Goal: Task Accomplishment & Management: Complete application form

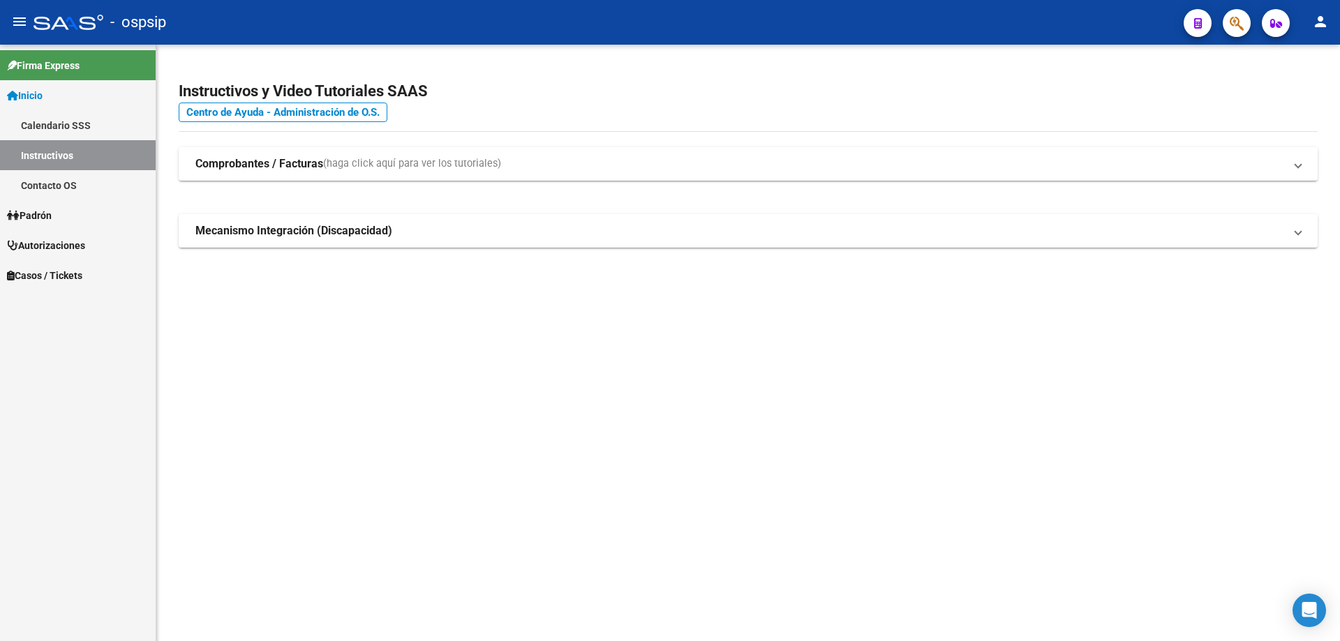
click at [1241, 6] on mat-toolbar "menu - ospsip person" at bounding box center [670, 22] width 1340 height 45
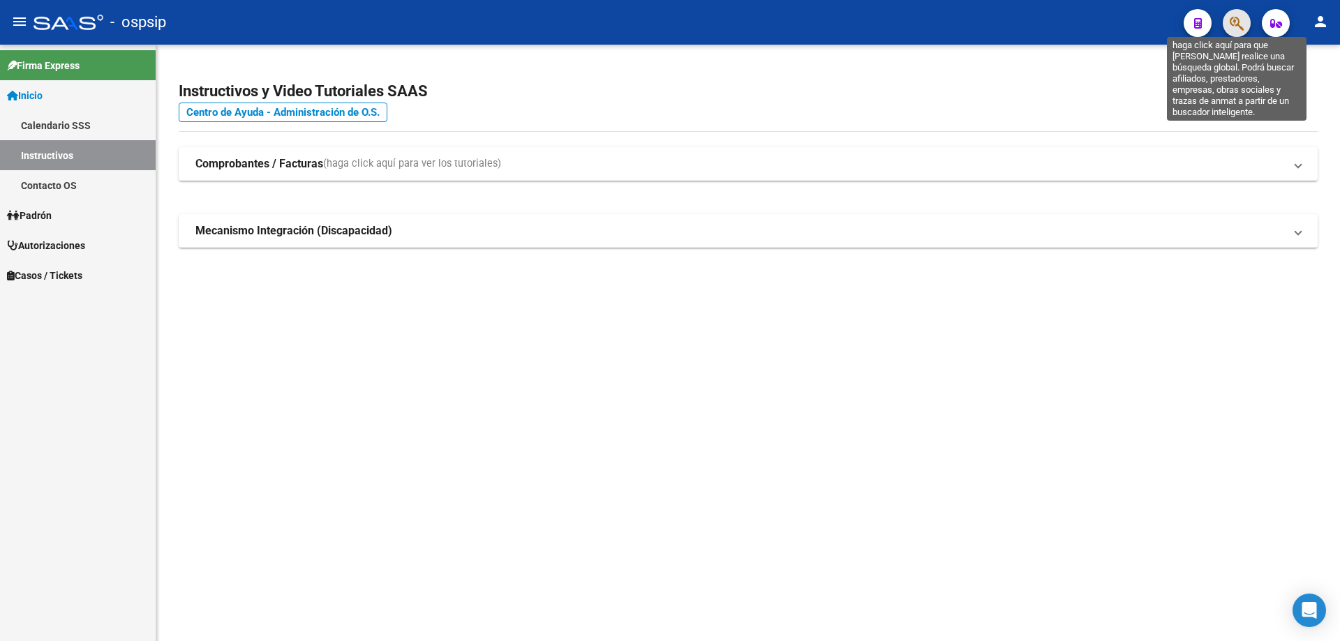
click at [1237, 25] on icon "button" at bounding box center [1237, 23] width 14 height 16
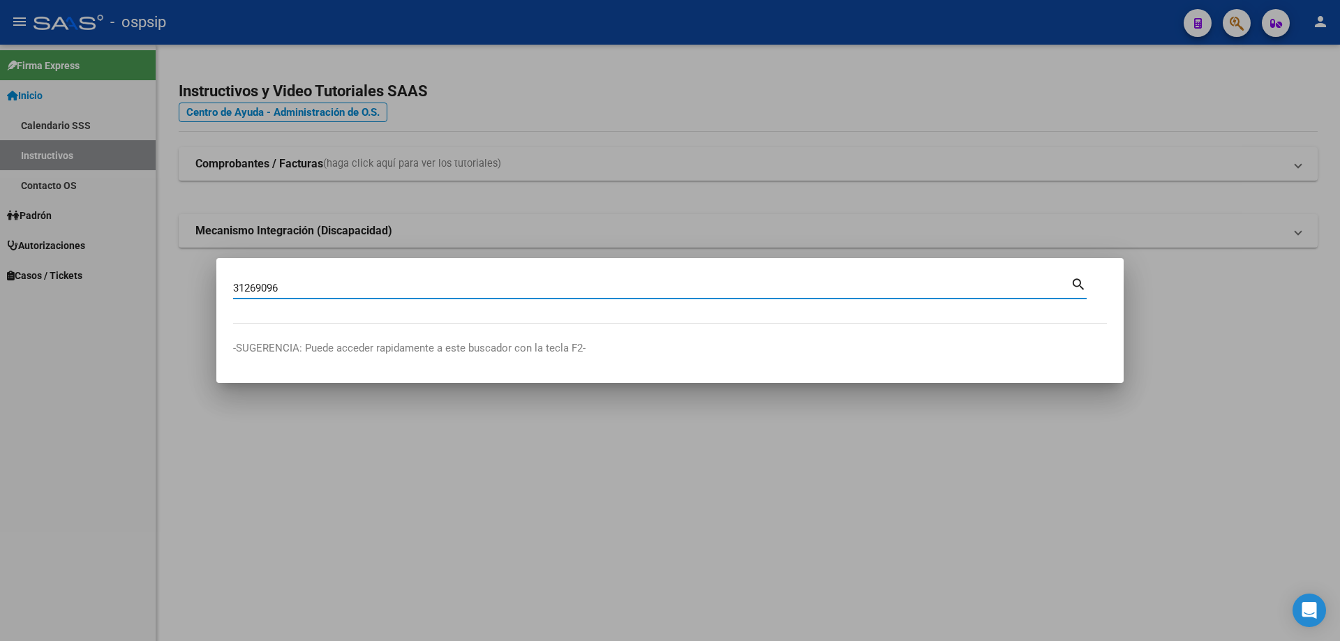
type input "31269096"
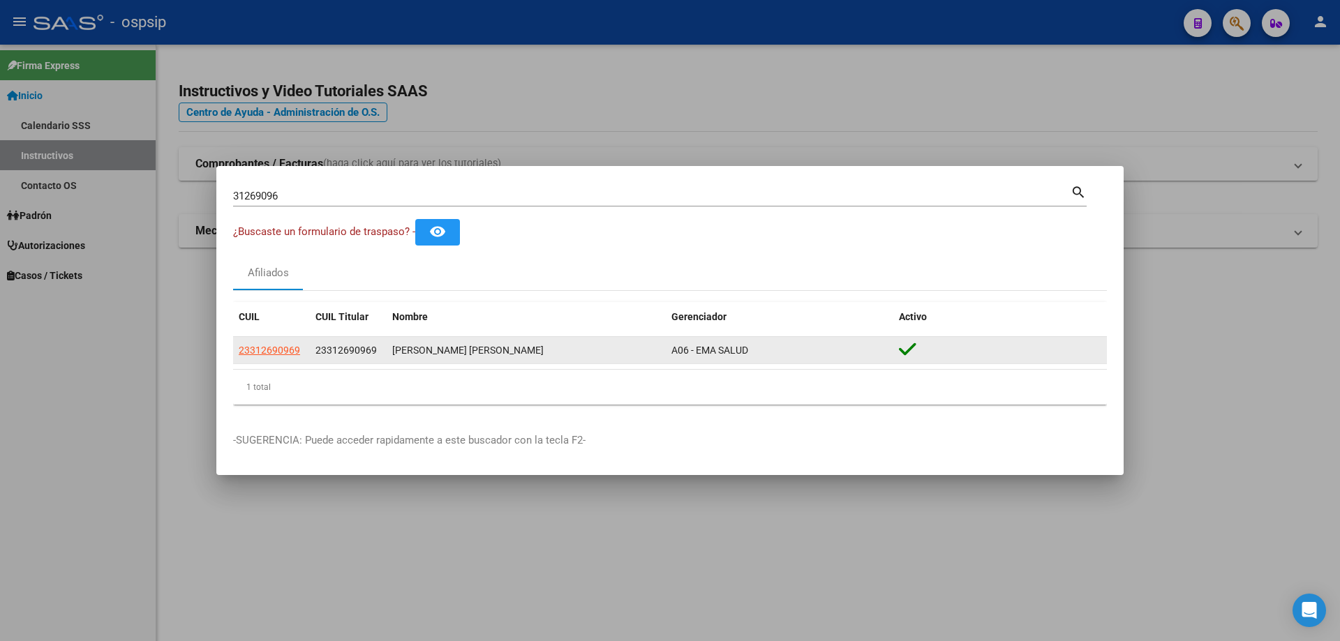
click at [255, 359] on datatable-body-cell "23312690969" at bounding box center [271, 350] width 77 height 27
click at [262, 355] on span "23312690969" at bounding box center [269, 350] width 61 height 11
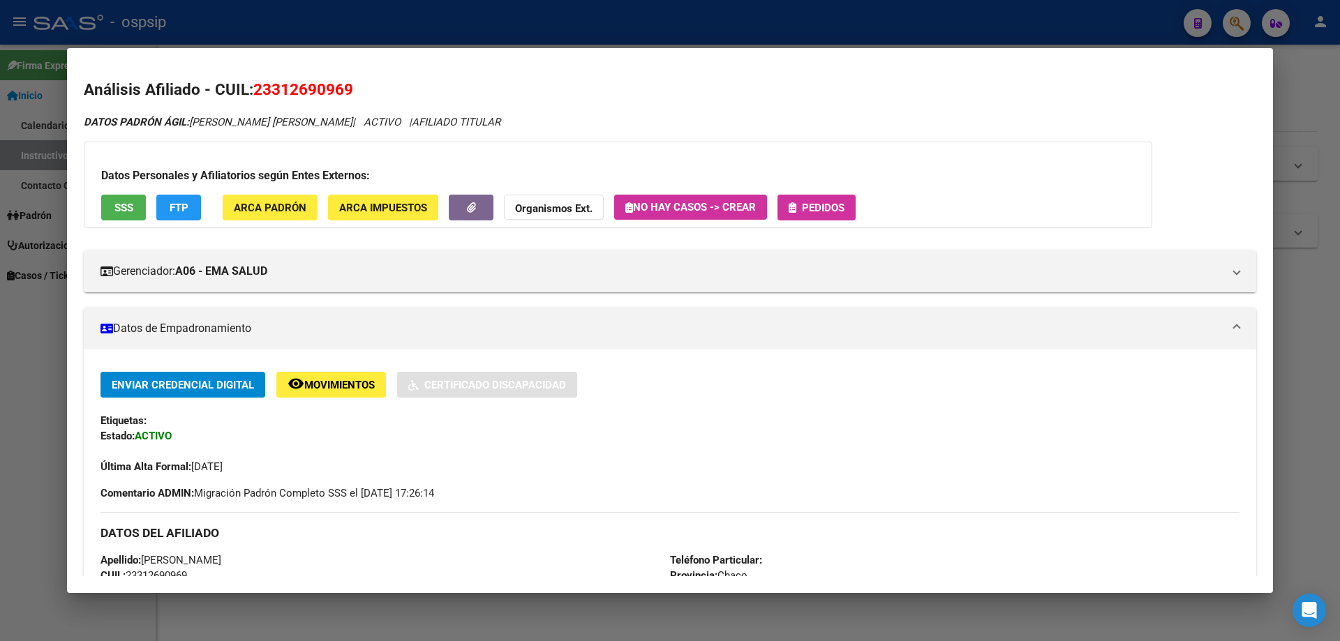
click at [119, 218] on button "SSS" at bounding box center [123, 208] width 45 height 26
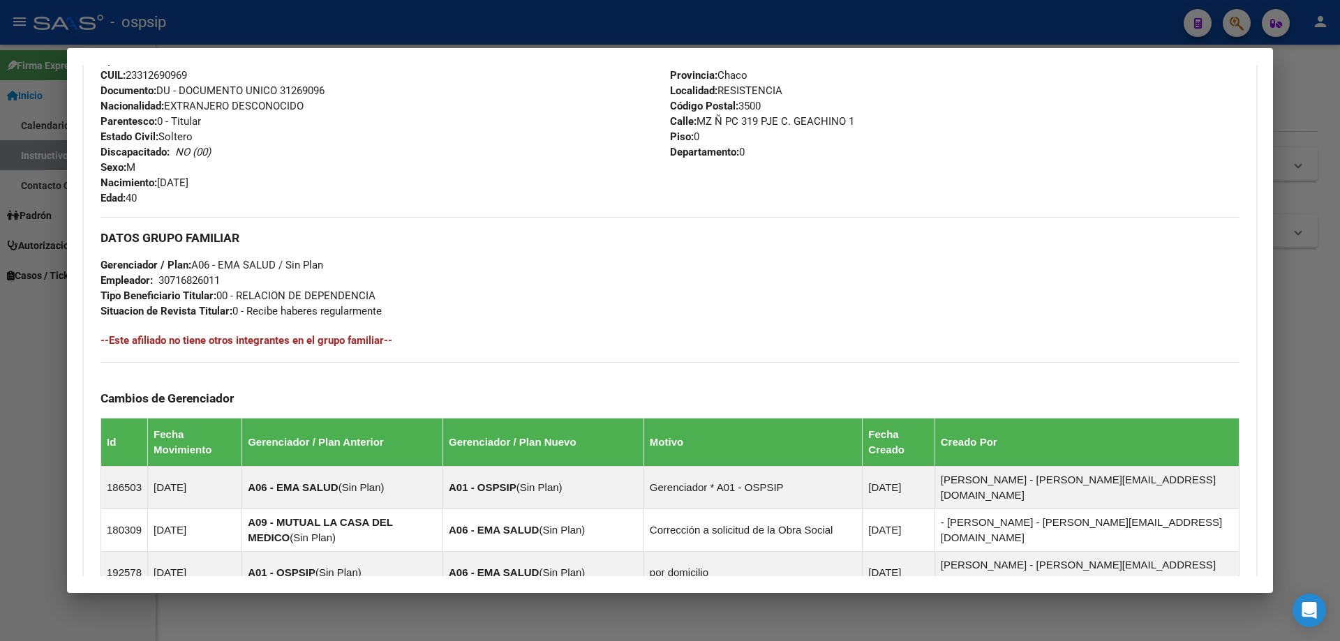
scroll to position [779, 0]
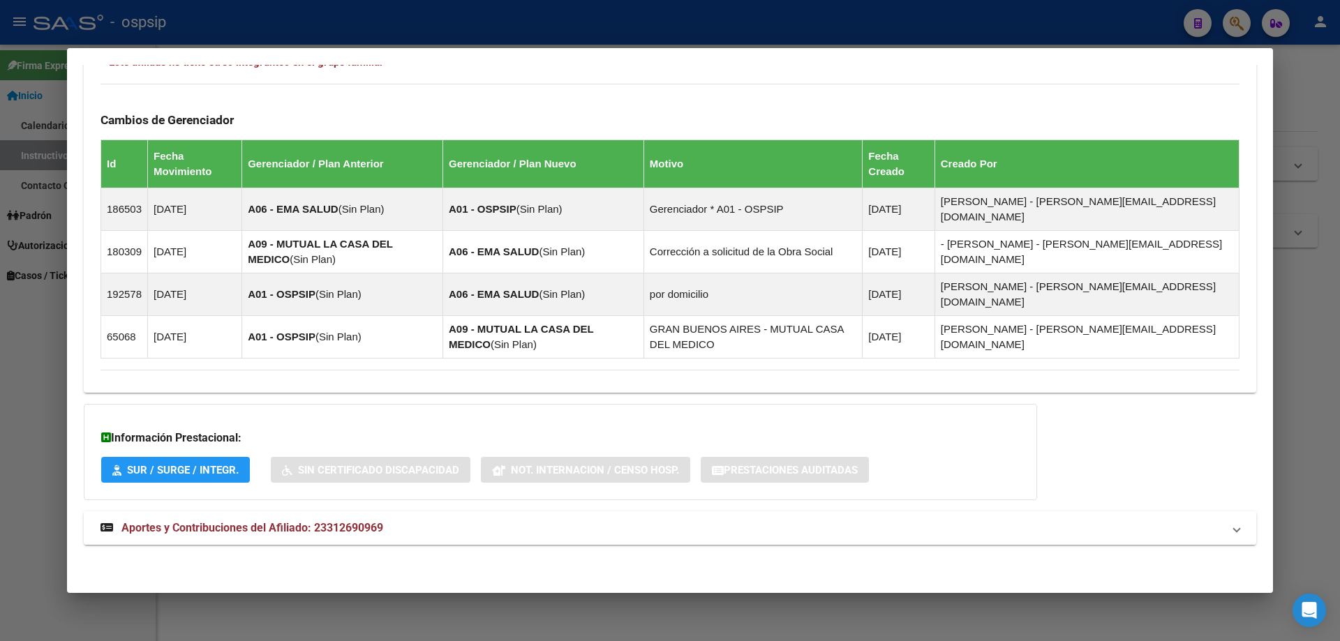
click at [278, 539] on mat-expansion-panel-header "Aportes y Contribuciones del Afiliado: 23312690969" at bounding box center [670, 528] width 1172 height 33
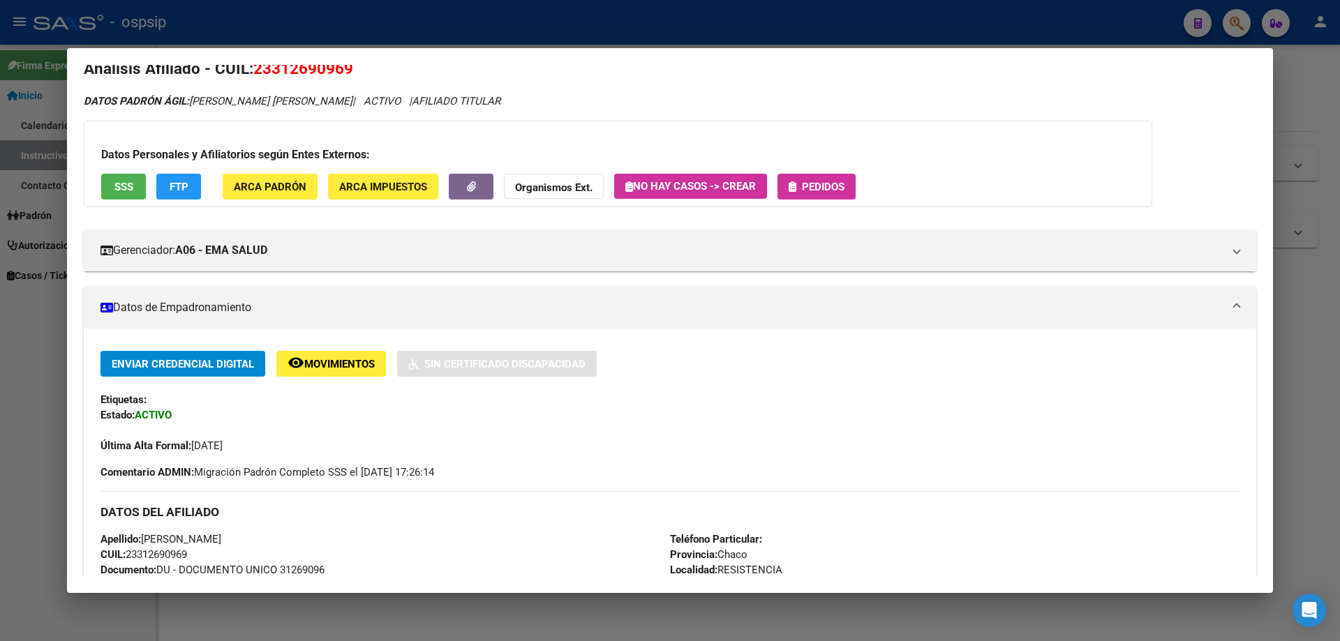
scroll to position [0, 0]
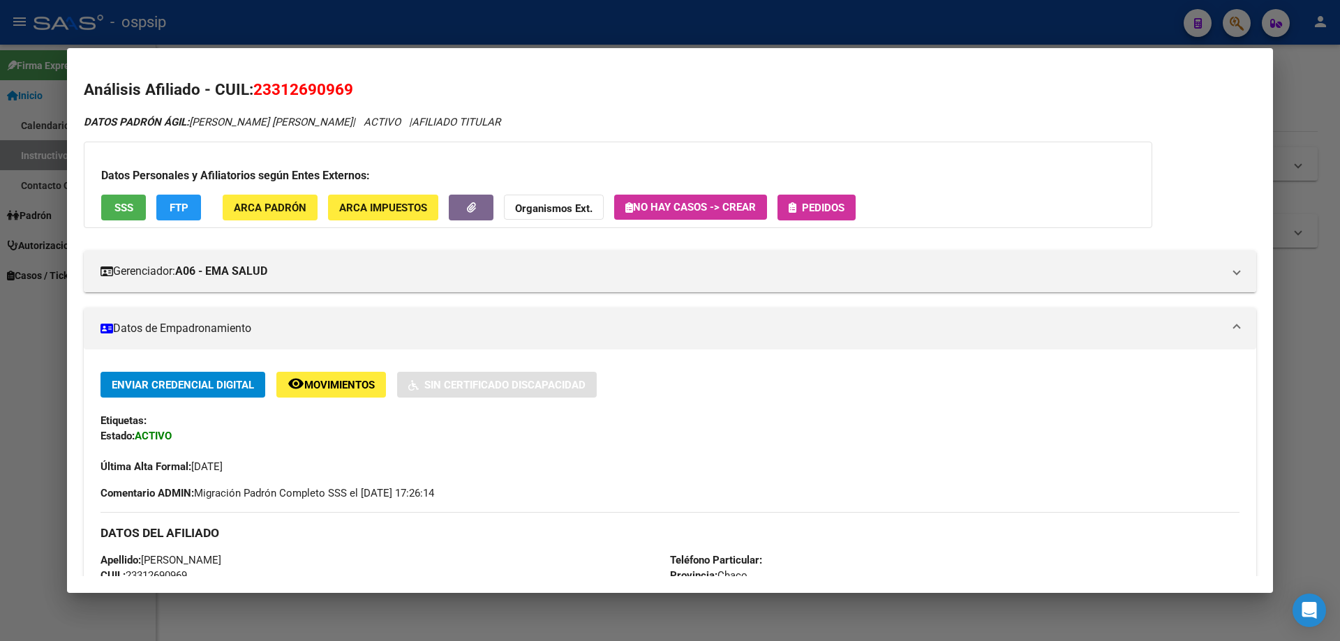
click at [807, 199] on button "Pedidos" at bounding box center [816, 208] width 78 height 26
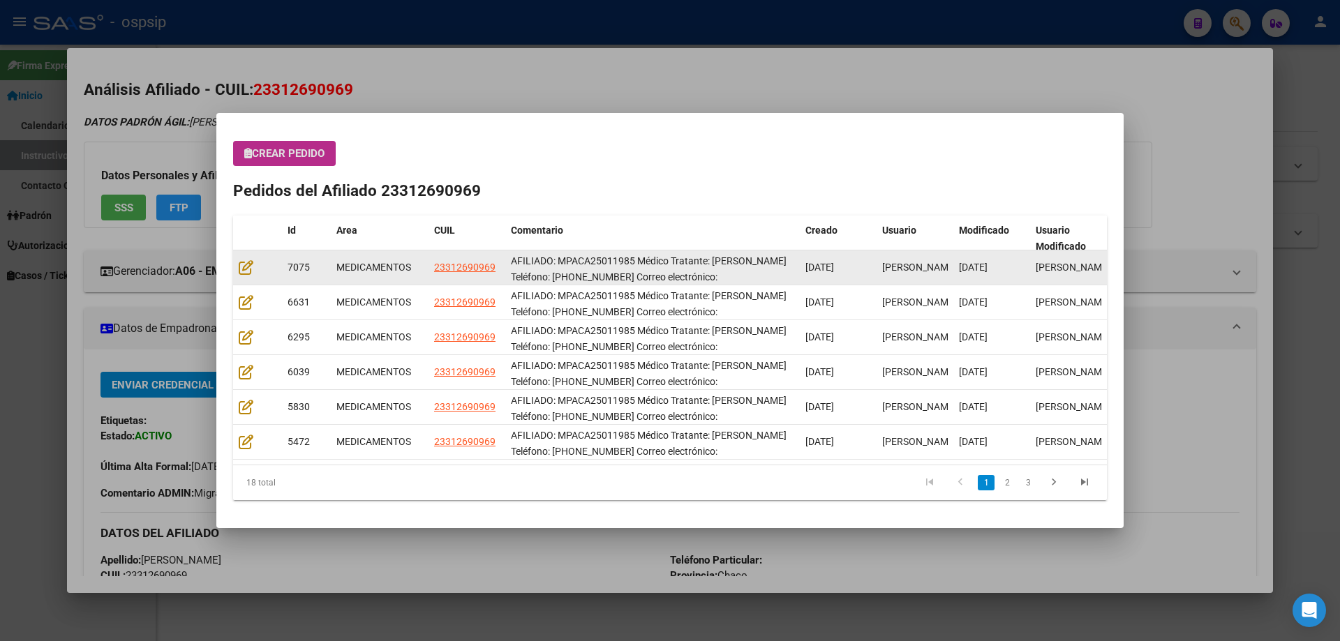
click at [246, 276] on div at bounding box center [258, 268] width 38 height 16
click at [260, 267] on div at bounding box center [258, 268] width 38 height 16
click at [247, 270] on icon at bounding box center [246, 267] width 15 height 15
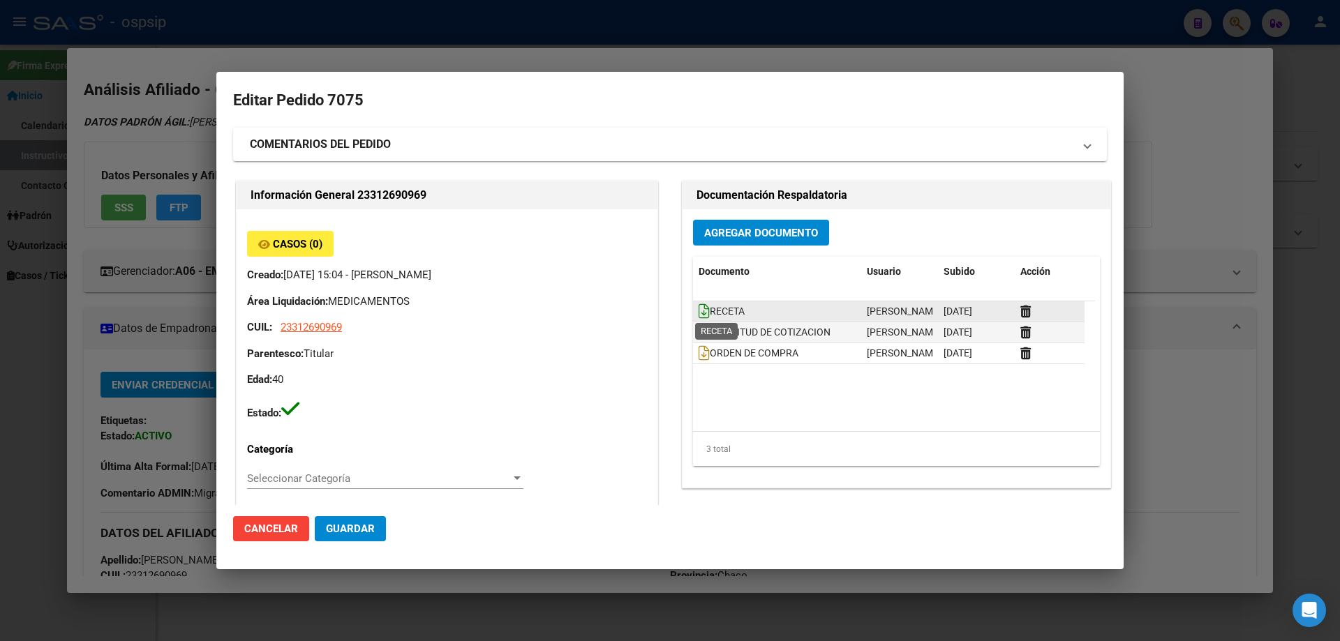
click at [699, 306] on icon at bounding box center [704, 311] width 11 height 15
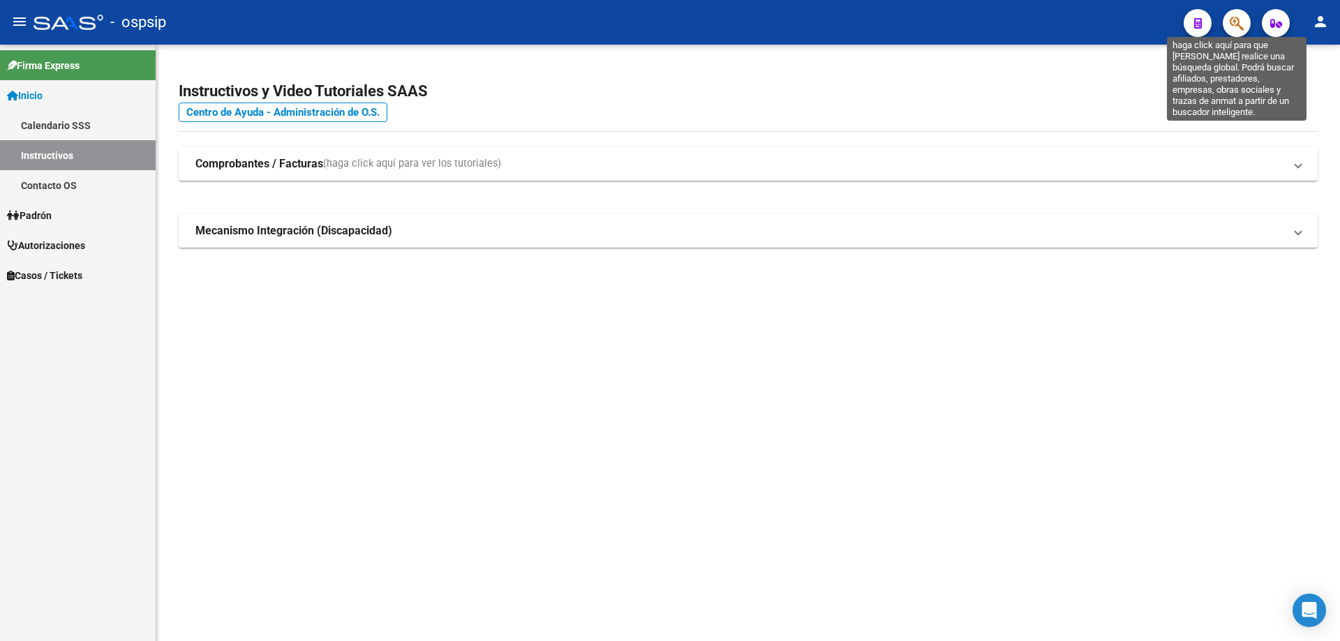
click at [1238, 20] on icon "button" at bounding box center [1237, 23] width 14 height 16
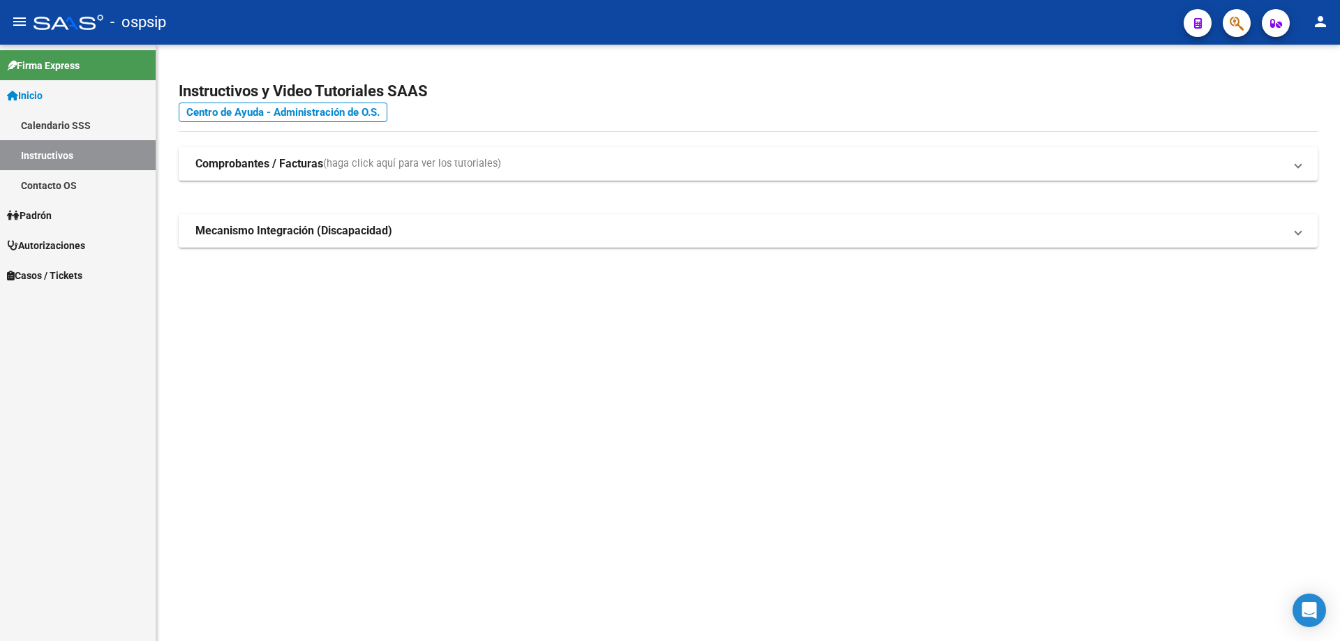
click at [1230, 28] on icon "button" at bounding box center [1237, 23] width 14 height 16
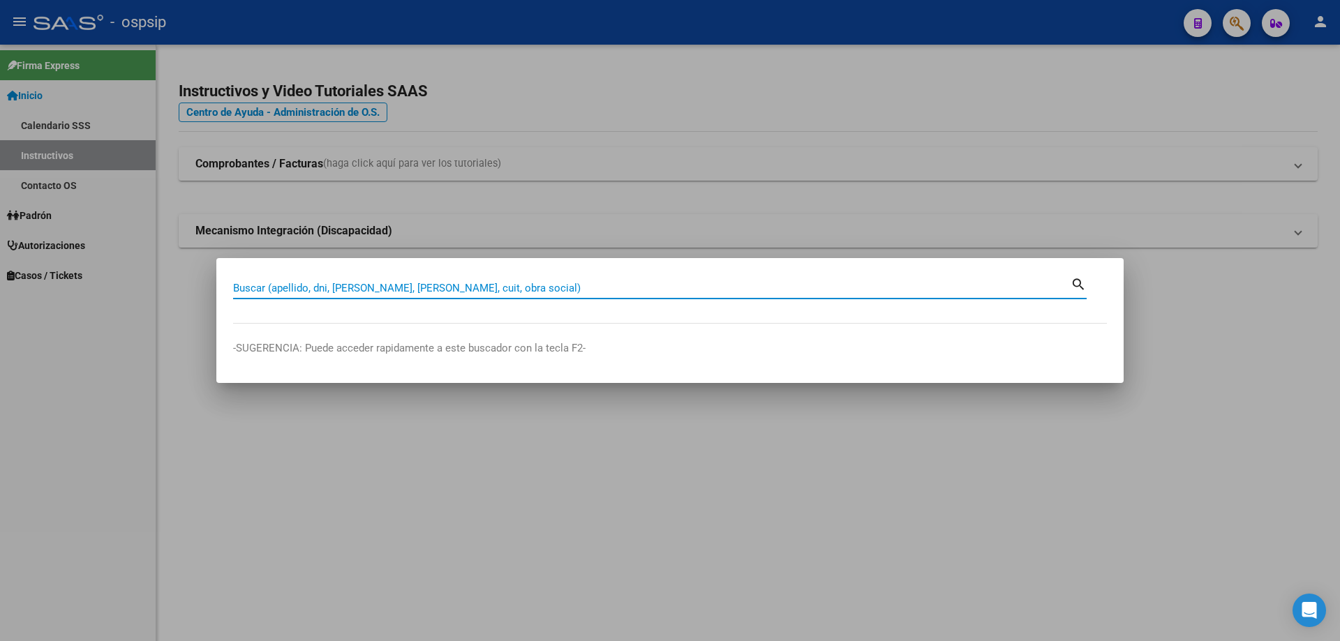
paste input "27374255156"
type input "27374255156"
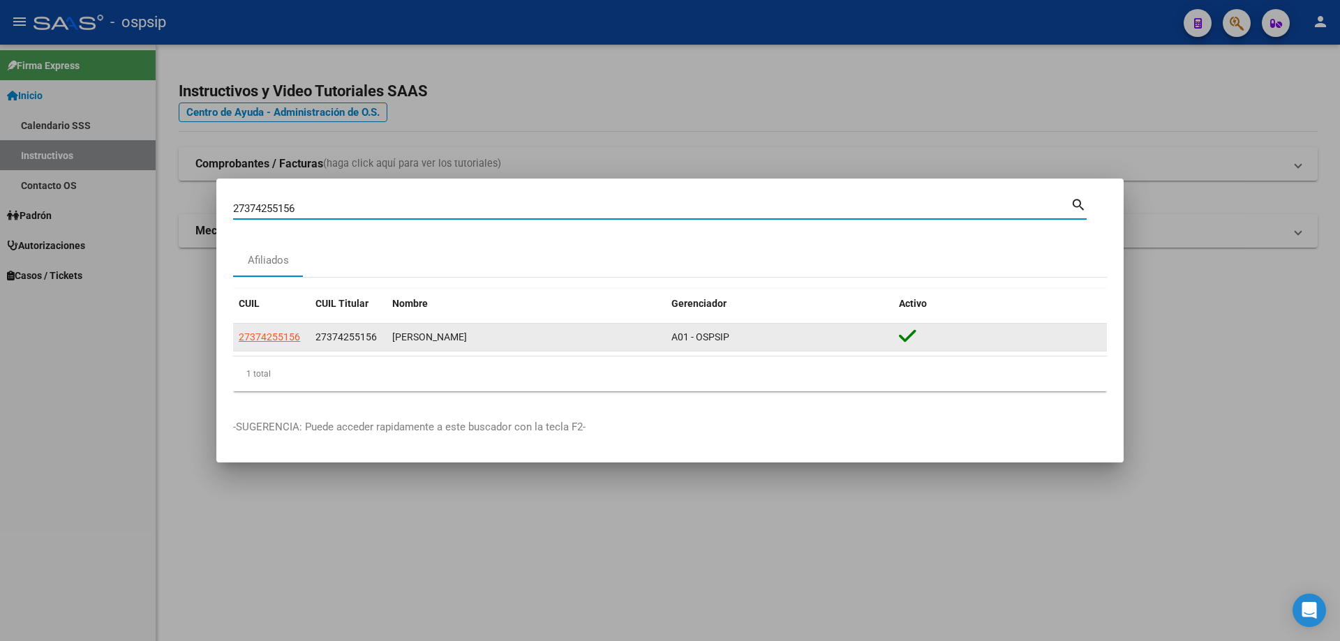
click at [301, 334] on div "27374255156" at bounding box center [272, 337] width 66 height 16
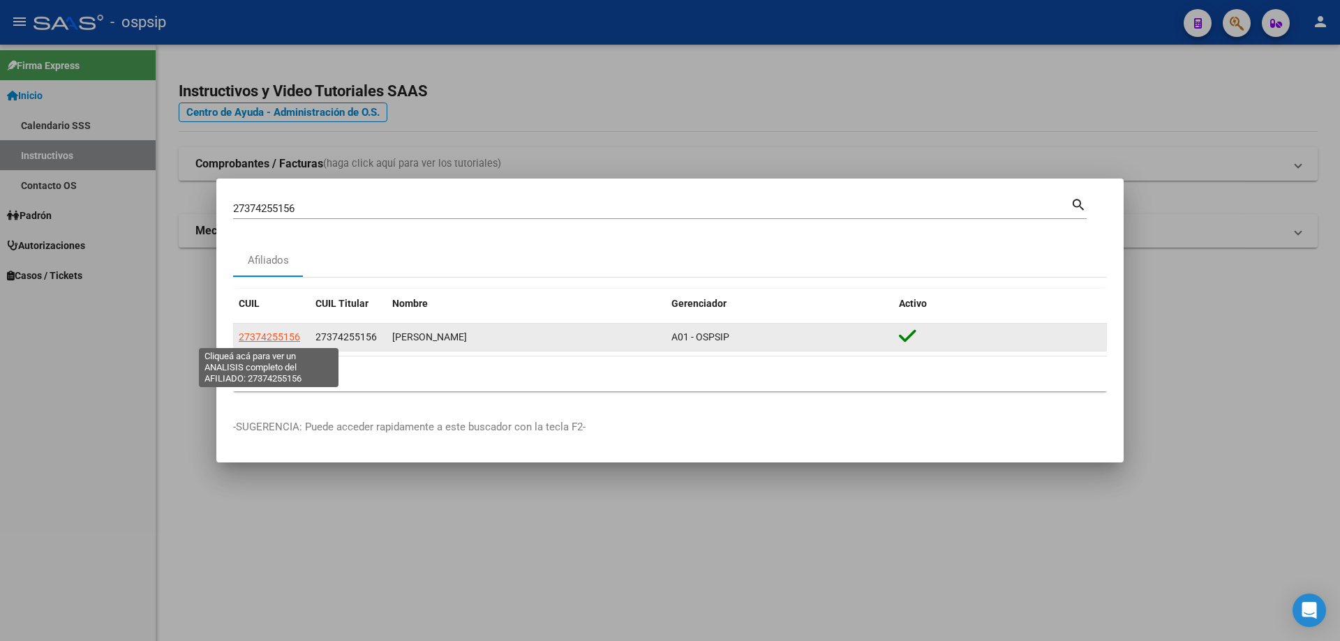
click at [295, 341] on span "27374255156" at bounding box center [269, 336] width 61 height 11
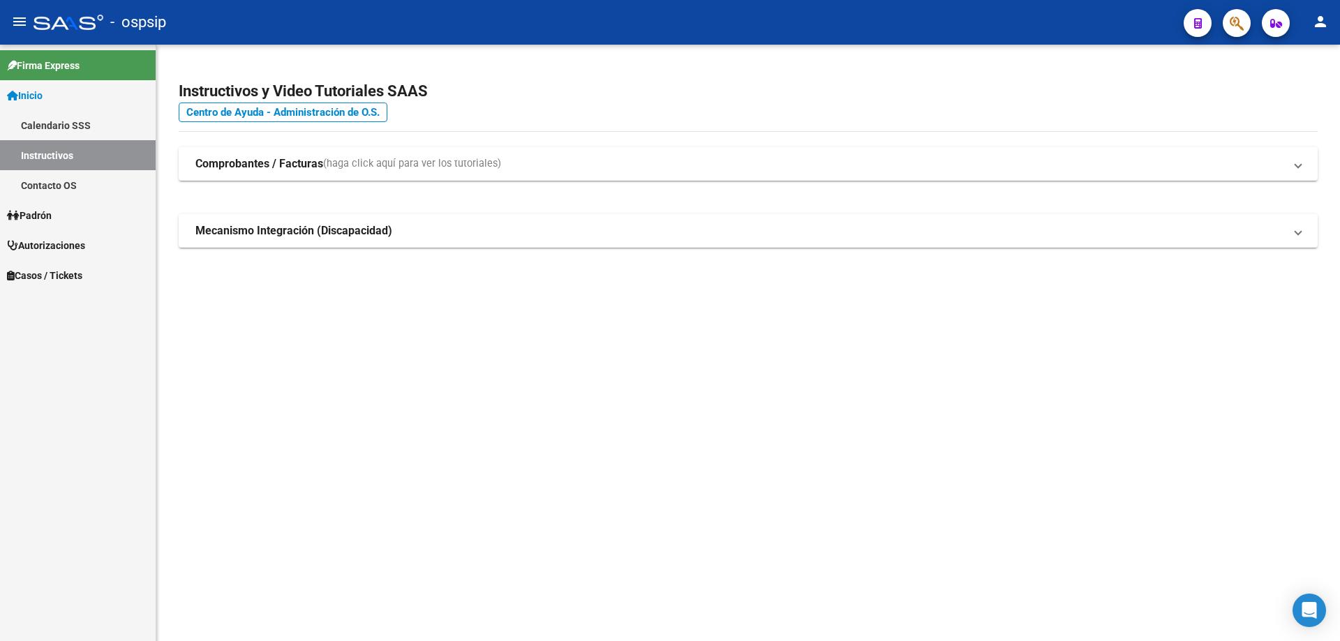
click at [1228, 30] on button "button" at bounding box center [1237, 23] width 28 height 28
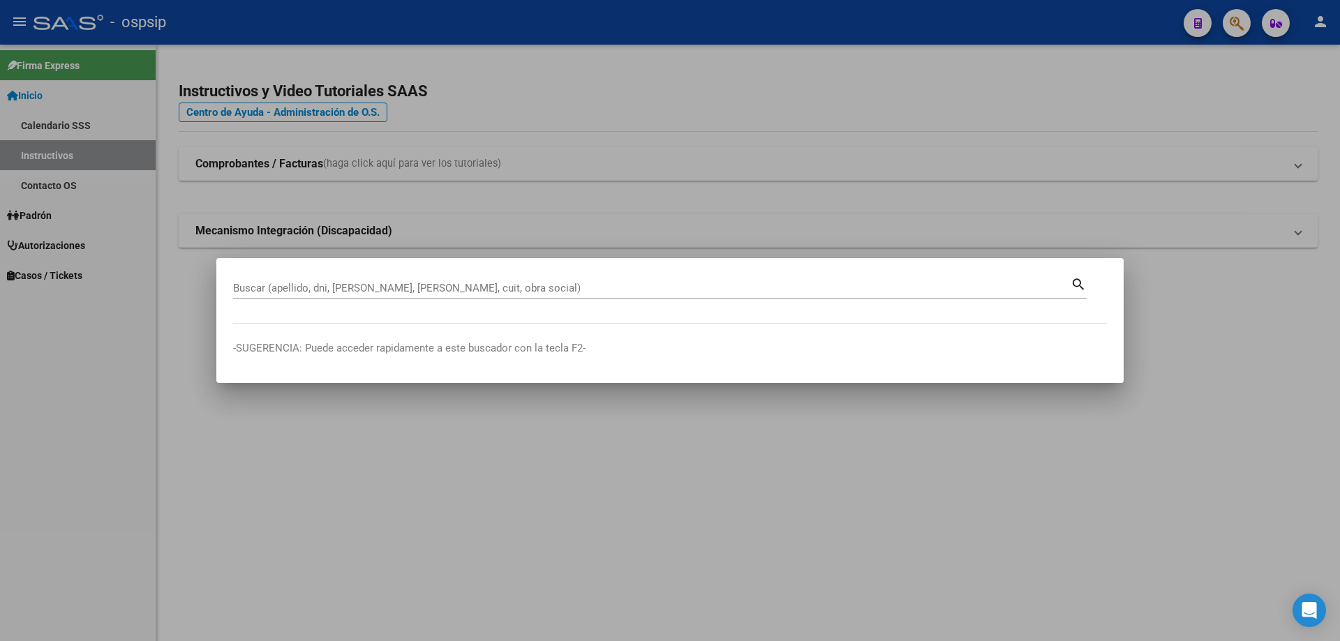
drag, startPoint x: 278, startPoint y: 280, endPoint x: 260, endPoint y: 276, distance: 18.5
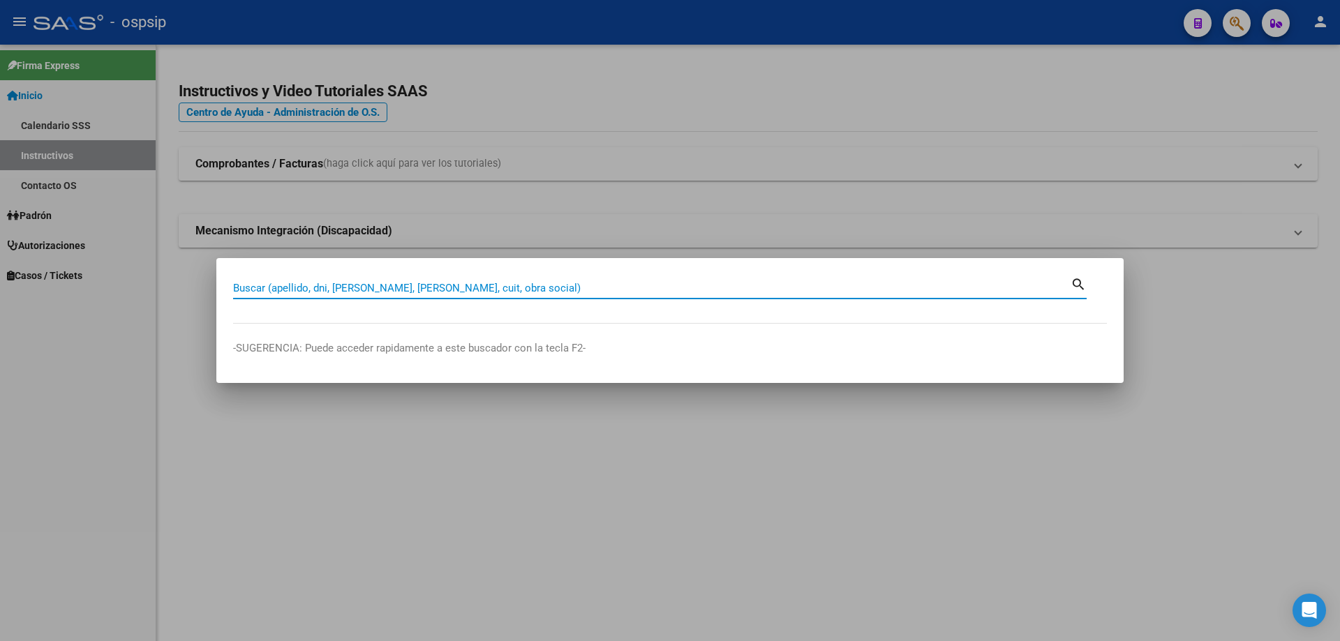
drag, startPoint x: 260, startPoint y: 276, endPoint x: 248, endPoint y: 283, distance: 13.8
paste input "27374255156"
type input "27374255156"
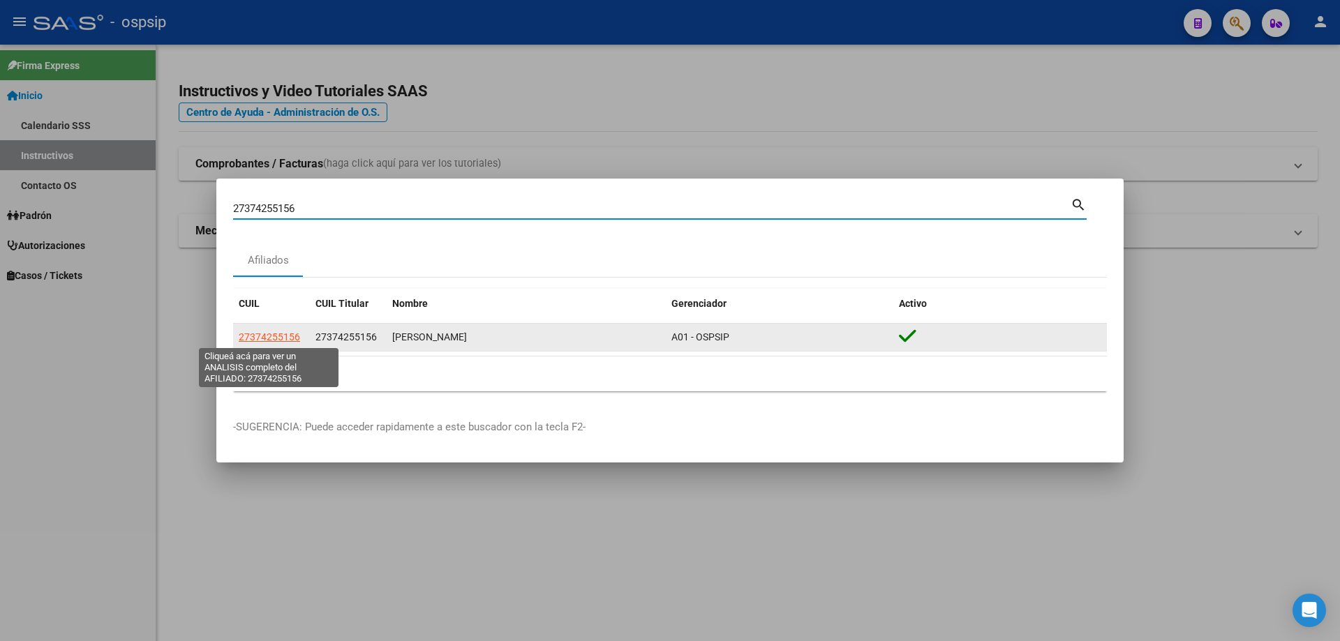
click at [292, 330] on app-link-go-to "27374255156" at bounding box center [269, 337] width 61 height 16
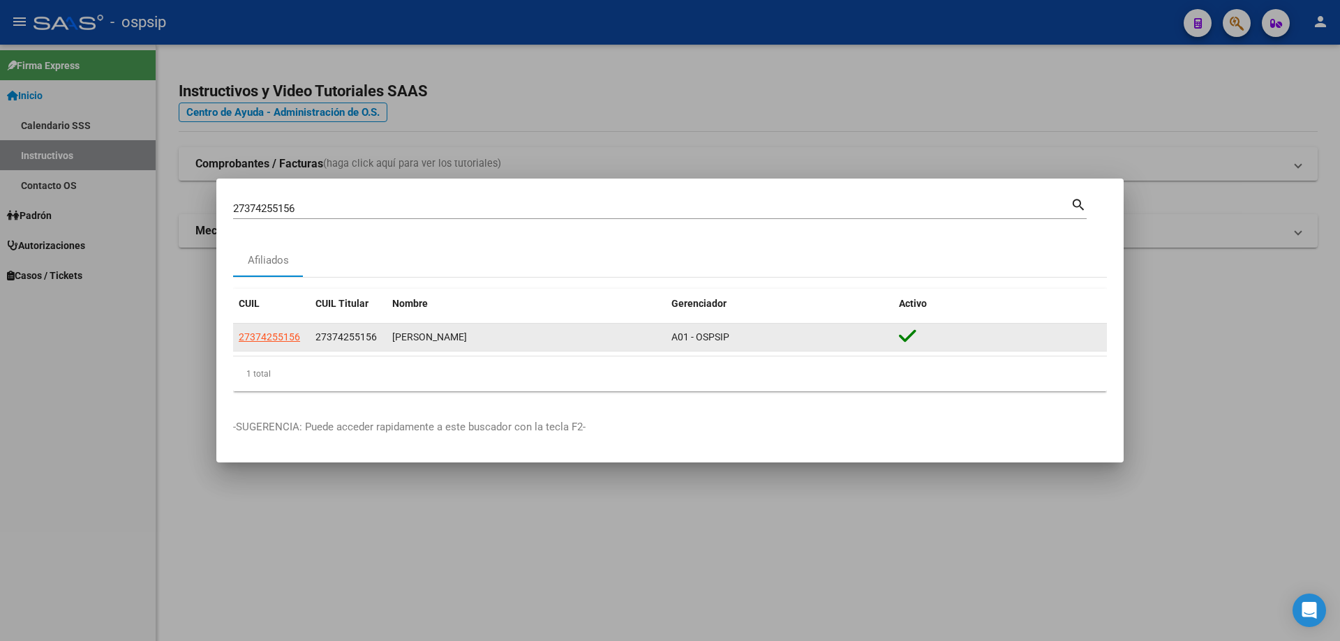
click at [285, 338] on span "27374255156" at bounding box center [269, 336] width 61 height 11
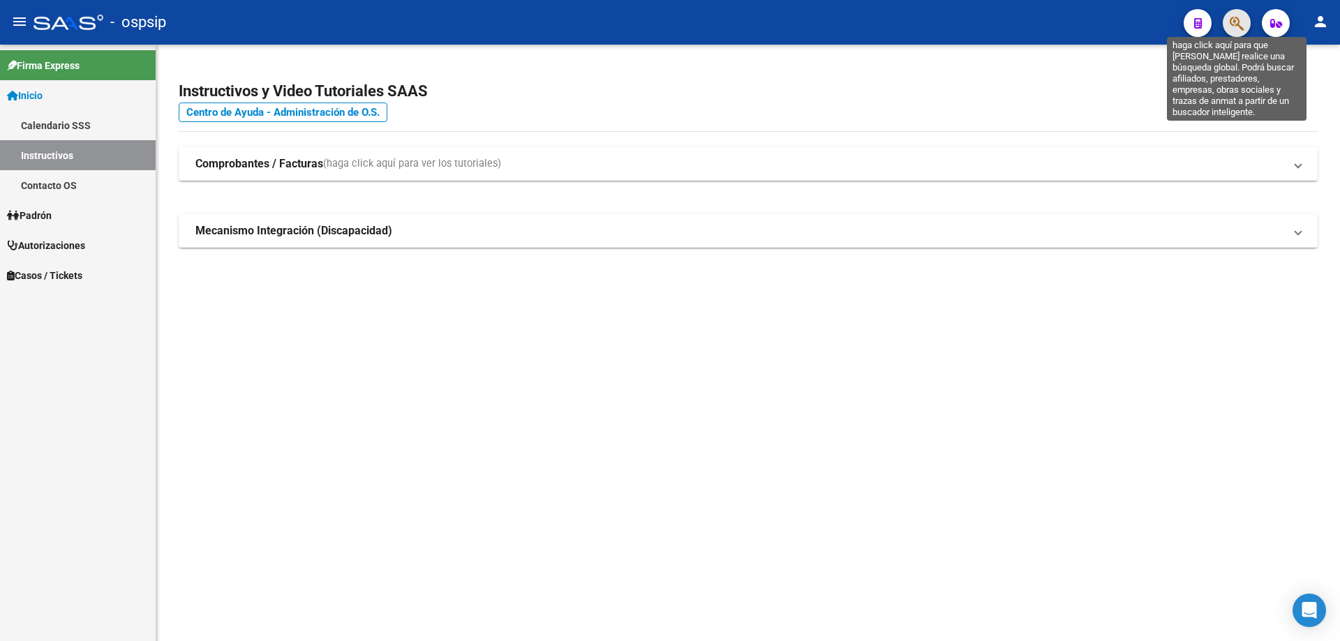
click at [1239, 22] on icon "button" at bounding box center [1237, 23] width 14 height 16
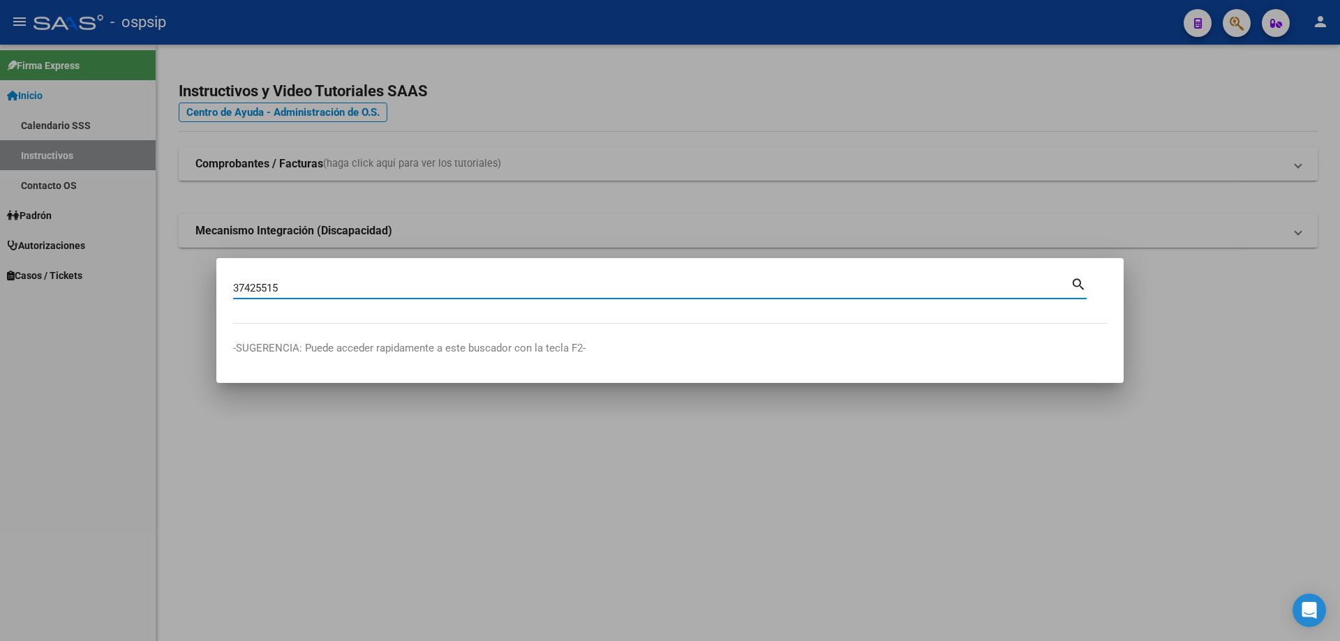
type input "37425515"
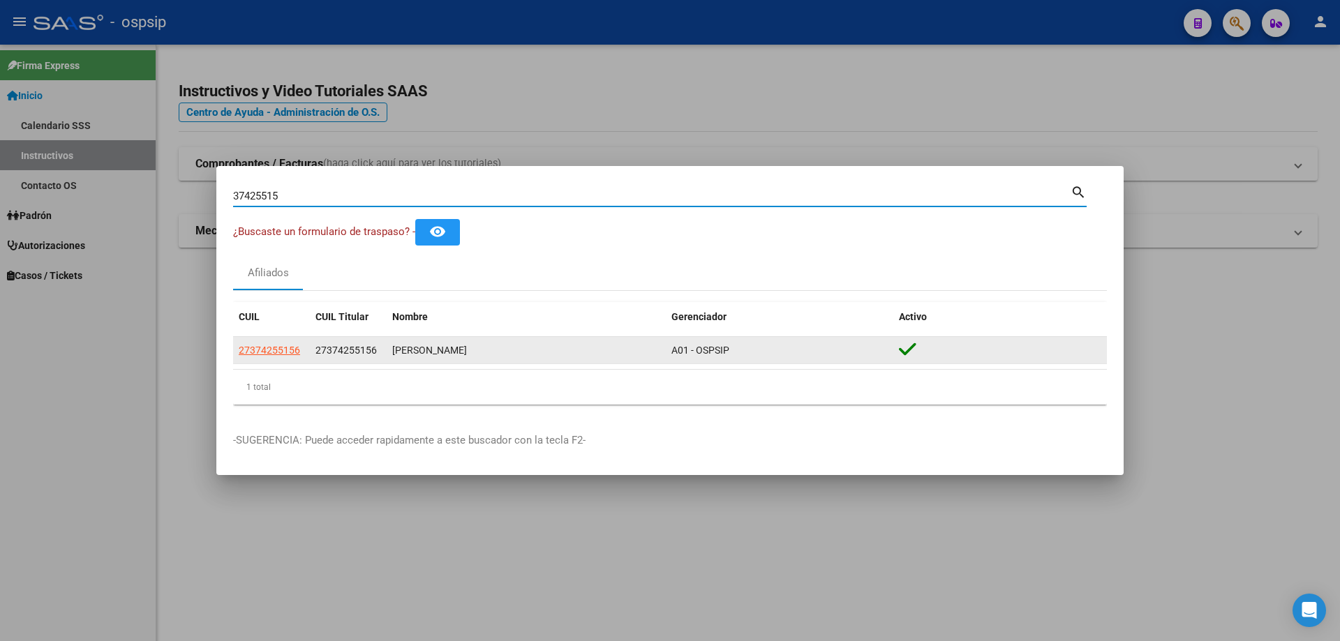
drag, startPoint x: 281, startPoint y: 338, endPoint x: 281, endPoint y: 348, distance: 9.1
click at [281, 348] on datatable-body-cell "27374255156" at bounding box center [271, 350] width 77 height 27
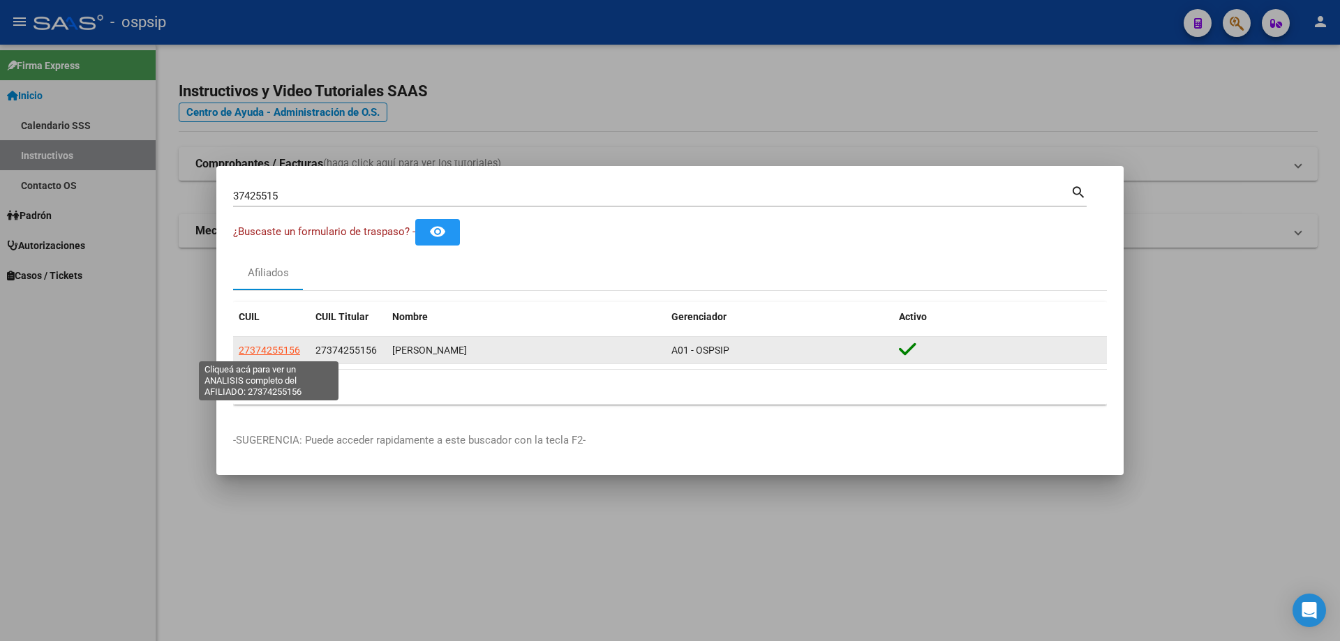
click at [281, 349] on span "27374255156" at bounding box center [269, 350] width 61 height 11
copy span "27374255"
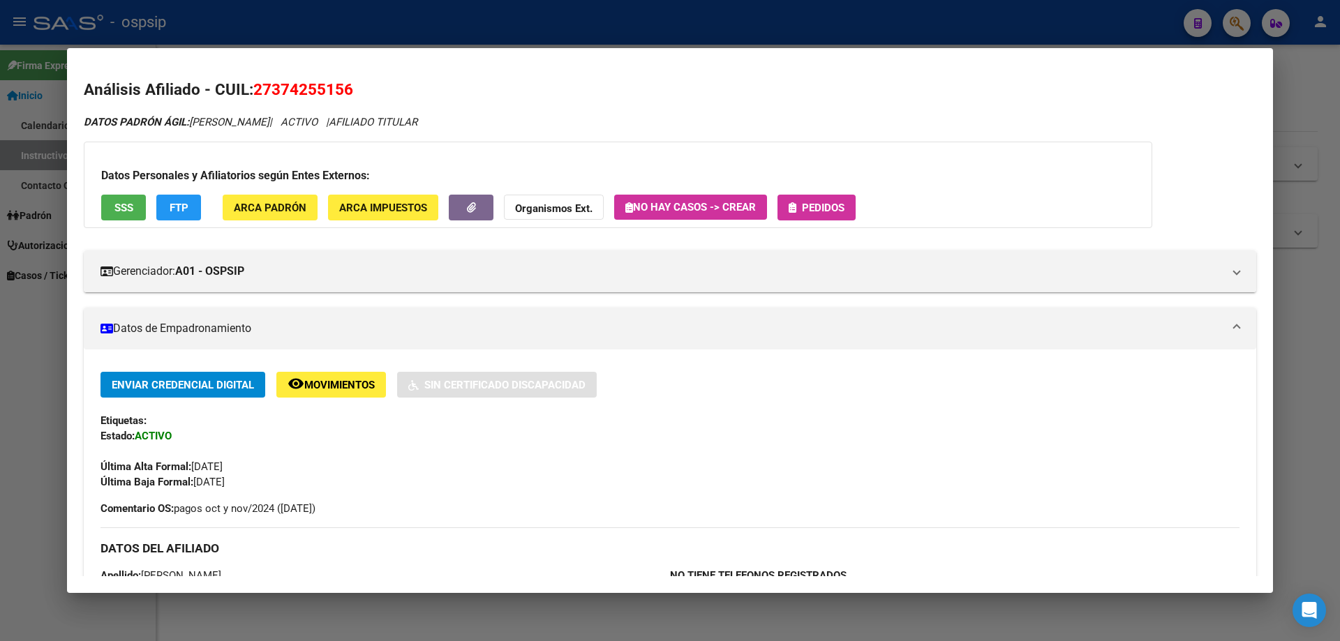
click at [807, 188] on div "Datos Personales y Afiliatorios según Entes Externos: SSS FTP ARCA Padrón ARCA …" at bounding box center [618, 185] width 1068 height 87
click at [812, 207] on span "Pedidos" at bounding box center [823, 208] width 43 height 13
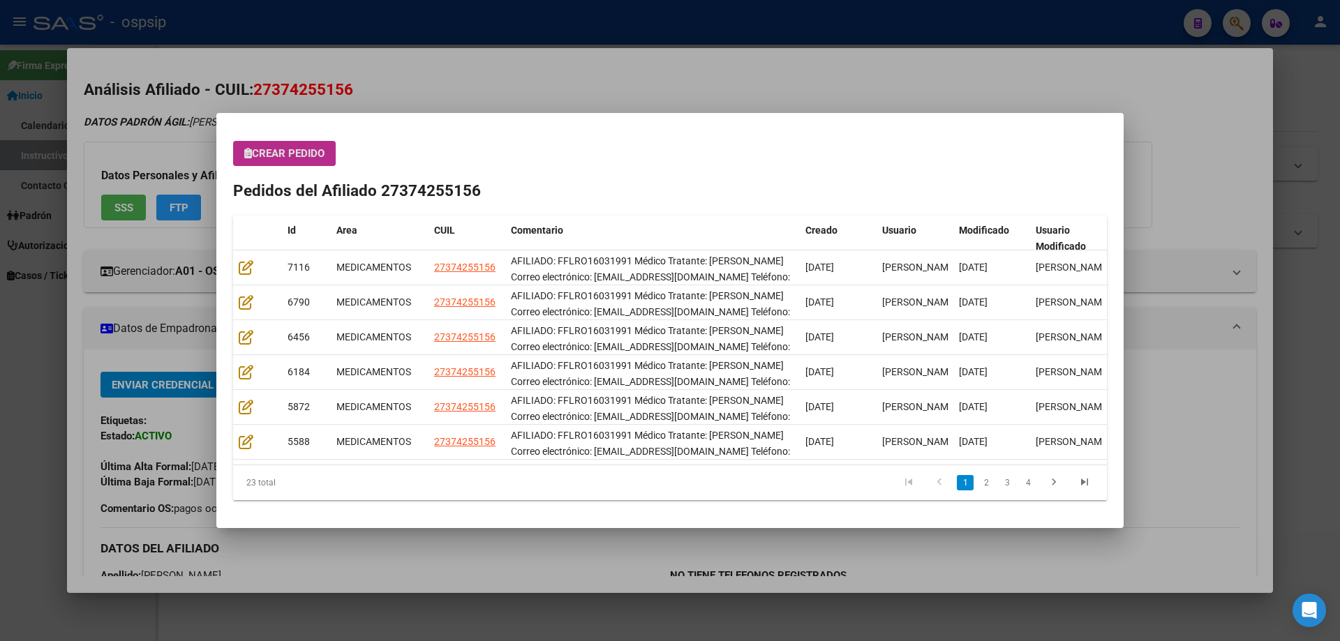
click at [263, 156] on span "Crear Pedido" at bounding box center [284, 153] width 80 height 13
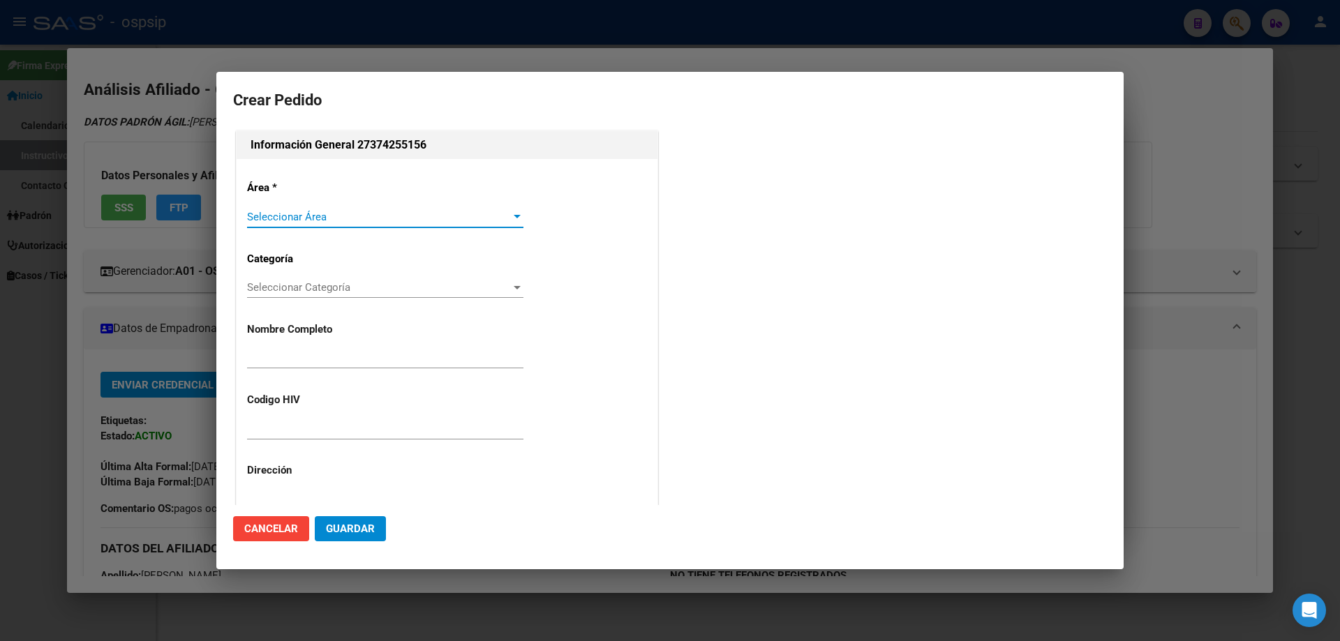
type input "FLORENCIA SOLEDAD ROJO"
type input "FFLRO16031991"
type input "BUENOS AIRES, SAN MIGUEL, LAS MALVINAS 5043"
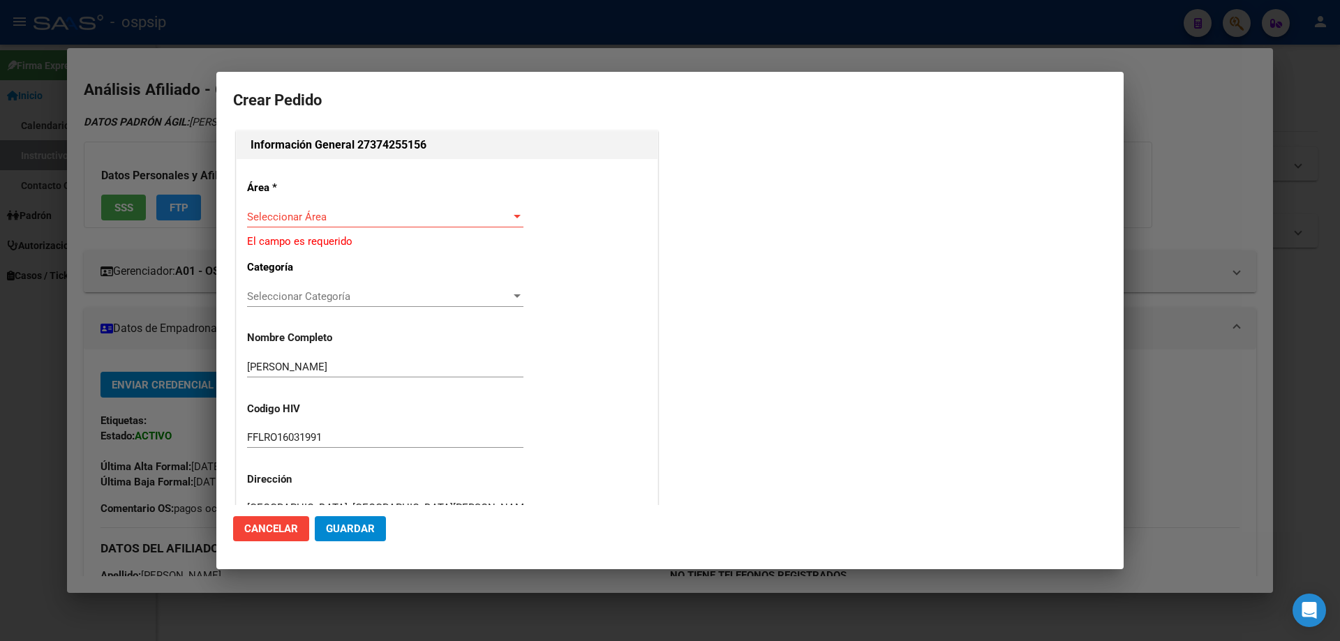
click at [282, 223] on div "Seleccionar Área Seleccionar Área" at bounding box center [385, 217] width 276 height 21
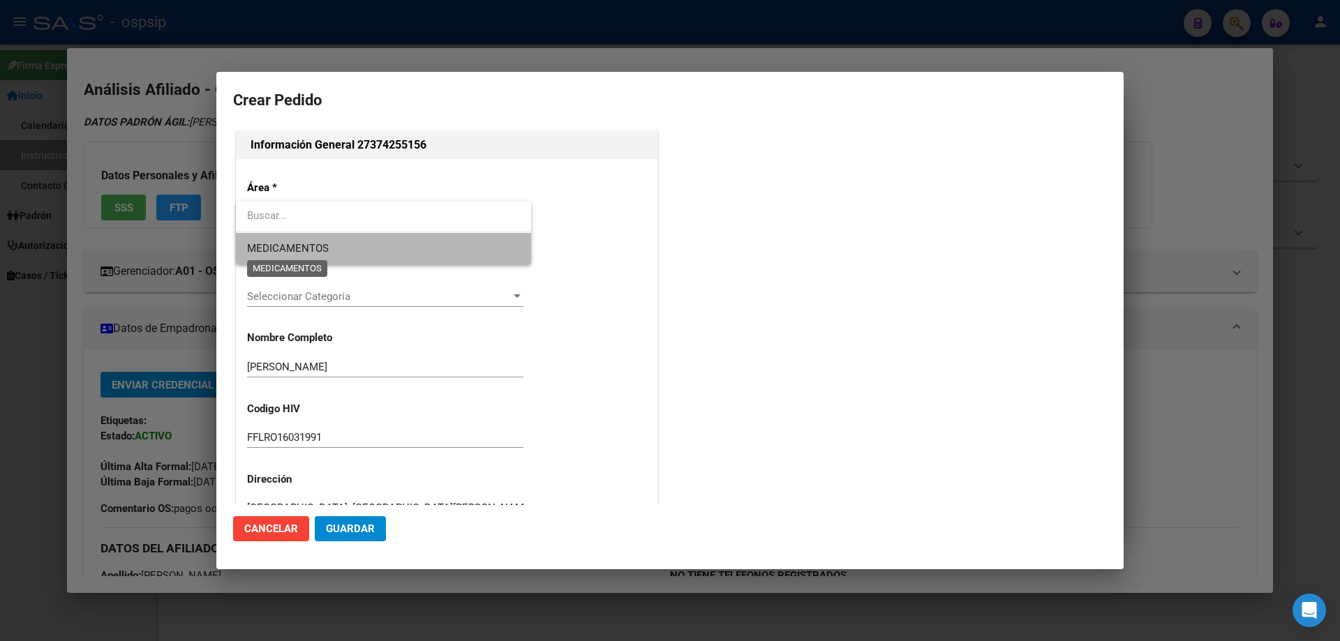
click at [278, 242] on span "MEDICAMENTOS" at bounding box center [288, 248] width 82 height 13
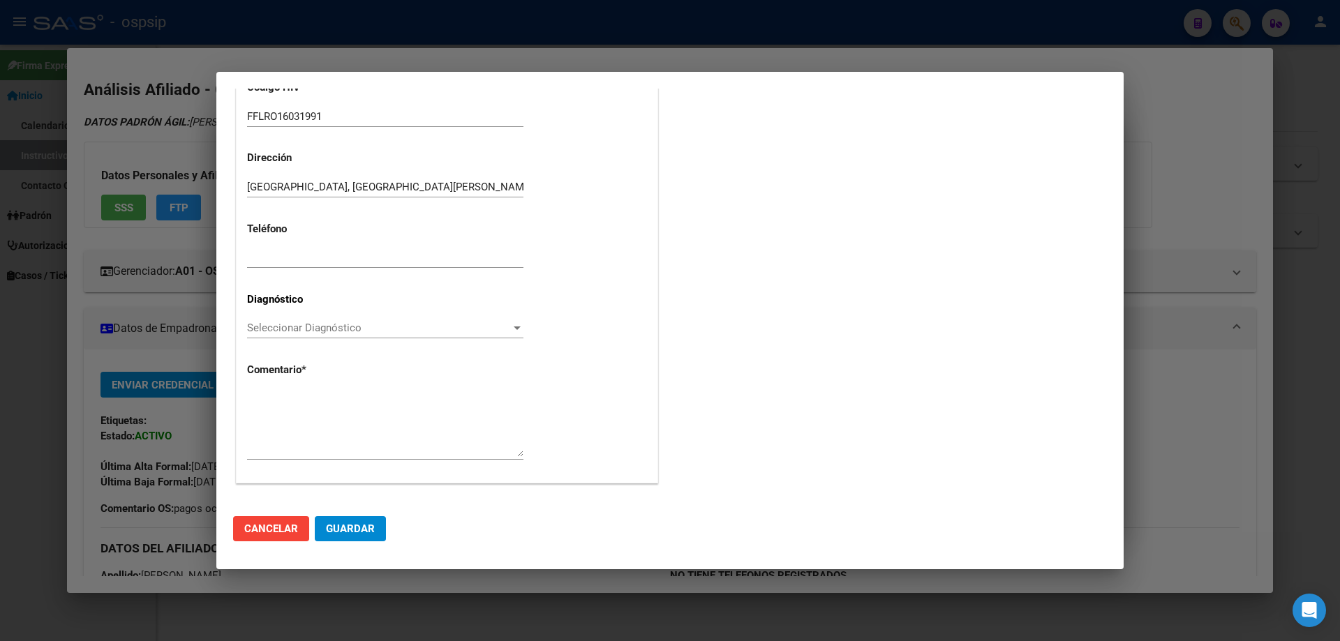
scroll to position [313, 0]
click at [260, 334] on div "Seleccionar Diagnóstico Seleccionar Diagnóstico" at bounding box center [385, 327] width 276 height 21
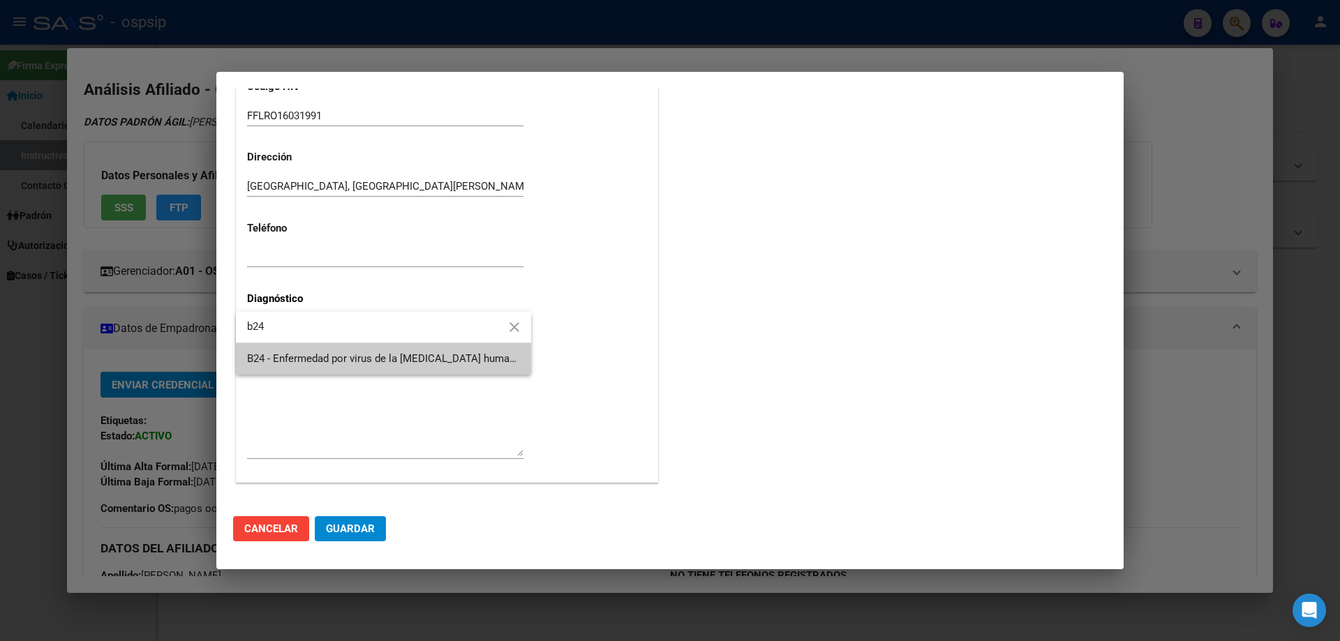
type input "b24"
click at [269, 354] on span "B24 - Enfermedad por virus de la [MEDICAL_DATA] humana [VIH], sin otra especifi…" at bounding box center [735, 358] width 976 height 13
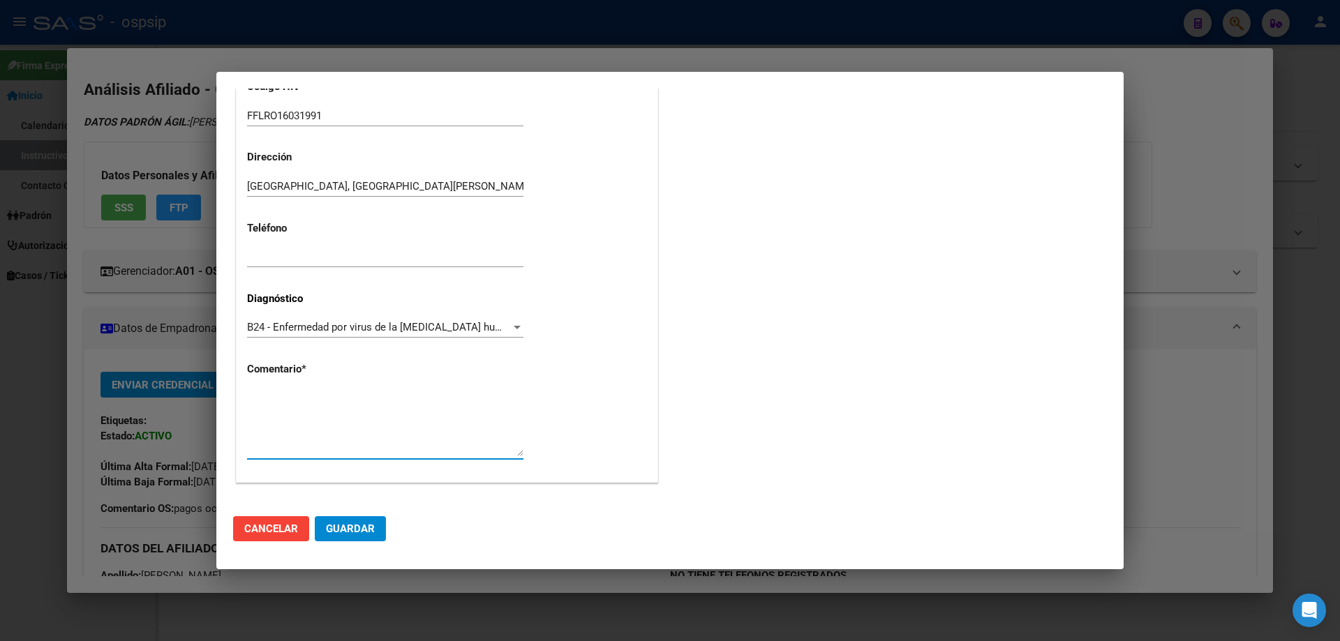
paste textarea "AFILIADO: FFLRO16031991 Médico Tratante: [PERSON_NAME] Correo electrónico: [EMA…"
type textarea "AFILIADO: FFLRO16031991 Médico Tratante: [PERSON_NAME] Correo electrónico: [EMA…"
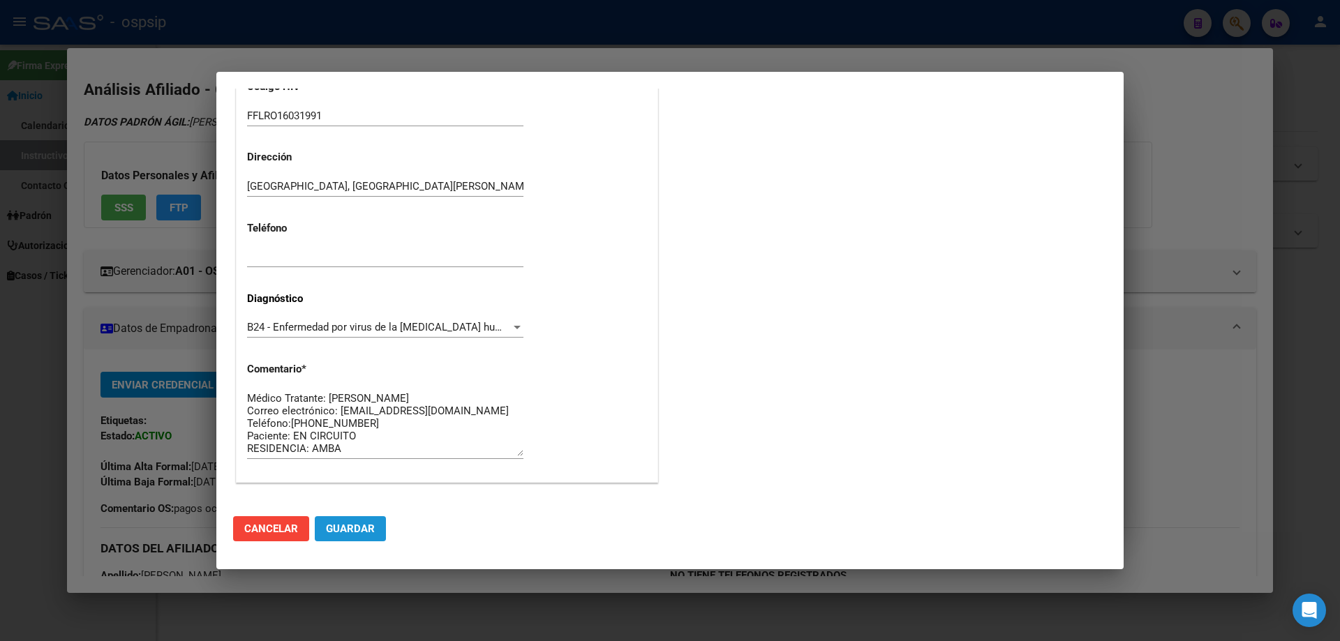
click at [364, 526] on span "Guardar" at bounding box center [350, 529] width 49 height 13
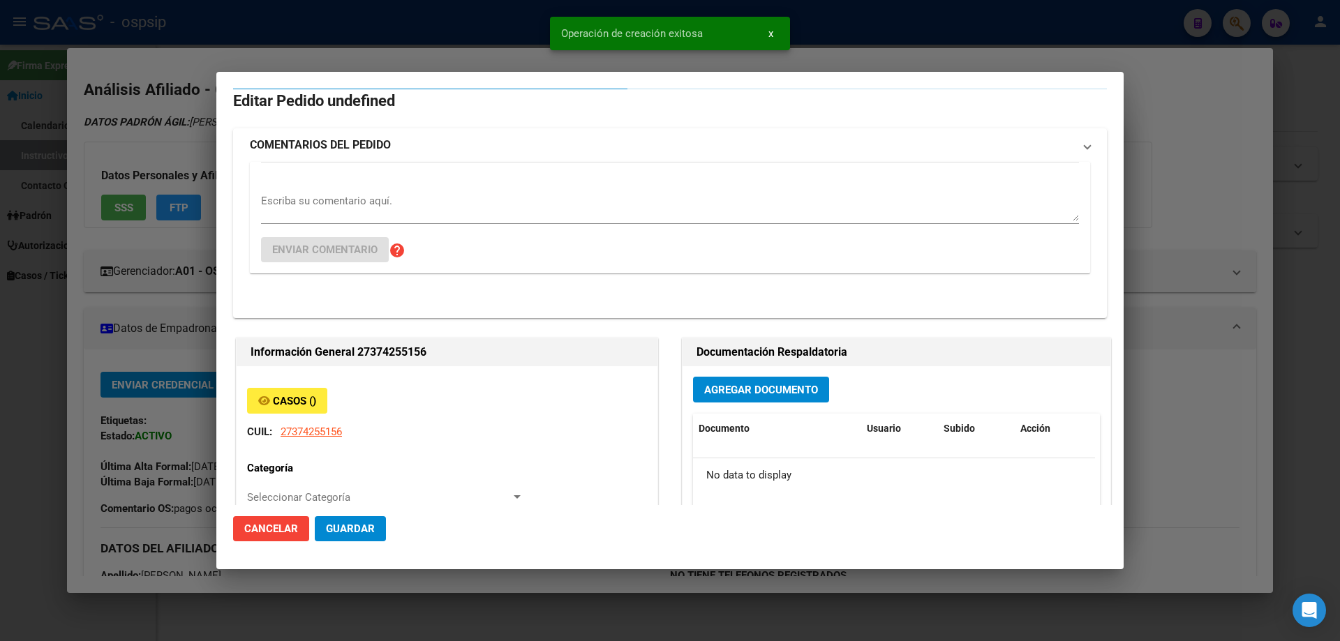
scroll to position [0, 0]
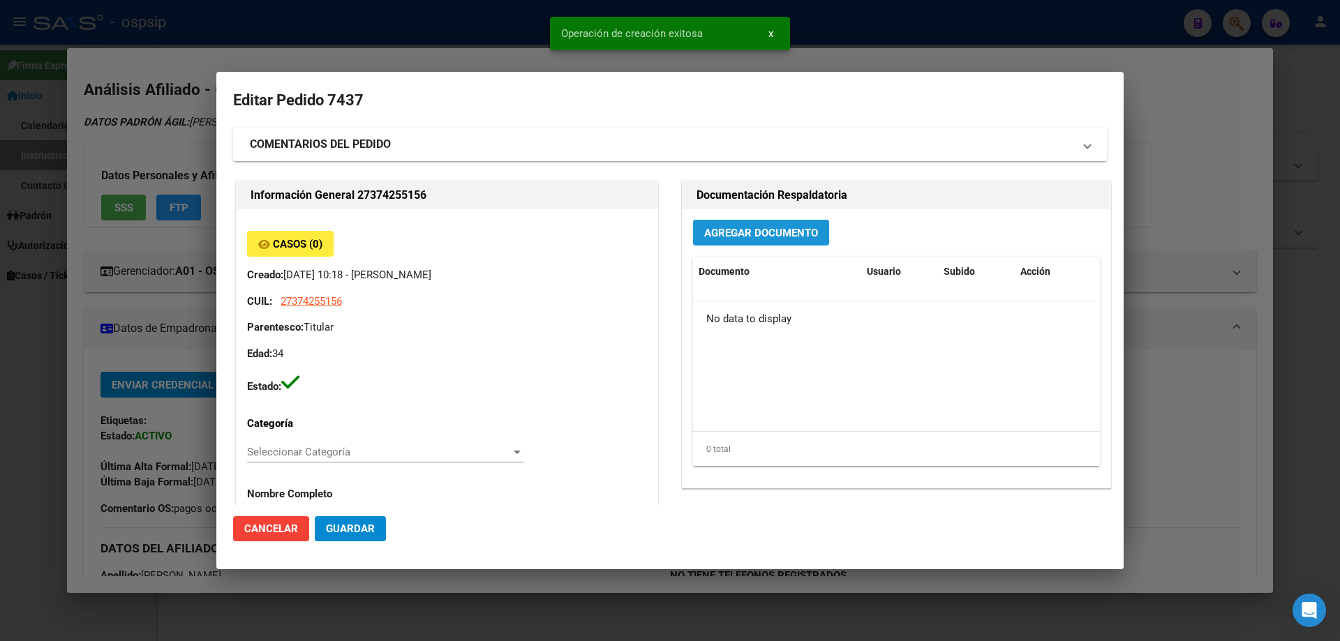
click at [738, 244] on button "Agregar Documento" at bounding box center [761, 233] width 136 height 26
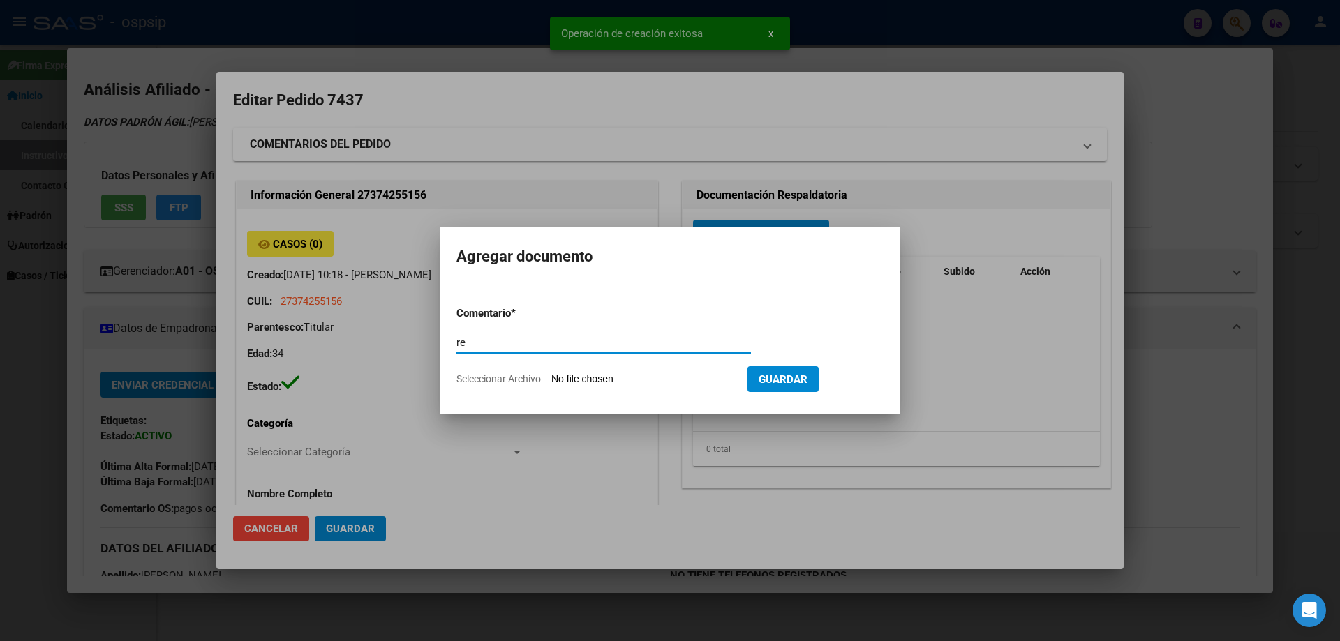
type input "r"
type input "RECETA"
click at [569, 369] on form "Comentario * RECETA Comentario Seleccionar Archivo Guardar" at bounding box center [669, 346] width 427 height 102
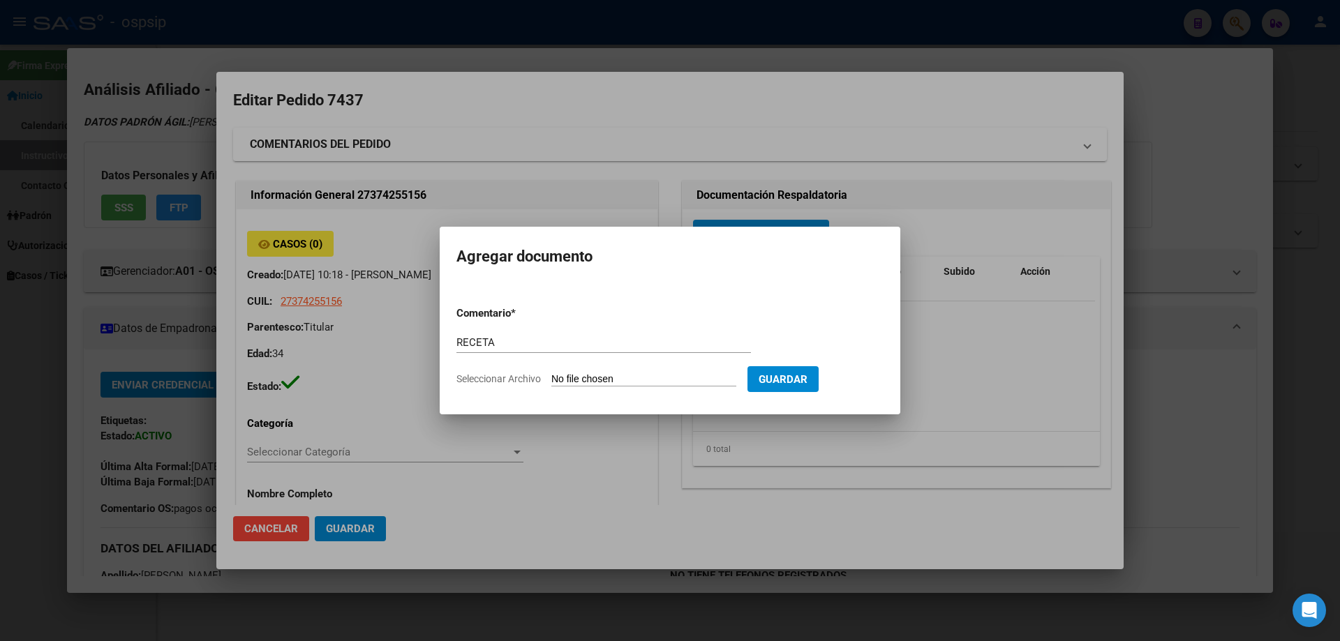
click at [569, 371] on form "Comentario * RECETA Comentario Seleccionar Archivo Guardar" at bounding box center [669, 346] width 427 height 102
click at [575, 379] on input "Seleccionar Archivo" at bounding box center [643, 379] width 185 height 13
type input "C:\fakepath\receta_2 (16).pdf"
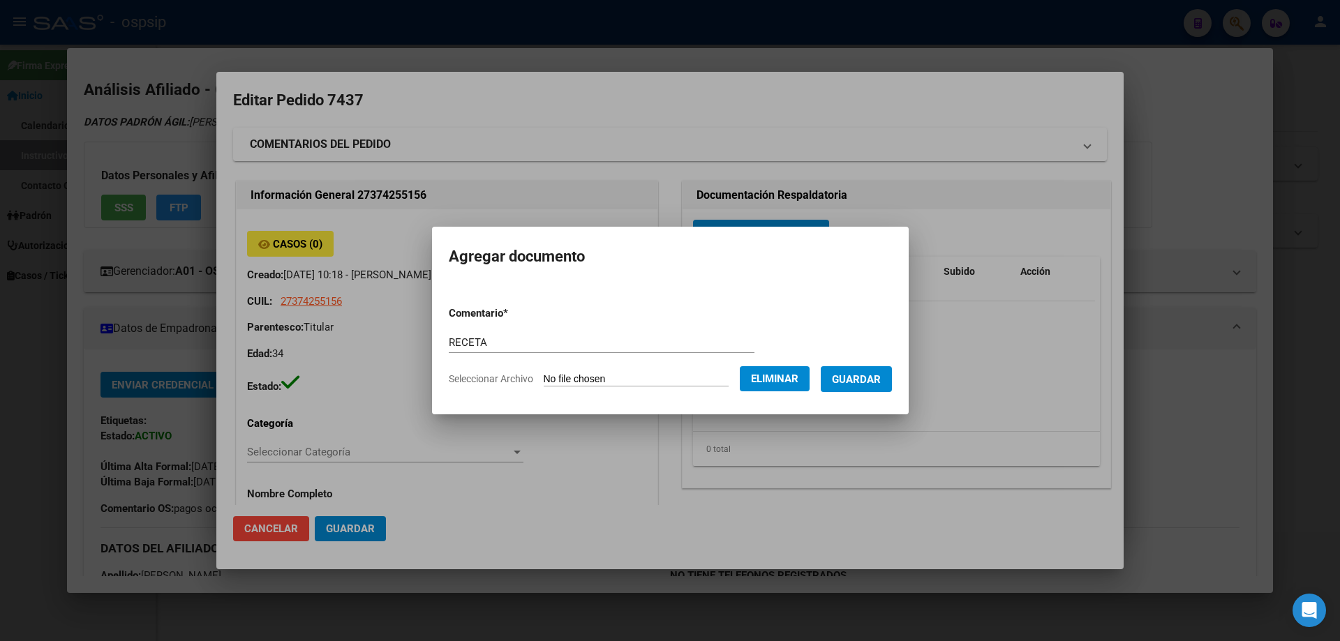
click at [879, 380] on span "Guardar" at bounding box center [856, 379] width 49 height 13
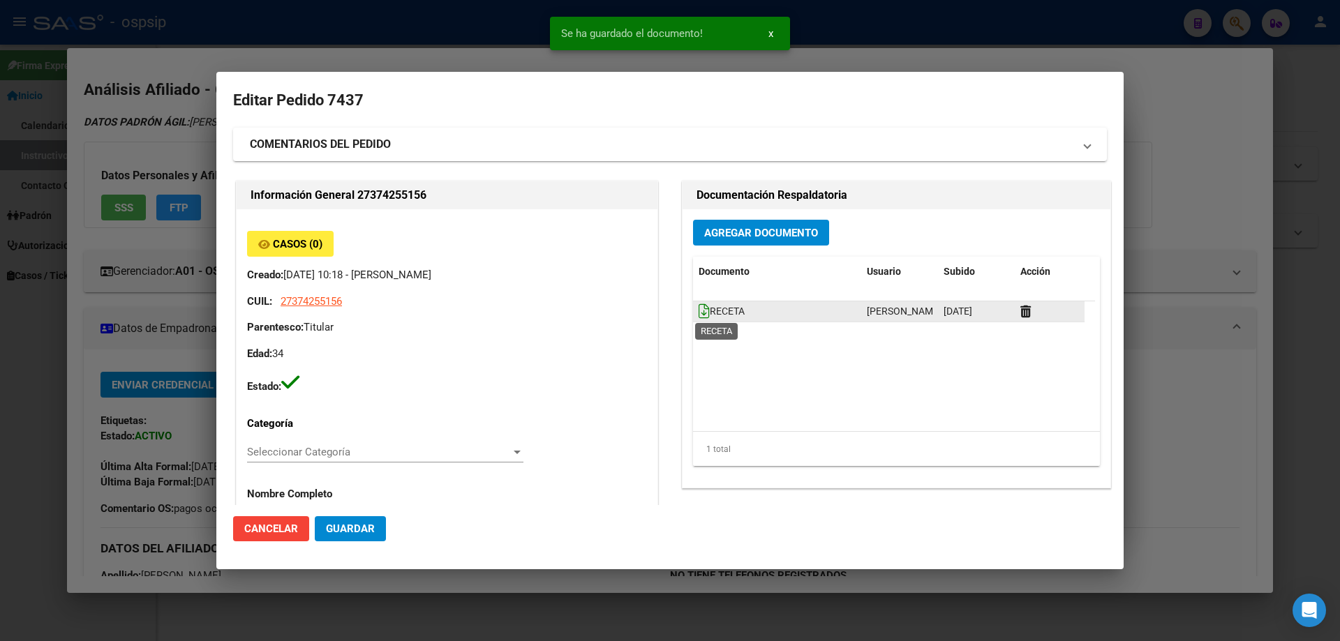
click at [699, 306] on icon at bounding box center [704, 311] width 11 height 15
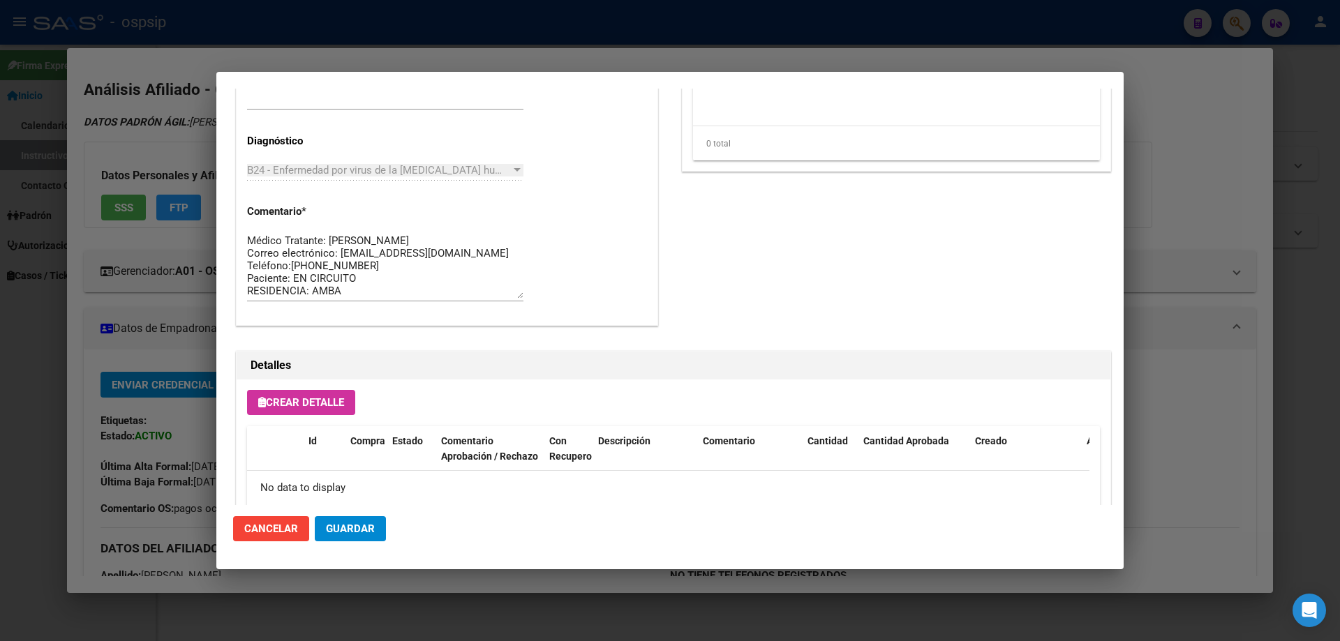
scroll to position [811, 0]
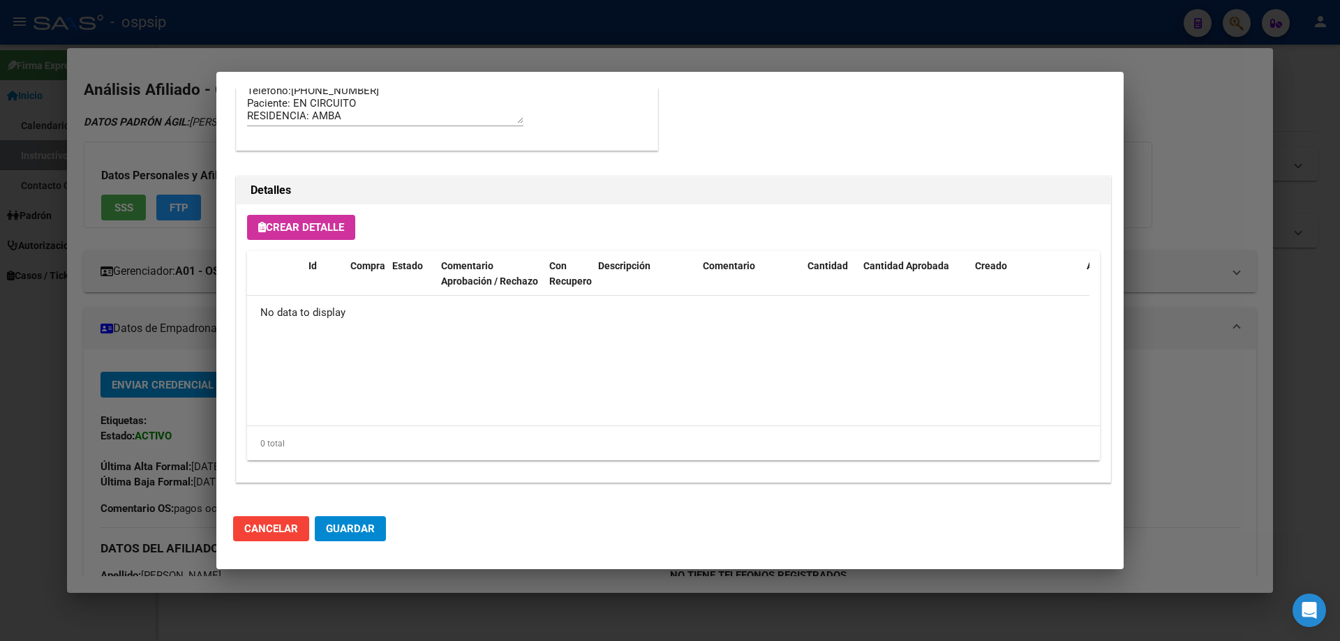
click at [332, 244] on div "Crear Detalle Id Compra Estado Comentario Aprobación / Rechazo Con Recupero Des…" at bounding box center [674, 343] width 874 height 278
click at [329, 240] on div "Crear Detalle Id Compra Estado Comentario Aprobación / Rechazo Con Recupero Des…" at bounding box center [674, 343] width 874 height 278
click at [320, 225] on span "Crear Detalle" at bounding box center [301, 227] width 86 height 13
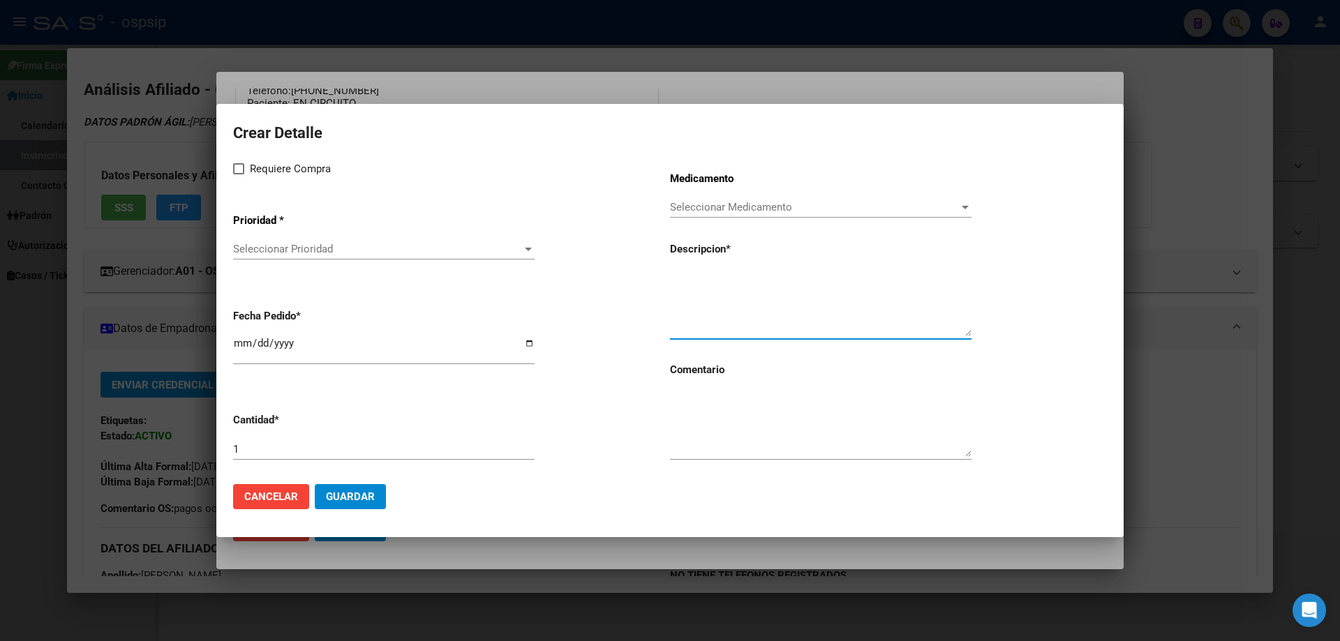
paste textarea "Dolutegravir+lamivudina 50mg/300mg comp. x 30 (DTG/3TC)"
type textarea "Dolutegravir+lamivudina 50mg/300mg comp. x 30 (DTG/3TC)"
click at [732, 426] on textarea at bounding box center [820, 424] width 301 height 66
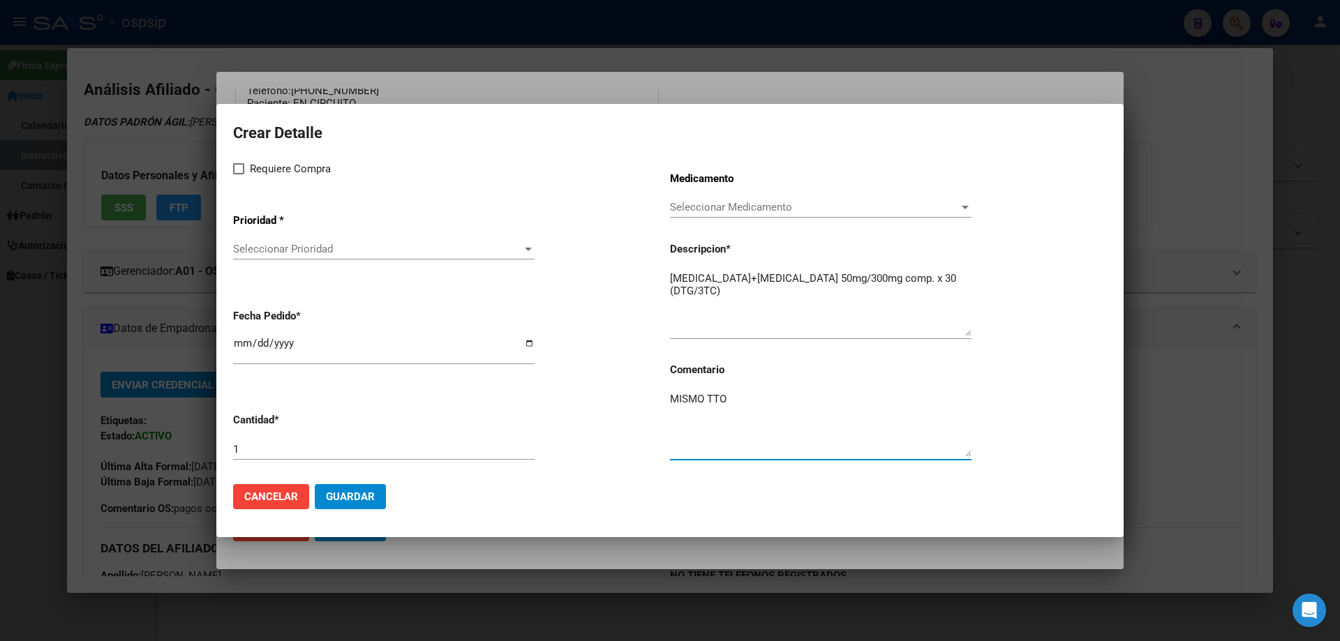
type textarea "MISMO TTO"
click at [239, 174] on label "Requiere Compra" at bounding box center [282, 169] width 98 height 17
click at [239, 174] on input "Requiere Compra" at bounding box center [238, 174] width 1 height 1
checkbox input "true"
click at [271, 248] on span "Seleccionar Prioridad" at bounding box center [377, 249] width 289 height 13
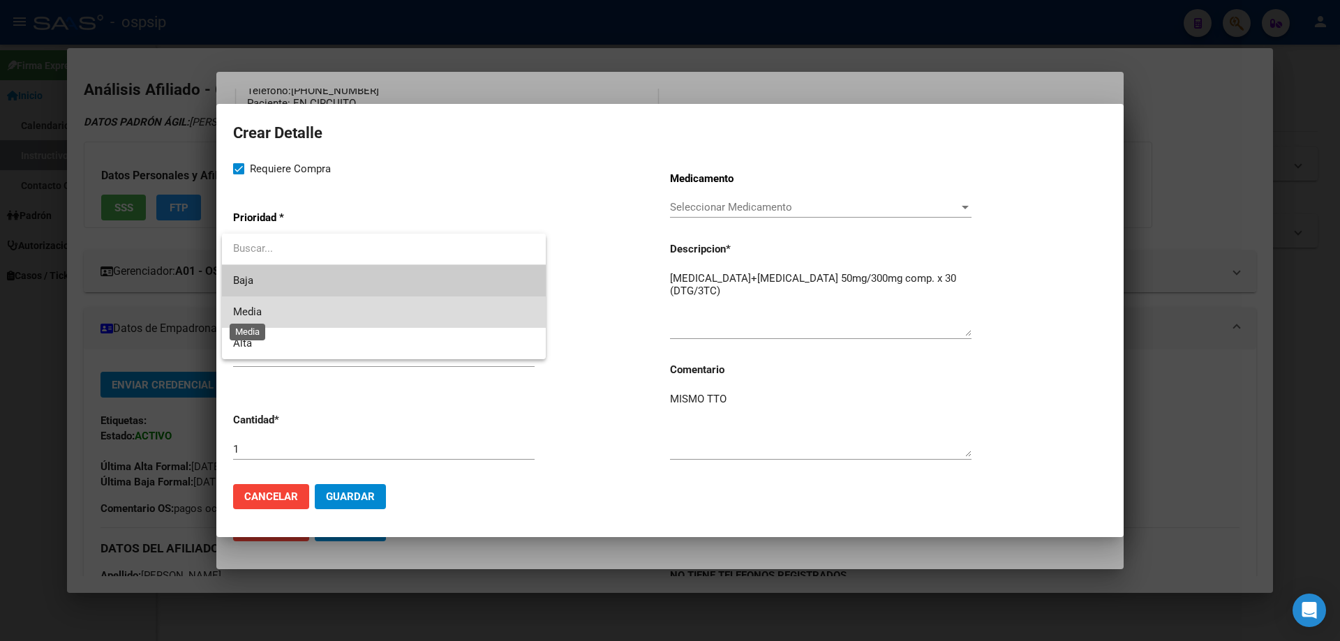
click at [262, 313] on span "Media" at bounding box center [247, 312] width 29 height 13
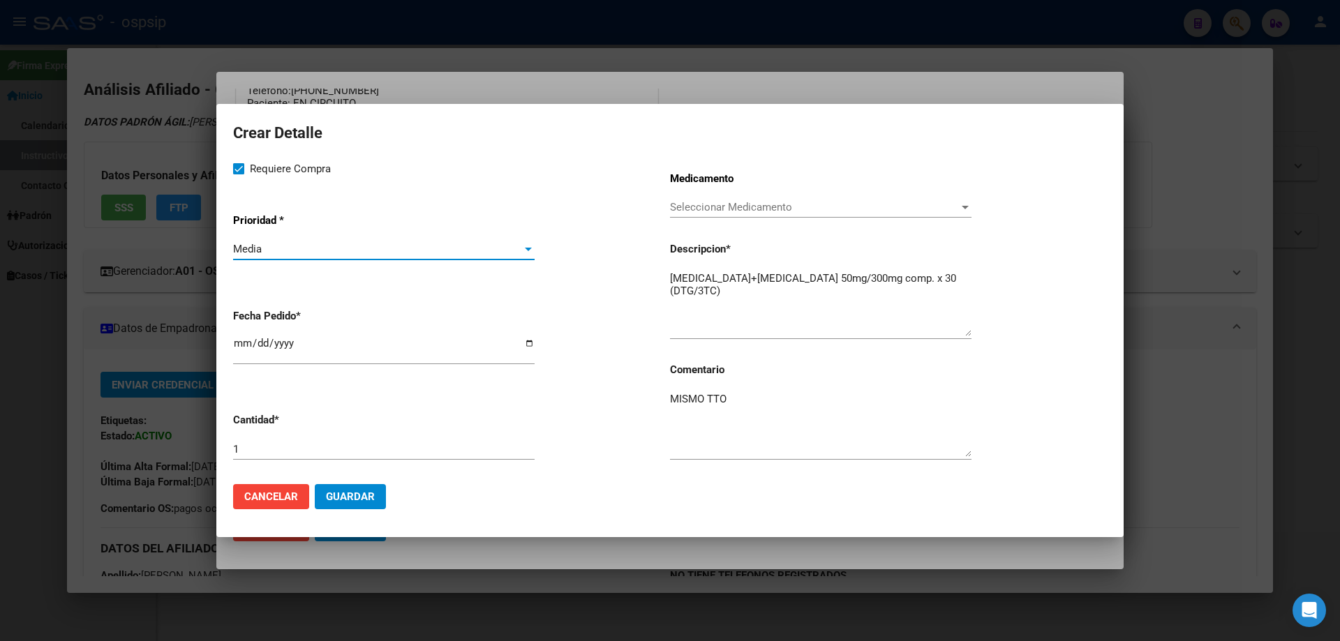
click at [237, 341] on input "2025-10-08" at bounding box center [383, 349] width 301 height 22
type input "2025-10-04"
click at [366, 495] on span "Guardar" at bounding box center [350, 497] width 49 height 13
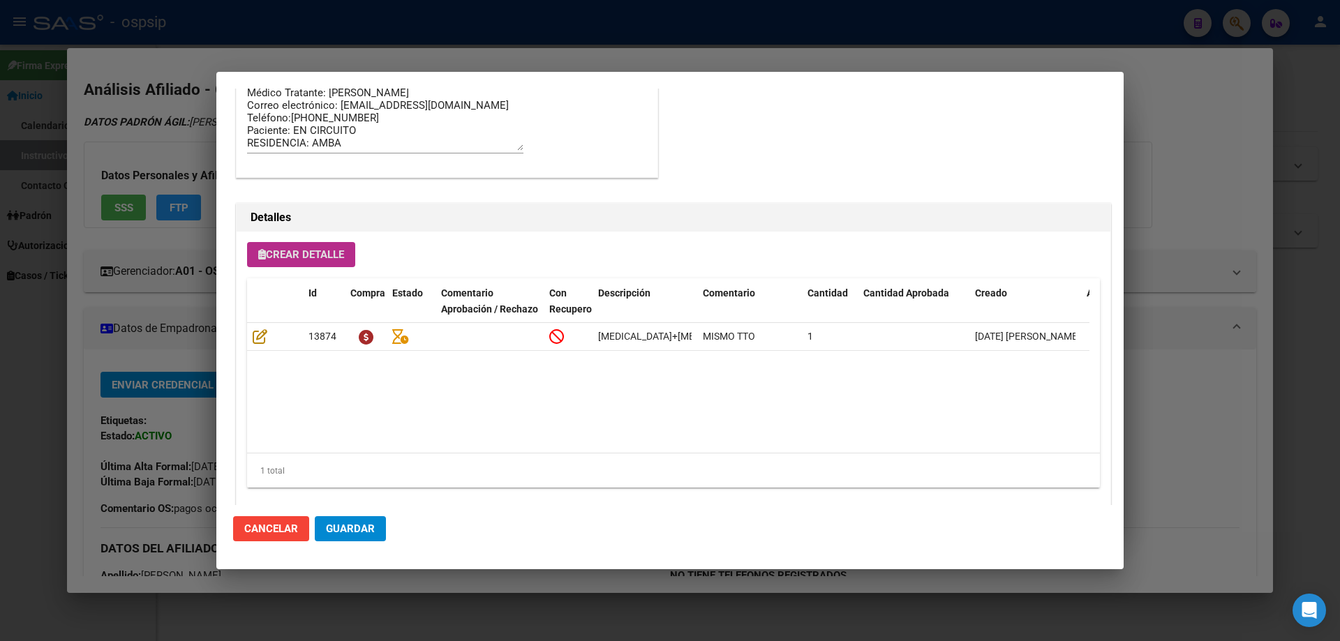
scroll to position [837, 0]
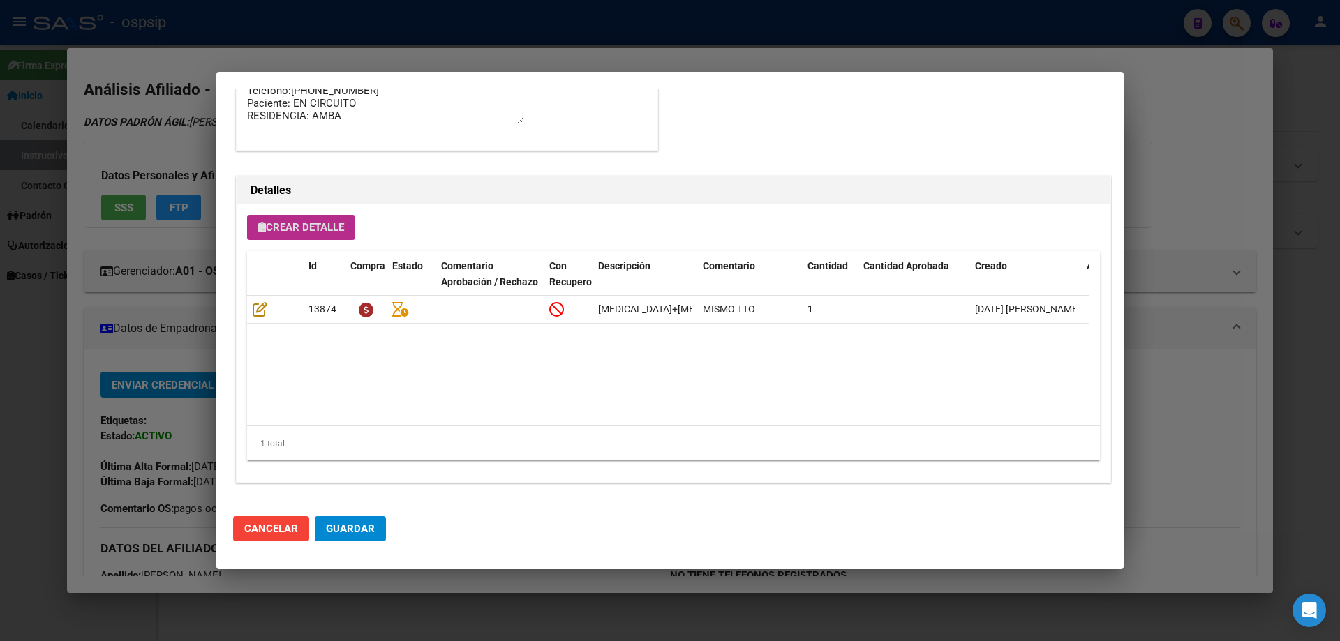
click at [365, 521] on button "Guardar" at bounding box center [350, 528] width 71 height 25
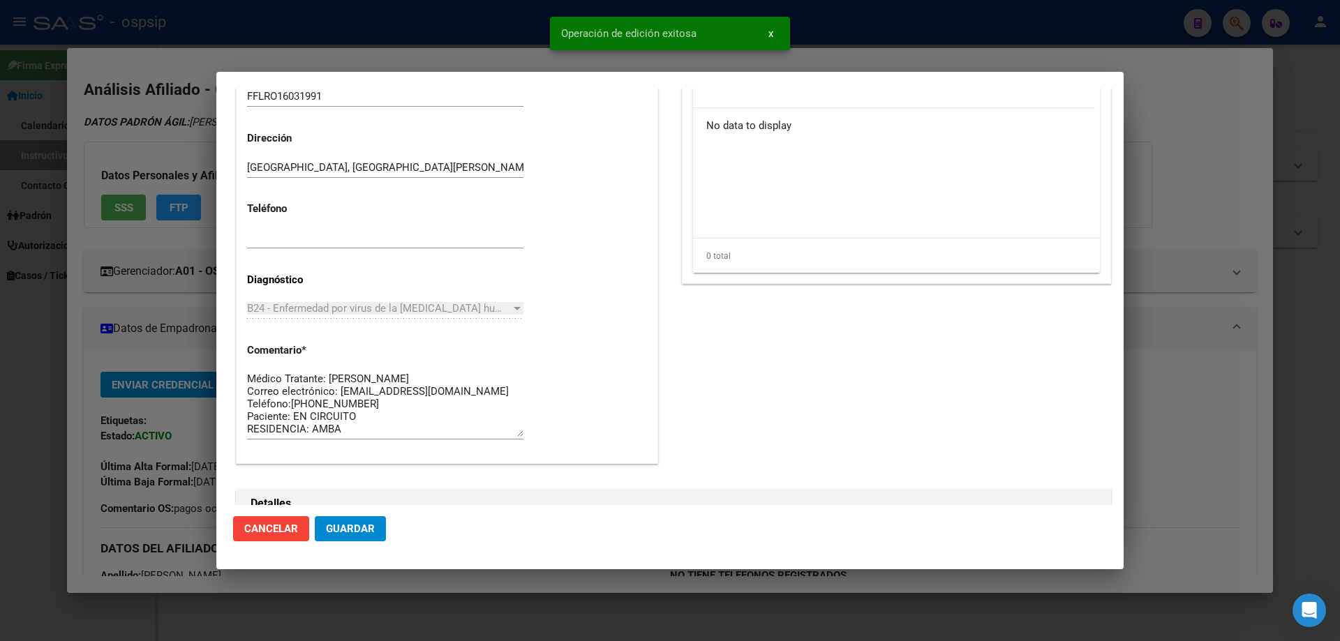
scroll to position [627, 0]
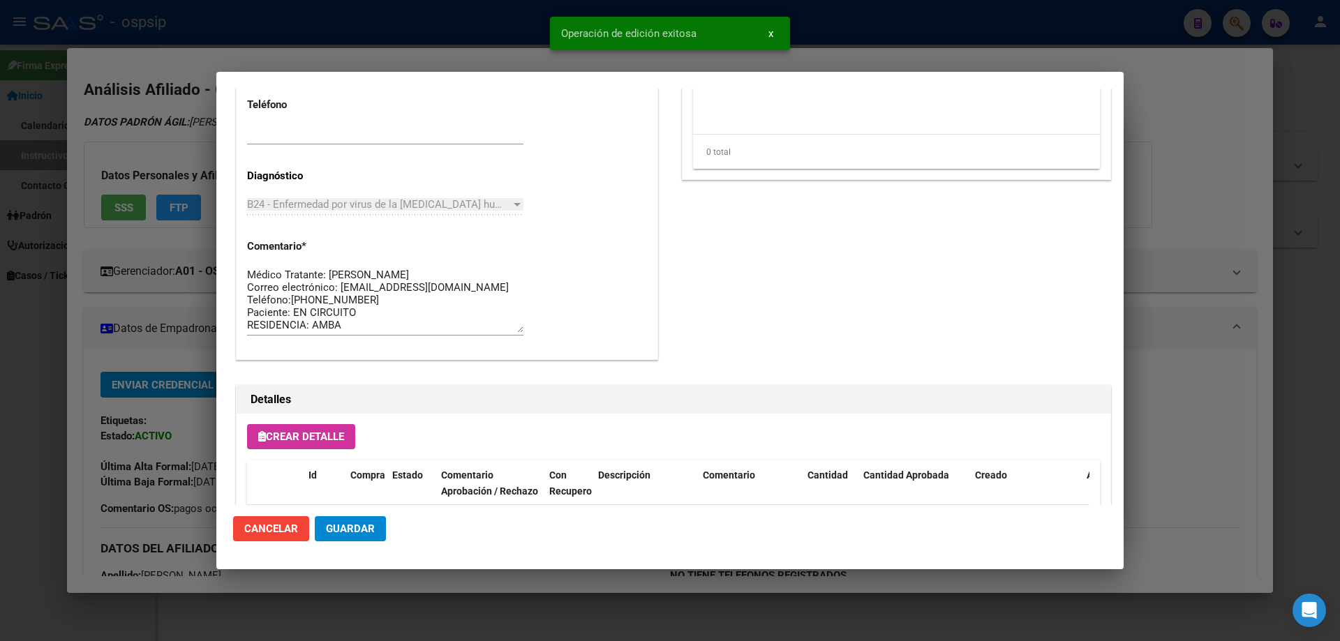
click at [346, 521] on button "Guardar" at bounding box center [350, 528] width 71 height 25
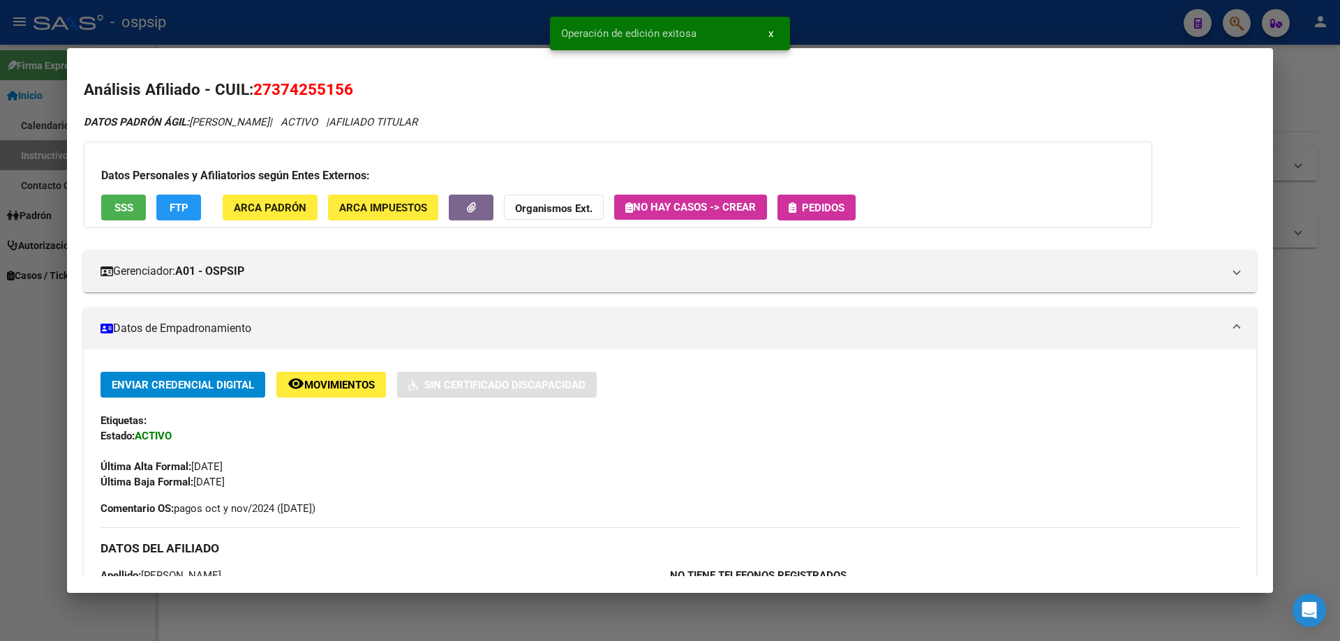
click at [837, 204] on span "Pedidos" at bounding box center [823, 208] width 43 height 13
click at [824, 219] on button "Pedidos" at bounding box center [816, 208] width 78 height 26
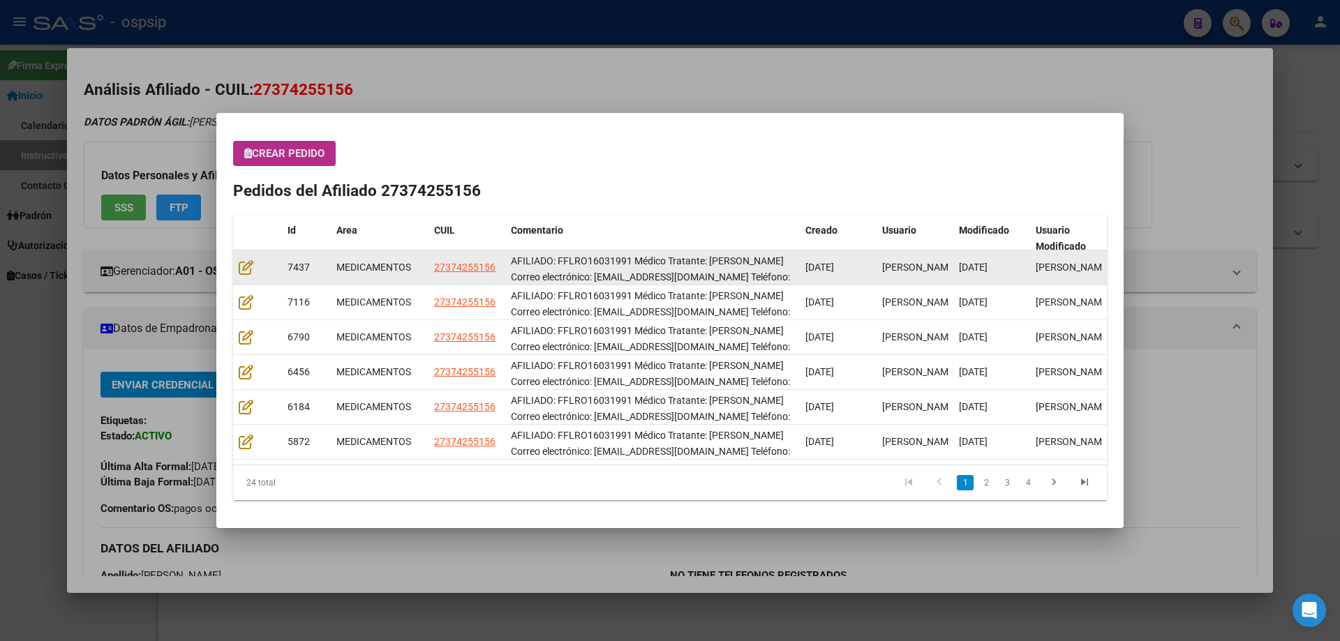
click at [255, 265] on div at bounding box center [258, 268] width 38 height 16
click at [246, 267] on icon at bounding box center [246, 267] width 15 height 15
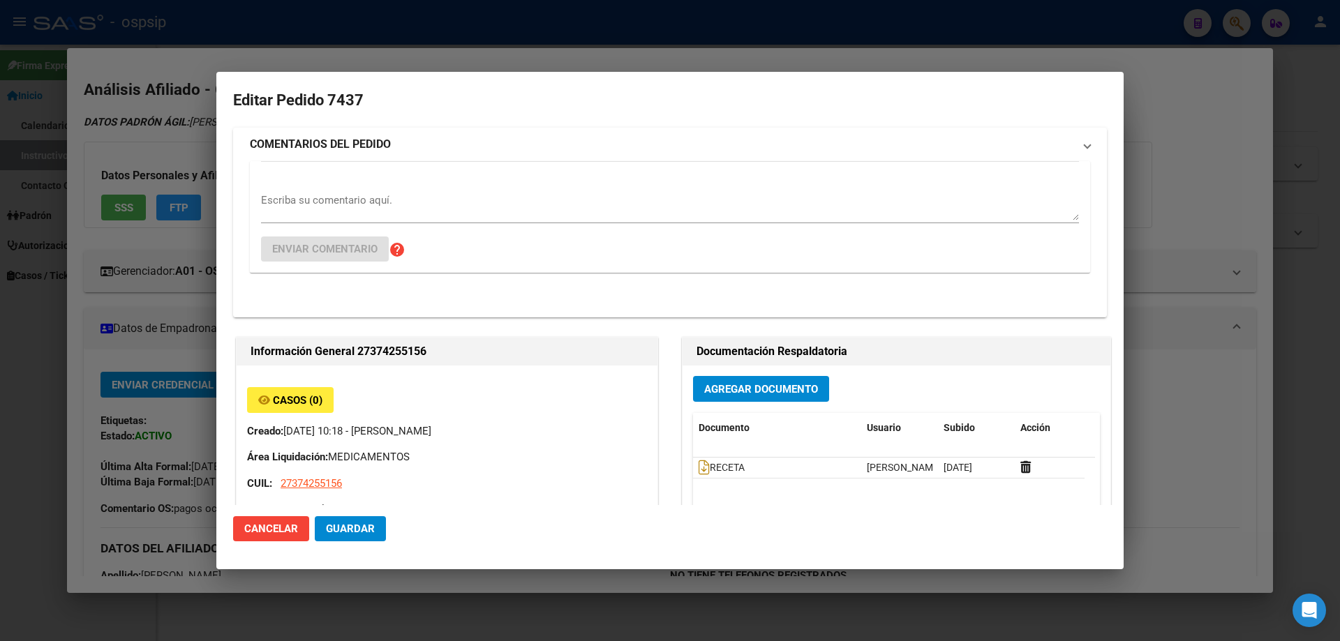
type input "Buenos Aires, SAN MIGUEL, LAS MALVINAS 5043"
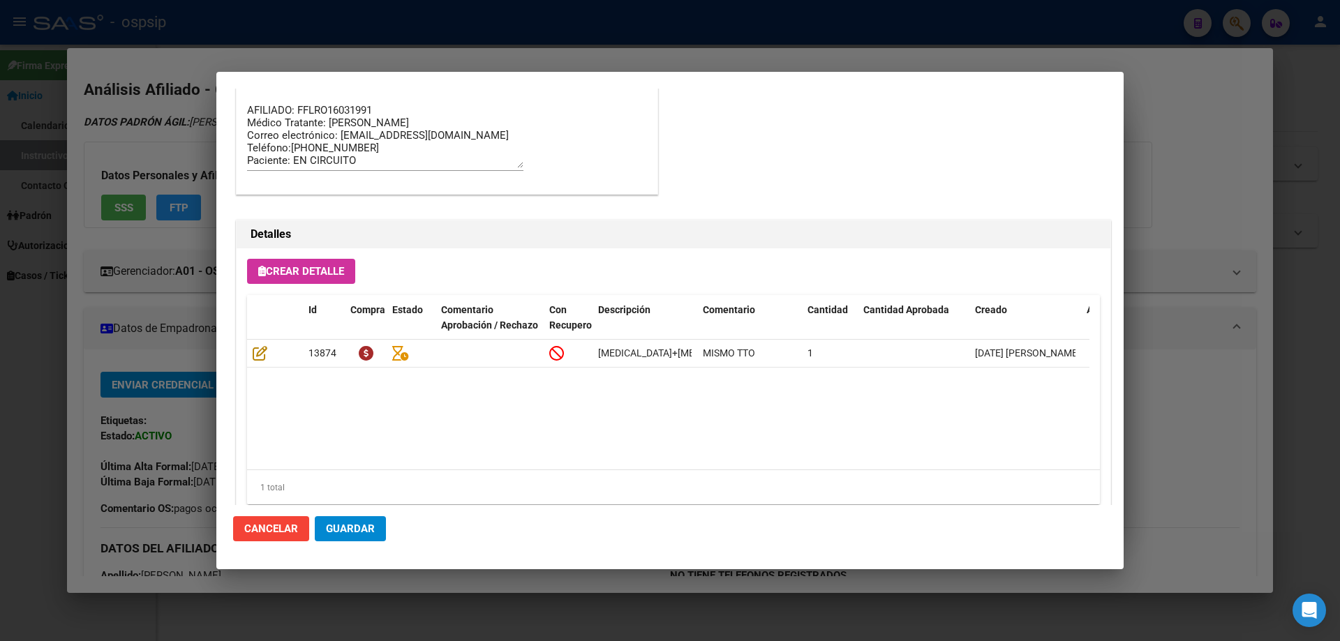
scroll to position [907, 0]
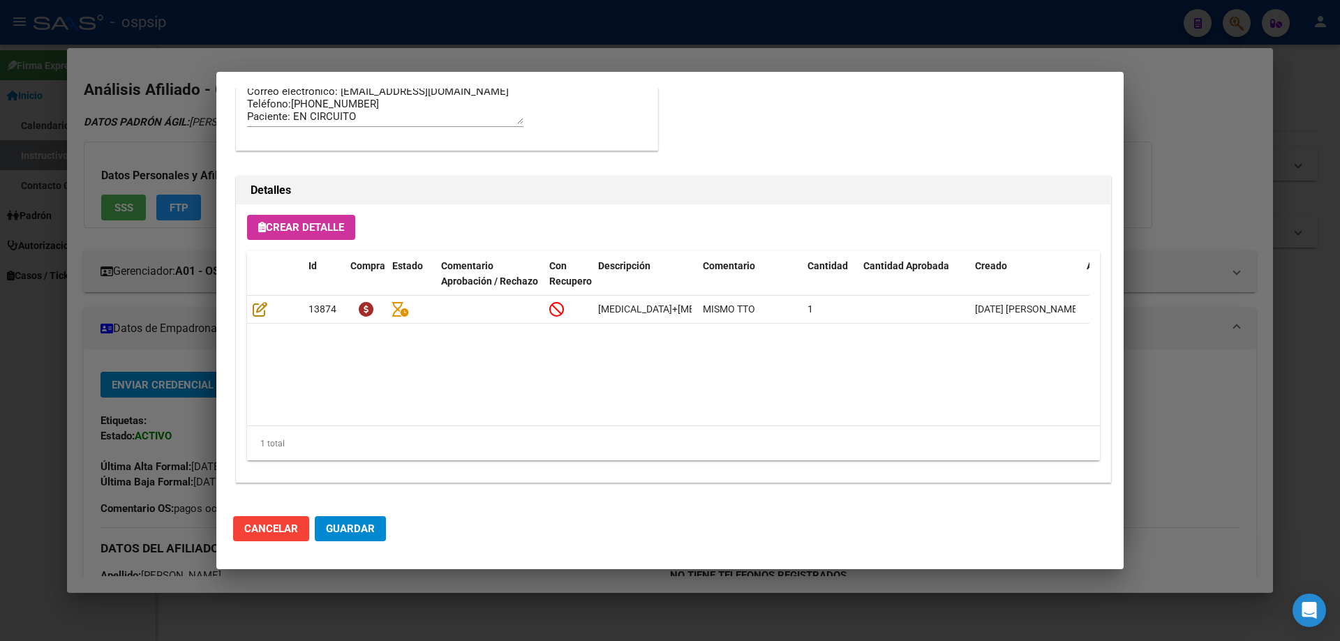
click at [364, 518] on button "Guardar" at bounding box center [350, 528] width 71 height 25
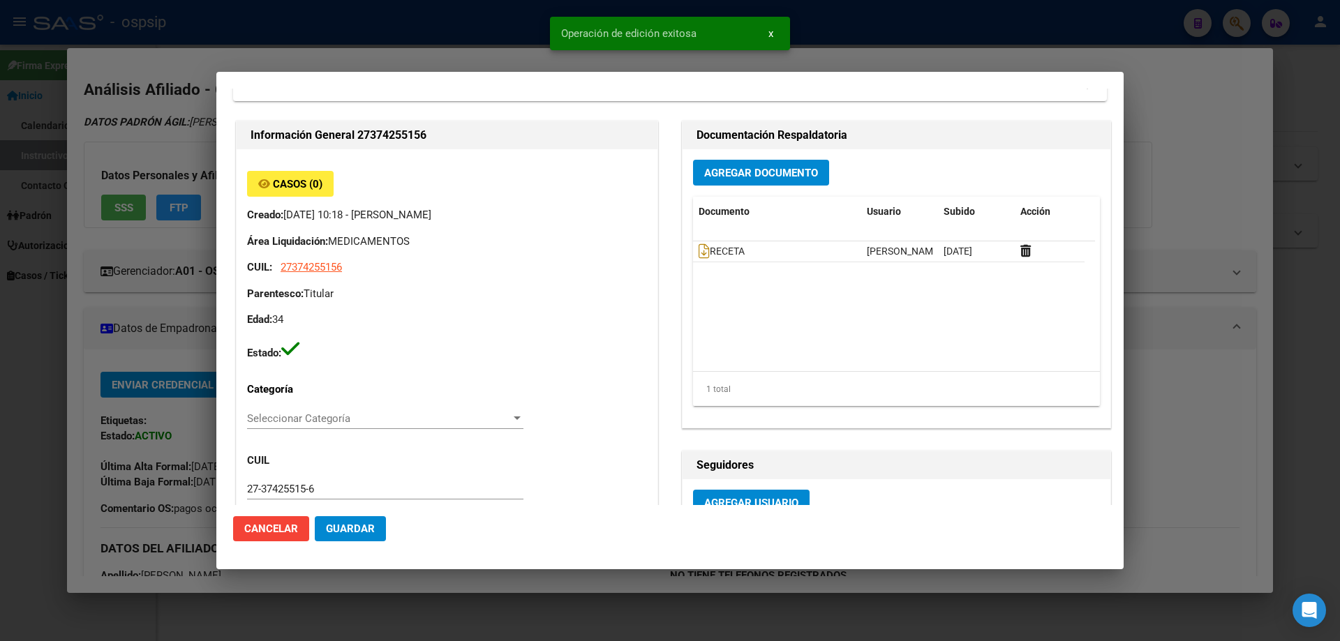
scroll to position [0, 0]
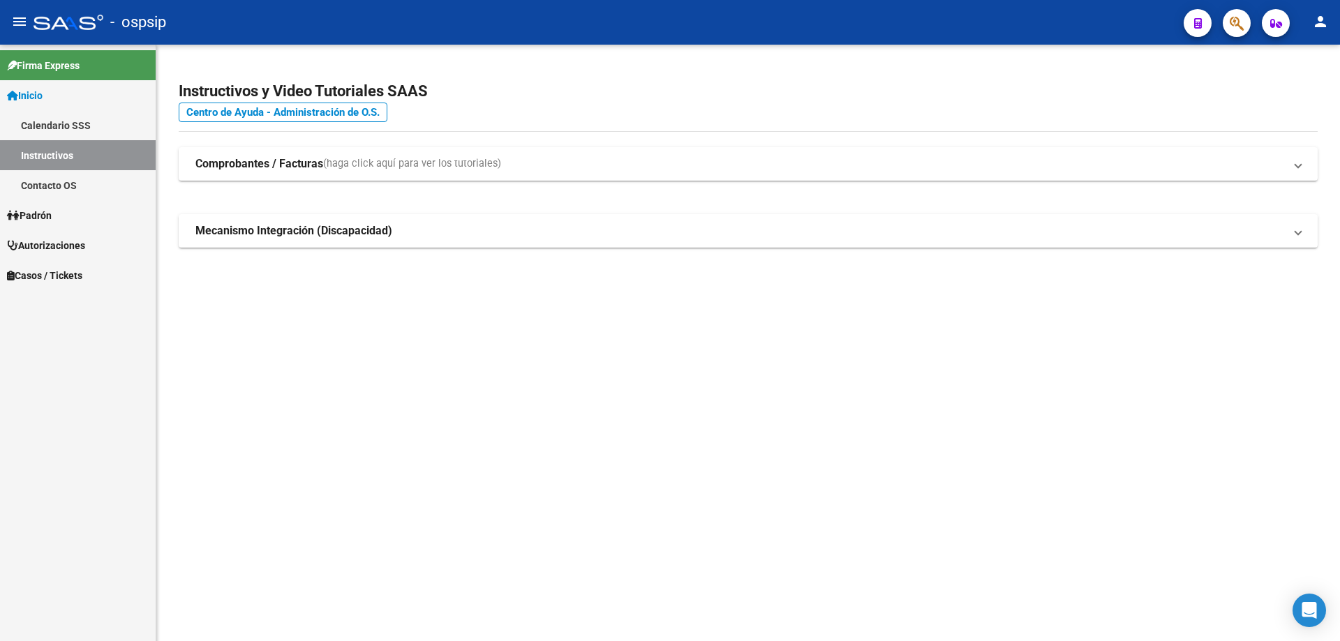
click at [1229, 27] on button "button" at bounding box center [1237, 23] width 28 height 28
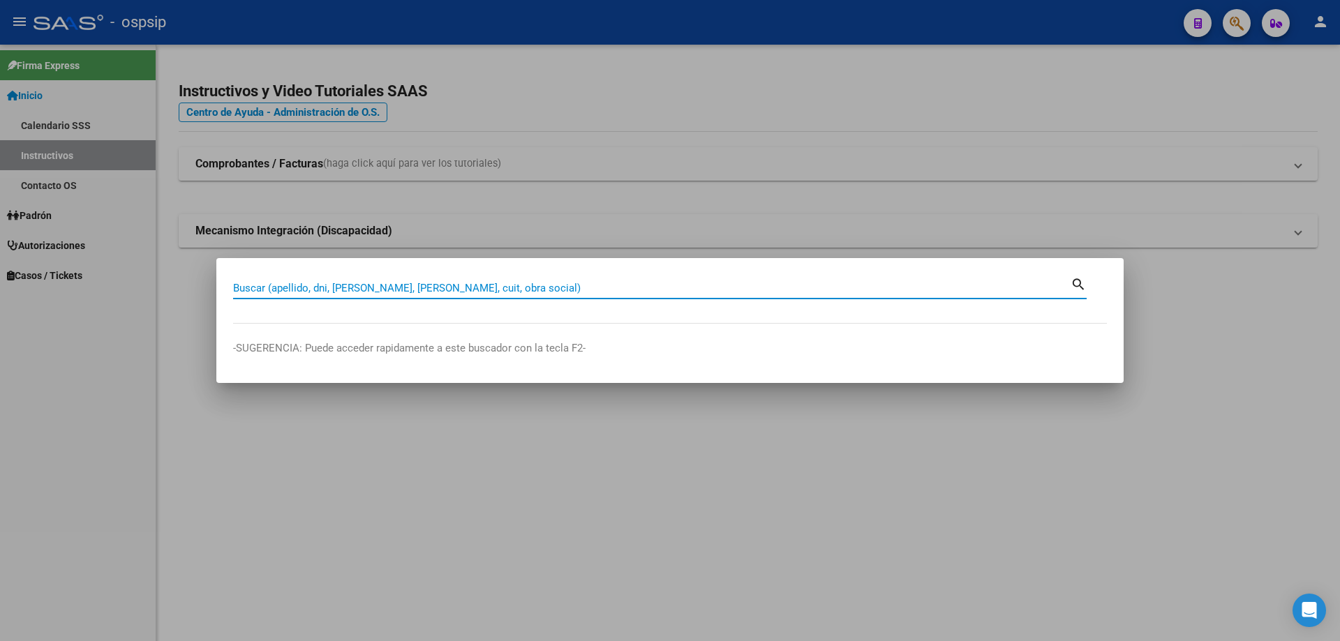
paste input "38604887"
type input "38604887"
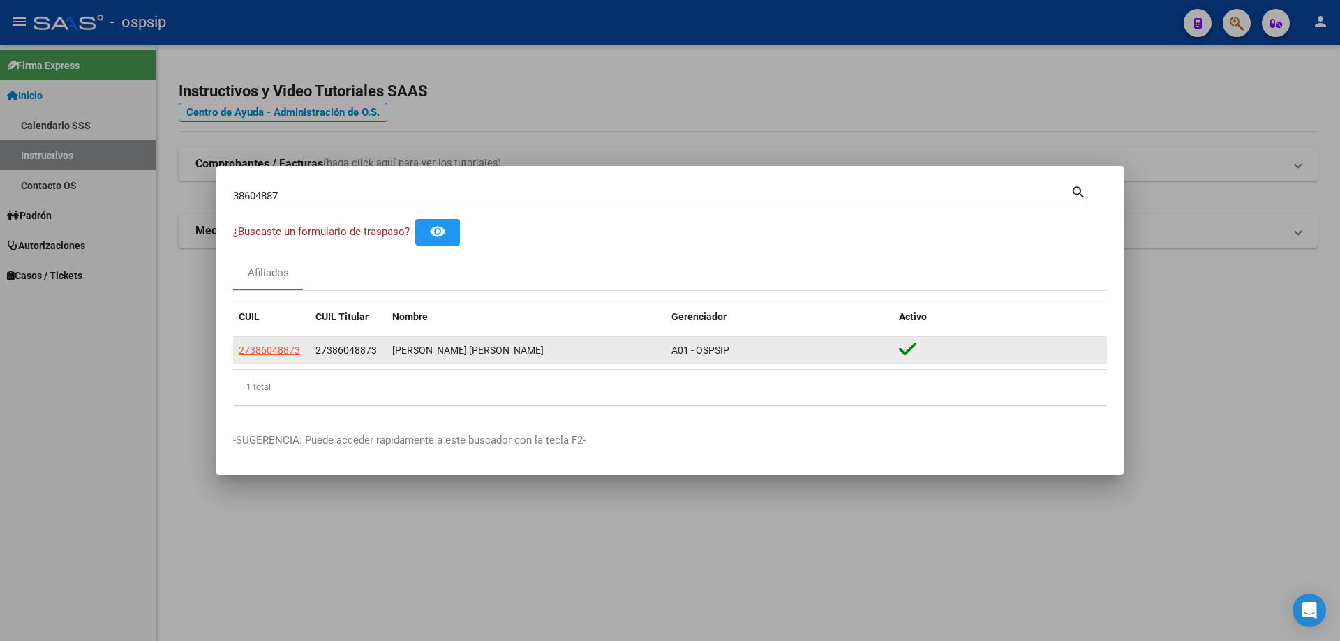
click at [306, 352] on datatable-body-cell "27386048873" at bounding box center [271, 350] width 77 height 27
click at [291, 345] on span "27386048873" at bounding box center [269, 350] width 61 height 11
type textarea "27386048873"
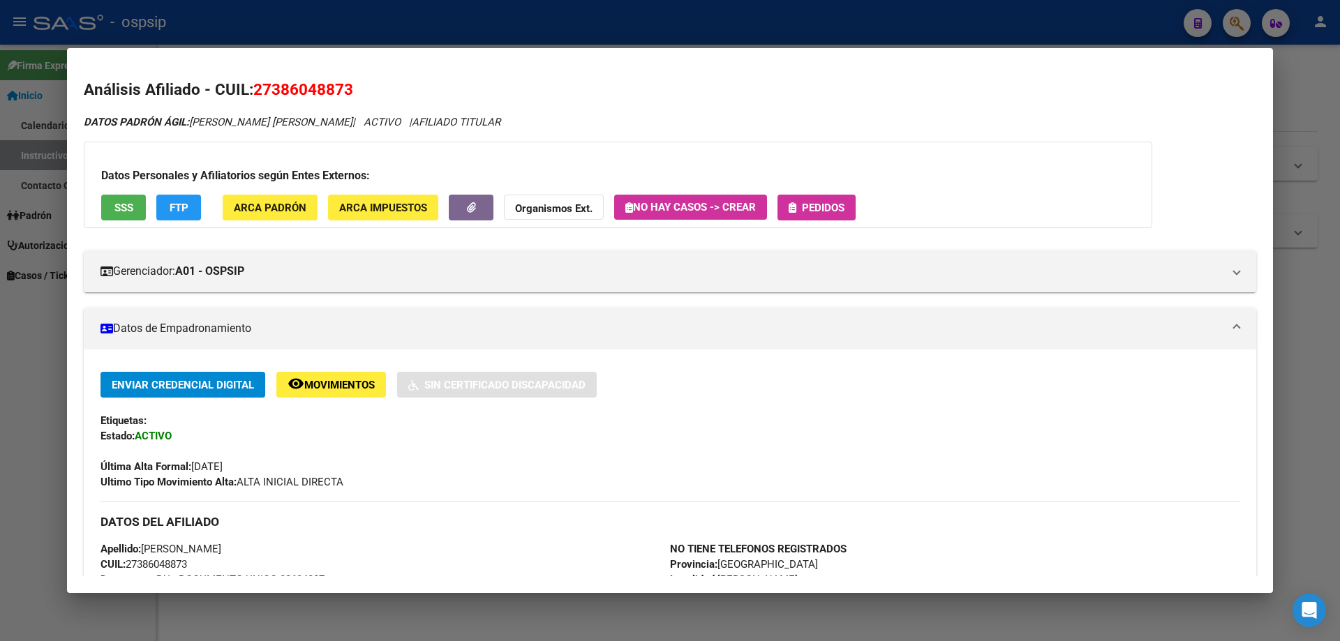
click at [825, 215] on button "Pedidos" at bounding box center [816, 208] width 78 height 26
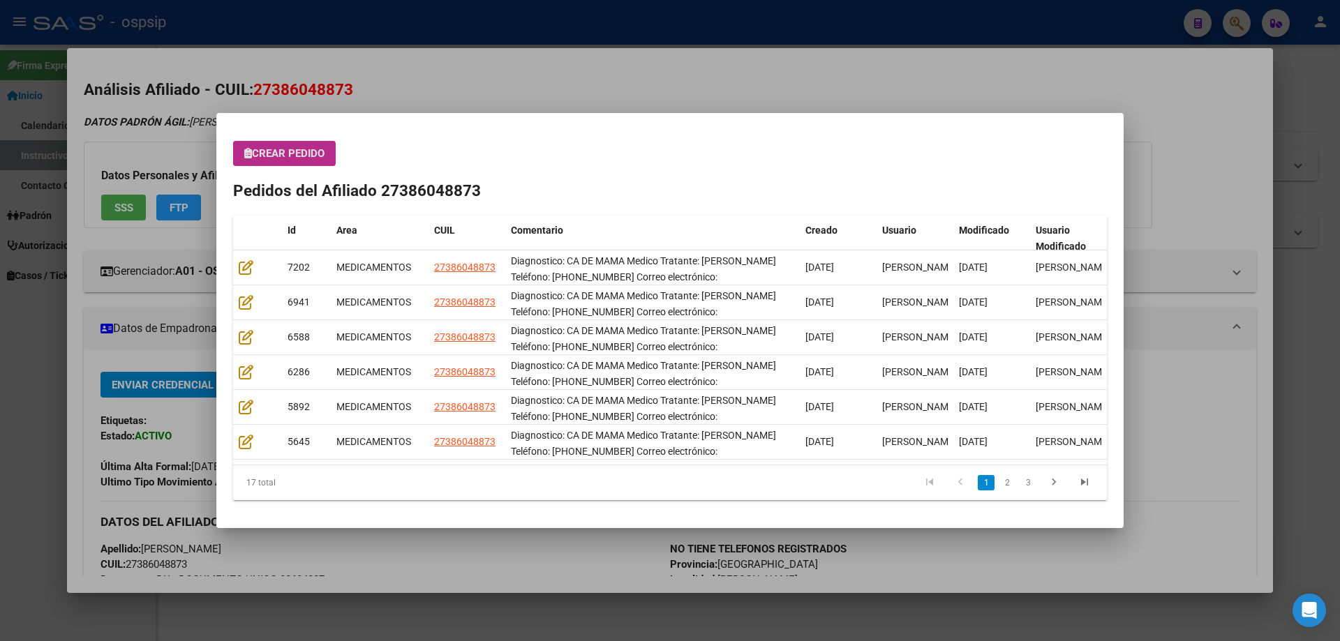
click at [277, 159] on span "Crear Pedido" at bounding box center [284, 153] width 80 height 13
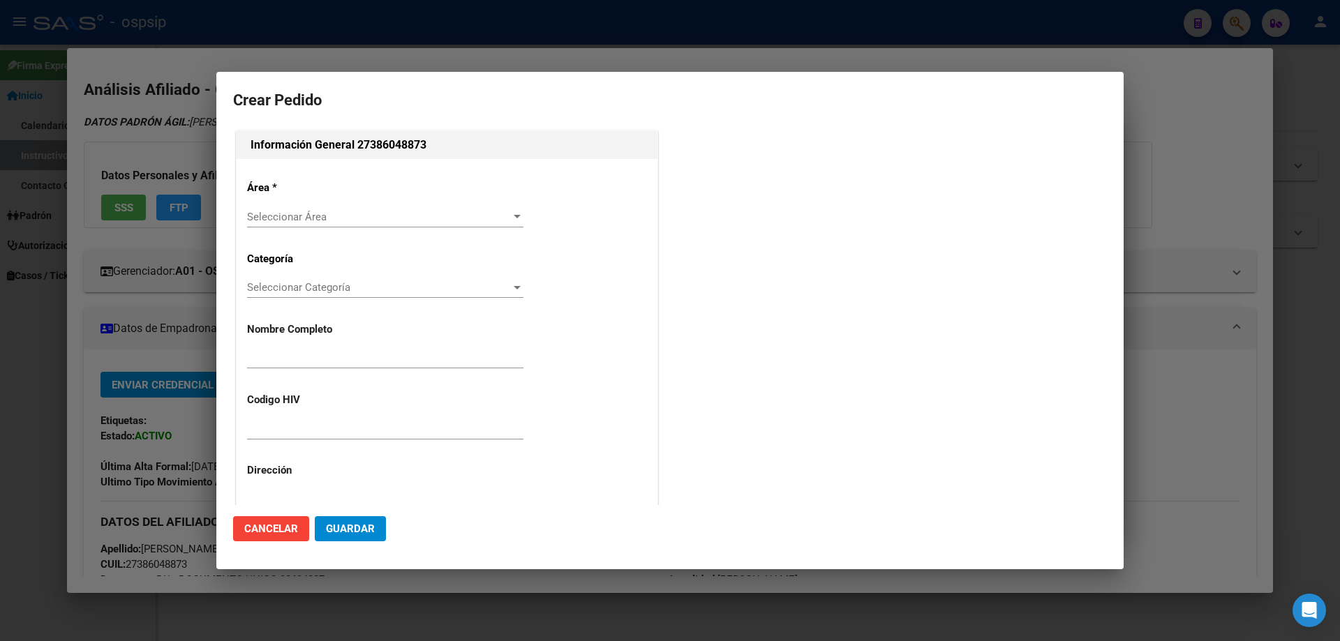
type input "MARIA FERNANDA LUGO"
type input "NO CORRESPONDE"
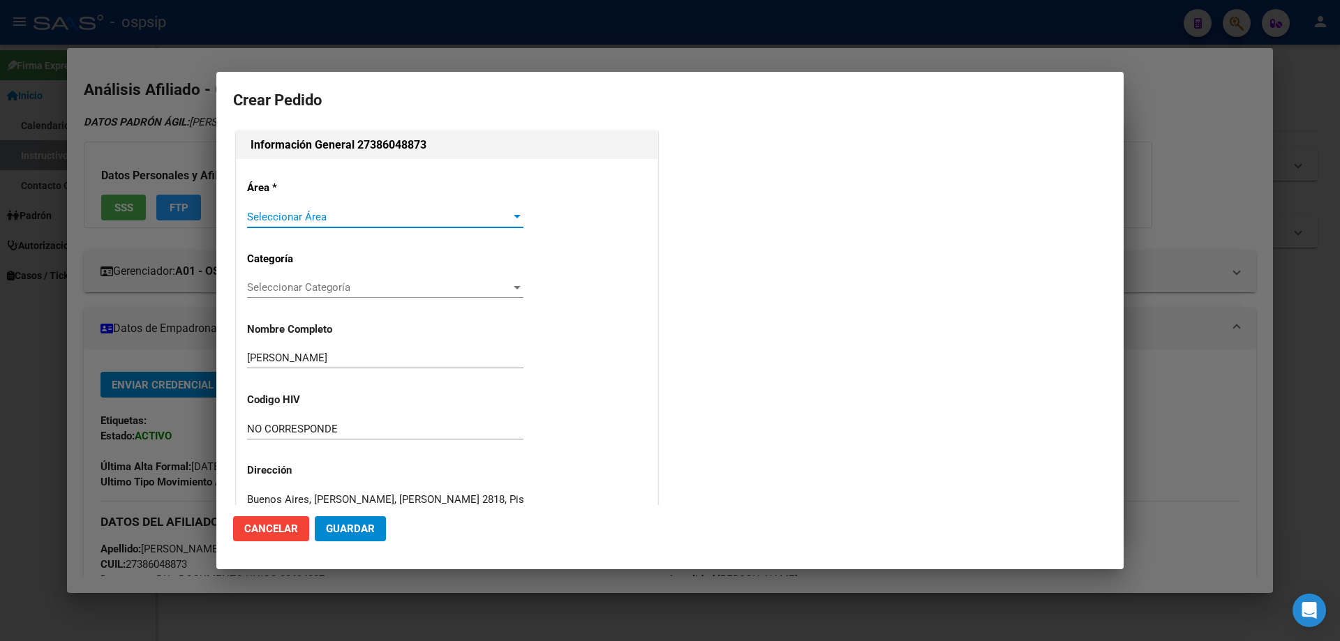
type input "BUENOS AIRES, RICARDO ROJAS, BOUSSOF 2818, Piso: 0"
click at [281, 211] on span "Seleccionar Área" at bounding box center [379, 217] width 264 height 13
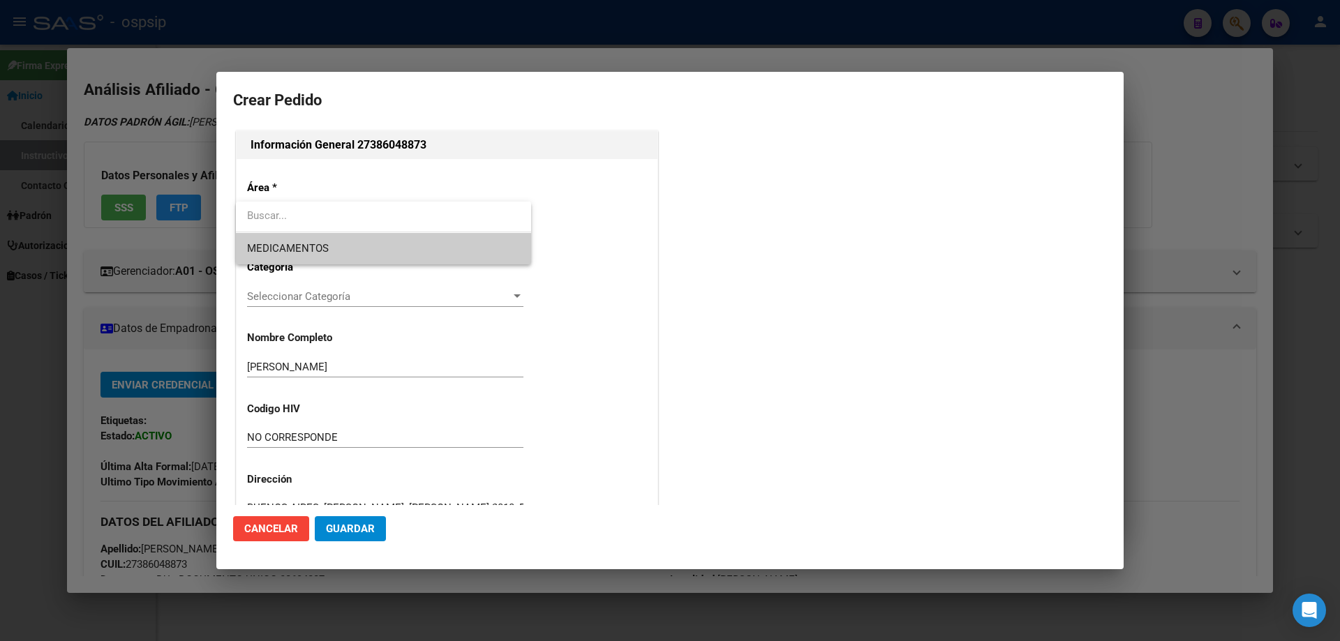
click at [280, 238] on span "MEDICAMENTOS" at bounding box center [383, 248] width 273 height 31
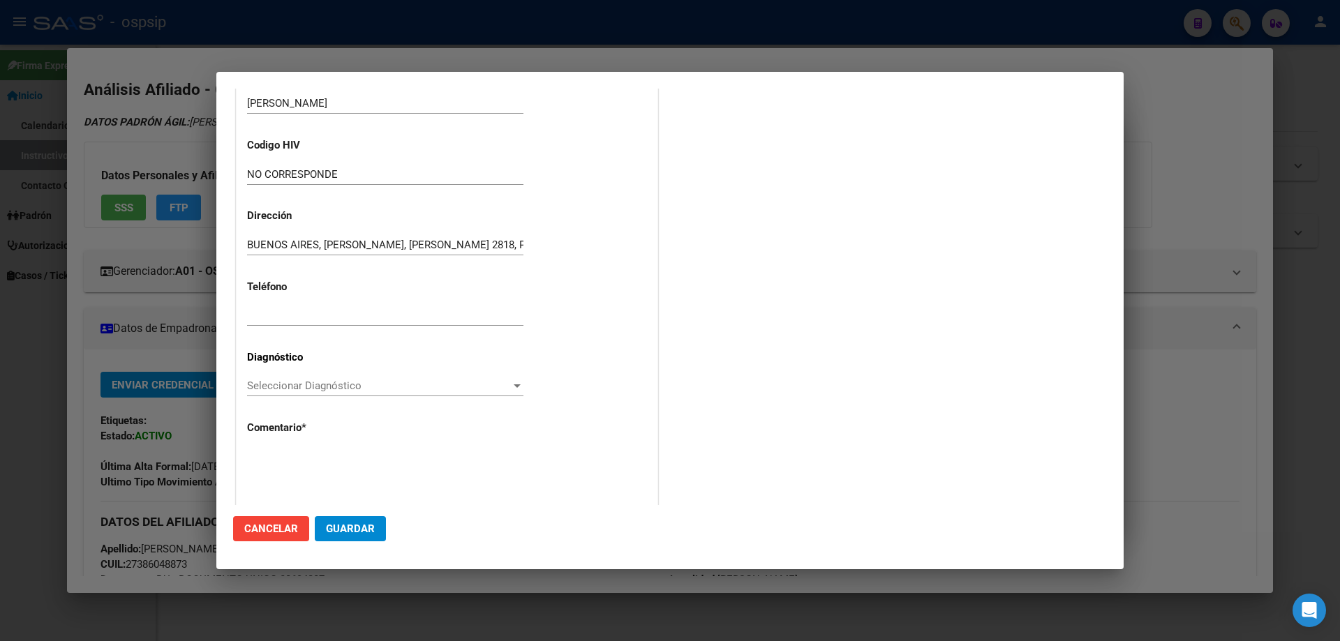
scroll to position [313, 0]
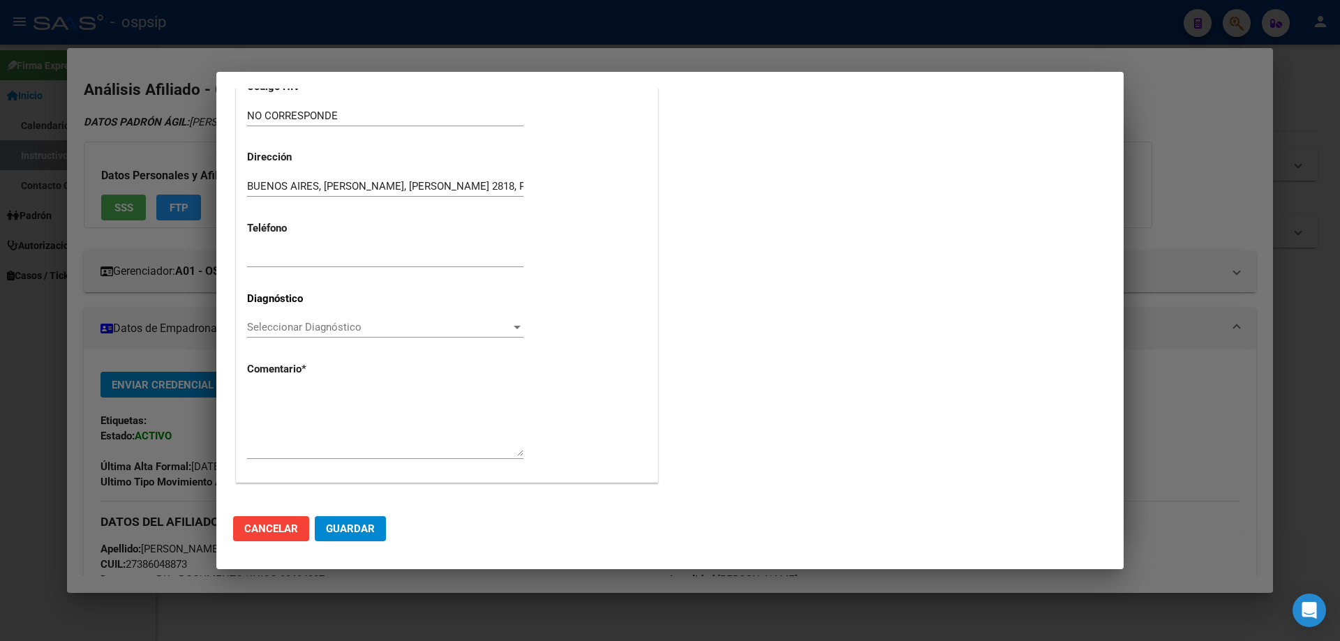
click at [283, 336] on div "Seleccionar Diagnóstico Seleccionar Diagnóstico" at bounding box center [385, 327] width 276 height 21
type input "c50"
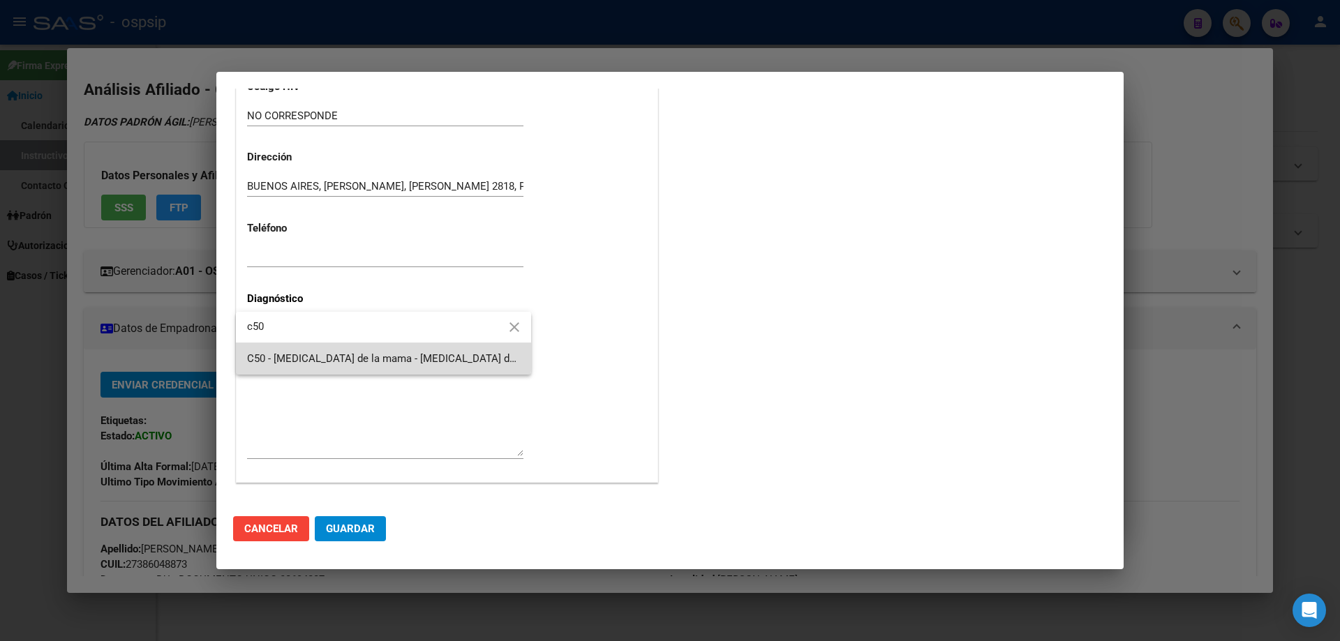
click at [297, 345] on span "C50 - [MEDICAL_DATA] de la mama - [MEDICAL_DATA] de mama - Tumores (neoplasias)…" at bounding box center [383, 358] width 273 height 31
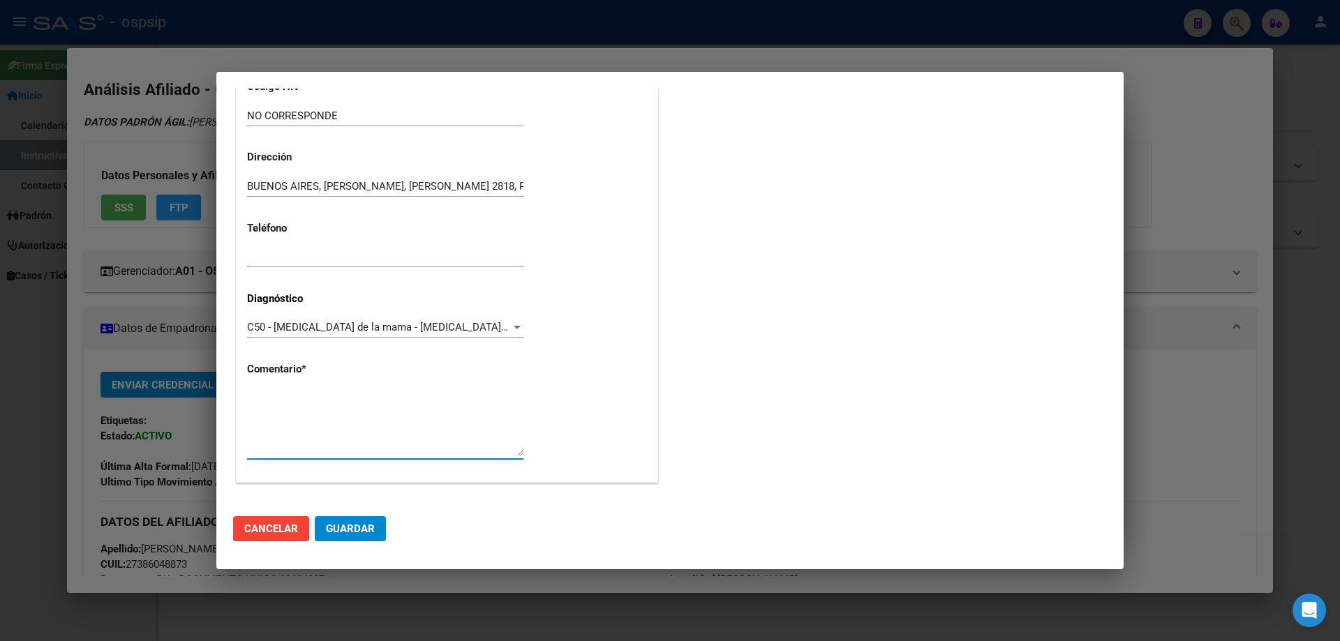
paste textarea "Diagnostico: CA DE MAMA Medico Tratante: ALCANTARA Teléfono: 11-3200-0462 Corre…"
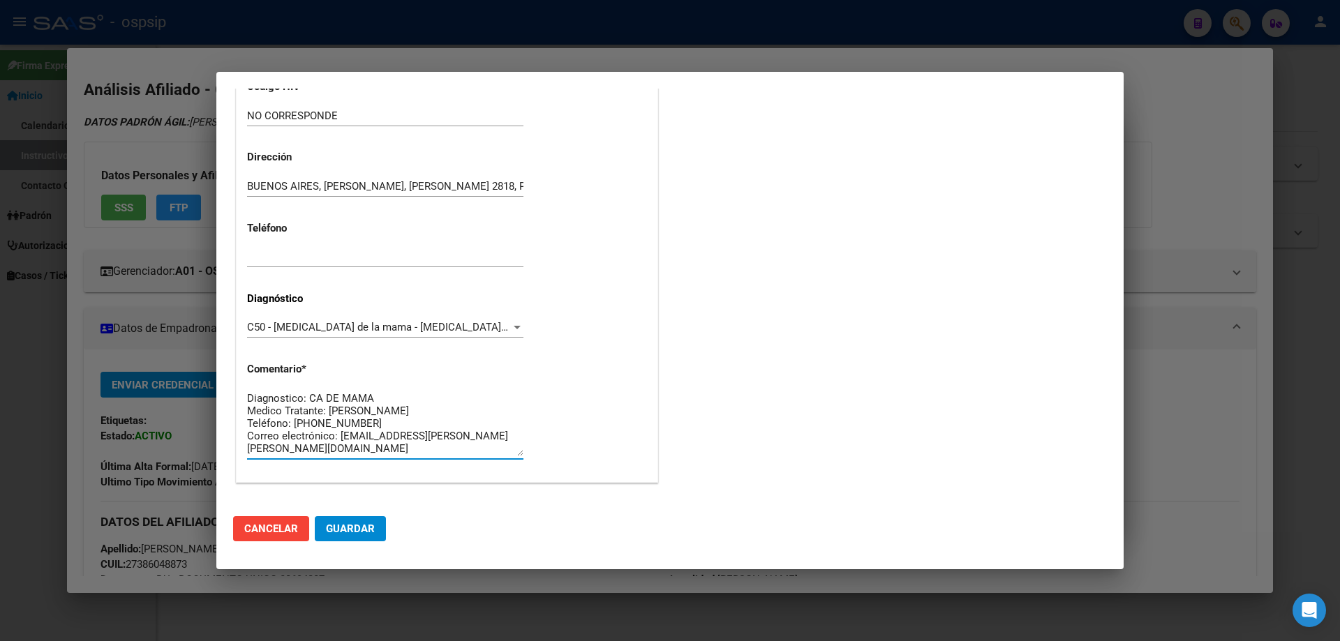
scroll to position [11, 0]
click at [463, 440] on textarea "Diagnostico: CA DE MAMA Medico Tratante: ALCANTARA Teléfono: 11-3200-0462 Corre…" at bounding box center [385, 424] width 276 height 66
click at [468, 449] on textarea "Diagnostico: CA DE MAMA Medico Tratante: ALCANTARA Teléfono: 11-3200-0462 Corre…" at bounding box center [385, 424] width 276 height 66
click at [368, 448] on textarea "Diagnostico: CA DE MAMA Medico Tratante: ALCANTARA Teléfono: 11-3200-0462 Corre…" at bounding box center [385, 424] width 276 height 66
click at [398, 391] on textarea "Diagnostico: CA DE MAMA Medico Tratante: ALCANTARA Teléfono: 11-3200-0462 Corre…" at bounding box center [385, 424] width 276 height 66
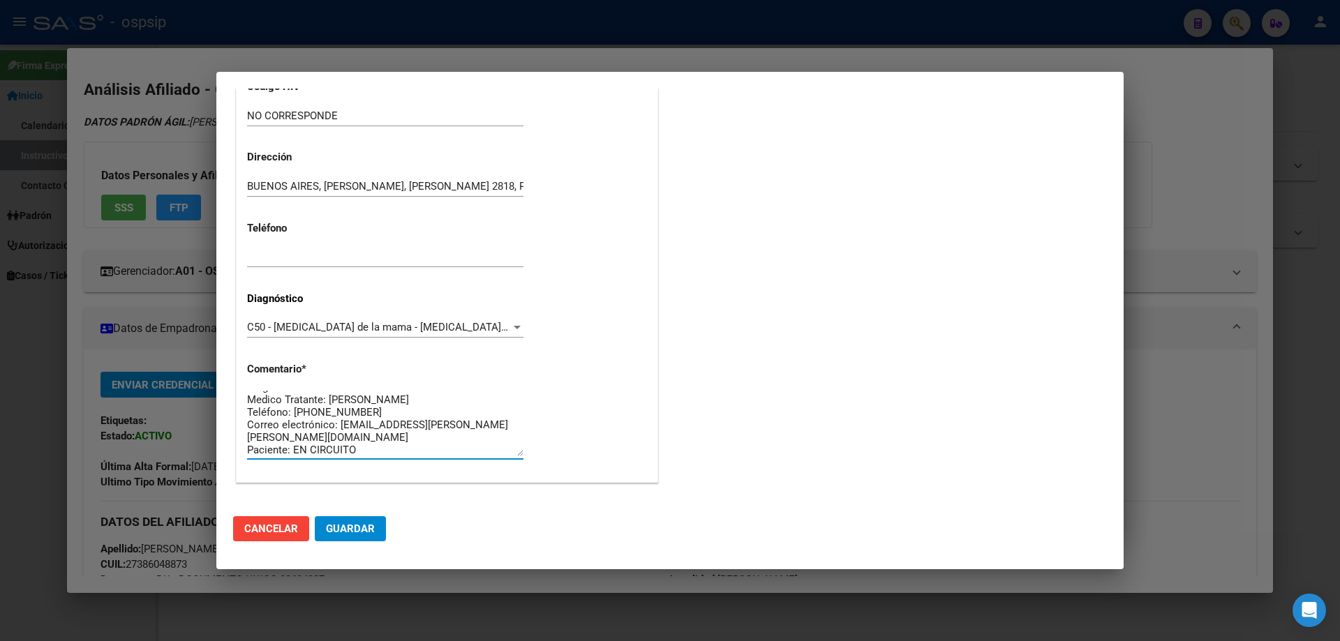
click at [398, 391] on textarea "Diagnostico: CA DE MAMA Medico Tratante: ALCANTARA Teléfono: 11-3200-0462 Corre…" at bounding box center [385, 424] width 276 height 66
click at [397, 391] on textarea "Diagnostico: CA DE MAMA Medico Tratante: ALCANTARA Teléfono: 11-3200-0462 Corre…" at bounding box center [385, 424] width 276 height 66
click at [389, 394] on textarea "Diagnostico: CA DE MAMA Medico Tratante: ALCANTARA Teléfono: 11-3200-0462 Corre…" at bounding box center [385, 424] width 276 height 66
type textarea "Diagnostico: CA DE MAMA Medico Tratante: CASALNUOVO Teléfono: 11-3200-0462 Corr…"
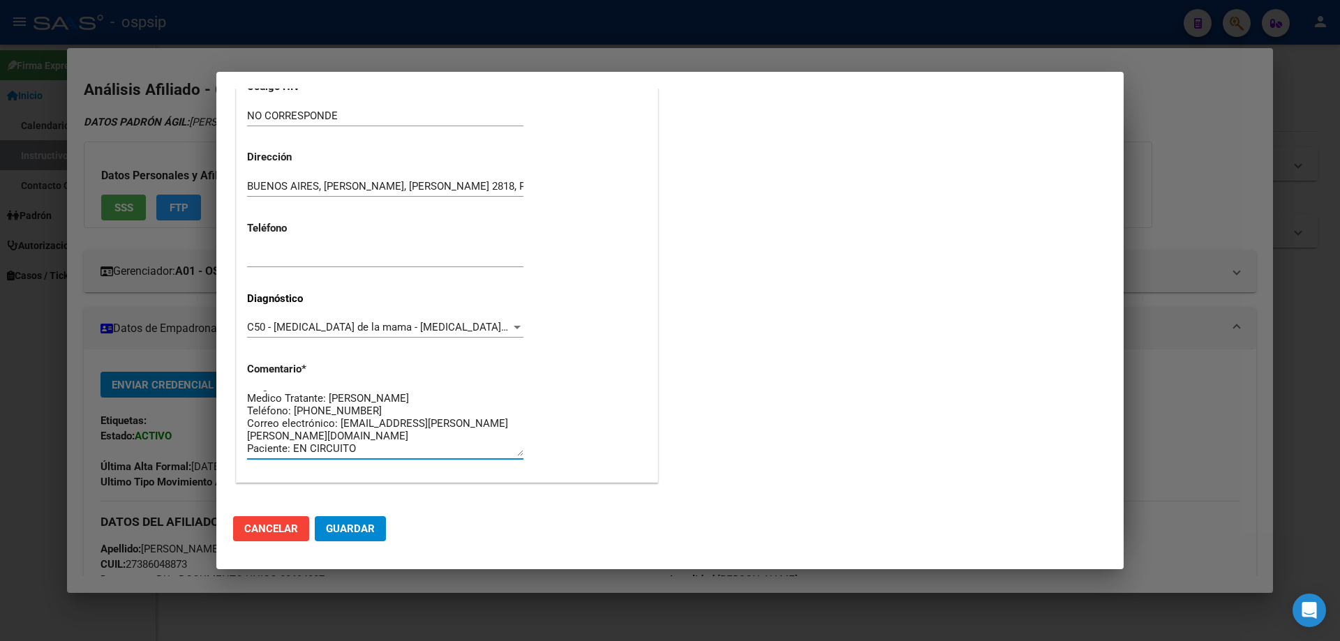
click at [349, 518] on button "Guardar" at bounding box center [350, 528] width 71 height 25
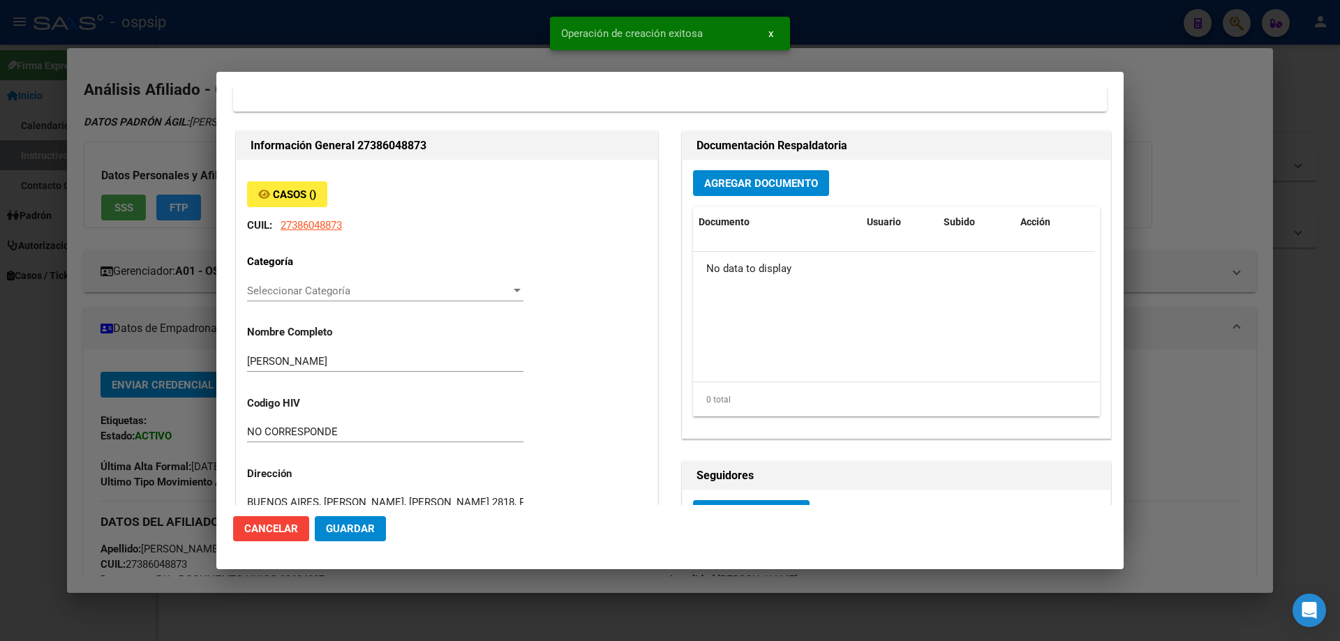
scroll to position [0, 0]
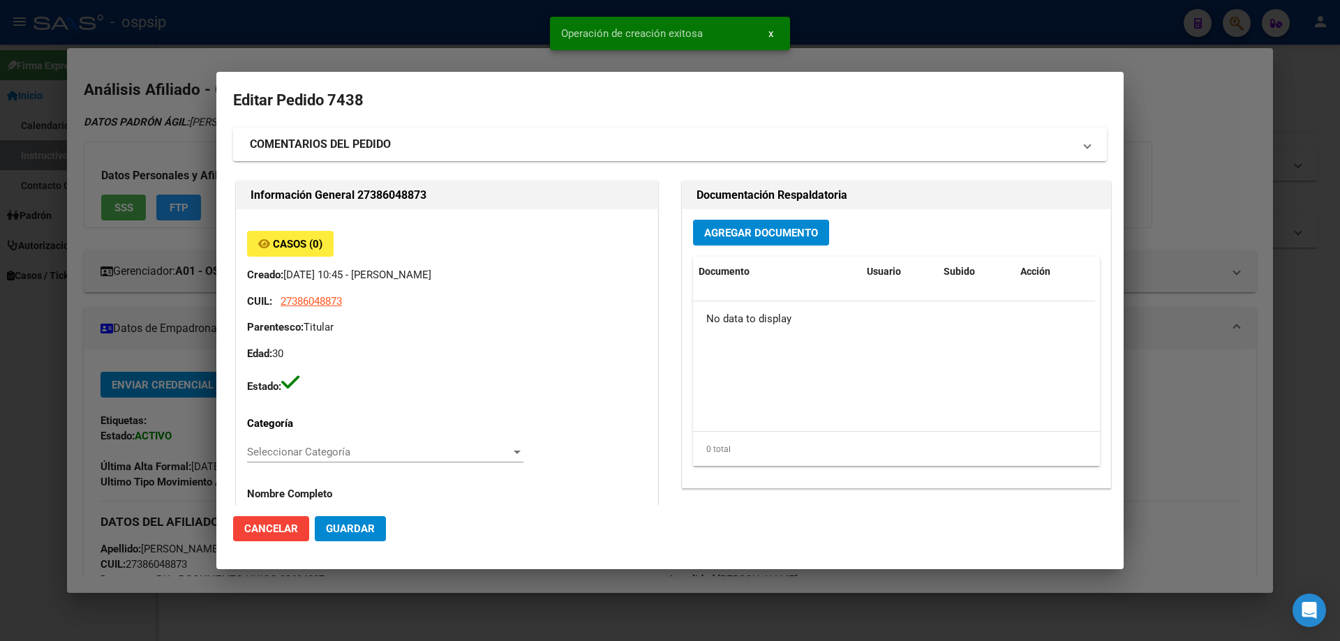
click at [736, 208] on div "Documentación Respaldatoria" at bounding box center [896, 195] width 428 height 28
click at [752, 245] on button "Agregar Documento" at bounding box center [761, 233] width 136 height 26
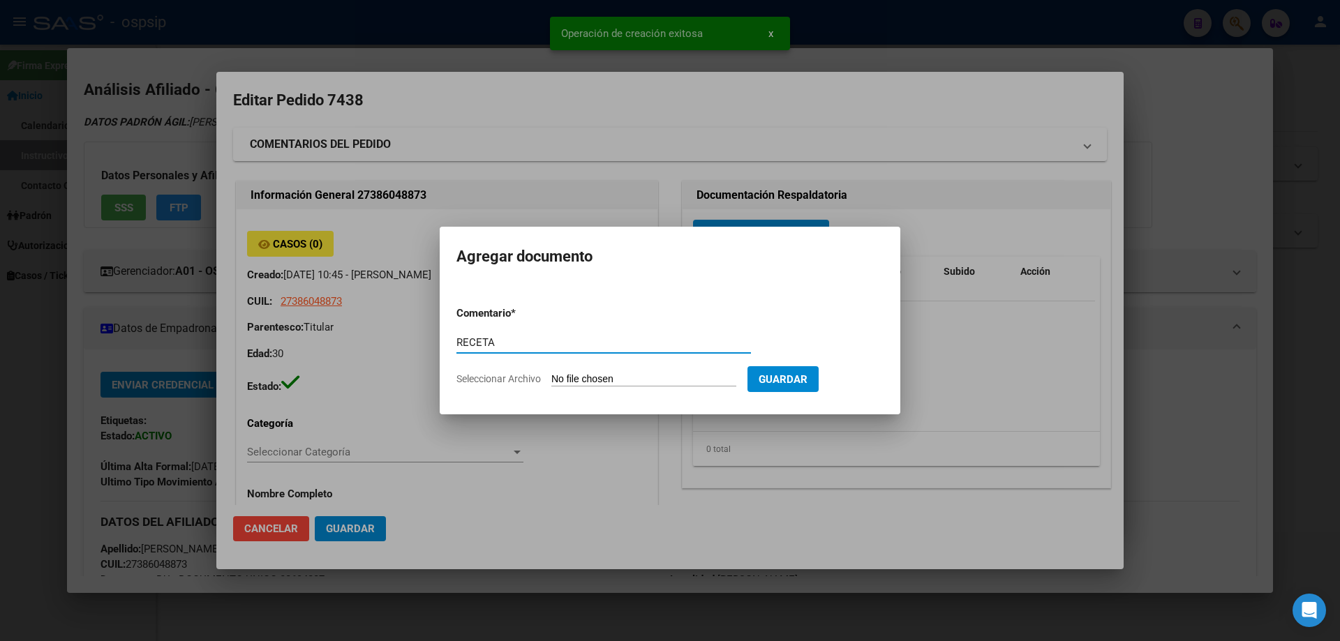
type input "RECETA"
drag, startPoint x: 576, startPoint y: 367, endPoint x: 585, endPoint y: 379, distance: 14.9
click at [578, 367] on form "Comentario * RECETA Comentario Seleccionar Archivo Guardar" at bounding box center [669, 346] width 427 height 102
click at [585, 379] on input "Seleccionar Archivo" at bounding box center [643, 379] width 185 height 13
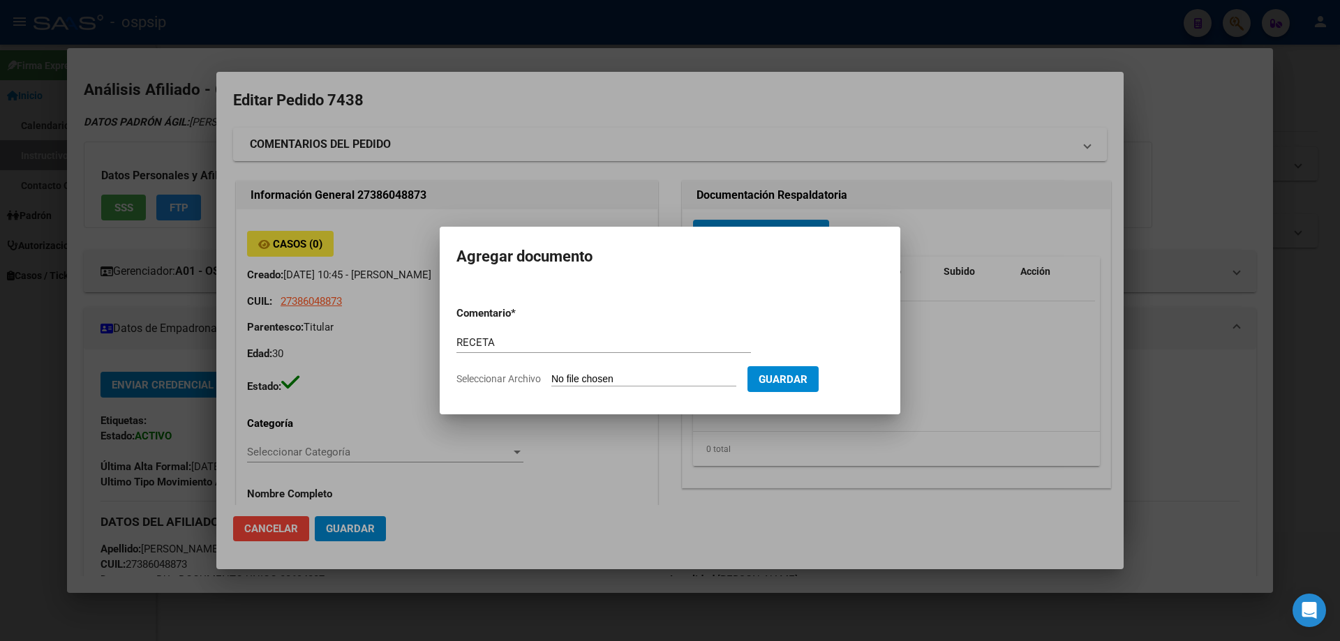
type input "C:\fakepath\receta 7-10.pdf"
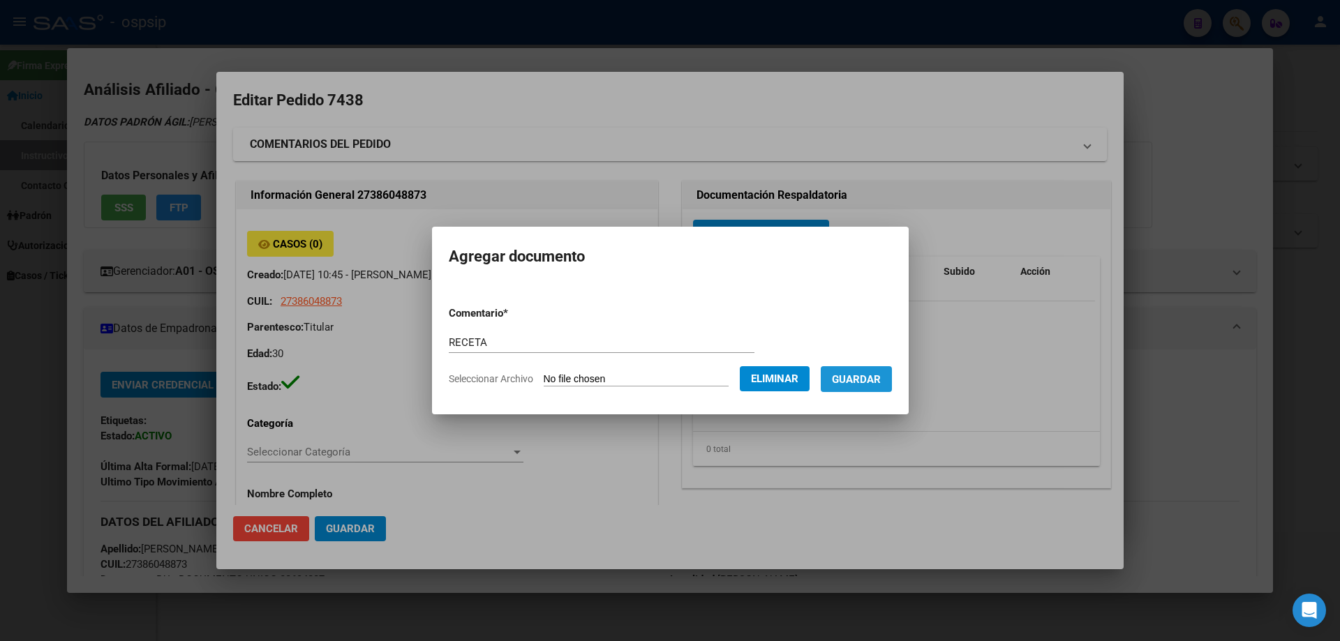
click at [871, 382] on span "Guardar" at bounding box center [856, 379] width 49 height 13
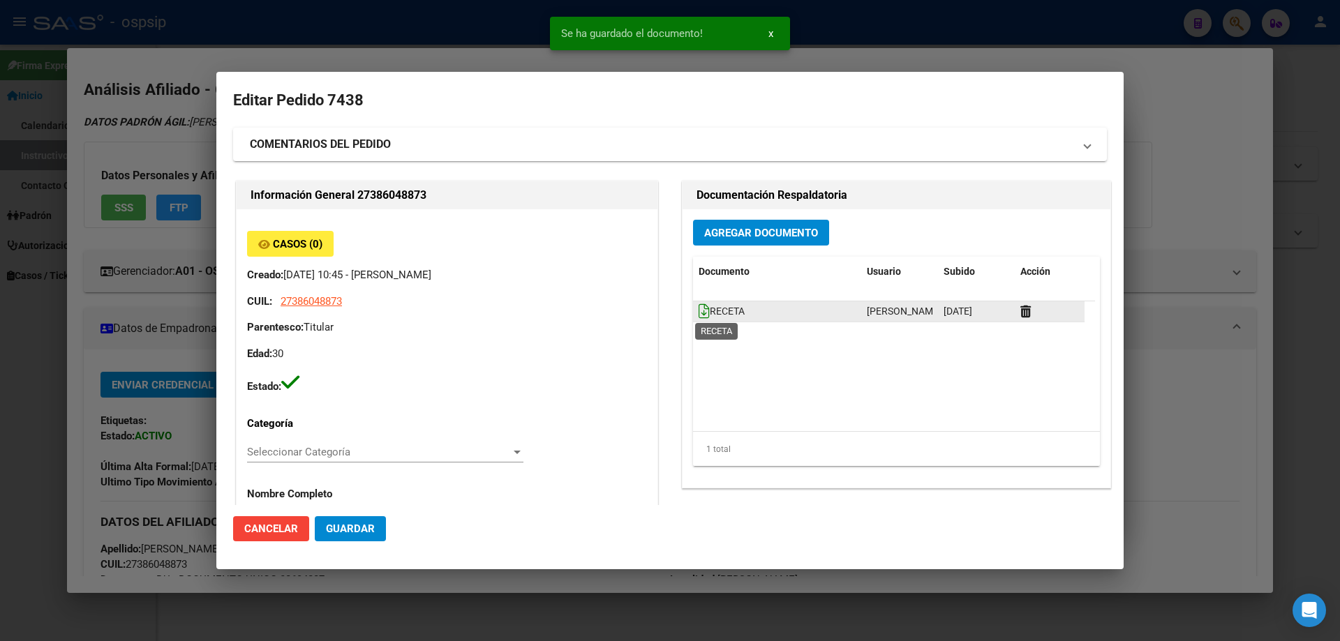
click at [701, 316] on icon at bounding box center [704, 311] width 11 height 15
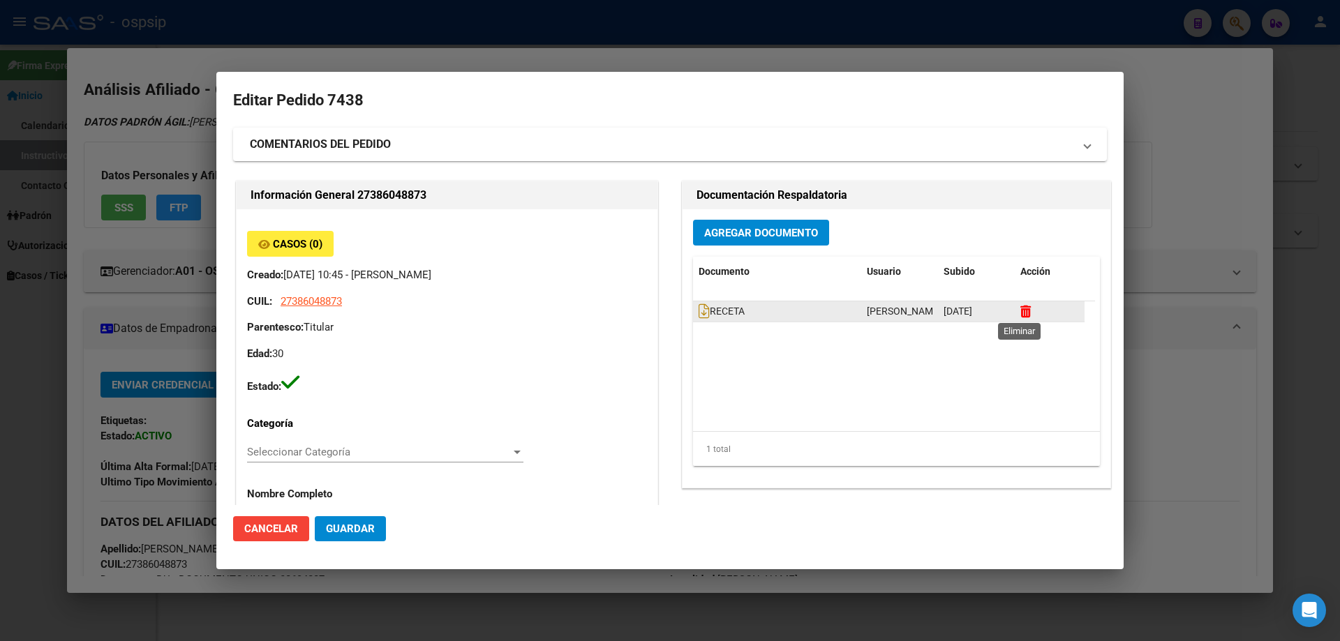
click at [1024, 306] on icon at bounding box center [1025, 311] width 10 height 13
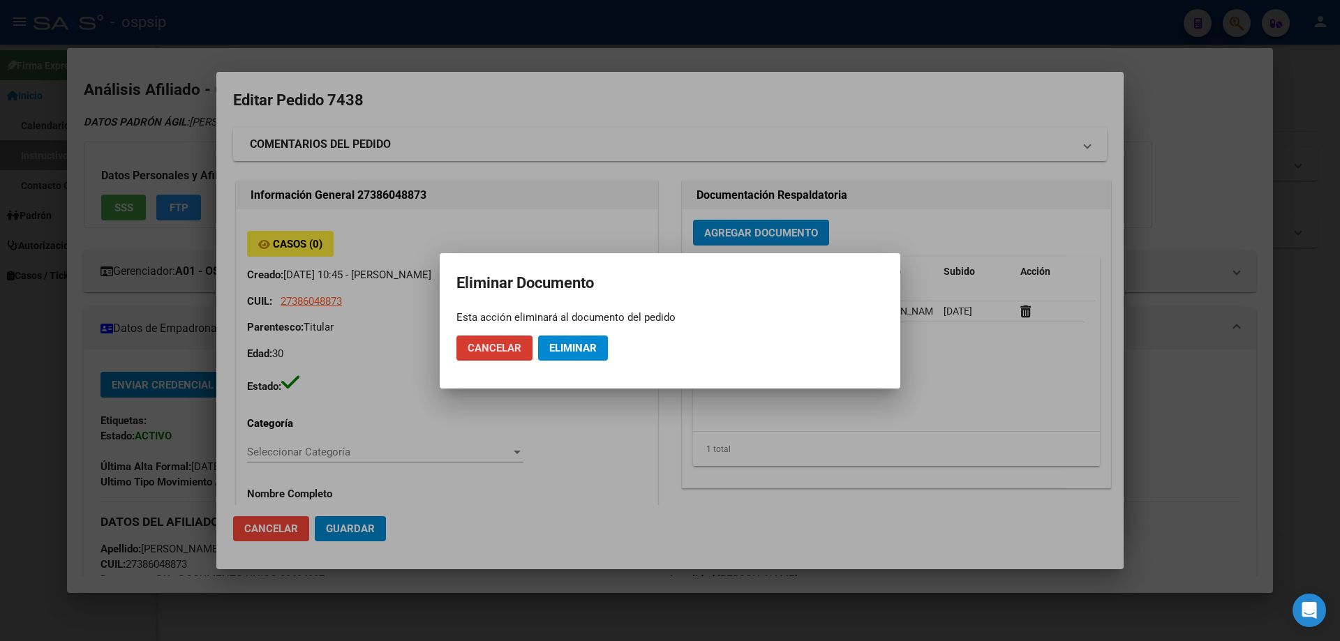
click at [586, 346] on span "Eliminar" at bounding box center [572, 348] width 47 height 13
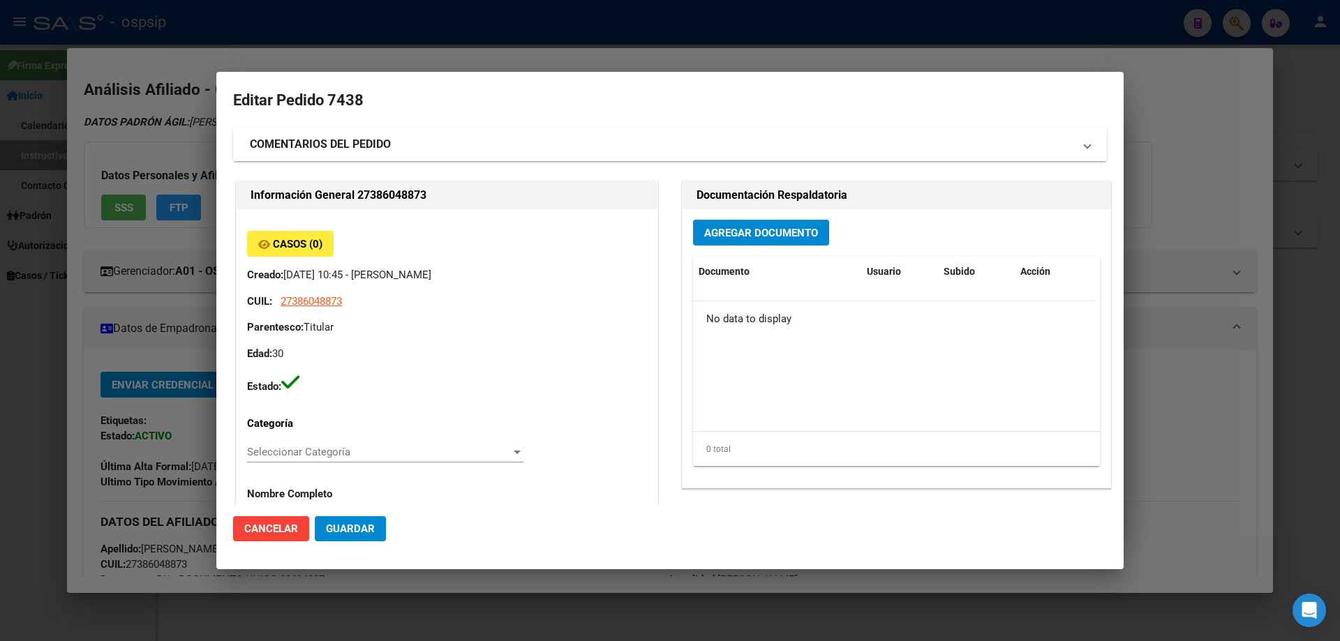
drag, startPoint x: 765, startPoint y: 188, endPoint x: 776, endPoint y: 225, distance: 38.6
click at [765, 198] on h2 "Documentación Respaldatoria" at bounding box center [896, 195] width 400 height 17
click at [776, 225] on button "Agregar Documento" at bounding box center [761, 233] width 136 height 26
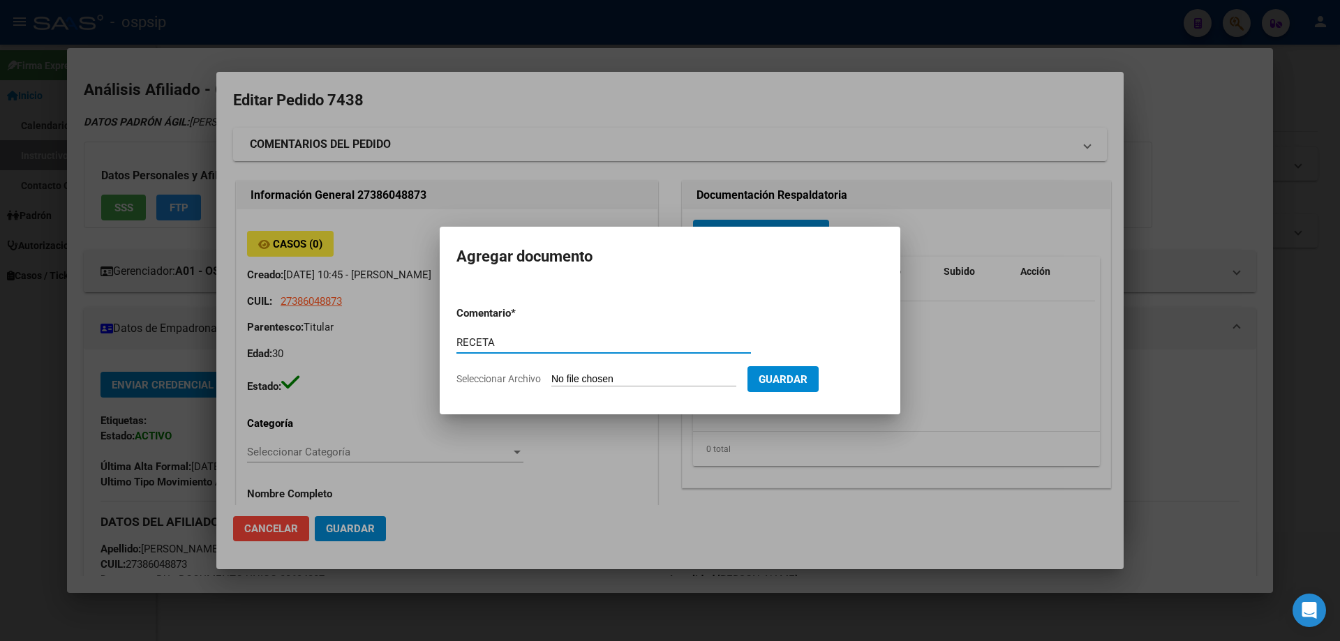
type input "RECETA"
click at [611, 381] on input "Seleccionar Archivo" at bounding box center [643, 379] width 185 height 13
type input "C:\fakepath\RECETA LUGO.jpg"
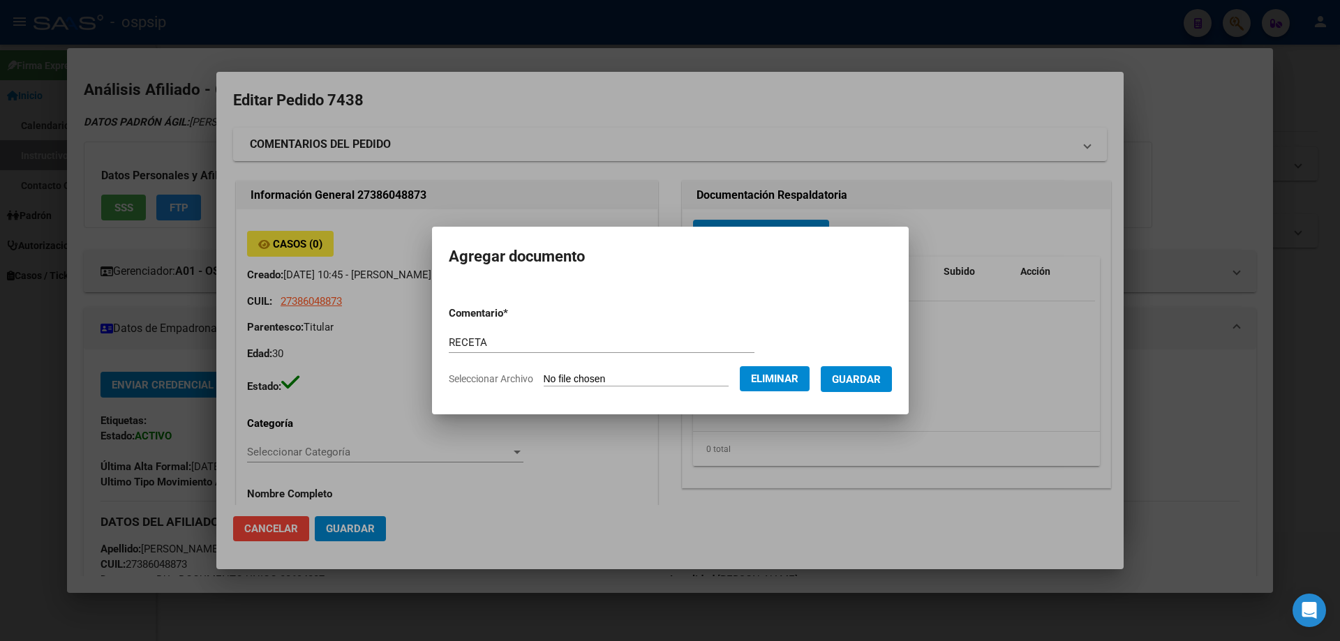
click at [883, 393] on form "Comentario * RECETA Comentario Seleccionar Archivo Eliminar Guardar" at bounding box center [670, 346] width 443 height 102
click at [877, 381] on span "Guardar" at bounding box center [856, 379] width 49 height 13
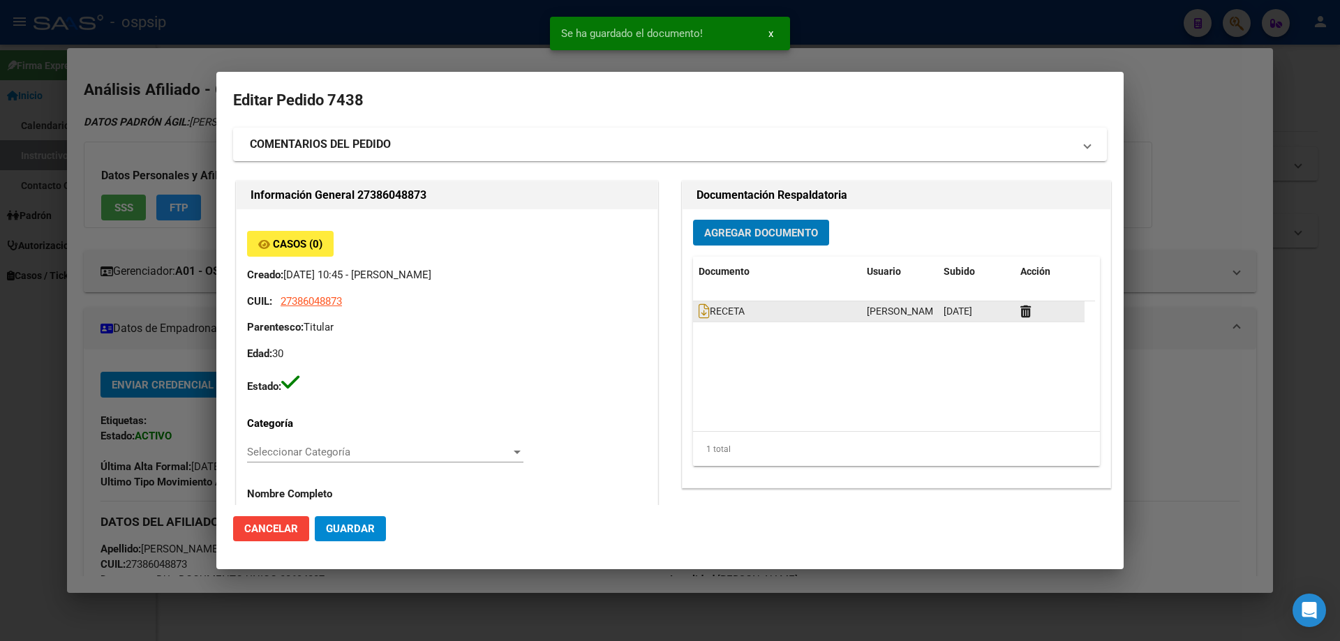
click at [693, 308] on datatable-body-cell "RECETA" at bounding box center [777, 311] width 168 height 20
click at [699, 312] on icon at bounding box center [704, 311] width 11 height 15
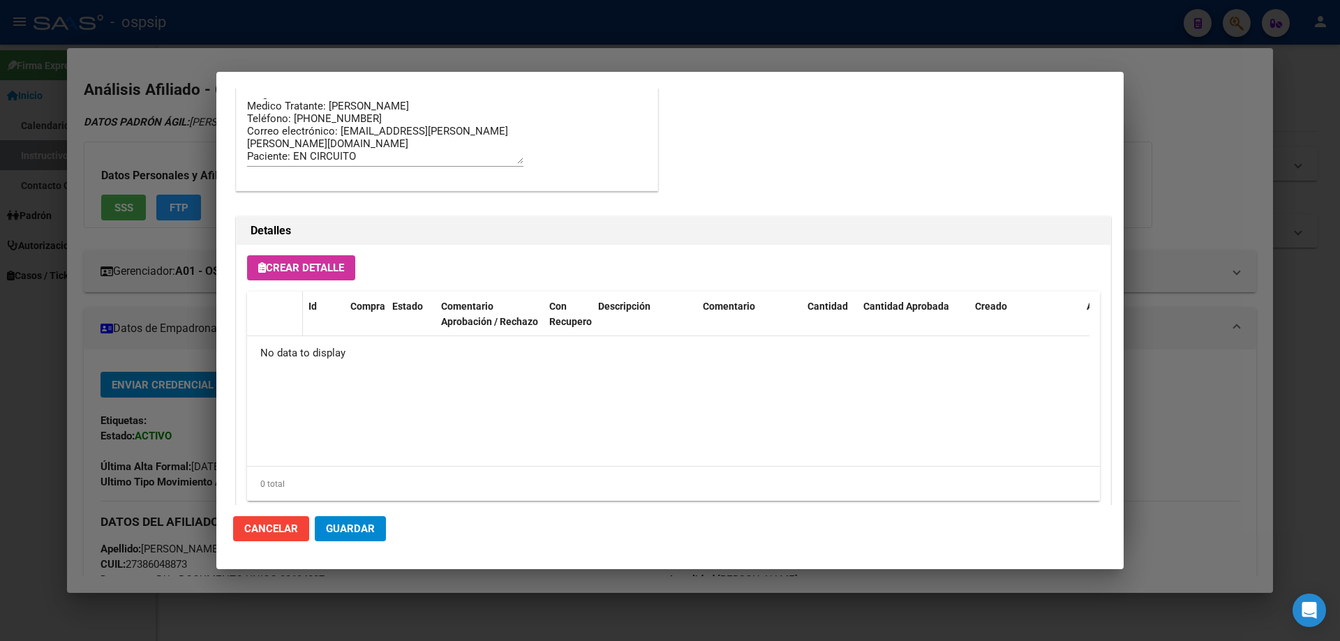
scroll to position [811, 0]
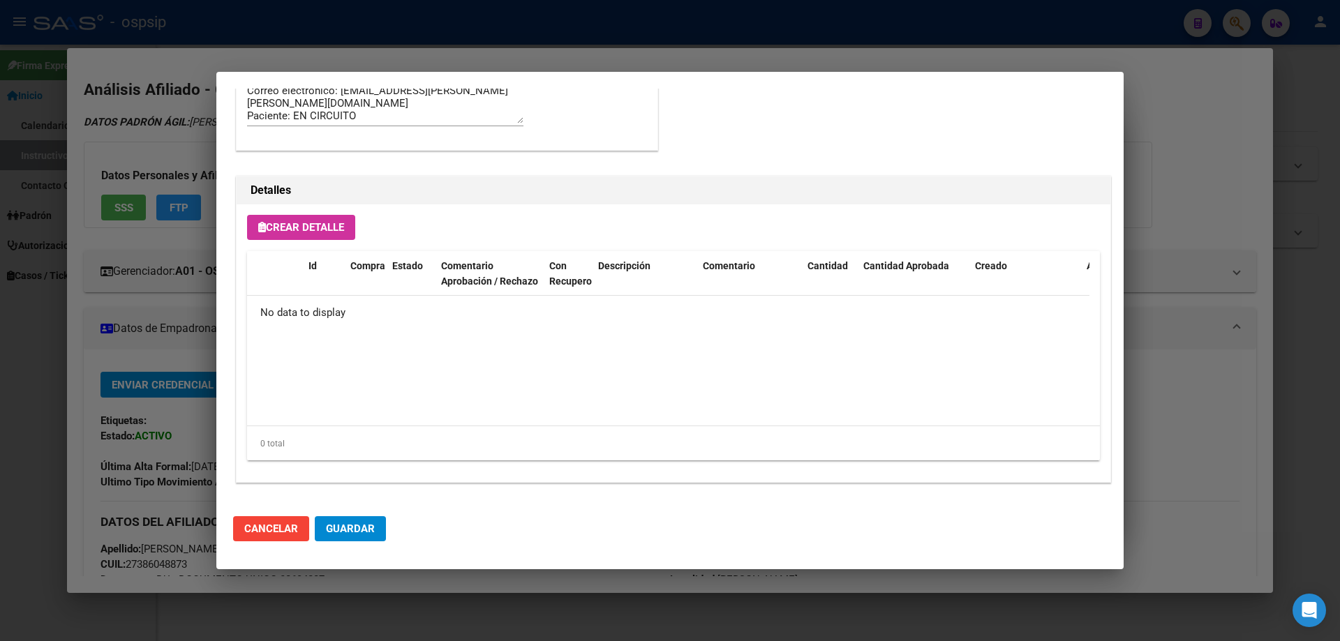
click at [288, 230] on span "Crear Detalle" at bounding box center [301, 227] width 86 height 13
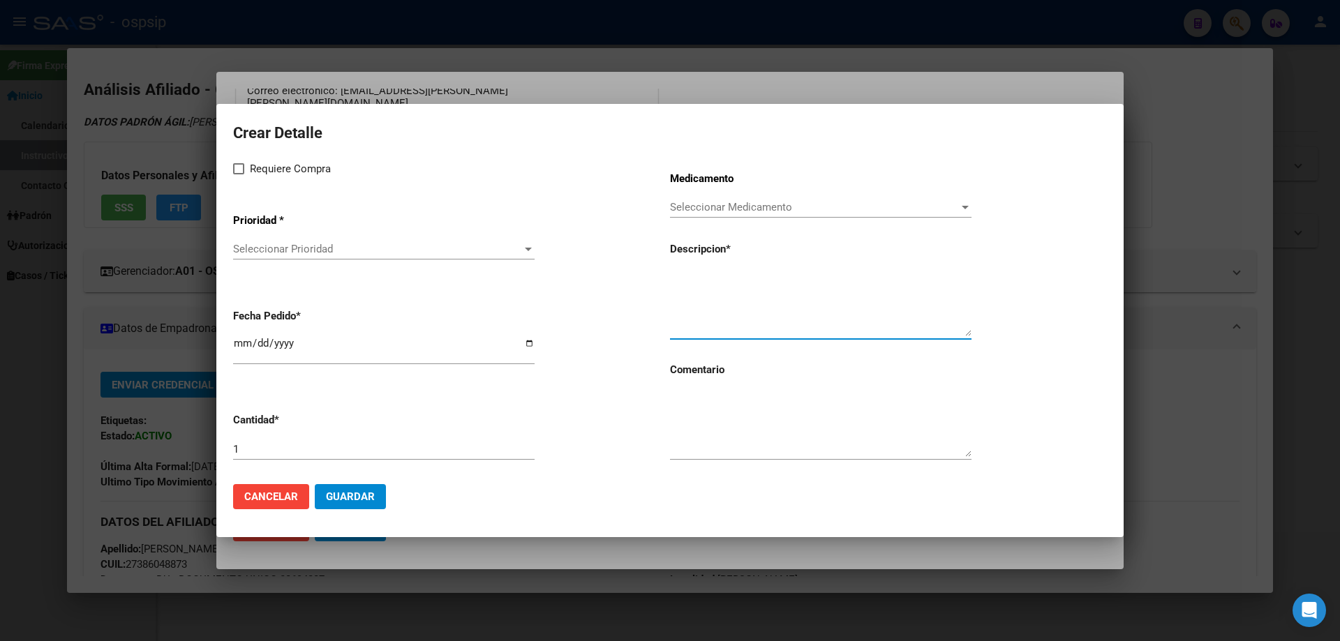
paste textarea "OLAPARIB 150 MG X 56 COMP"
type textarea "OLAPARIB 150 MG X 56 COMP"
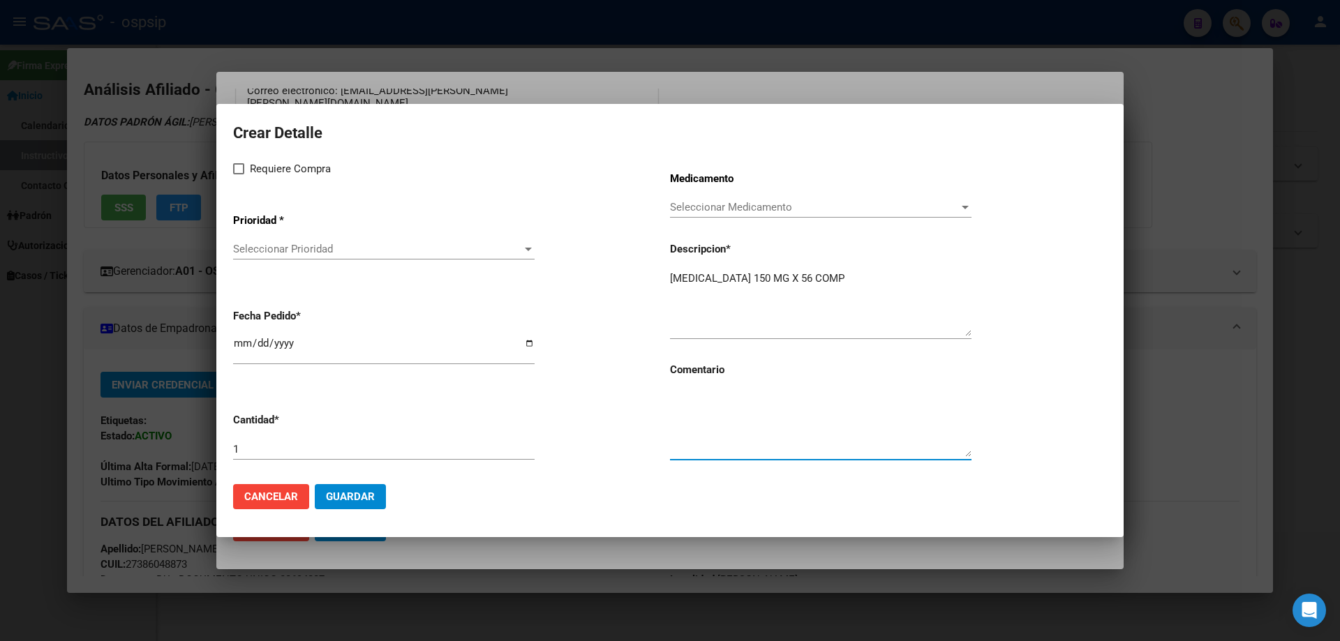
click at [731, 424] on textarea at bounding box center [820, 424] width 301 height 66
type textarea "MISMO TTO"
click at [237, 168] on span at bounding box center [238, 168] width 11 height 11
click at [238, 174] on input "Requiere Compra" at bounding box center [238, 174] width 1 height 1
checkbox input "true"
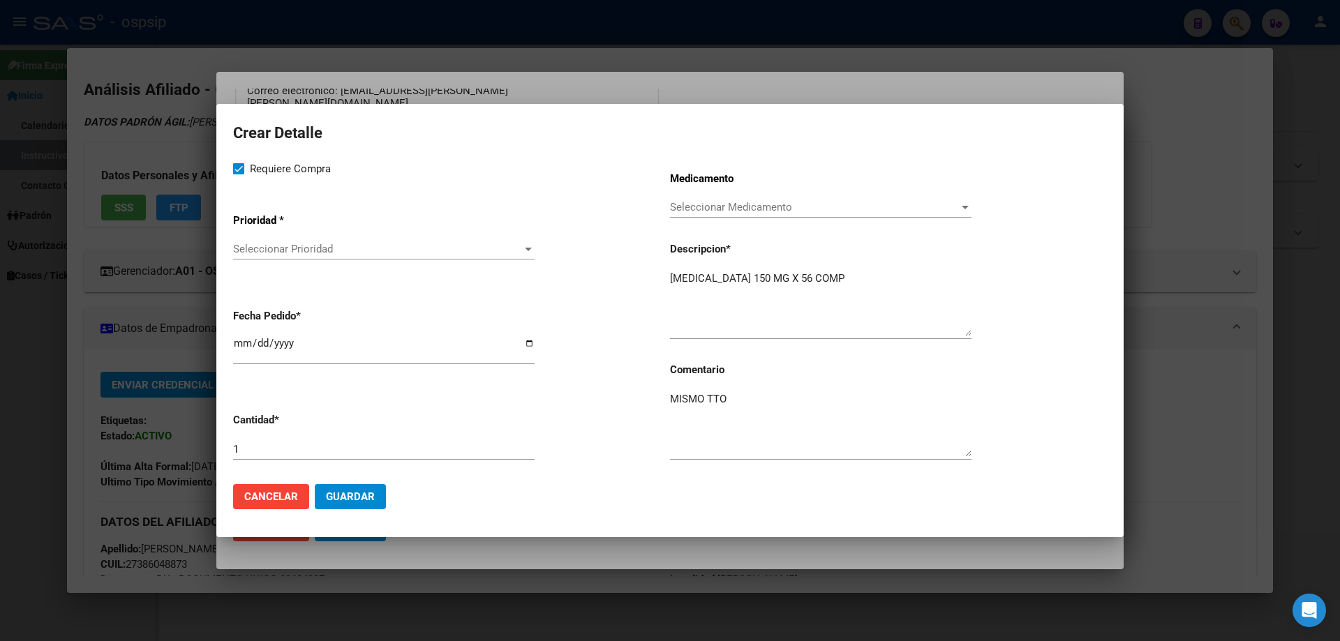
click at [258, 258] on div "Seleccionar Prioridad Seleccionar Prioridad" at bounding box center [383, 249] width 301 height 21
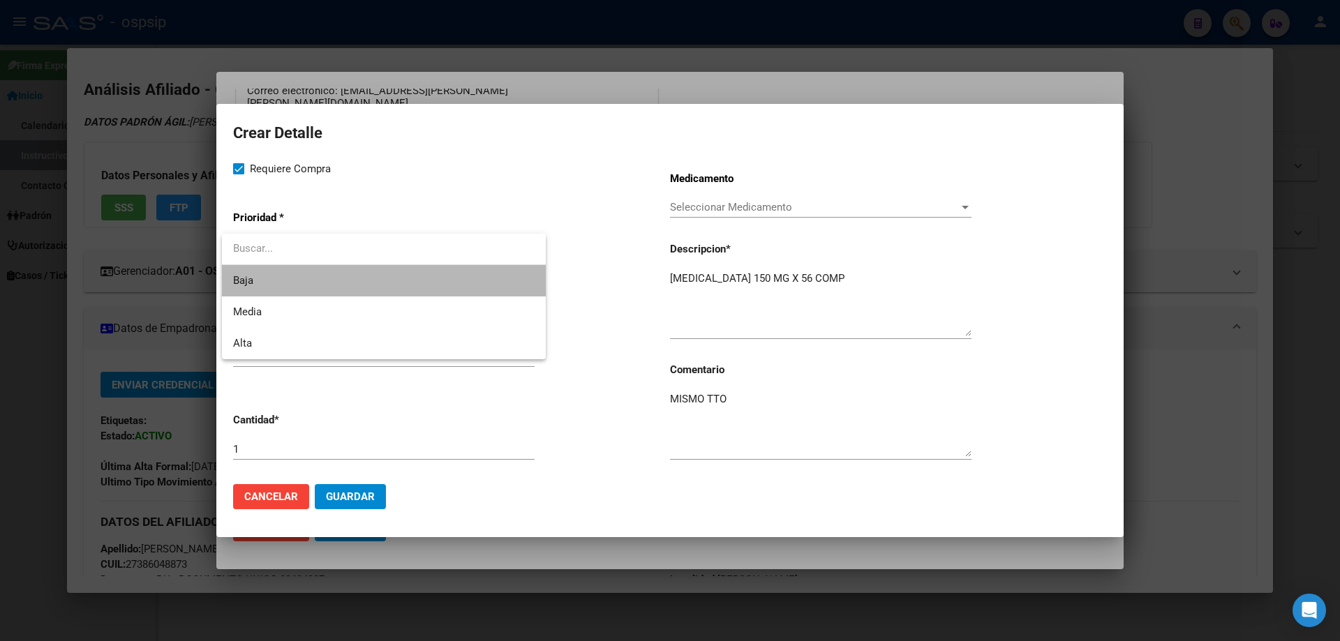
click at [270, 295] on span "Baja" at bounding box center [383, 280] width 301 height 31
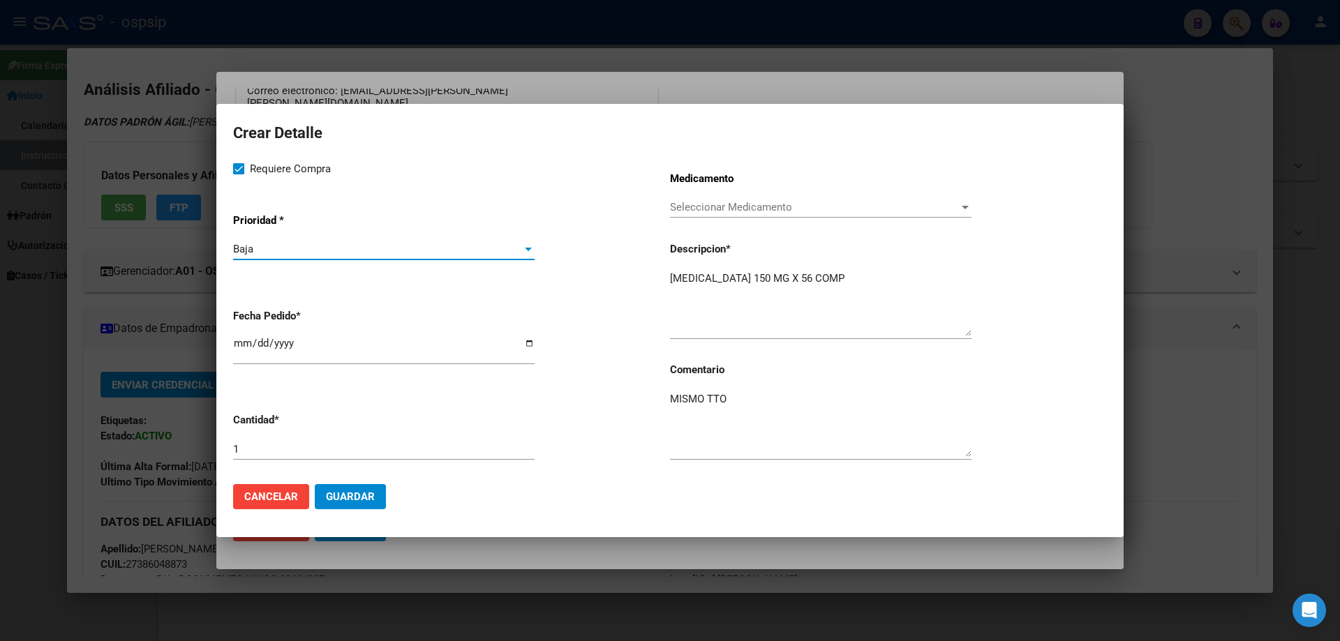
click at [254, 252] on div "Baja" at bounding box center [377, 249] width 289 height 13
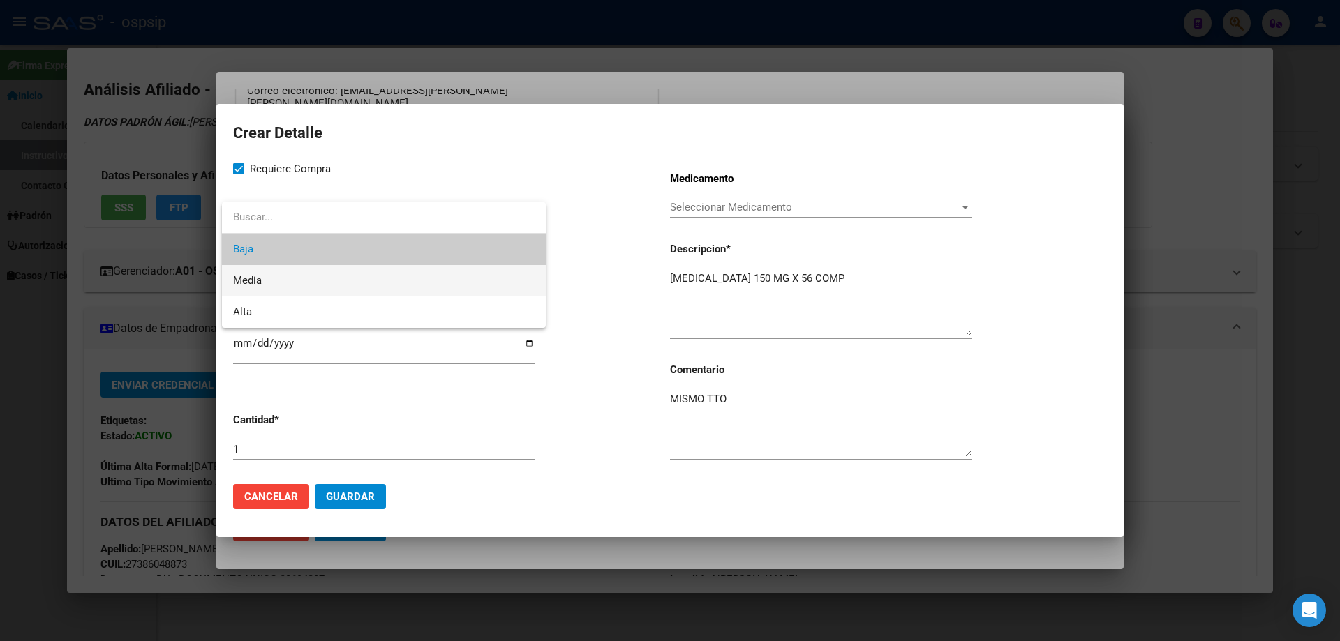
click at [276, 283] on span "Media" at bounding box center [383, 280] width 301 height 31
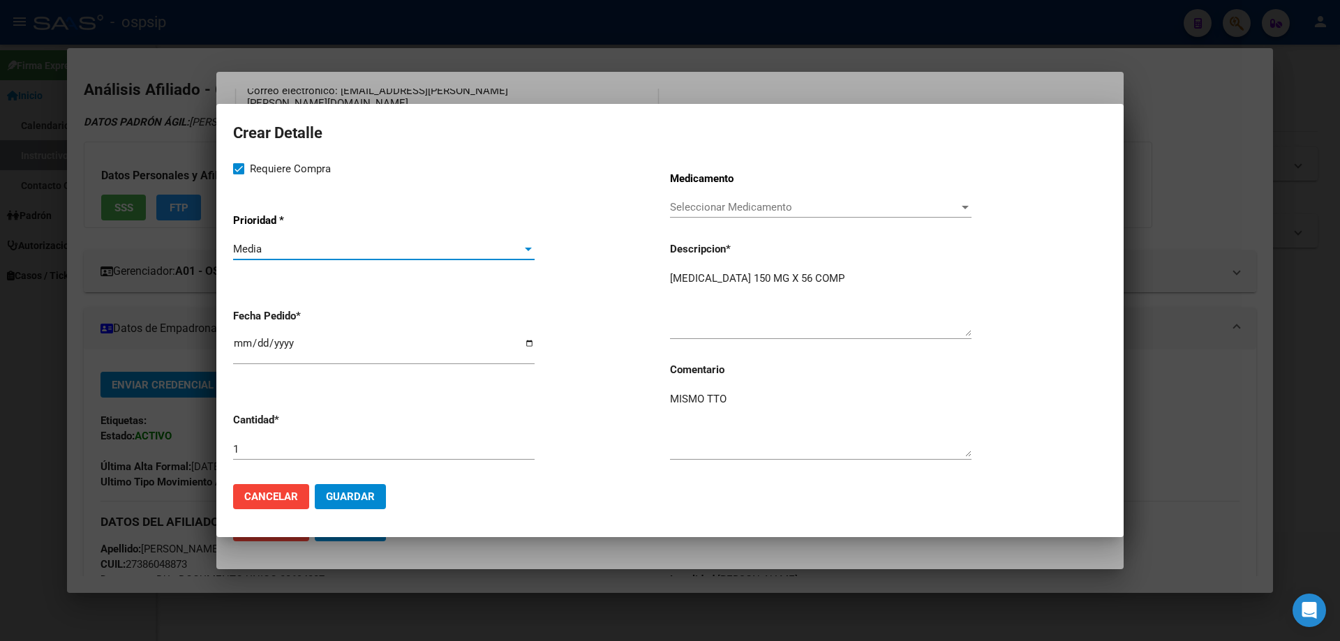
click at [244, 344] on input "2025-10-08" at bounding box center [383, 349] width 301 height 22
type input "2025-10-07"
click at [283, 448] on input "1" at bounding box center [383, 449] width 301 height 13
type input "2"
click at [355, 500] on span "Guardar" at bounding box center [350, 497] width 49 height 13
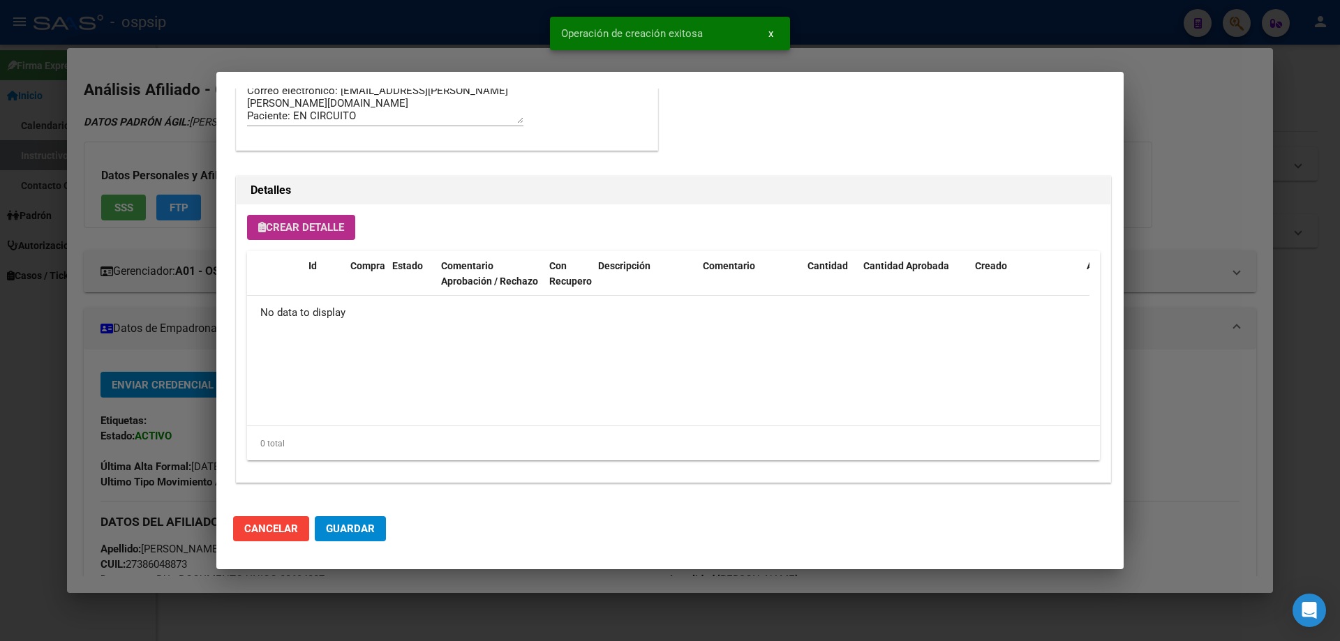
scroll to position [837, 0]
click at [350, 532] on span "Guardar" at bounding box center [350, 529] width 49 height 13
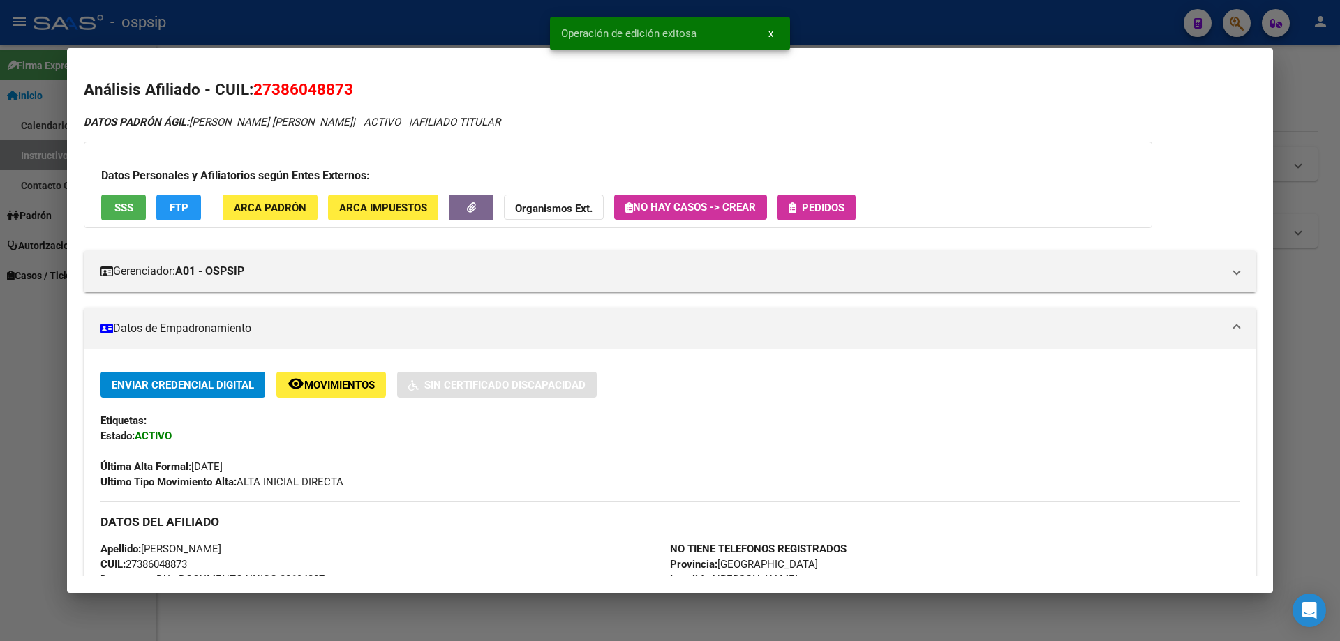
click at [817, 213] on span "Pedidos" at bounding box center [823, 208] width 43 height 13
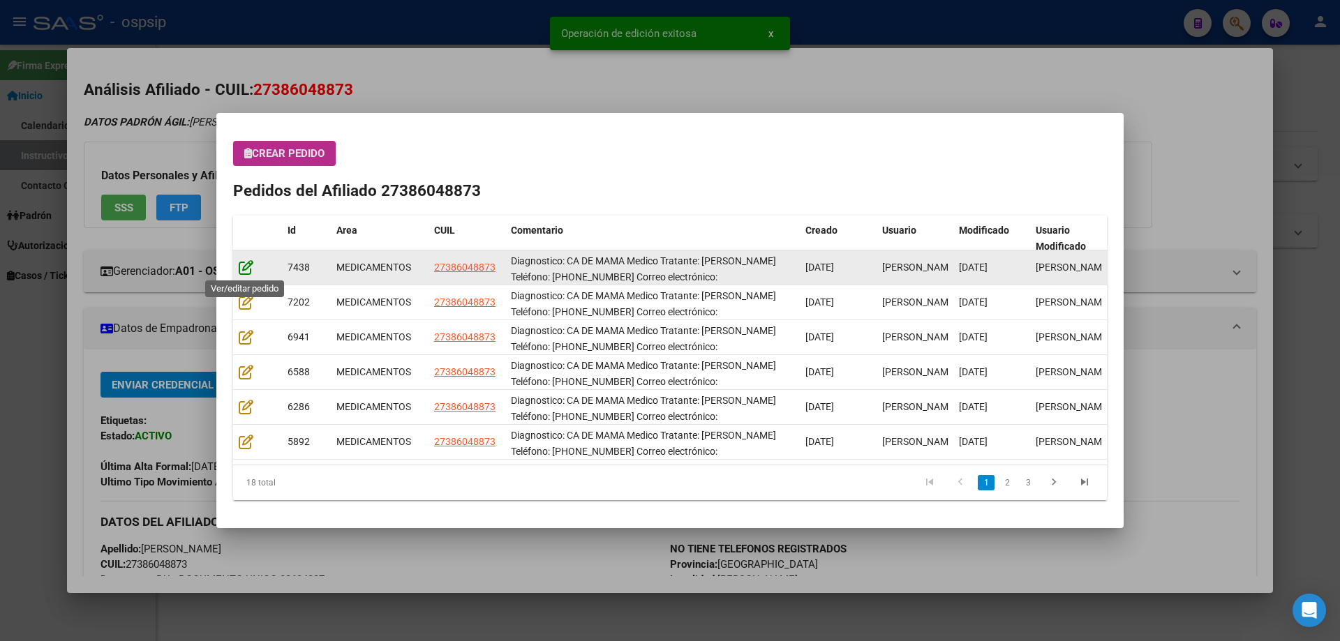
click at [243, 272] on icon at bounding box center [246, 267] width 15 height 15
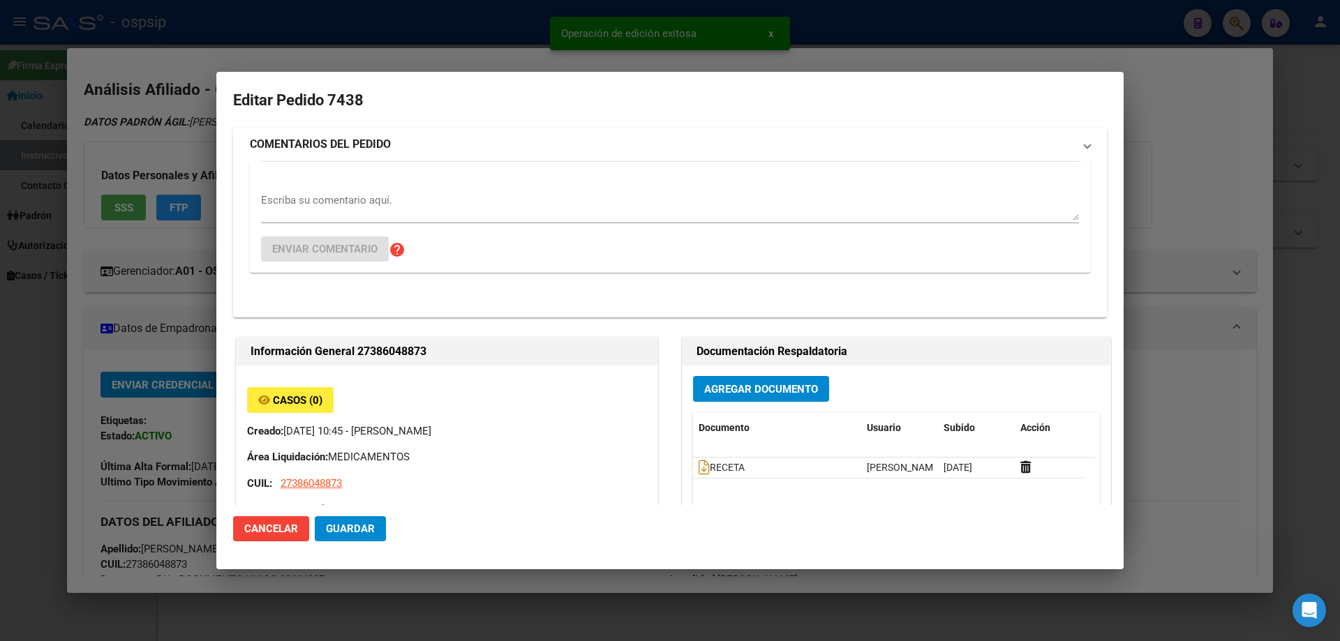
type input "Buenos Aires, RICARDO ROJAS, BOUSSOF 2818, Piso: 0, Departamento: 0"
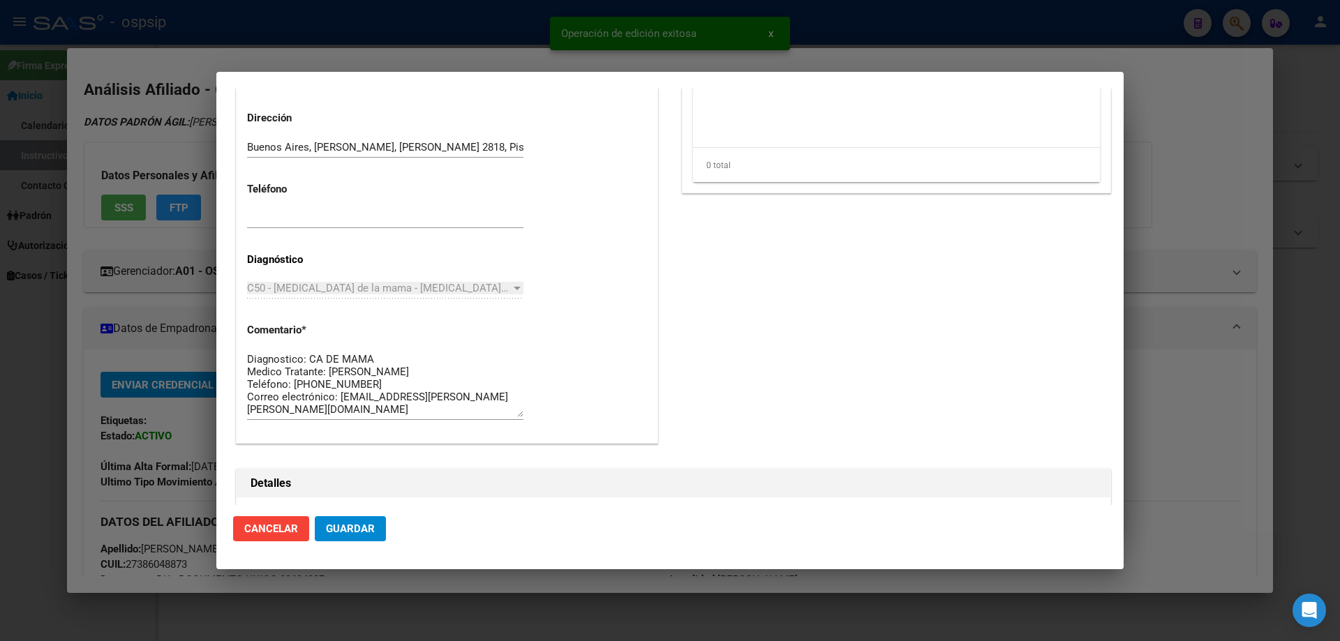
scroll to position [907, 0]
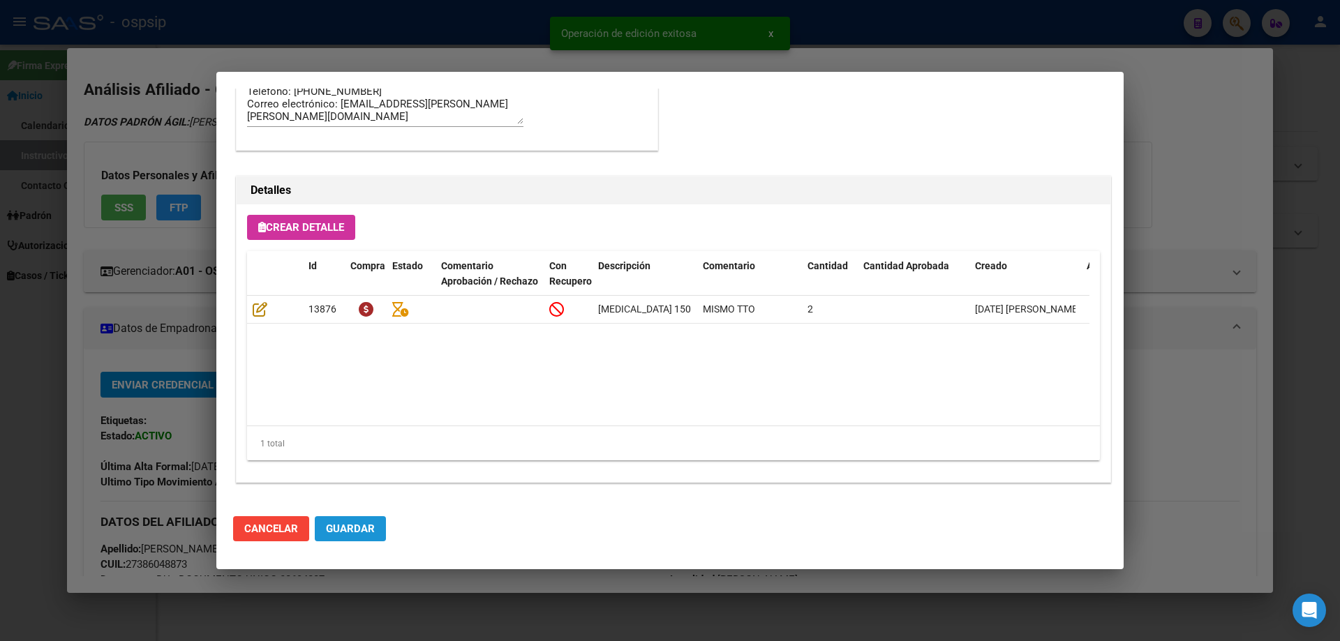
click at [355, 530] on span "Guardar" at bounding box center [350, 529] width 49 height 13
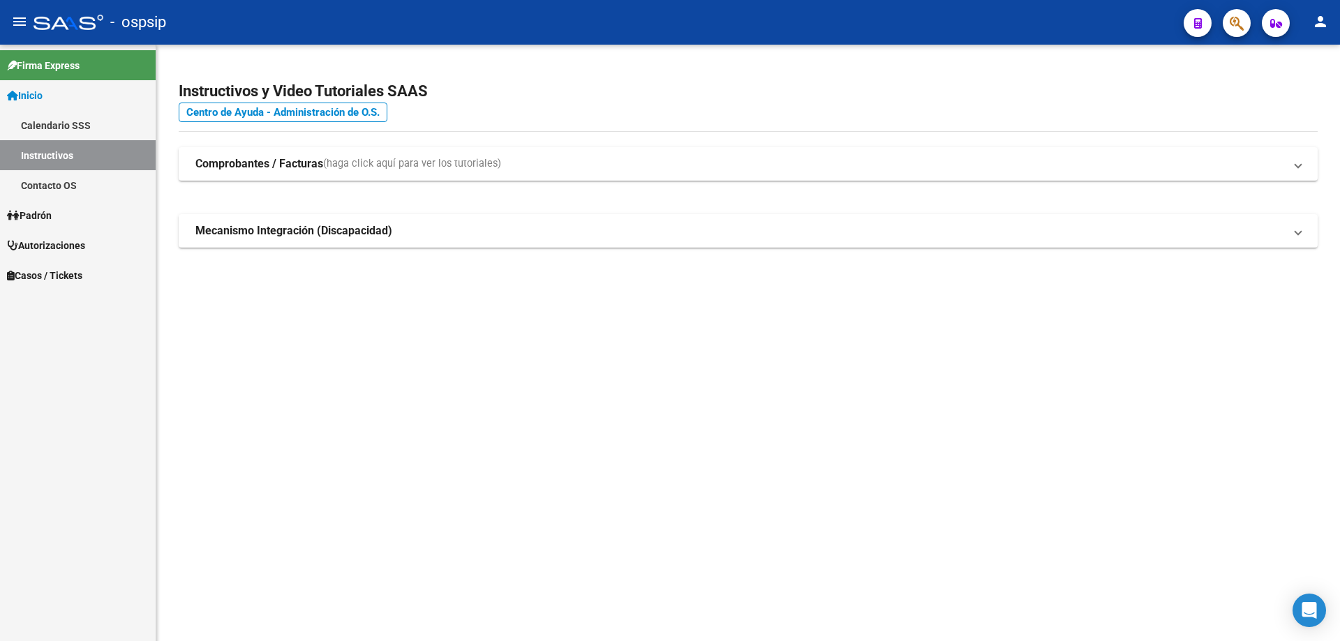
click at [1227, 29] on button "button" at bounding box center [1237, 23] width 28 height 28
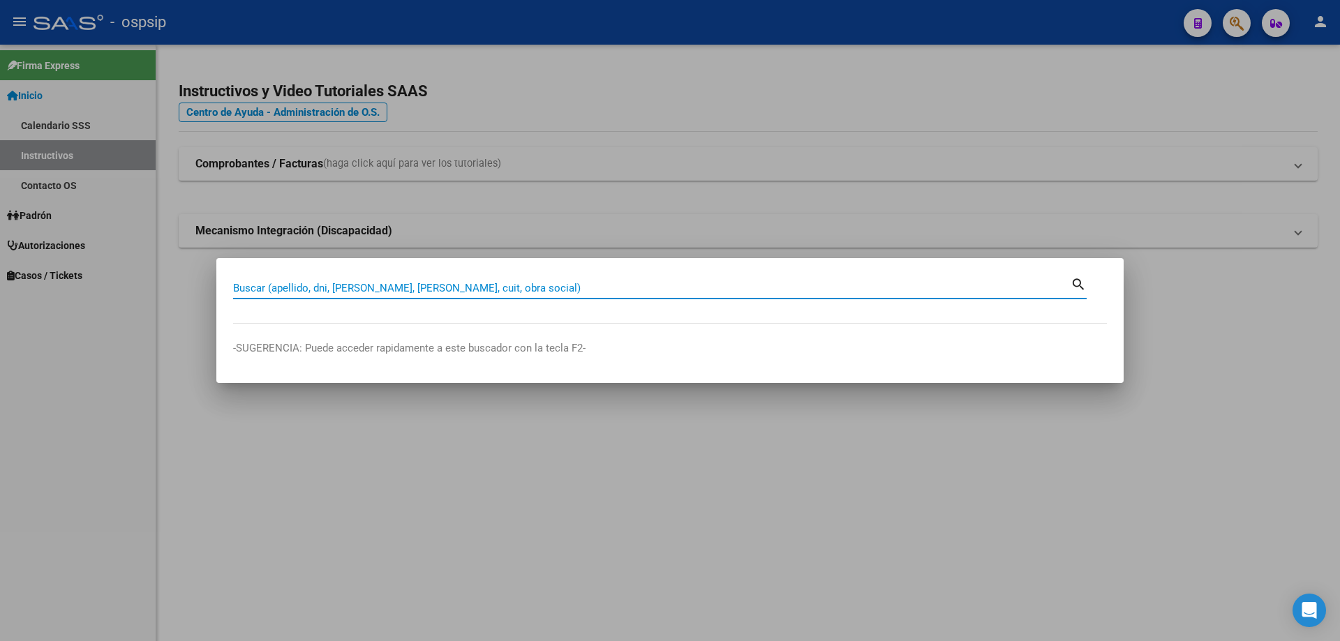
paste input "20335437099"
type input "20335437099"
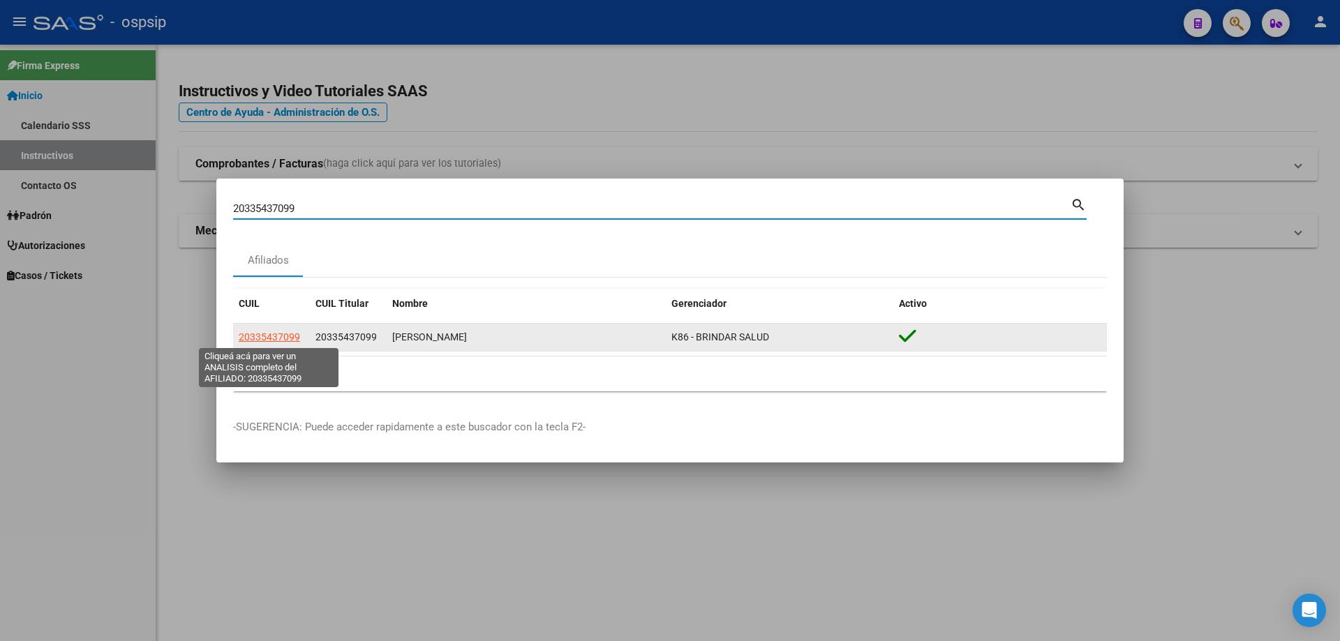
click at [288, 334] on span "20335437099" at bounding box center [269, 336] width 61 height 11
type textarea "20335437099"
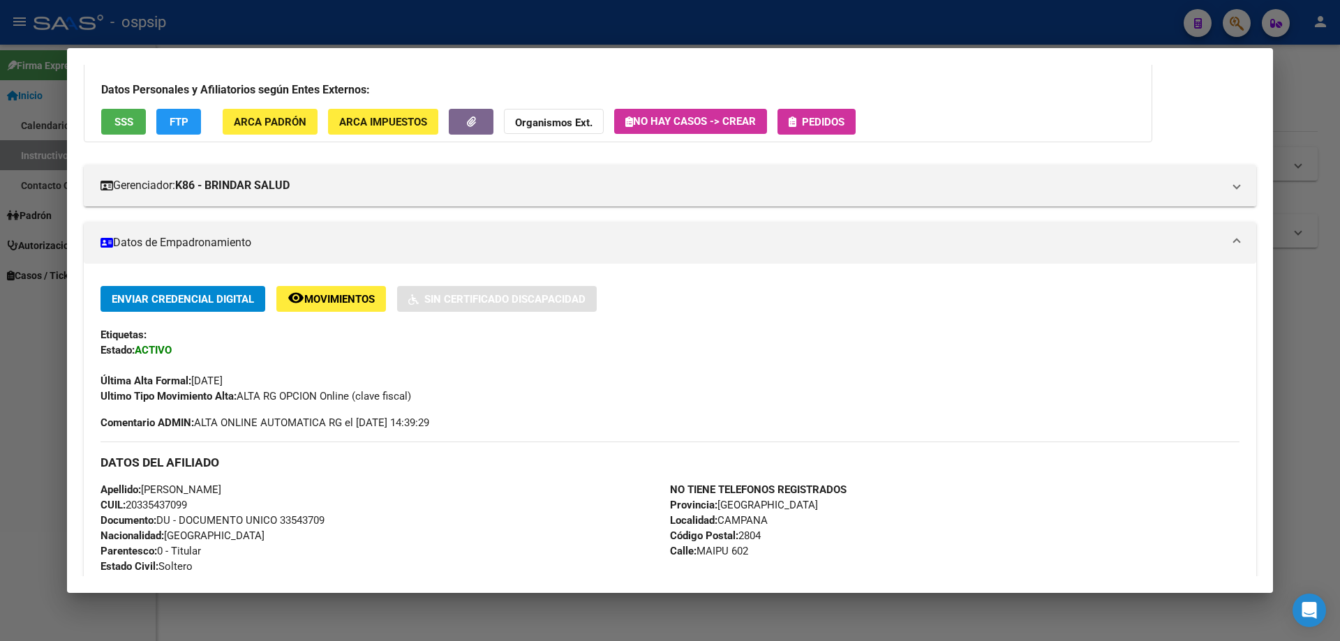
scroll to position [0, 0]
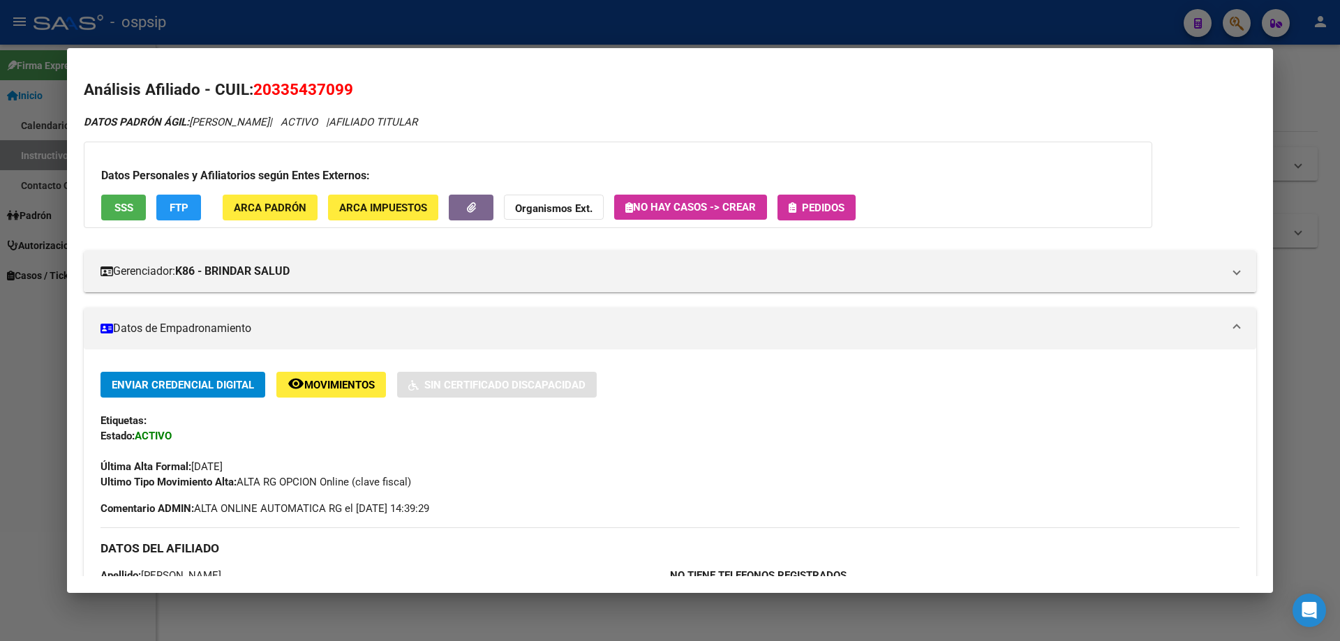
click at [807, 213] on span "Pedidos" at bounding box center [823, 208] width 43 height 13
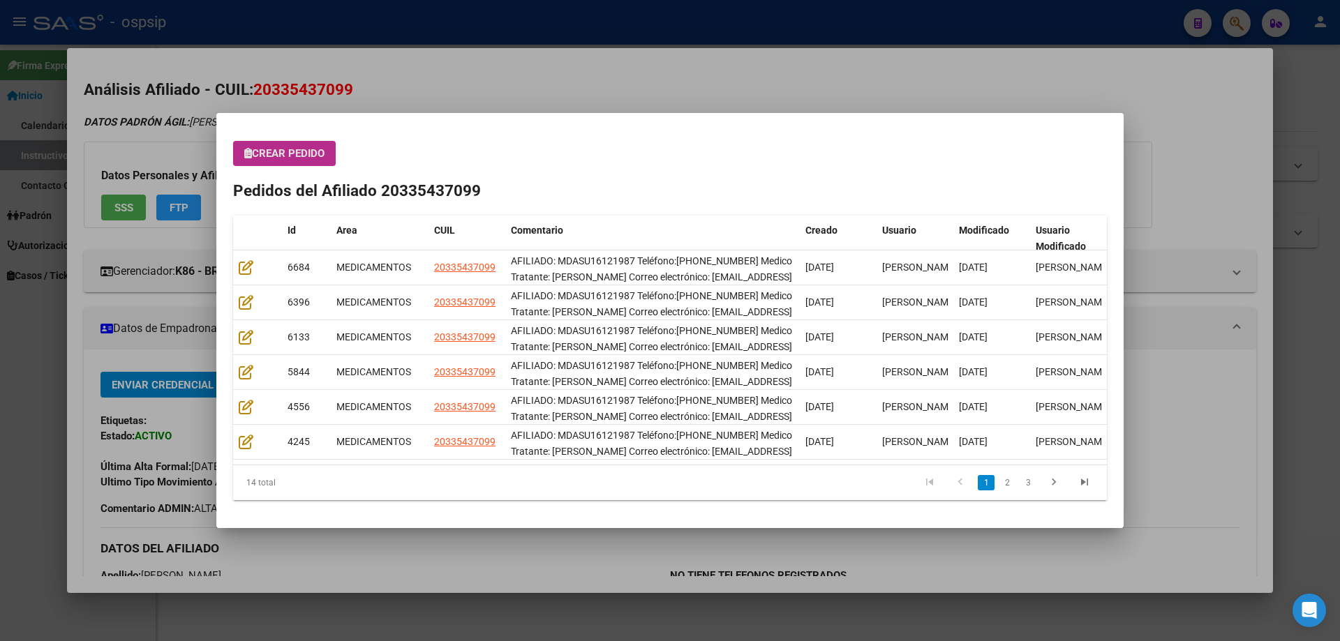
click at [300, 154] on span "Crear Pedido" at bounding box center [284, 153] width 80 height 13
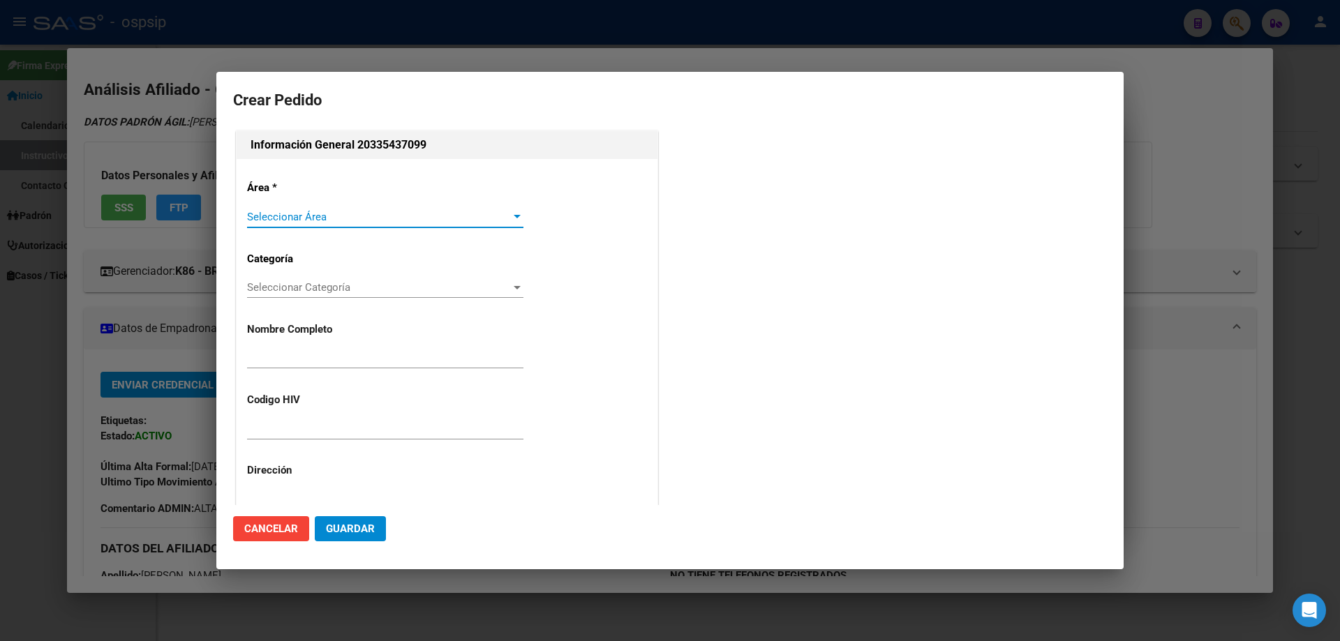
type input "DANIEL ORLANDO SUAREZ"
type input "BUENOS AIRES, CAMPANA, MAIPU 602"
type input "MDASU16121987"
type input "Buenos Aires, CAMPANA, MAIPU 602"
click at [308, 207] on div "Seleccionar Área Seleccionar Área" at bounding box center [385, 217] width 276 height 21
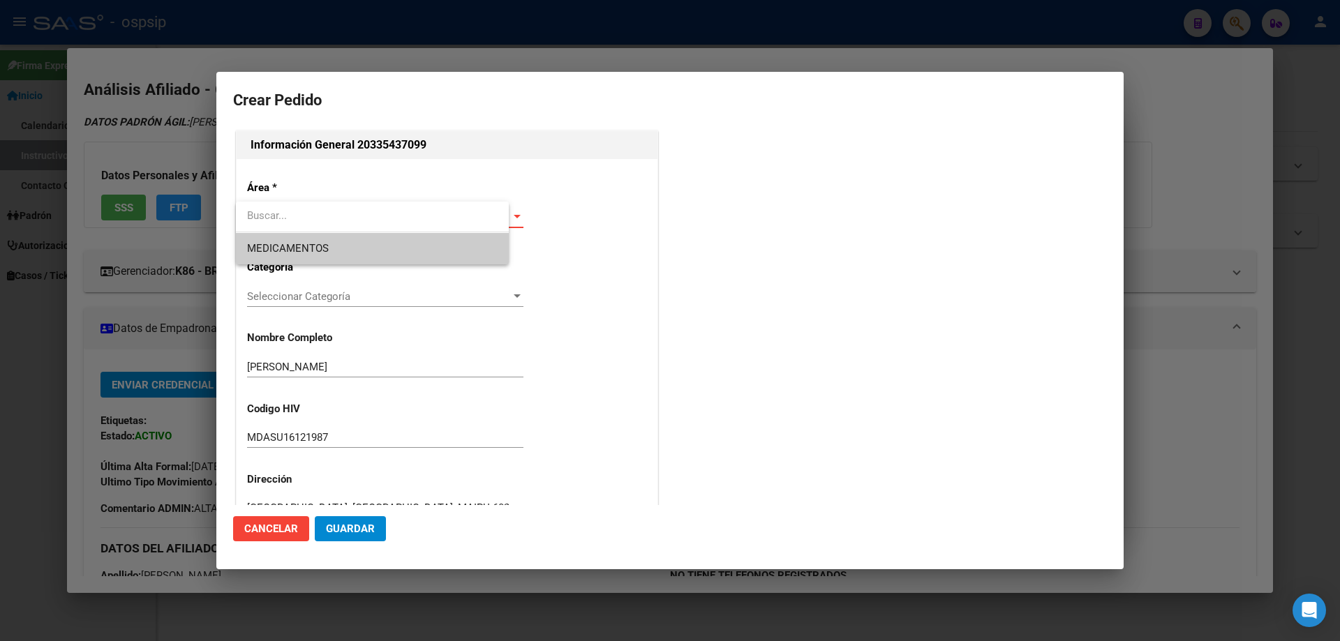
click at [306, 238] on span "MEDICAMENTOS" at bounding box center [372, 248] width 251 height 31
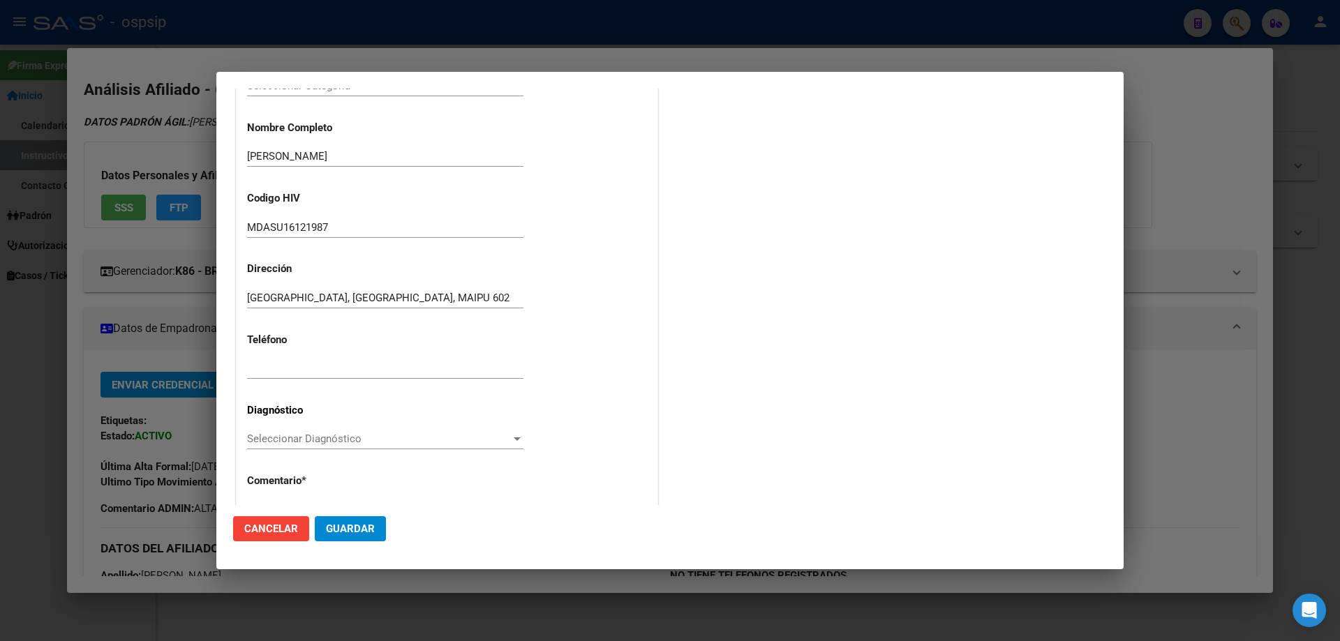
scroll to position [313, 0]
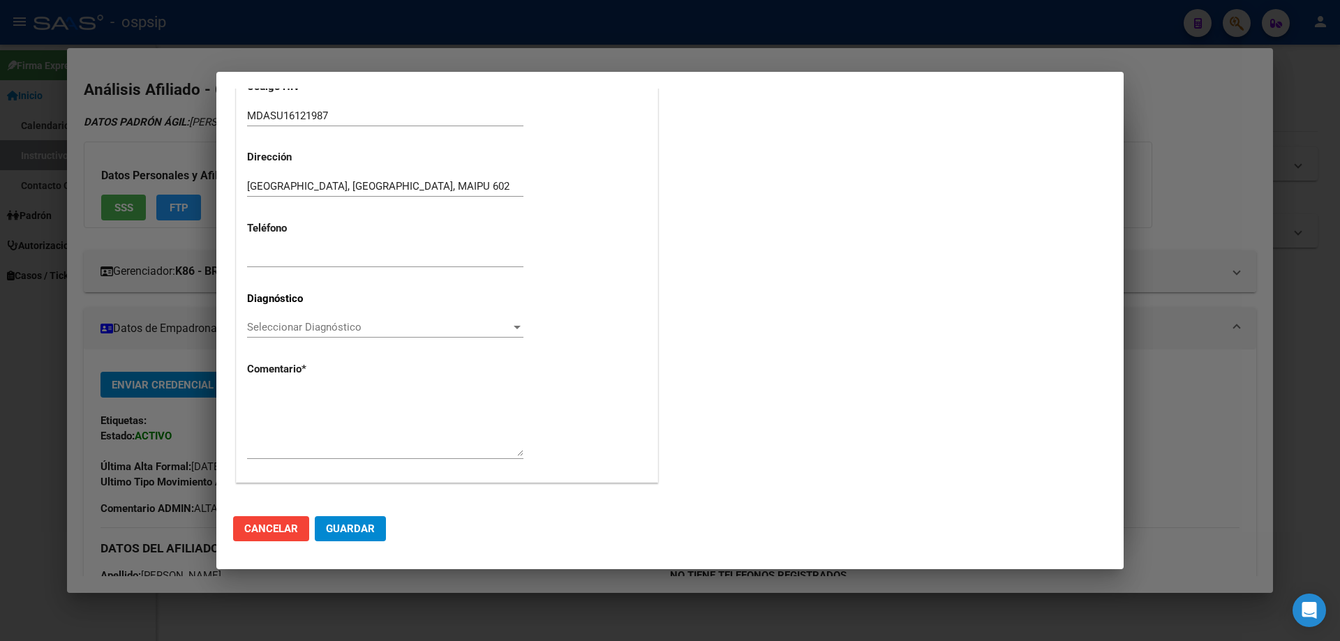
click at [267, 331] on span "Seleccionar Diagnóstico" at bounding box center [379, 327] width 264 height 13
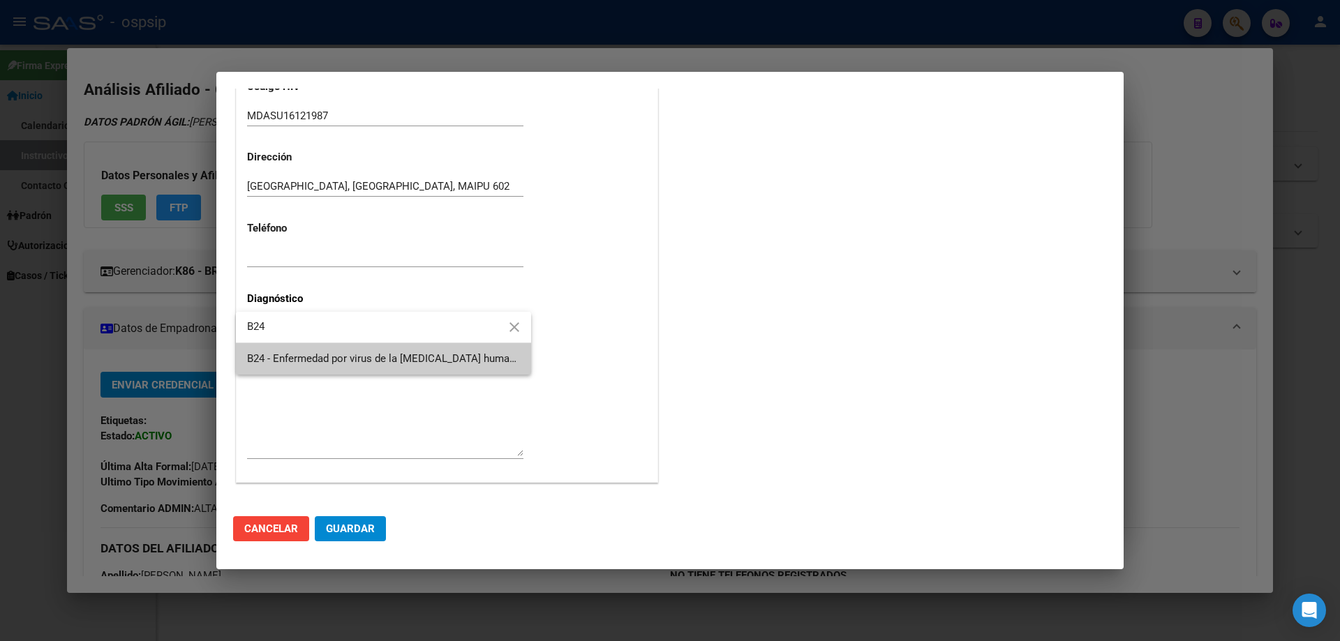
type input "B24"
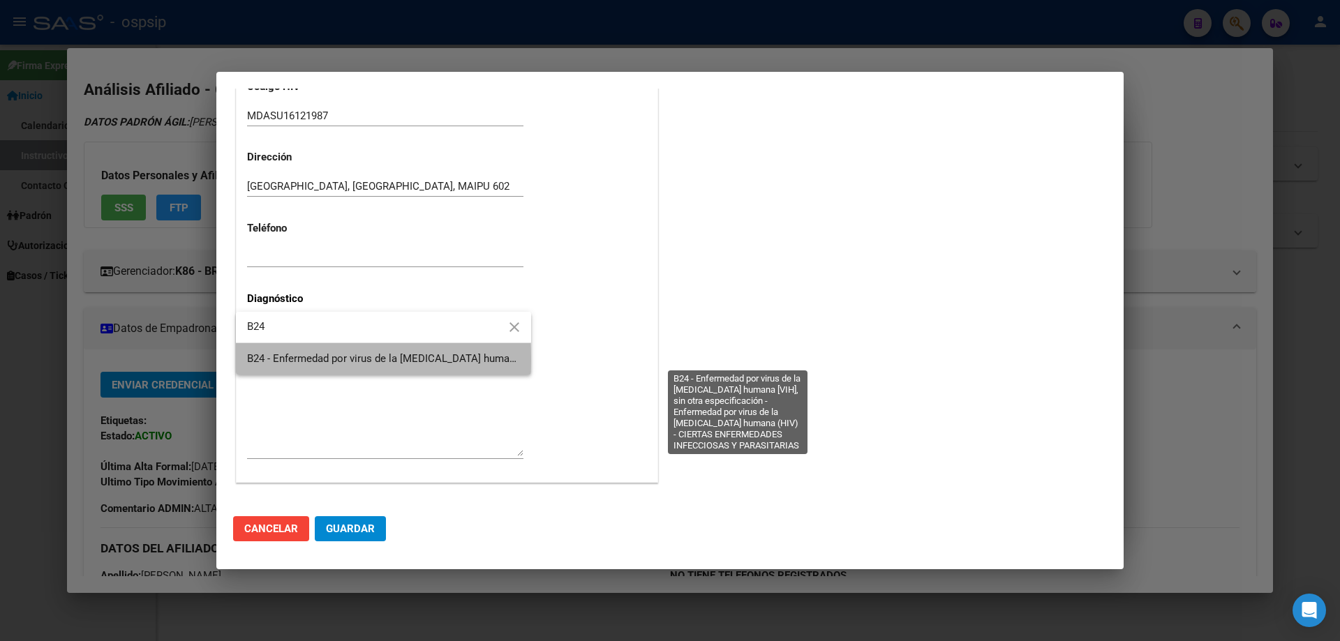
click at [292, 359] on span "B24 - Enfermedad por virus de la [MEDICAL_DATA] humana [VIH], sin otra especifi…" at bounding box center [735, 358] width 976 height 13
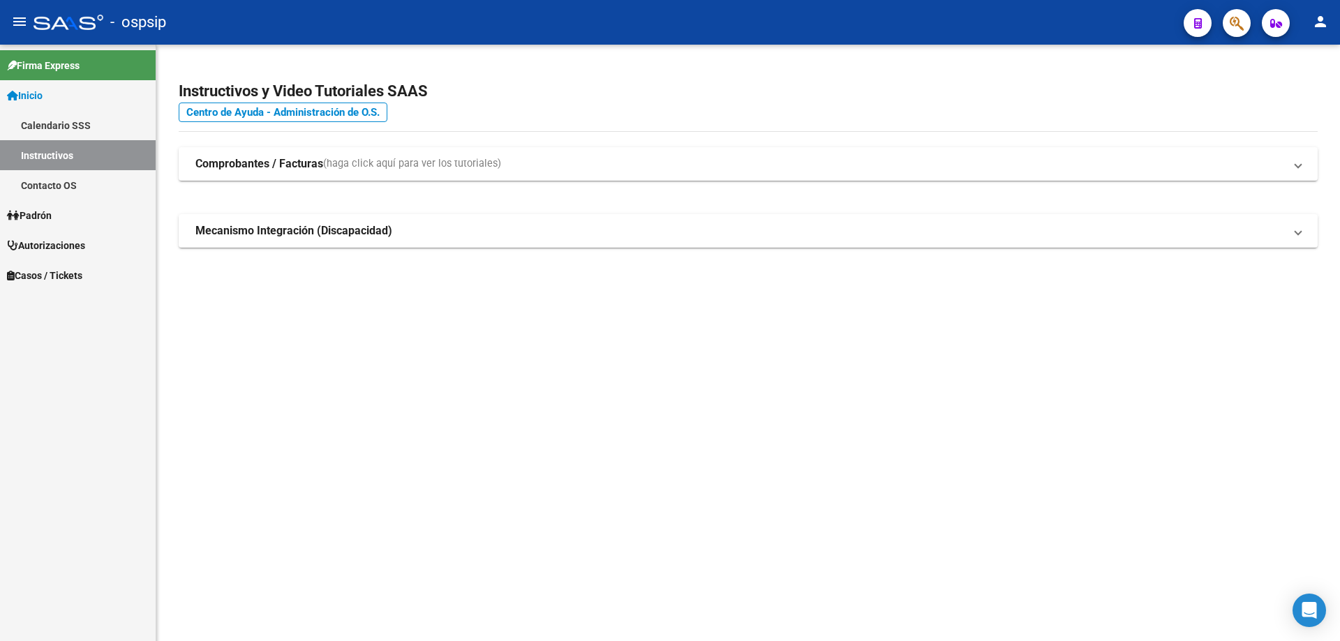
click at [1226, 22] on button "button" at bounding box center [1237, 23] width 28 height 28
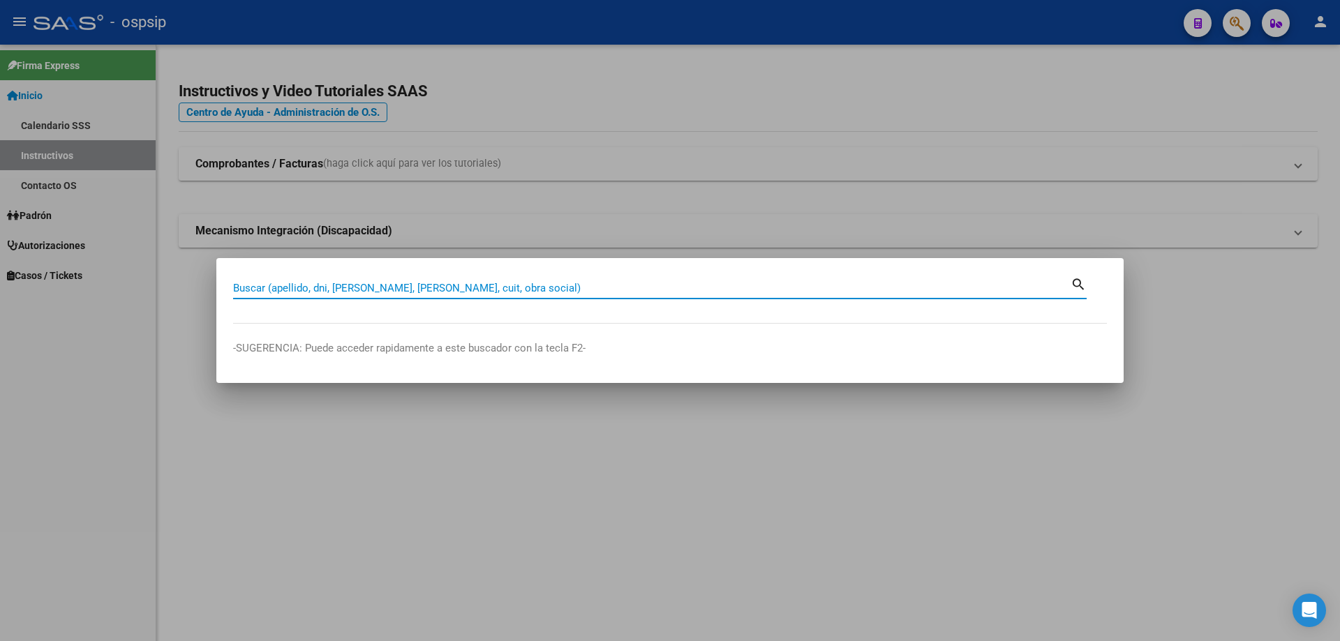
paste input "37425515"
type input "37425515"
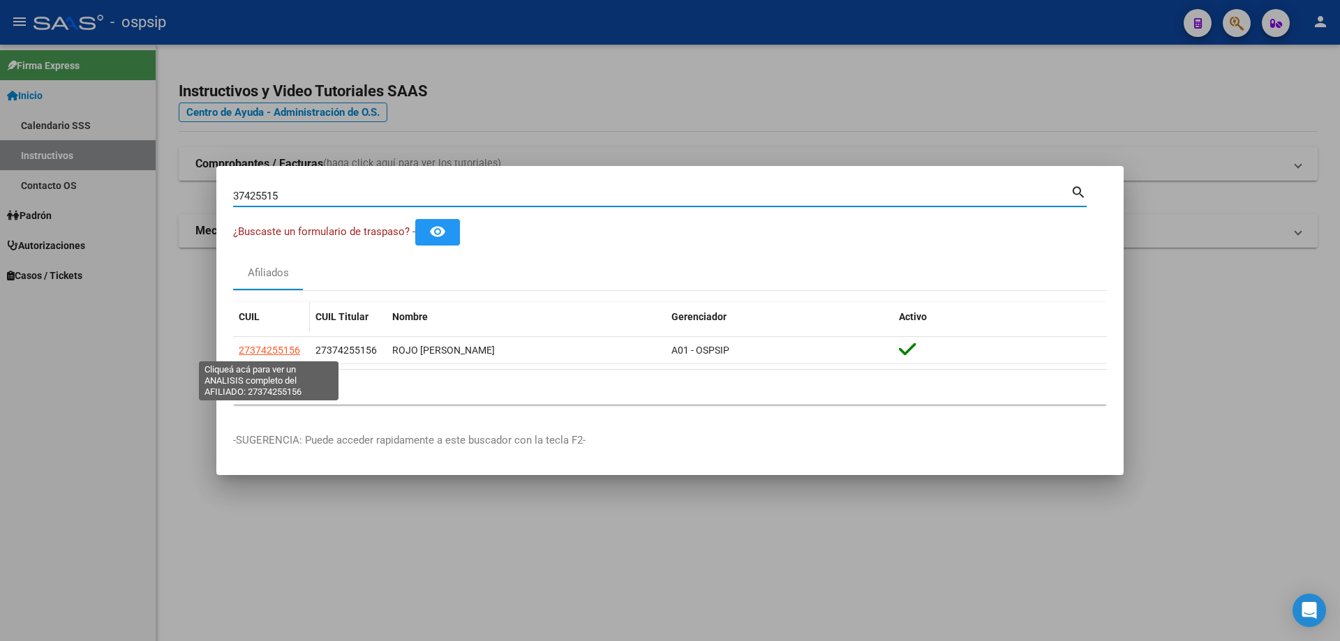
click at [292, 345] on span "27374255156" at bounding box center [269, 350] width 61 height 11
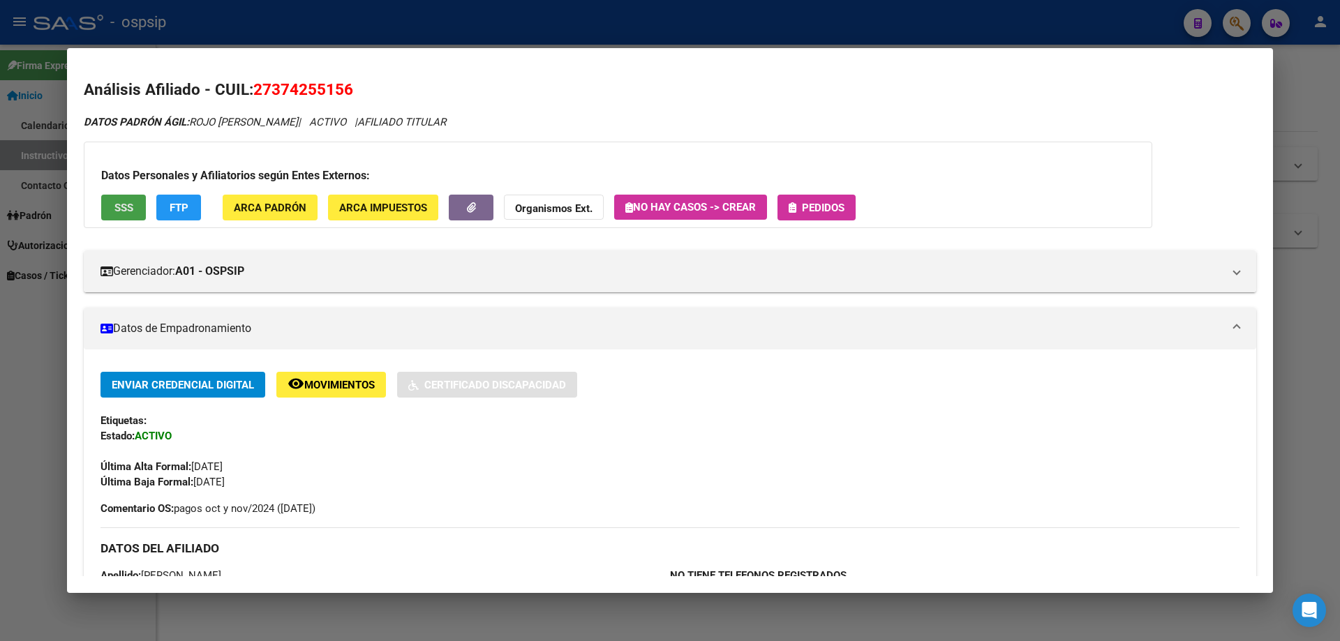
click at [128, 197] on button "SSS" at bounding box center [123, 208] width 45 height 26
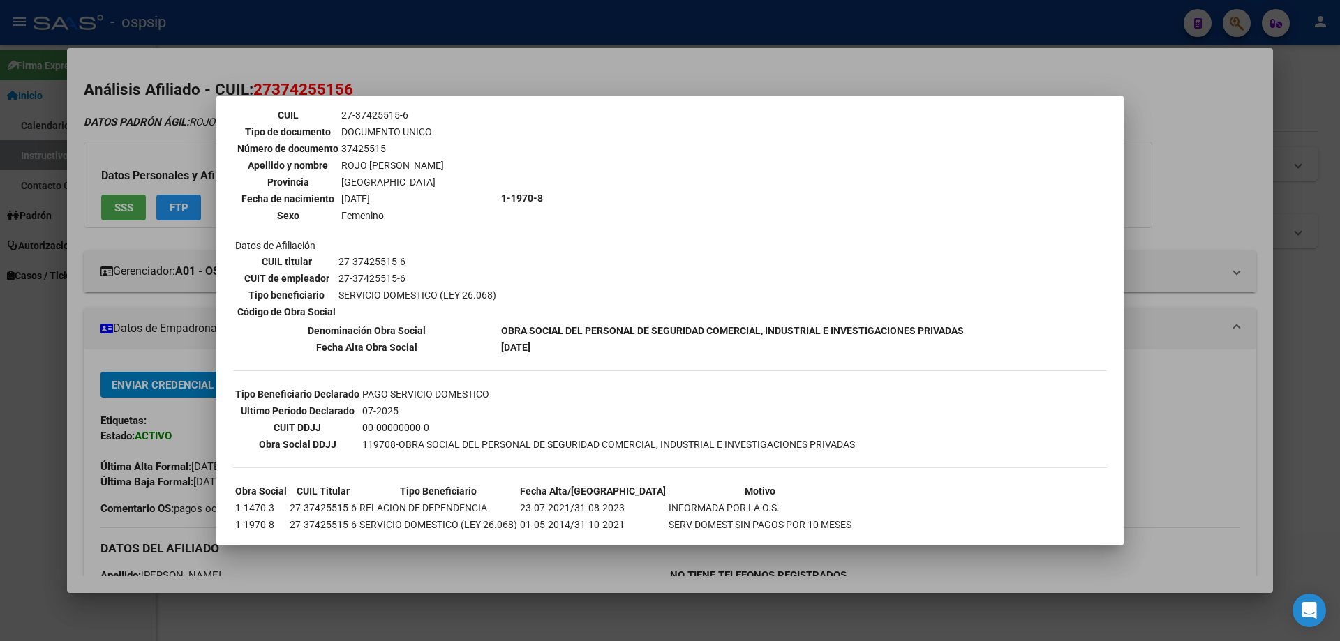
scroll to position [176, 0]
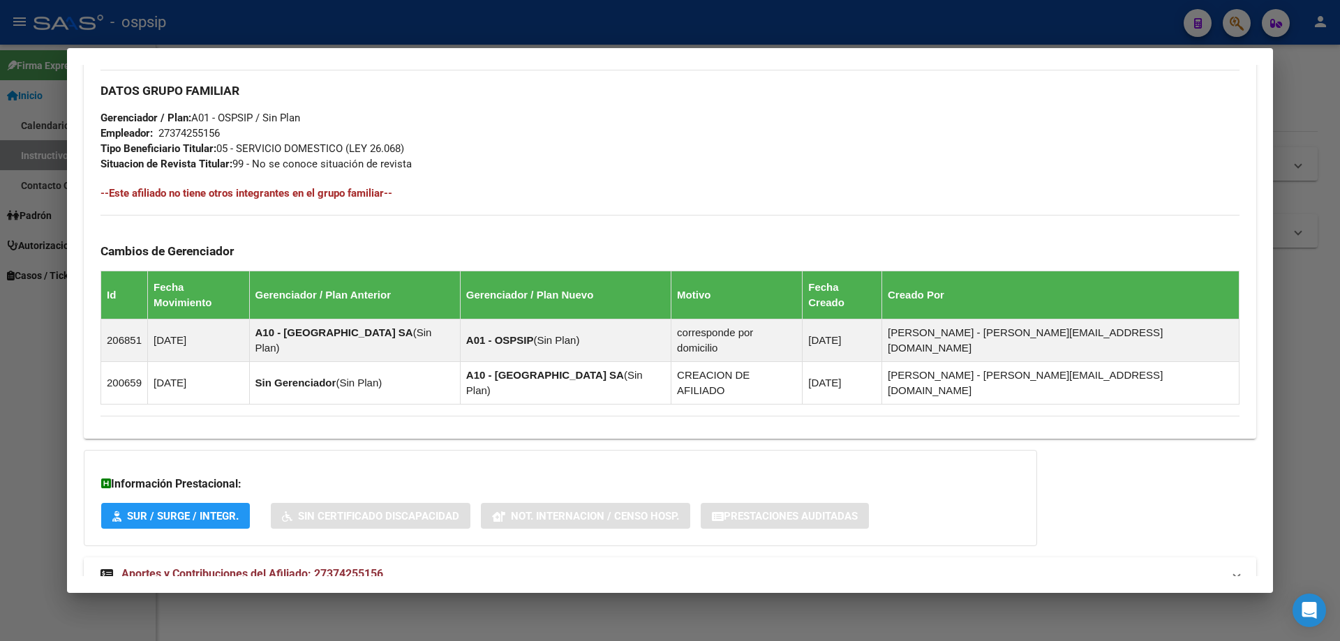
click at [231, 558] on mat-expansion-panel-header "Aportes y Contribuciones del Afiliado: 27374255156" at bounding box center [670, 574] width 1172 height 33
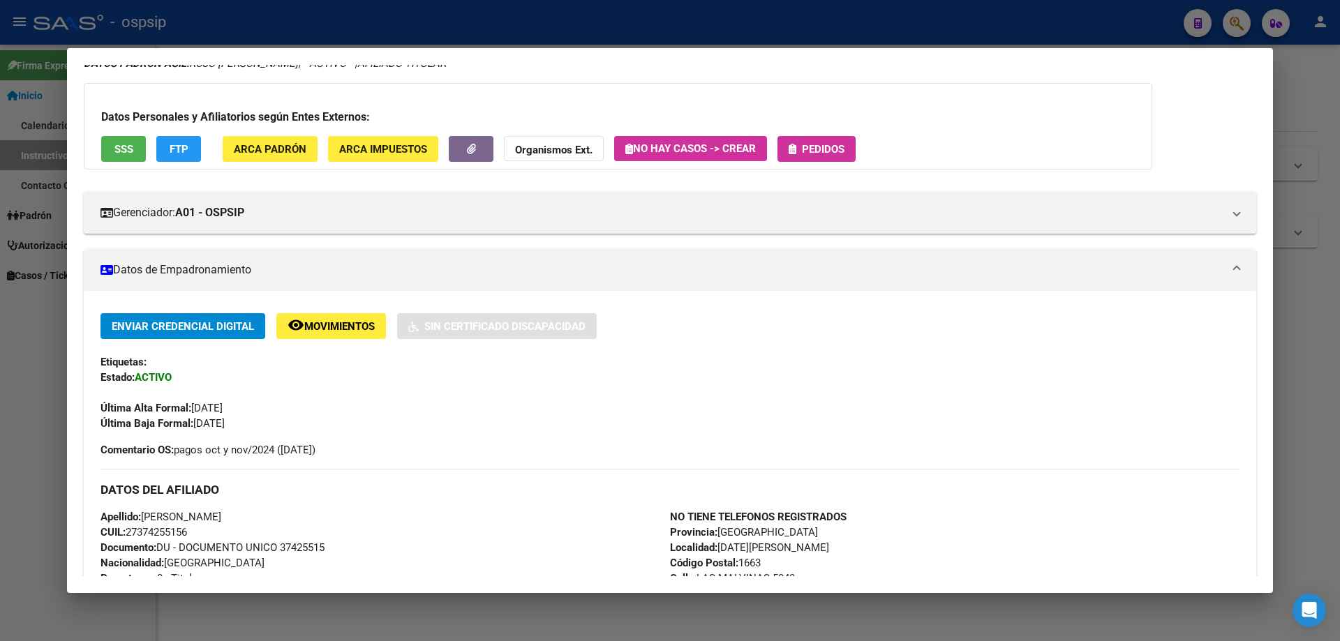
scroll to position [0, 0]
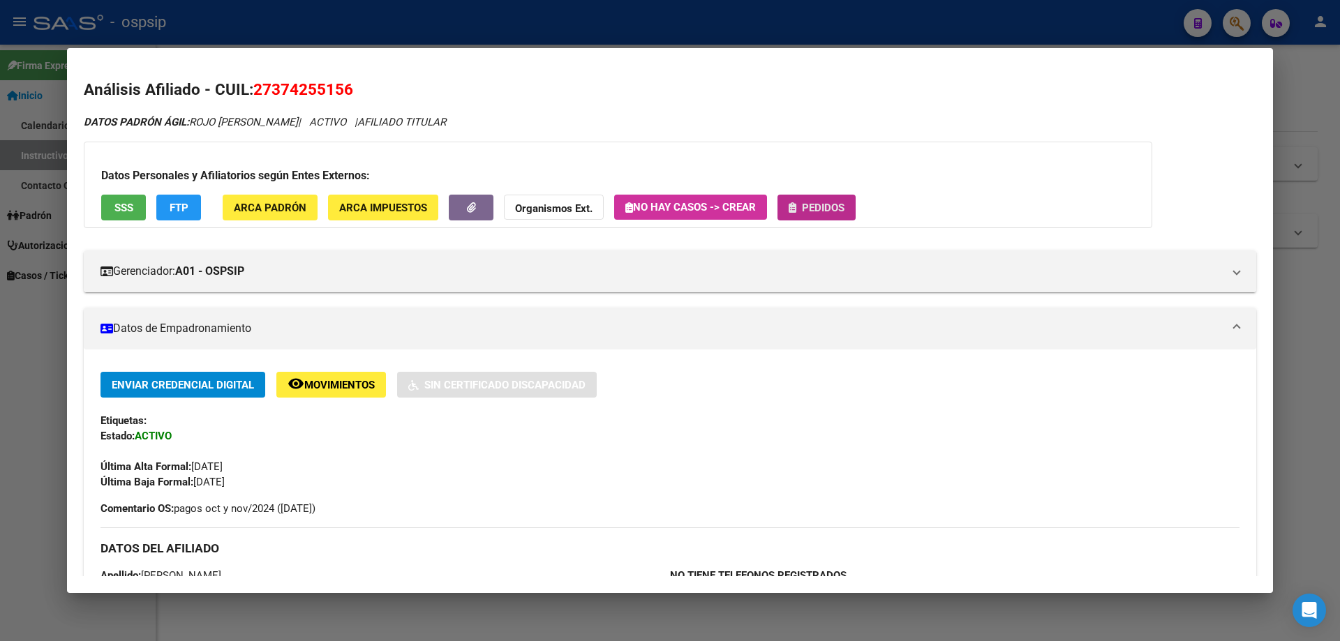
click at [819, 209] on span "Pedidos" at bounding box center [823, 208] width 43 height 13
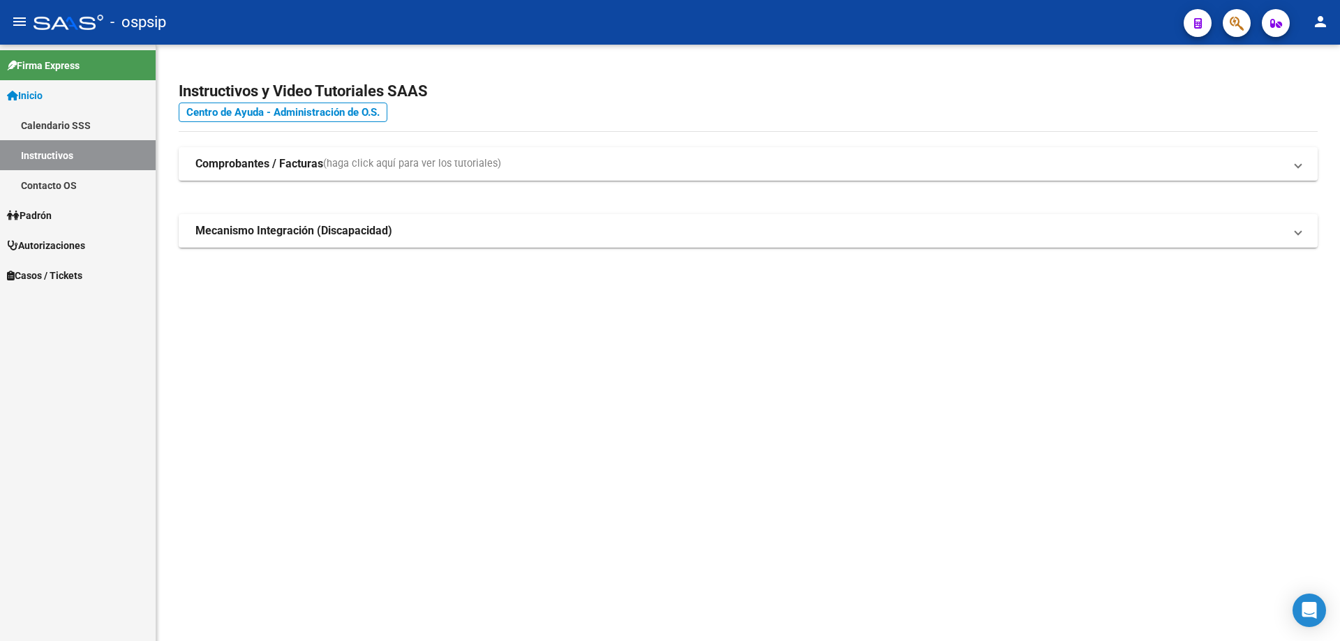
click at [1241, 34] on span "button" at bounding box center [1237, 23] width 14 height 29
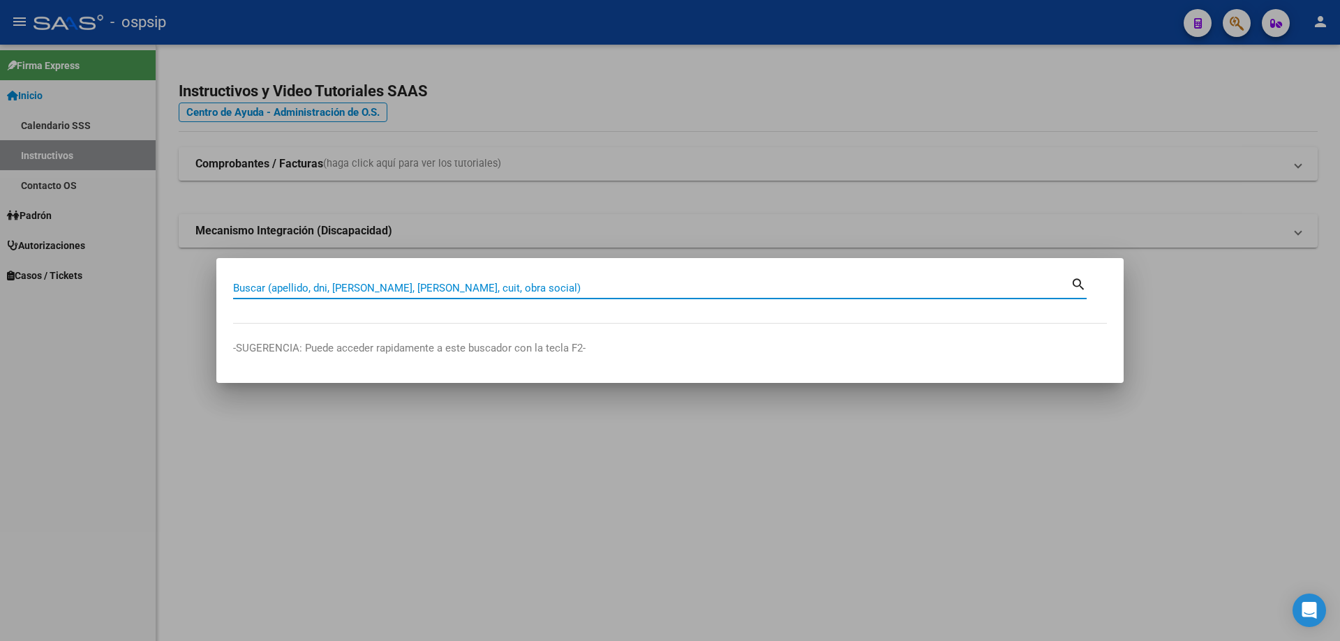
paste input "37425515"
type input "37425515"
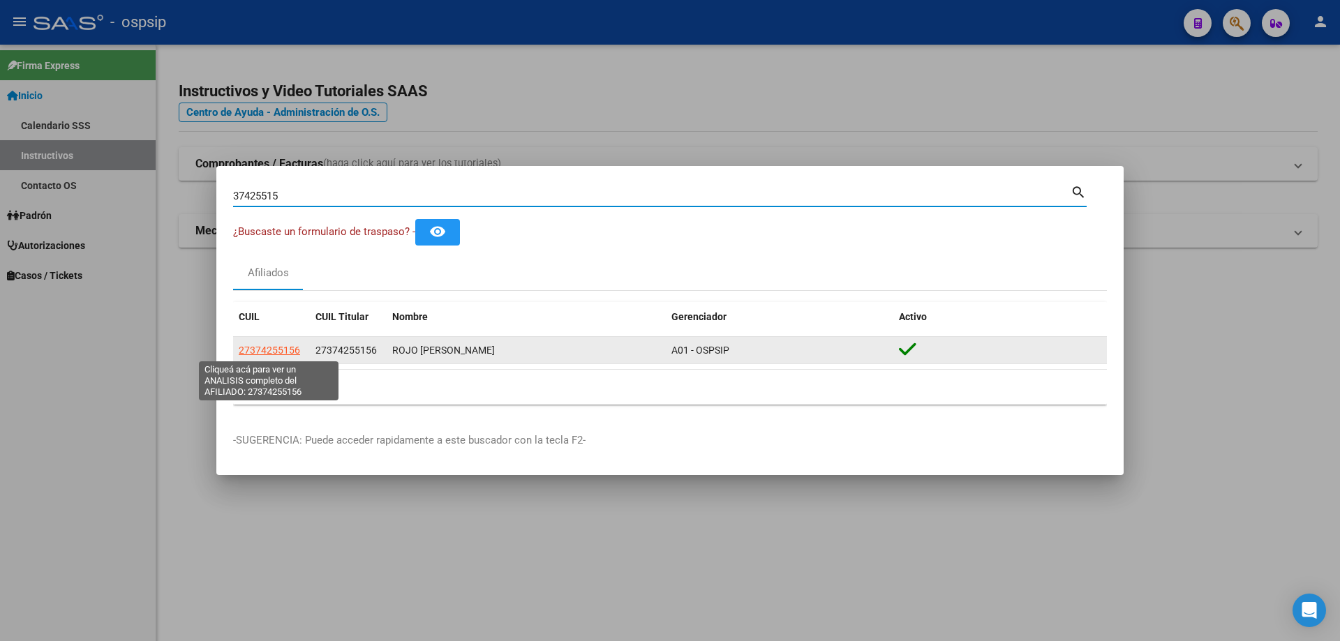
click at [290, 348] on span "27374255156" at bounding box center [269, 350] width 61 height 11
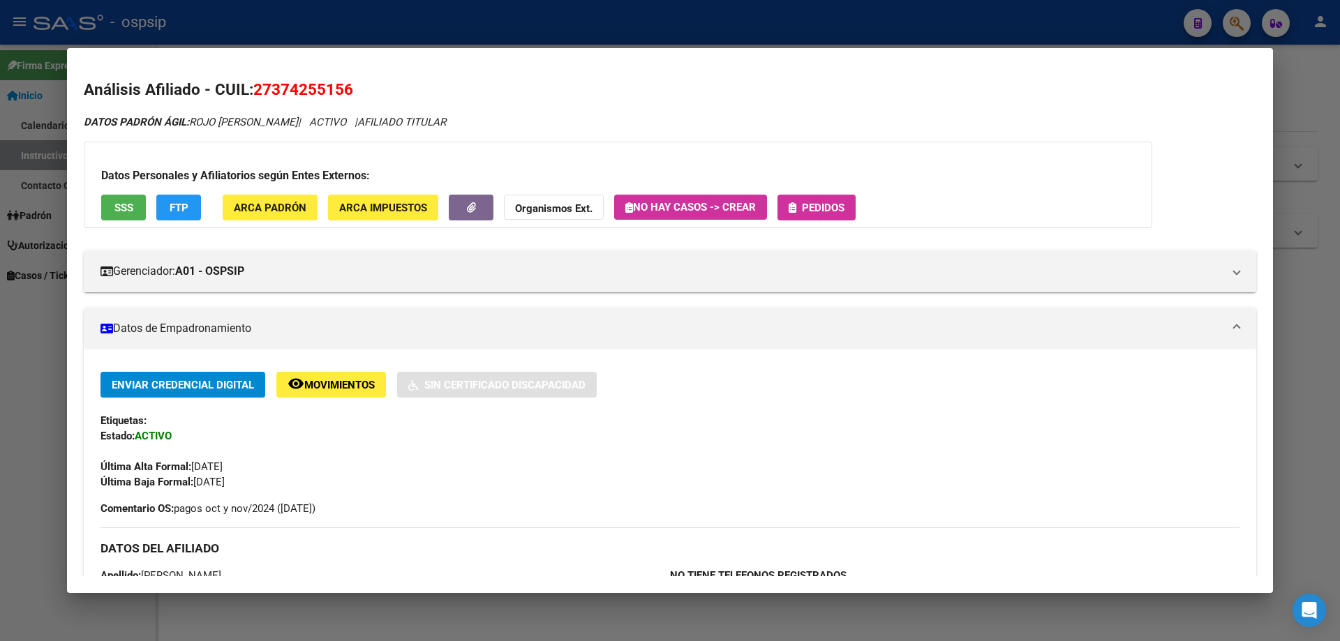
click at [131, 213] on span "SSS" at bounding box center [123, 208] width 19 height 13
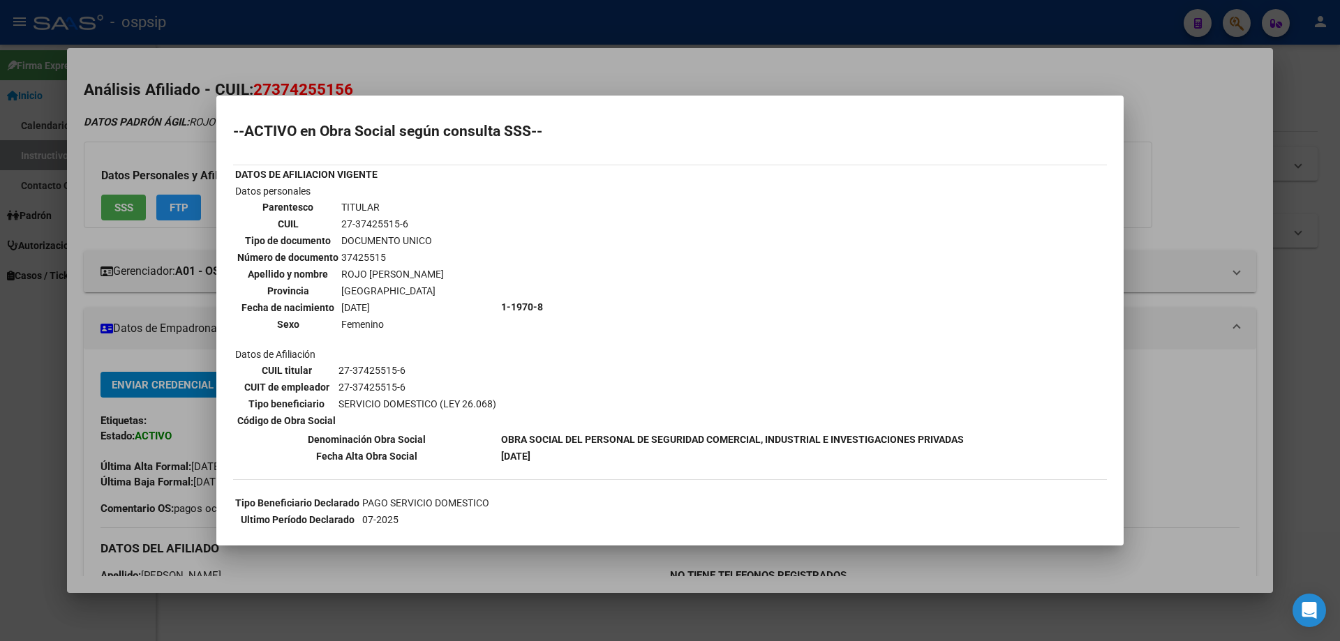
scroll to position [176, 0]
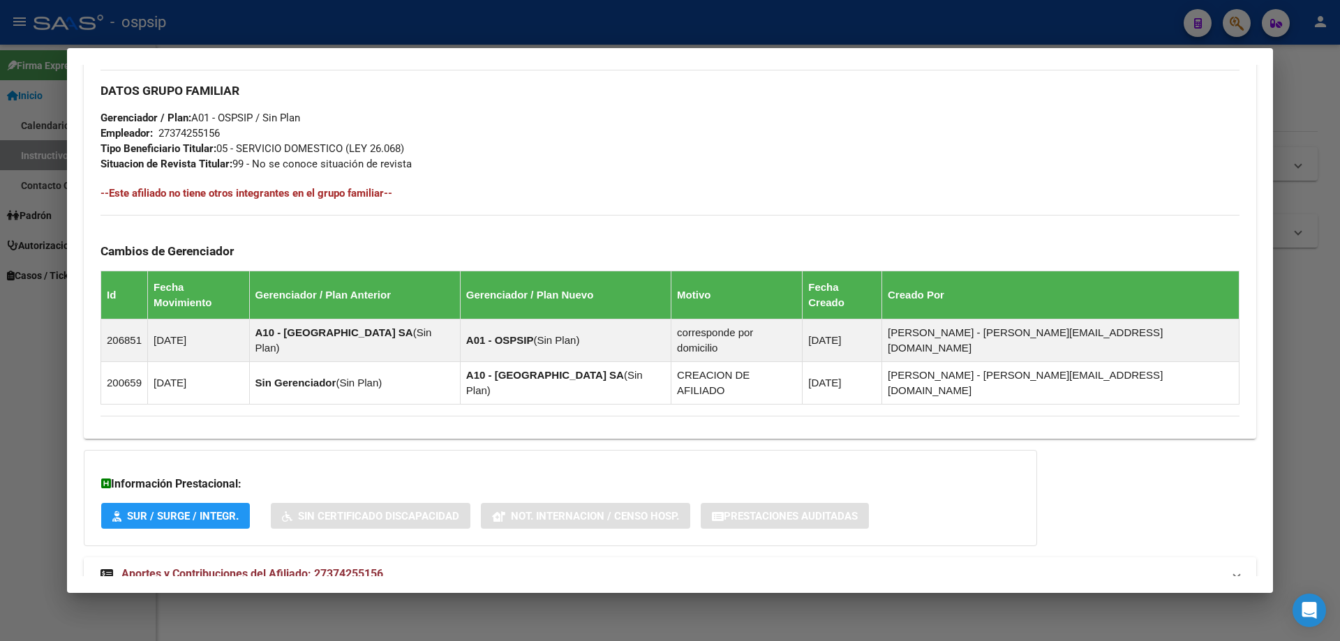
click at [326, 567] on span "Aportes y Contribuciones del Afiliado: 27374255156" at bounding box center [252, 573] width 262 height 13
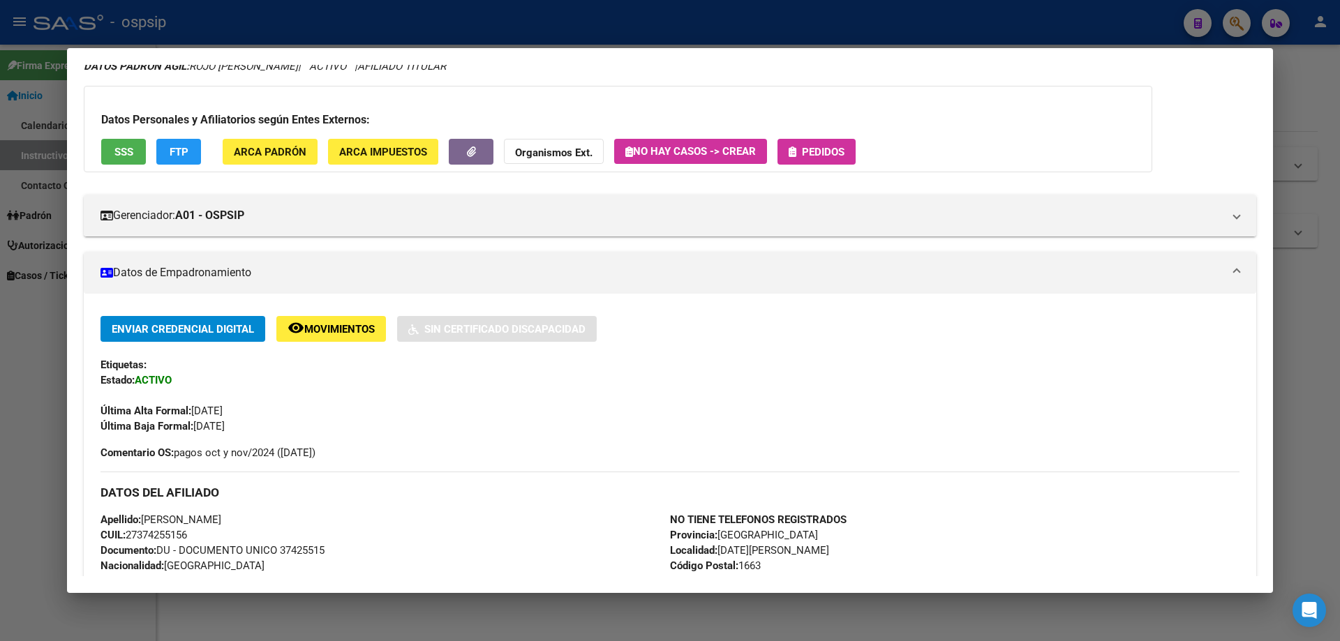
scroll to position [0, 0]
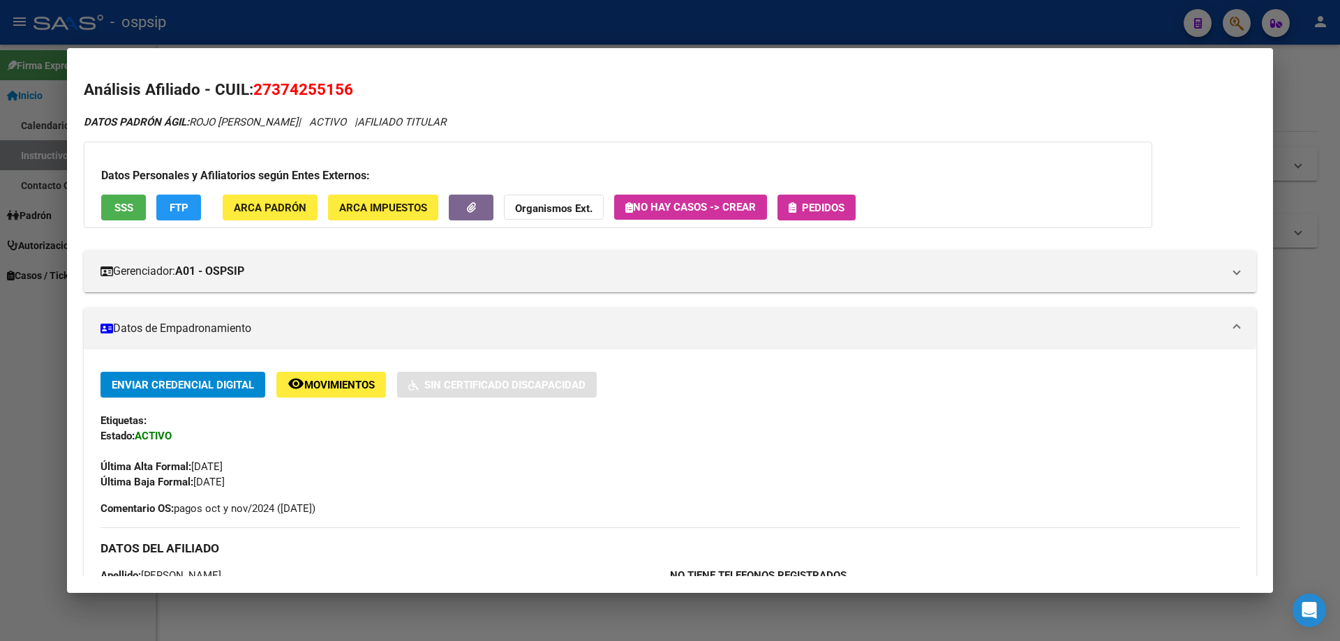
click at [822, 203] on span "Pedidos" at bounding box center [823, 208] width 43 height 13
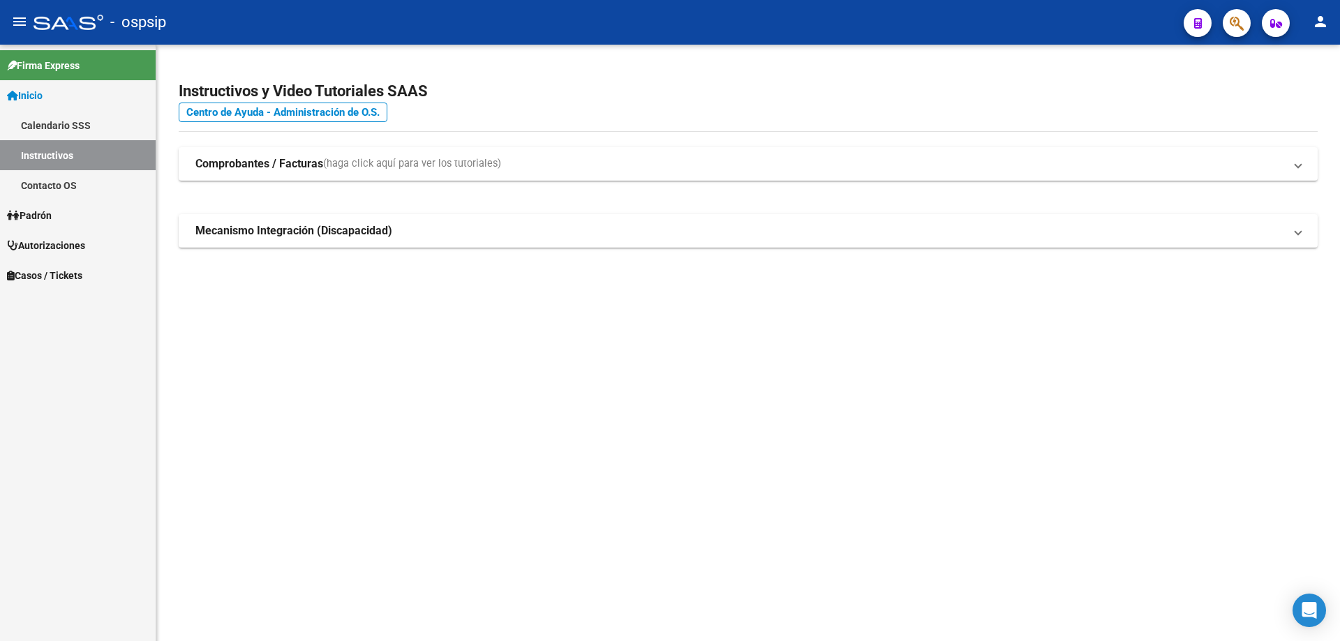
click at [1230, 27] on icon "button" at bounding box center [1237, 23] width 14 height 16
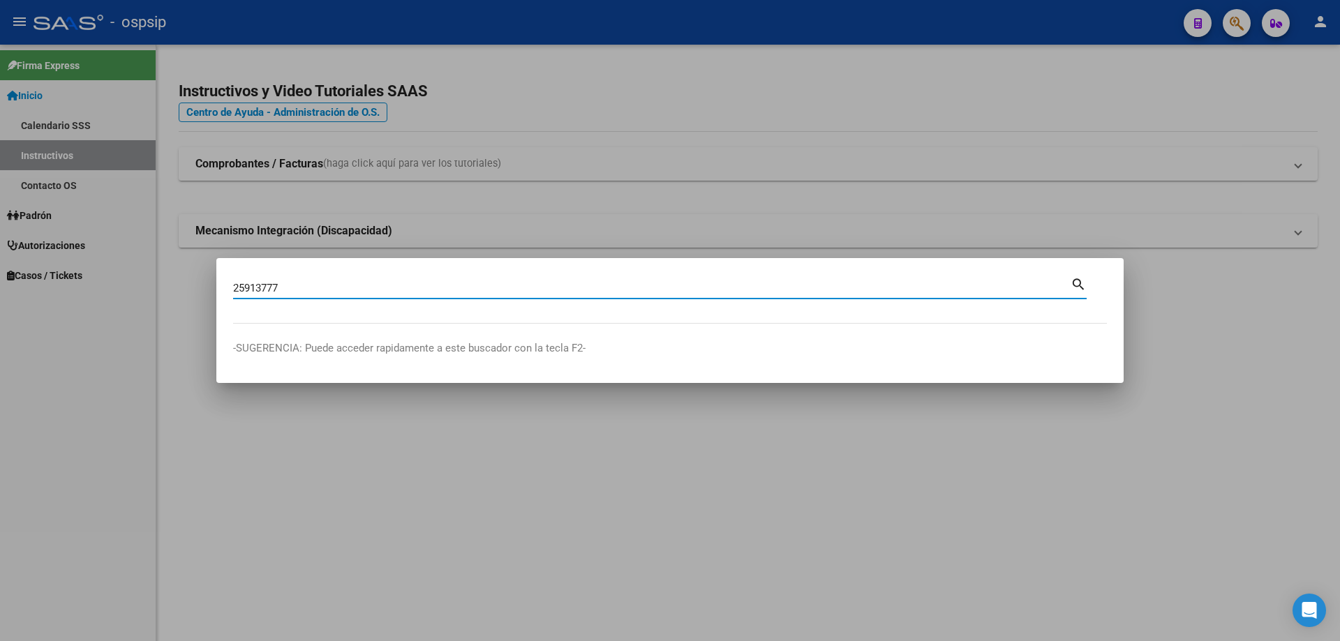
type input "25913777"
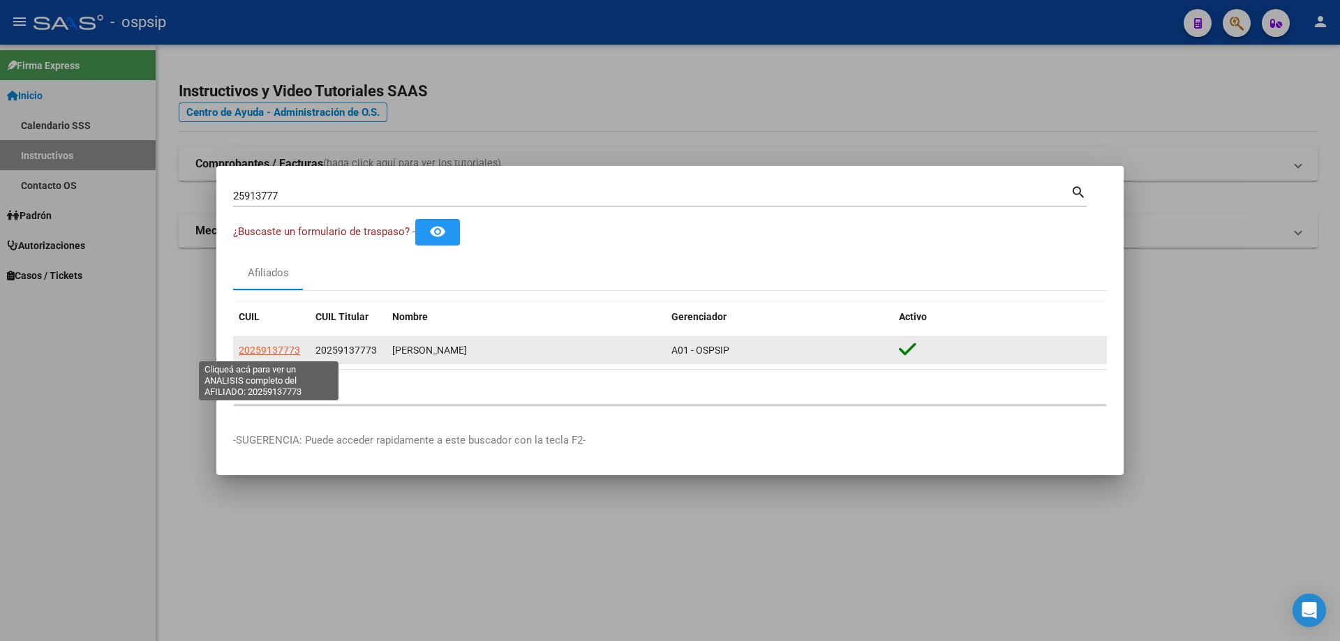
click at [256, 352] on span "20259137773" at bounding box center [269, 350] width 61 height 11
type textarea "20259137773"
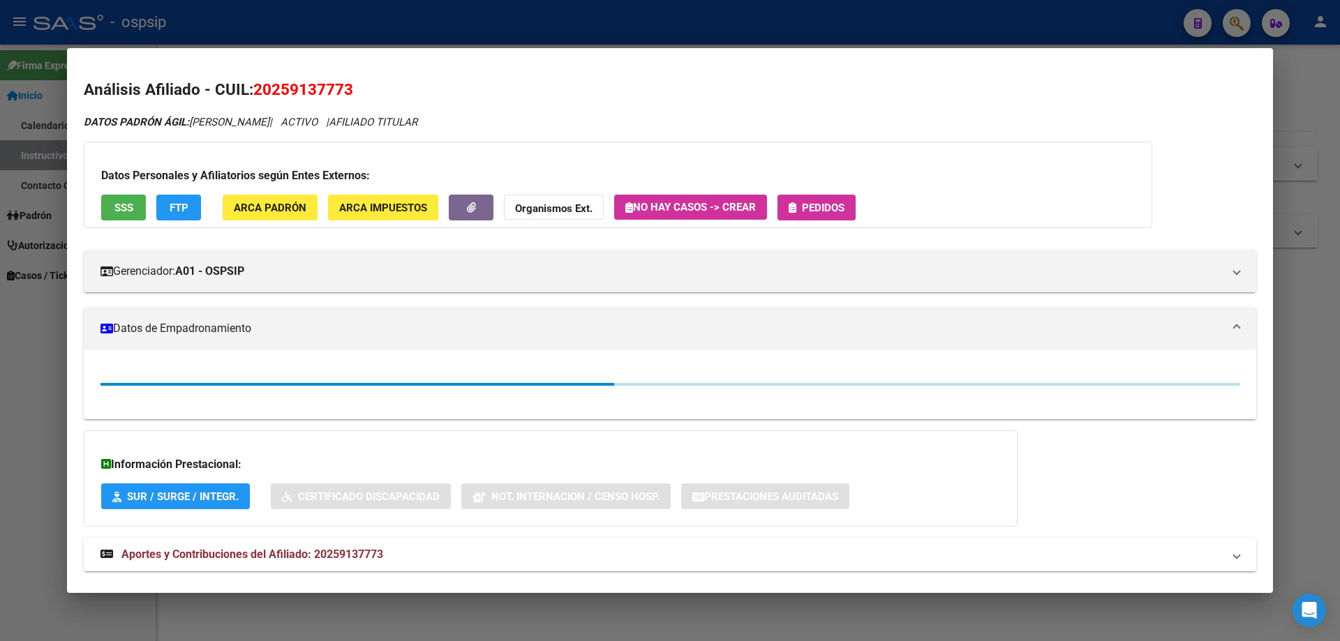
click at [828, 214] on span "Pedidos" at bounding box center [823, 208] width 43 height 13
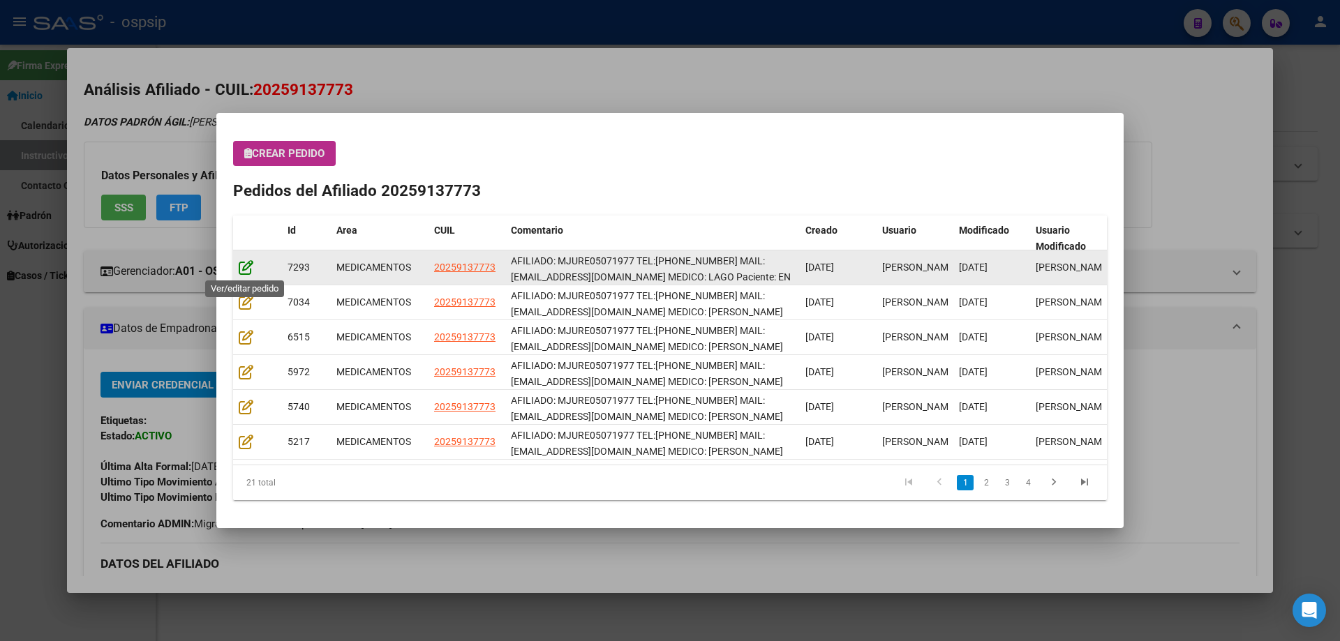
click at [248, 262] on icon at bounding box center [246, 267] width 15 height 15
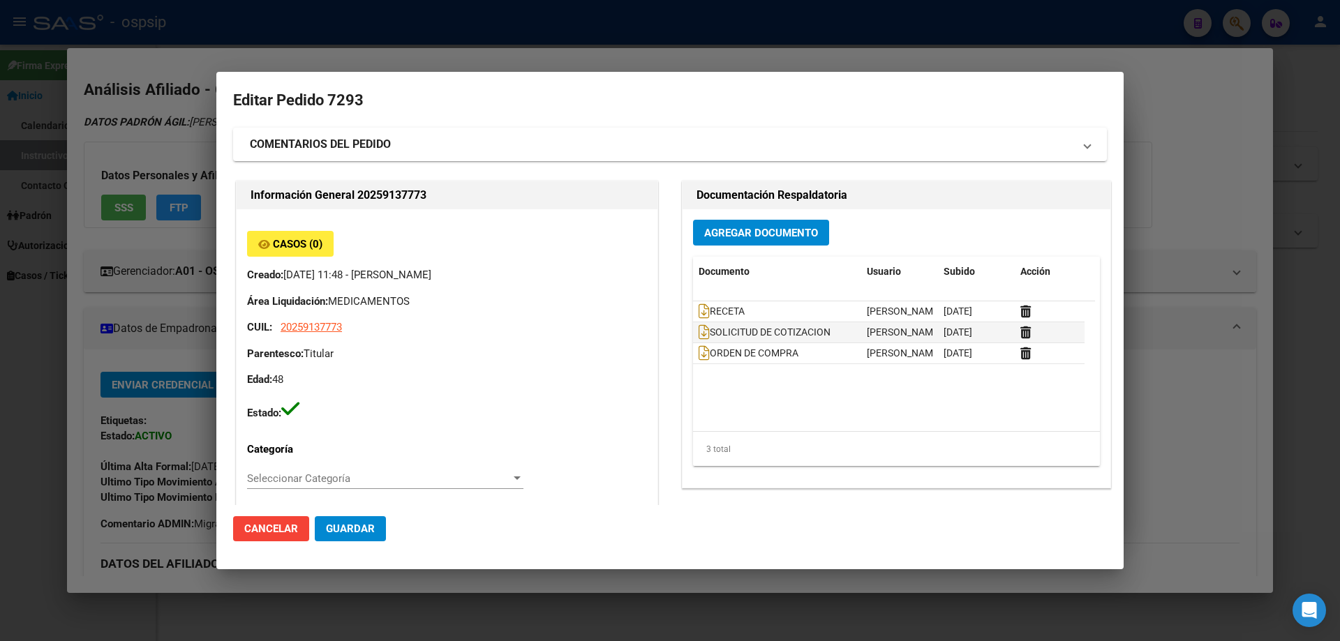
type input "Buenos Aires, SAN ISIDRO, BELGRANO 949"
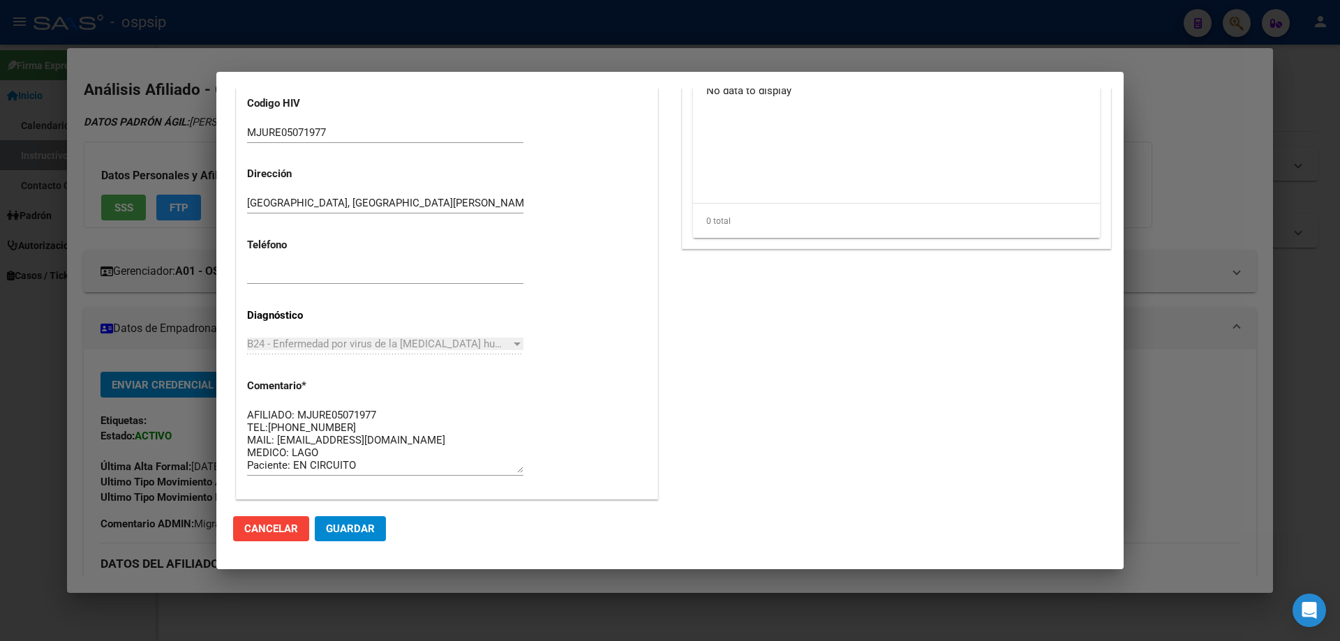
scroll to position [837, 0]
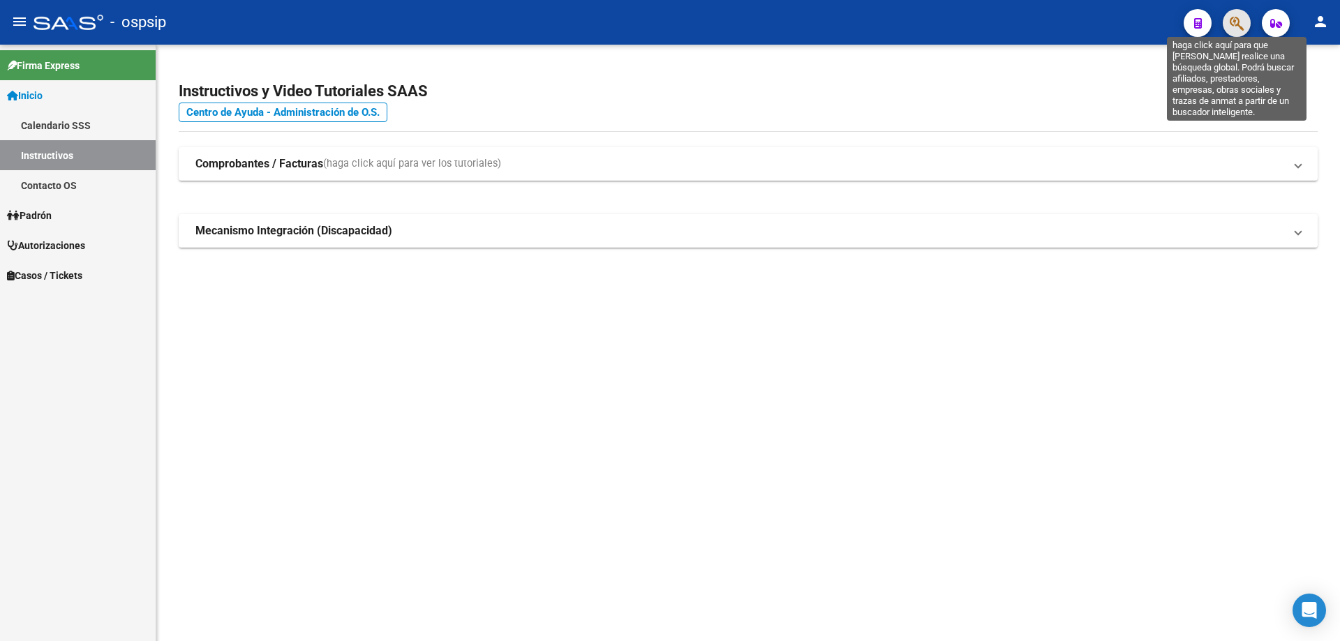
click at [1240, 23] on icon "button" at bounding box center [1237, 23] width 14 height 16
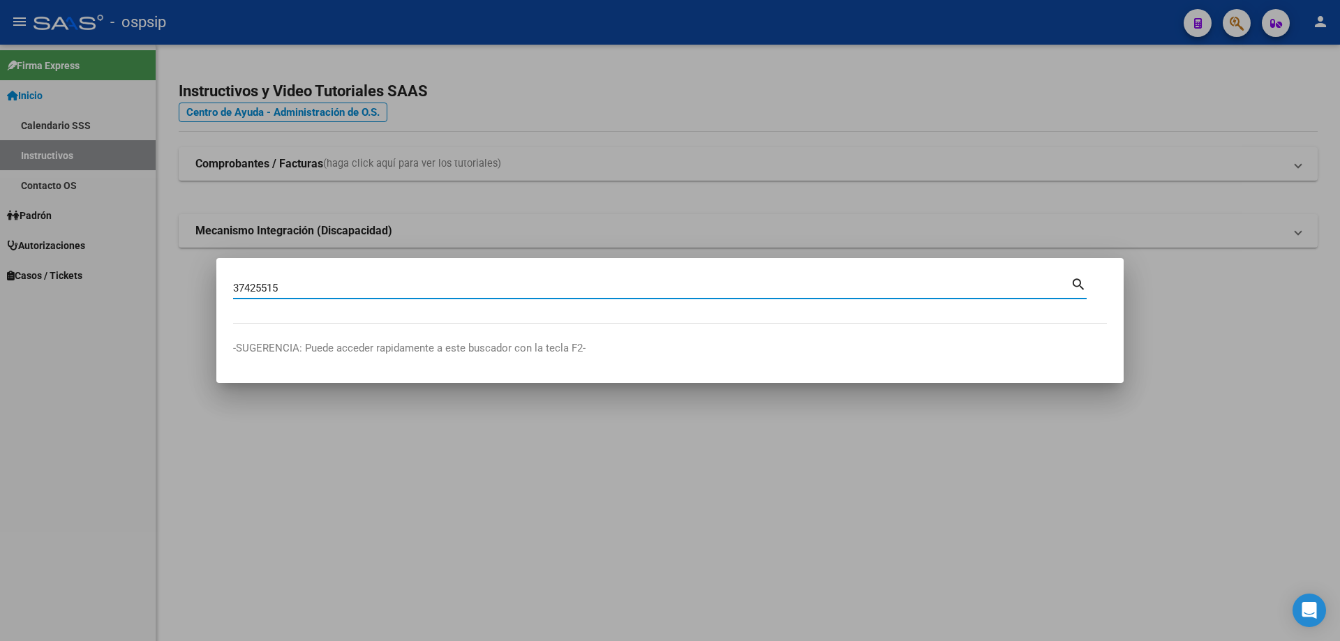
type input "37425515"
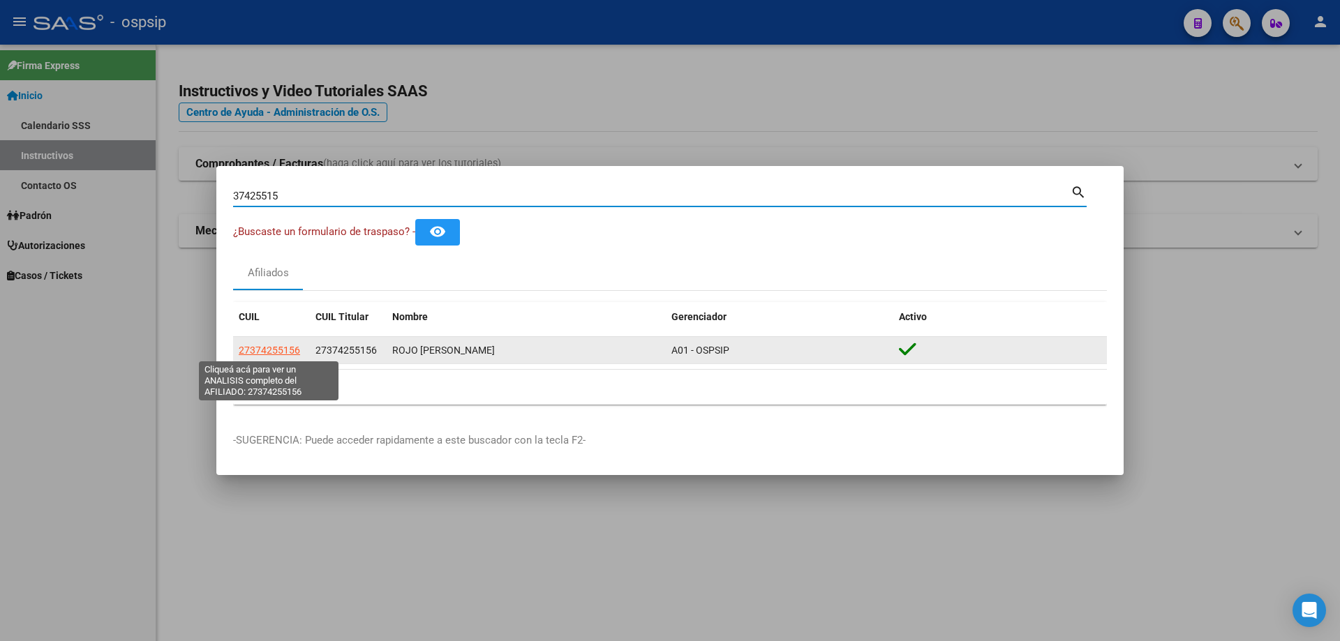
click at [269, 356] on span "27374255156" at bounding box center [269, 350] width 61 height 11
type textarea "27374255156"
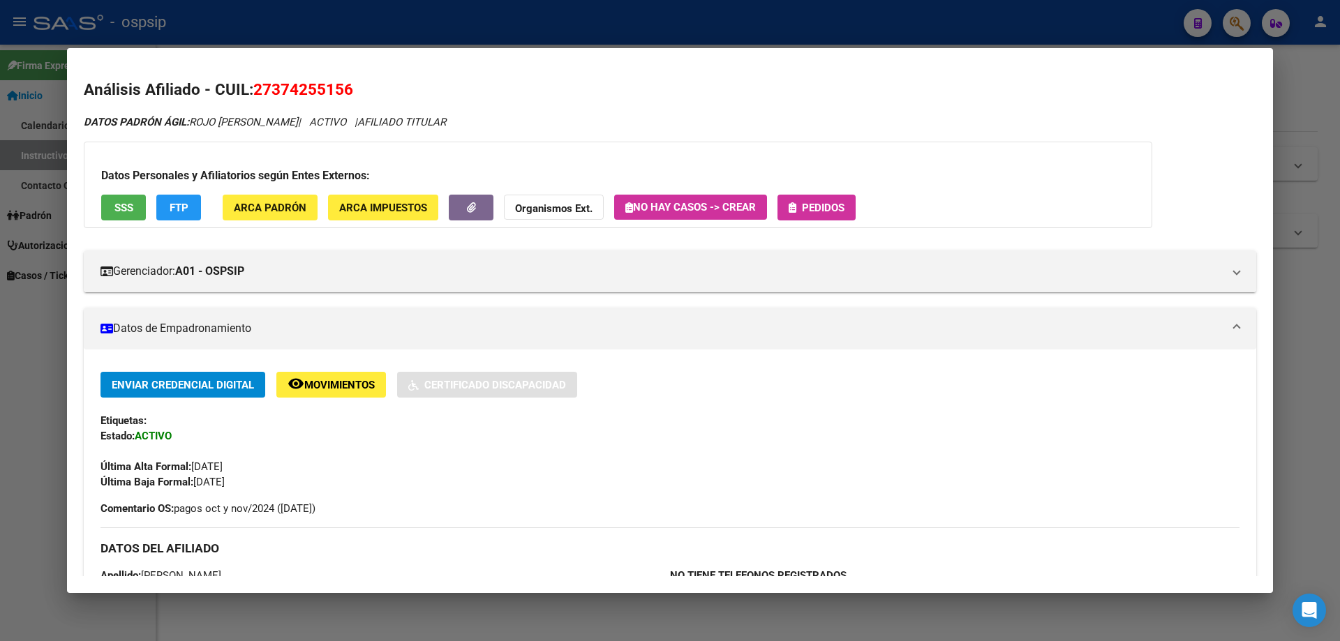
click at [131, 197] on button "SSS" at bounding box center [123, 208] width 45 height 26
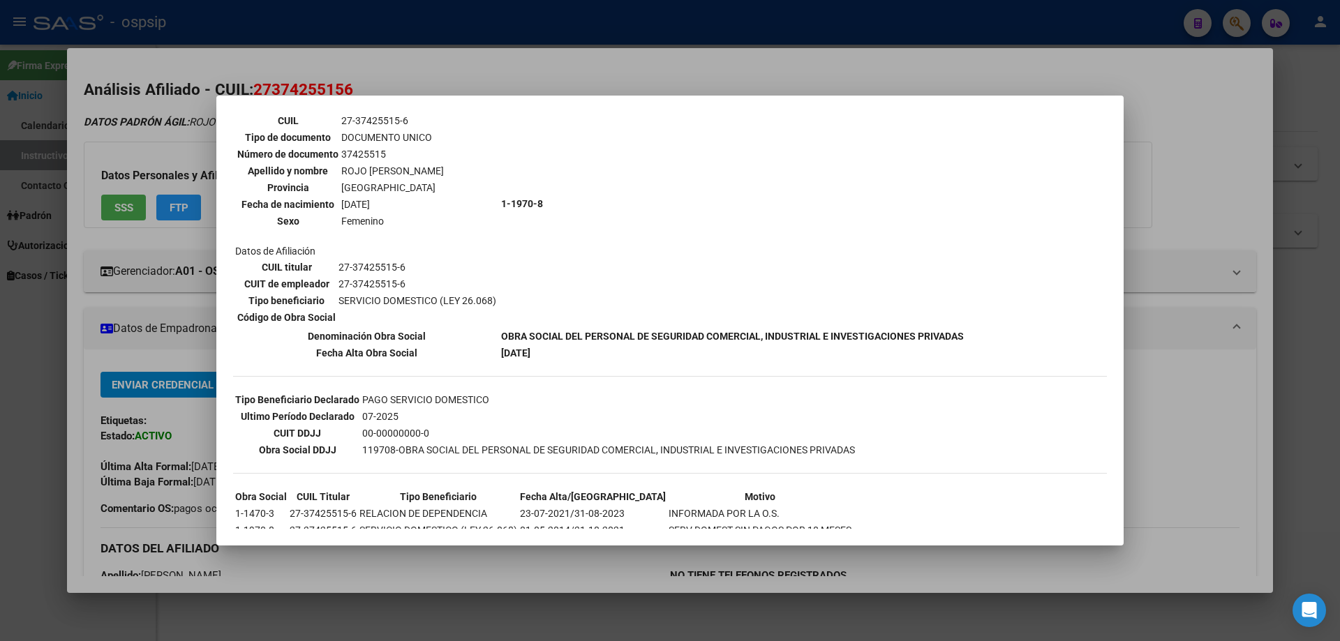
scroll to position [176, 0]
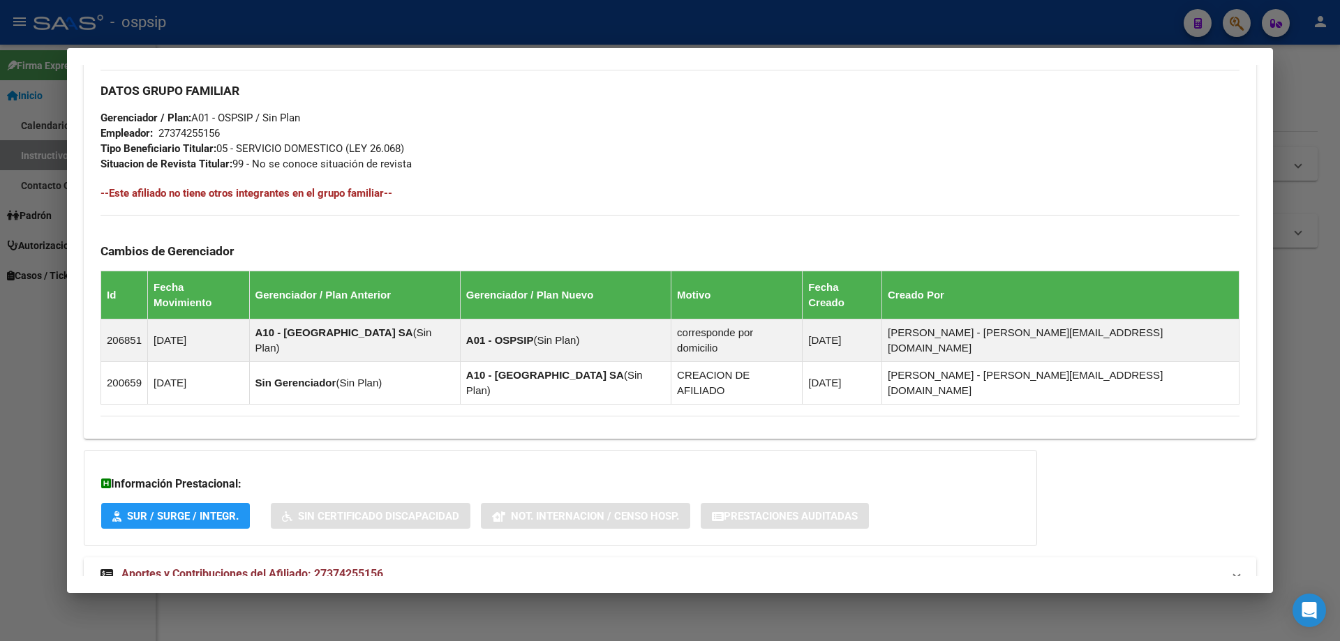
click at [208, 566] on strong "Aportes y Contribuciones del Afiliado: 27374255156" at bounding box center [241, 574] width 283 height 17
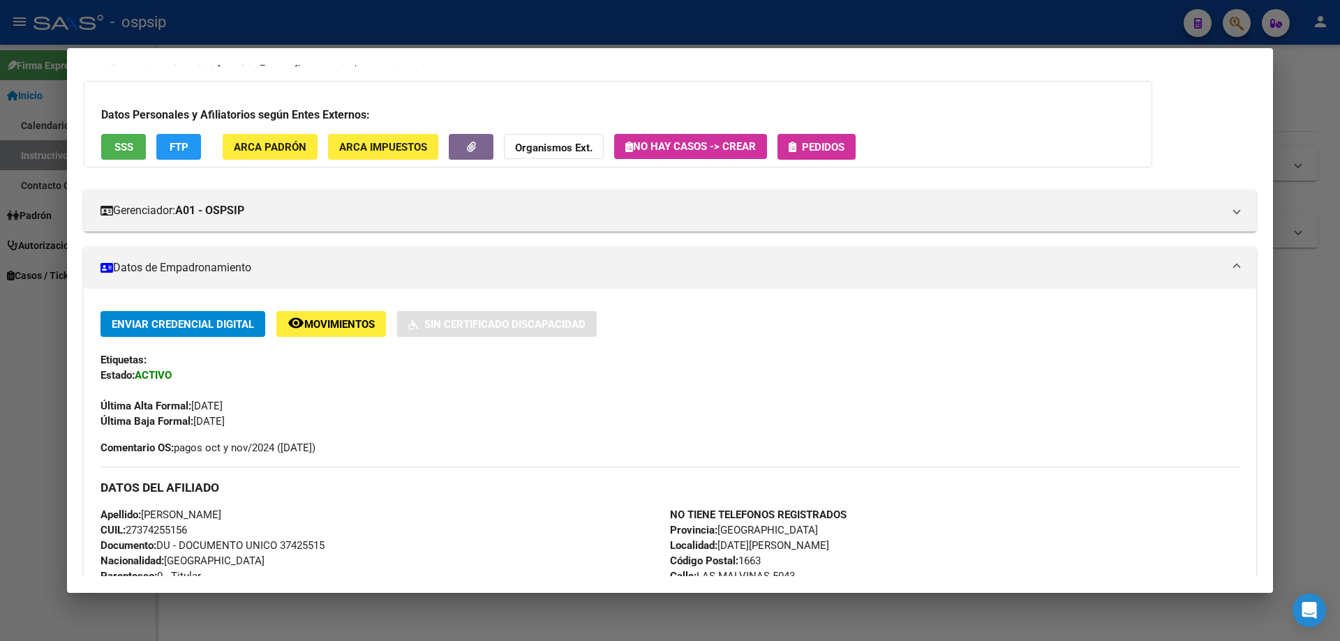
scroll to position [0, 0]
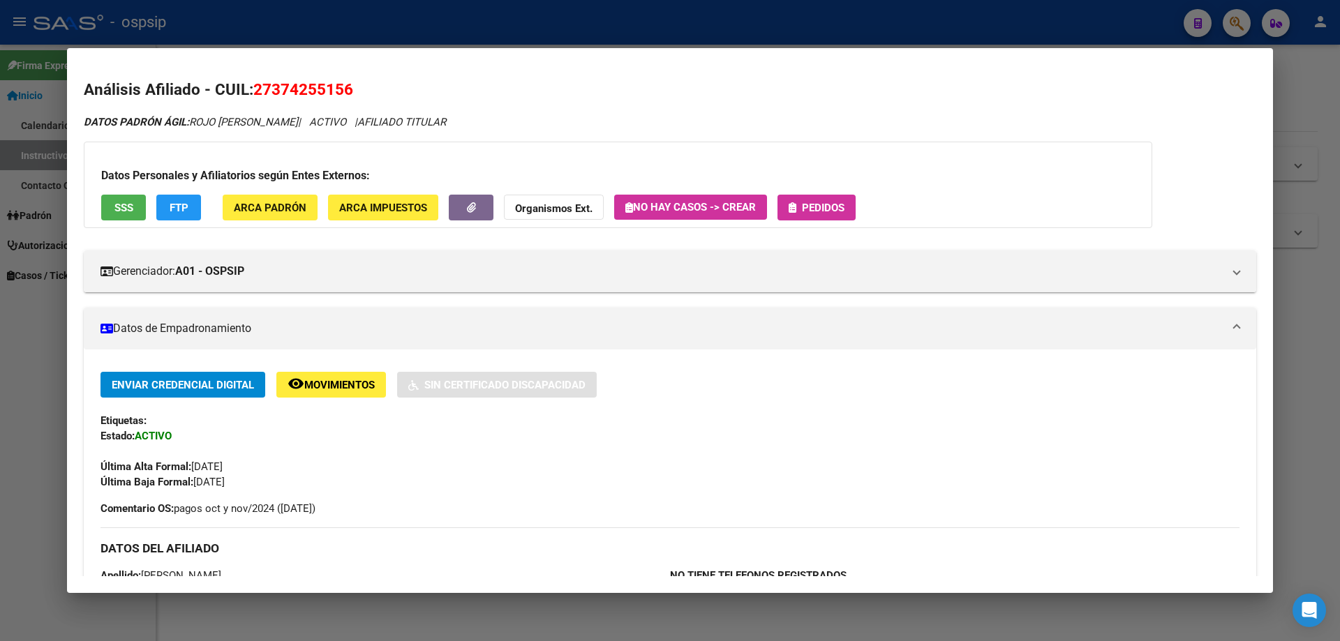
click at [845, 200] on button "Pedidos" at bounding box center [816, 208] width 78 height 26
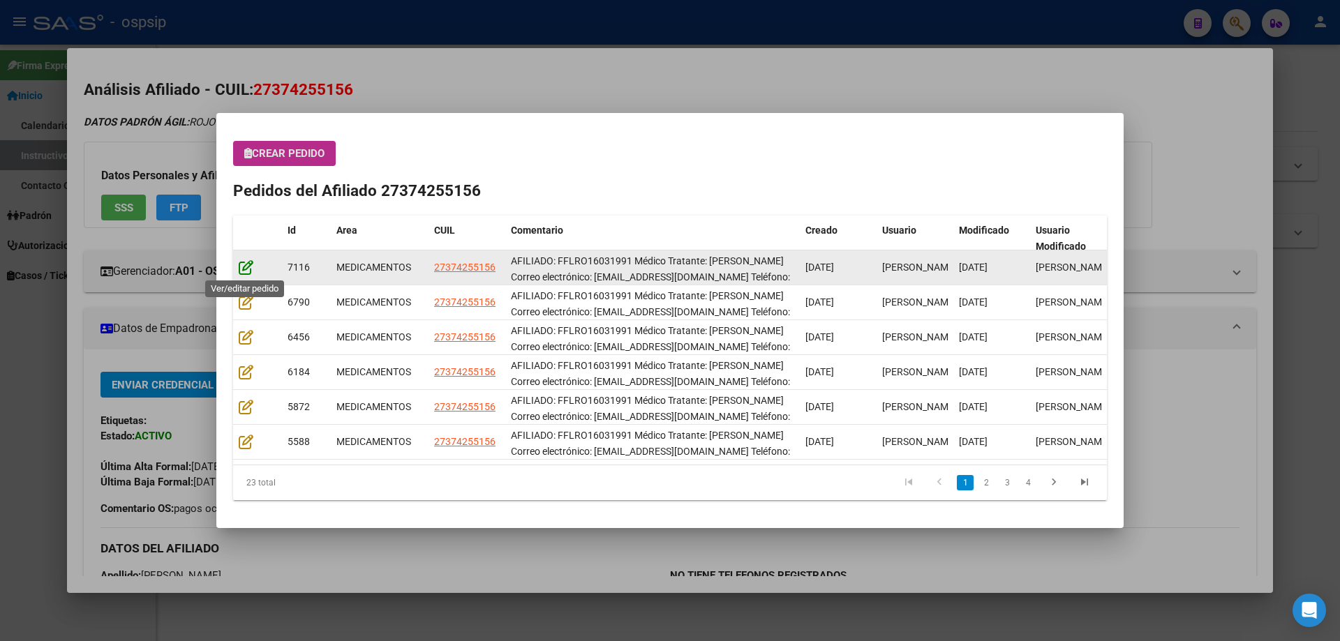
click at [240, 273] on icon at bounding box center [246, 267] width 15 height 15
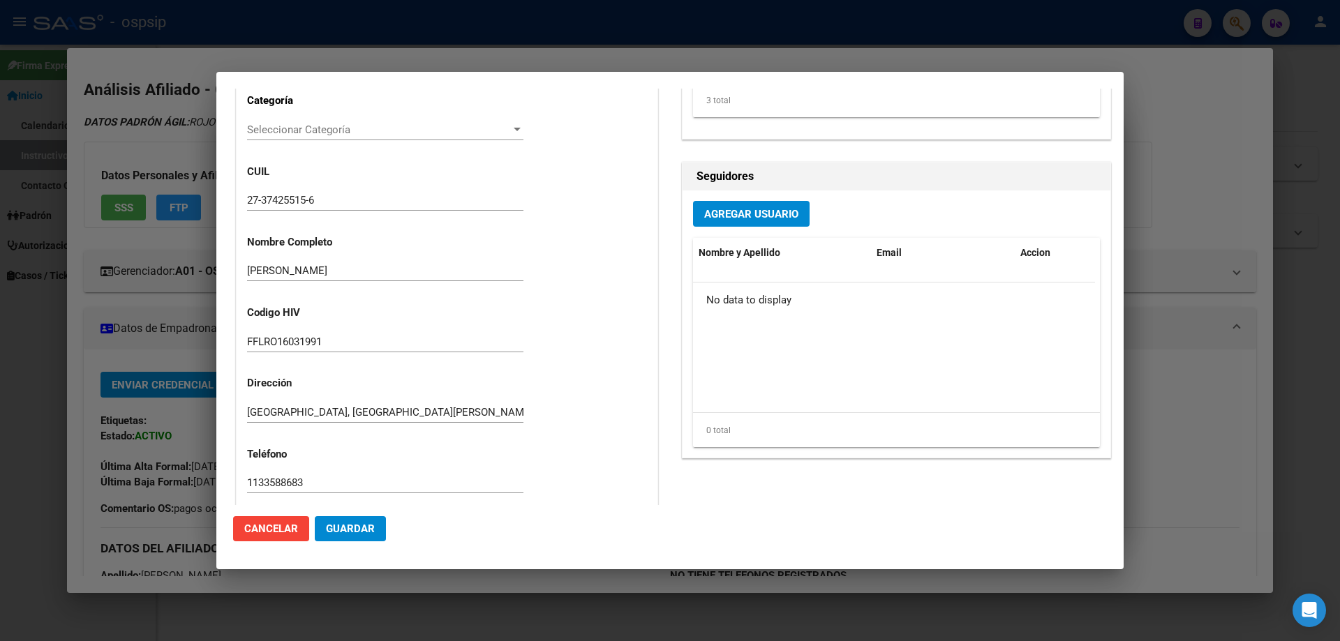
type input "Buenos Aires, SAN MIGUEL, LAS MALVINAS 5043"
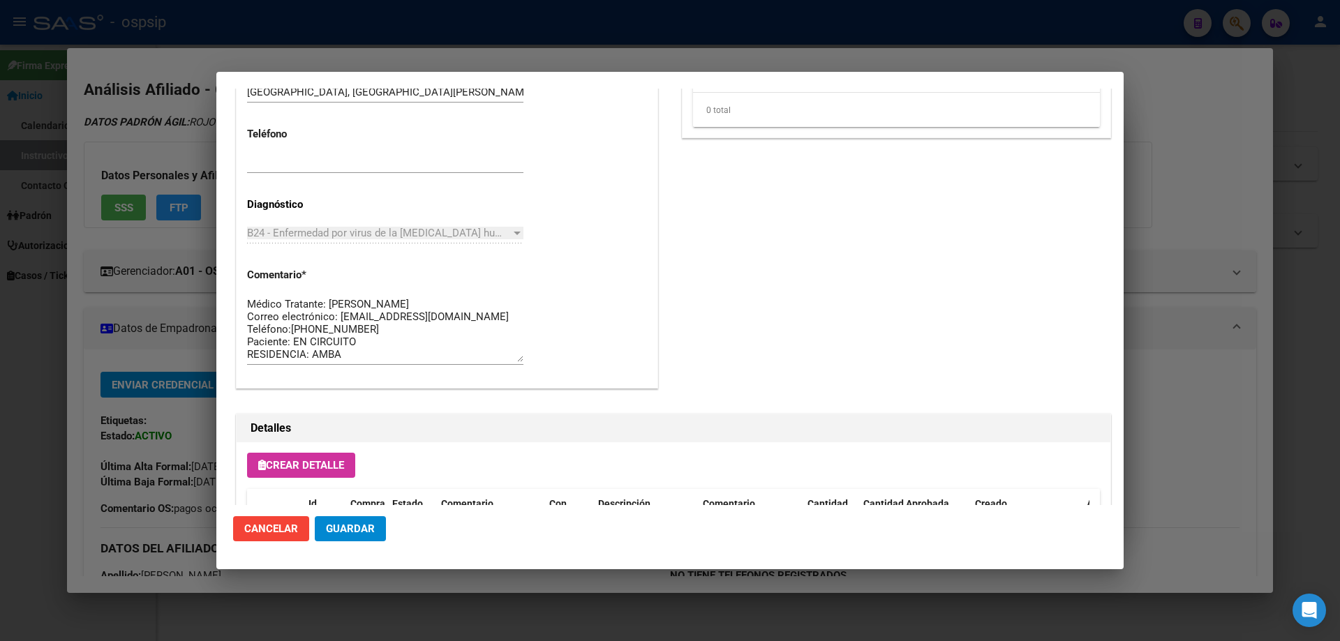
scroll to position [628, 0]
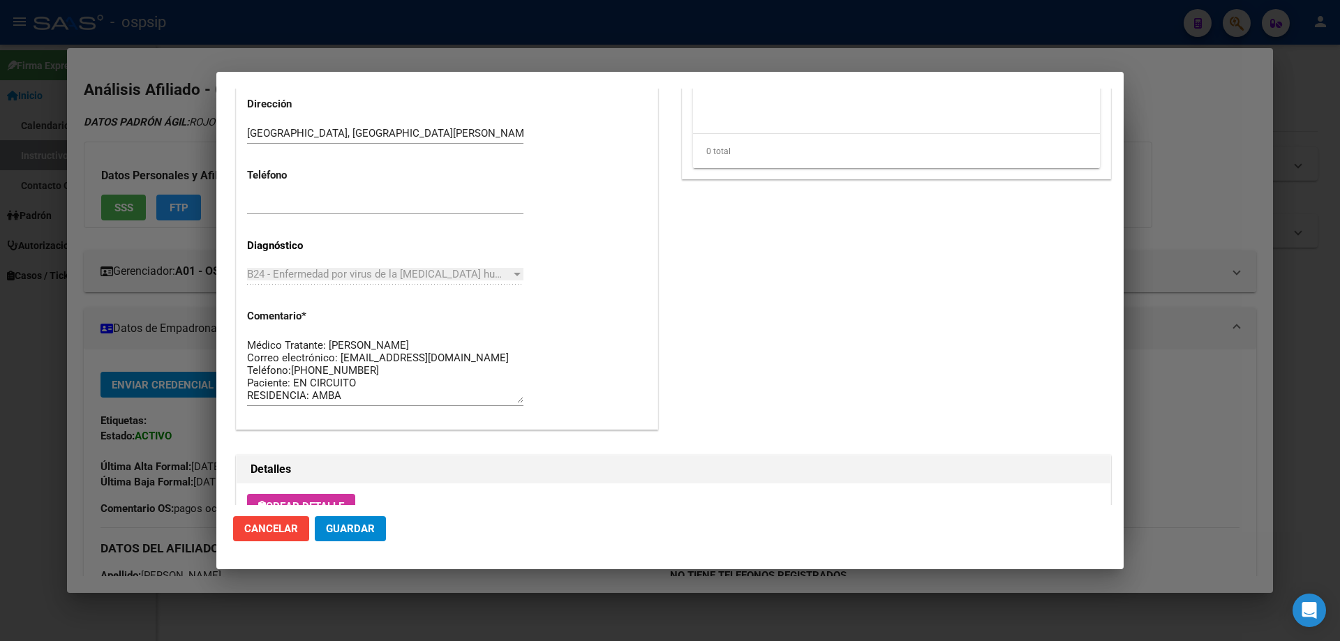
click at [520, 385] on div "Casos (0) Creado: 08/09/2025 15:22 - Ortiz Jesica Área Liquidación: MEDICAMENTO…" at bounding box center [447, 5] width 421 height 848
drag, startPoint x: 357, startPoint y: 396, endPoint x: 240, endPoint y: 336, distance: 131.1
click at [240, 336] on div "Casos (0) Creado: 08/09/2025 15:22 - Ortiz Jesica Área Liquidación: MEDICAMENTO…" at bounding box center [447, 5] width 421 height 848
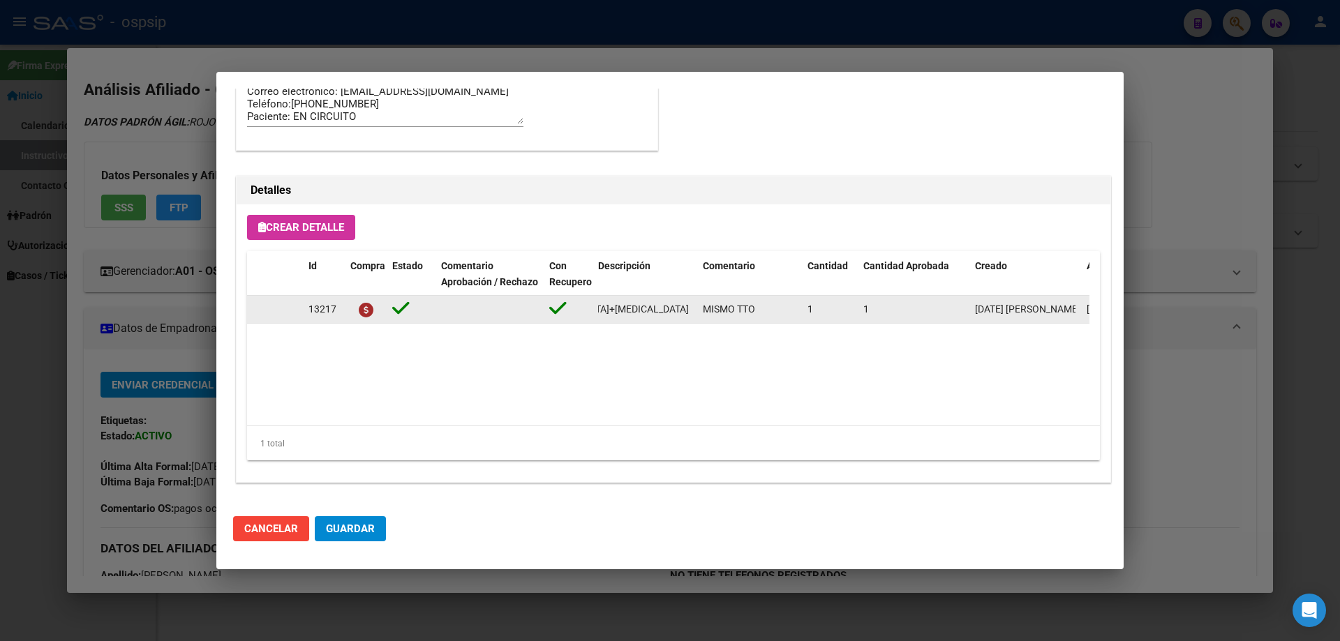
scroll to position [0, 174]
drag, startPoint x: 597, startPoint y: 308, endPoint x: 666, endPoint y: 318, distance: 69.7
click at [699, 320] on div "13217 Dolutegravir+lamivudina 50mg/300mg comp. x 30 (DTG/3TC) MISMO TTO 1 1 08/…" at bounding box center [768, 310] width 1043 height 28
copy span "Dolutegravir+lamivudina 50mg/300mg comp. x 30 (DTG/3TC)"
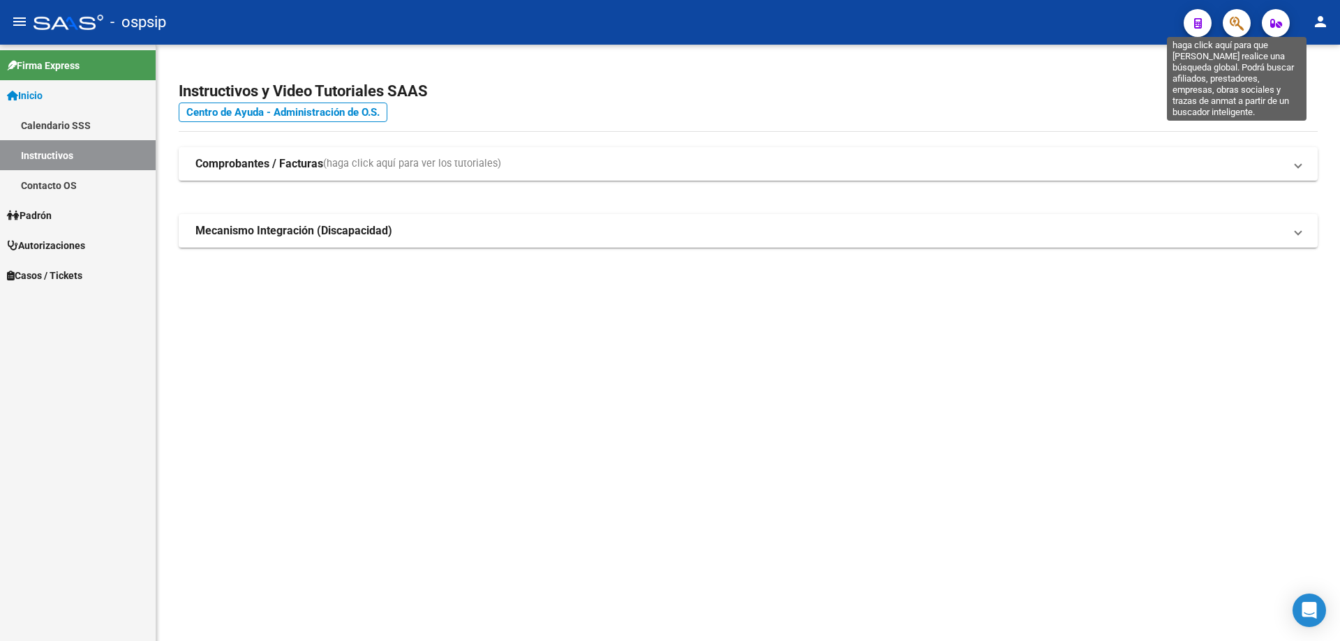
click at [1239, 15] on icon "button" at bounding box center [1237, 23] width 14 height 16
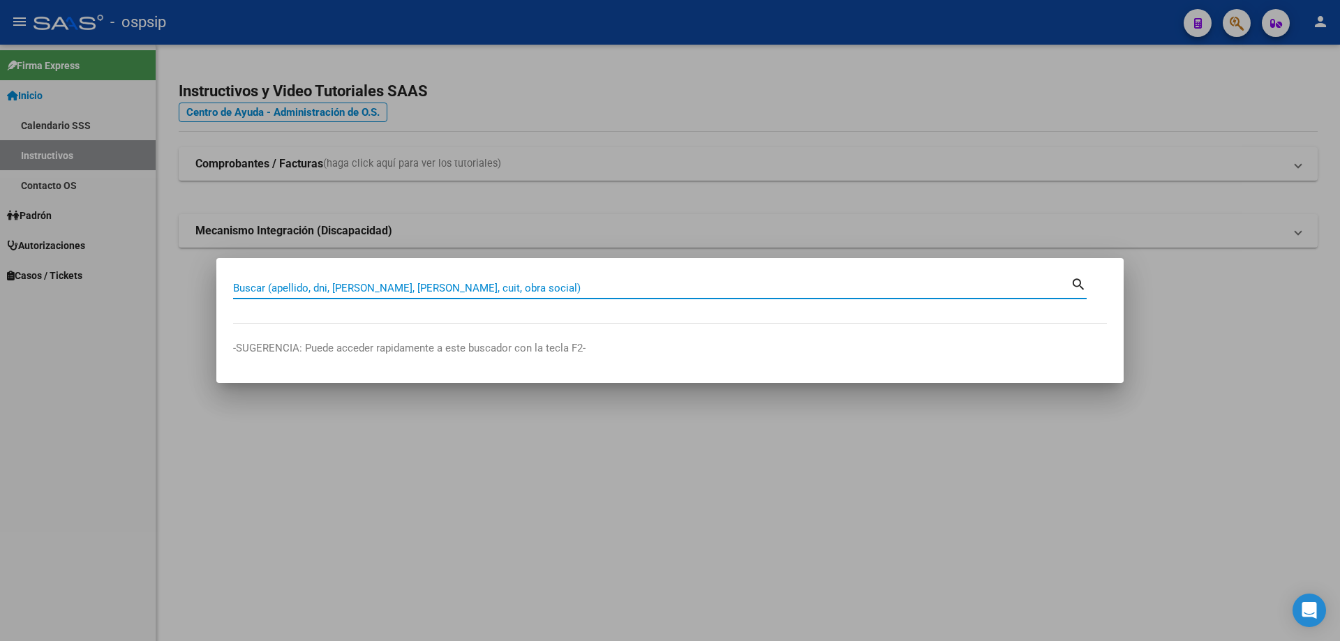
paste input "38604887"
type input "38604887"
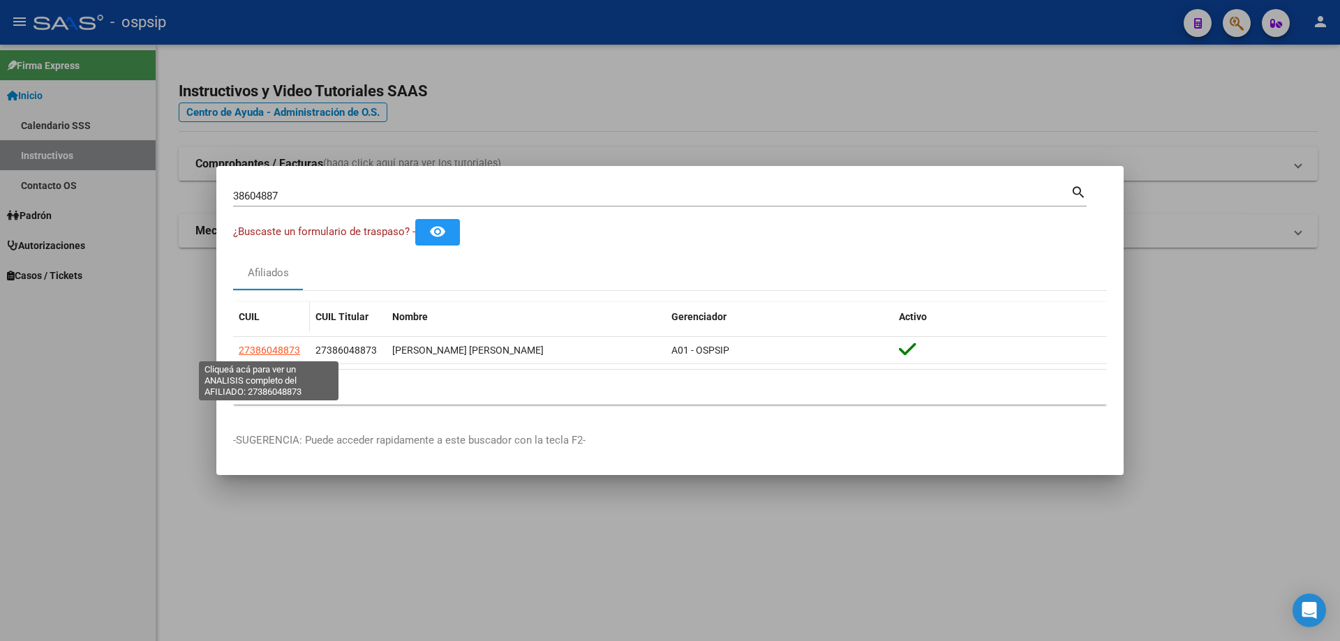
click at [269, 345] on span "27386048873" at bounding box center [269, 350] width 61 height 11
type textarea "27386048873"
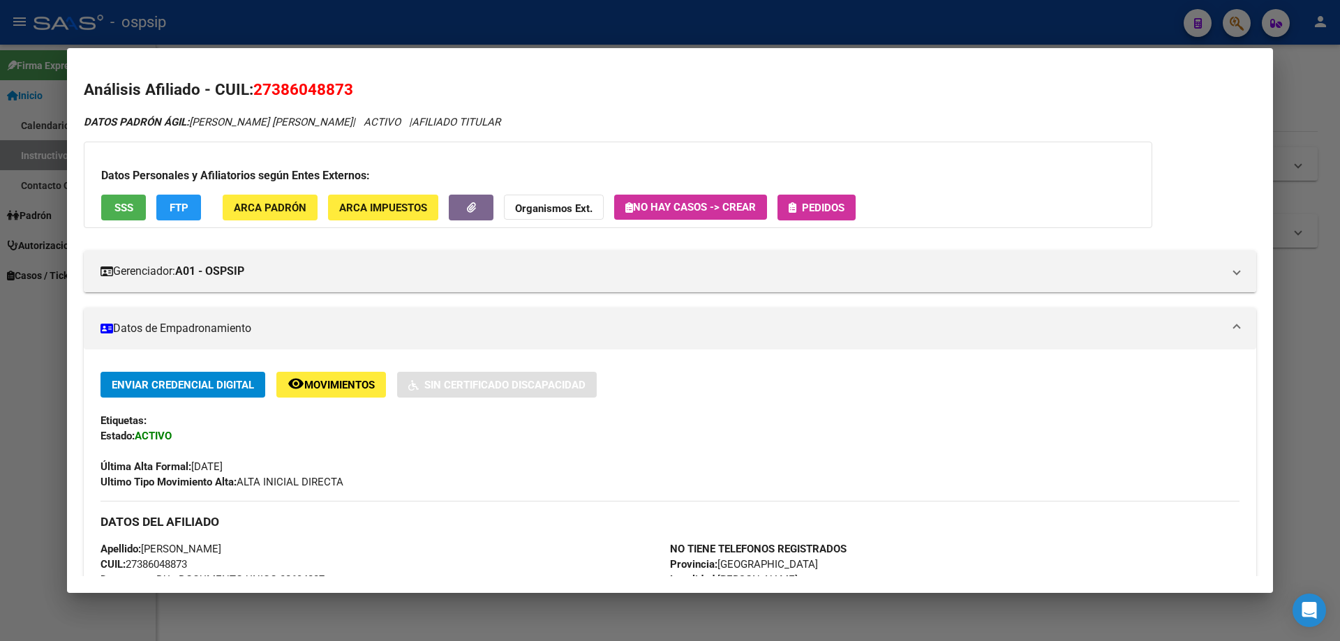
click at [829, 202] on span "Pedidos" at bounding box center [823, 208] width 43 height 13
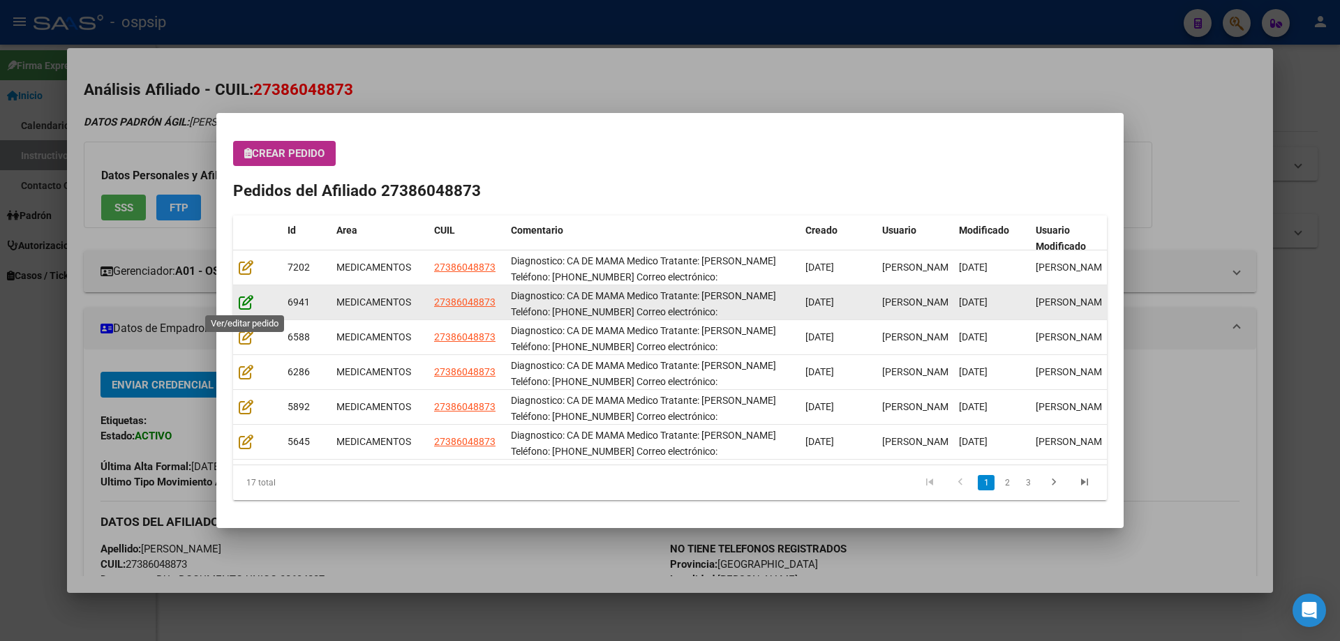
click at [249, 304] on icon at bounding box center [246, 301] width 15 height 15
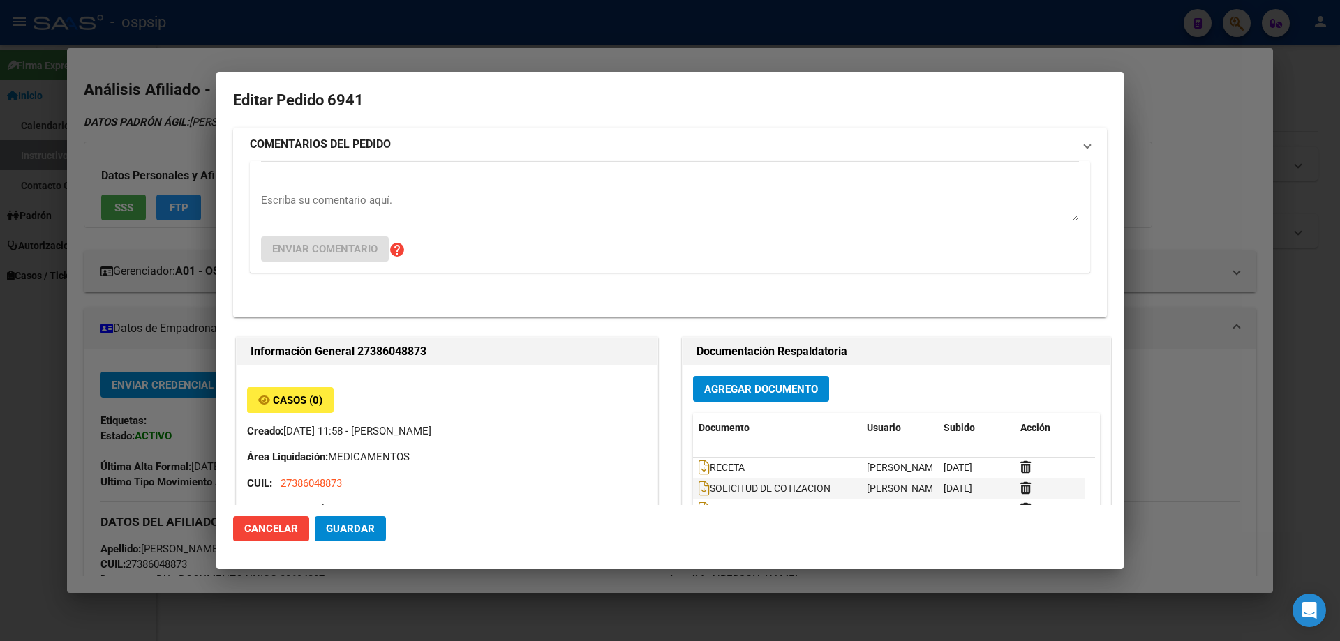
type input "Buenos Aires, RICARDO ROJAS, BOUSSOF 2818, Piso: 0, Departamento: 0"
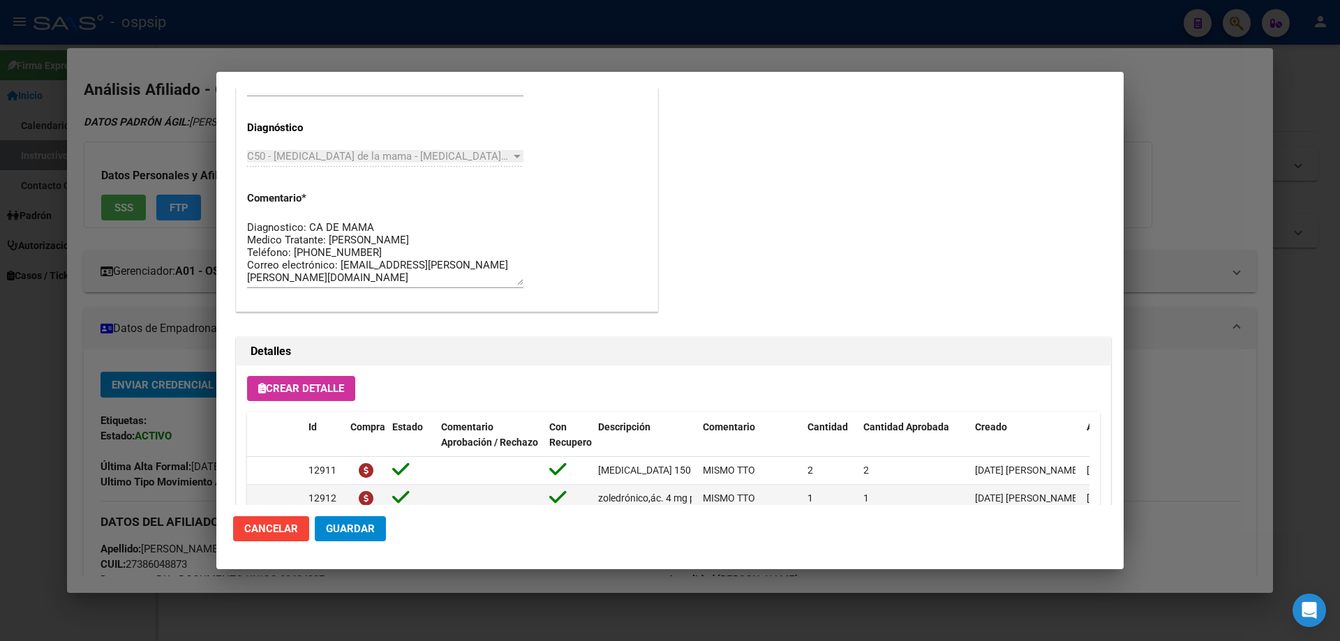
scroll to position [837, 0]
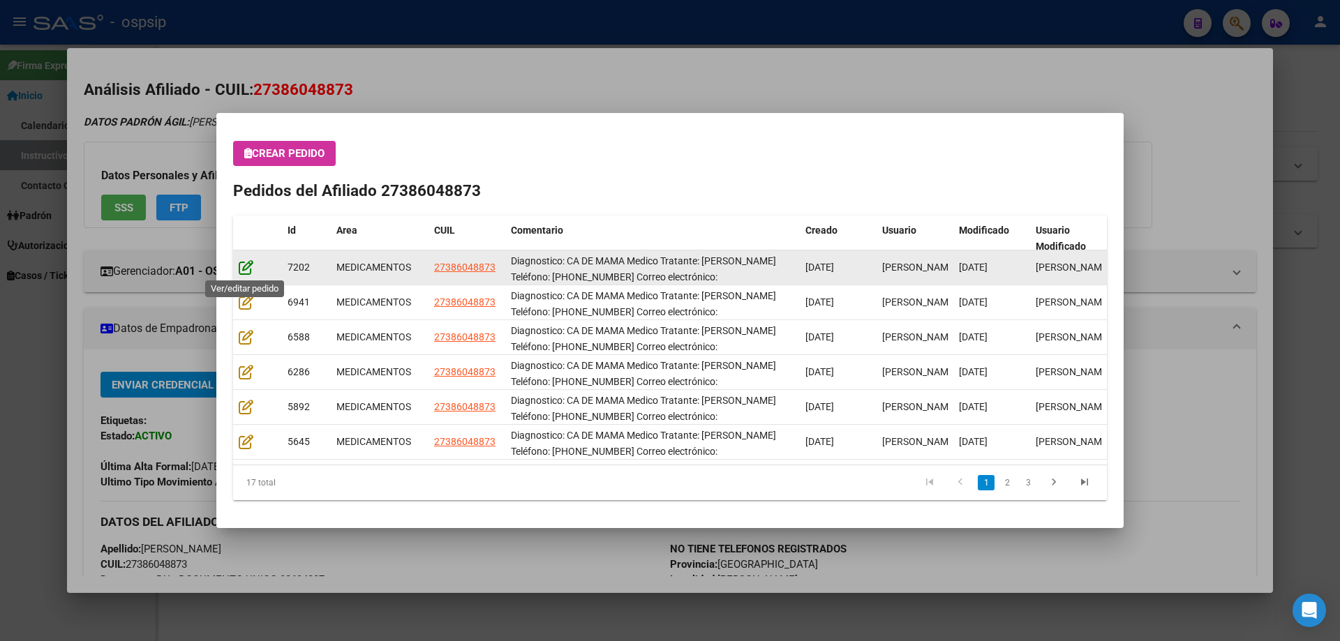
click at [247, 269] on icon at bounding box center [246, 267] width 15 height 15
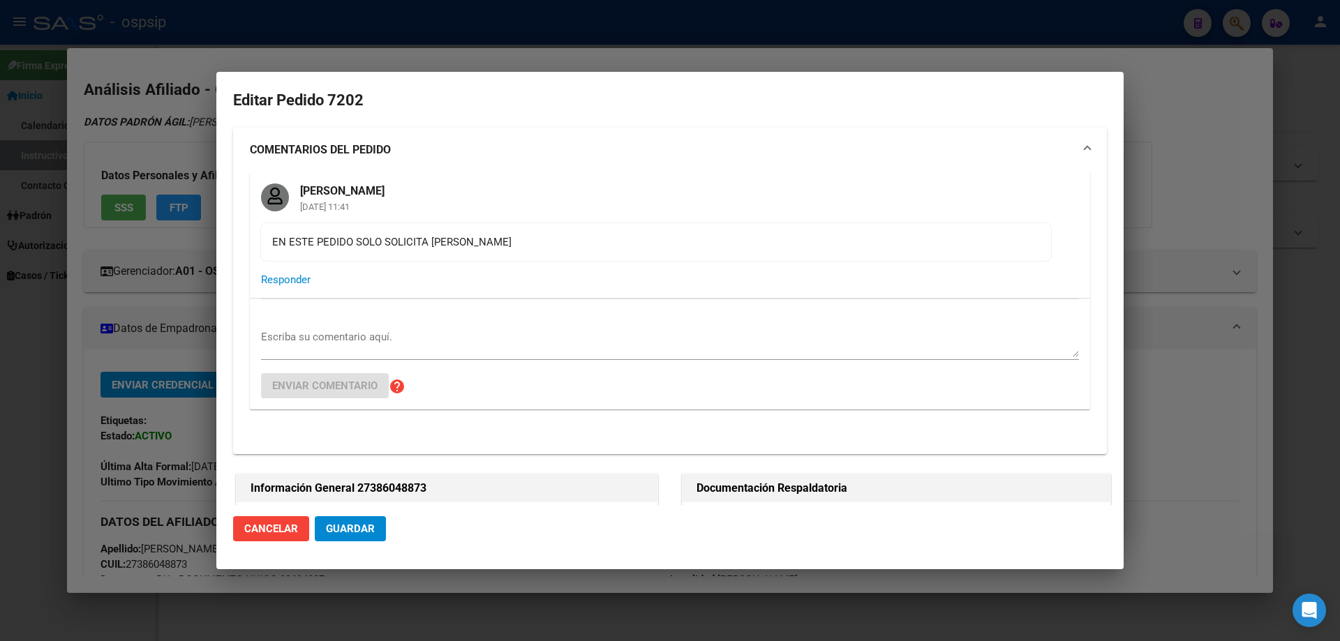
type input "Buenos Aires, RICARDO ROJAS, BOUSSOF 2818, Piso: 0, Departamento: 0"
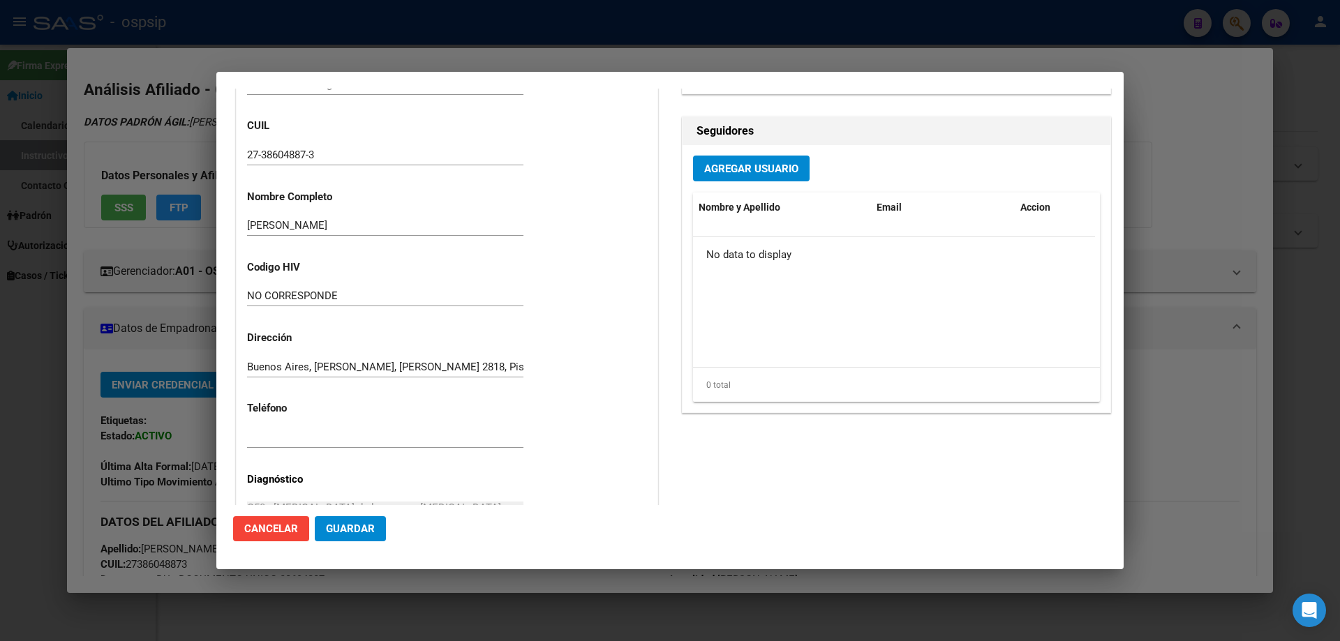
scroll to position [572, 0]
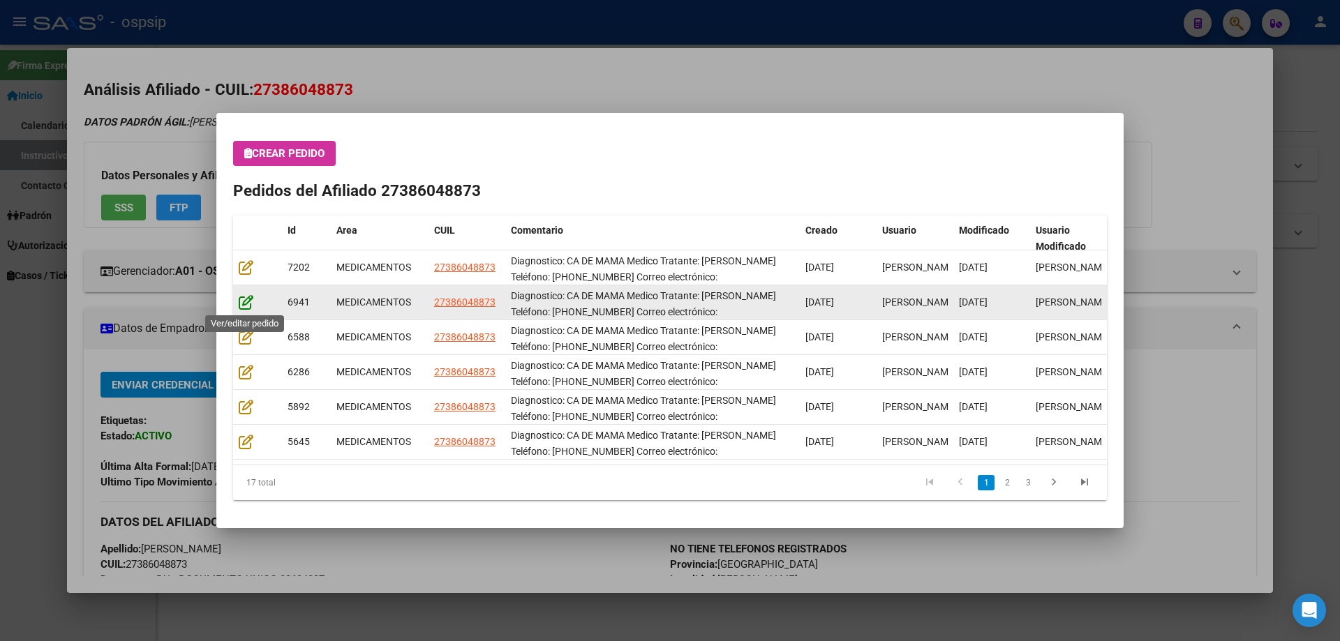
click at [246, 306] on icon at bounding box center [246, 301] width 15 height 15
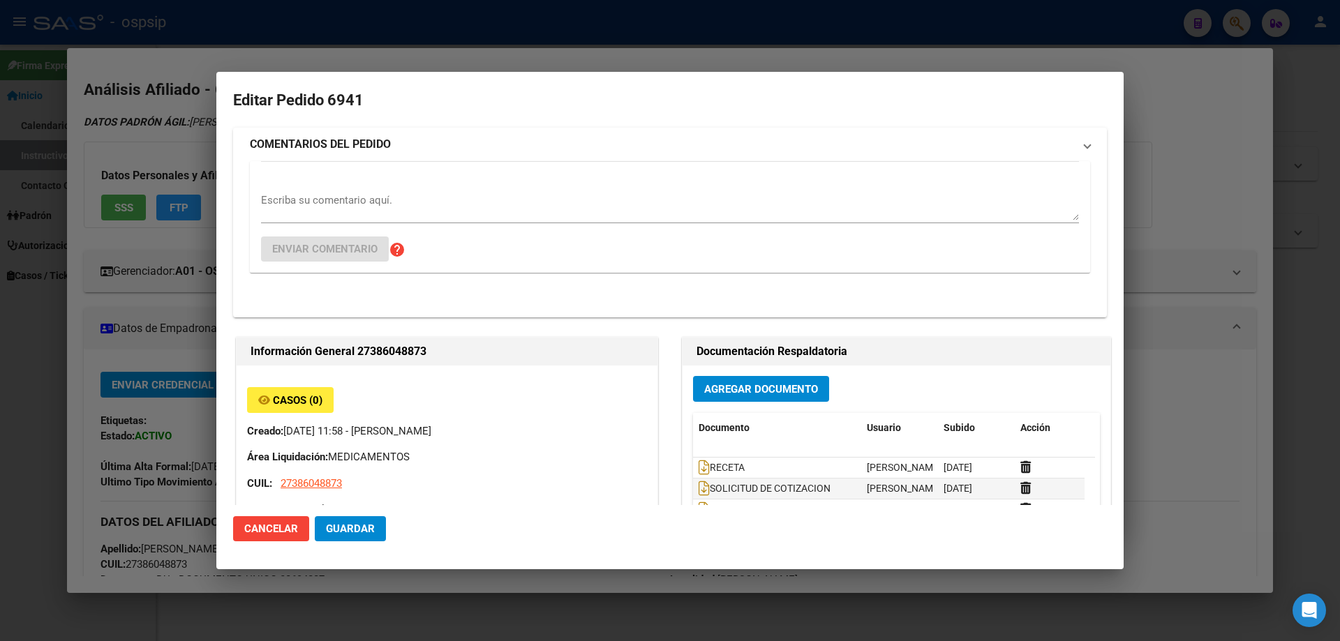
type input "Buenos Aires, RICARDO ROJAS, BOUSSOF 2818, Piso: 0, Departamento: 0"
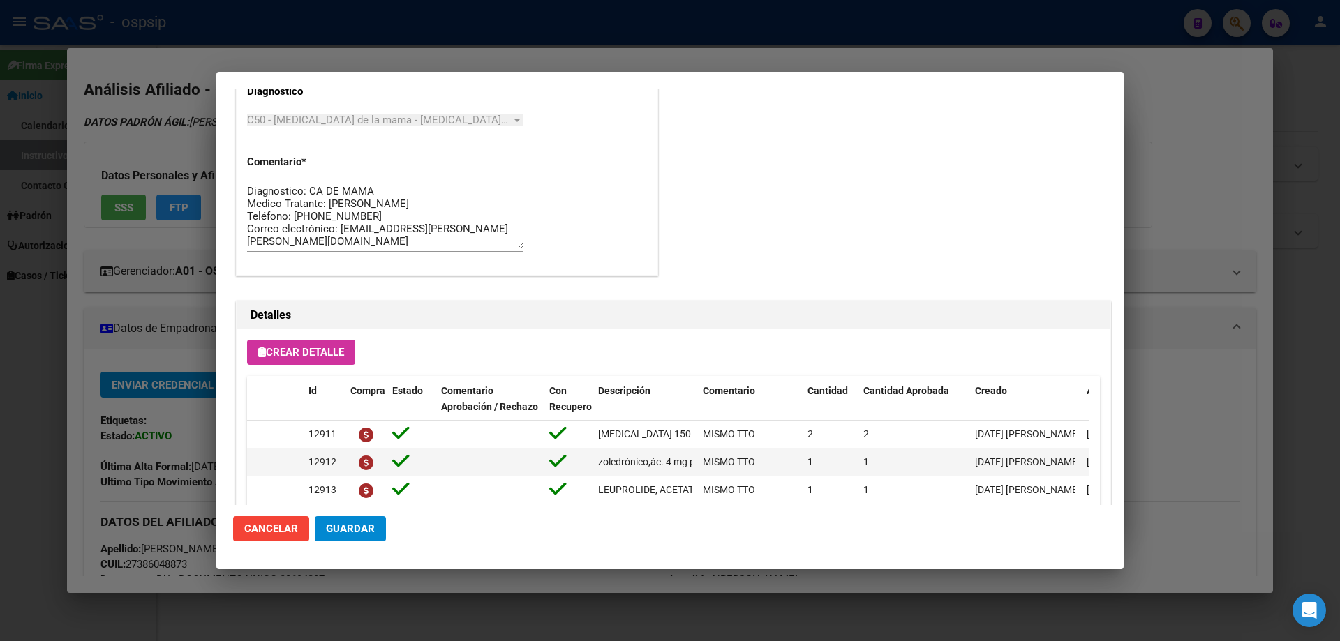
scroll to position [907, 0]
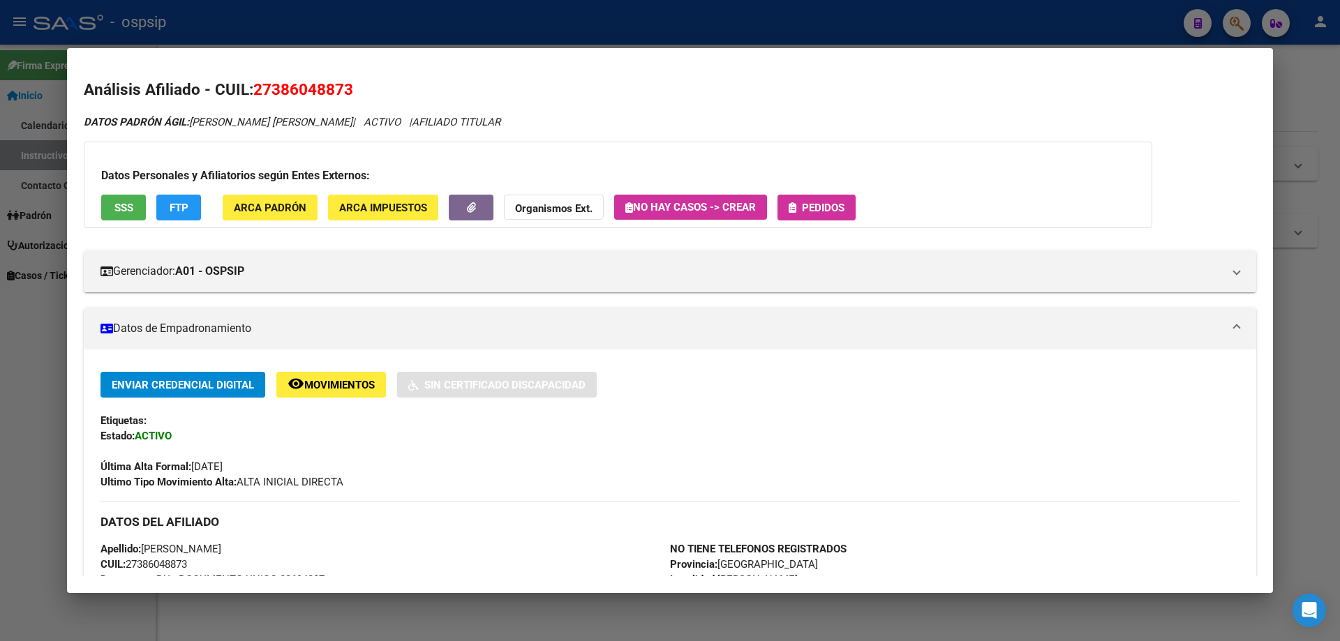
click at [801, 215] on button "Pedidos" at bounding box center [816, 208] width 78 height 26
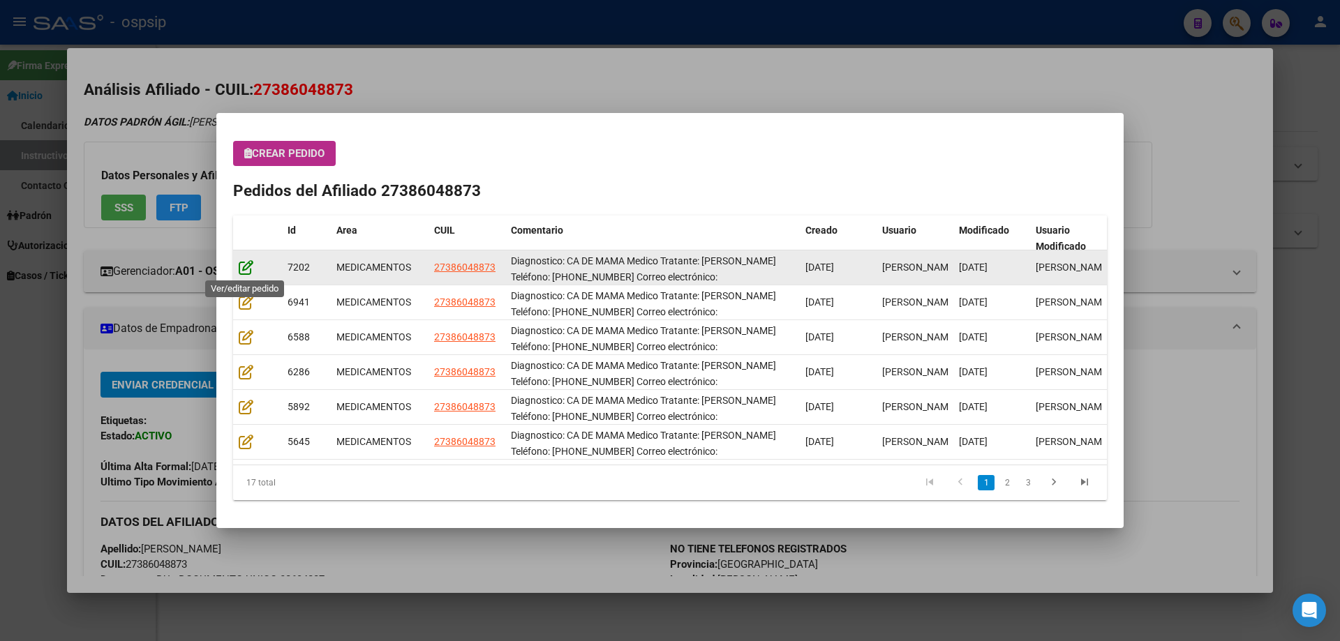
click at [243, 269] on icon at bounding box center [246, 267] width 15 height 15
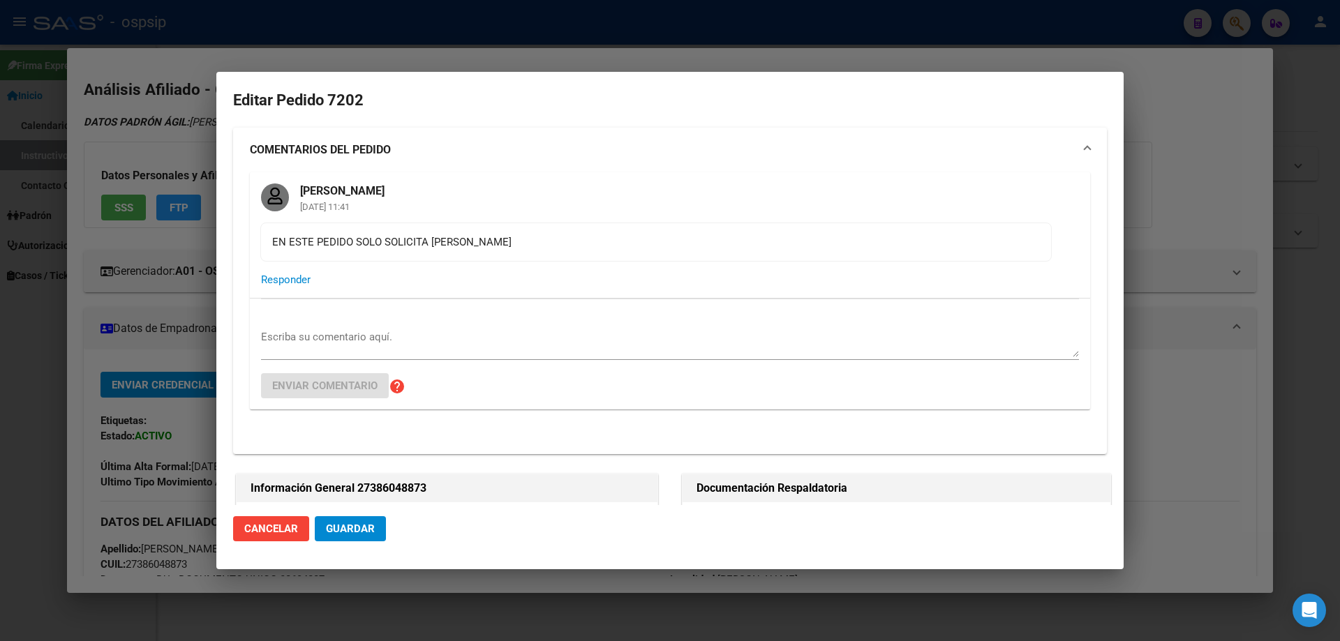
type input "Buenos Aires, RICARDO ROJAS, BOUSSOF 2818, Piso: 0, Departamento: 0"
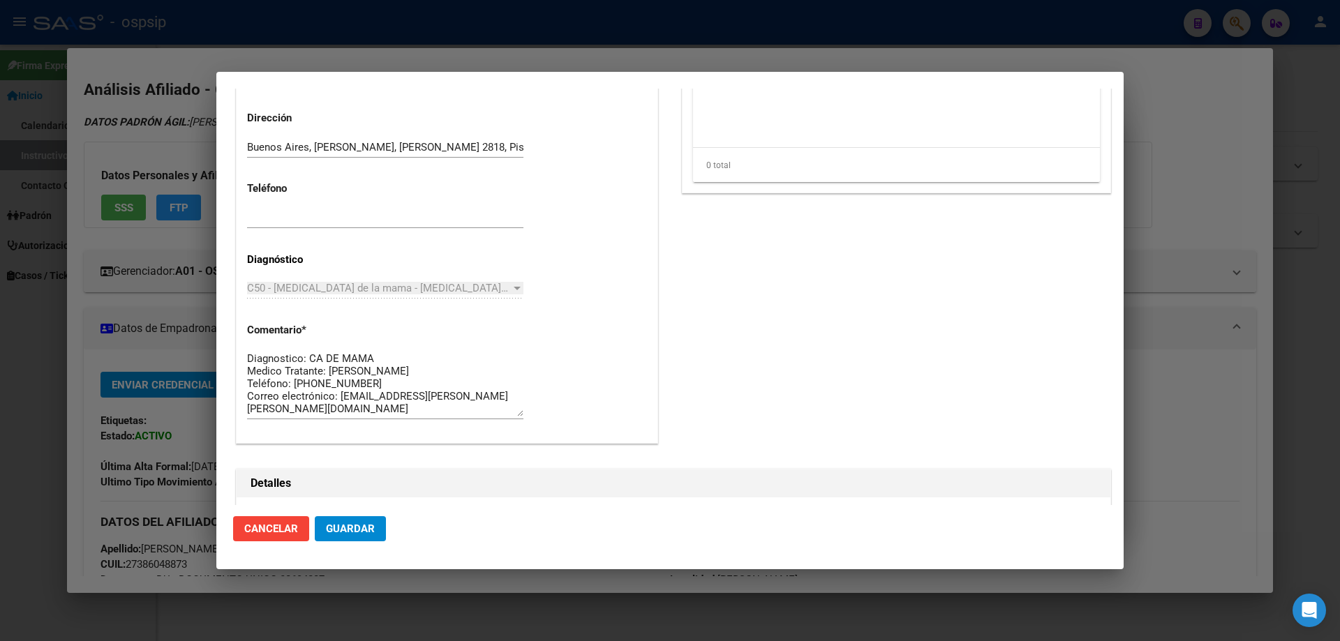
scroll to position [1200, 0]
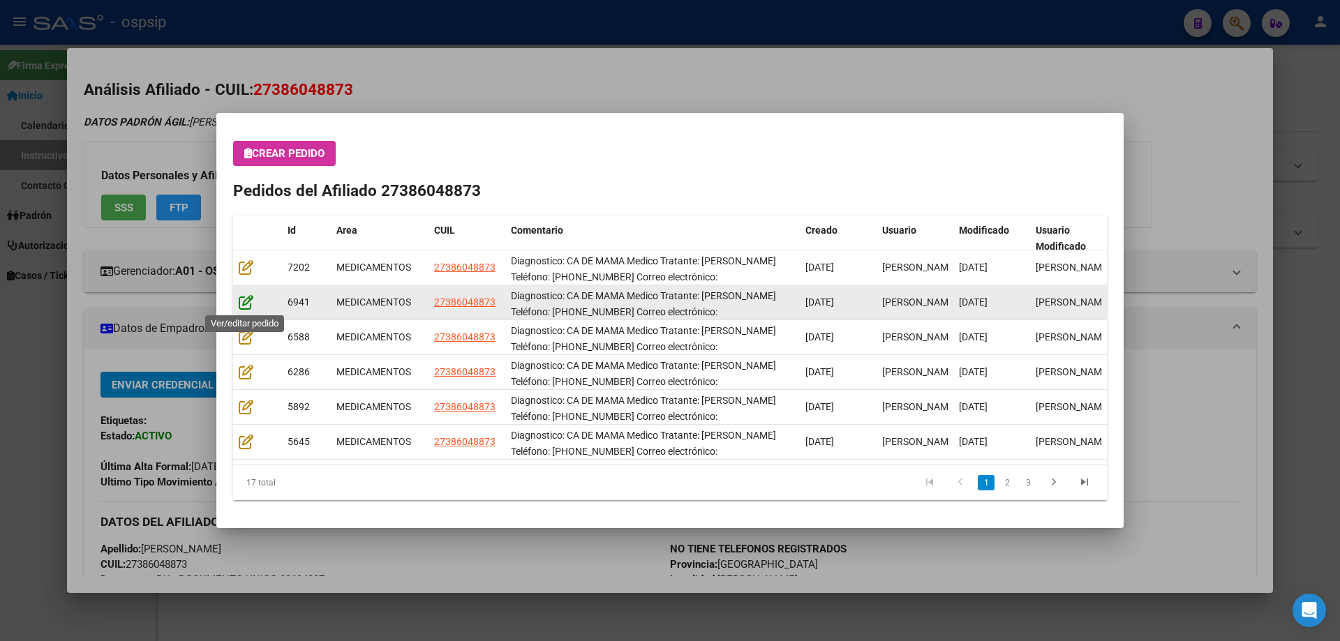
click at [251, 303] on icon at bounding box center [246, 301] width 15 height 15
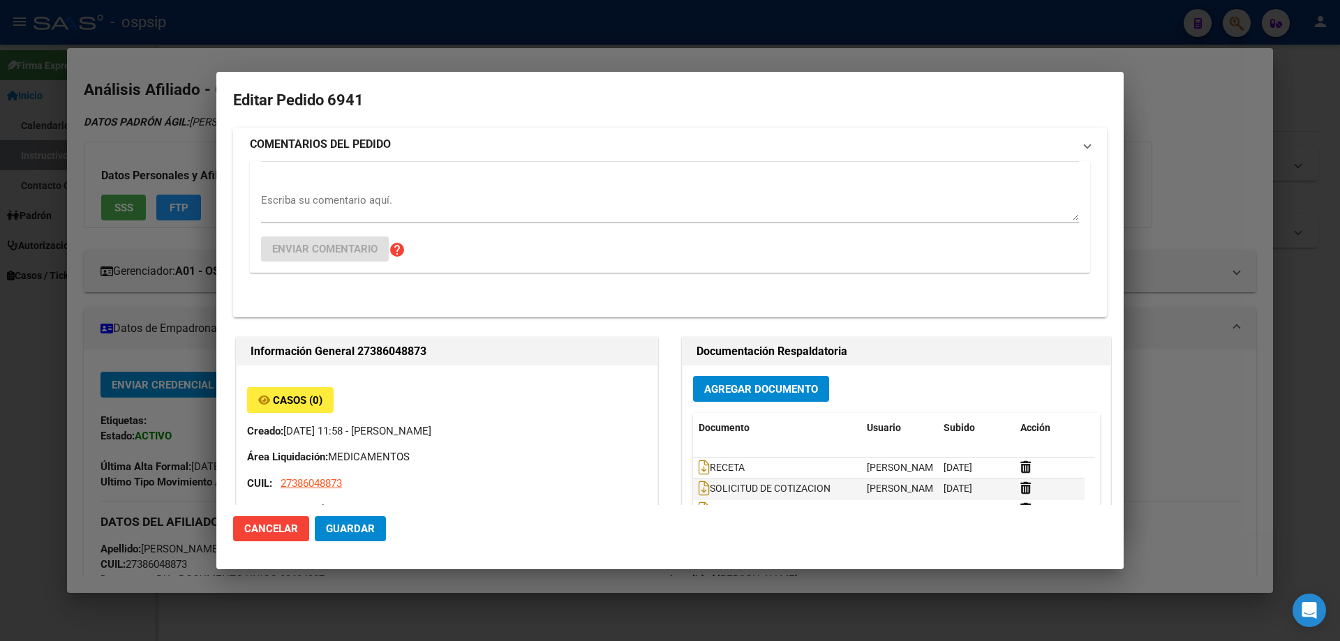
type input "Buenos Aires, RICARDO ROJAS, BOUSSOF 2818, Piso: 0, Departamento: 0"
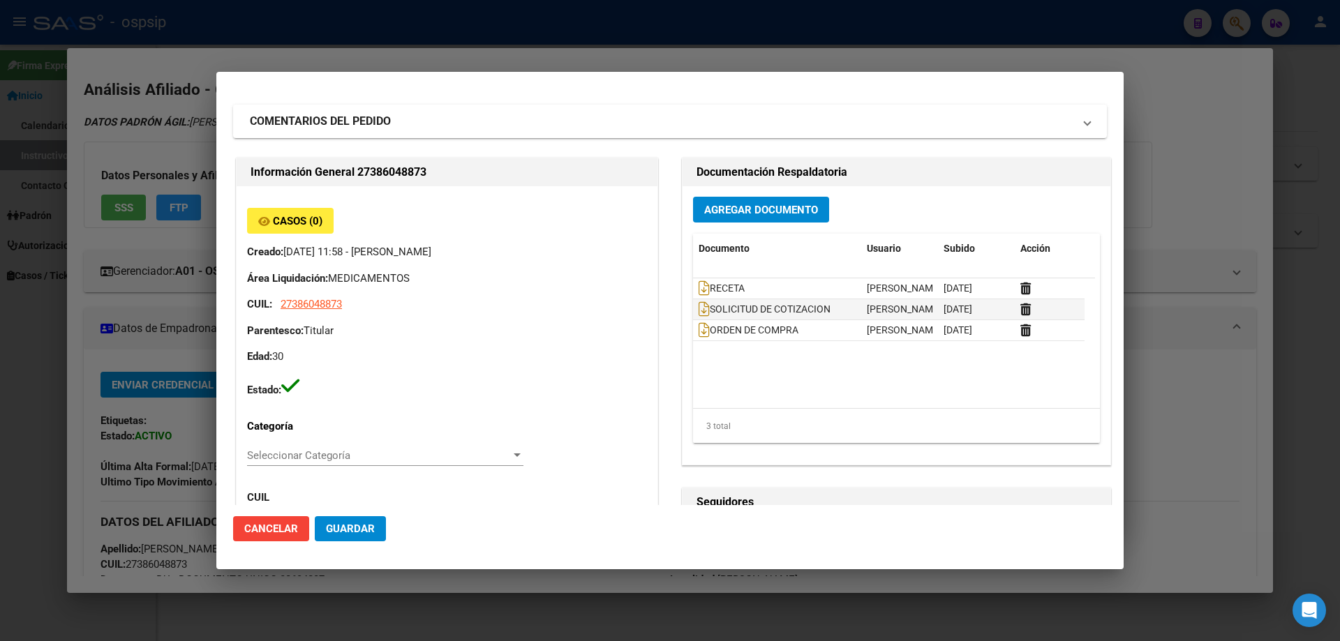
scroll to position [0, 0]
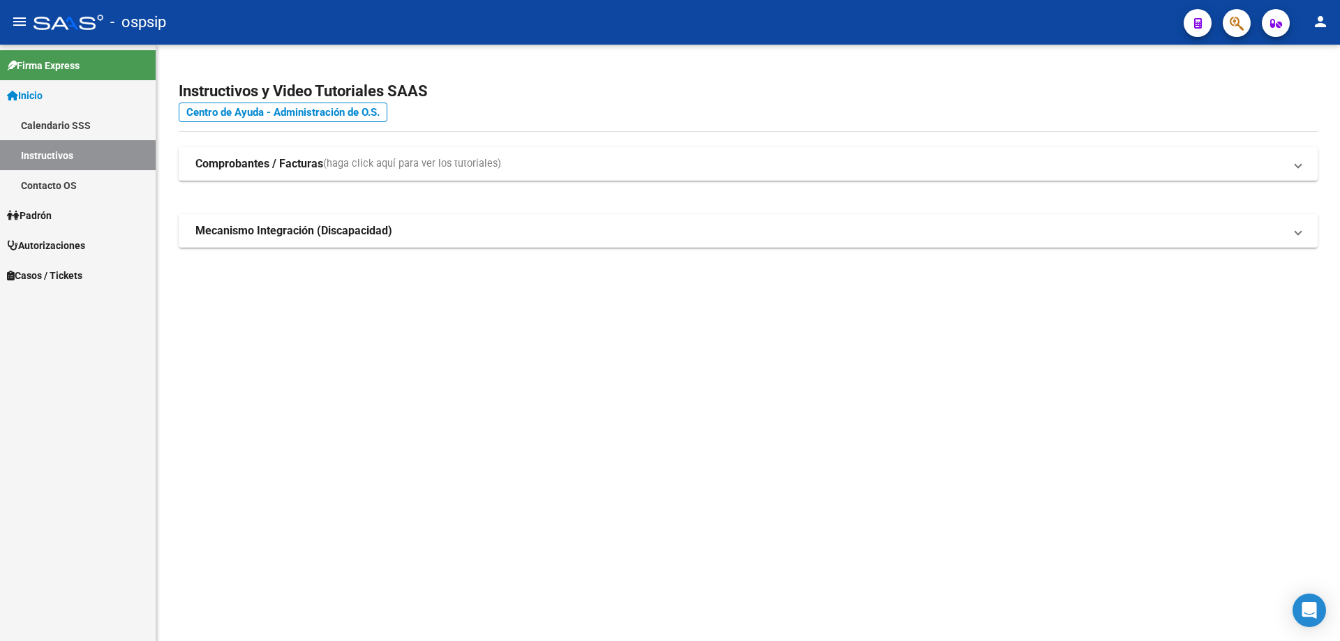
click at [1245, 26] on button "button" at bounding box center [1237, 23] width 28 height 28
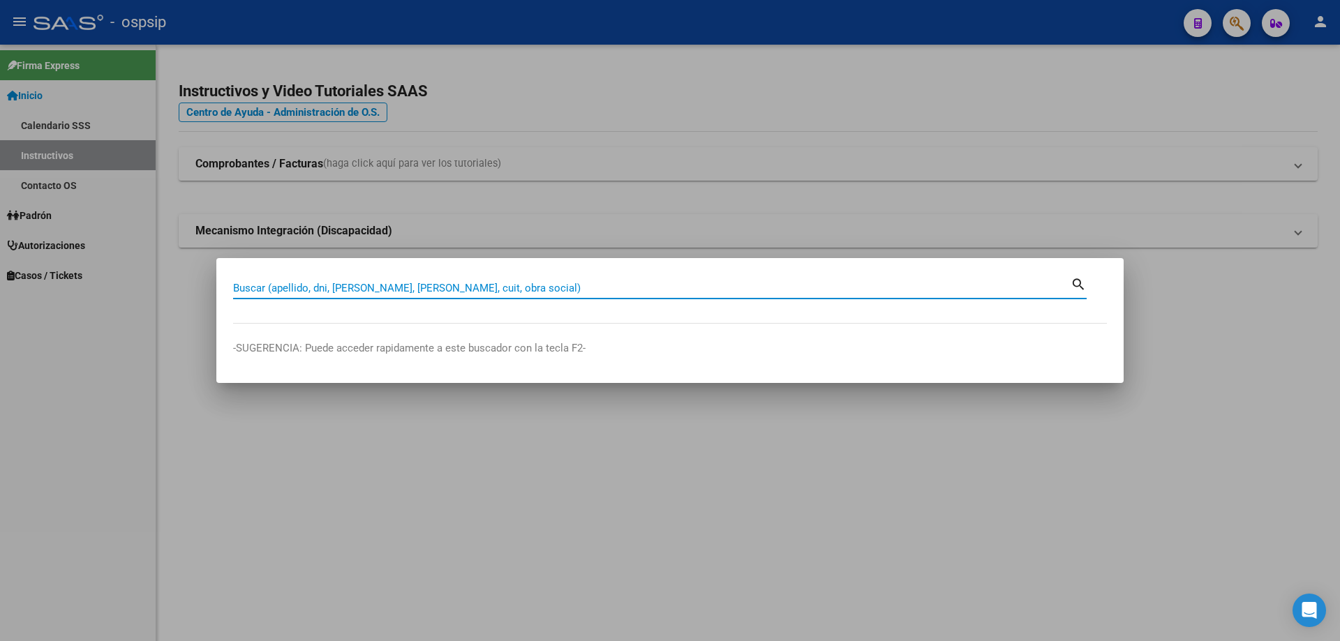
paste input "38604887"
type input "38604887"
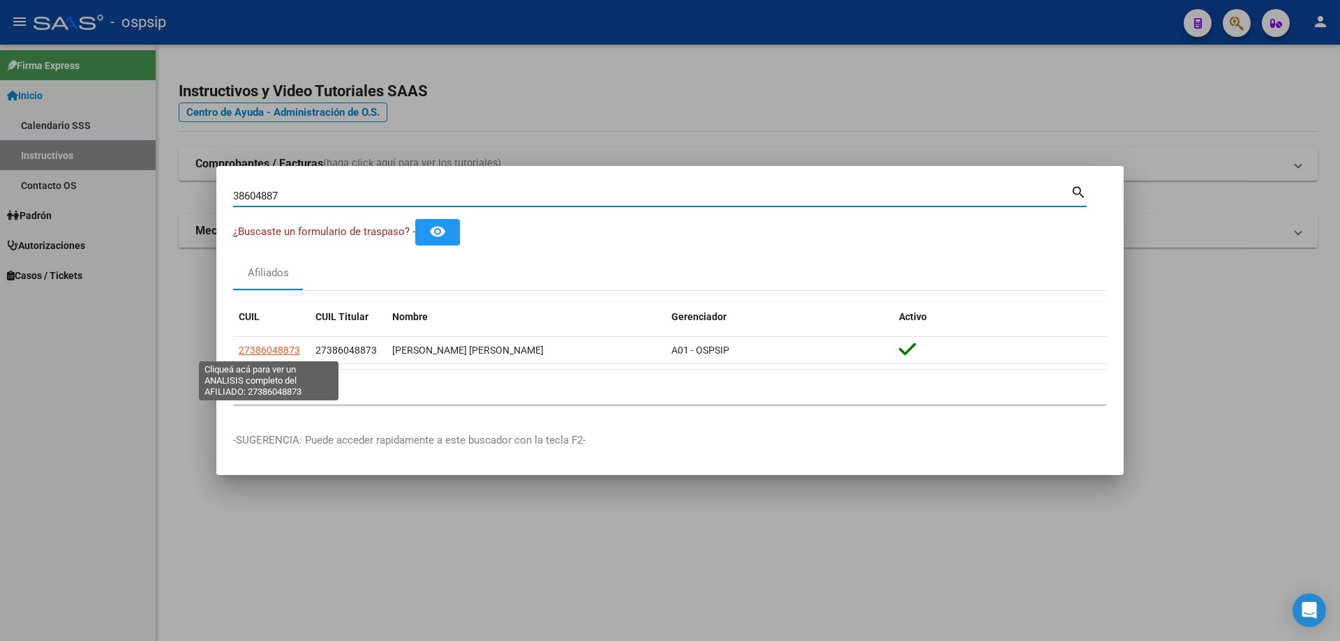
click at [272, 356] on span "27386048873" at bounding box center [269, 350] width 61 height 11
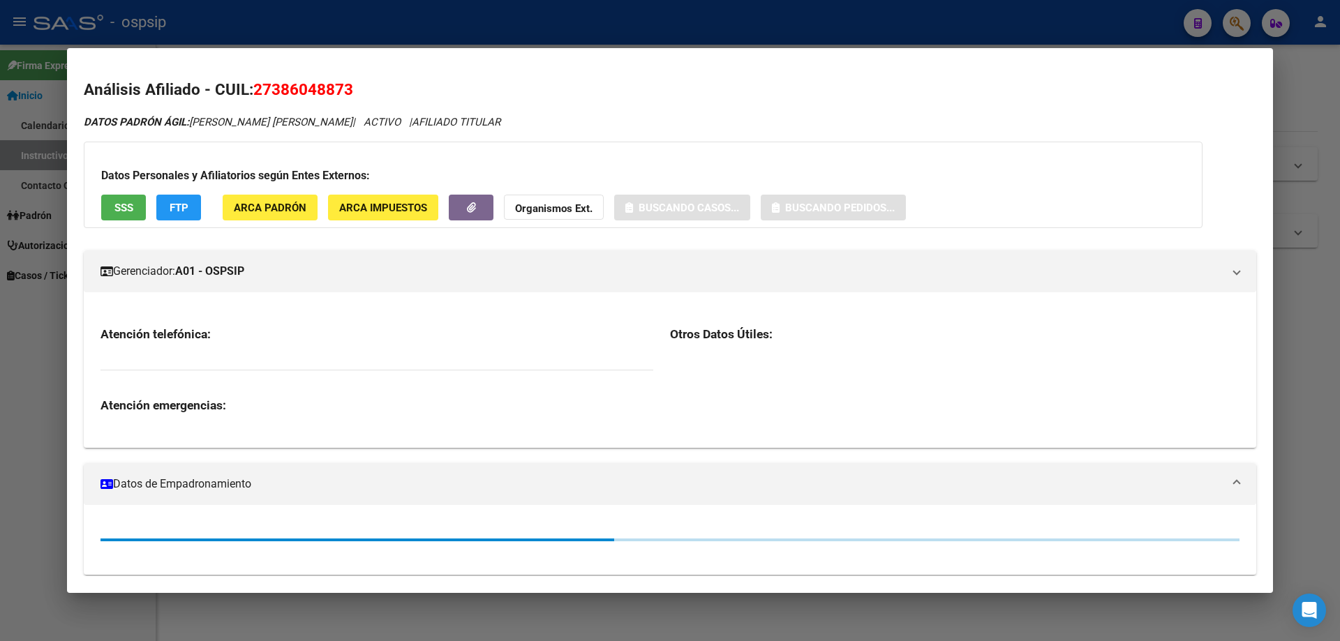
drag, startPoint x: 104, startPoint y: 200, endPoint x: 127, endPoint y: 200, distance: 23.0
click at [126, 192] on div "Datos Personales y Afiliatorios según Entes Externos: SSS FTP ARCA Padrón ARCA …" at bounding box center [643, 185] width 1119 height 87
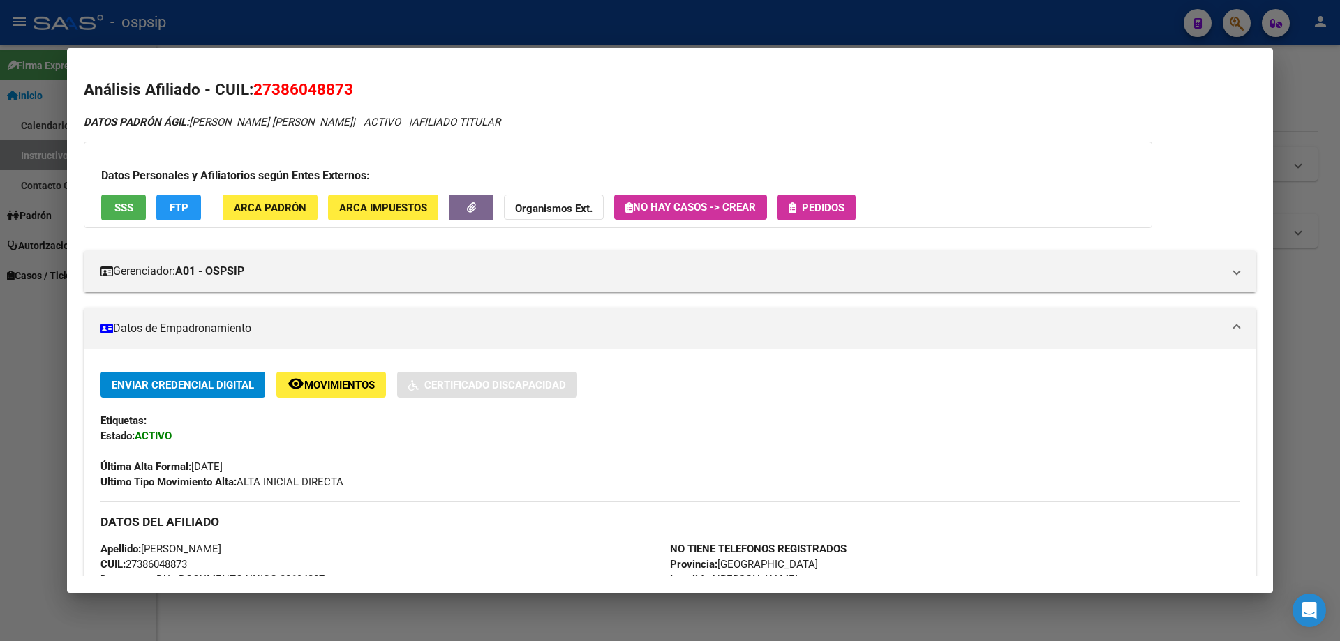
click at [127, 207] on span "SSS" at bounding box center [123, 208] width 19 height 13
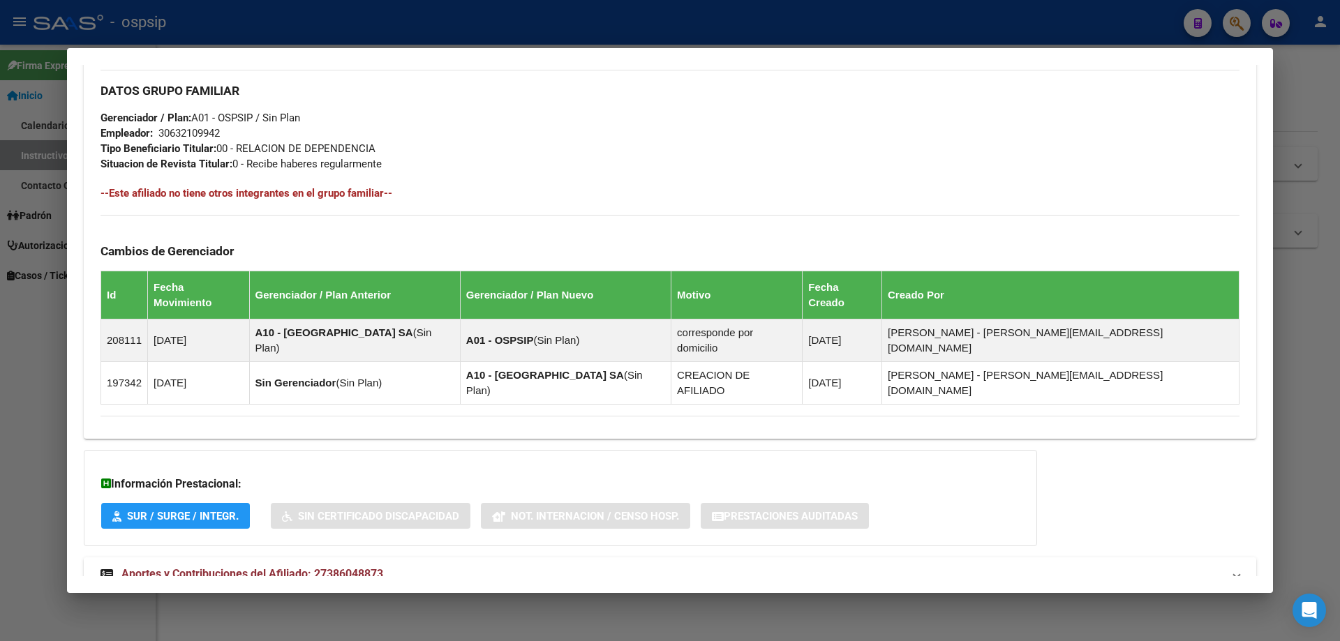
click at [250, 567] on span "Aportes y Contribuciones del Afiliado: 27386048873" at bounding box center [252, 573] width 262 height 13
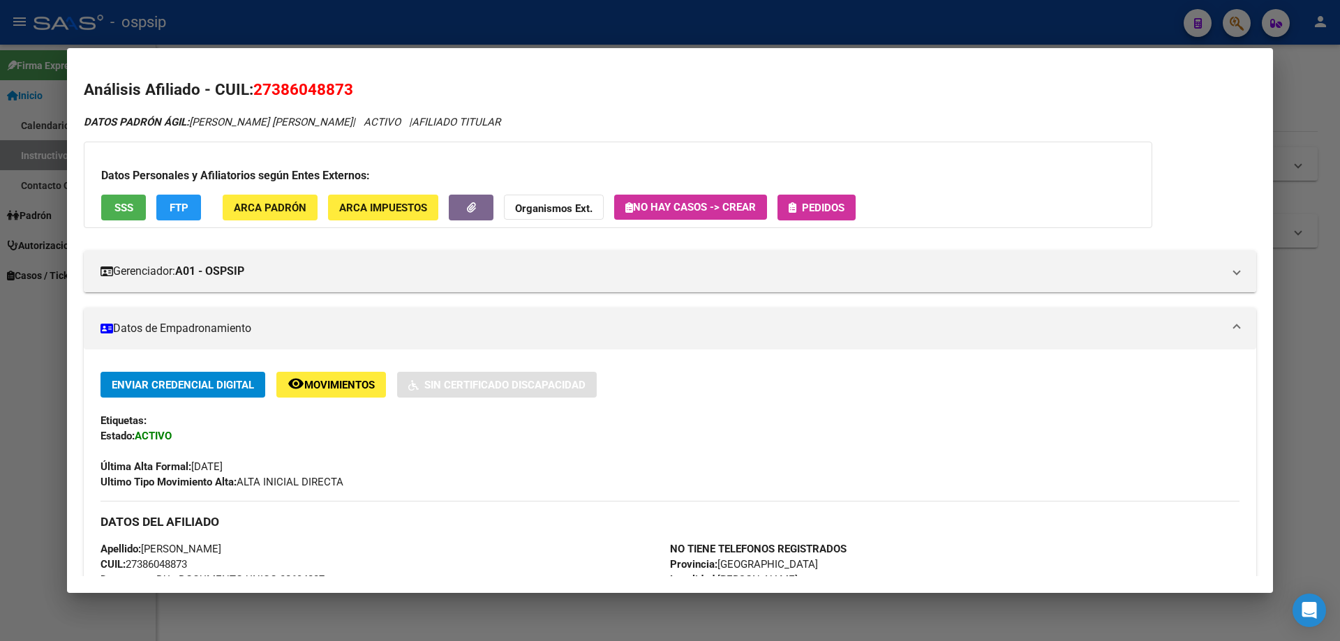
click at [807, 220] on button "Pedidos" at bounding box center [816, 208] width 78 height 26
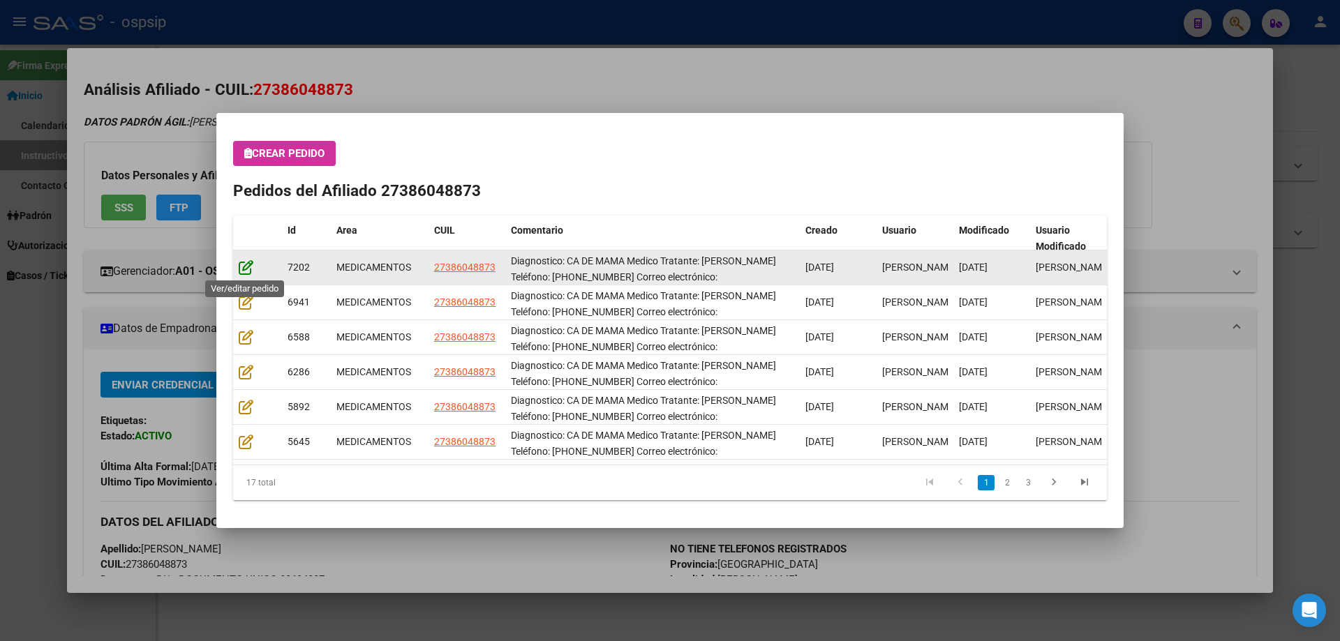
click at [246, 271] on icon at bounding box center [246, 267] width 15 height 15
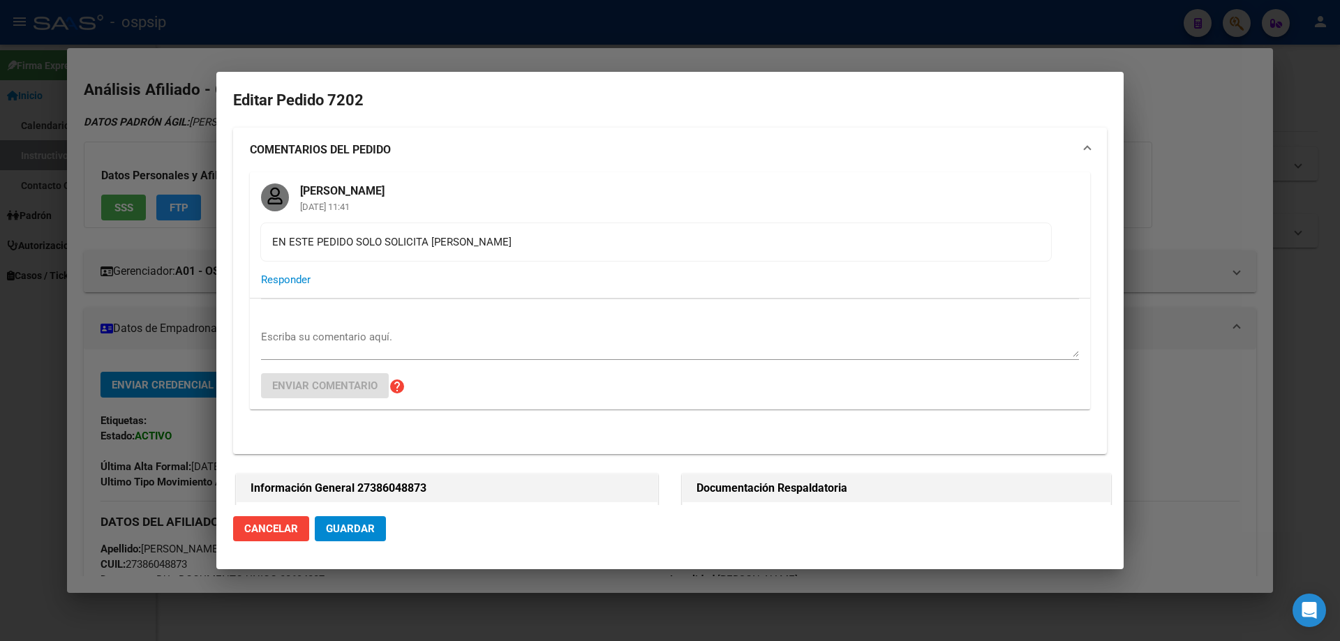
type input "Buenos Aires, RICARDO ROJAS, BOUSSOF 2818, Piso: 0, Departamento: 0"
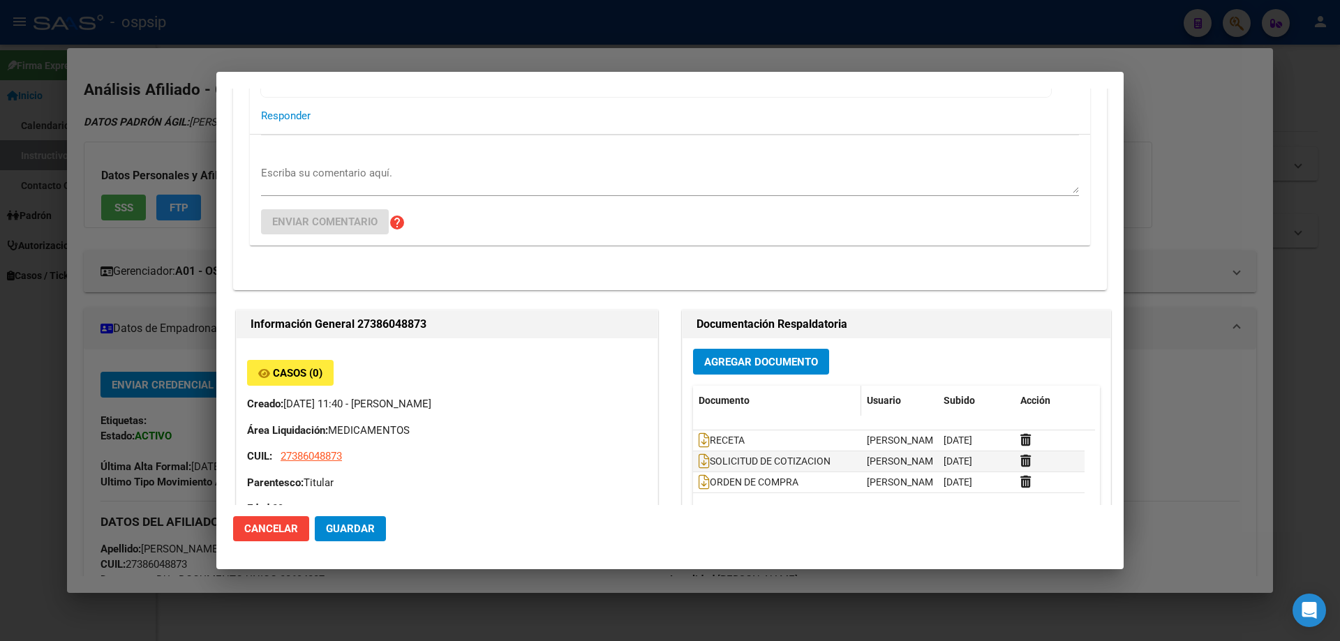
scroll to position [154, 0]
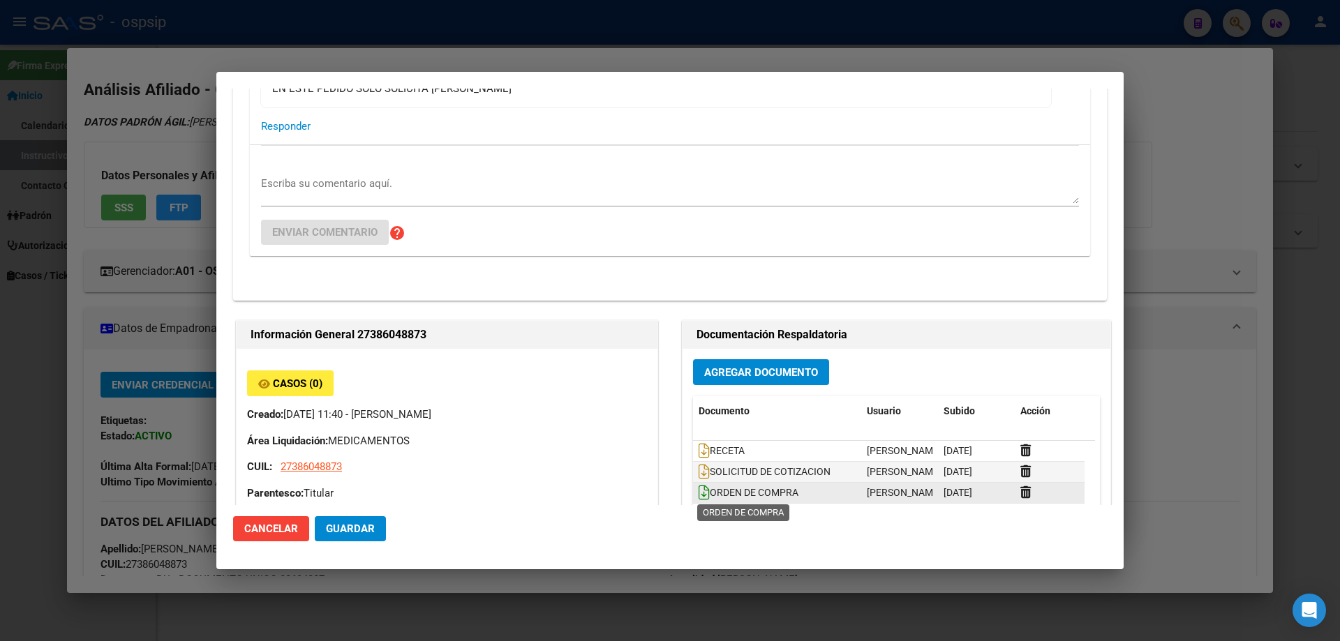
click at [699, 489] on icon at bounding box center [704, 492] width 11 height 15
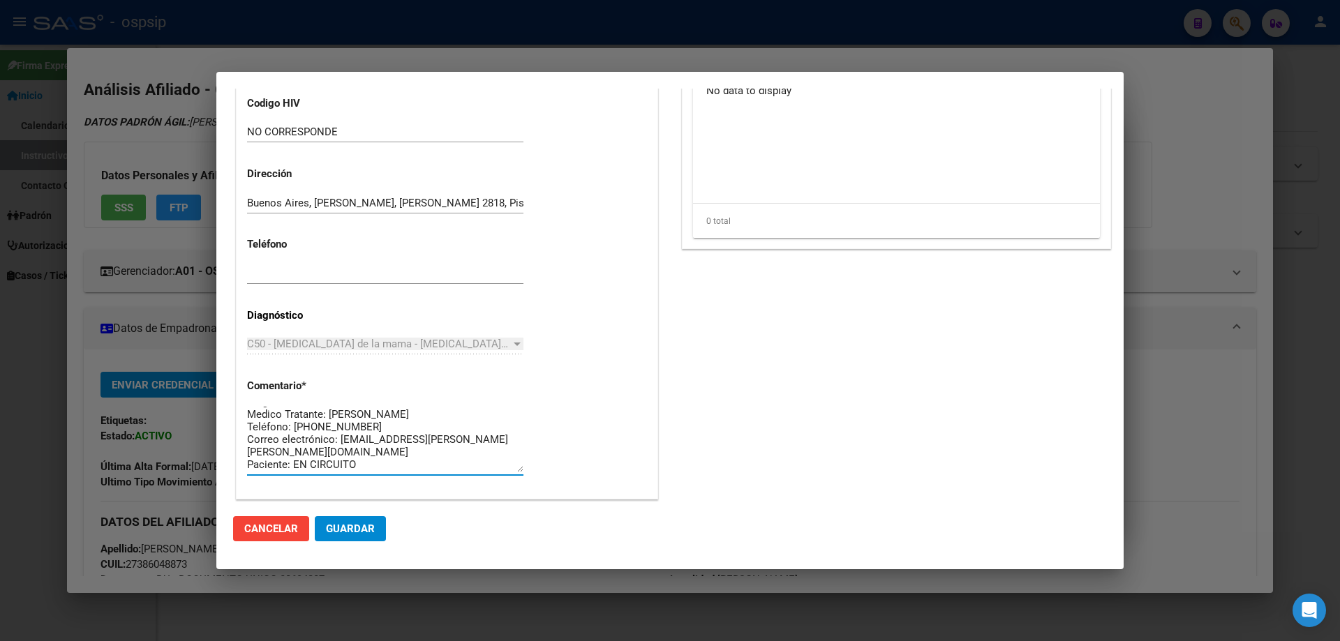
scroll to position [0, 0]
drag, startPoint x: 453, startPoint y: 463, endPoint x: 227, endPoint y: 369, distance: 244.9
click at [227, 369] on mat-dialog-content "Editar Pedido 7202 COMENTARIOS DEL PEDIDO Jesica Ortiz 16/09/2025 11:41 EN ESTE…" at bounding box center [669, 297] width 907 height 417
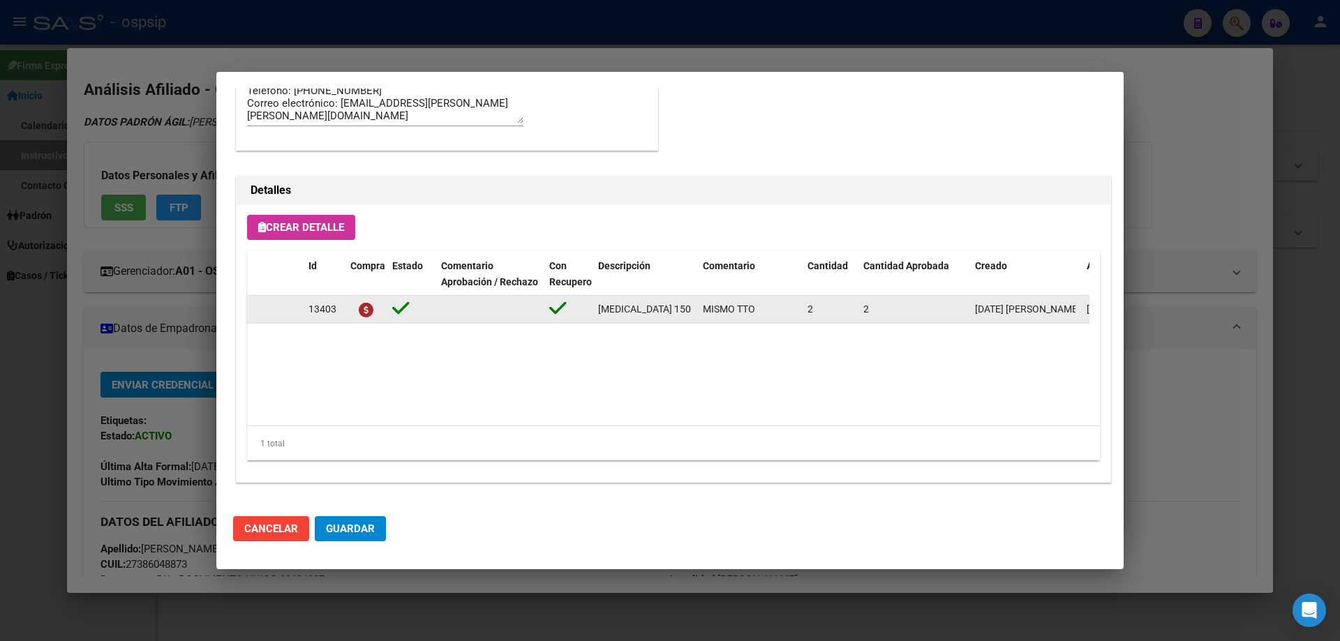
scroll to position [0, 40]
drag, startPoint x: 599, startPoint y: 310, endPoint x: 666, endPoint y: 313, distance: 66.4
click at [702, 310] on div "13403 OLAPARIB 150 MG X 56 COMP MISMO TTO 2 2 16/09/2025 Jesica 16/09/2025 Pedr…" at bounding box center [768, 310] width 1043 height 28
copy span "OLAPARIB 150 MG X 56 COMP"
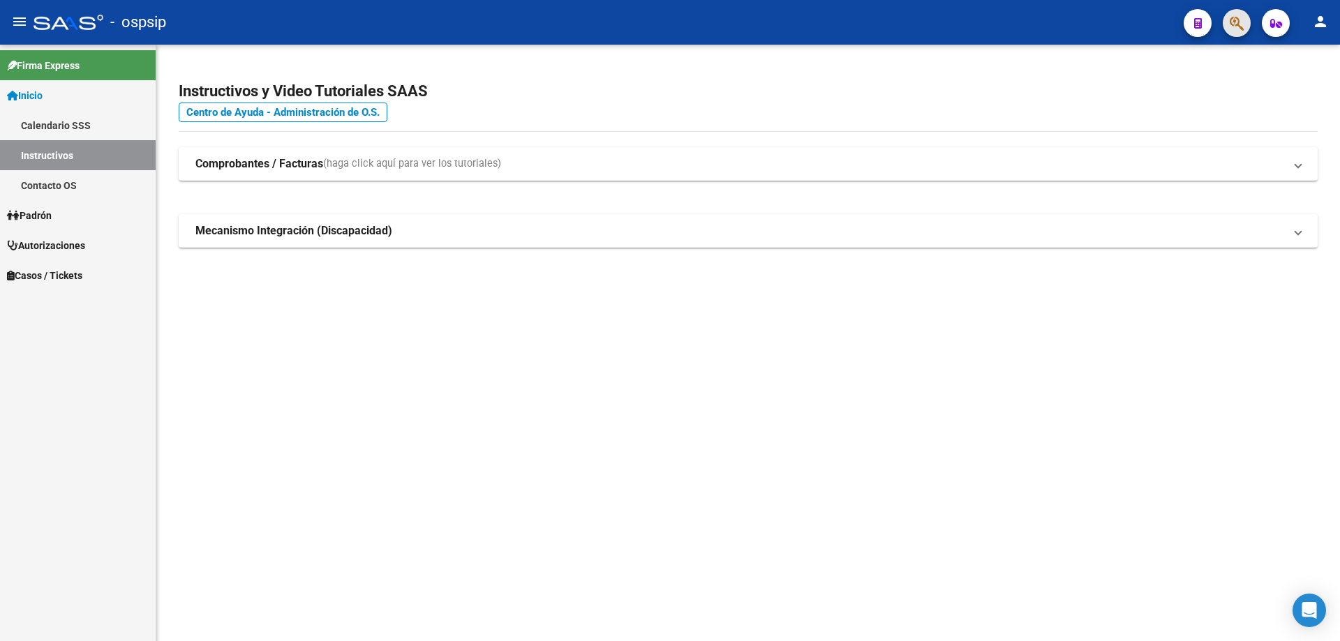
click at [1248, 27] on button "button" at bounding box center [1237, 23] width 28 height 28
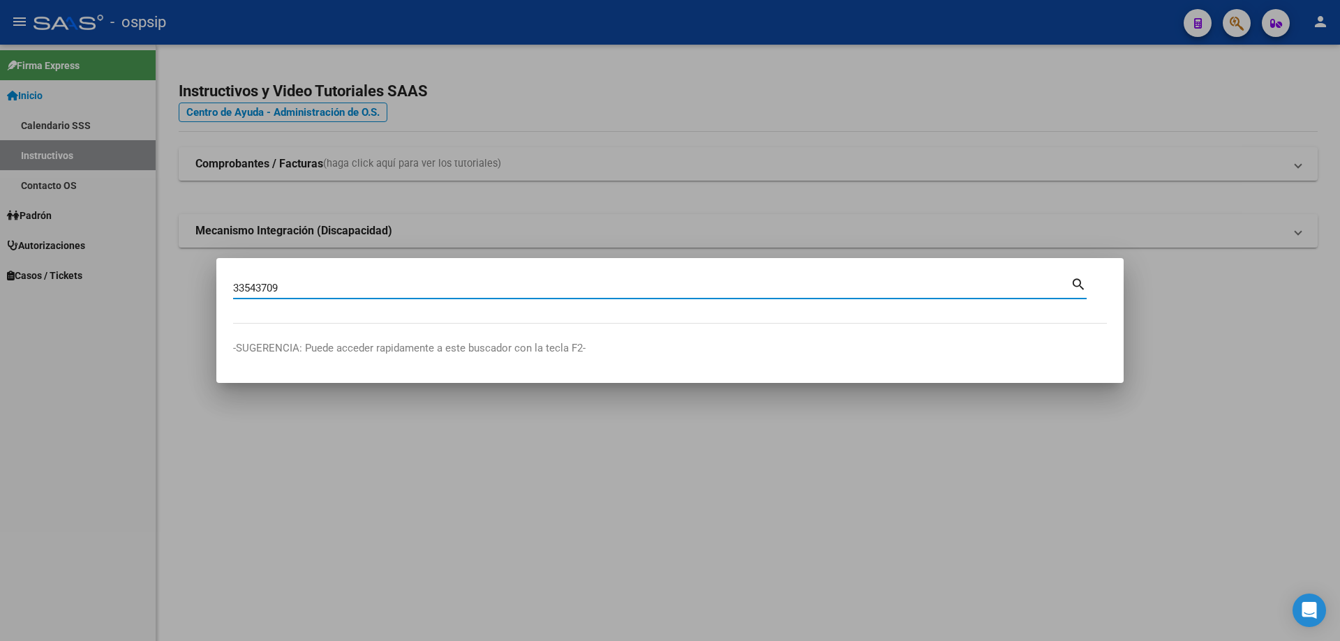
type input "33543709"
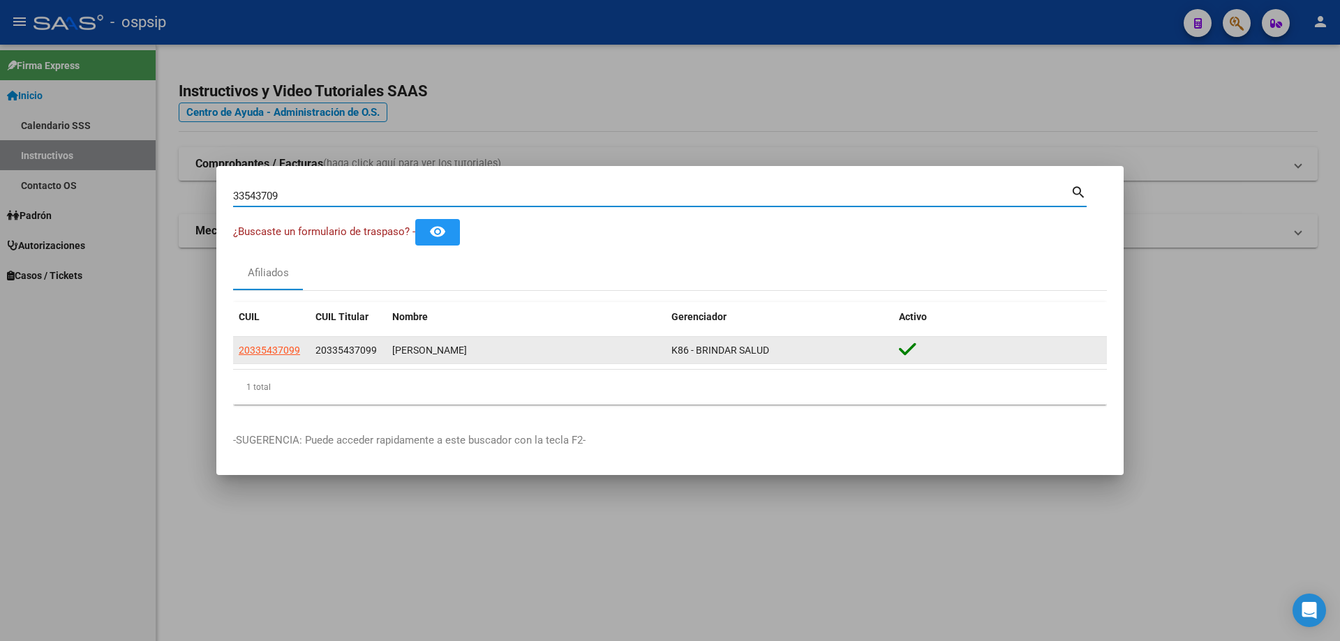
click at [276, 357] on app-link-go-to "20335437099" at bounding box center [269, 351] width 61 height 16
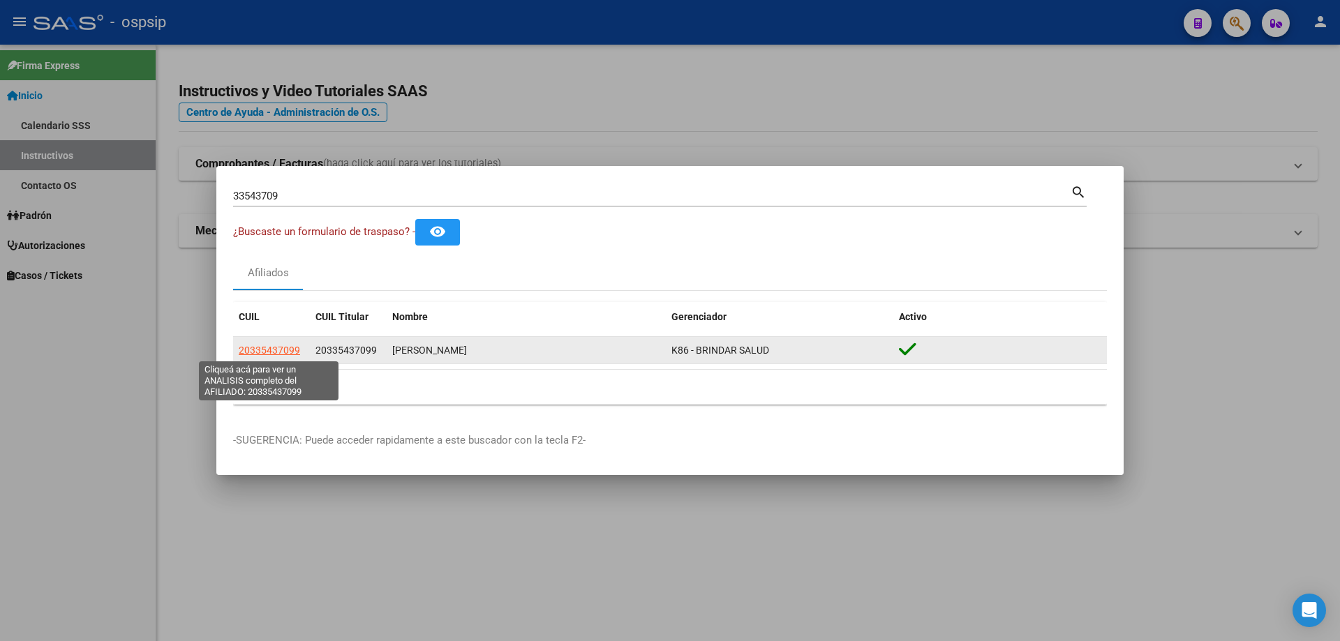
click at [275, 354] on span "20335437099" at bounding box center [269, 350] width 61 height 11
type textarea "20335437099"
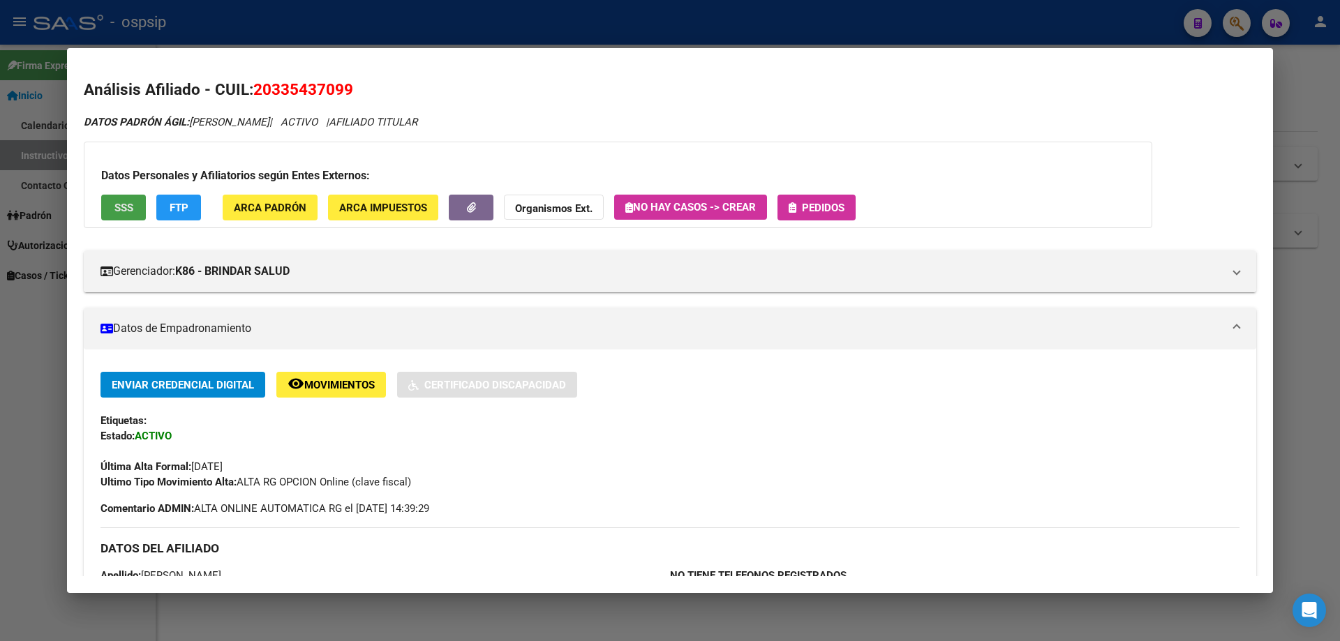
click at [116, 212] on span "SSS" at bounding box center [123, 208] width 19 height 13
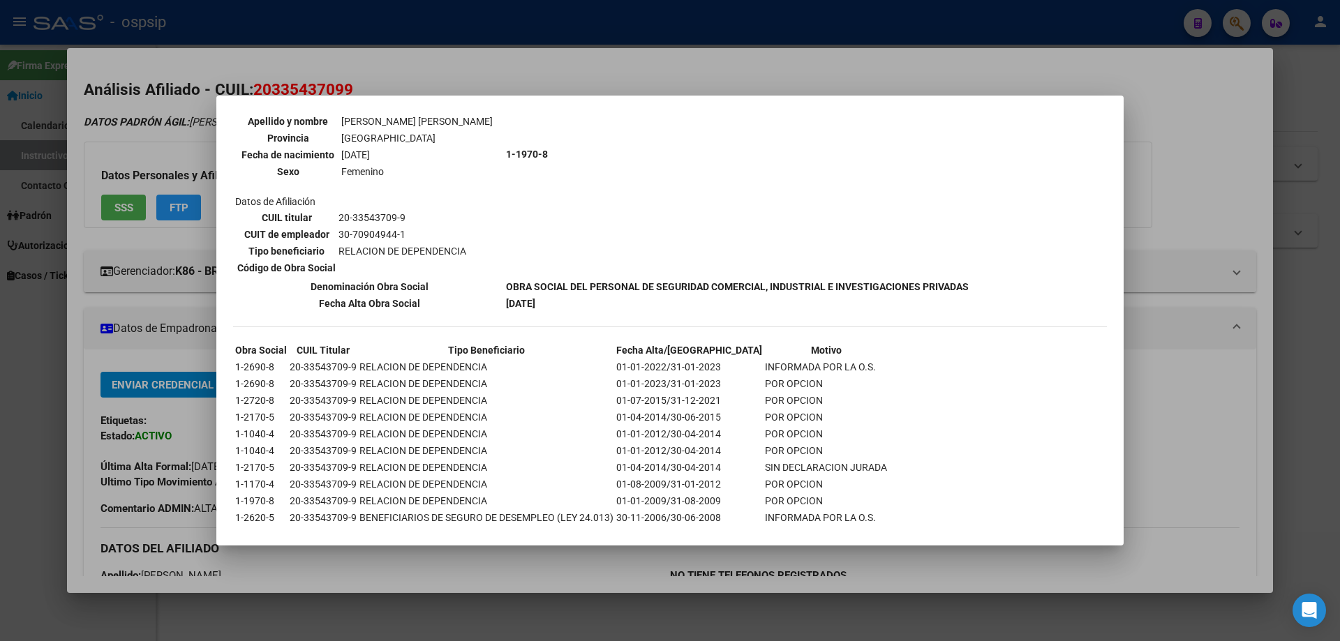
scroll to position [934, 0]
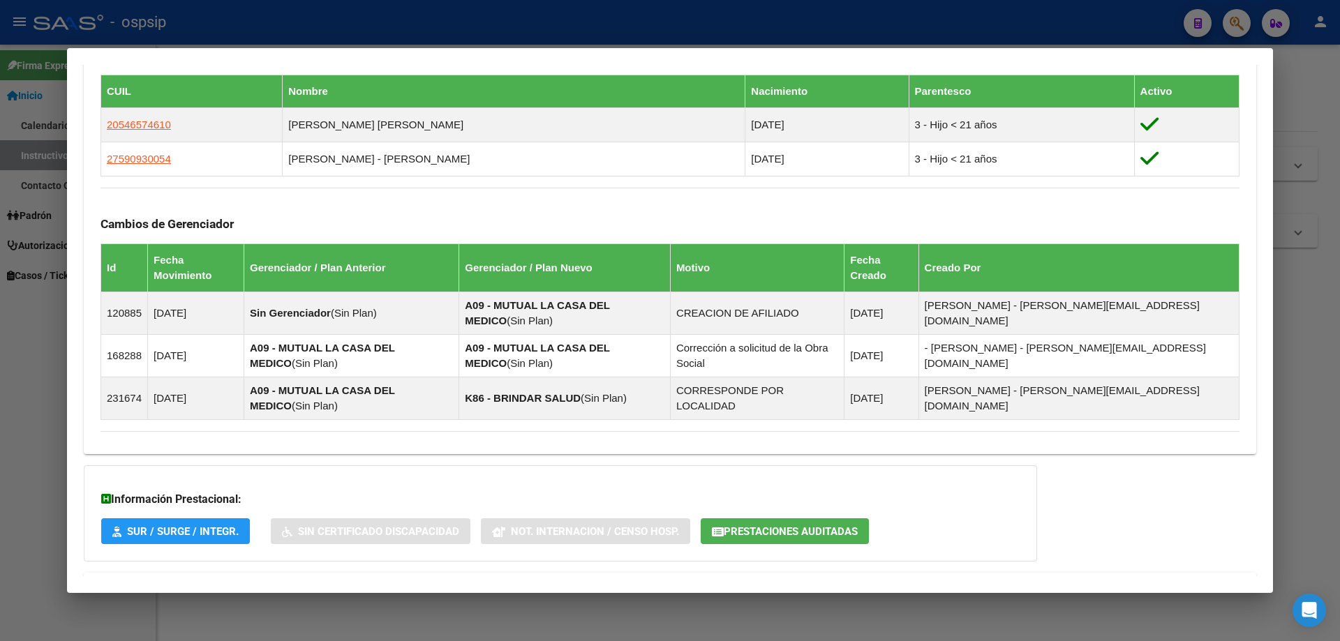
click at [262, 583] on span "Aportes y Contribuciones del Afiliado: 20335437099" at bounding box center [252, 589] width 262 height 13
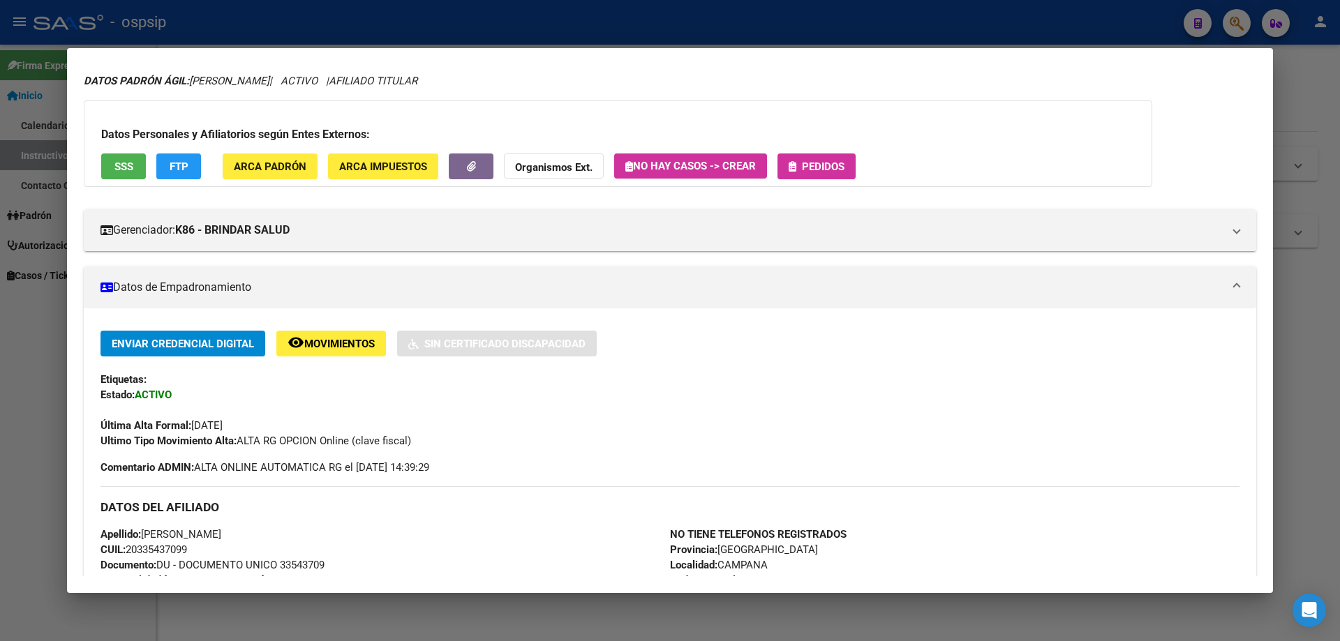
scroll to position [0, 0]
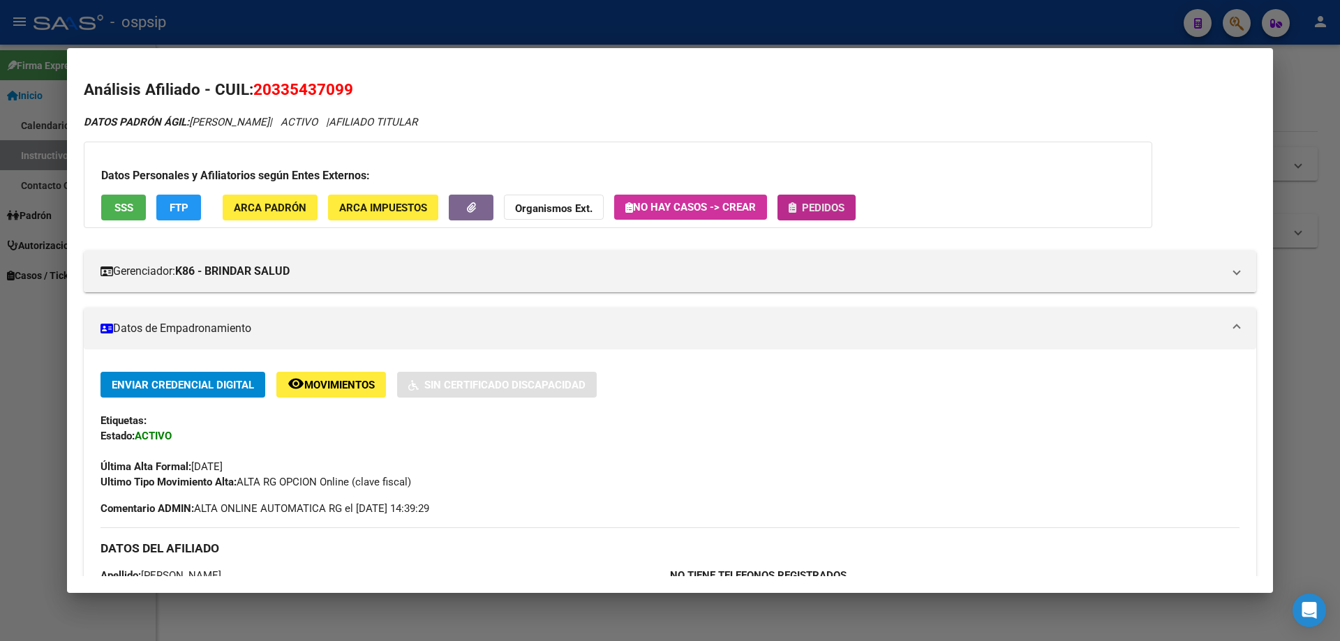
click at [823, 202] on span "Pedidos" at bounding box center [823, 208] width 43 height 13
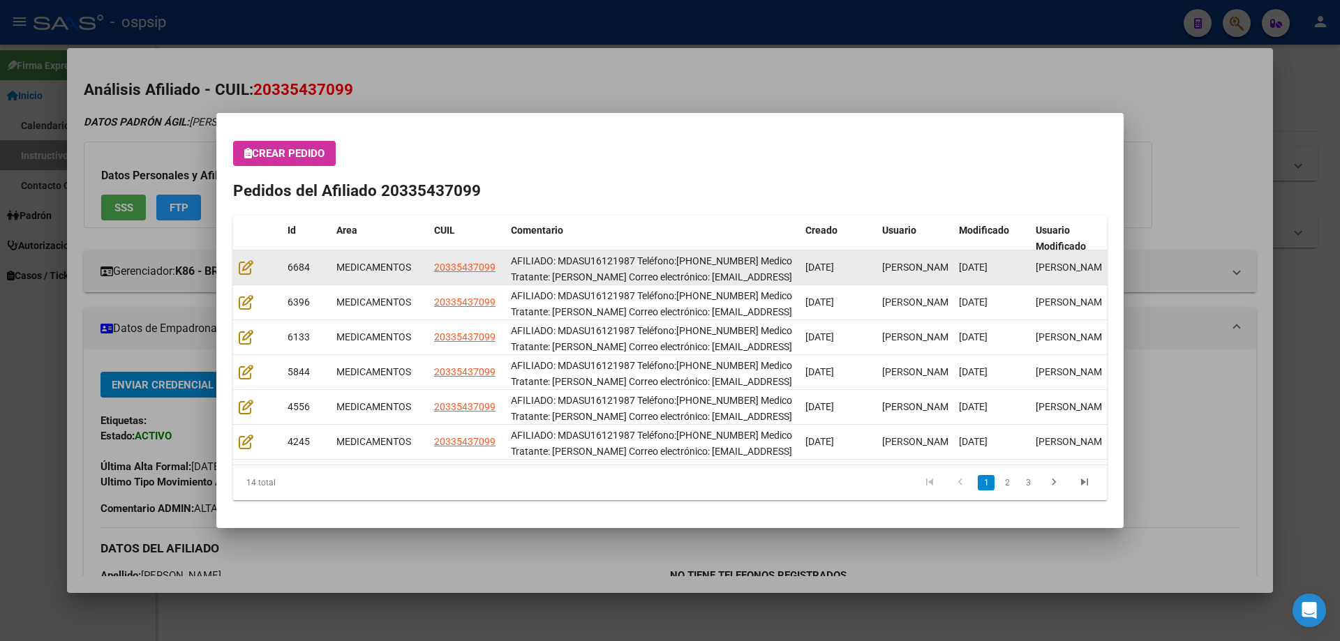
click at [237, 280] on datatable-body-cell at bounding box center [257, 268] width 49 height 34
click at [243, 274] on icon at bounding box center [246, 267] width 15 height 15
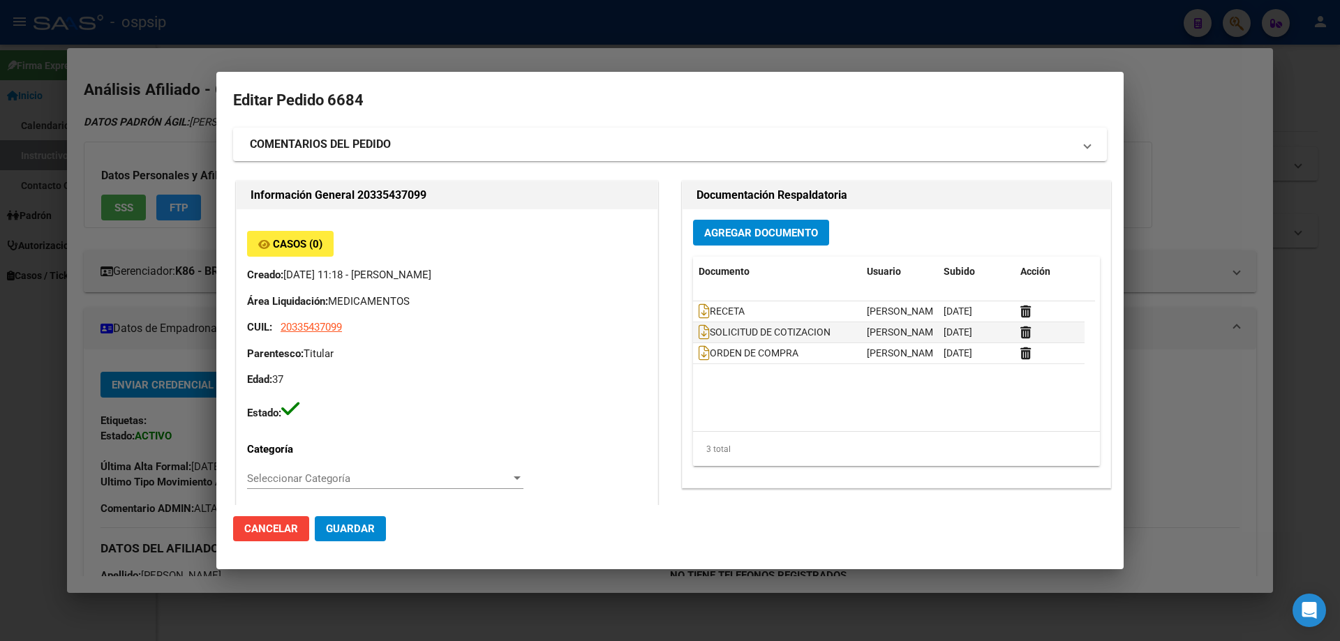
type input "Buenos Aires, CAMPANA, MAIPU 602"
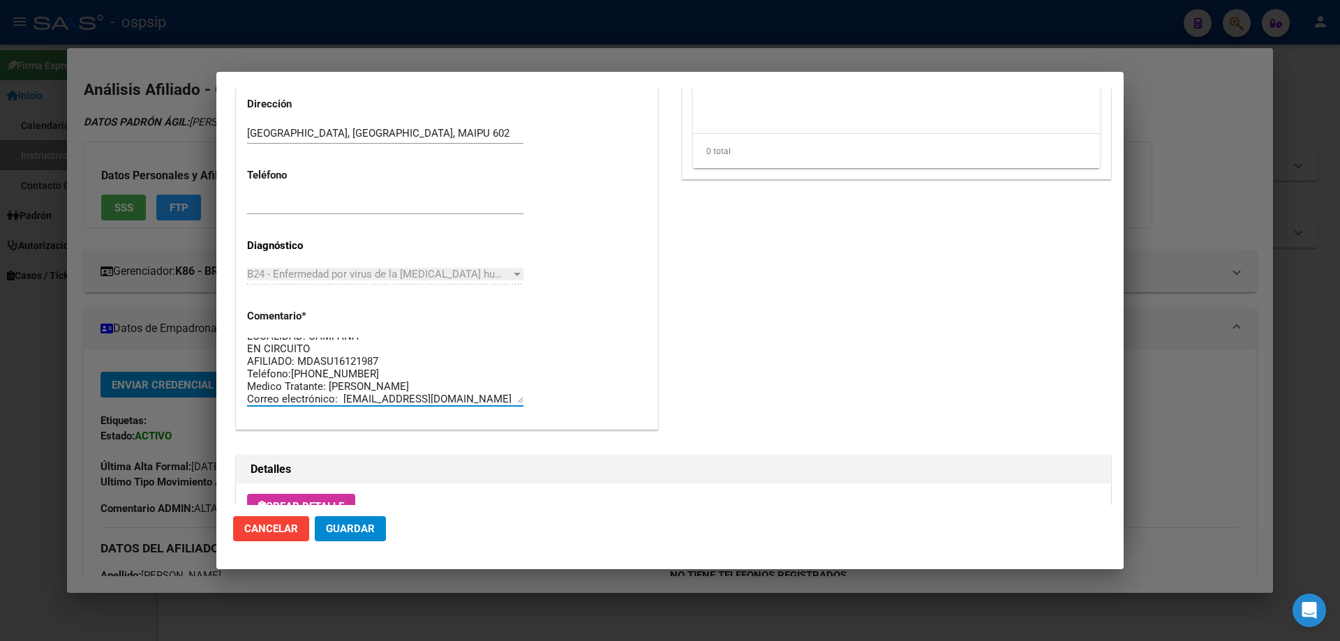
scroll to position [88, 0]
drag, startPoint x: 338, startPoint y: 399, endPoint x: 233, endPoint y: 307, distance: 140.0
click at [230, 296] on mat-dialog-content "Editar Pedido 6684 COMENTARIOS DEL PEDIDO Escriba su comentario aquí. Enviar co…" at bounding box center [669, 297] width 907 height 417
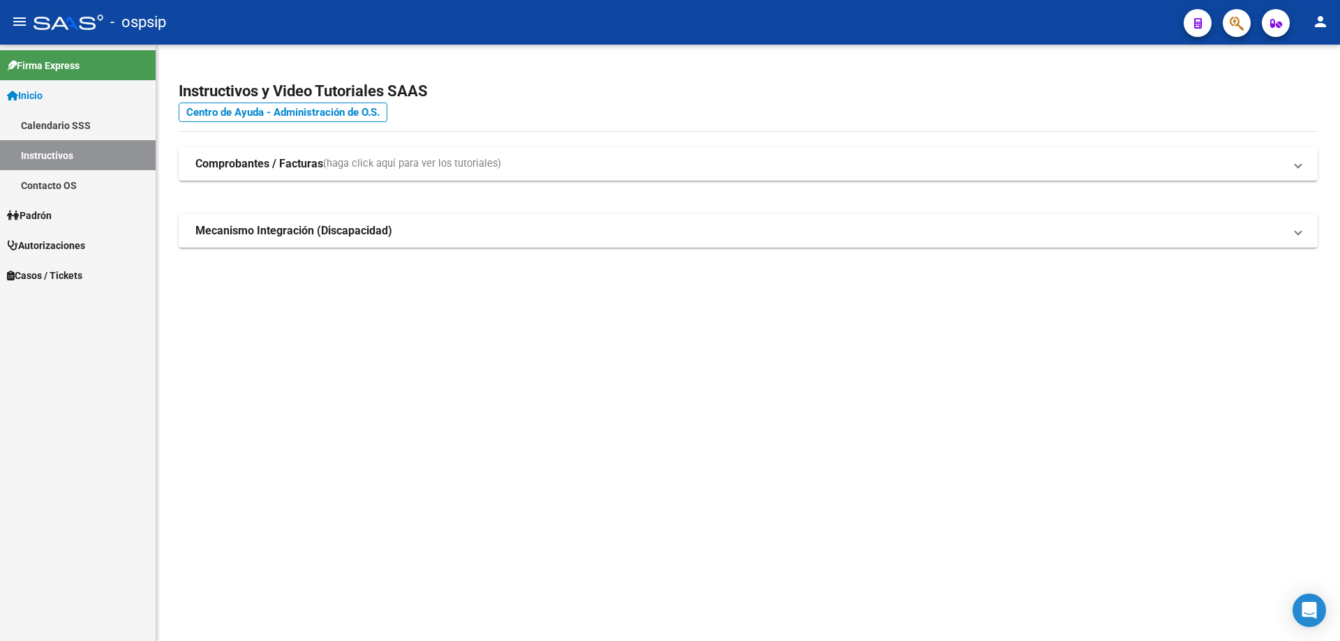
click at [1230, 21] on icon "button" at bounding box center [1237, 23] width 14 height 16
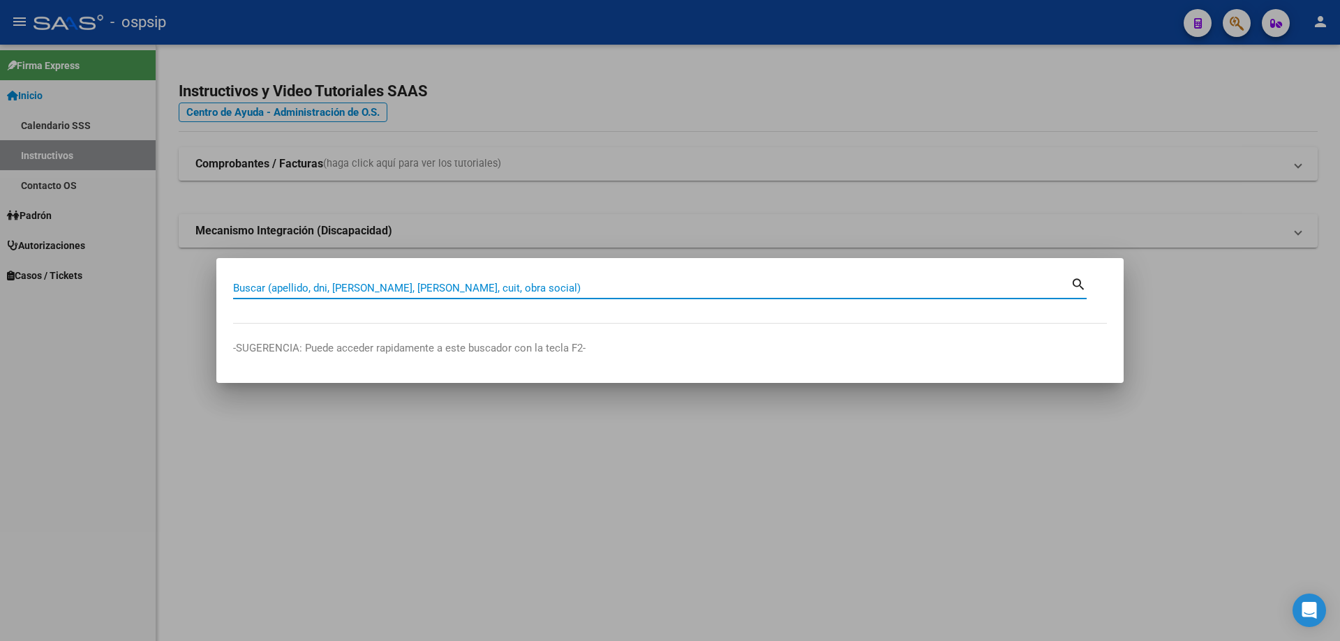
paste input "24134146"
type input "24134146"
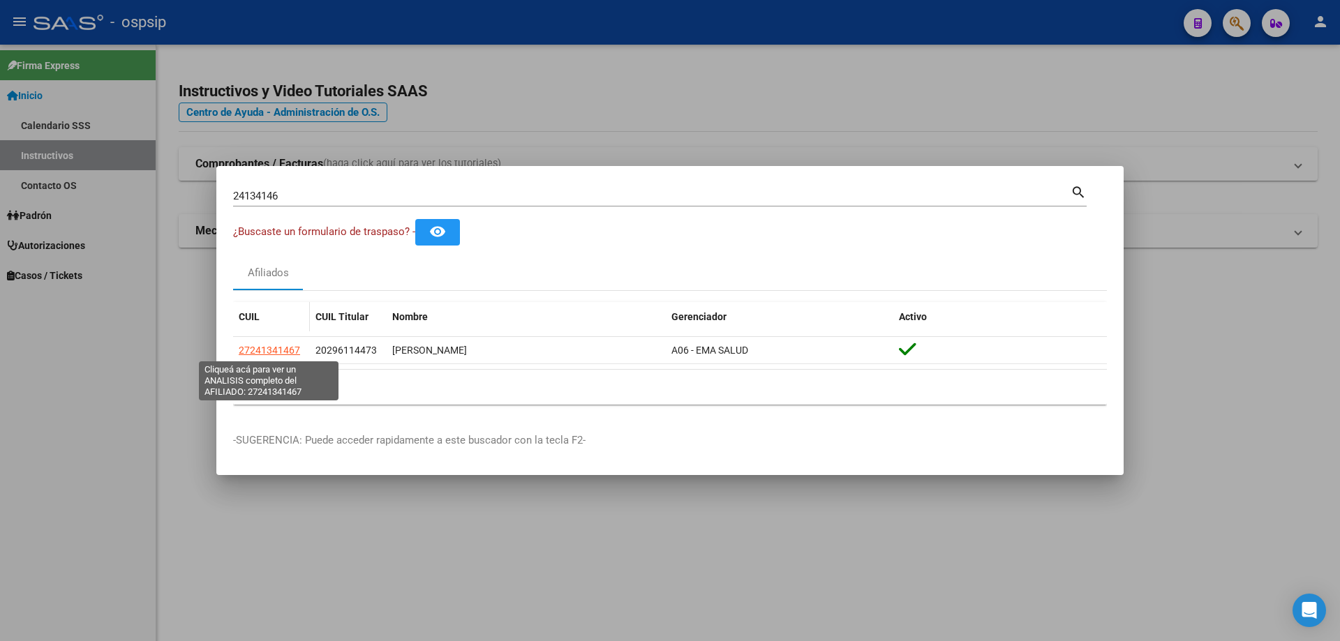
click at [258, 352] on span "27241341467" at bounding box center [269, 350] width 61 height 11
type textarea "27241341467"
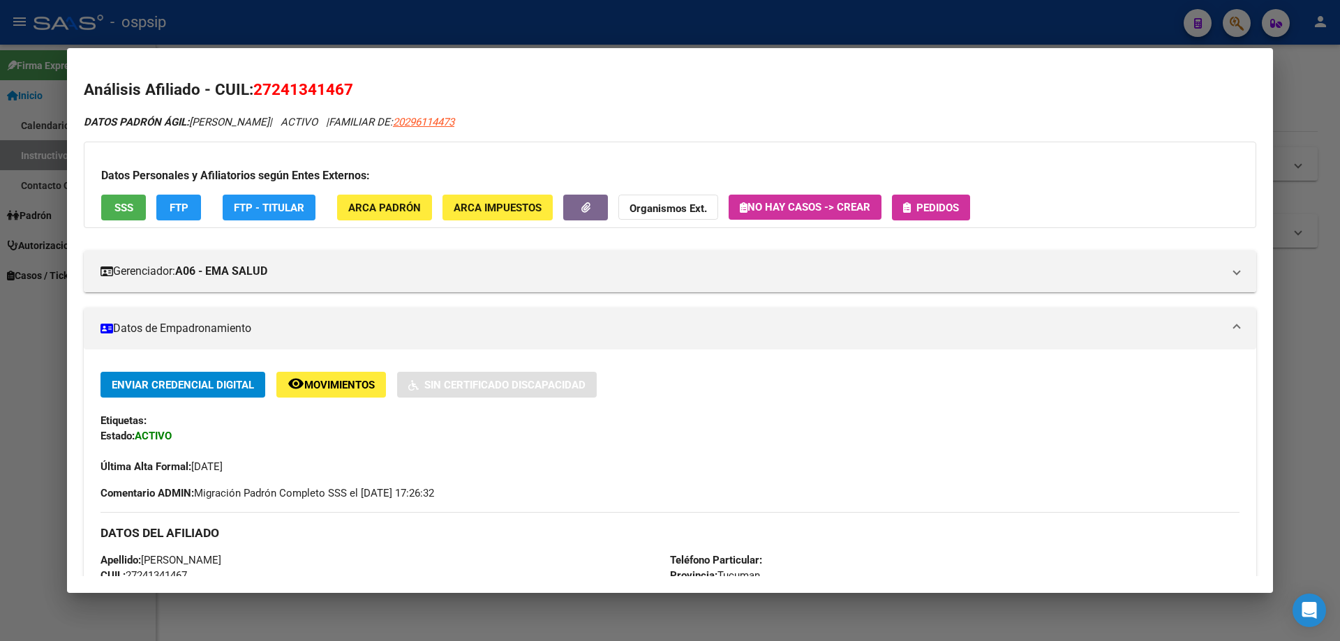
click at [925, 223] on div "Datos Personales y Afiliatorios según Entes Externos: SSS FTP FTP - Titular ARC…" at bounding box center [670, 185] width 1172 height 87
click at [928, 216] on button "Pedidos" at bounding box center [931, 208] width 78 height 26
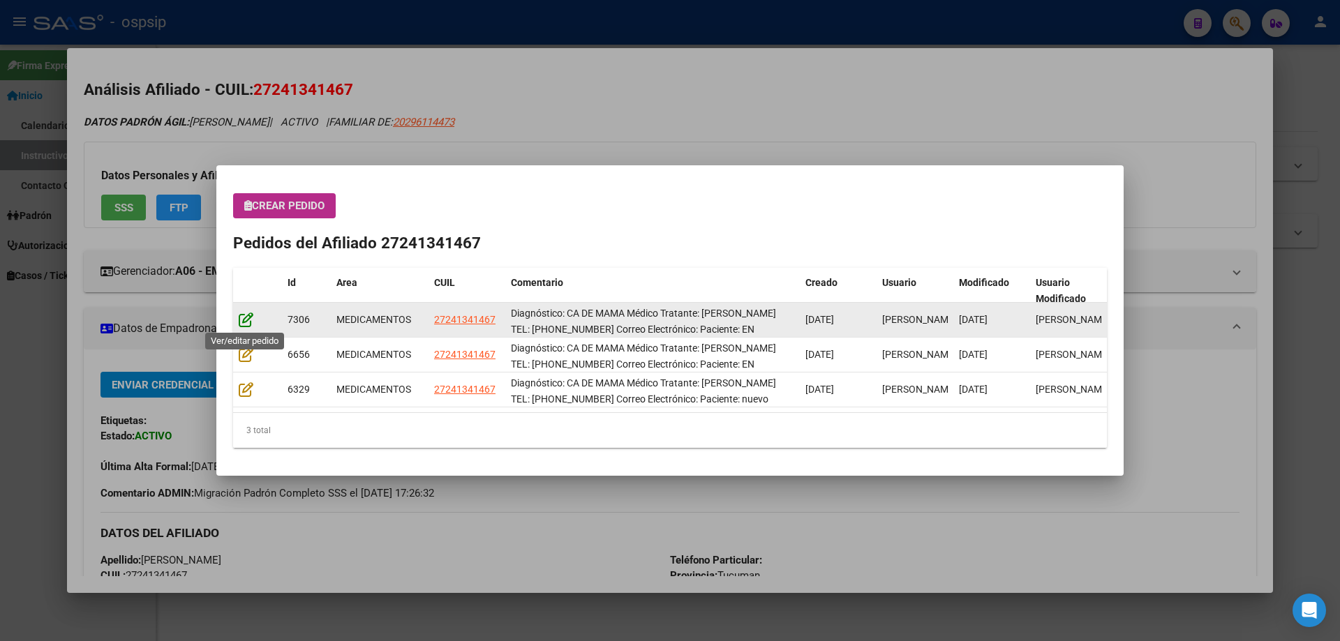
click at [242, 323] on icon at bounding box center [246, 319] width 15 height 15
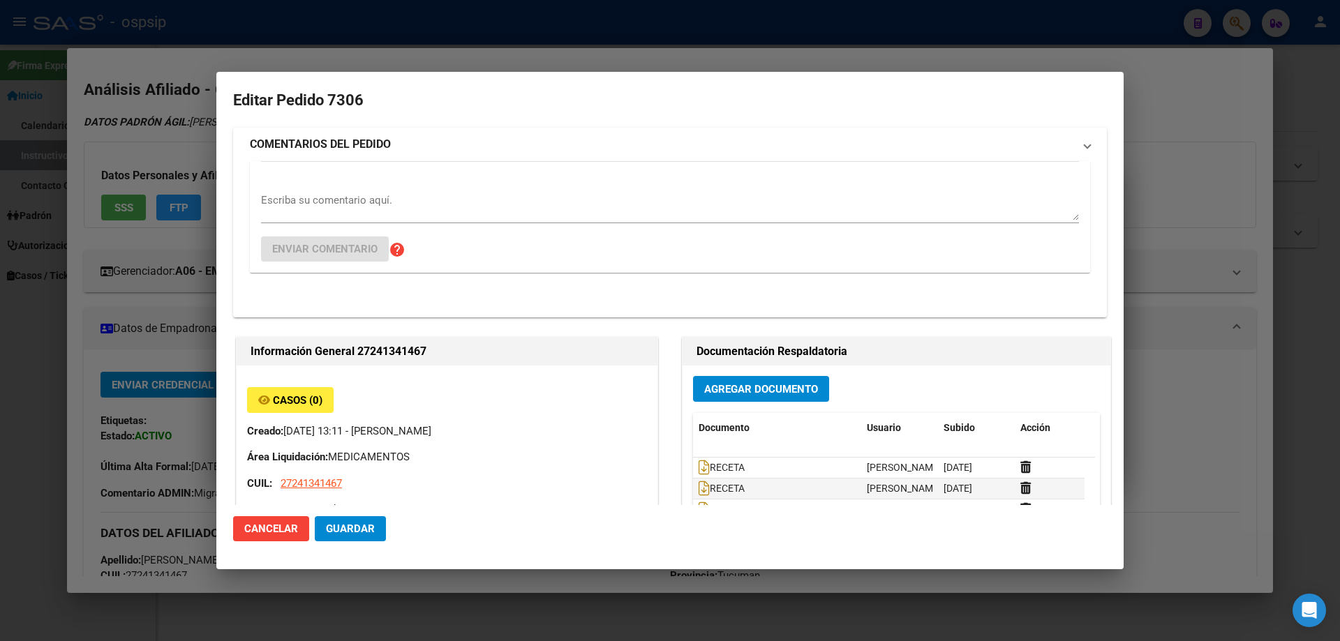
type input "Tucuman, SAN JOSE DE FLO, SIN NOMBRE 0"
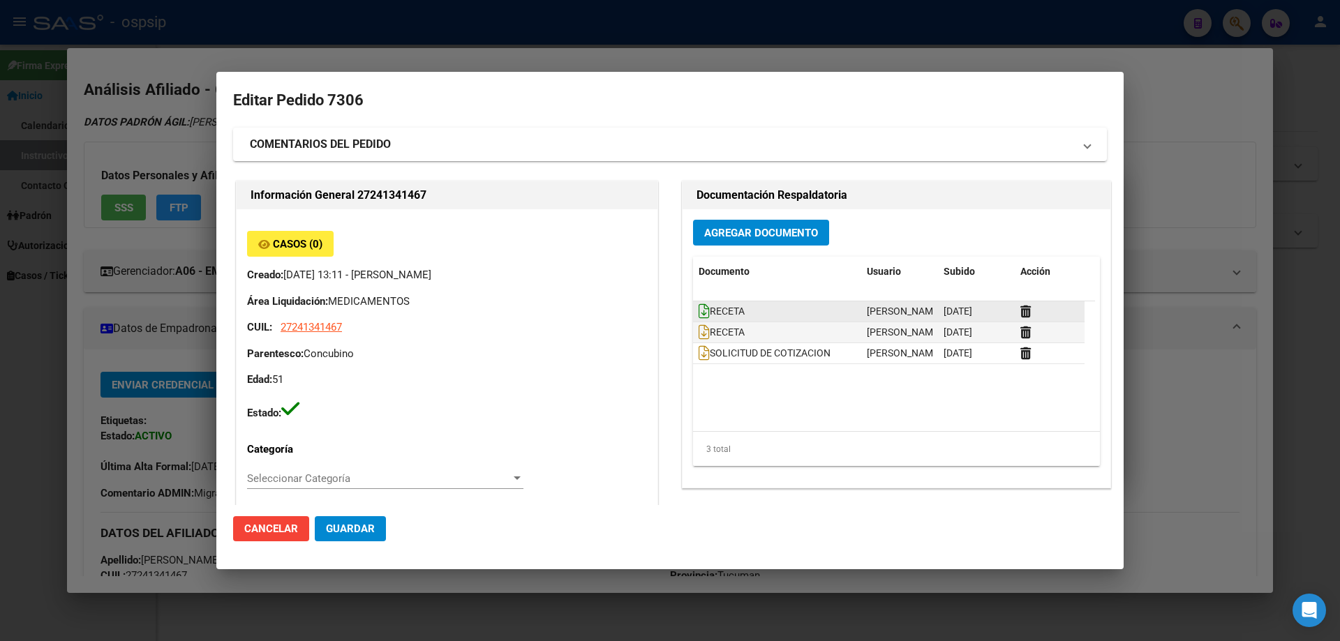
click at [702, 310] on icon at bounding box center [704, 311] width 11 height 15
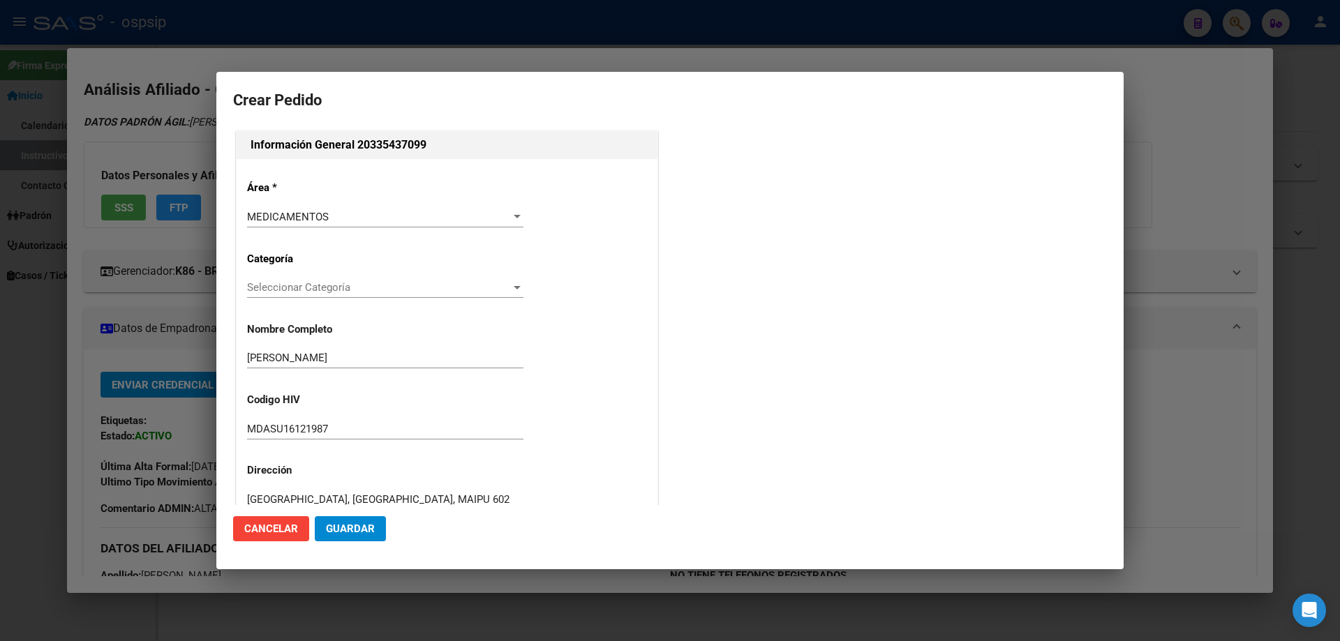
scroll to position [313, 0]
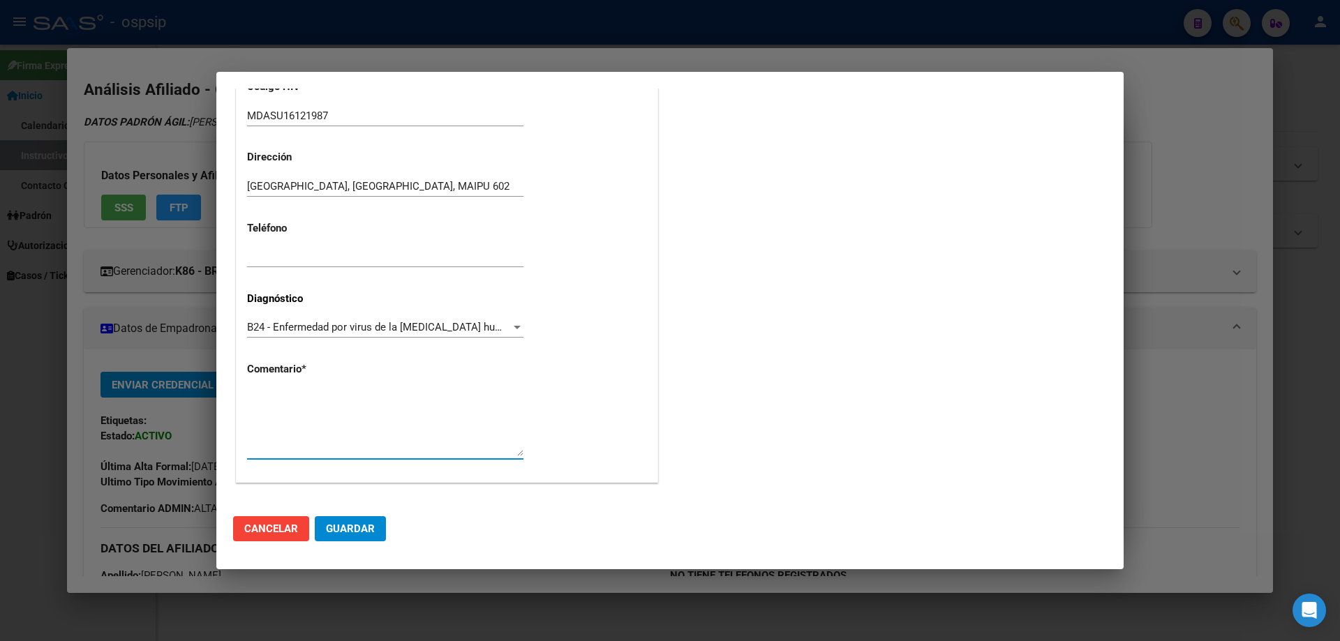
paste textarea "Correo electrónico: [EMAIL_ADDRESS][DOMAIN_NAME] LOCALIDAD: CAMPANA EN CIRCUITO…"
type textarea "Correo electrónico: [EMAIL_ADDRESS][DOMAIN_NAME] LOCALIDAD: CAMPANA EN CIRCUITO…"
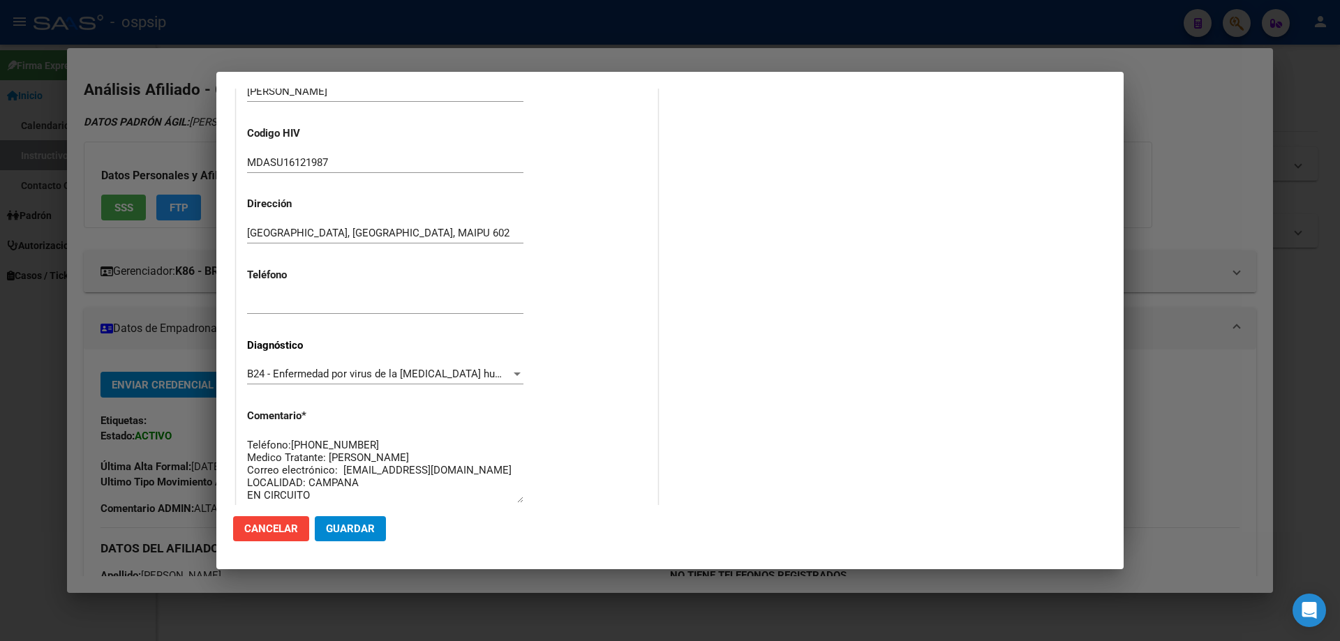
scroll to position [313, 0]
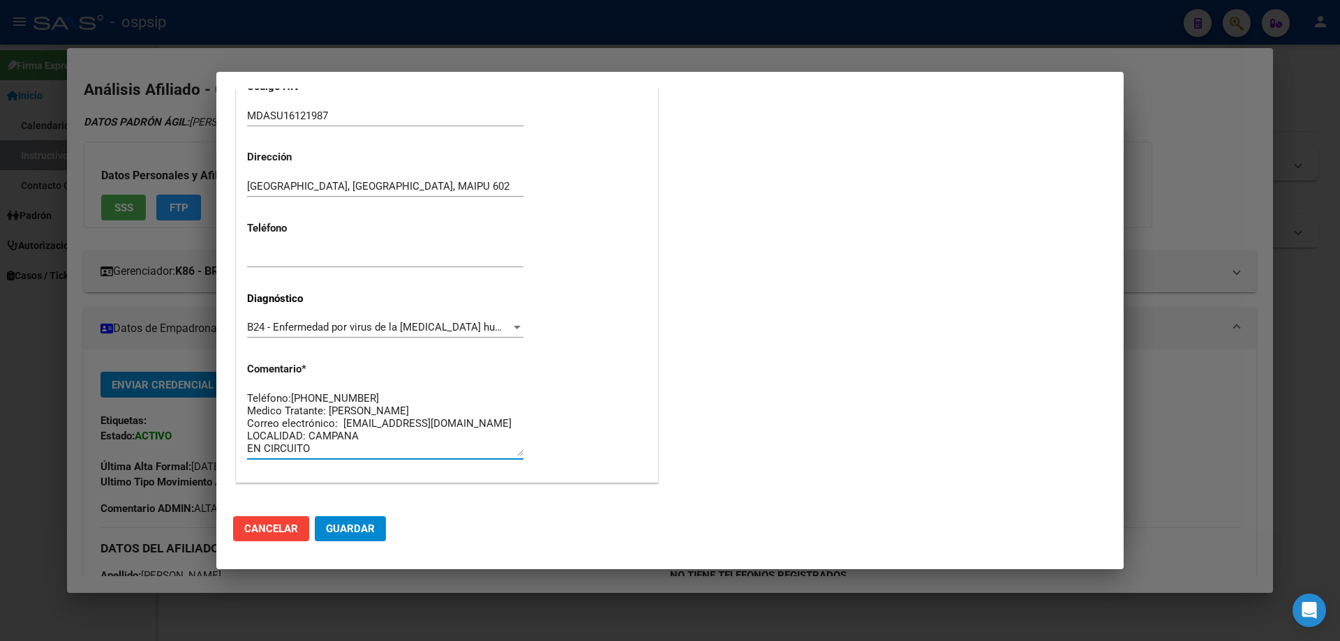
click at [354, 548] on mat-dialog-actions "Cancelar Guardar" at bounding box center [670, 528] width 874 height 47
click at [349, 540] on button "Guardar" at bounding box center [350, 528] width 71 height 25
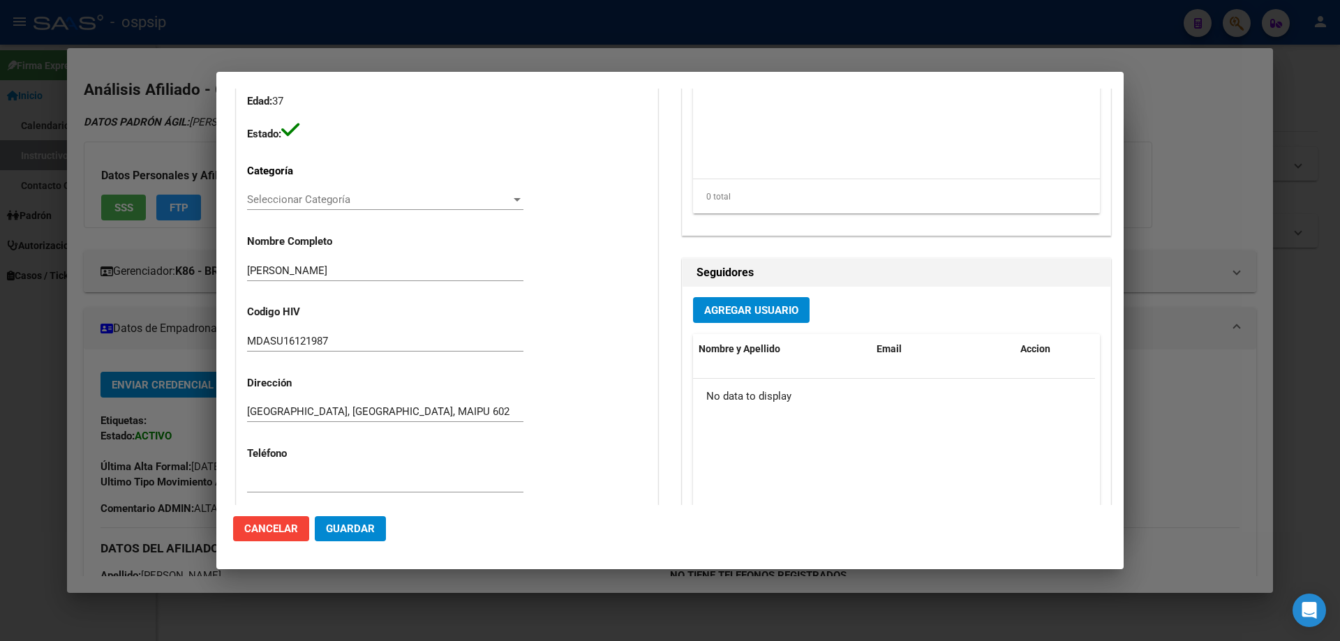
scroll to position [0, 0]
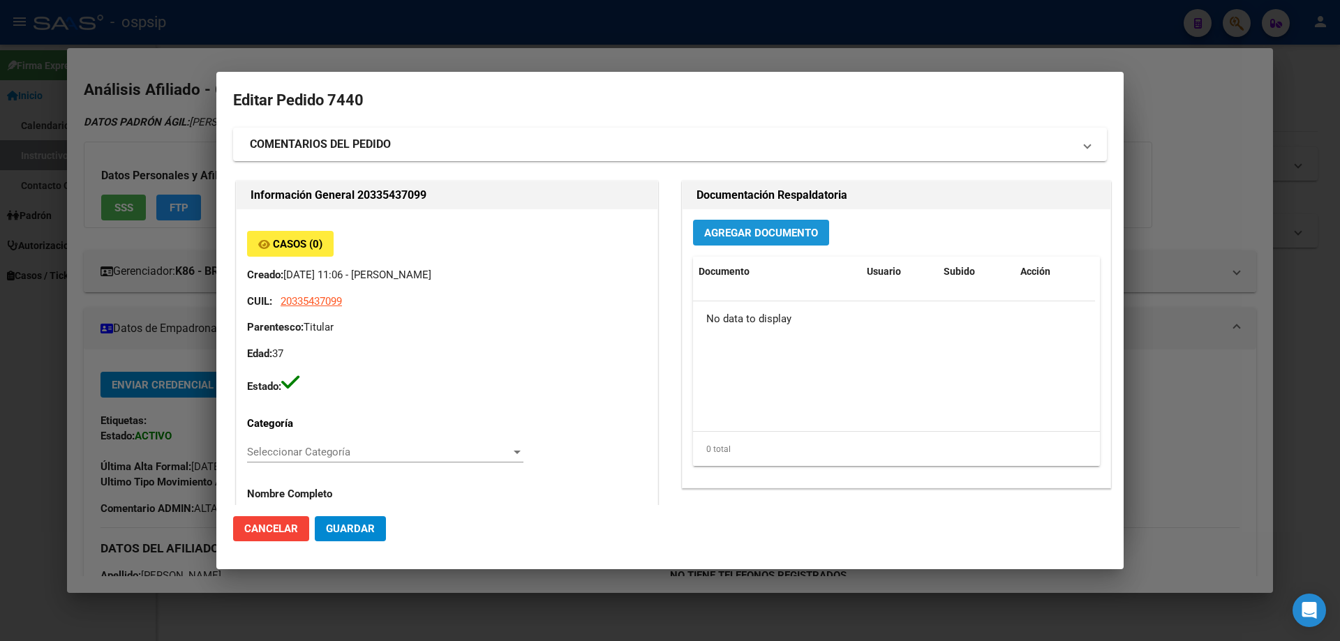
click at [712, 227] on button "Agregar Documento" at bounding box center [761, 233] width 136 height 26
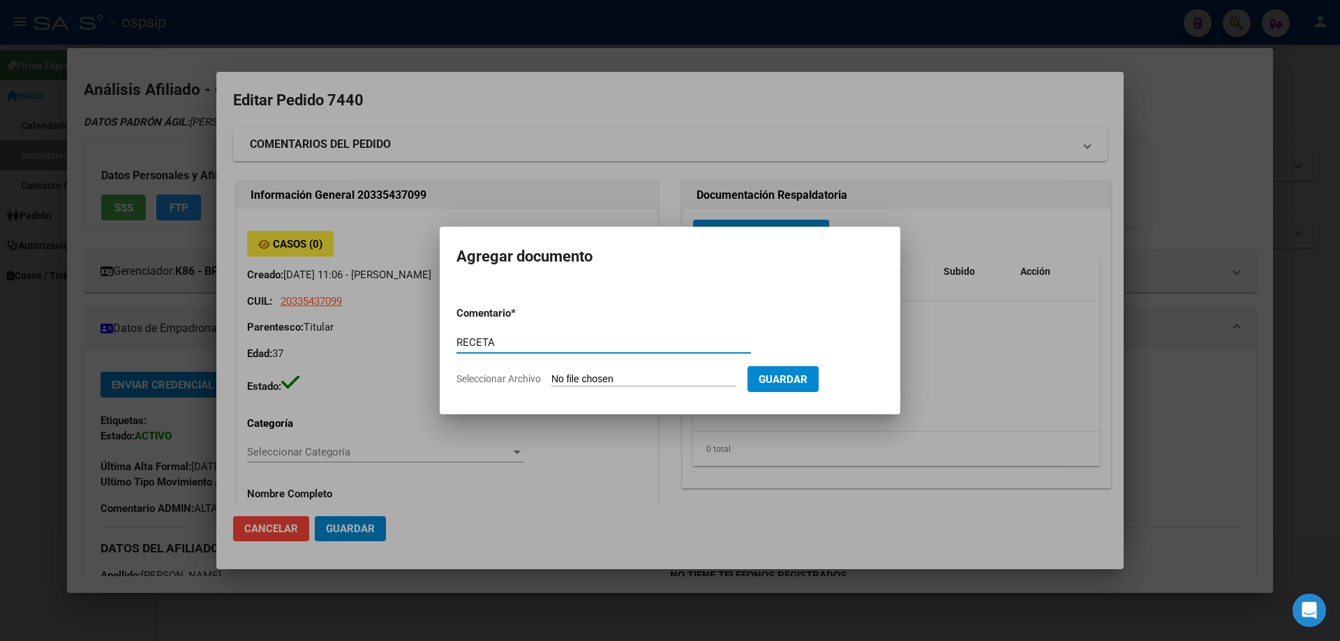
type input "RECETA"
click at [622, 368] on form "Comentario * RECETA Comentario Seleccionar Archivo Guardar" at bounding box center [669, 346] width 427 height 102
click at [617, 384] on input "Seleccionar Archivo" at bounding box center [643, 379] width 185 height 13
type input "C:\fakepath\XT2QW1JC4CA1YPZKSU2IPE4M6LV3BG_134042379580889059 (1).pdf"
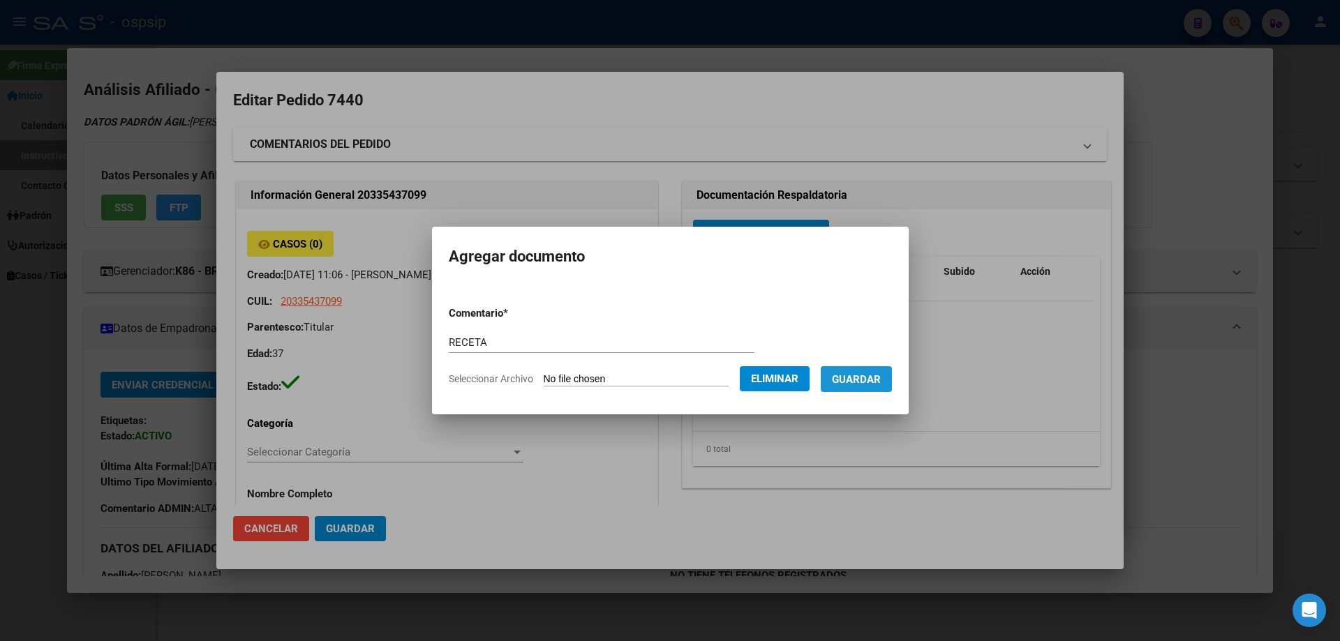
click at [881, 378] on span "Guardar" at bounding box center [856, 379] width 49 height 13
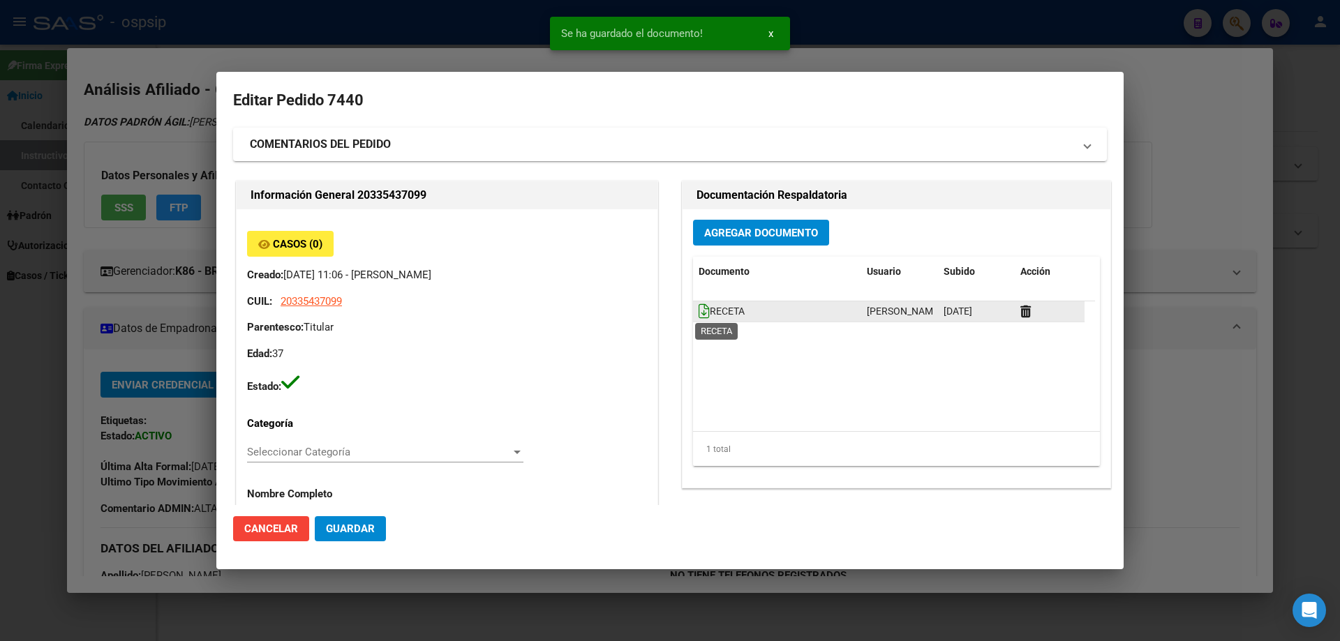
click at [700, 308] on icon at bounding box center [704, 311] width 11 height 15
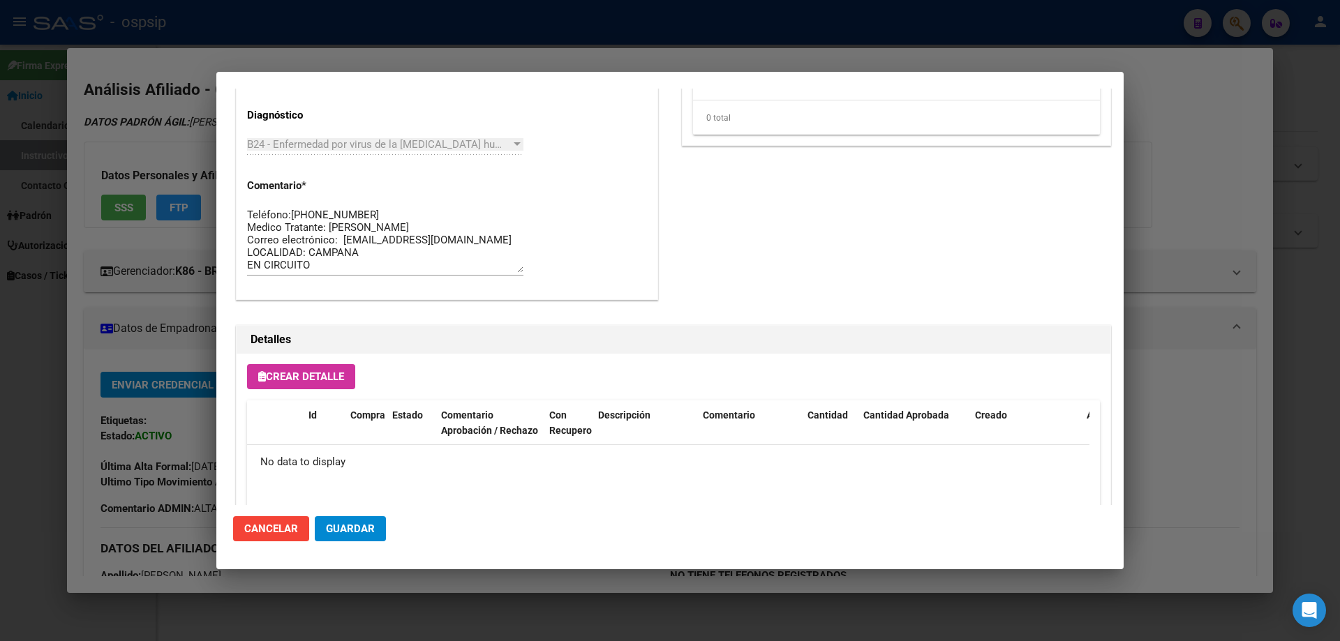
scroll to position [811, 0]
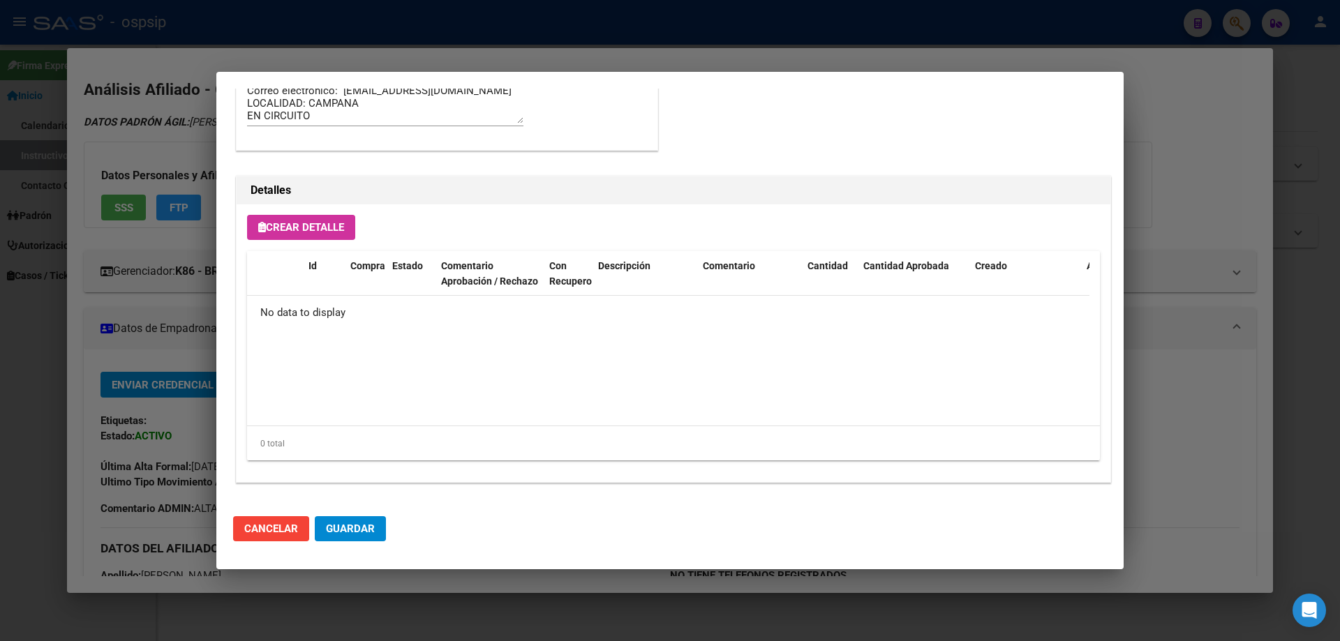
click at [321, 218] on button "Crear Detalle" at bounding box center [301, 227] width 108 height 25
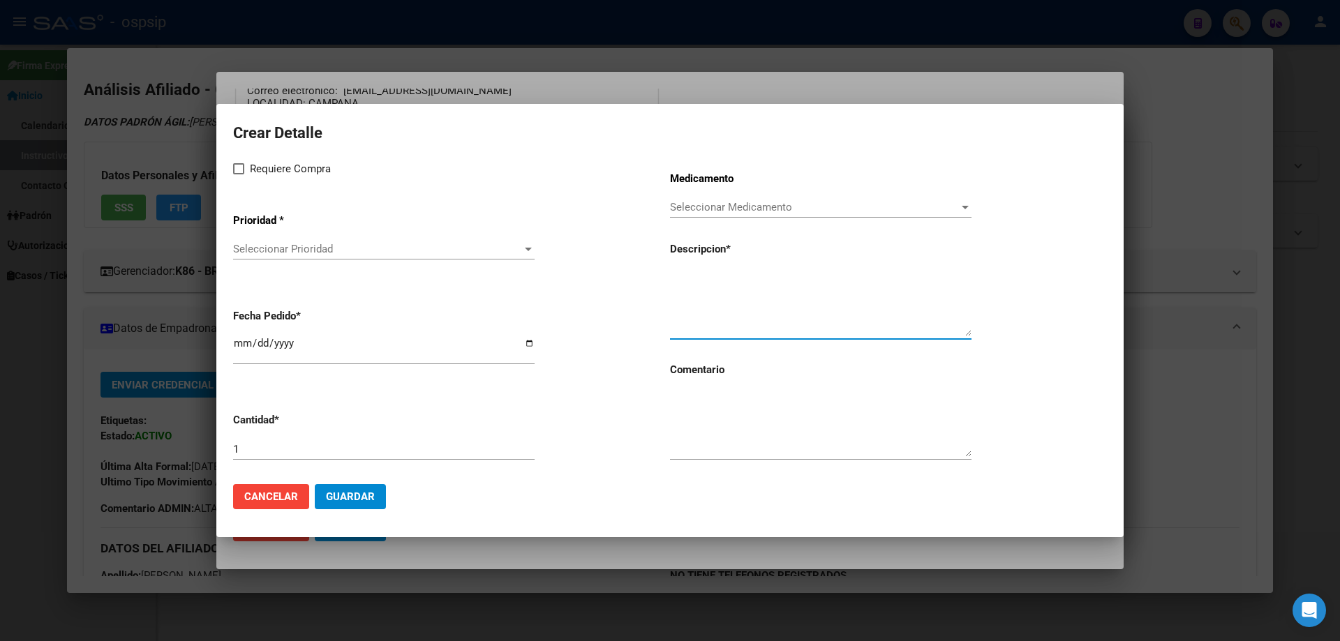
paste textarea "[MEDICAL_DATA]+ tenofovirdisoprox. 200mg/300 mg comp.rec.x 30 (FTC/TDF)"
type textarea "emtricitabina+ tenofovirdisoprox. 200mg/300 mg comp.rec.x 30 (FTC/TDF)"
click at [717, 431] on textarea at bounding box center [820, 424] width 301 height 66
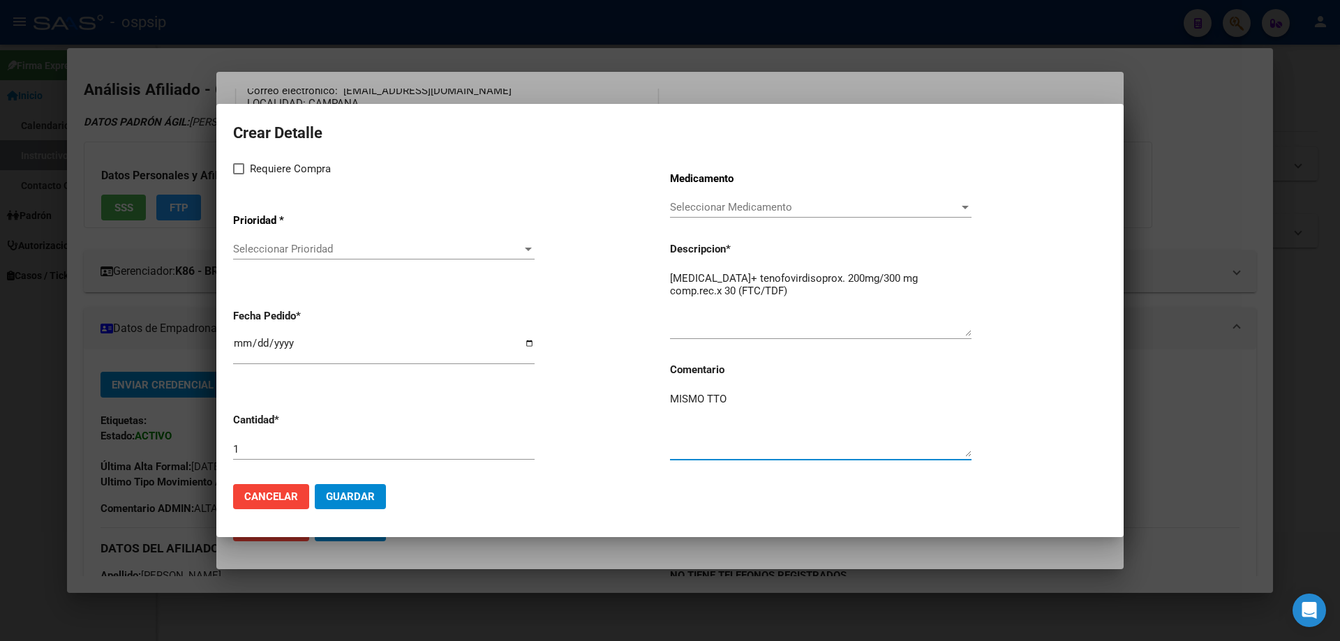
type textarea "MISMO TTO"
click at [242, 163] on span at bounding box center [238, 168] width 11 height 11
click at [239, 174] on input "Requiere Compra" at bounding box center [238, 174] width 1 height 1
checkbox input "true"
click at [267, 240] on div "Seleccionar Prioridad Seleccionar Prioridad" at bounding box center [383, 249] width 301 height 21
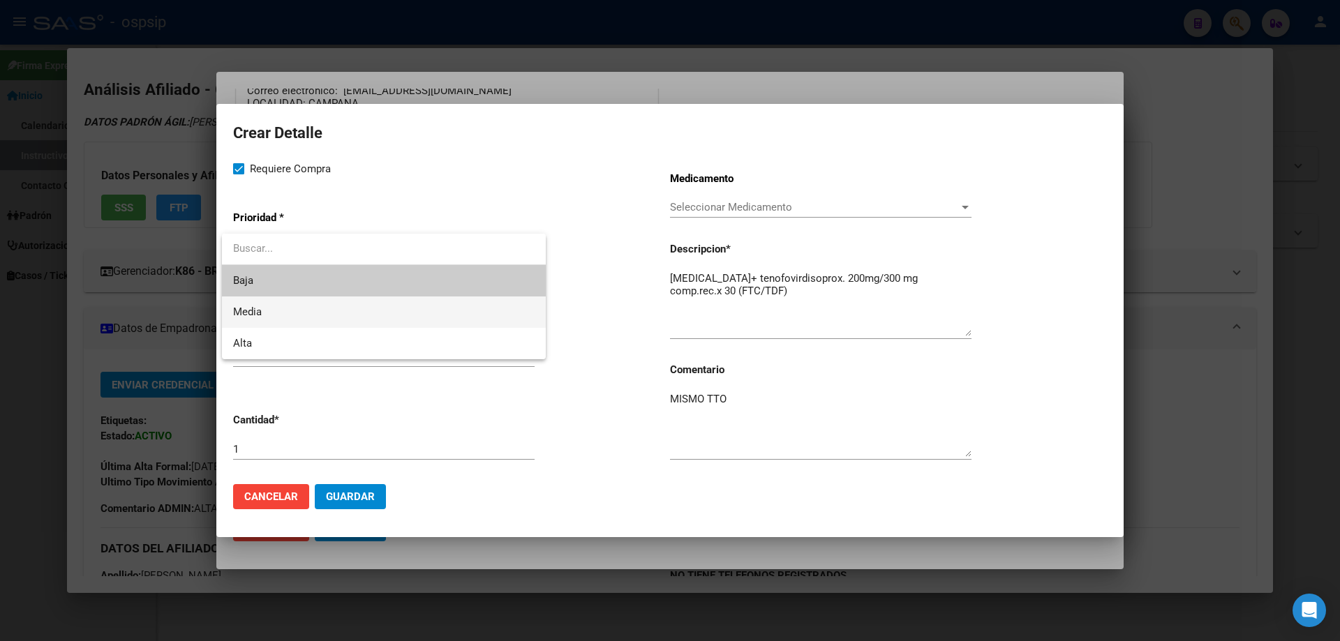
click at [274, 314] on span "Media" at bounding box center [383, 312] width 301 height 31
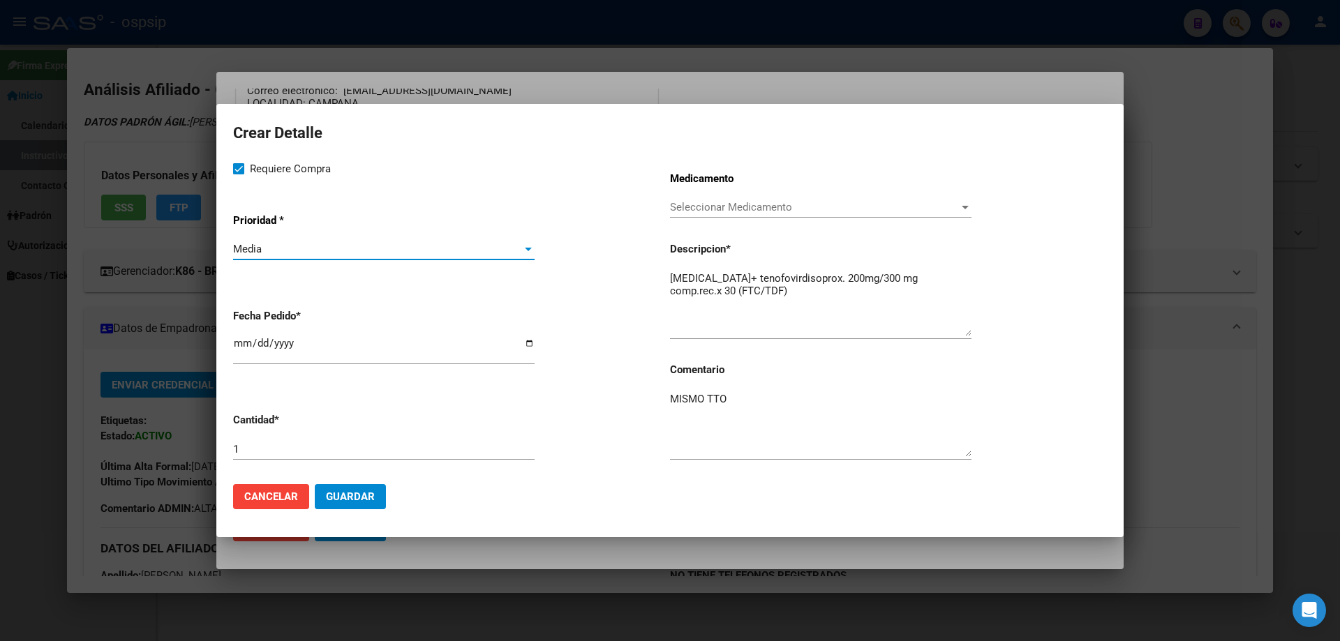
click at [235, 346] on input "2025-10-08" at bounding box center [383, 349] width 301 height 22
type input "2025-10-06"
click at [366, 500] on span "Guardar" at bounding box center [350, 497] width 49 height 13
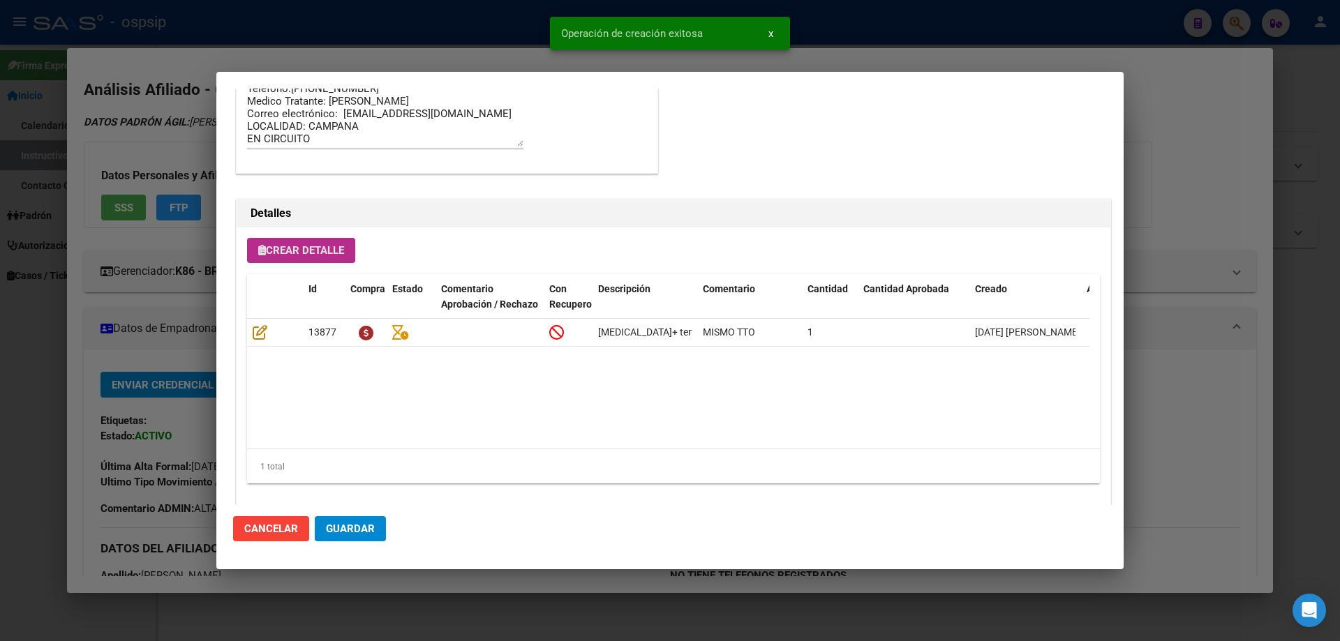
scroll to position [837, 0]
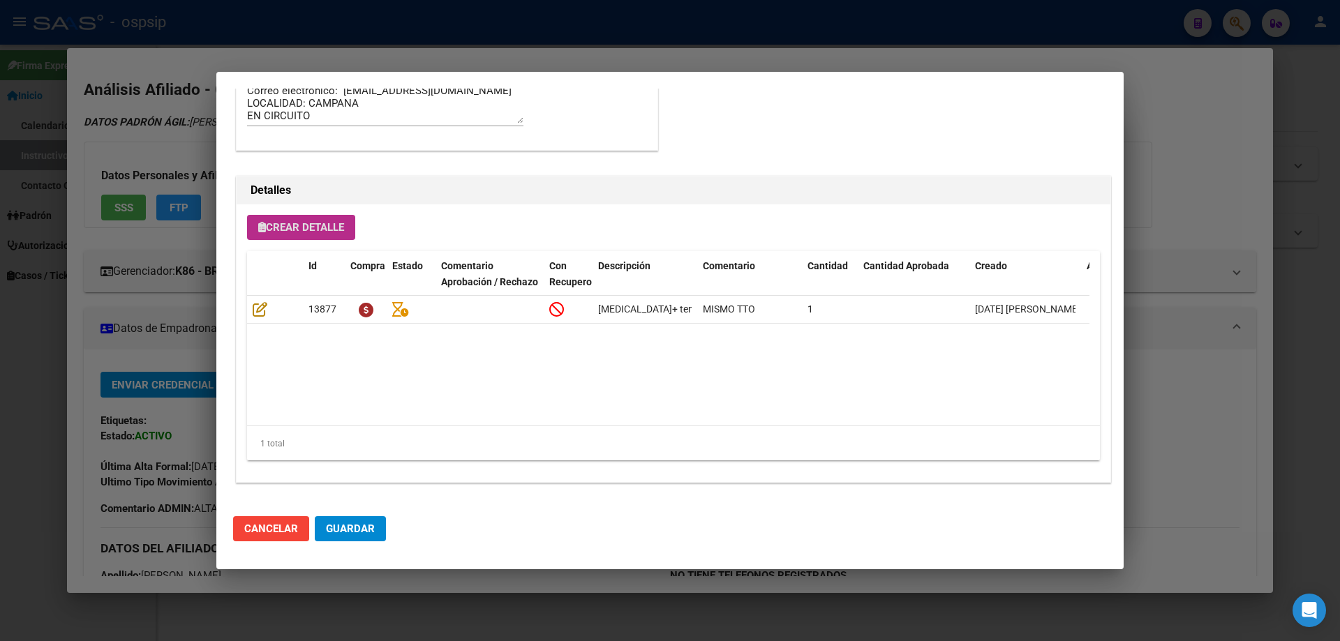
click at [282, 237] on button "Crear Detalle" at bounding box center [301, 227] width 108 height 25
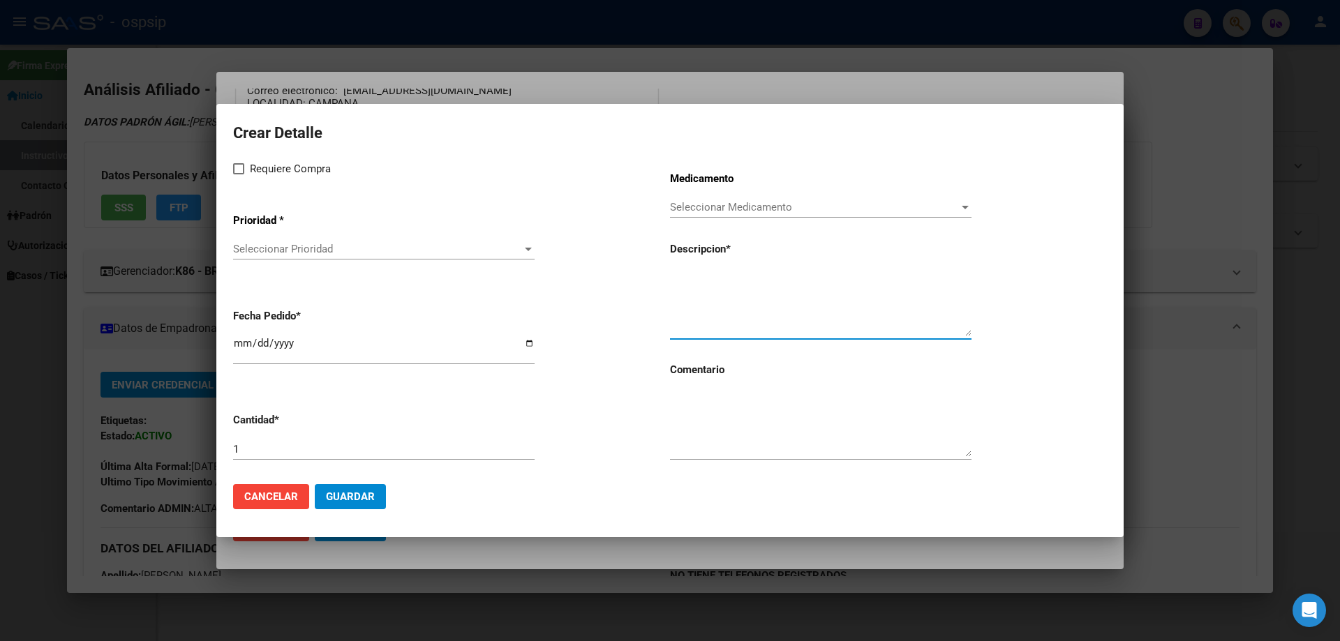
paste textarea "darunavir+ritonavir 800mg/100mg comp.rec.x 30 (DRV/RTV)"
type textarea "darunavir+ritonavir 800mg/100mg comp.rec.x 30 (DRV/RTV)"
click at [721, 449] on textarea at bounding box center [820, 424] width 301 height 66
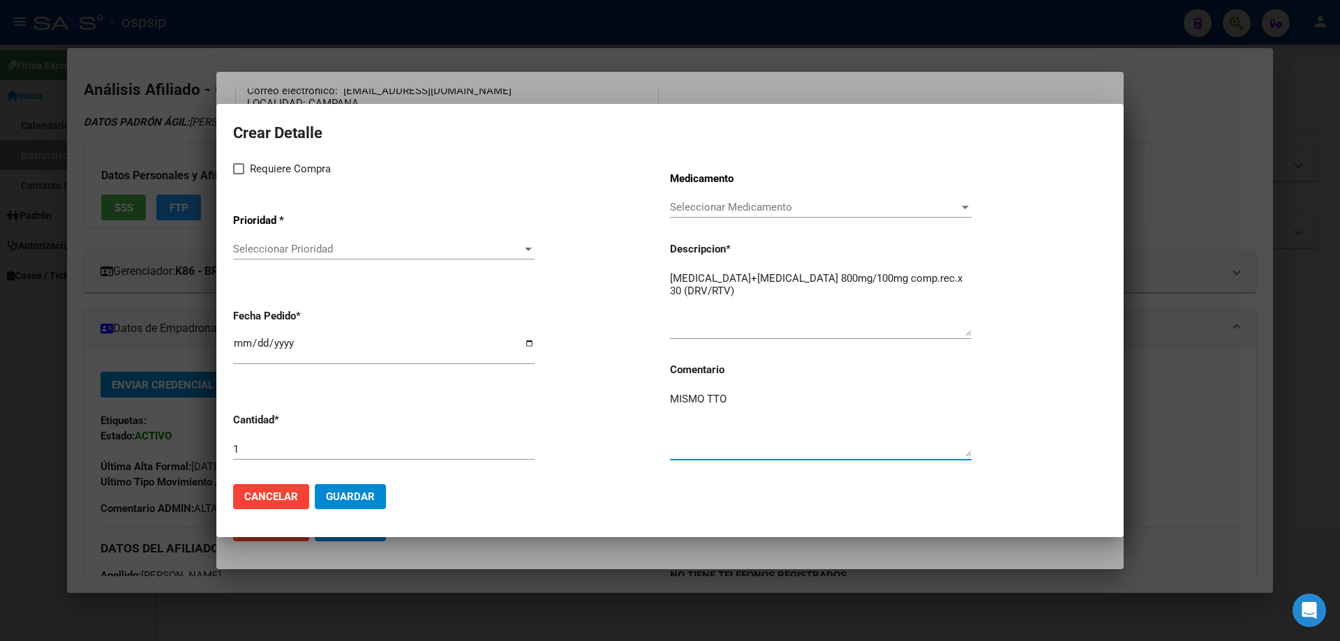
type textarea "MISMO TTO"
click at [234, 167] on span at bounding box center [238, 168] width 11 height 11
click at [238, 174] on input "Requiere Compra" at bounding box center [238, 174] width 1 height 1
checkbox input "true"
click at [274, 245] on span "Seleccionar Prioridad" at bounding box center [377, 249] width 289 height 13
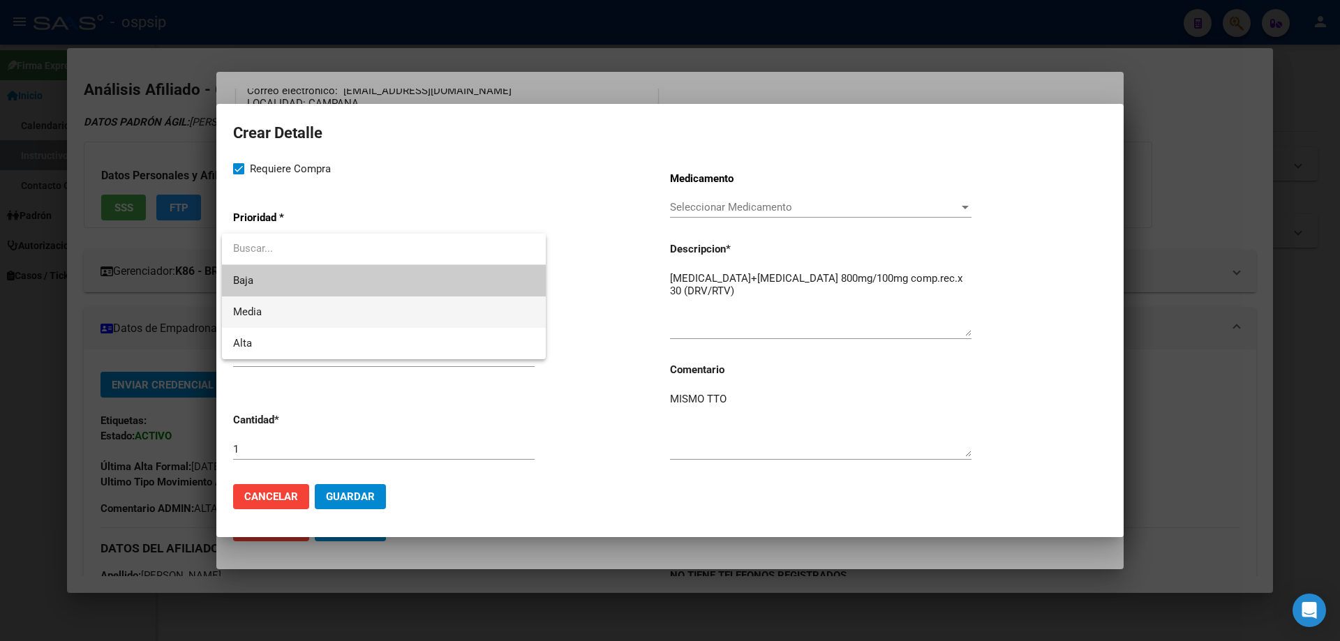
click at [278, 323] on span "Media" at bounding box center [383, 312] width 301 height 31
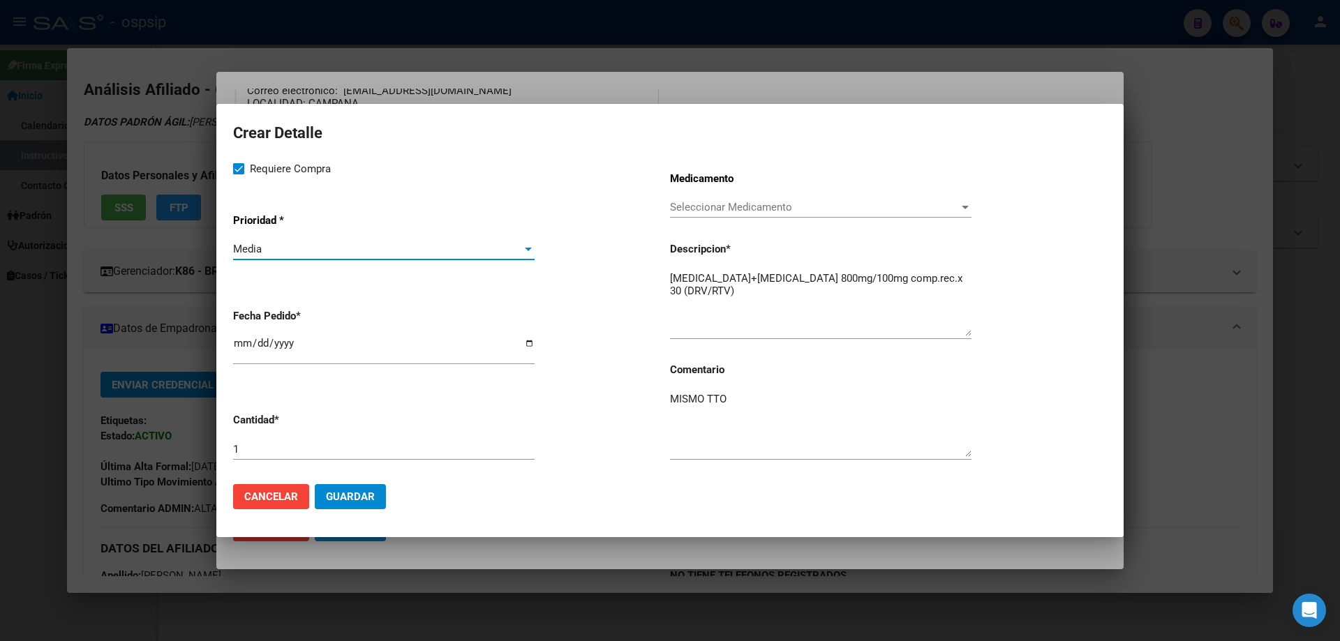
click at [231, 343] on mat-dialog-content "Crear Detalle Requiere Compra Prioridad * Media Seleccionar Prioridad Fecha Ped…" at bounding box center [669, 297] width 907 height 352
click at [251, 346] on input "2025-10-08" at bounding box center [383, 349] width 301 height 22
click at [232, 347] on mat-dialog-content "Crear Detalle Requiere Compra Prioridad * Media Seleccionar Prioridad Fecha Ped…" at bounding box center [669, 297] width 907 height 352
click at [234, 336] on div "2025-10-08" at bounding box center [383, 349] width 301 height 30
click at [241, 345] on input "2025-10-08" at bounding box center [383, 349] width 301 height 22
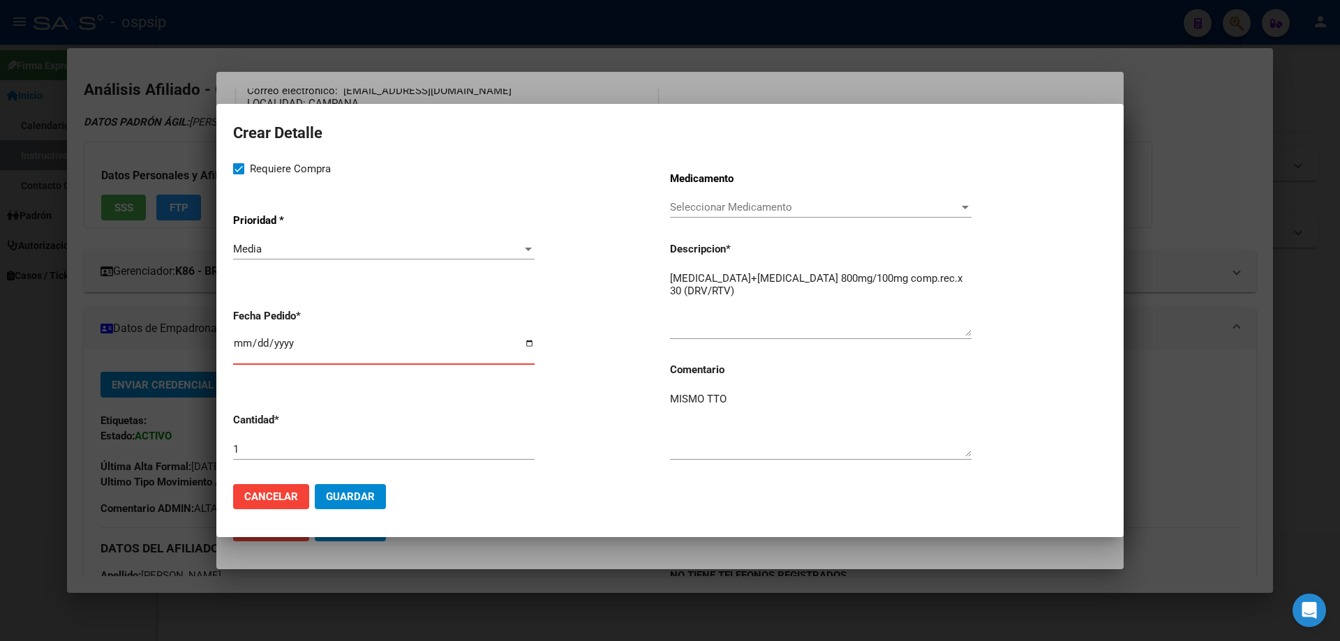
type input "2025-10-06"
click at [331, 498] on span "Guardar" at bounding box center [350, 497] width 49 height 13
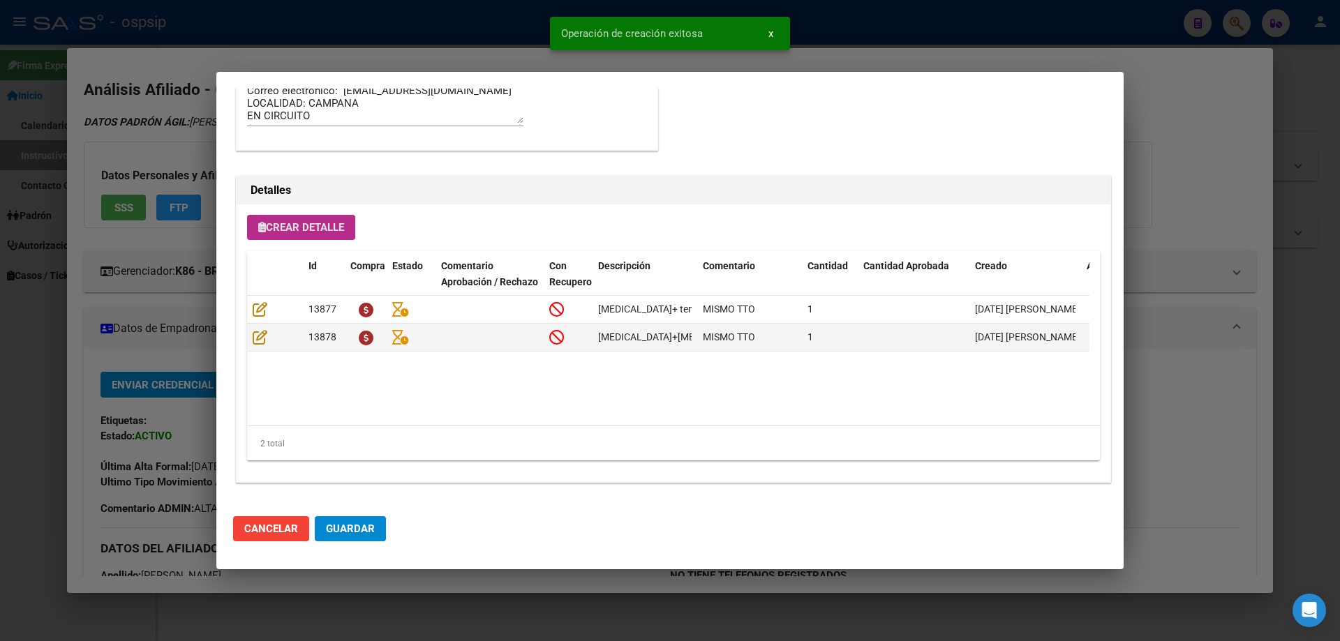
click at [356, 527] on span "Guardar" at bounding box center [350, 529] width 49 height 13
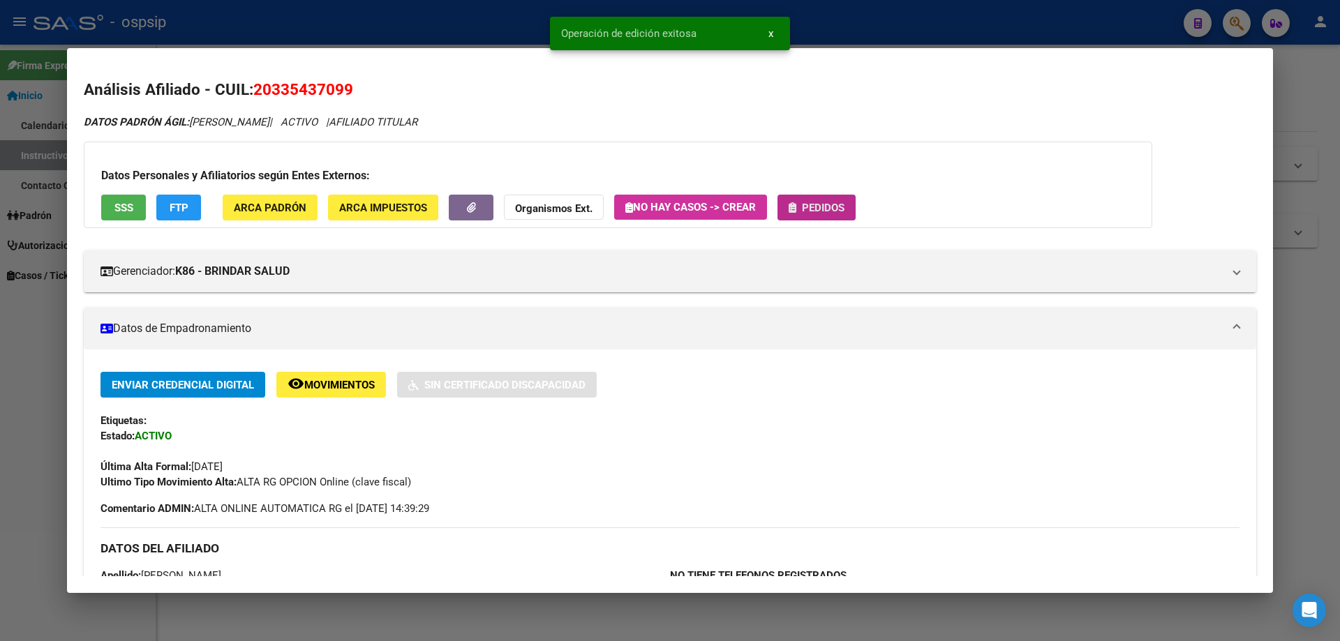
click at [842, 214] on span "Pedidos" at bounding box center [823, 208] width 43 height 13
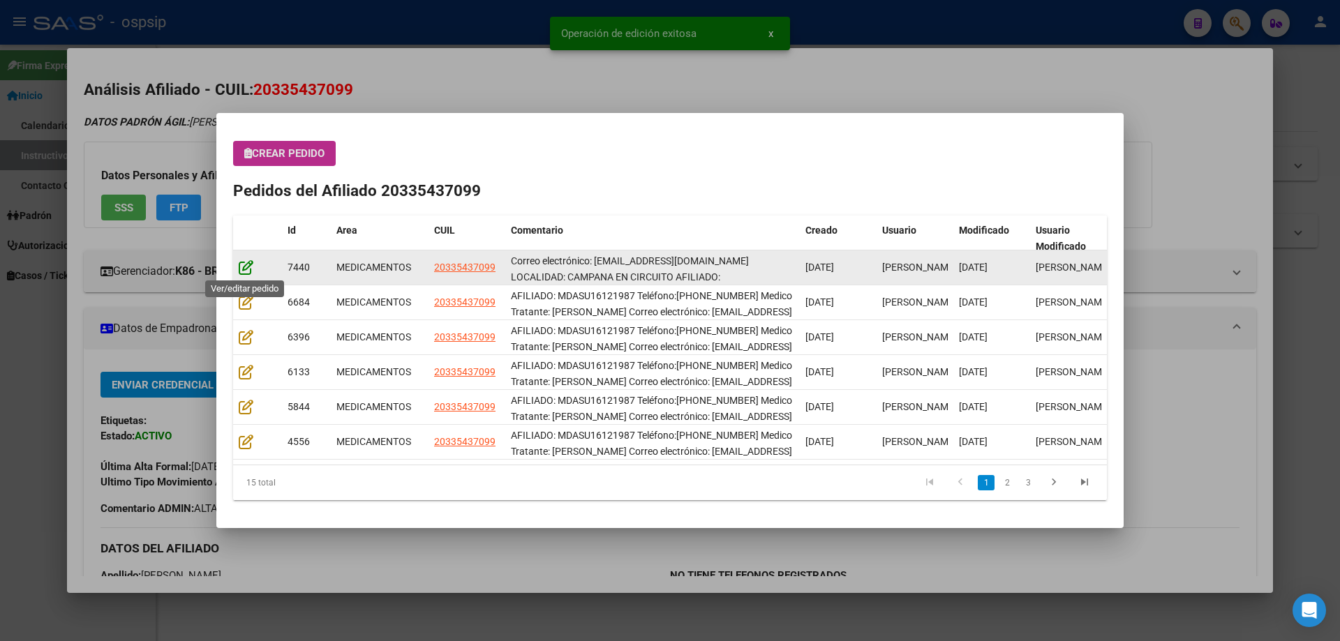
click at [253, 271] on icon at bounding box center [246, 267] width 15 height 15
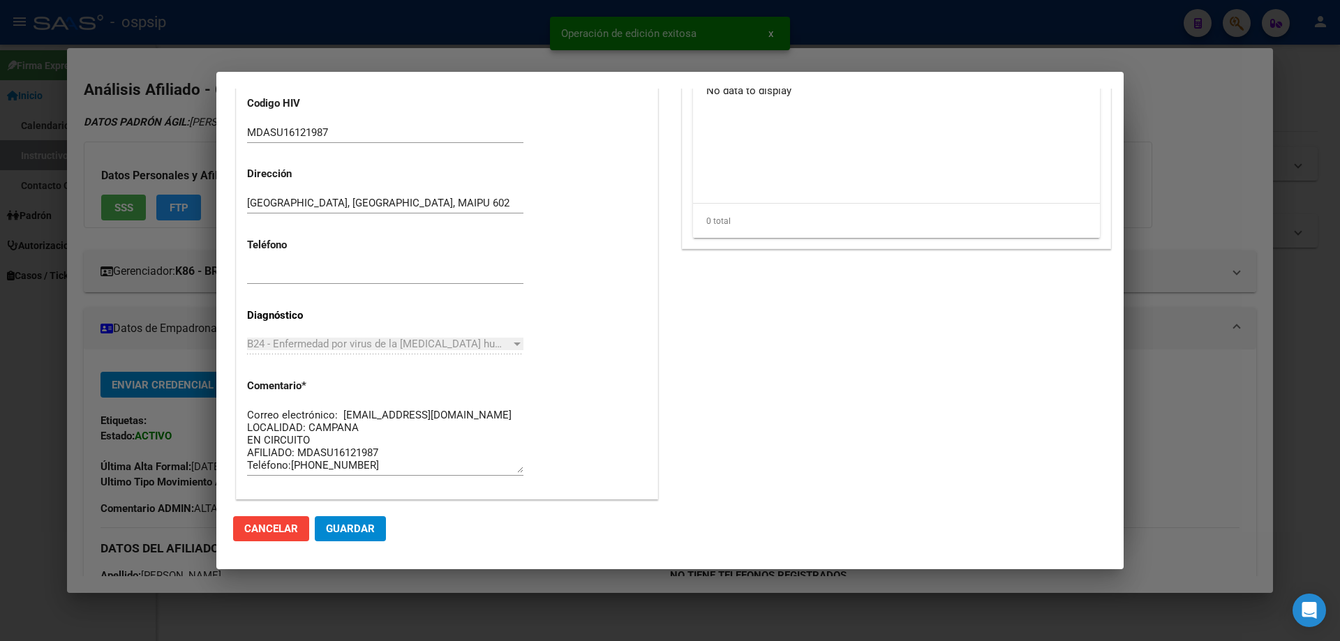
scroll to position [907, 0]
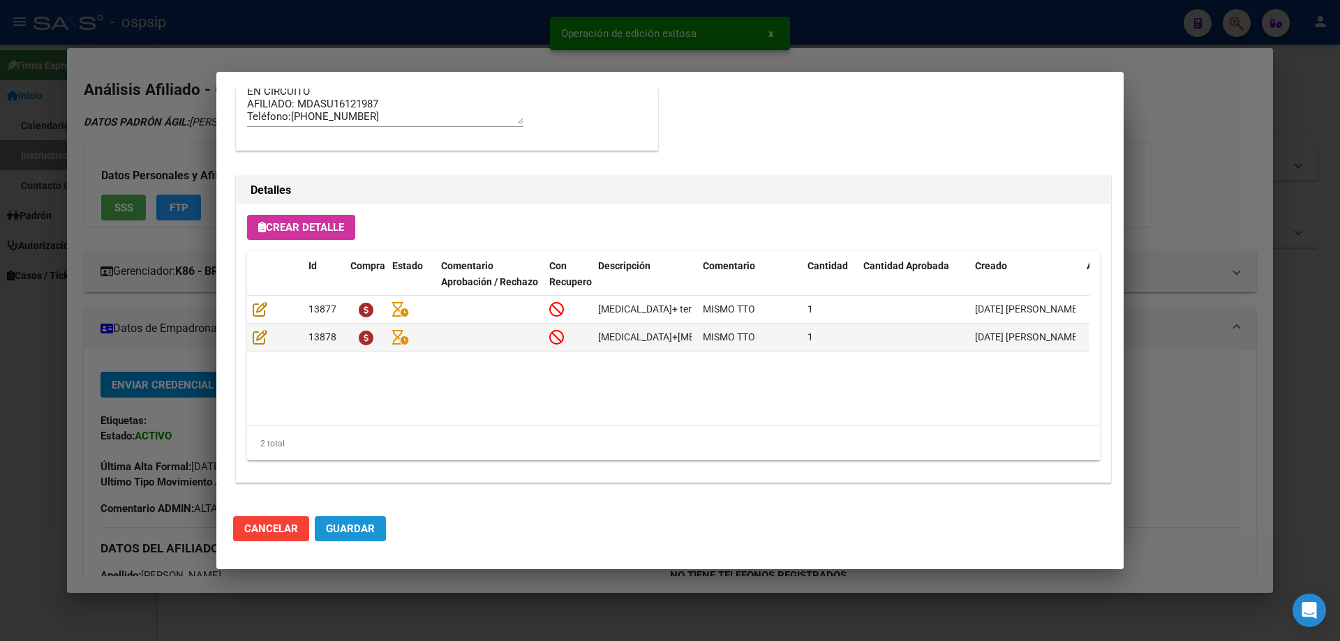
click at [356, 531] on span "Guardar" at bounding box center [350, 529] width 49 height 13
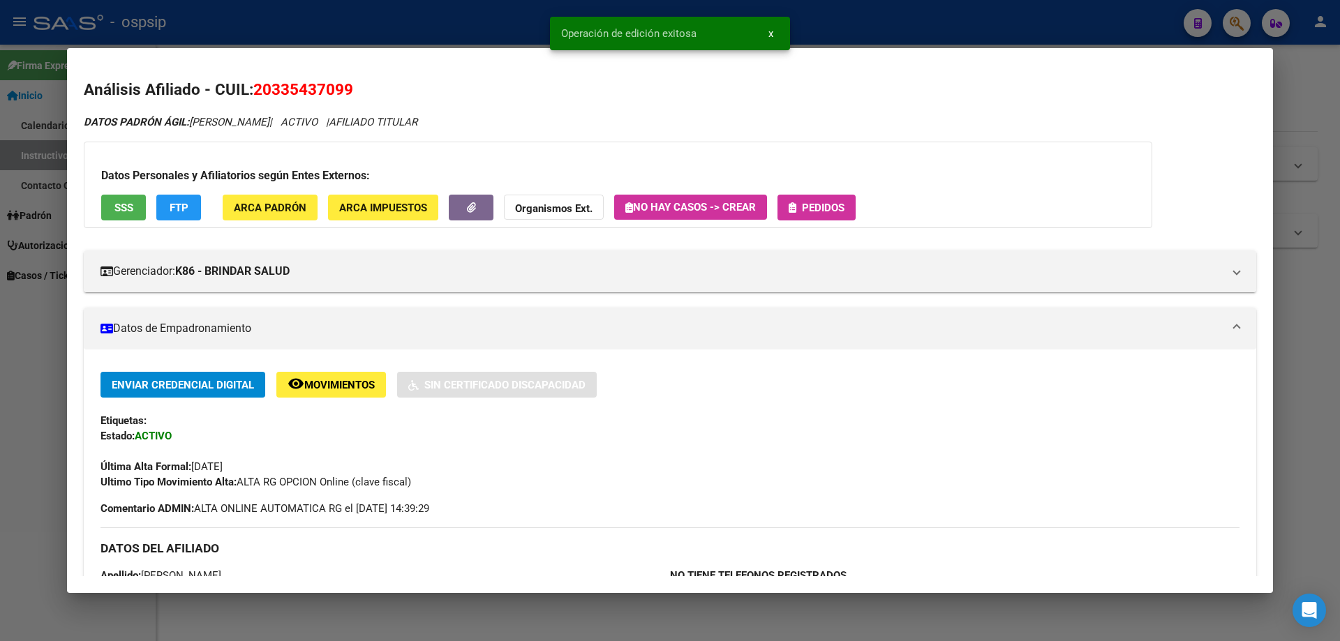
click at [826, 208] on span "Pedidos" at bounding box center [823, 208] width 43 height 13
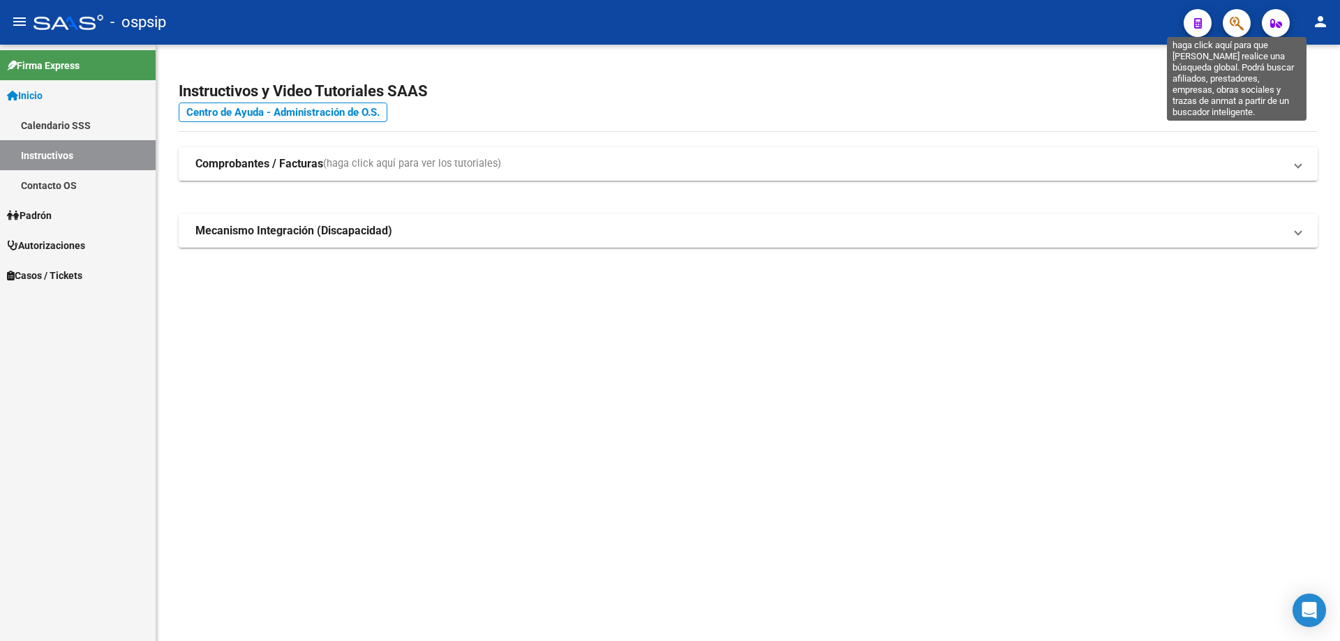
click at [1242, 18] on icon "button" at bounding box center [1237, 23] width 14 height 16
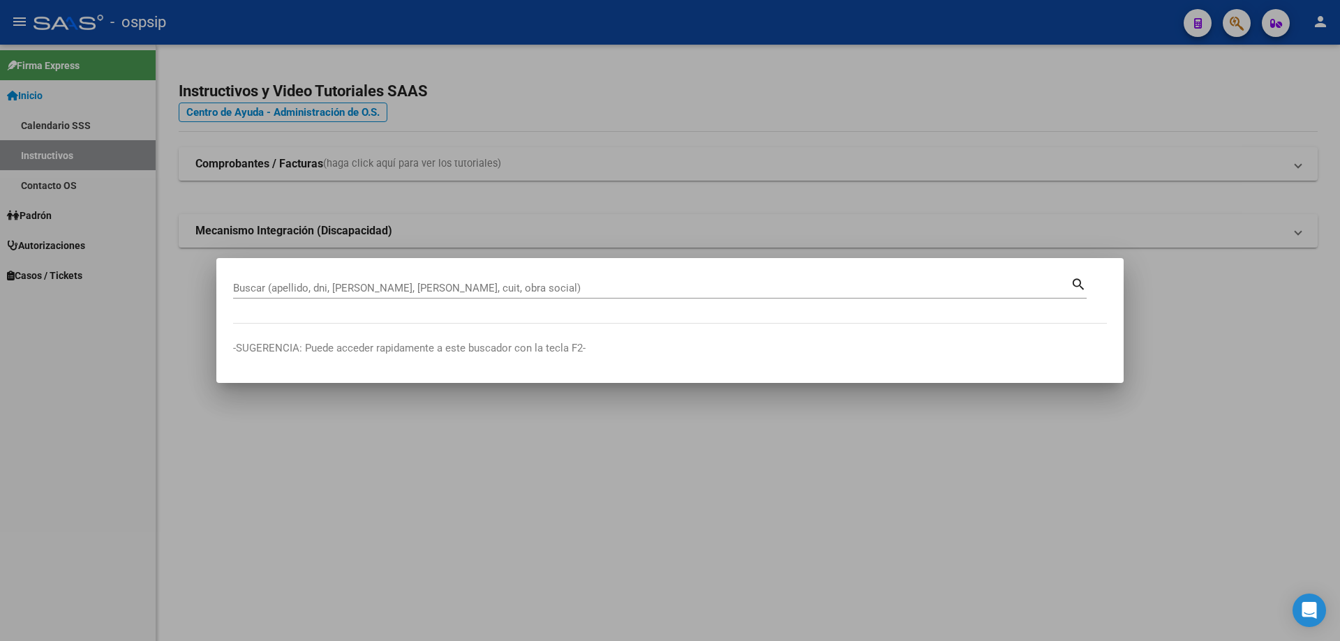
drag, startPoint x: 295, startPoint y: 280, endPoint x: 261, endPoint y: 294, distance: 36.9
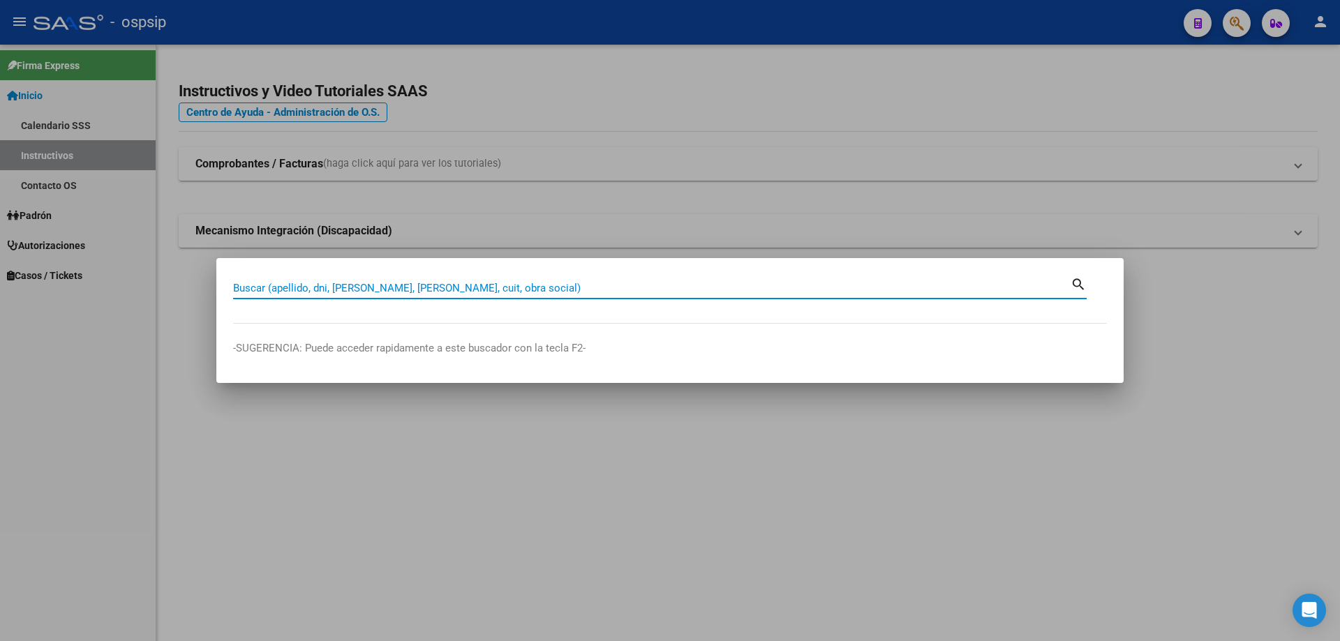
paste input "27244402084"
type input "27244402084"
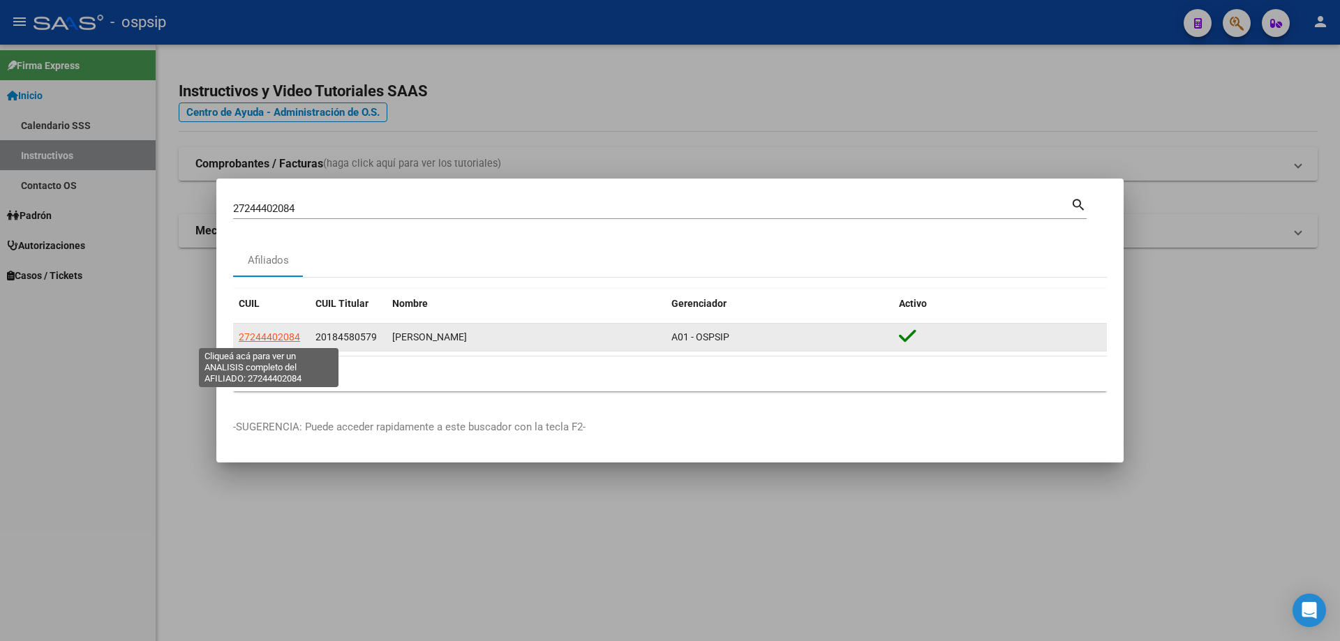
click at [280, 335] on span "27244402084" at bounding box center [269, 336] width 61 height 11
type textarea "27244402084"
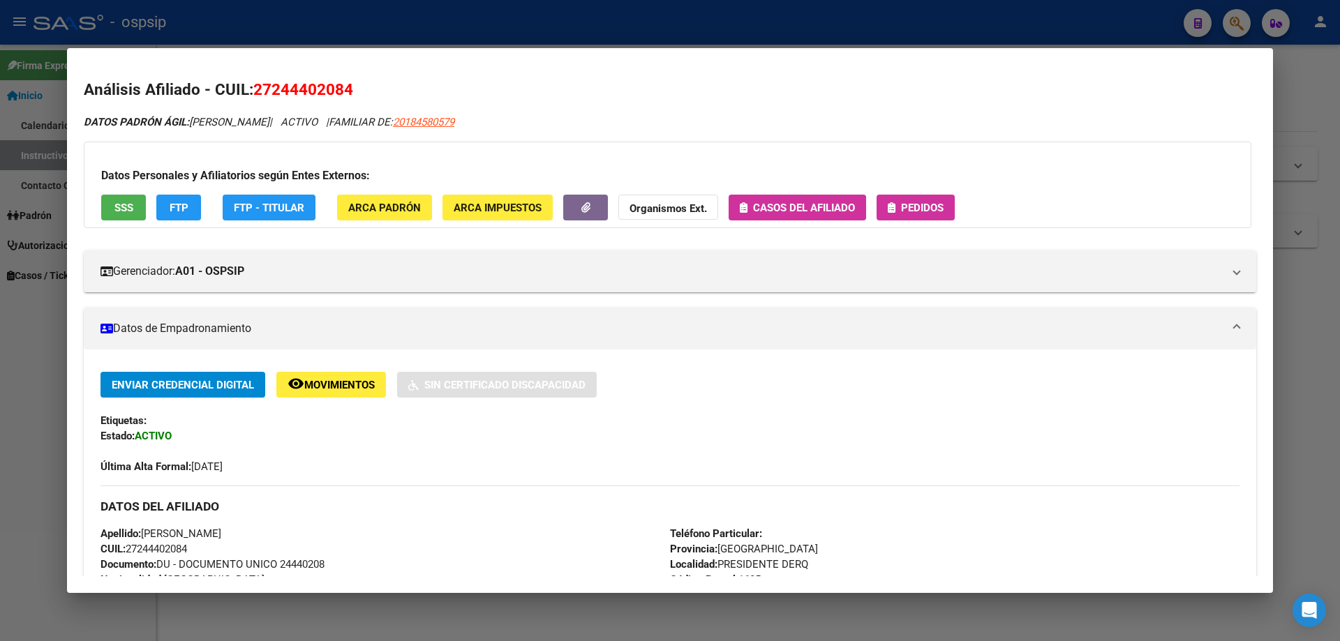
click at [915, 209] on span "Pedidos" at bounding box center [922, 208] width 43 height 13
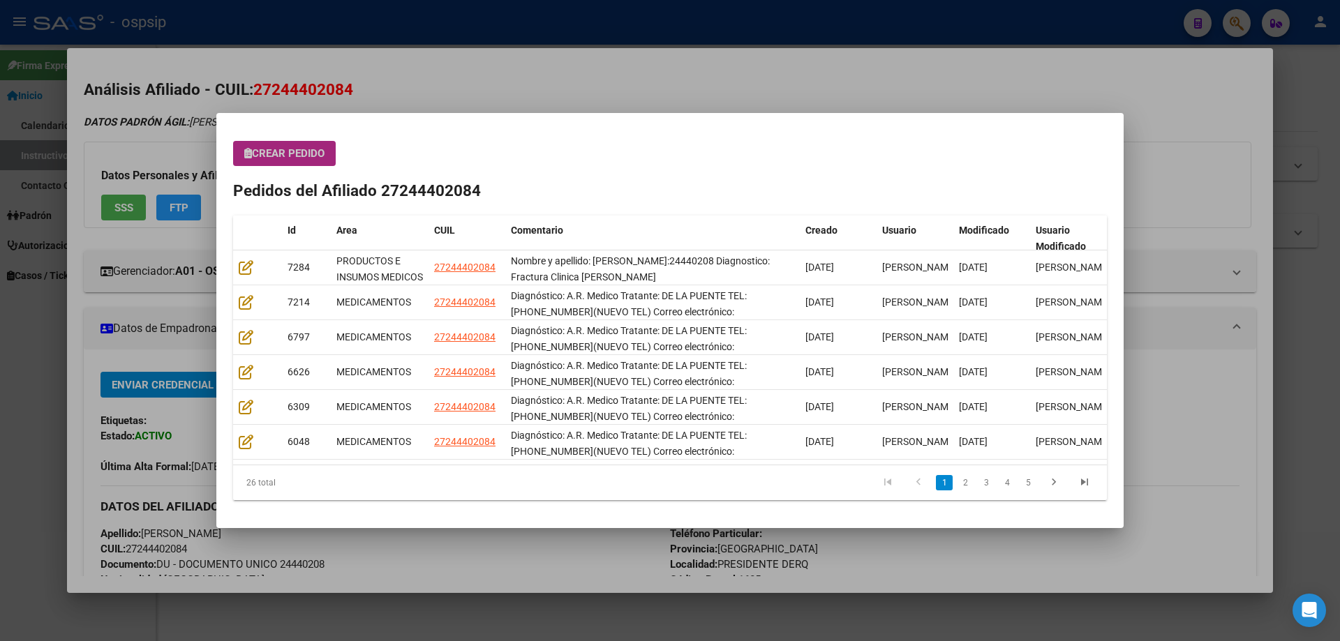
click at [301, 161] on button "Crear Pedido" at bounding box center [284, 153] width 103 height 25
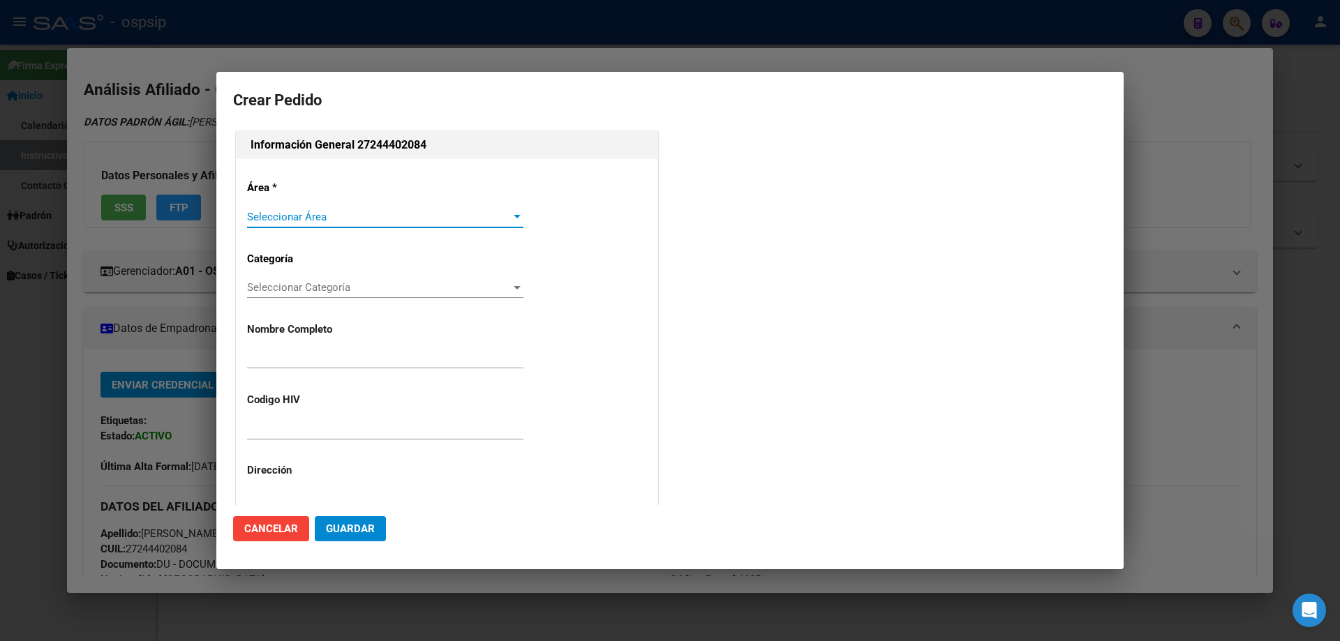
type input "MARTA GLORIA RETAMAR"
type input "BUENOS AIRES, PRESIDENTE DERQ, DINAMARCA 422"
type input "NO CORRESPONDE"
type input "Buenos Aires, PRESIDENTE DERQ, DINAMARCA 422"
click at [297, 207] on div "Seleccionar Área Seleccionar Área" at bounding box center [385, 217] width 276 height 21
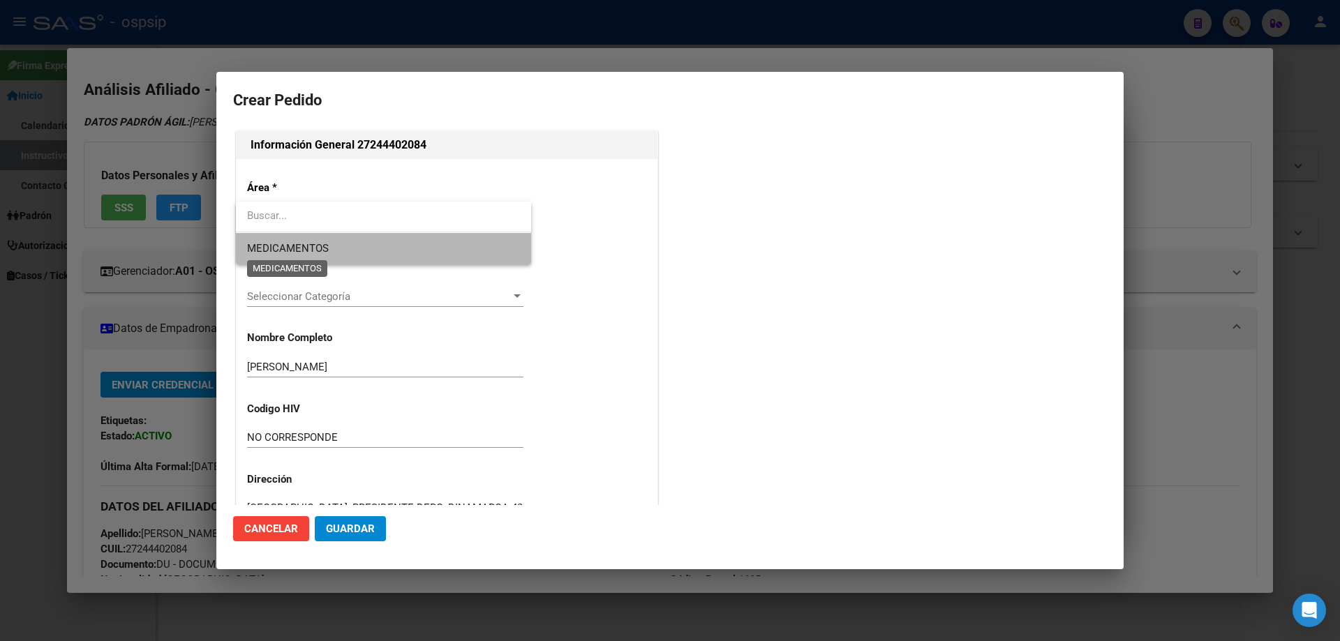
click at [292, 244] on span "MEDICAMENTOS" at bounding box center [288, 248] width 82 height 13
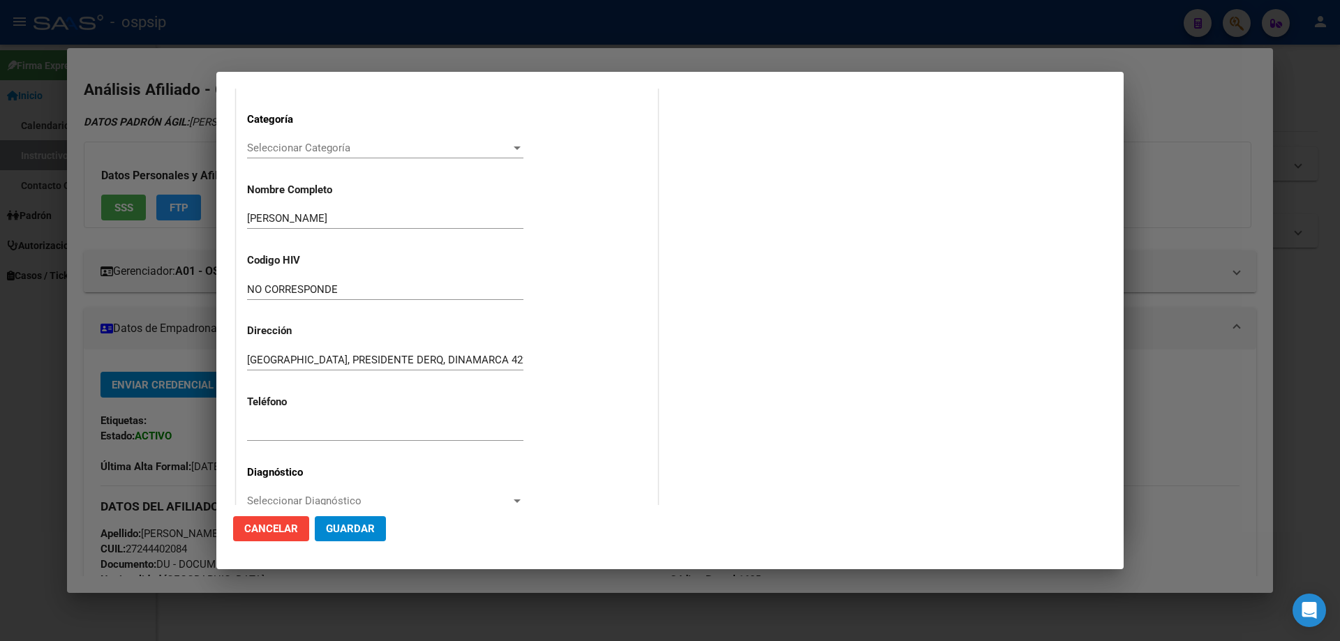
scroll to position [279, 0]
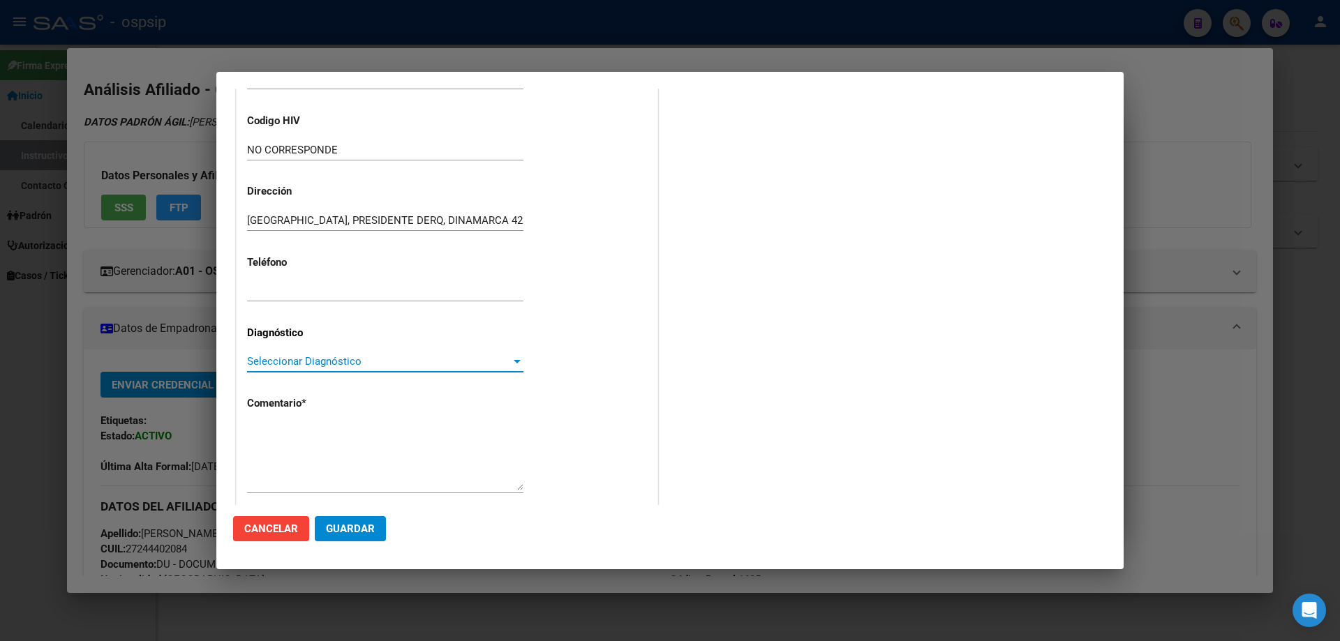
click at [267, 362] on span "Seleccionar Diagnóstico" at bounding box center [379, 361] width 264 height 13
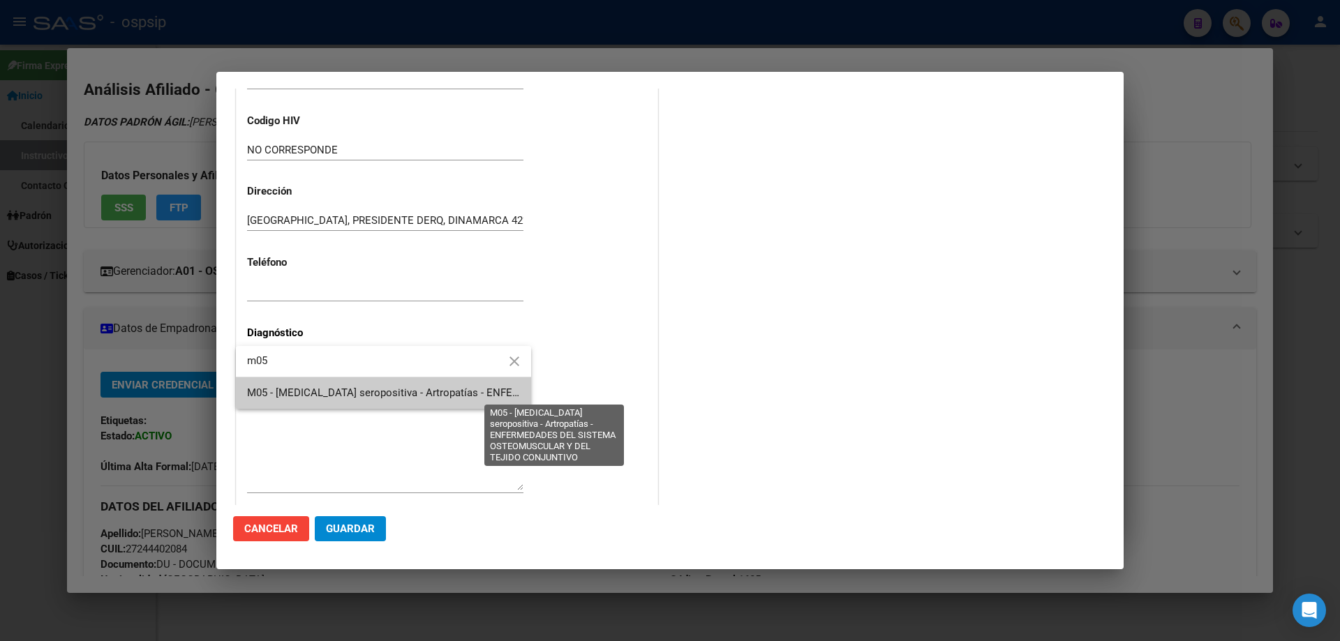
type input "m05"
click at [288, 394] on span "M05 - [MEDICAL_DATA] seropositiva - Artropatías - ENFERMEDADES DEL SISTEMA OSTE…" at bounding box center [554, 393] width 615 height 13
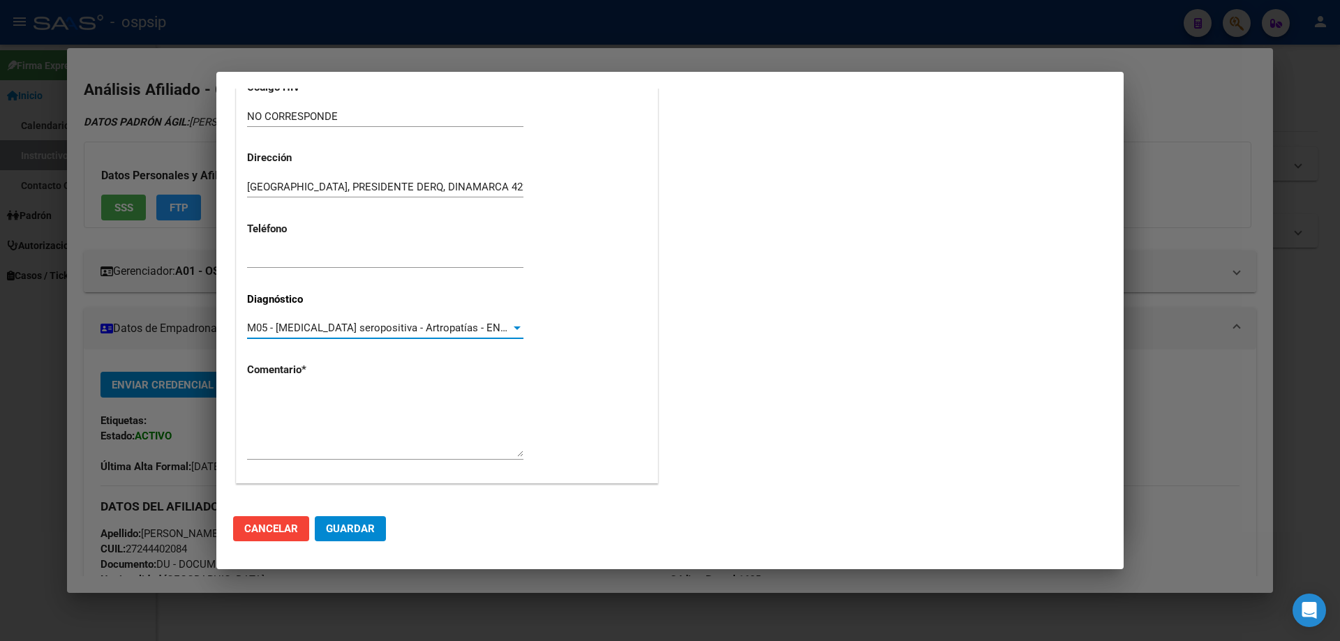
scroll to position [313, 0]
paste textarea "Diagnóstico: A.R. Medico Tratante: DE LA PUENTE TEL: 1167984607(NUEVO TEL) Corr…"
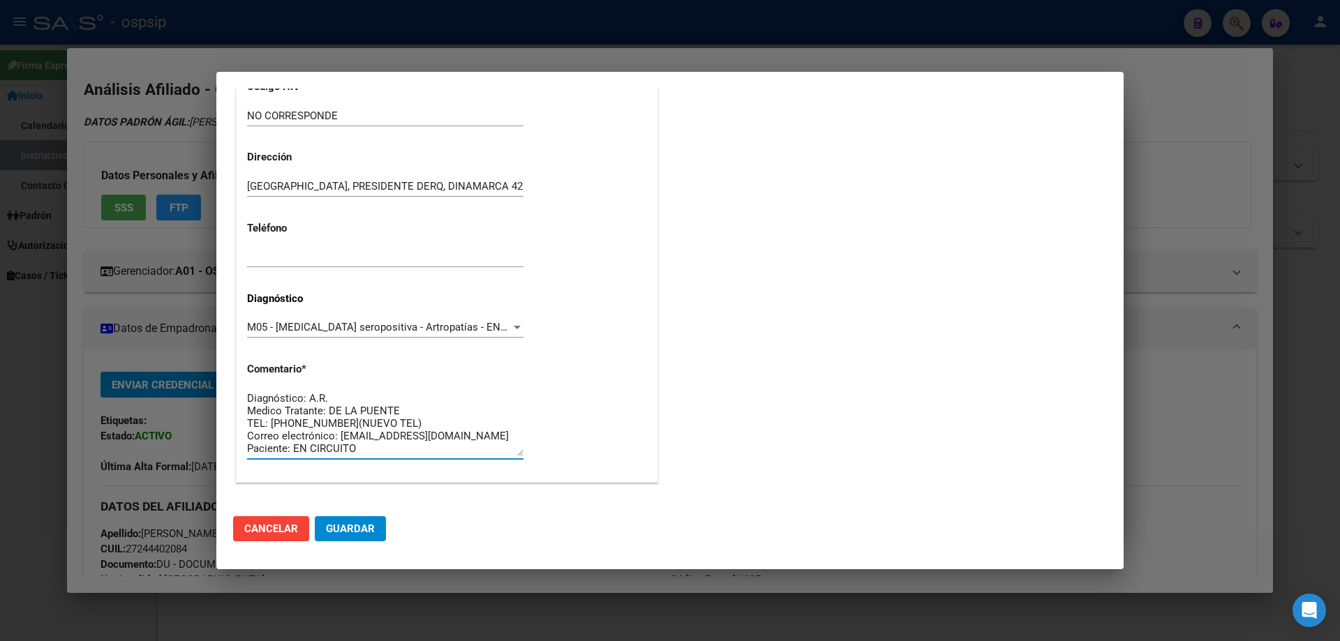
scroll to position [11, 0]
type textarea "Diagnóstico: A.R. Medico Tratante: DE LA PUENTE TEL: 1167984607(NUEVO TEL) Corr…"
click at [367, 537] on button "Guardar" at bounding box center [350, 528] width 71 height 25
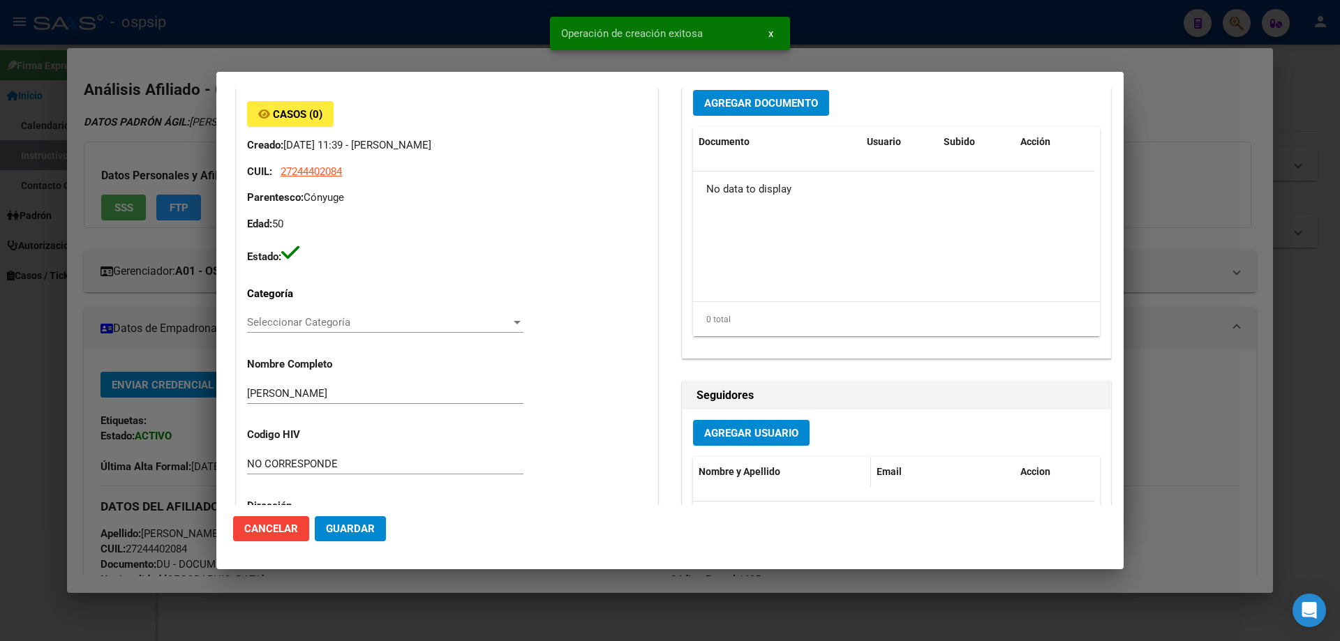
scroll to position [0, 0]
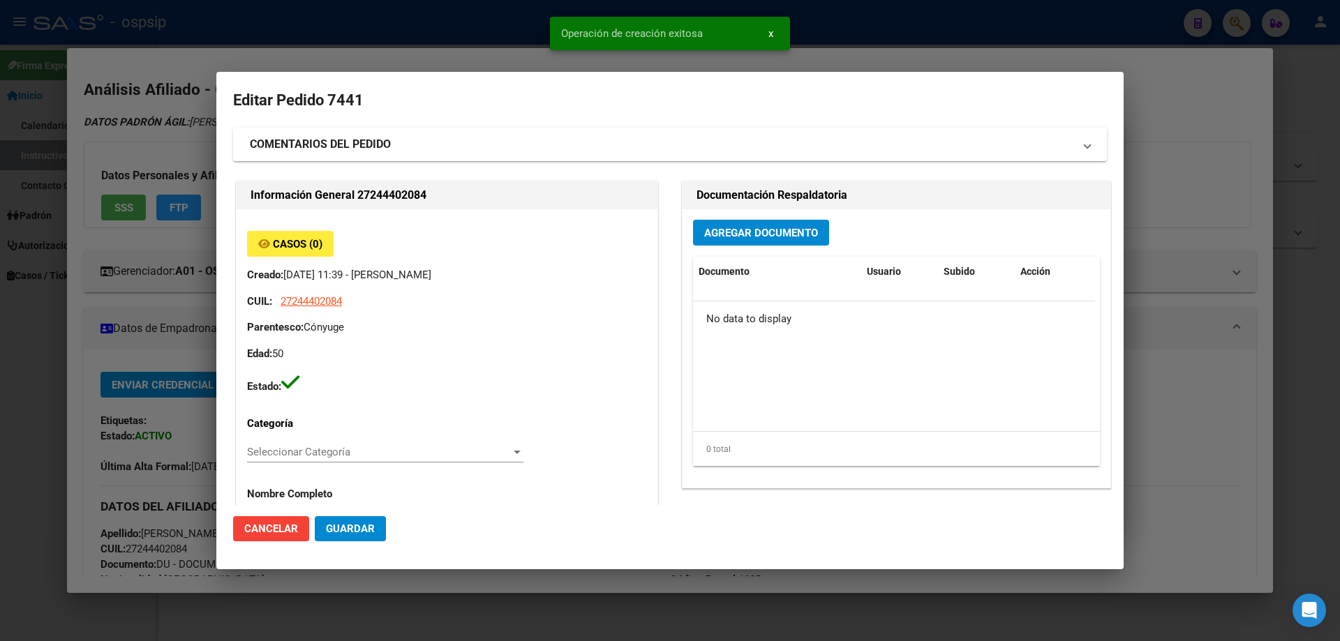
click at [739, 232] on span "Agregar Documento" at bounding box center [761, 233] width 114 height 13
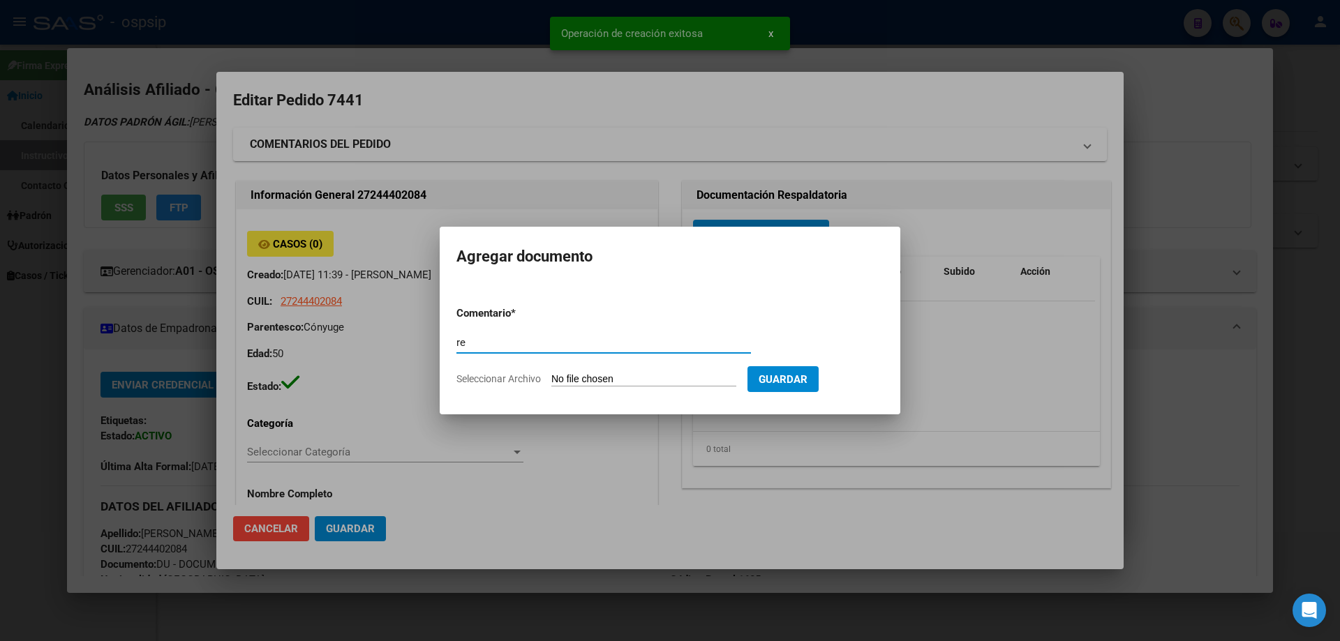
type input "r"
type input "RECETA"
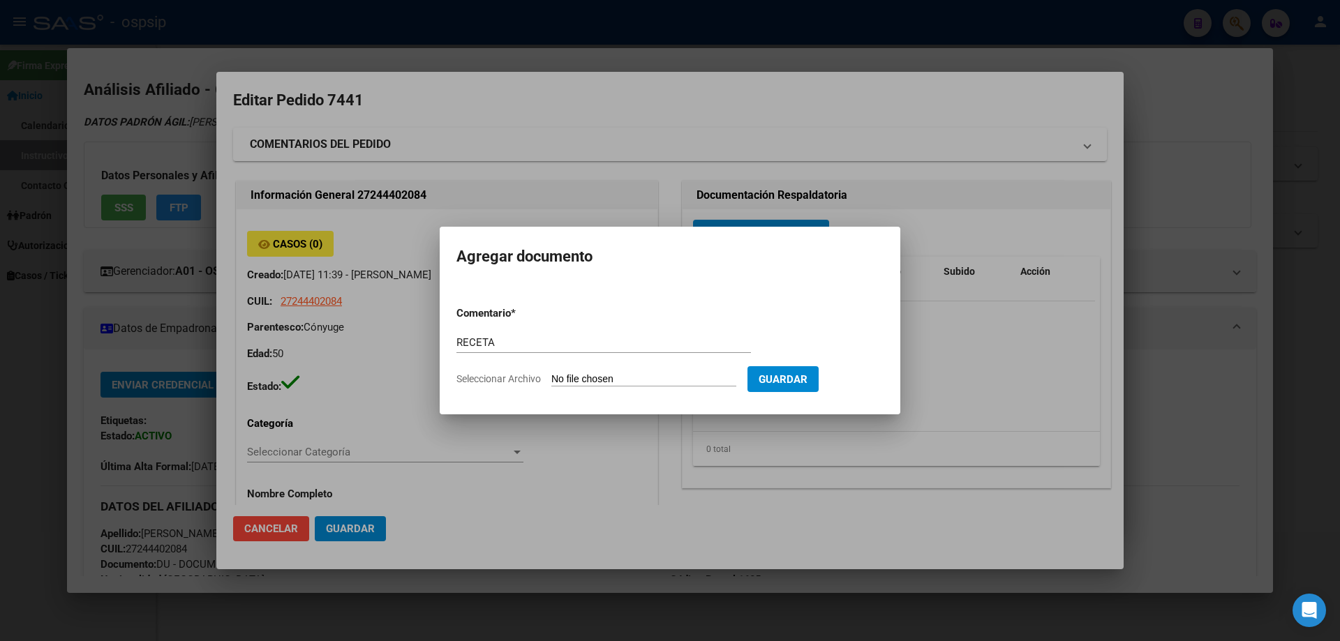
click at [592, 370] on form "Comentario * RECETA Comentario Seleccionar Archivo Guardar" at bounding box center [669, 346] width 427 height 102
click at [595, 377] on input "Seleccionar Archivo" at bounding box center [643, 379] width 185 height 13
type input "C:\fakepath\101037_7375997Y8QDPWQ4934HQBWN251MTMZZJVZWKA.pdf"
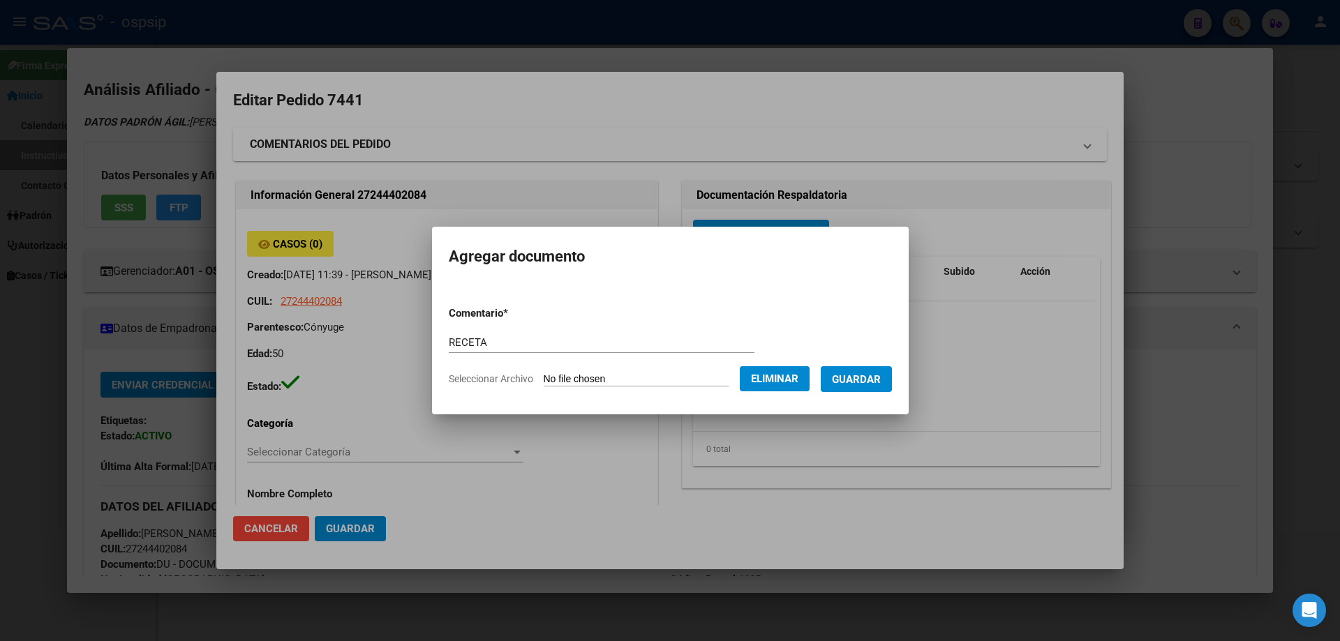
click at [871, 395] on form "Comentario * RECETA Comentario Seleccionar Archivo Eliminar Guardar" at bounding box center [670, 346] width 443 height 102
click at [871, 392] on form "Comentario * RECETA Comentario Seleccionar Archivo Eliminar Guardar" at bounding box center [670, 346] width 443 height 102
click at [871, 381] on span "Guardar" at bounding box center [856, 379] width 49 height 13
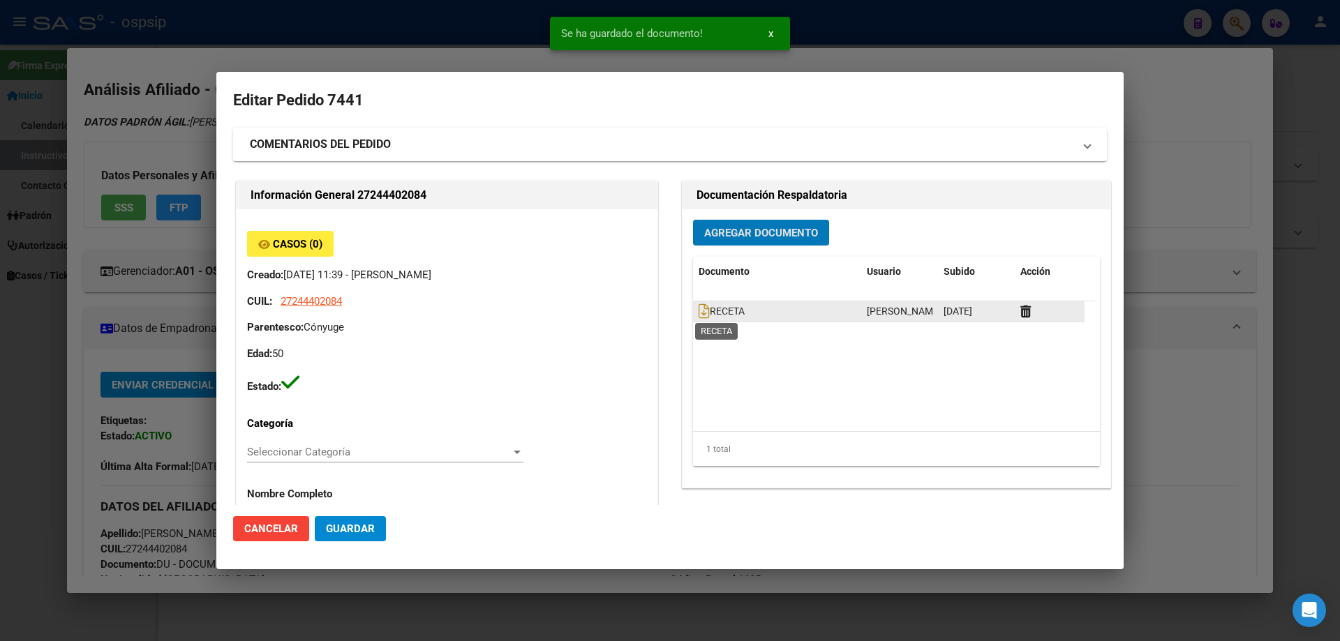
click at [703, 313] on span "RECETA" at bounding box center [722, 311] width 46 height 11
click at [699, 313] on icon at bounding box center [704, 311] width 11 height 15
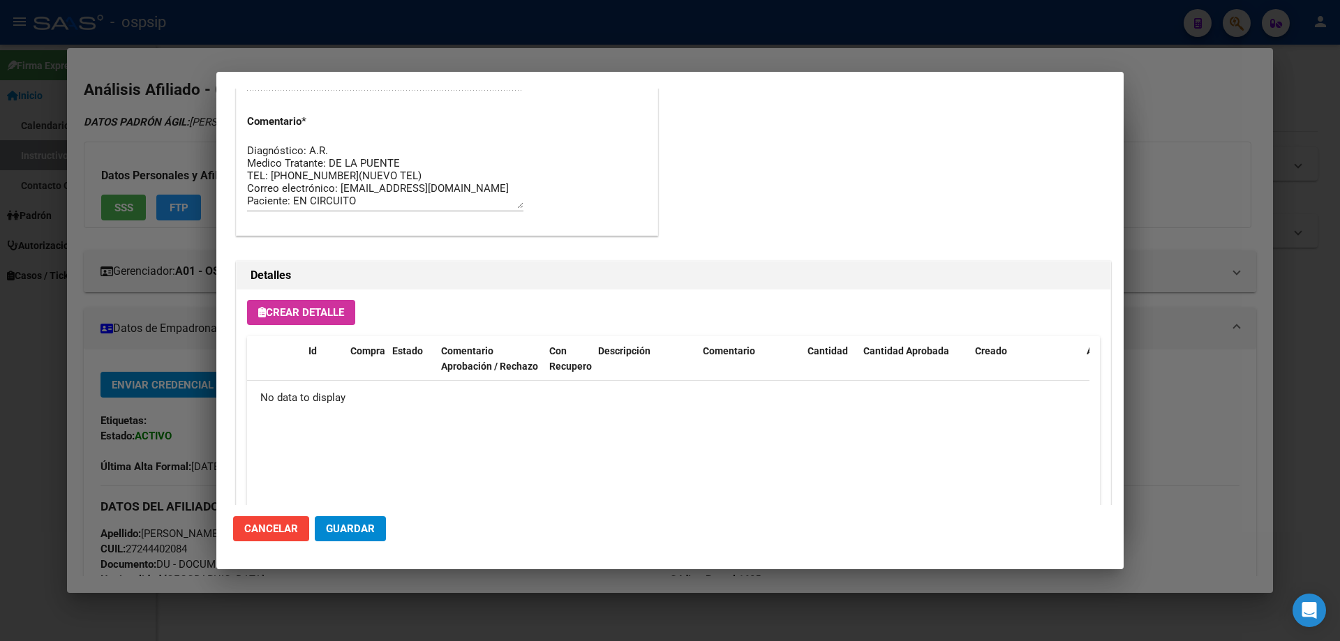
scroll to position [811, 0]
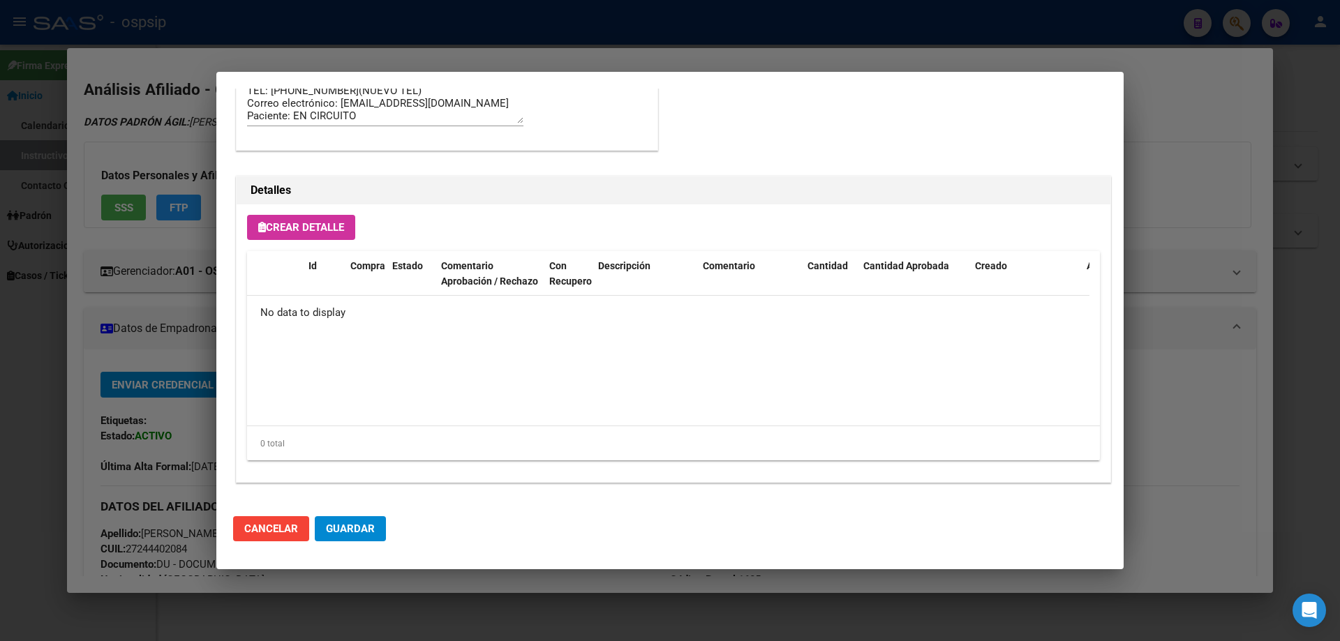
click at [311, 225] on span "Crear Detalle" at bounding box center [301, 227] width 86 height 13
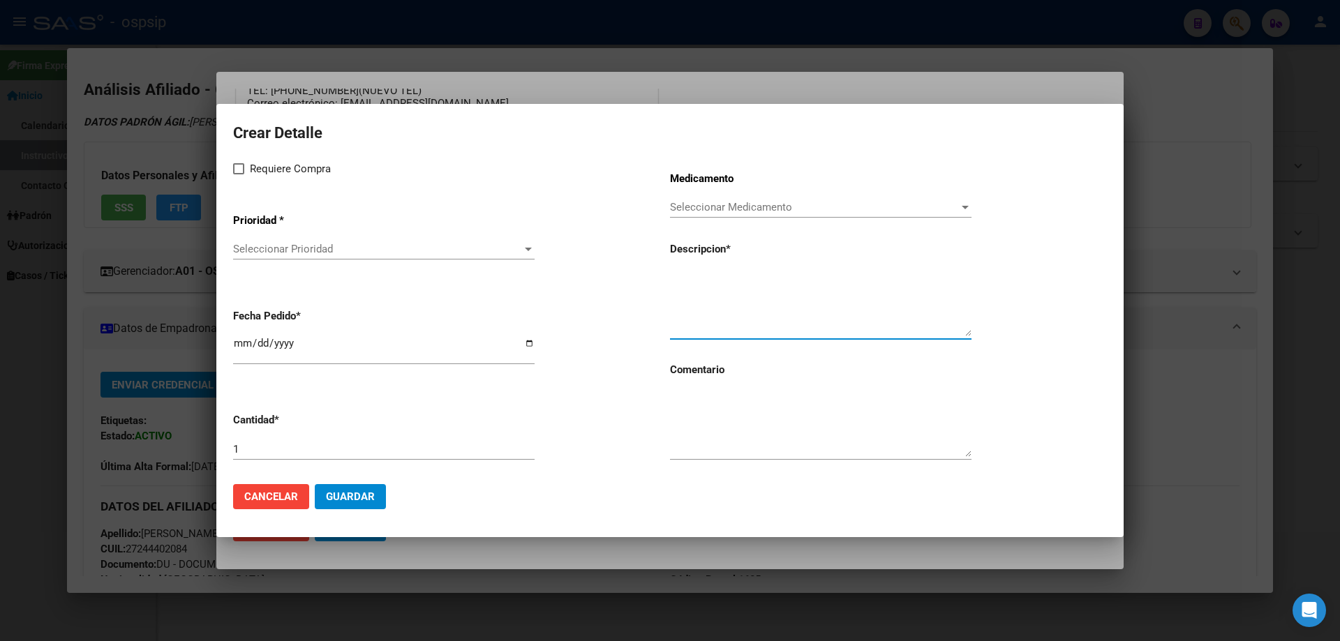
paste textarea "TOFACITINIB 11MG COMP. X 30"
type textarea "TOFACITINIB 11MG COMP. X 30"
click at [728, 391] on textarea at bounding box center [820, 424] width 301 height 66
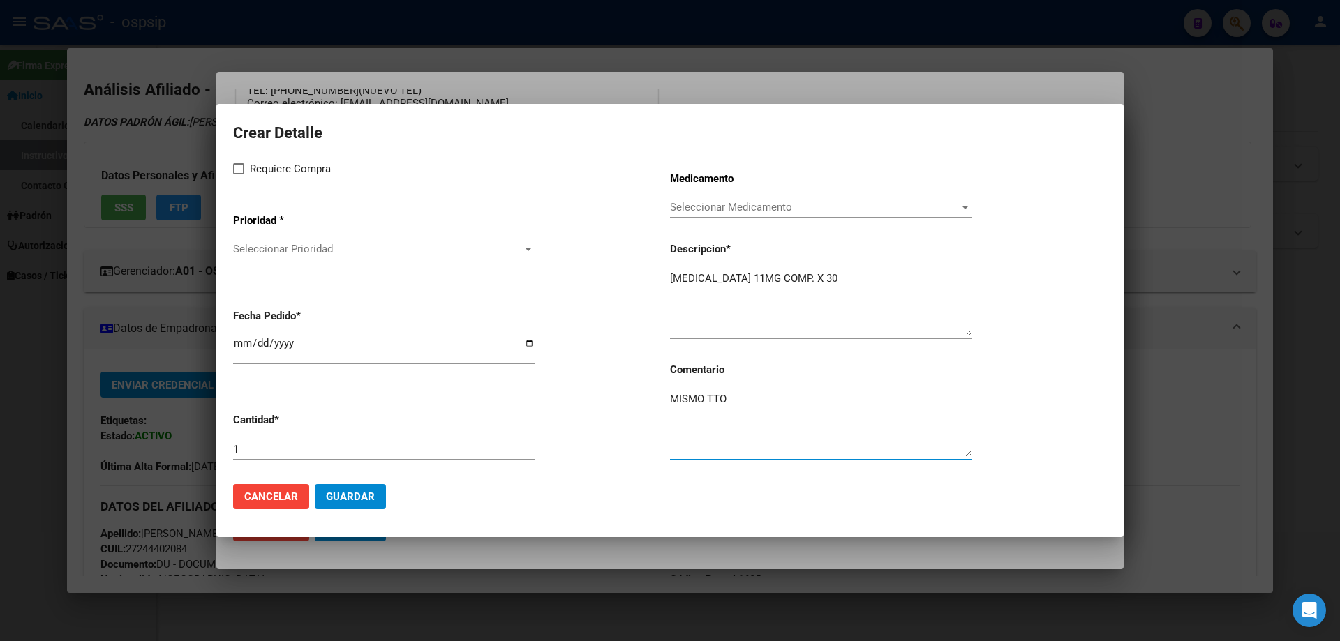
type textarea "MISMO TTO"
click at [241, 170] on span at bounding box center [238, 168] width 11 height 11
click at [239, 174] on input "Requiere Compra" at bounding box center [238, 174] width 1 height 1
checkbox input "true"
click at [253, 259] on div "Seleccionar Prioridad Seleccionar Prioridad" at bounding box center [383, 249] width 301 height 21
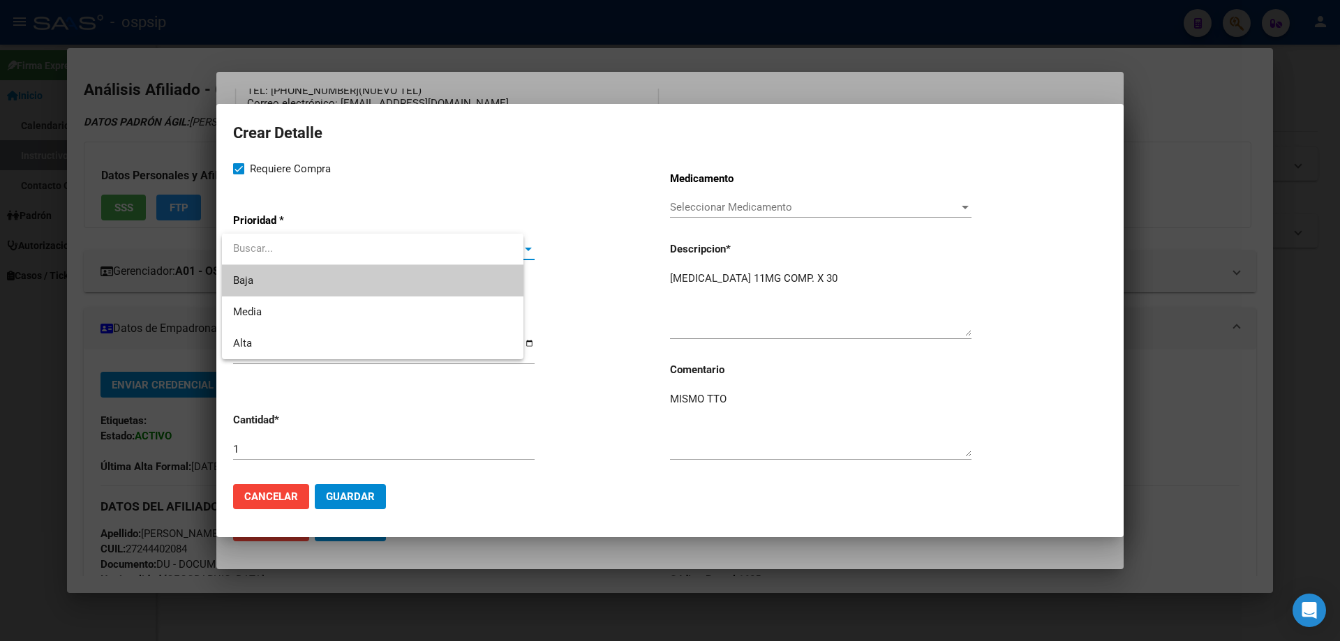
click at [262, 245] on input "dropdown search" at bounding box center [372, 248] width 301 height 31
click at [266, 312] on span "Media" at bounding box center [383, 312] width 301 height 31
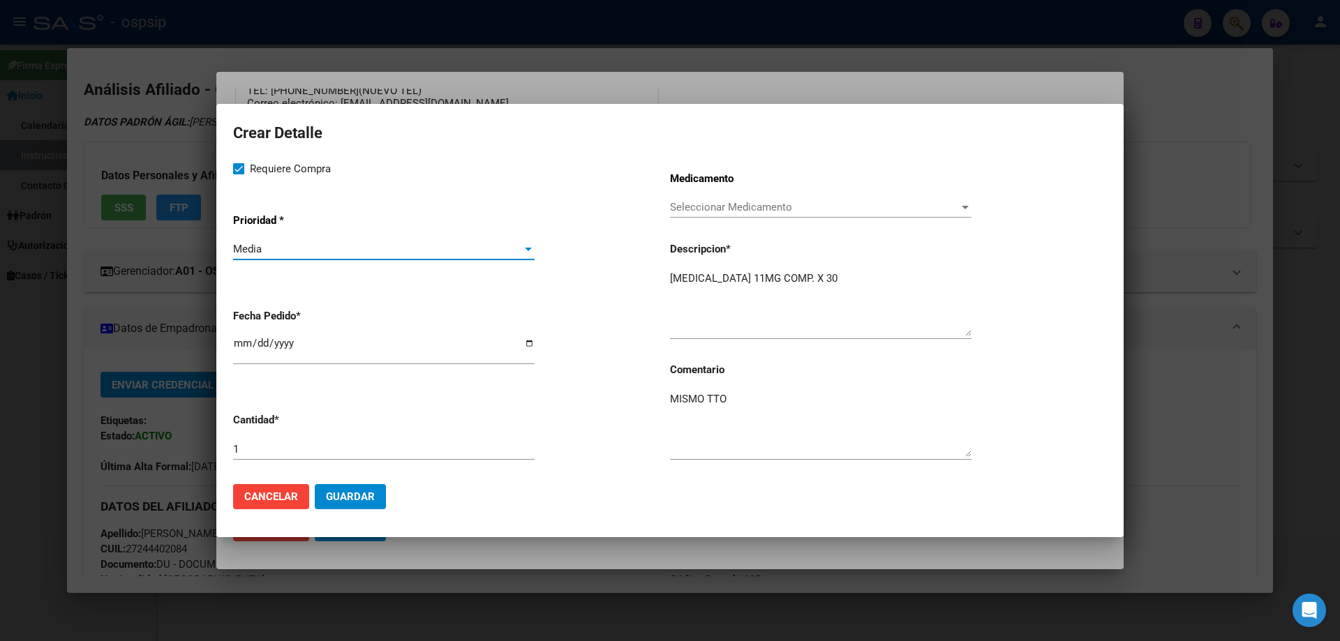
click at [237, 350] on input "2025-10-08" at bounding box center [383, 349] width 301 height 22
type input "2025-10-05"
click at [345, 500] on span "Guardar" at bounding box center [350, 497] width 49 height 13
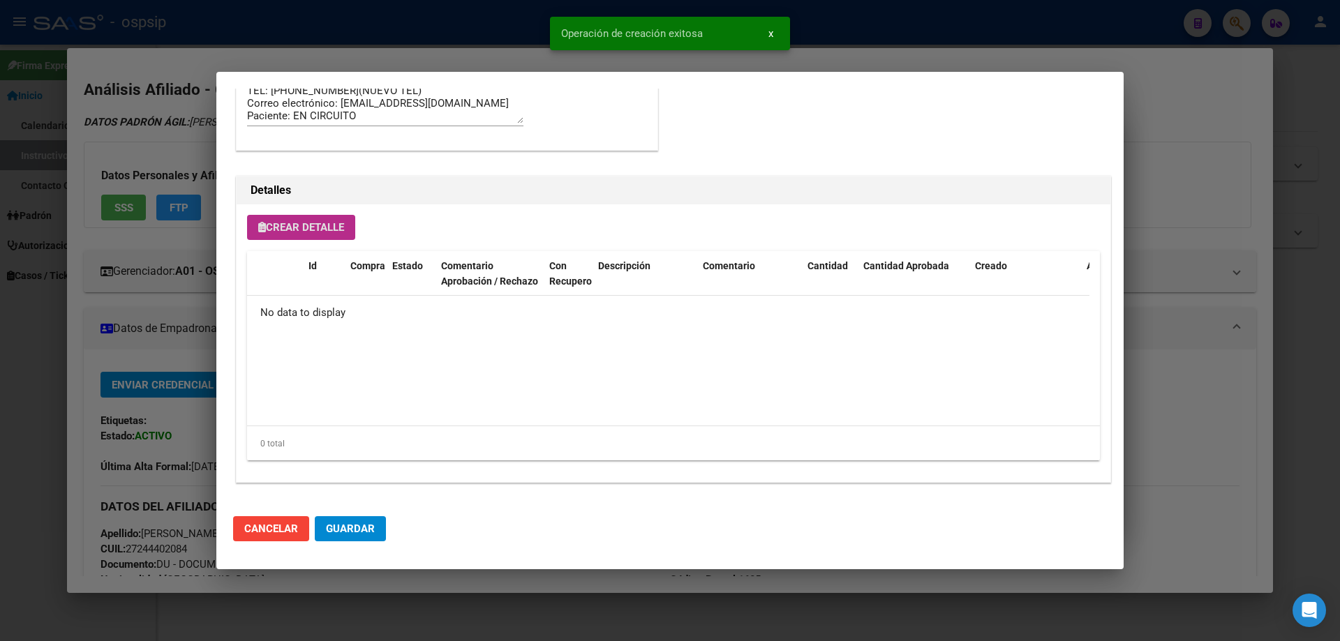
scroll to position [837, 0]
drag, startPoint x: 368, startPoint y: 535, endPoint x: 358, endPoint y: 530, distance: 10.9
click at [363, 534] on span "Guardar" at bounding box center [350, 529] width 49 height 13
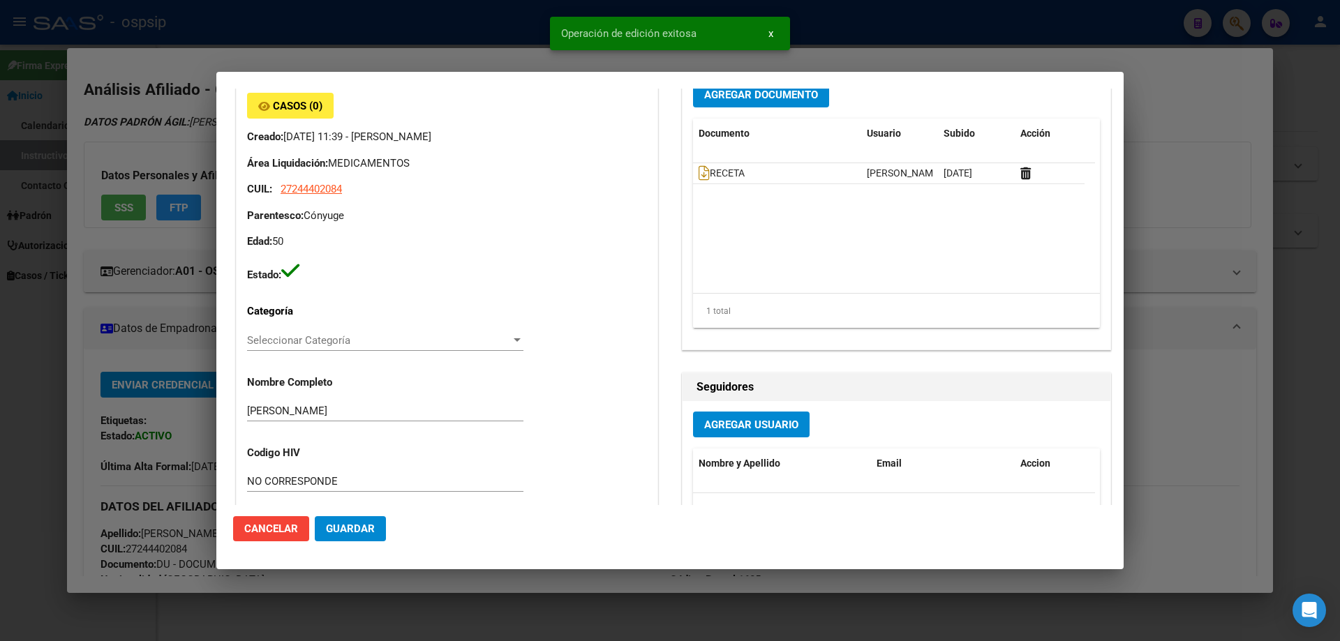
scroll to position [0, 0]
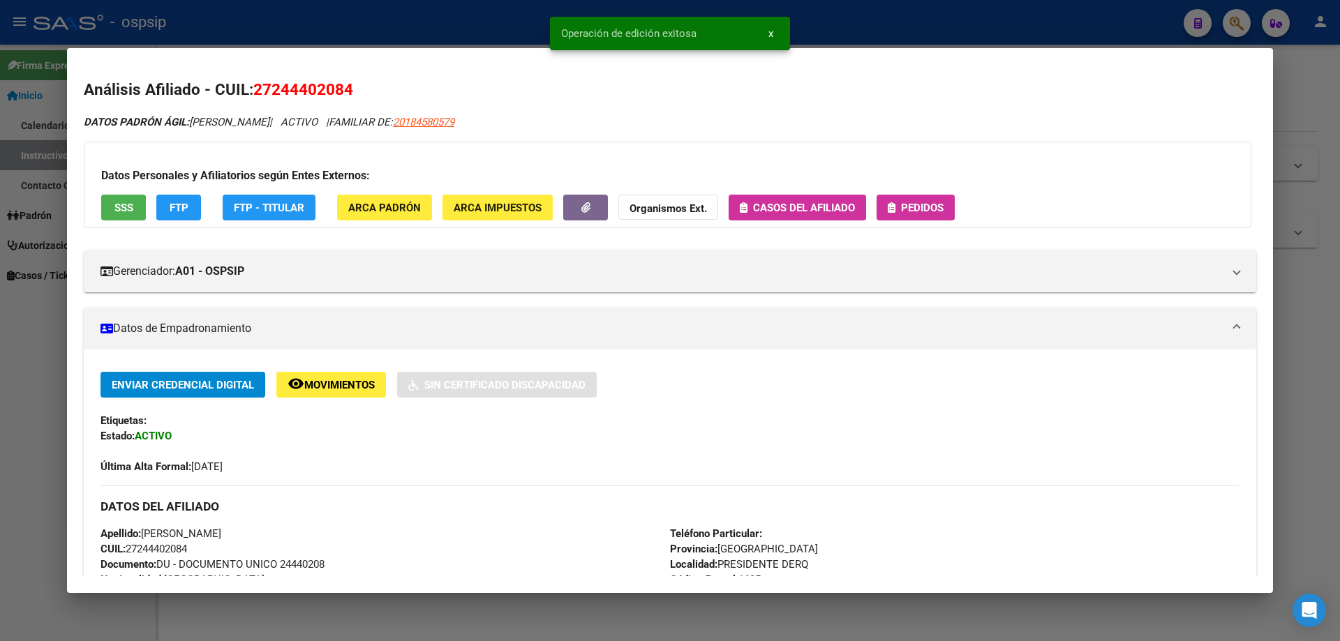
click at [904, 207] on span "Pedidos" at bounding box center [922, 208] width 43 height 13
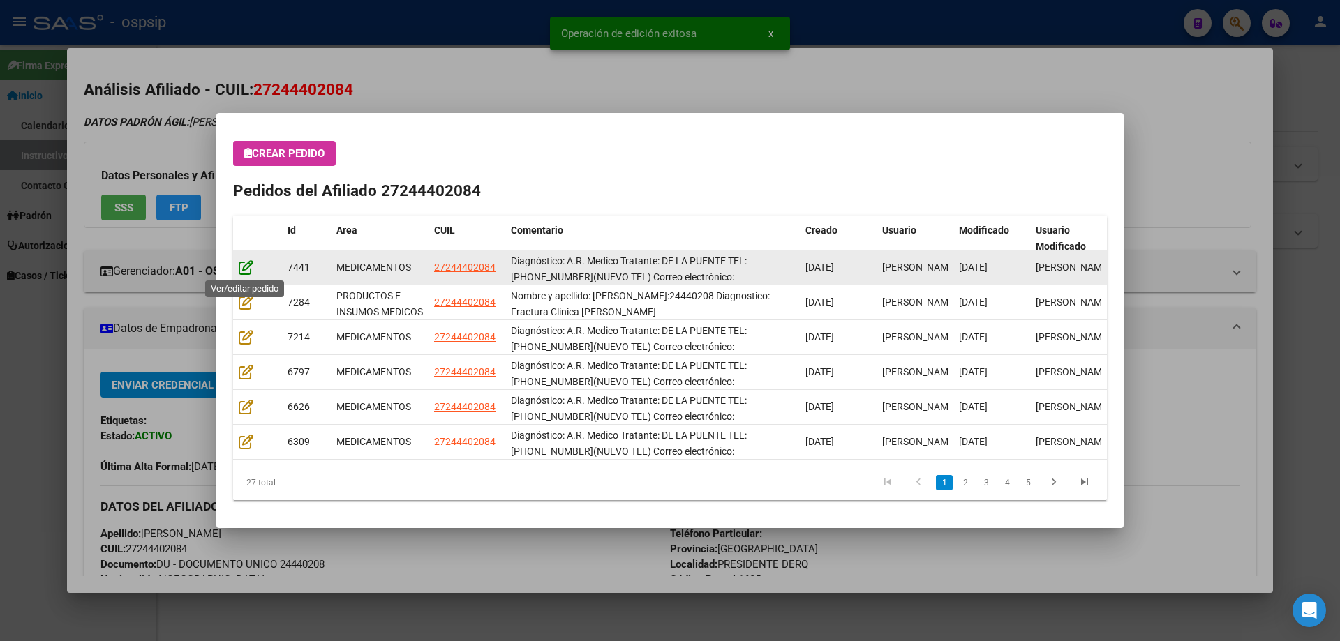
click at [250, 269] on icon at bounding box center [246, 267] width 15 height 15
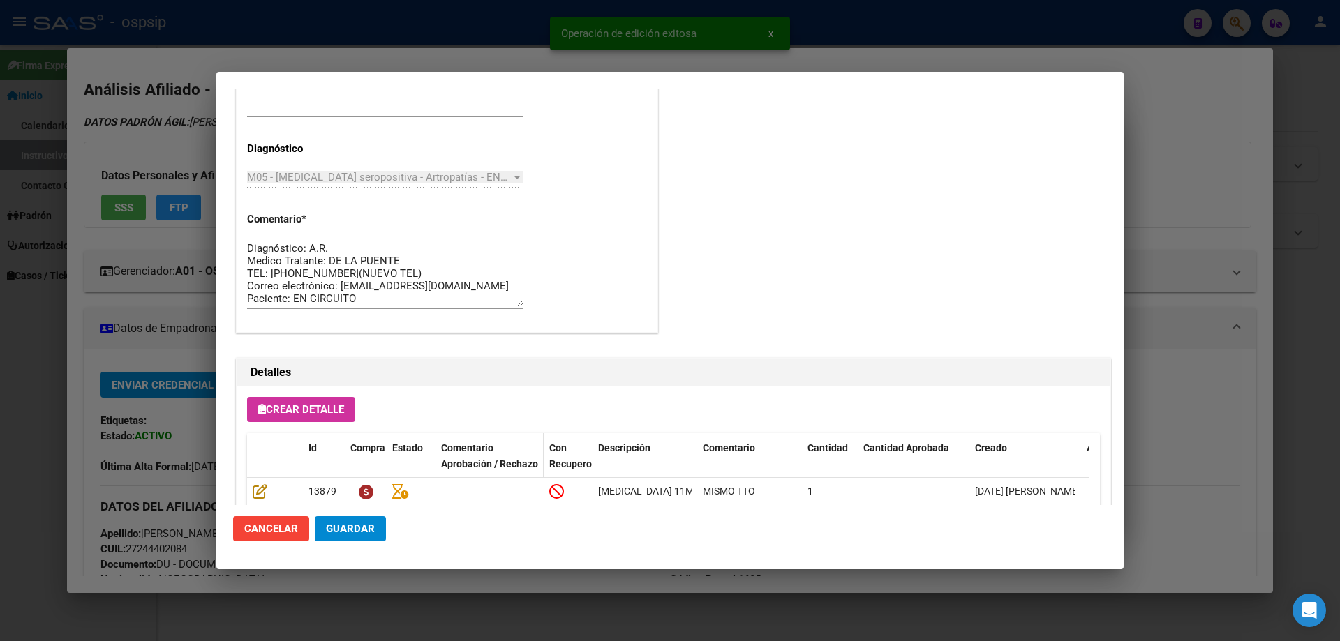
scroll to position [907, 0]
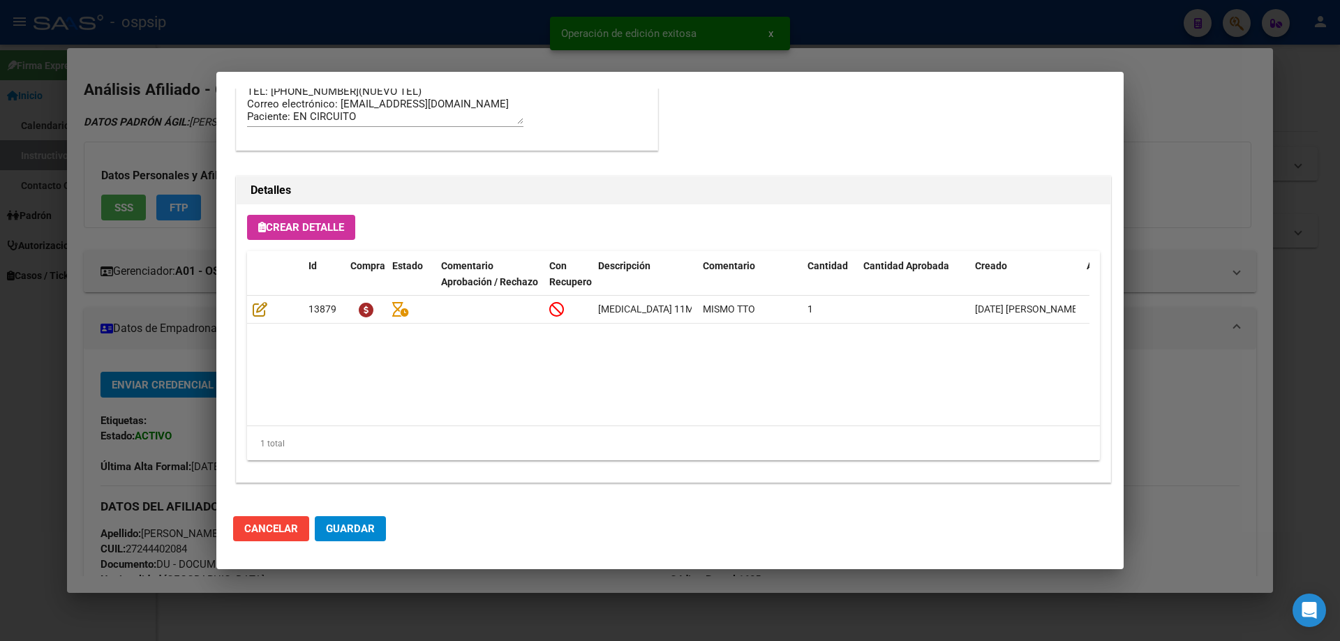
click at [372, 527] on span "Guardar" at bounding box center [350, 529] width 49 height 13
click at [347, 523] on span "Guardar" at bounding box center [350, 529] width 49 height 13
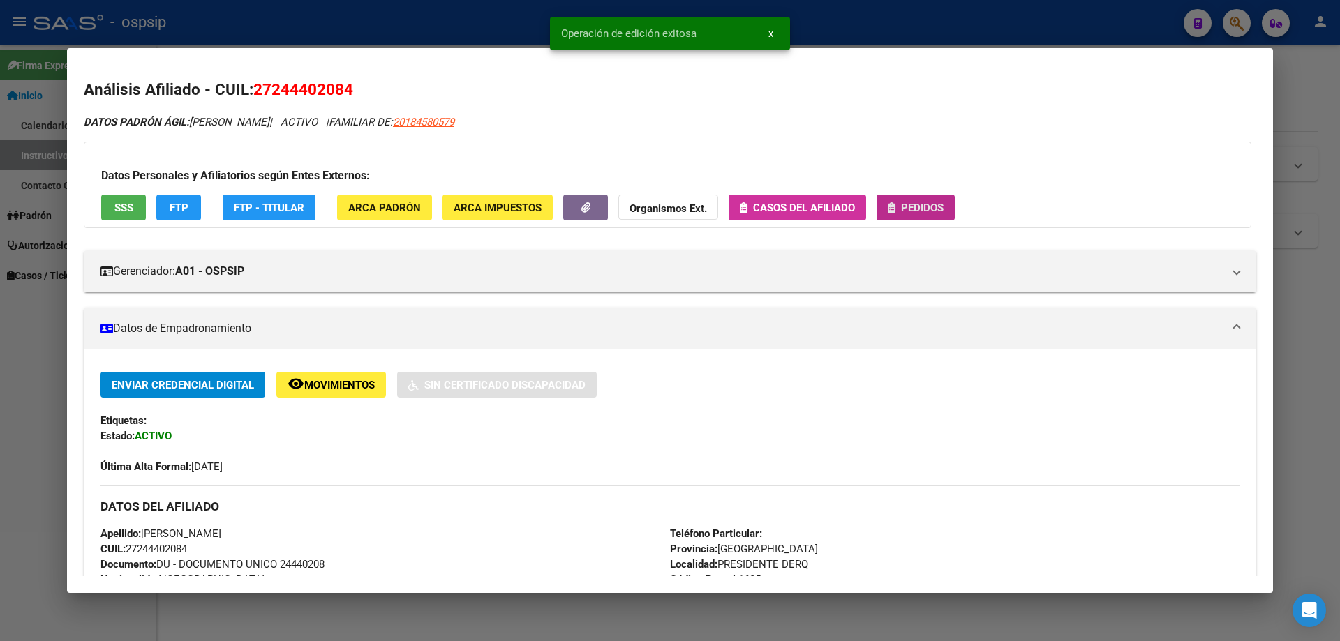
click at [922, 201] on span "Pedidos" at bounding box center [916, 207] width 56 height 13
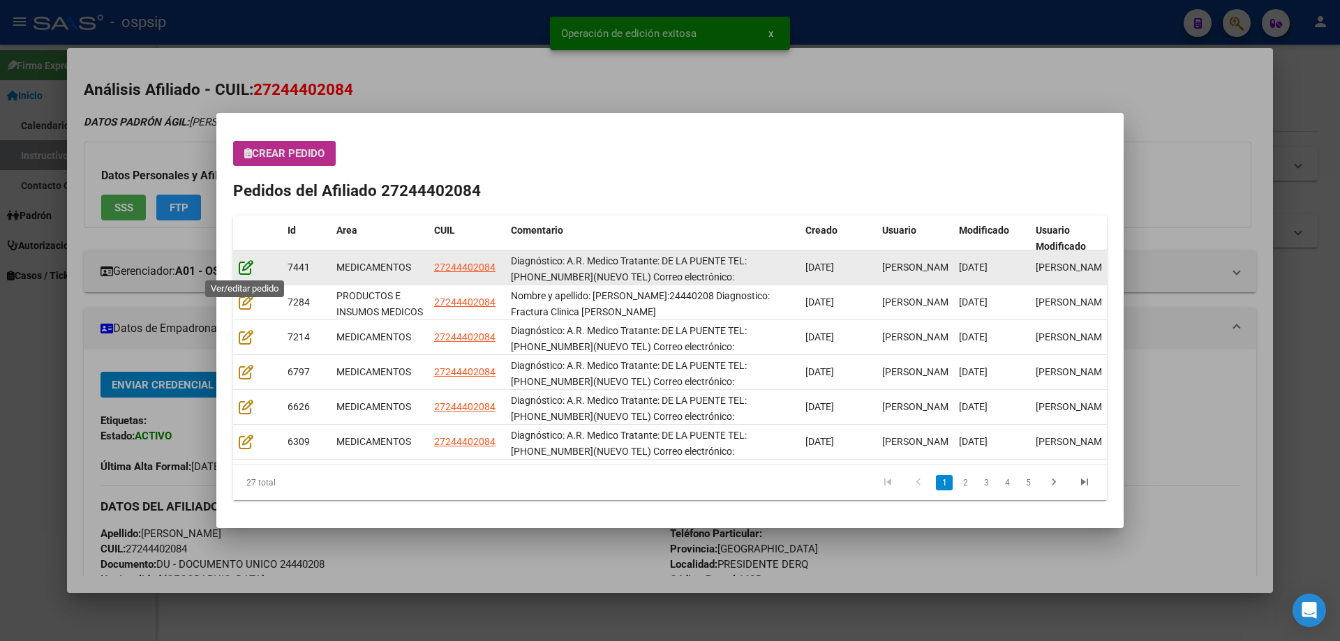
click at [243, 269] on icon at bounding box center [246, 267] width 15 height 15
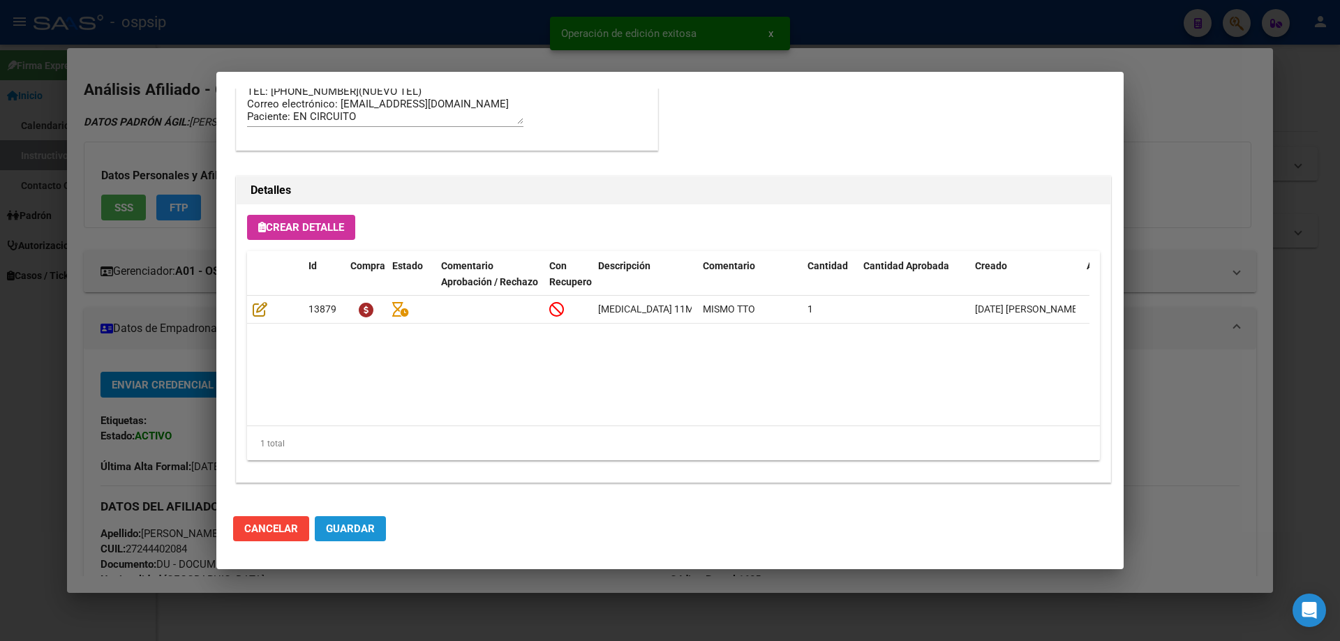
click at [336, 528] on span "Guardar" at bounding box center [350, 529] width 49 height 13
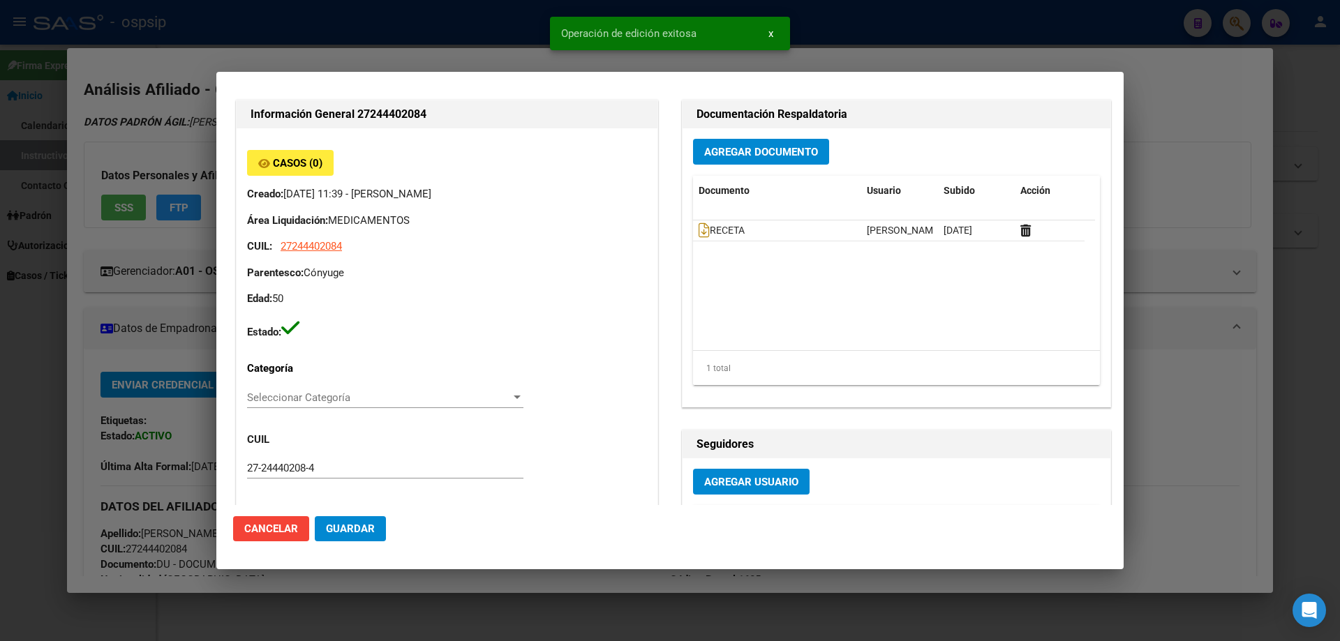
scroll to position [0, 0]
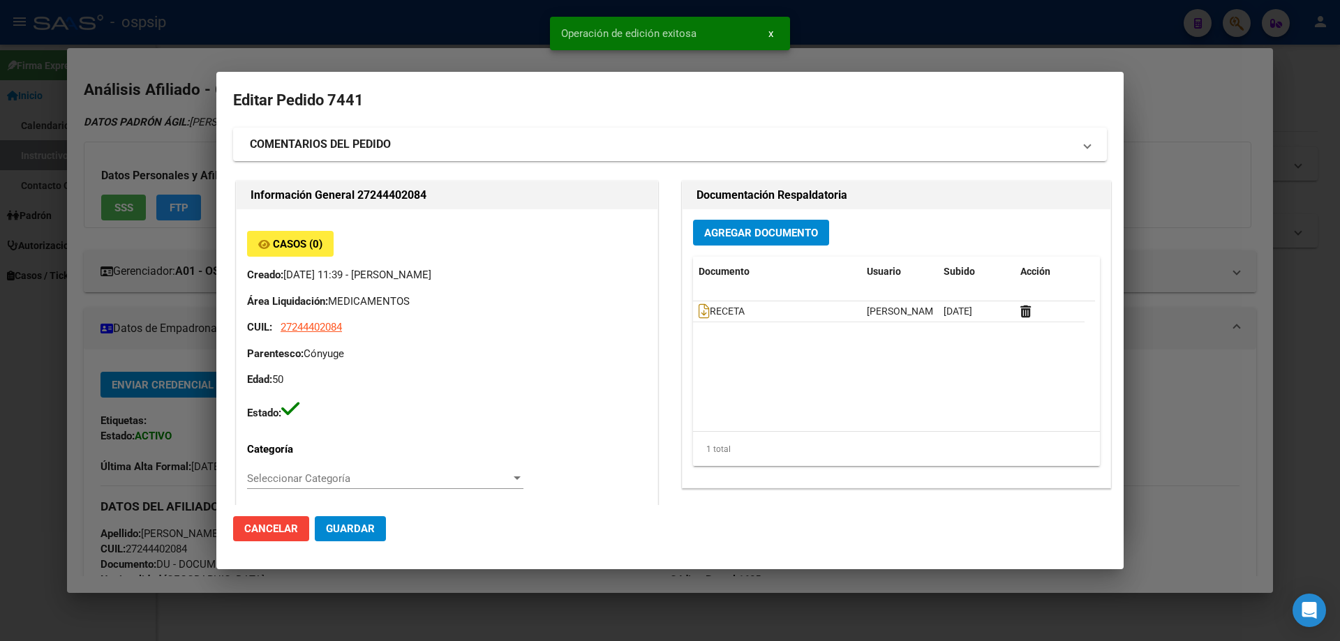
click at [348, 532] on span "Guardar" at bounding box center [350, 529] width 49 height 13
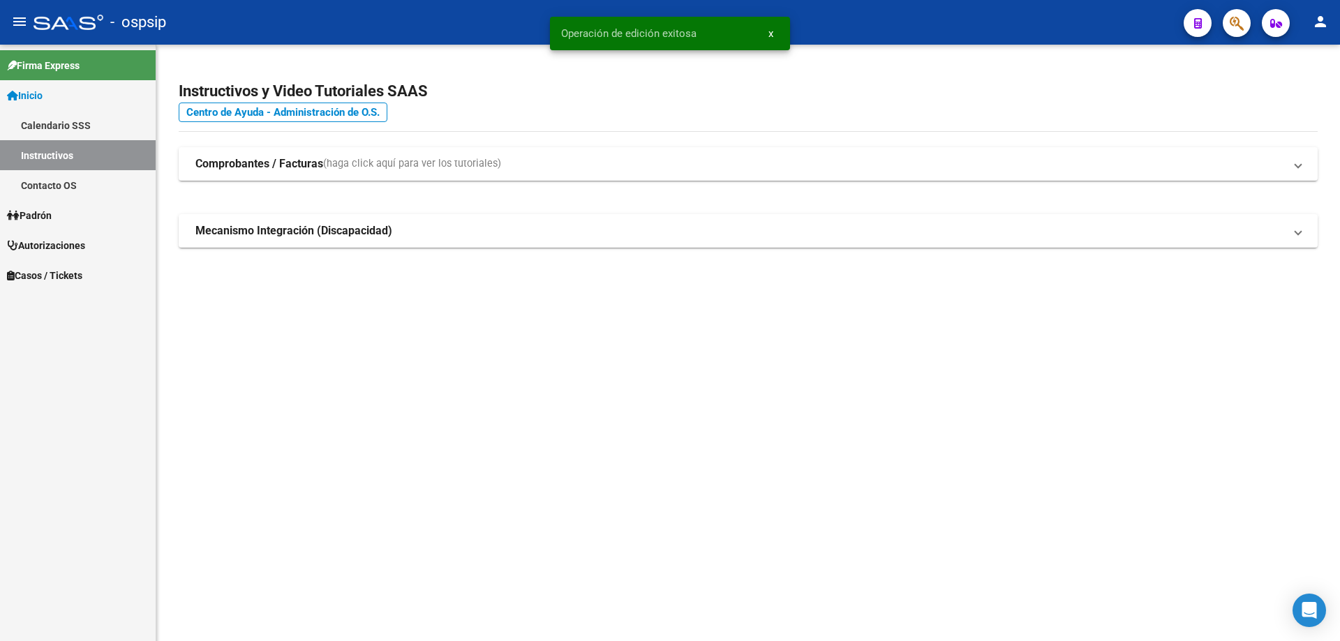
click at [1244, 20] on button "button" at bounding box center [1237, 23] width 28 height 28
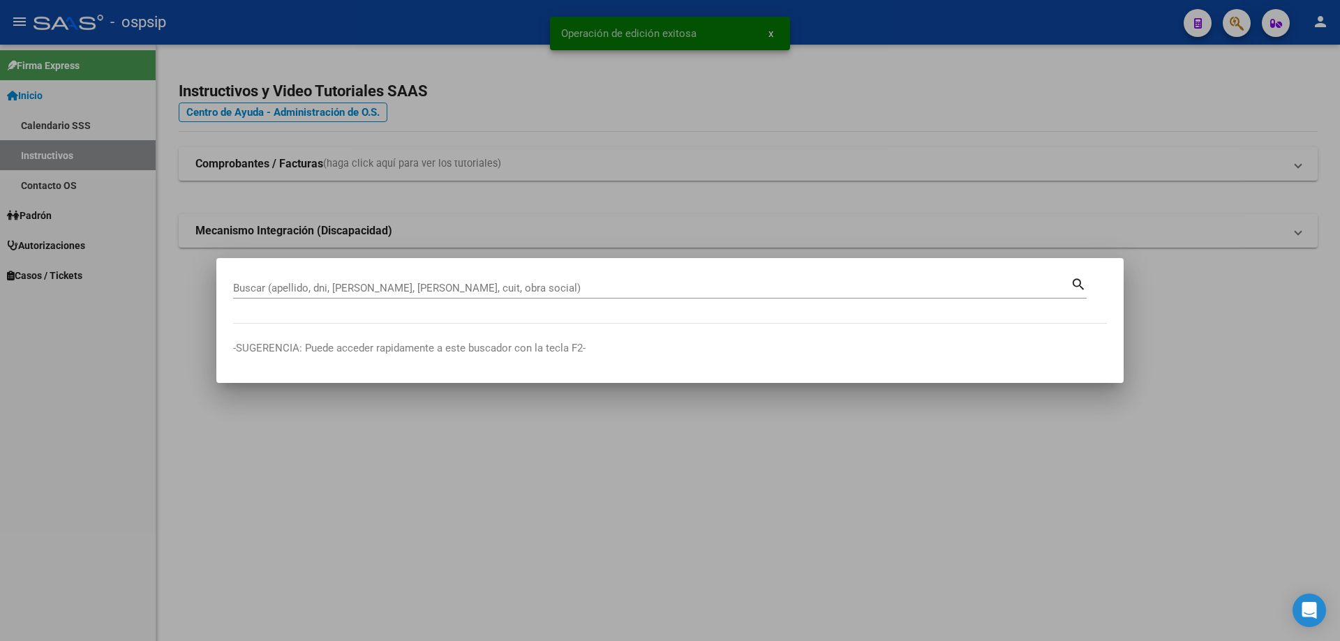
drag, startPoint x: 263, startPoint y: 280, endPoint x: 250, endPoint y: 278, distance: 13.4
drag, startPoint x: 250, startPoint y: 278, endPoint x: 234, endPoint y: 300, distance: 27.5
click at [234, 300] on div "Buscar (apellido, dni, cuil, nro traspaso, cuit, obra social) search" at bounding box center [659, 293] width 853 height 37
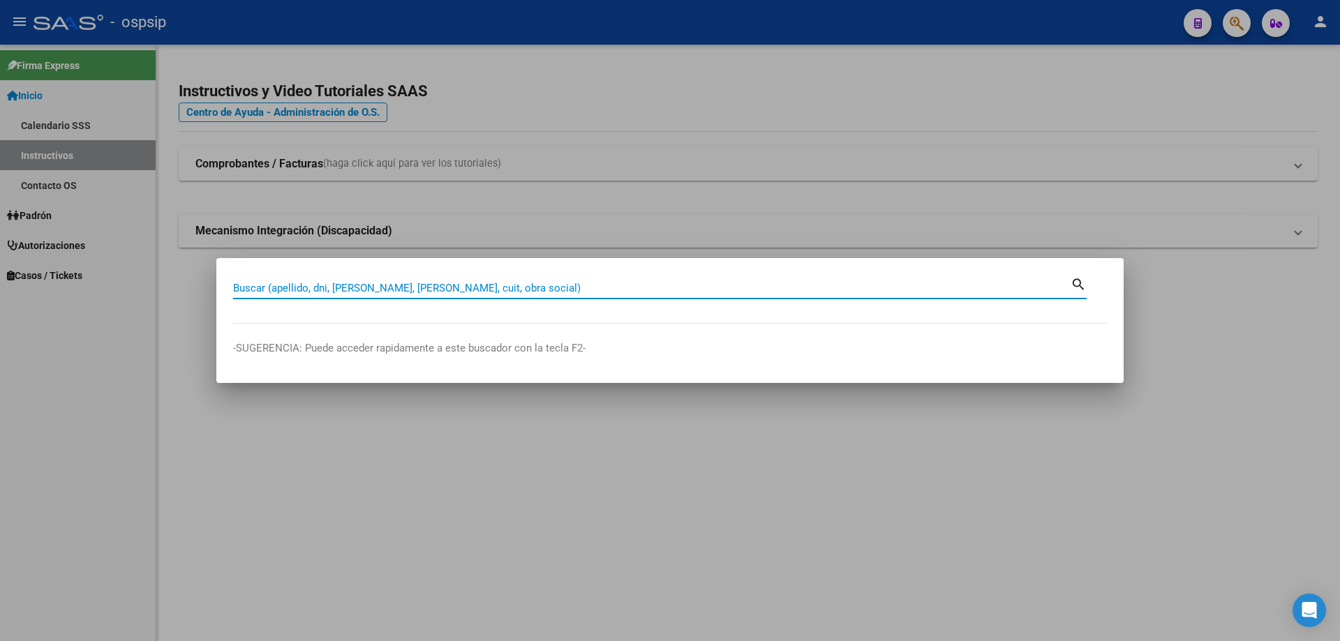
paste input "20190488404"
type input "20190488404"
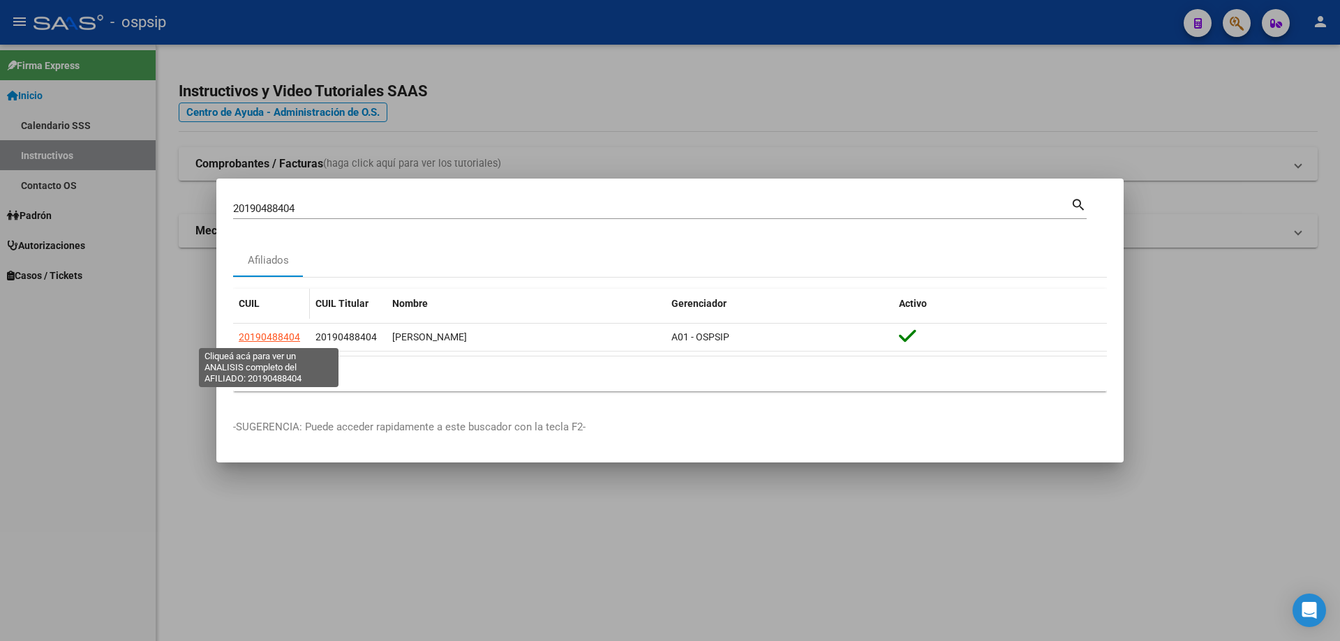
click at [283, 331] on span "20190488404" at bounding box center [269, 336] width 61 height 11
type textarea "20190488404"
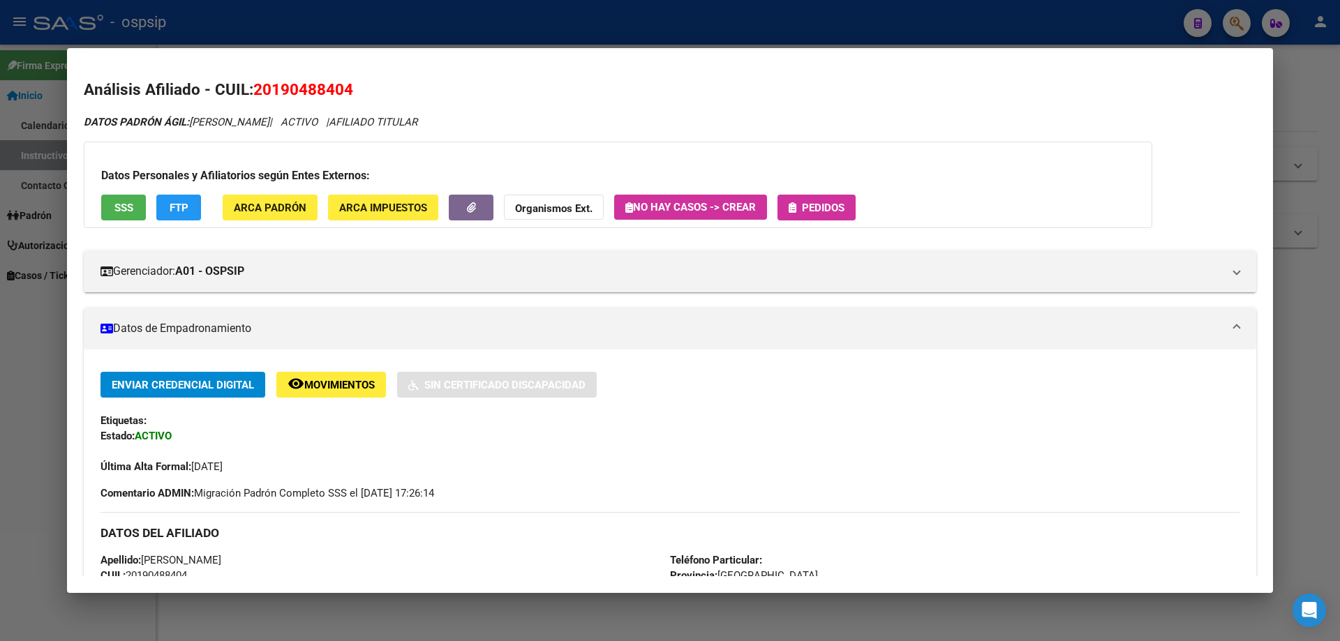
click at [812, 210] on span "Pedidos" at bounding box center [823, 208] width 43 height 13
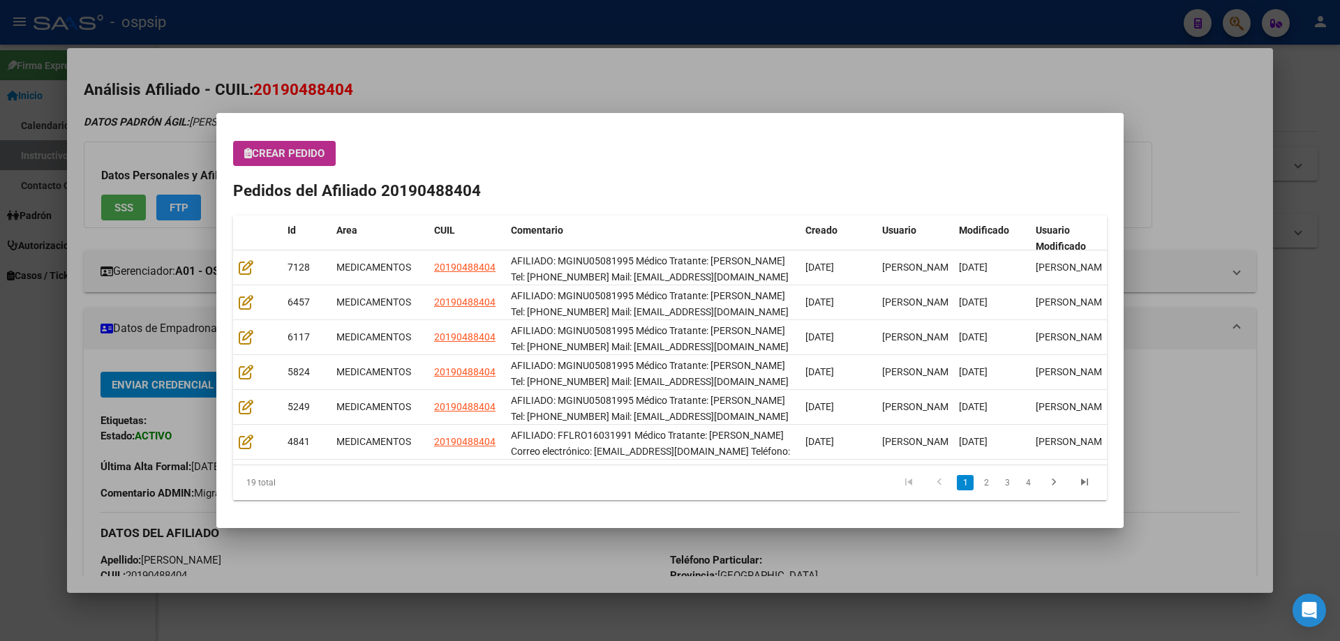
click at [292, 165] on button "Crear Pedido" at bounding box center [284, 153] width 103 height 25
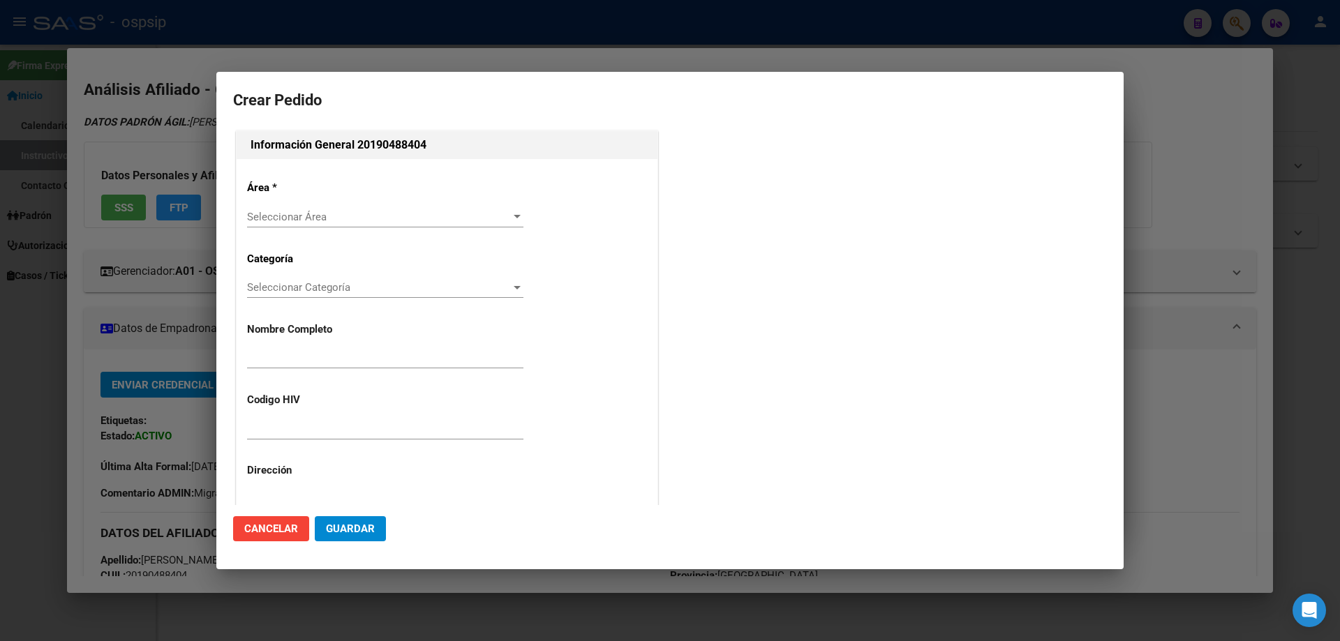
type input "GIUSEPPE NUCCIO"
type input "MGINU05081995"
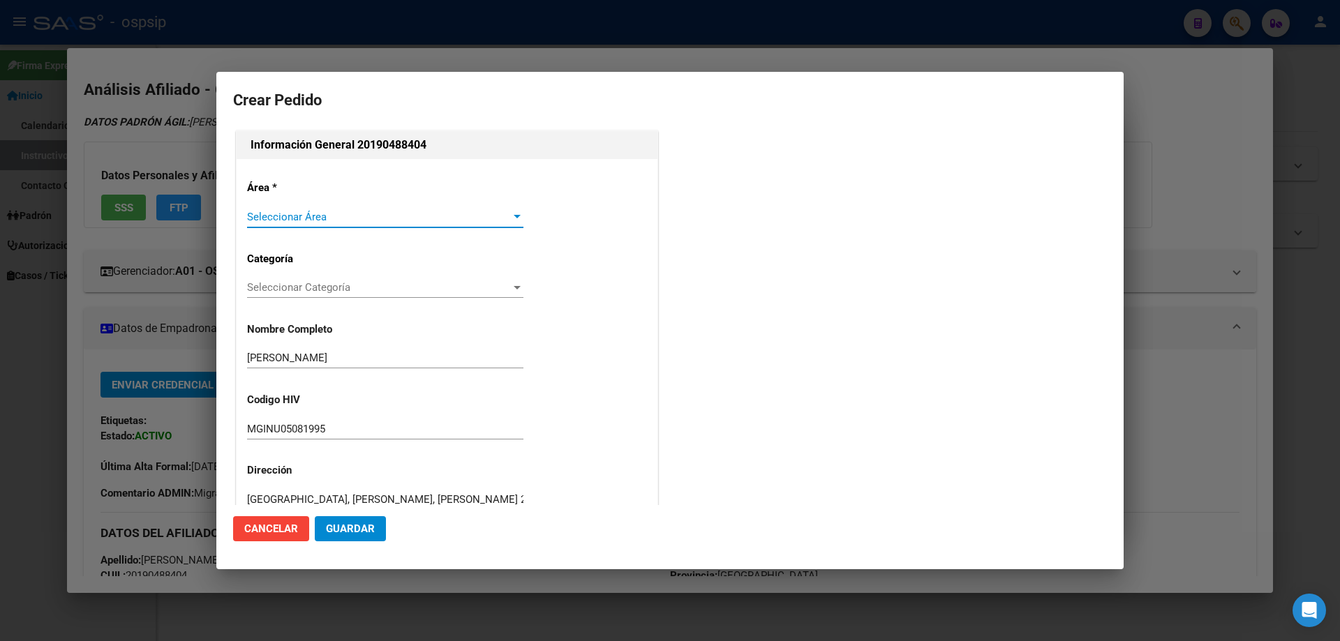
type input "BUENOS AIRES, LANUS, HECTOR NOYA 2427"
click at [274, 219] on span "Seleccionar Área" at bounding box center [379, 217] width 264 height 13
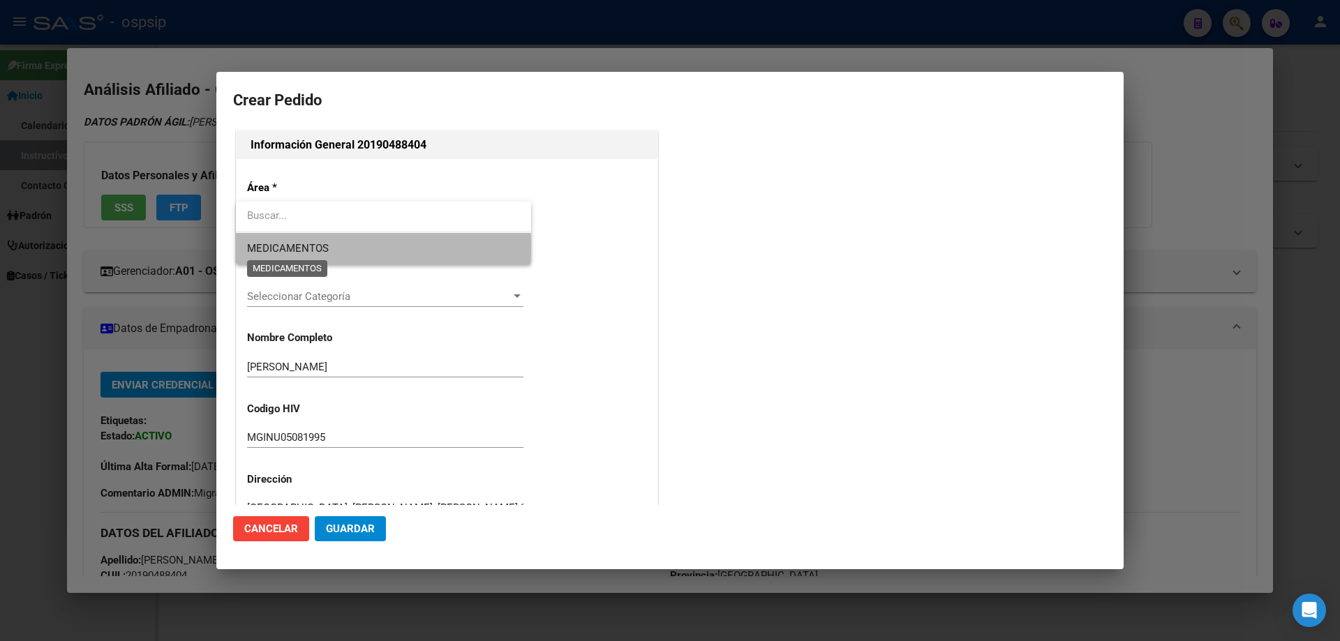
click at [283, 248] on span "MEDICAMENTOS" at bounding box center [288, 248] width 82 height 13
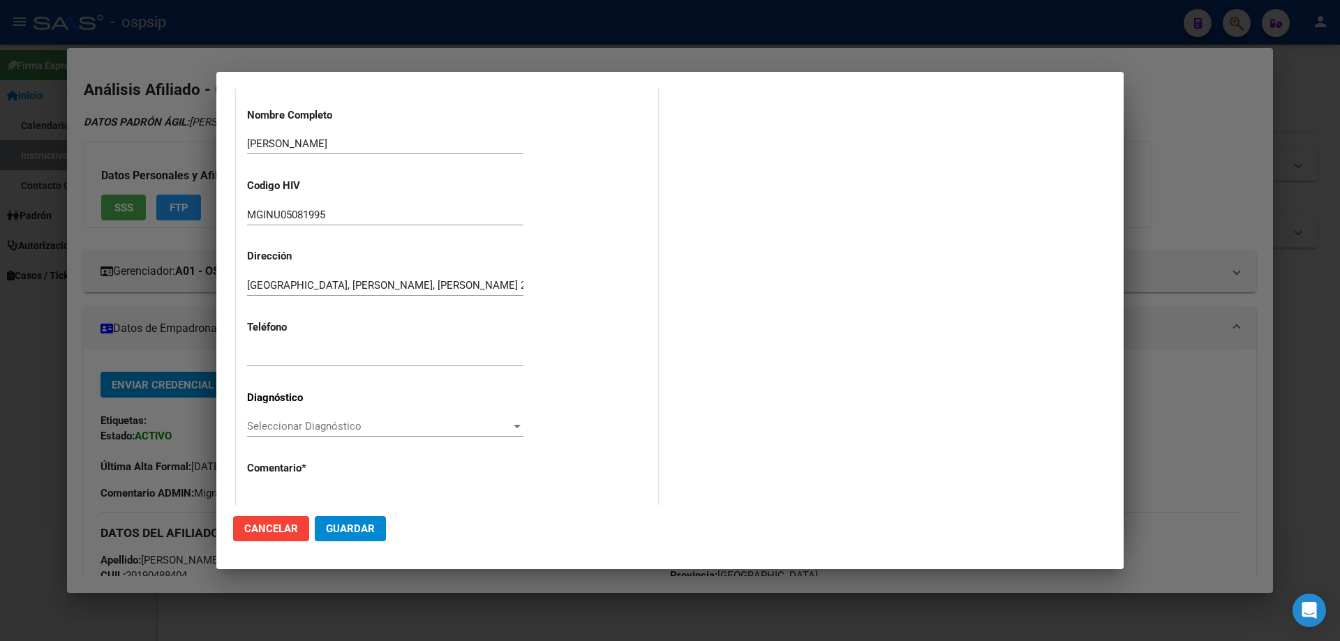
scroll to position [313, 0]
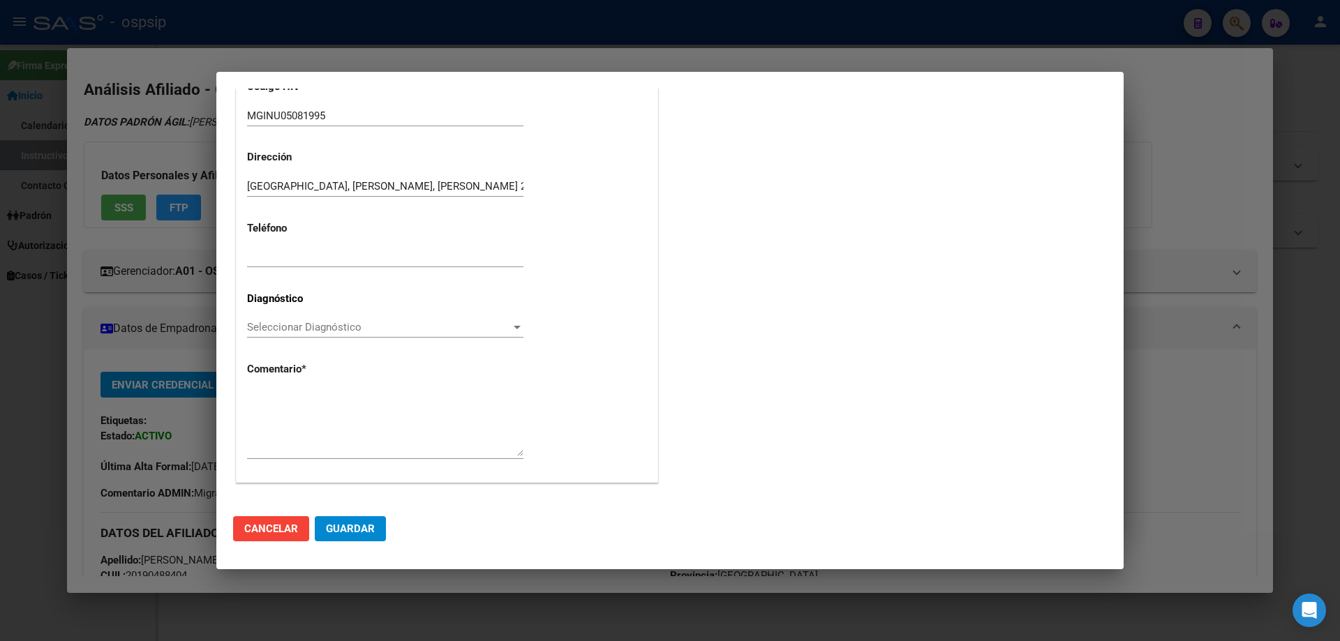
click at [267, 338] on div "Seleccionar Diagnóstico Seleccionar Diagnóstico" at bounding box center [385, 334] width 276 height 34
click at [268, 332] on span "Seleccionar Diagnóstico" at bounding box center [379, 327] width 264 height 13
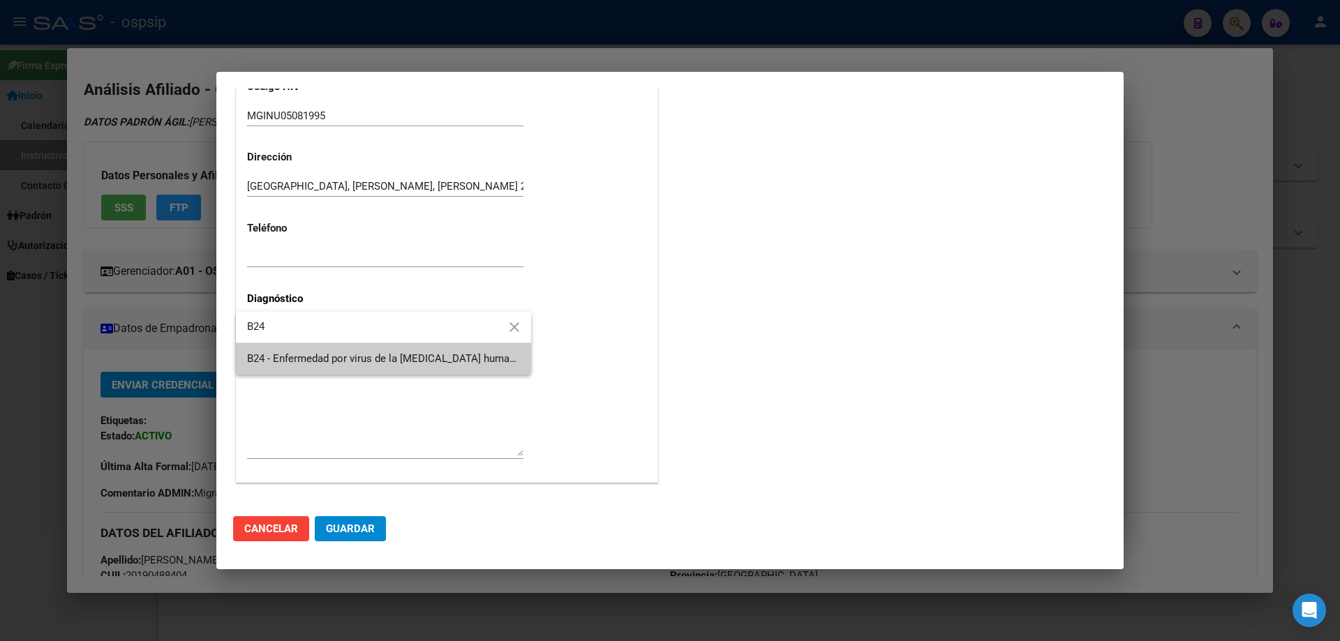
type input "B24"
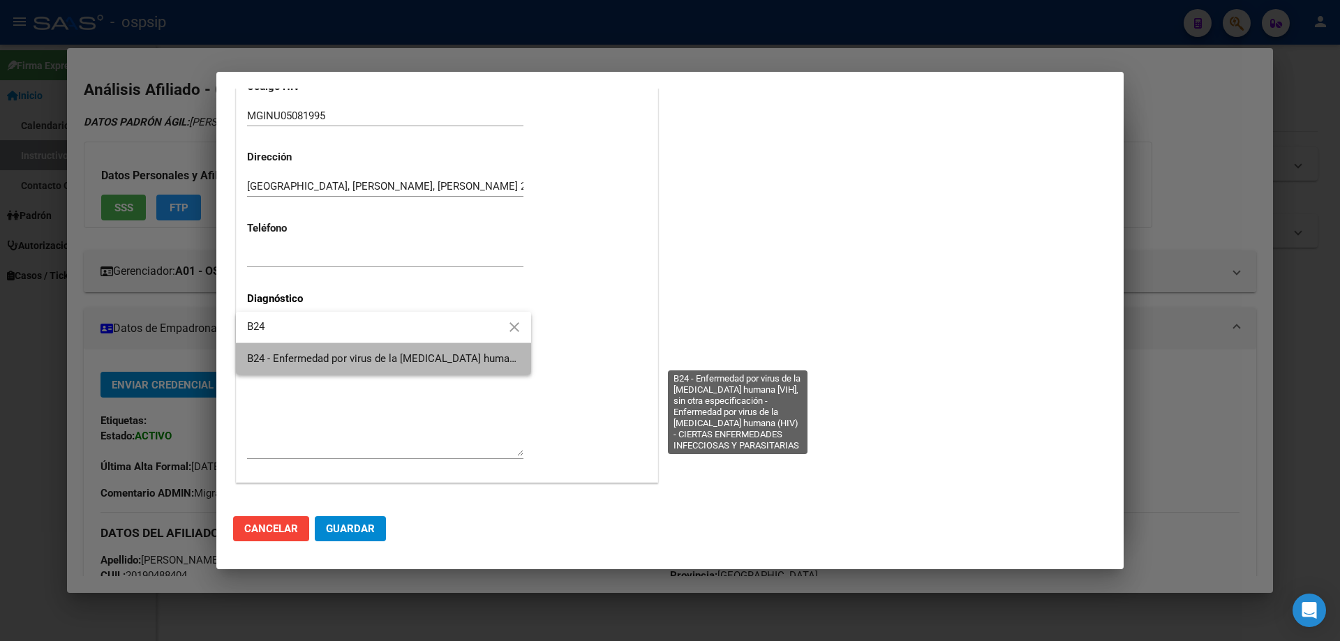
click at [306, 352] on span "B24 - Enfermedad por virus de la [MEDICAL_DATA] humana [VIH], sin otra especifi…" at bounding box center [735, 358] width 976 height 13
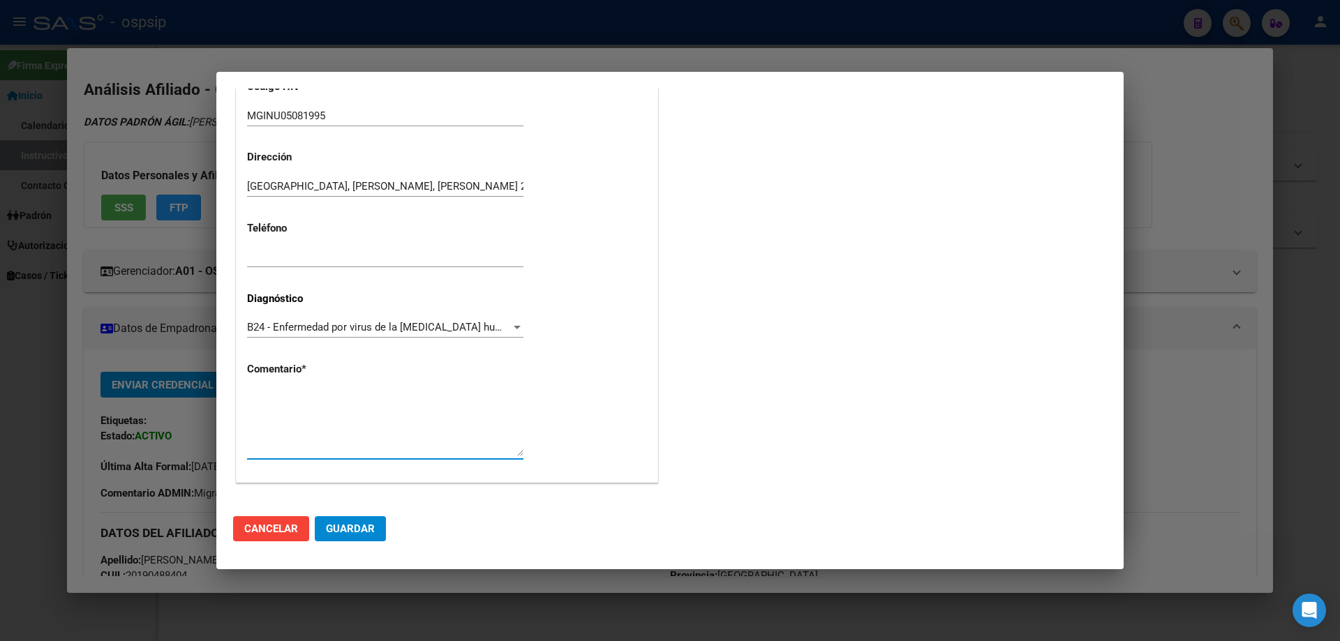
paste textarea "AFILIADO: MGINU05081995 Médico Tratante: RICCO Tel: 1134841633 Mail: tanoyrebe2…"
type textarea "AFILIADO: MGINU05081995 Médico Tratante: RICCO Tel: 1134841633 Mail: tanoyrebe2…"
click at [347, 525] on span "Guardar" at bounding box center [350, 529] width 49 height 13
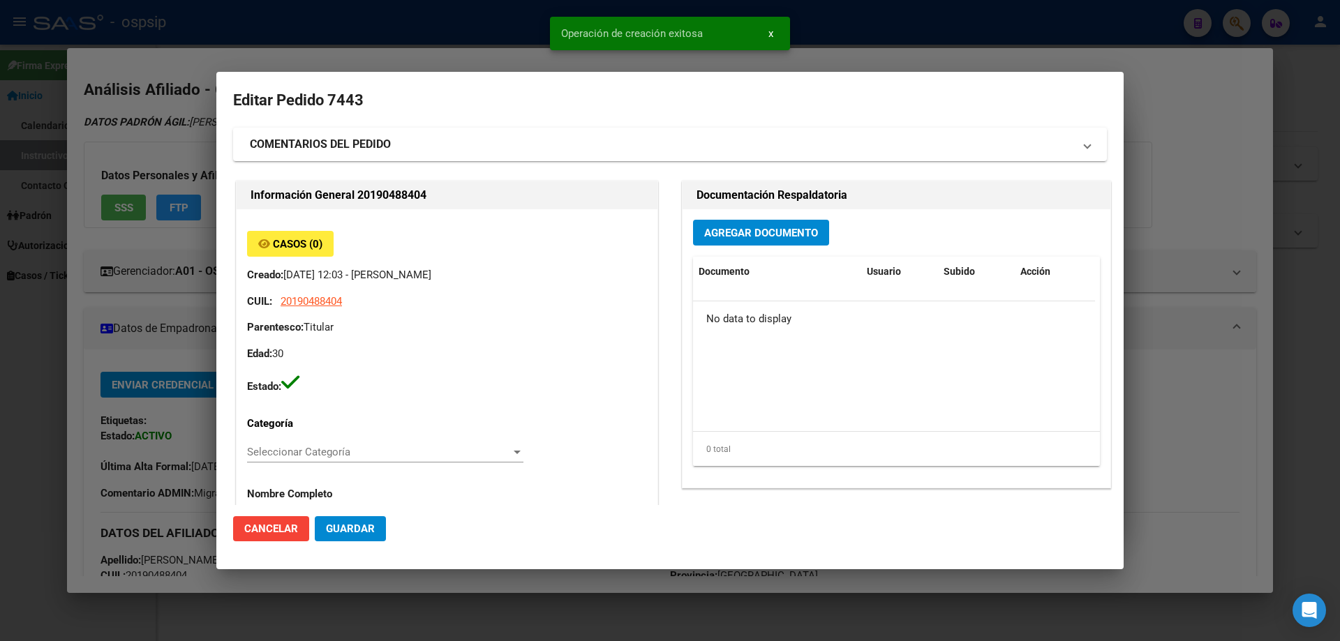
click at [712, 251] on div "Agregar Documento Documento Usuario Subido Acción No data to display 0 total 1" at bounding box center [896, 348] width 428 height 278
click at [716, 246] on button "Agregar Documento" at bounding box center [761, 233] width 136 height 26
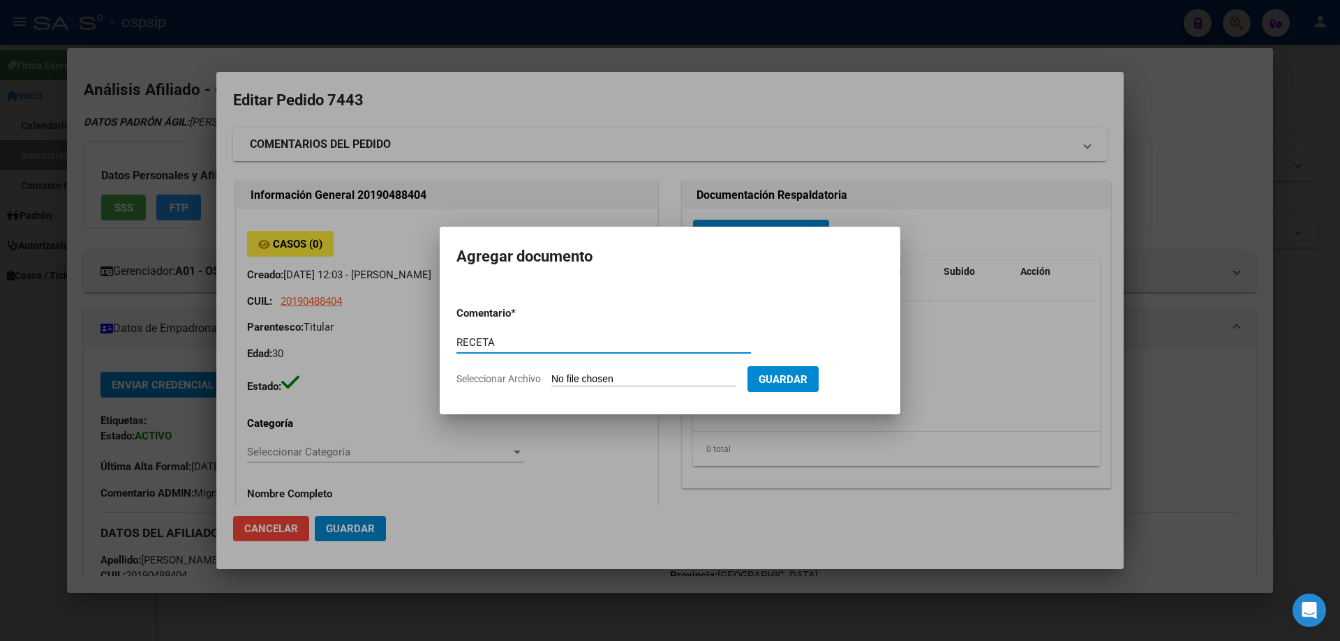
type input "RECETA"
click at [597, 382] on input "Seleccionar Archivo" at bounding box center [643, 379] width 185 height 13
type input "C:\fakepath\receta_2 (2) (2).pdf"
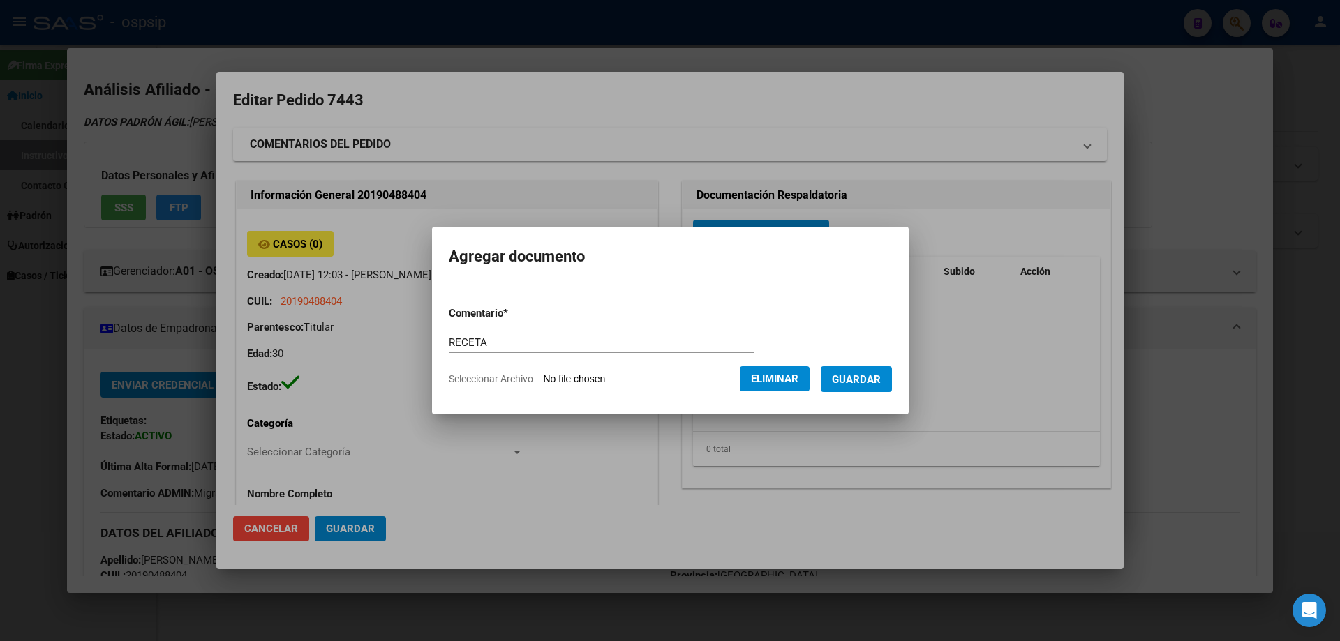
click at [860, 378] on span "Guardar" at bounding box center [856, 379] width 49 height 13
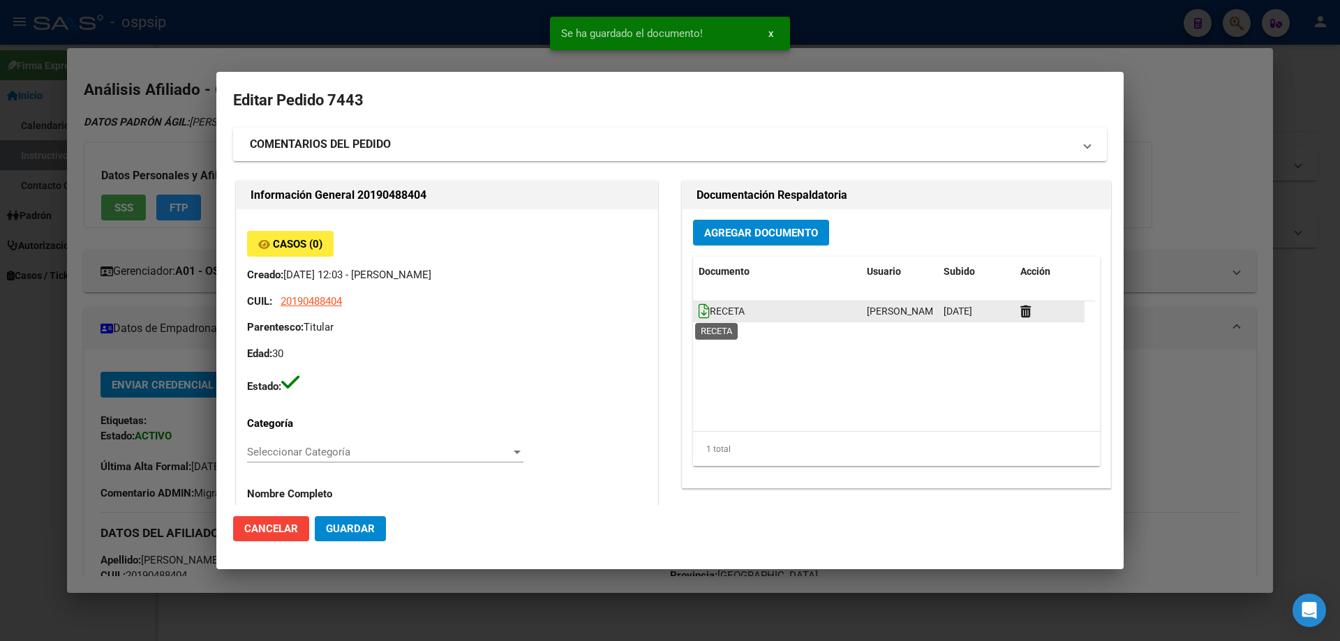
click at [699, 308] on icon at bounding box center [704, 311] width 11 height 15
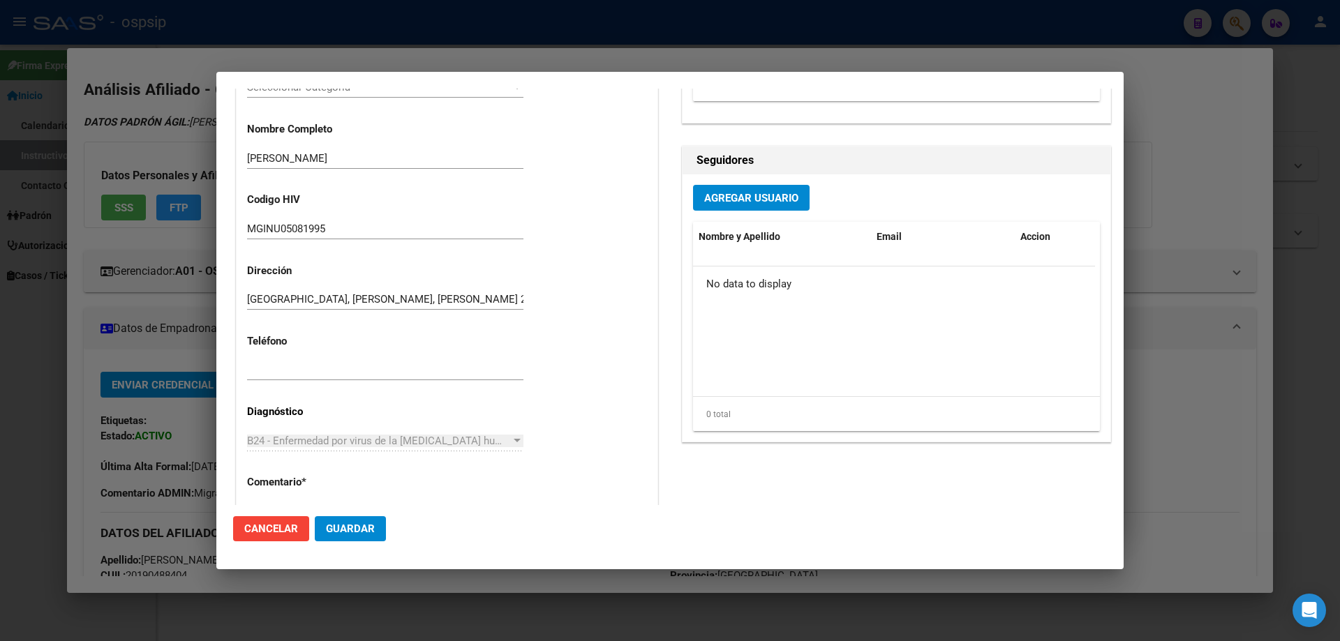
scroll to position [768, 0]
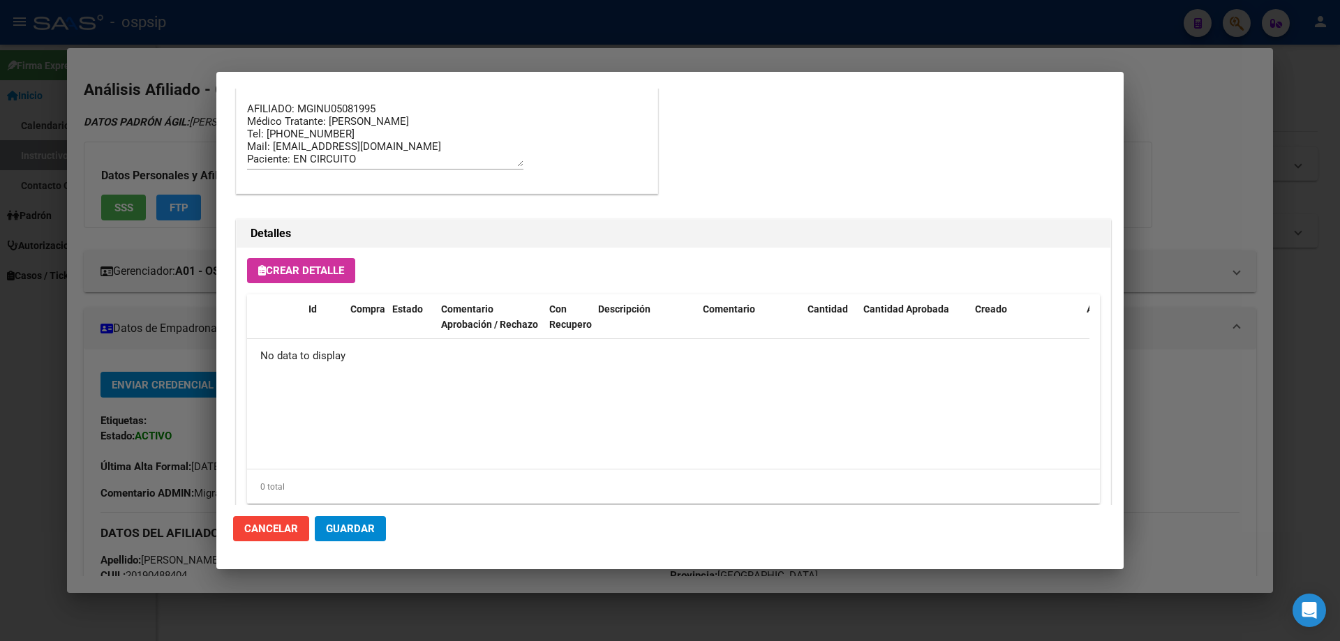
click at [315, 257] on div "Crear Detalle Id Compra Estado Comentario Aprobación / Rechazo Con Recupero Des…" at bounding box center [674, 387] width 874 height 278
click at [313, 276] on span "Crear Detalle" at bounding box center [301, 270] width 86 height 13
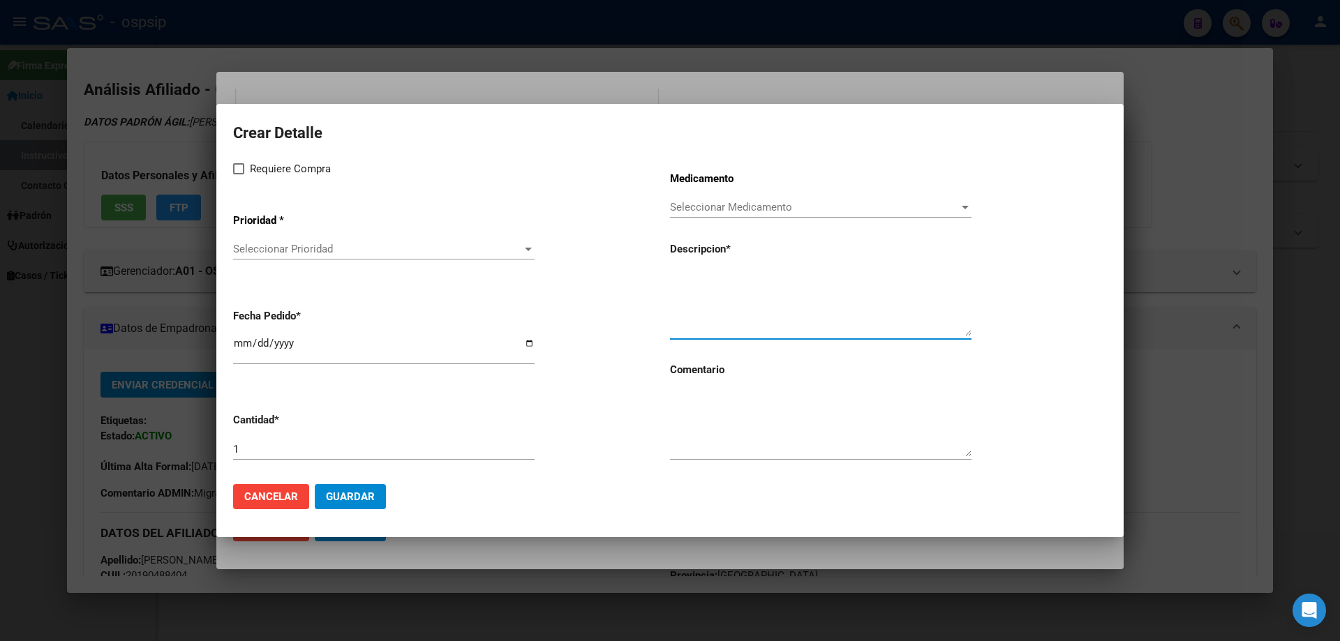
paste textarea "emtricitabina+ tenofovirdisoprox. 200mg/300 mg comp.rec.x 30 (FTC/TDF)"
type textarea "emtricitabina+ tenofovirdisoprox. 200mg/300 mg comp.rec.x 30 (FTC/TDF)"
click at [710, 440] on textarea at bounding box center [820, 424] width 301 height 66
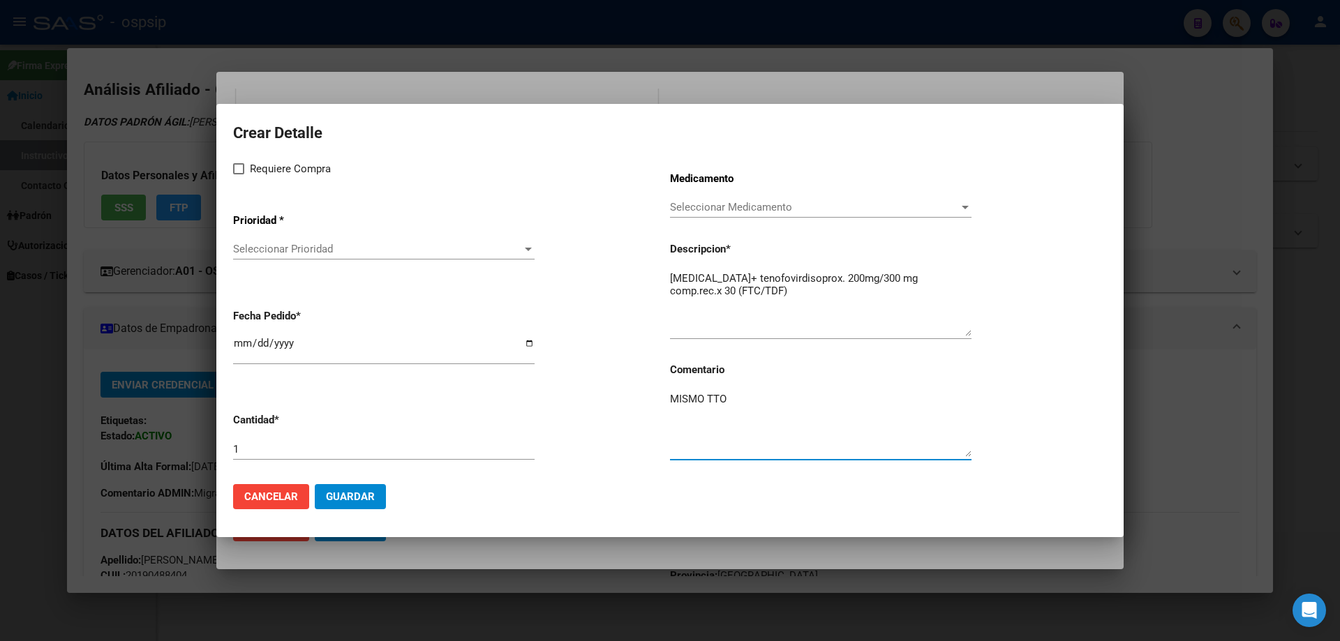
type textarea "MISMO TTO"
click at [233, 179] on div "Requiere Compra Prioridad * Seleccionar Prioridad Seleccionar Prioridad Fecha P…" at bounding box center [451, 317] width 437 height 313
drag, startPoint x: 244, startPoint y: 164, endPoint x: 245, endPoint y: 174, distance: 10.6
click at [244, 166] on span at bounding box center [238, 168] width 11 height 11
click at [239, 174] on input "Requiere Compra" at bounding box center [238, 174] width 1 height 1
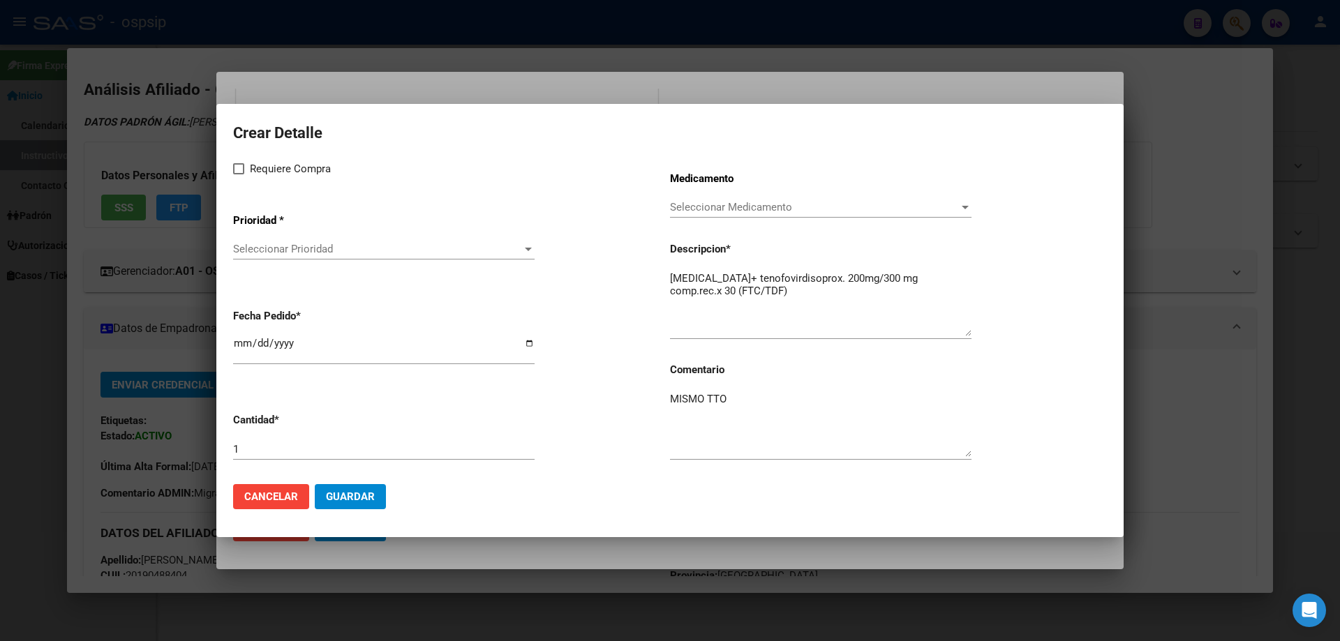
checkbox input "true"
click at [285, 241] on div "Seleccionar Prioridad Seleccionar Prioridad" at bounding box center [383, 249] width 301 height 21
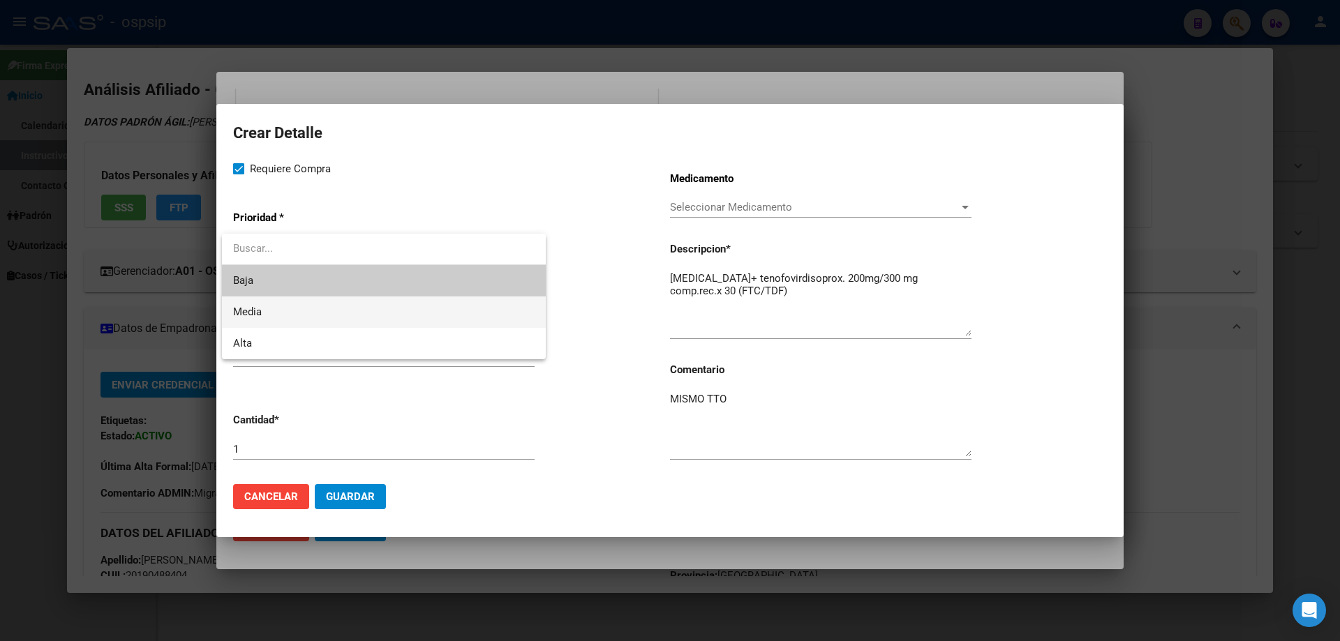
click at [278, 308] on span "Media" at bounding box center [383, 312] width 301 height 31
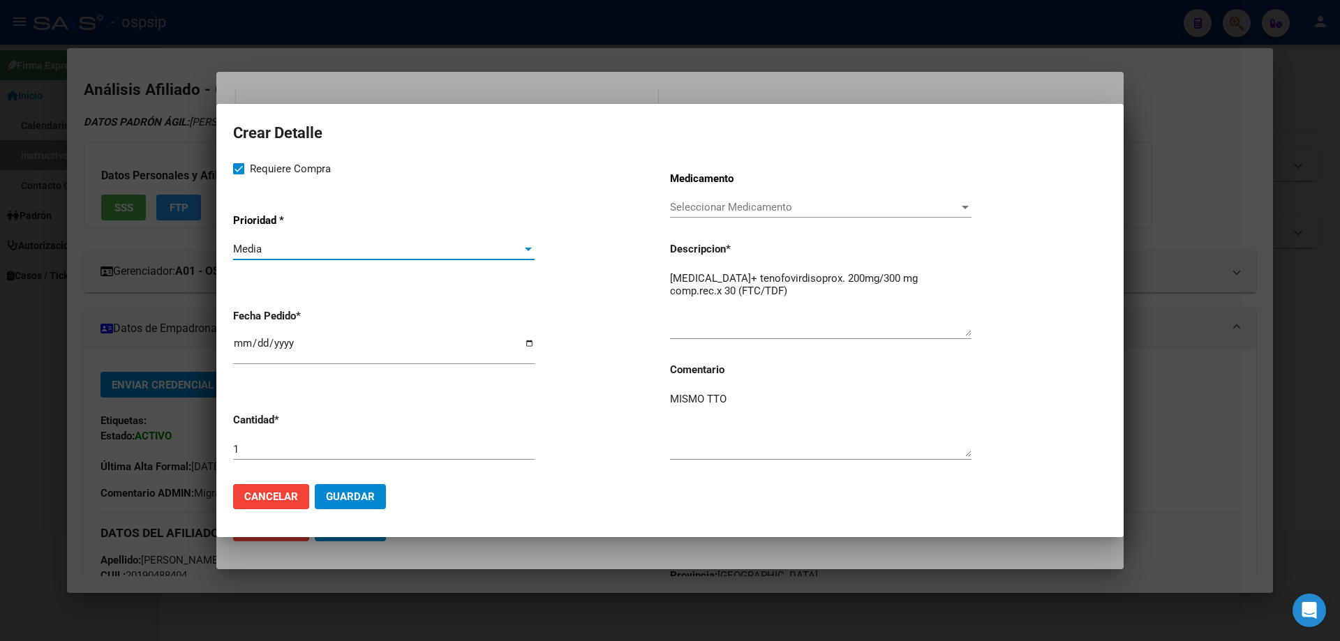
click at [245, 348] on input "2025-10-08" at bounding box center [383, 349] width 301 height 22
type input "2025-10-04"
drag, startPoint x: 387, startPoint y: 499, endPoint x: 374, endPoint y: 501, distance: 13.4
click at [378, 501] on mat-dialog-actions "Cancelar Guardar" at bounding box center [670, 496] width 874 height 47
click at [364, 500] on span "Guardar" at bounding box center [350, 497] width 49 height 13
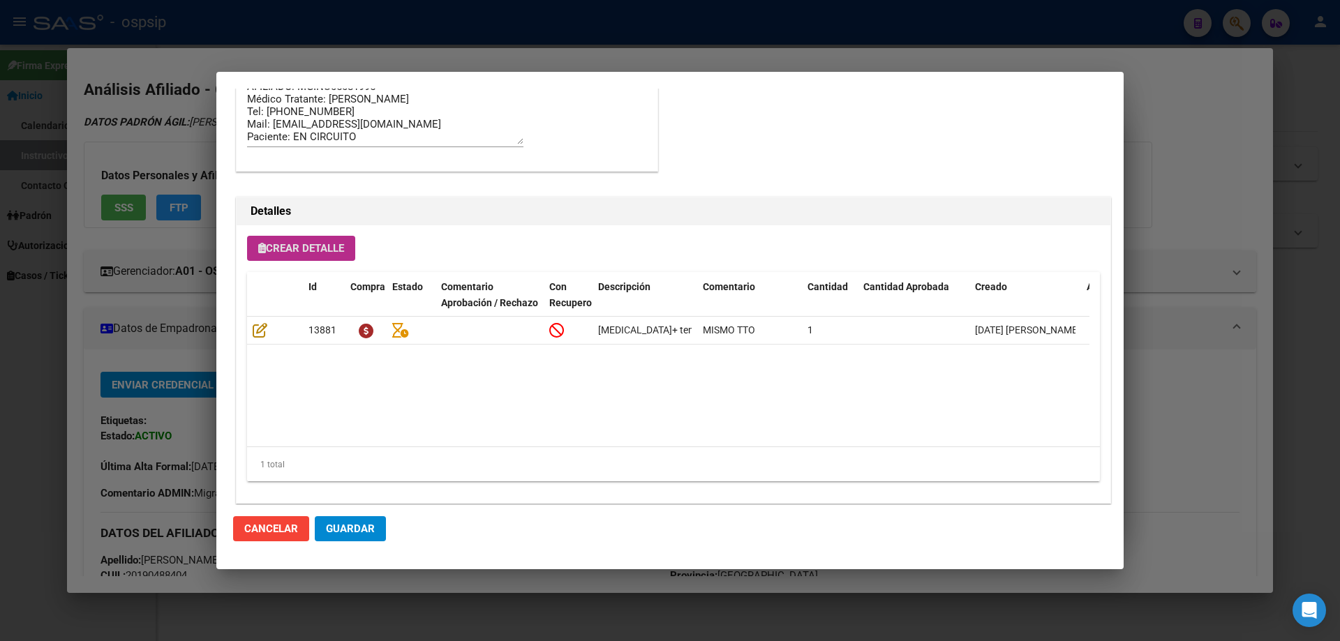
scroll to position [837, 0]
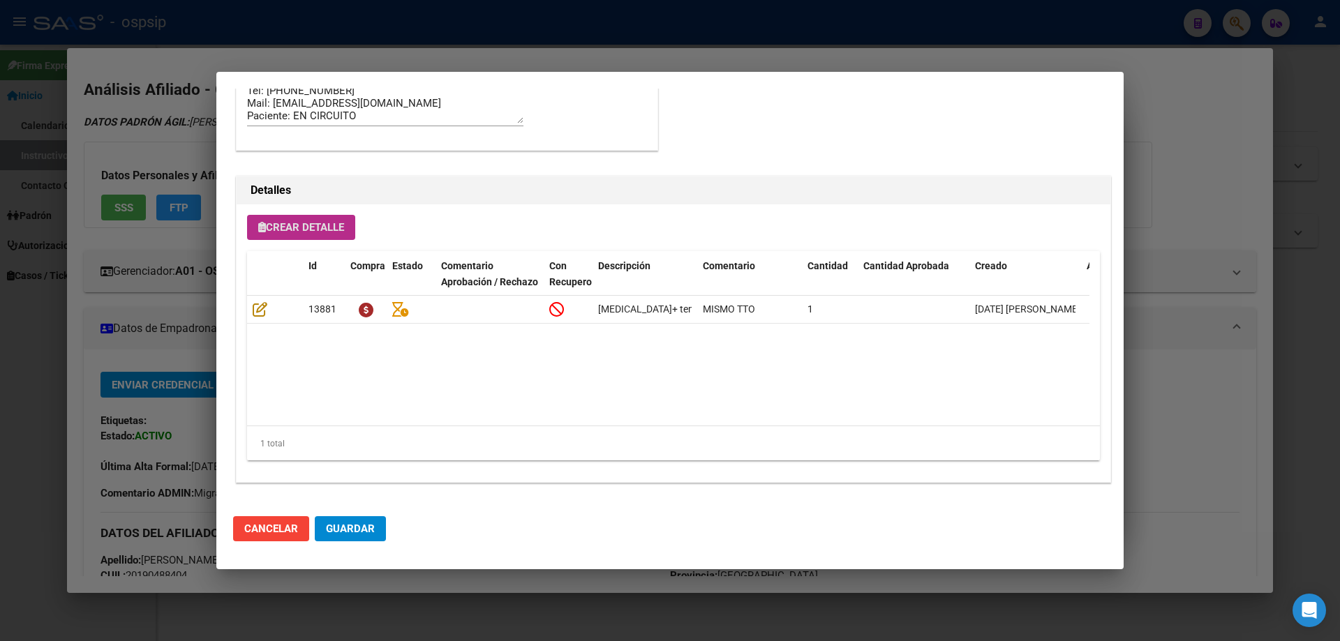
click at [316, 234] on span "Crear Detalle" at bounding box center [301, 227] width 86 height 13
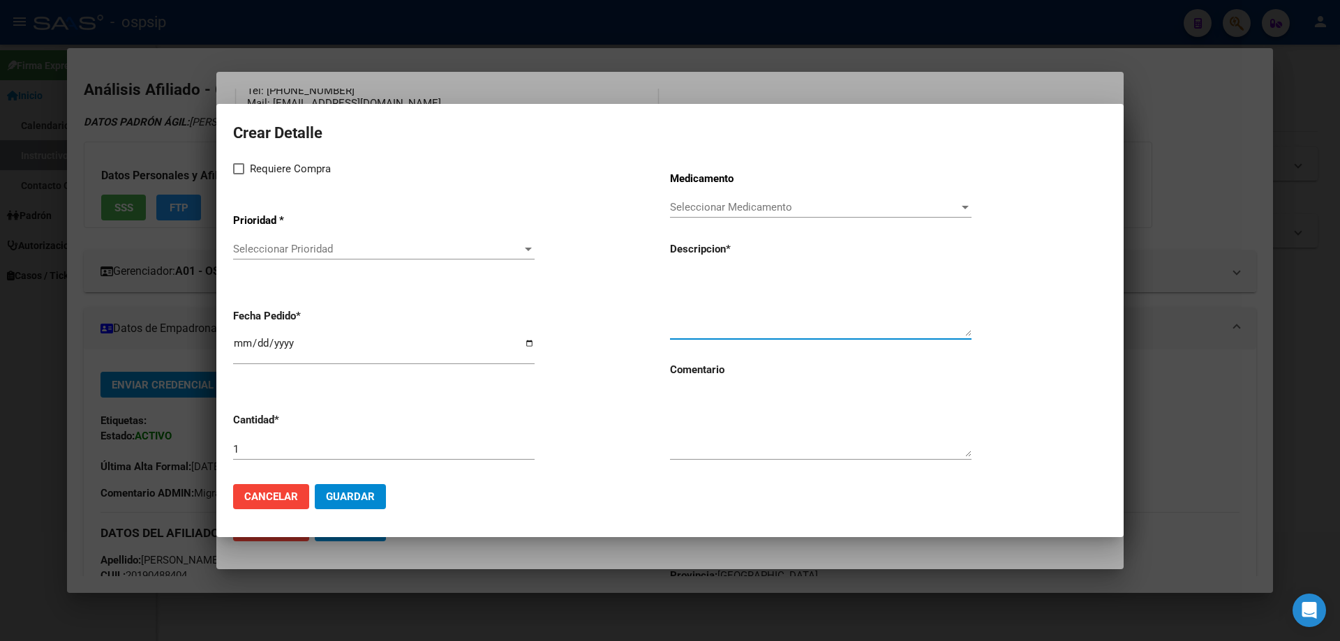
paste textarea "darunavir+ritonavir 800mg/100mg comp.rec.x 30 (DRV/RTV)"
type textarea "darunavir+ritonavir 800mg/100mg comp.rec.x 30 (DRV/RTV)"
click at [724, 426] on textarea at bounding box center [820, 424] width 301 height 66
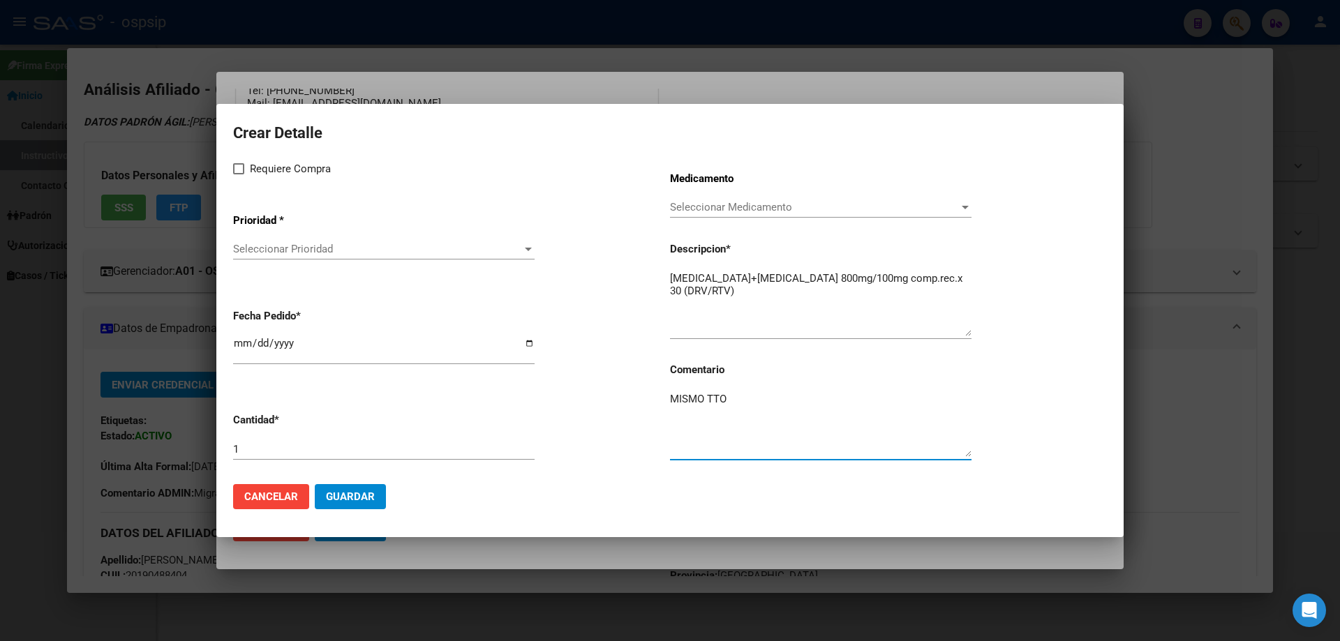
type textarea "MISMO TTO"
click at [247, 174] on label "Requiere Compra" at bounding box center [282, 169] width 98 height 17
click at [239, 174] on input "Requiere Compra" at bounding box center [238, 174] width 1 height 1
checkbox input "true"
click at [244, 237] on app-drop-down-list "Prioridad * Seleccionar Prioridad Seleccionar Prioridad" at bounding box center [451, 237] width 437 height 70
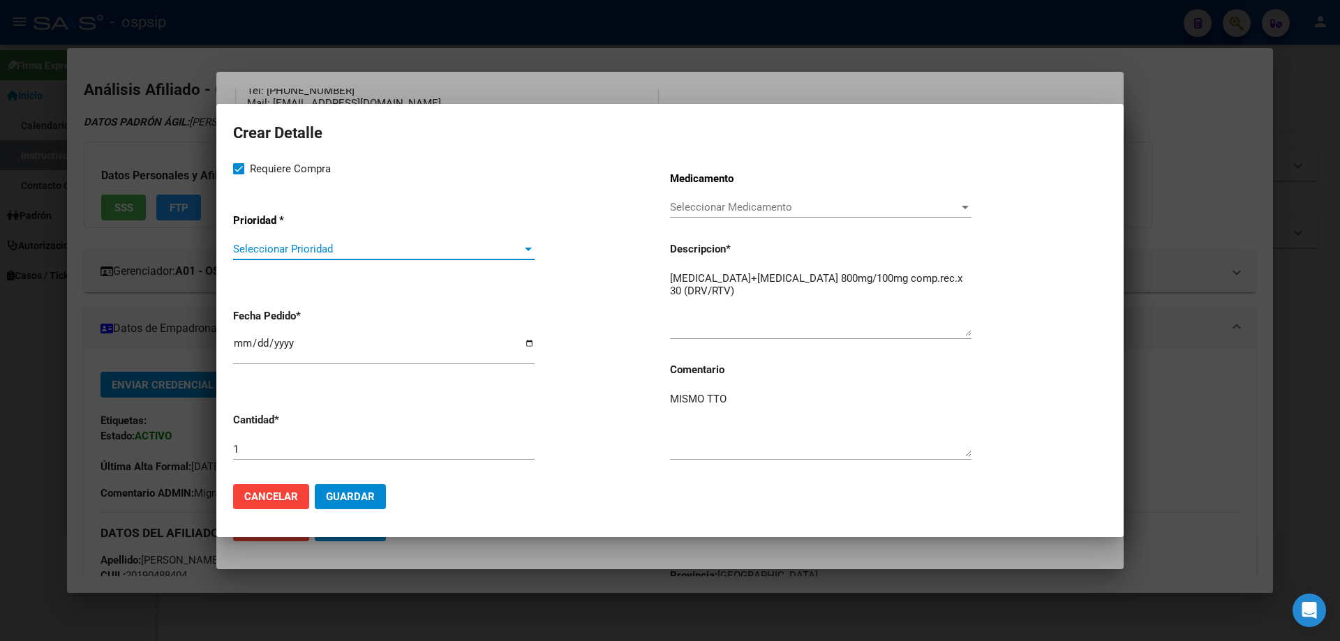
click at [248, 253] on span "Seleccionar Prioridad" at bounding box center [377, 249] width 289 height 13
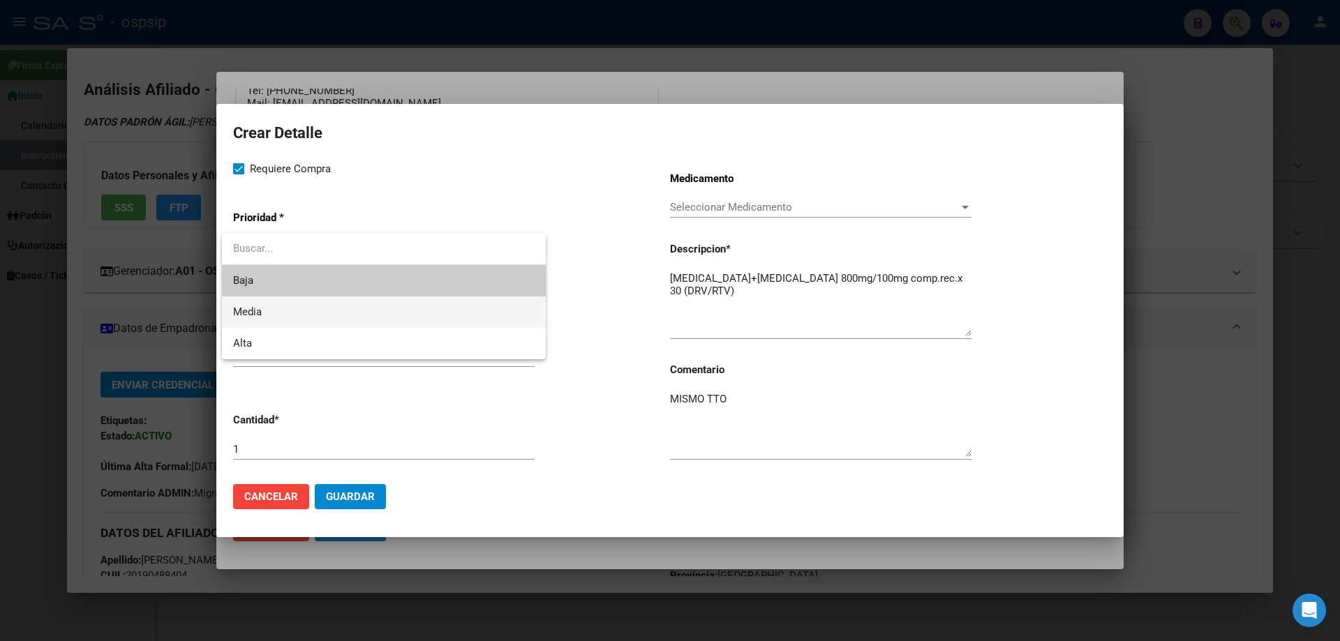
click at [275, 312] on span "Media" at bounding box center [383, 312] width 301 height 31
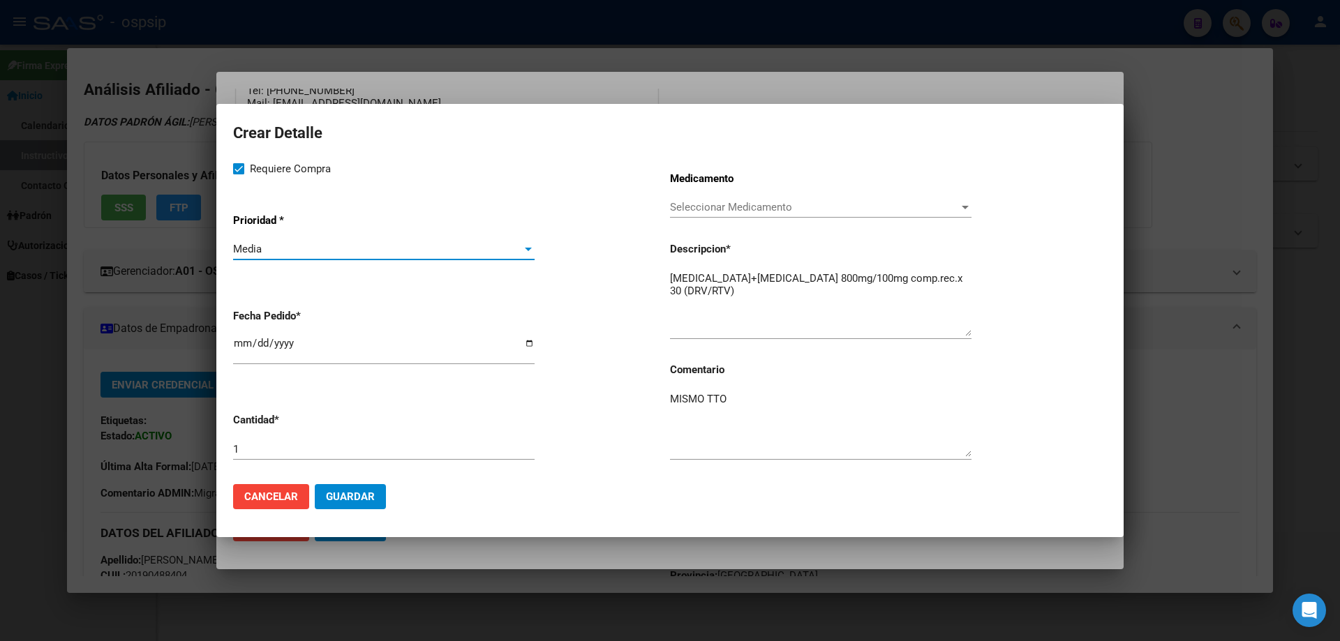
click at [237, 350] on input "2025-10-08" at bounding box center [383, 349] width 301 height 22
type input "2025-10-04"
click at [351, 504] on button "Guardar" at bounding box center [350, 496] width 71 height 25
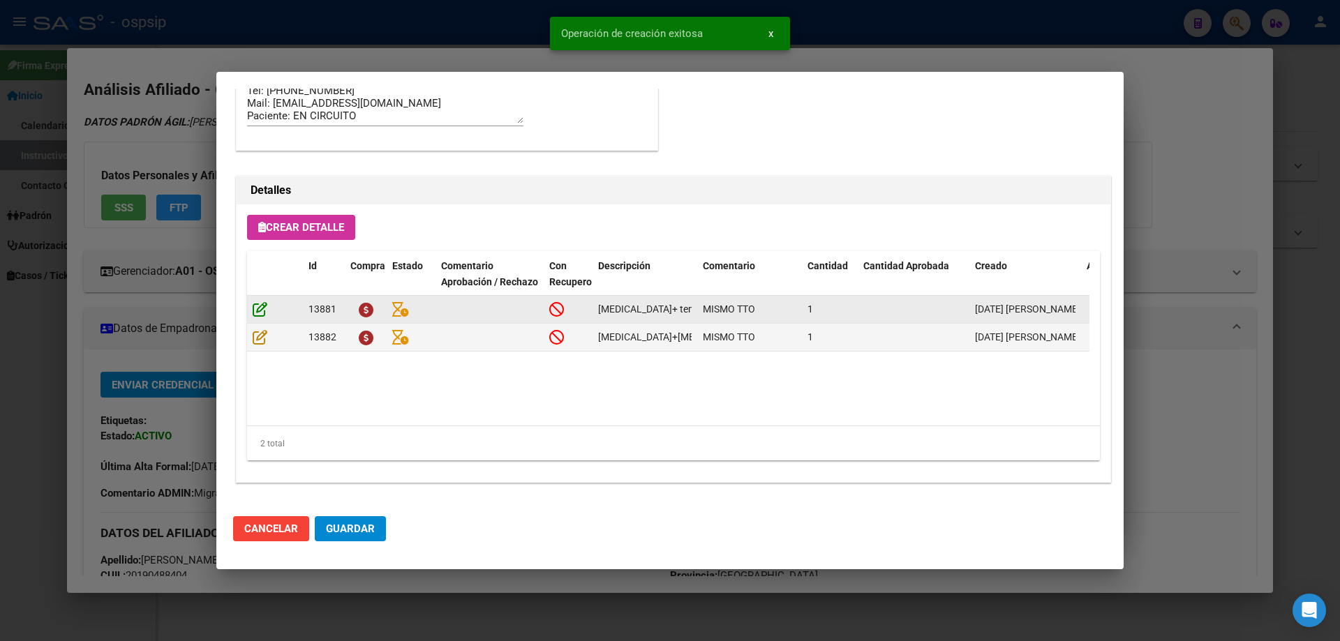
click at [260, 306] on icon at bounding box center [260, 308] width 15 height 15
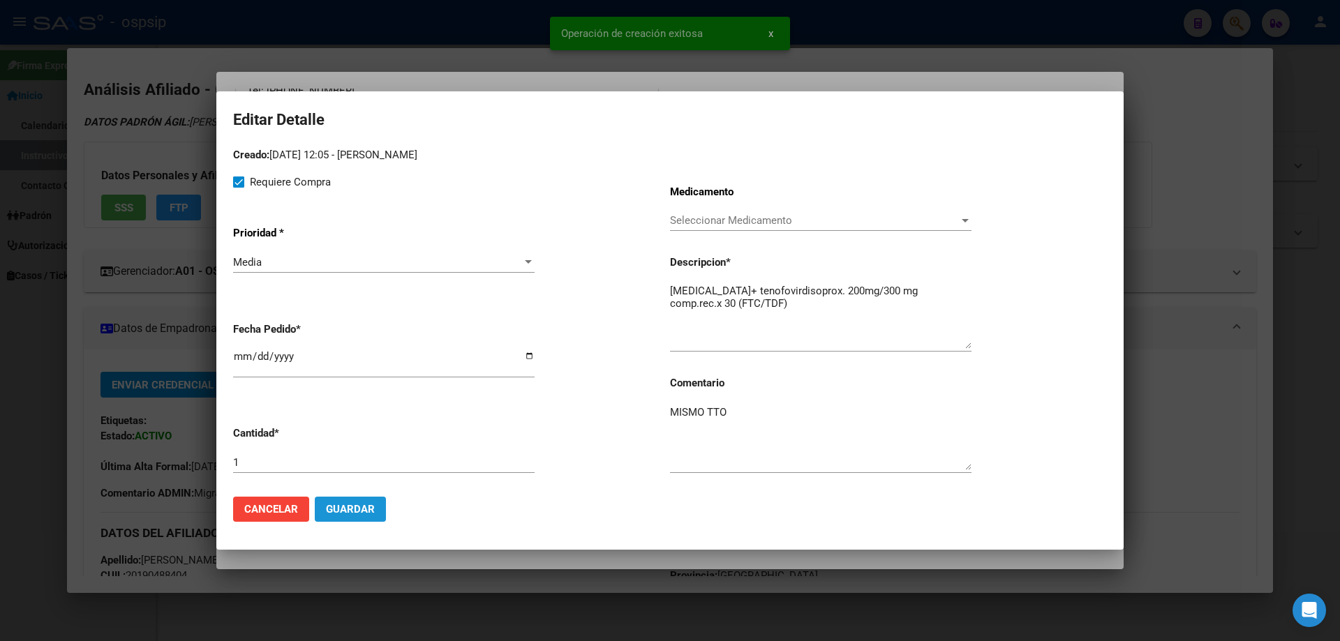
click at [366, 510] on span "Guardar" at bounding box center [350, 509] width 49 height 13
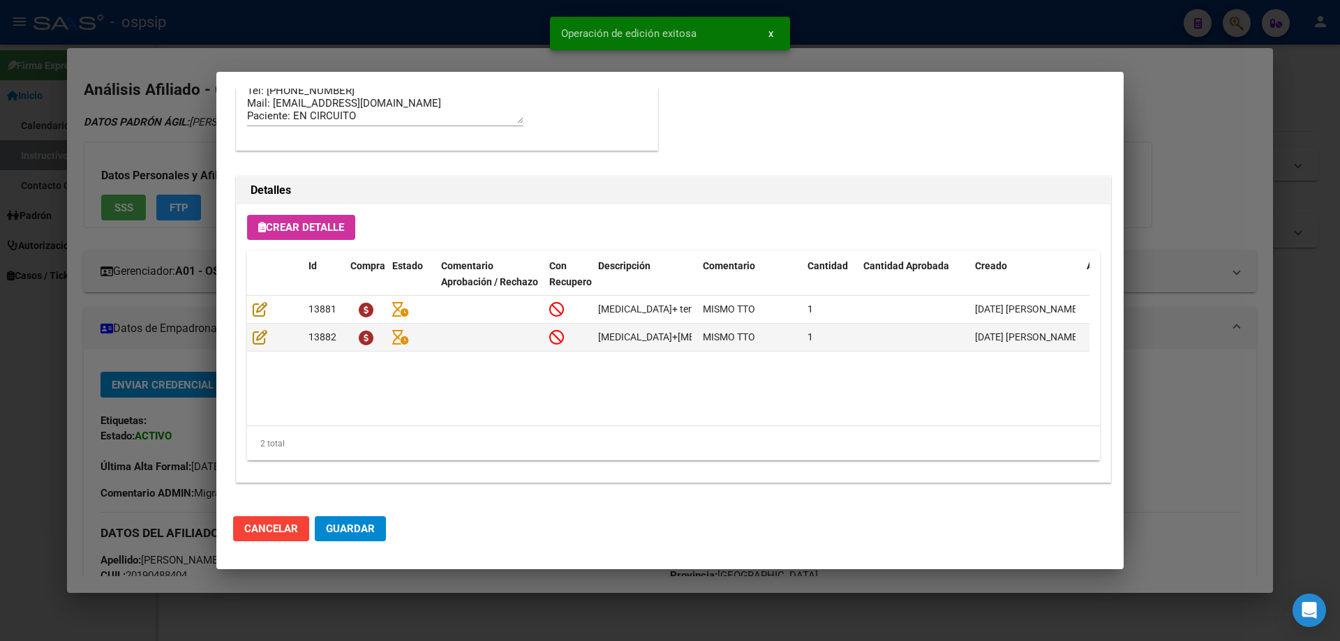
click at [352, 523] on span "Guardar" at bounding box center [350, 529] width 49 height 13
click at [350, 542] on button "Guardar" at bounding box center [350, 528] width 71 height 25
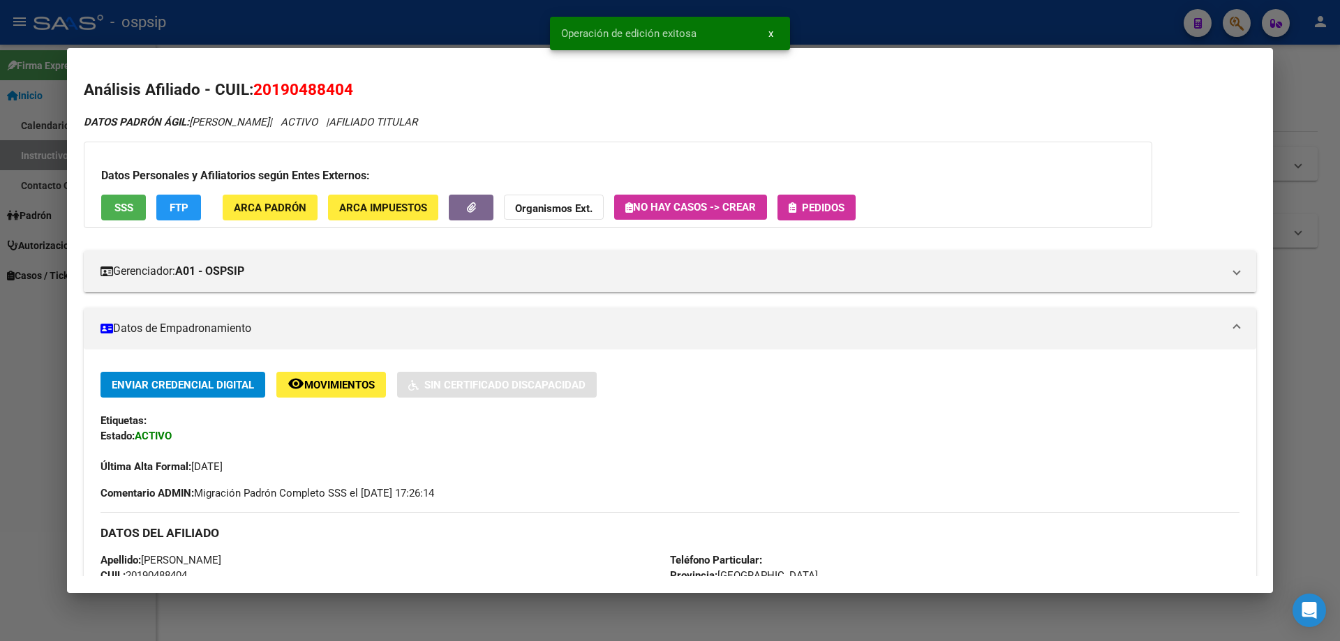
click at [829, 207] on span "Pedidos" at bounding box center [823, 208] width 43 height 13
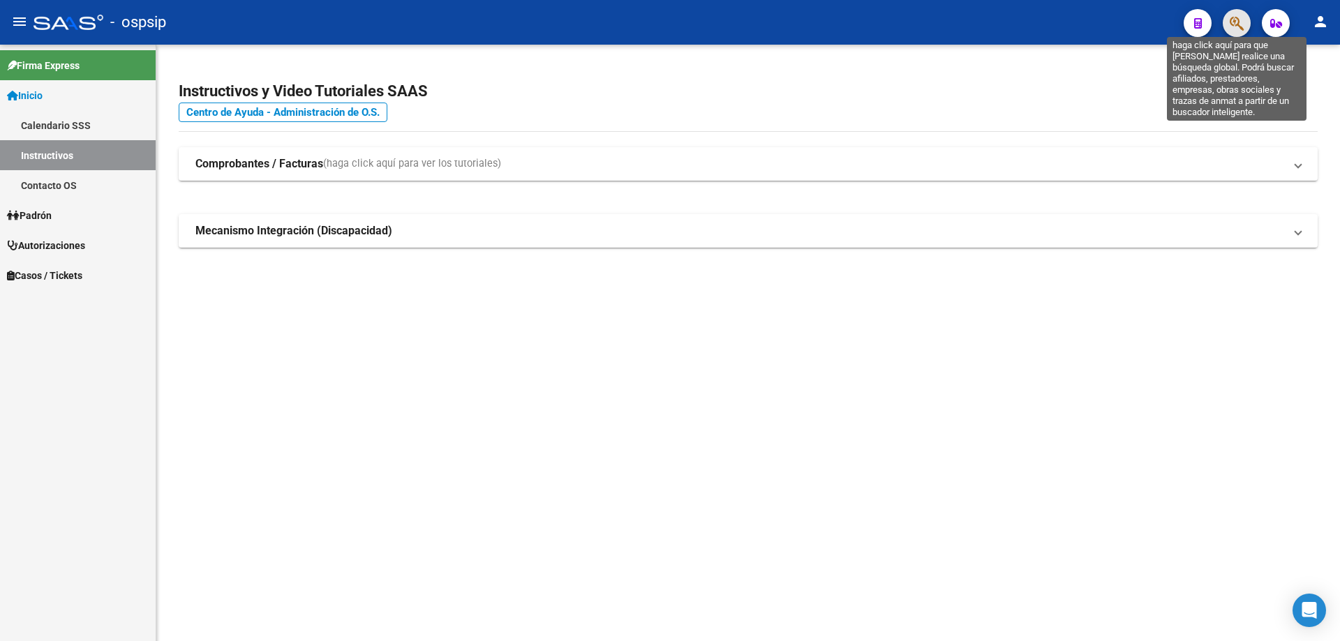
click at [1232, 22] on icon "button" at bounding box center [1237, 23] width 14 height 16
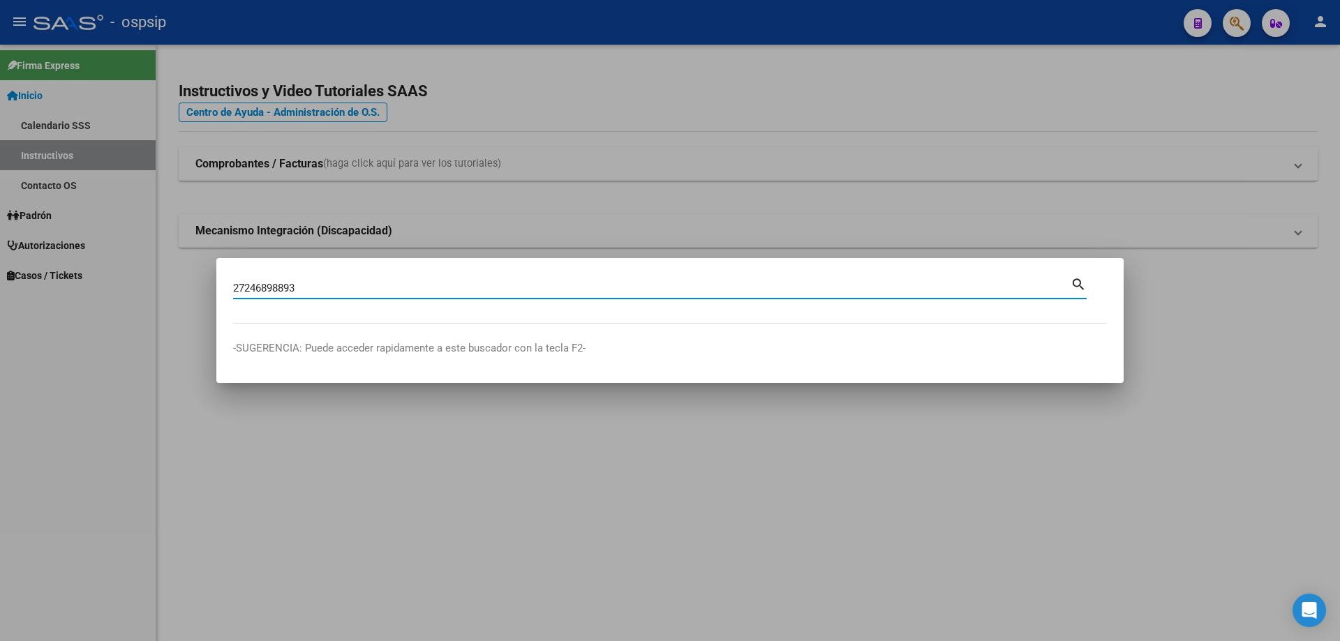
type input "27246898893"
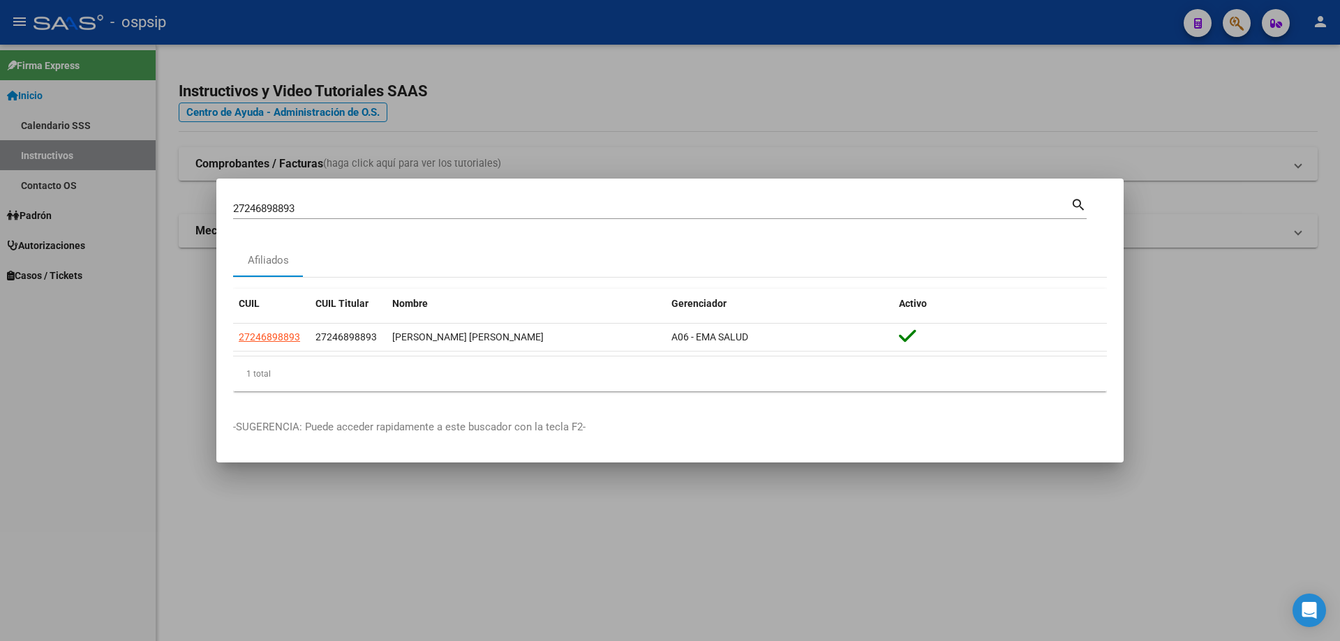
click at [286, 348] on datatable-body-cell "27246898893" at bounding box center [271, 337] width 77 height 27
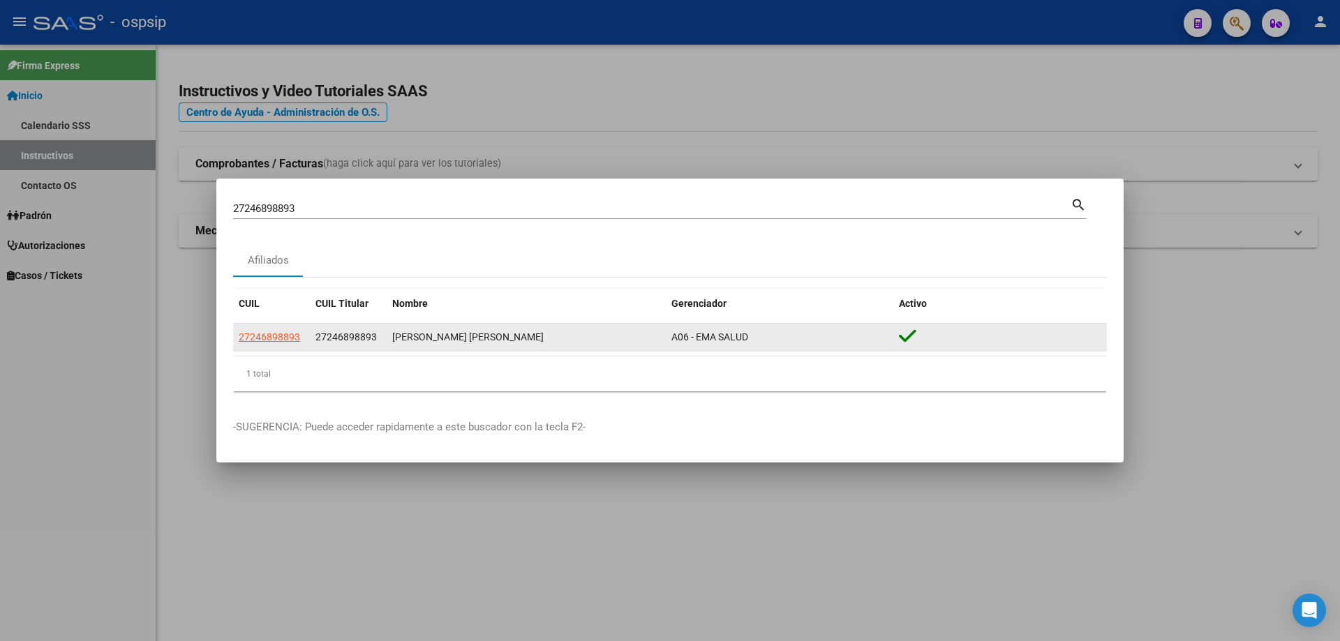
click at [288, 334] on span "27246898893" at bounding box center [269, 336] width 61 height 11
type textarea "27246898893"
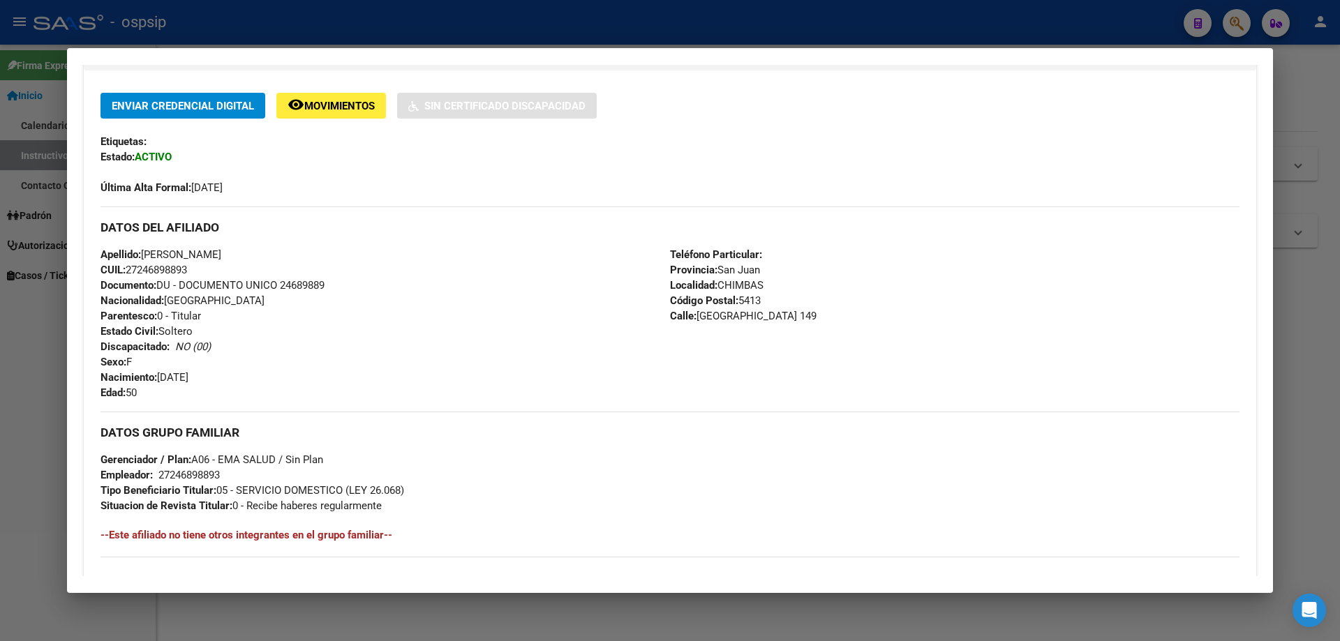
scroll to position [0, 0]
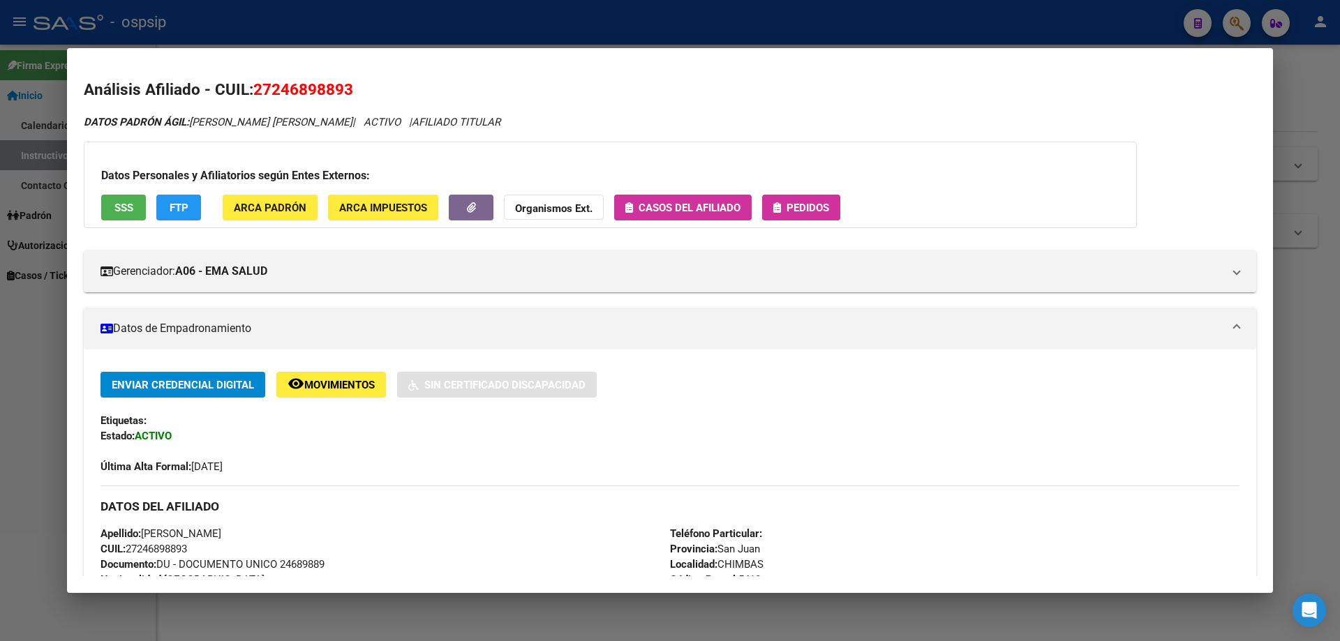
click at [786, 216] on button "Pedidos" at bounding box center [801, 208] width 78 height 26
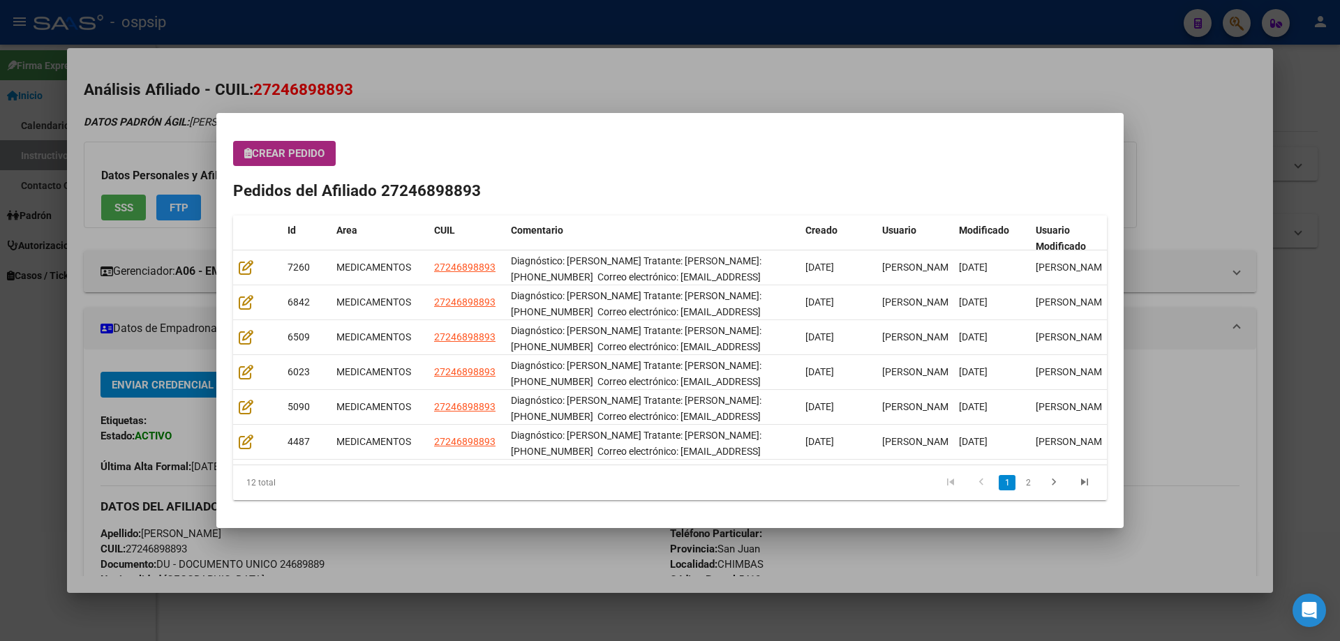
click at [294, 149] on span "Crear Pedido" at bounding box center [284, 153] width 80 height 13
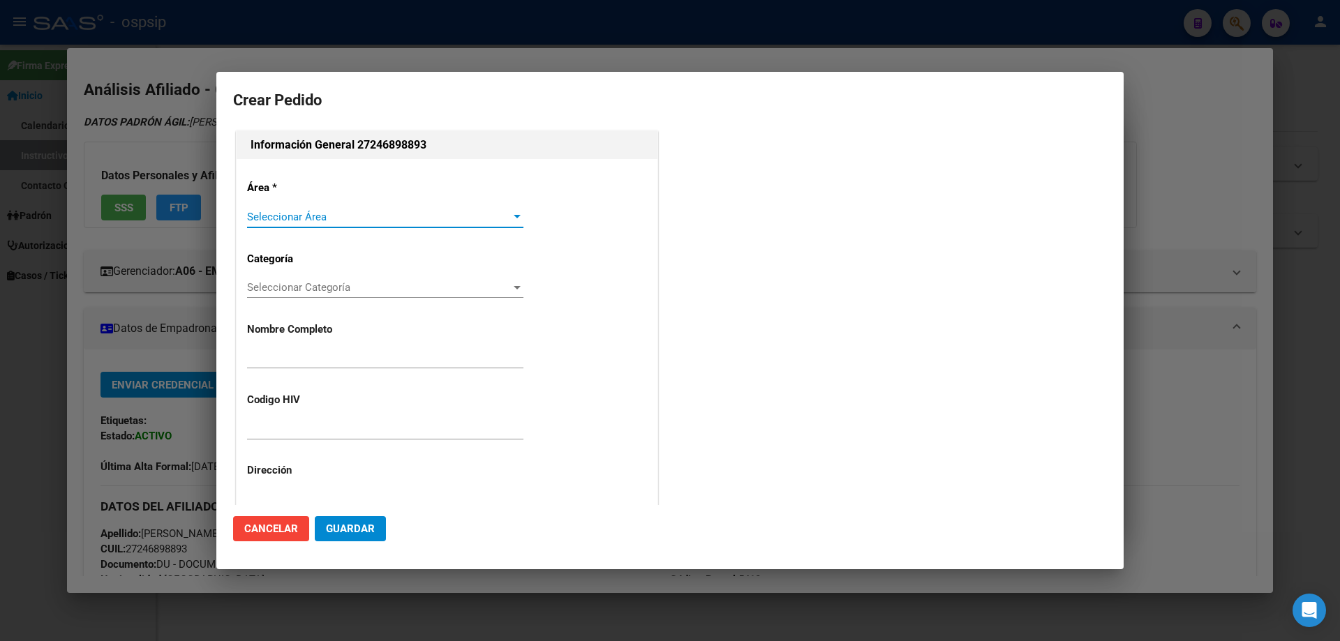
type input "[PERSON_NAME]"
type input "NO CORRESPONDE"
type input "[GEOGRAPHIC_DATA][PERSON_NAME], [GEOGRAPHIC_DATA], [GEOGRAPHIC_DATA] 149"
click at [293, 218] on span "Seleccionar Área" at bounding box center [379, 217] width 264 height 13
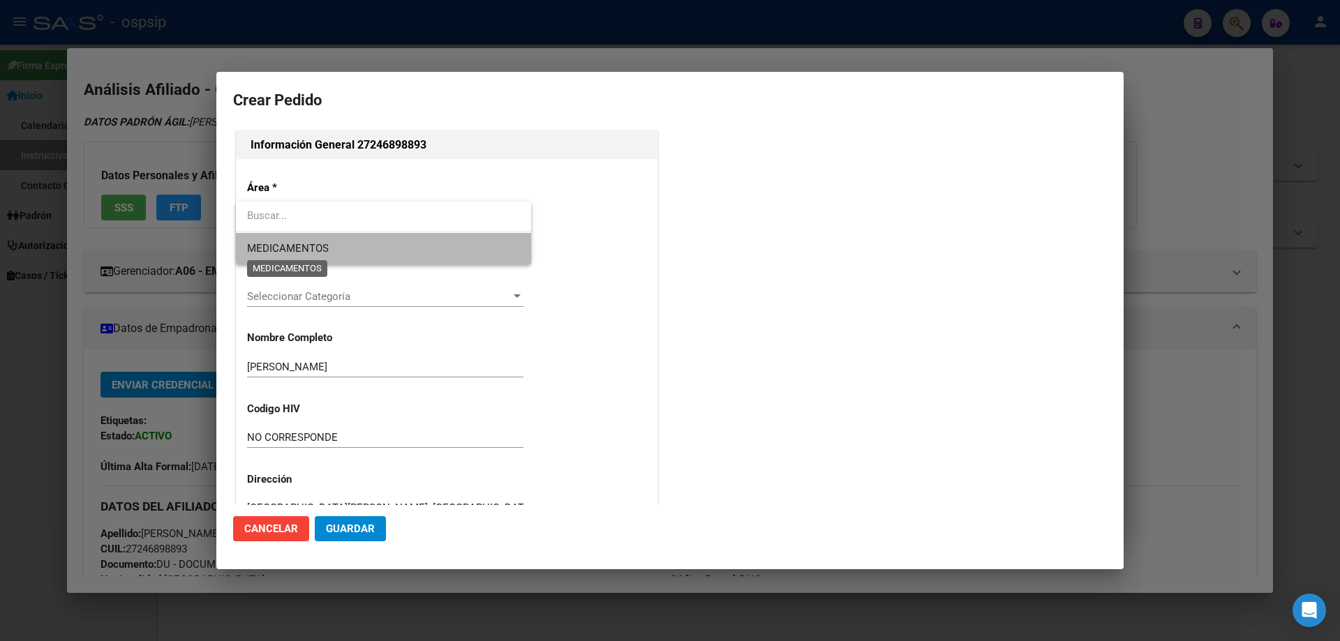
click at [300, 247] on span "MEDICAMENTOS" at bounding box center [288, 248] width 82 height 13
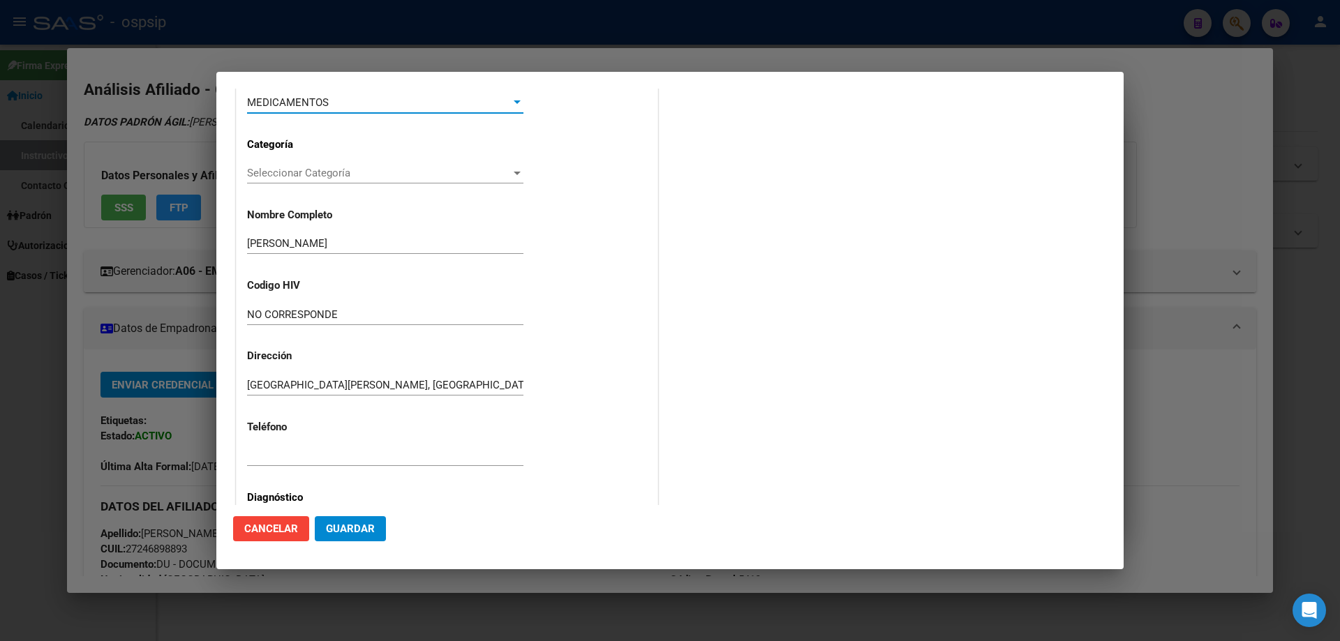
scroll to position [313, 0]
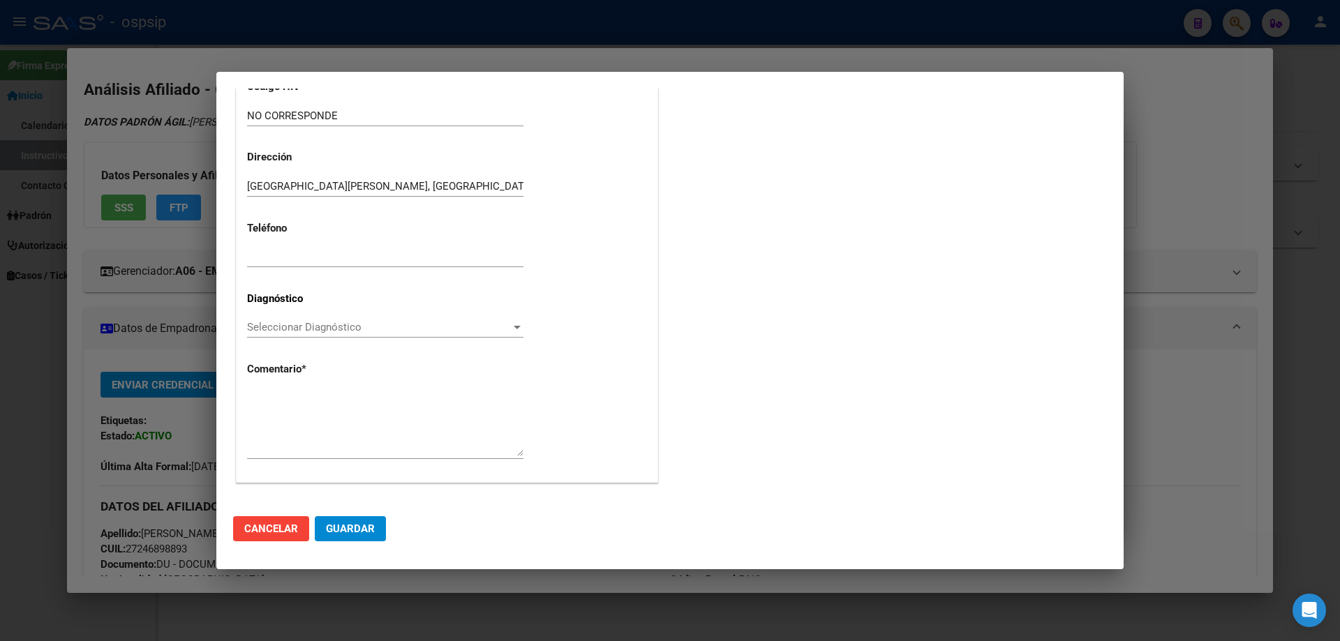
click at [261, 327] on span "Seleccionar Diagnóstico" at bounding box center [379, 327] width 264 height 13
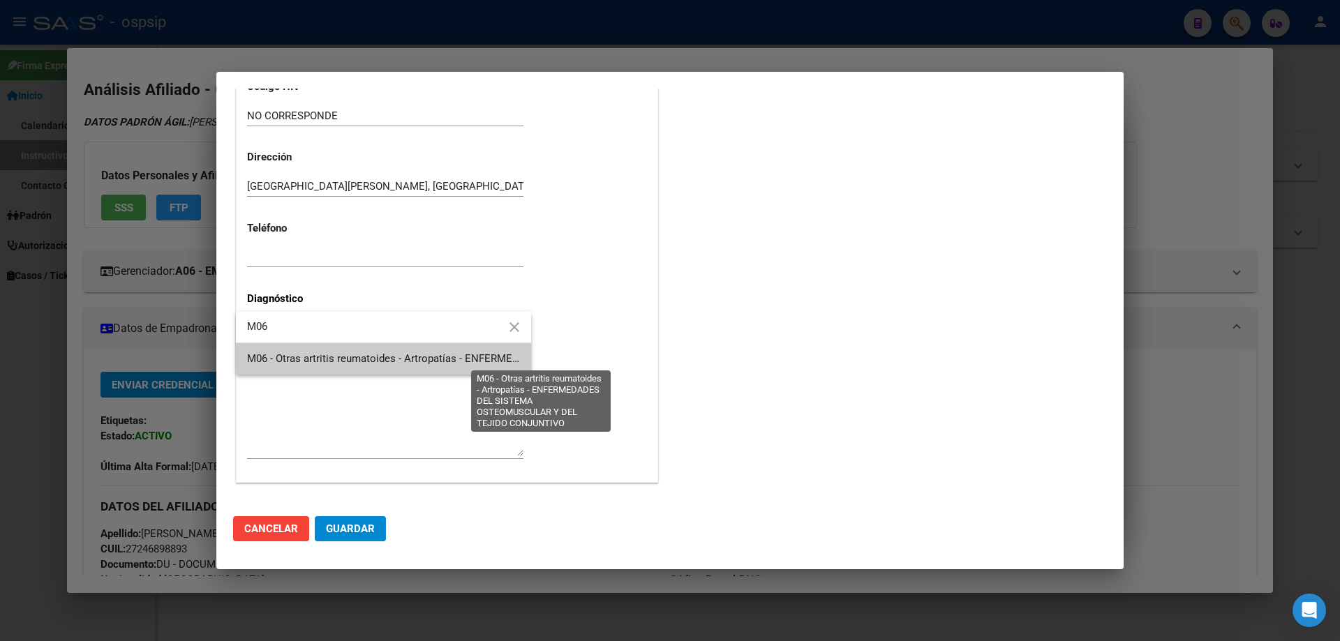
type input "M06"
click at [283, 358] on span "M06 - Otras artritis reumatoides - Artropatías - ENFERMEDADES DEL SISTEMA OSTEO…" at bounding box center [544, 358] width 594 height 13
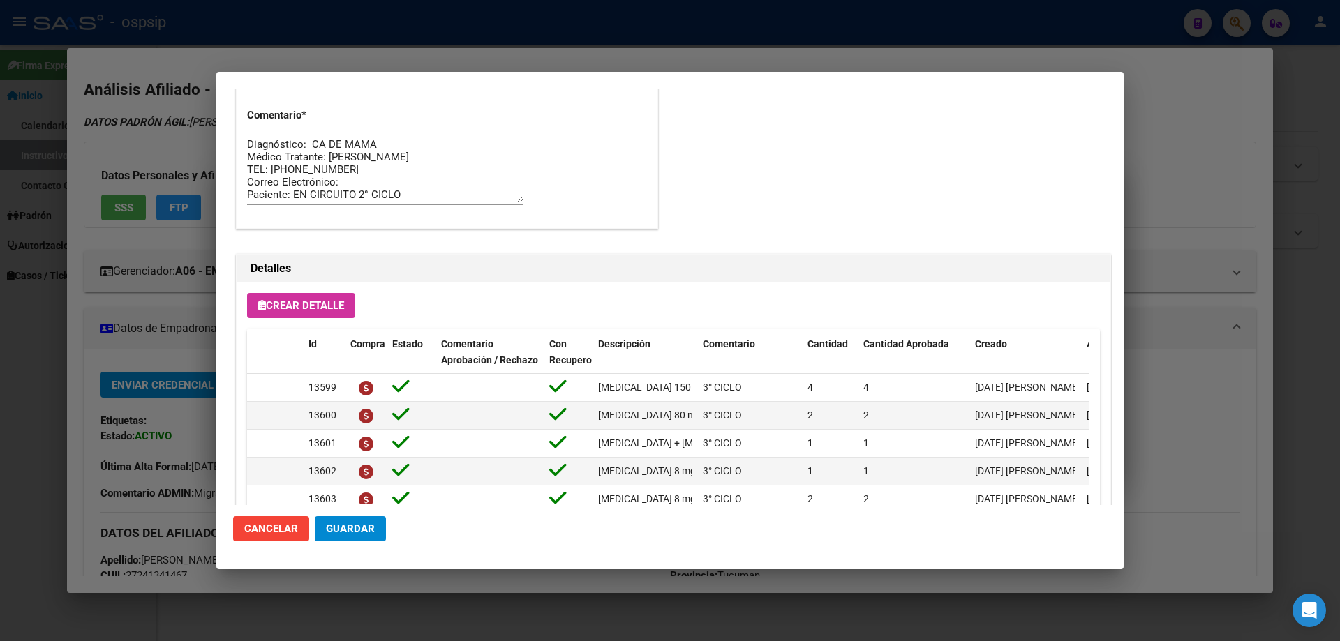
scroll to position [907, 0]
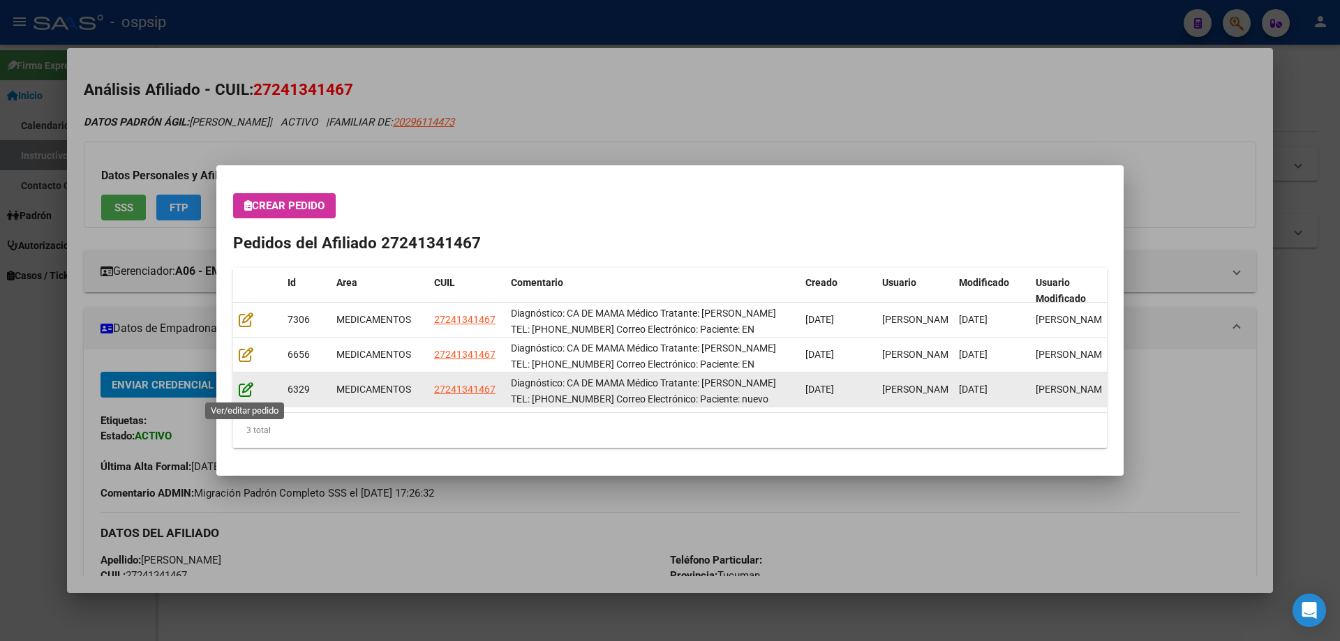
click at [244, 391] on icon at bounding box center [246, 389] width 15 height 15
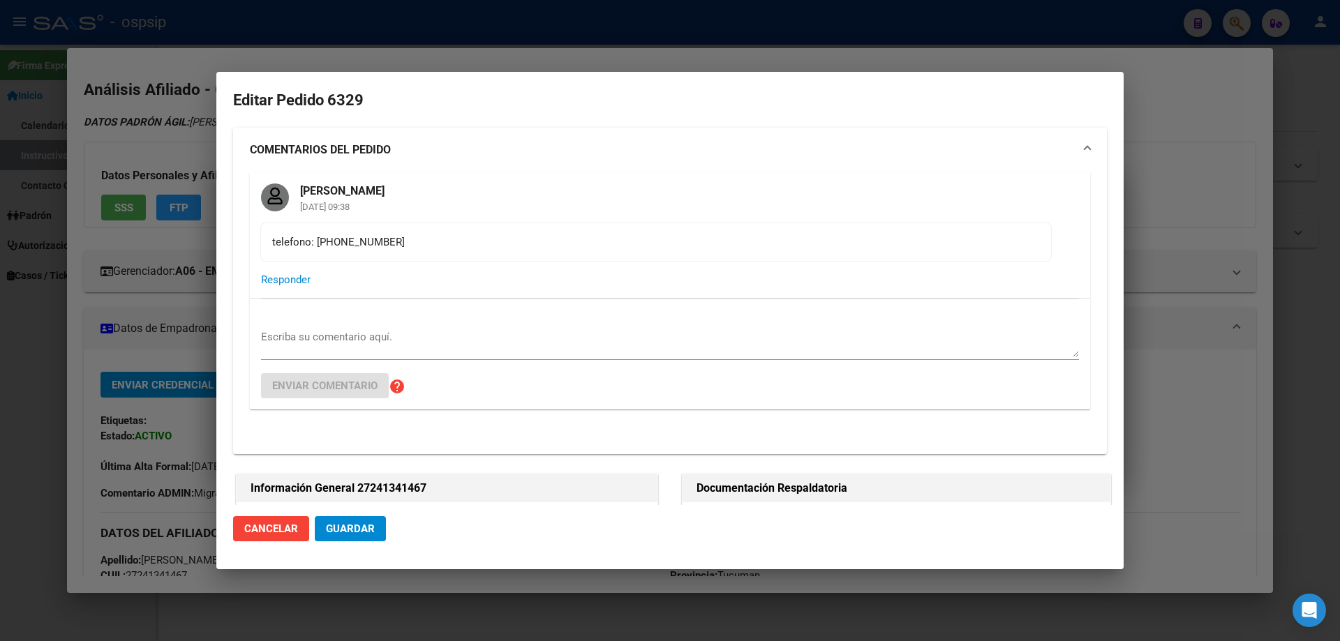
type input "Tucuman, SAN [PERSON_NAME], SIN NOMBRE 0"
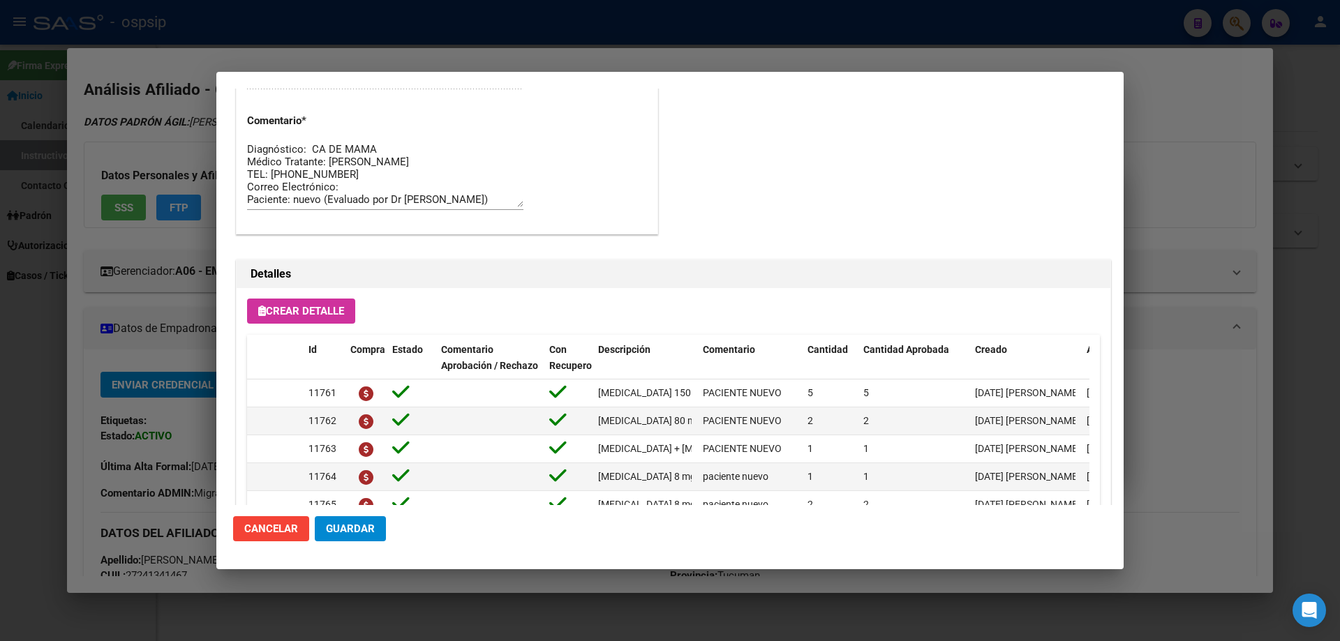
scroll to position [1200, 0]
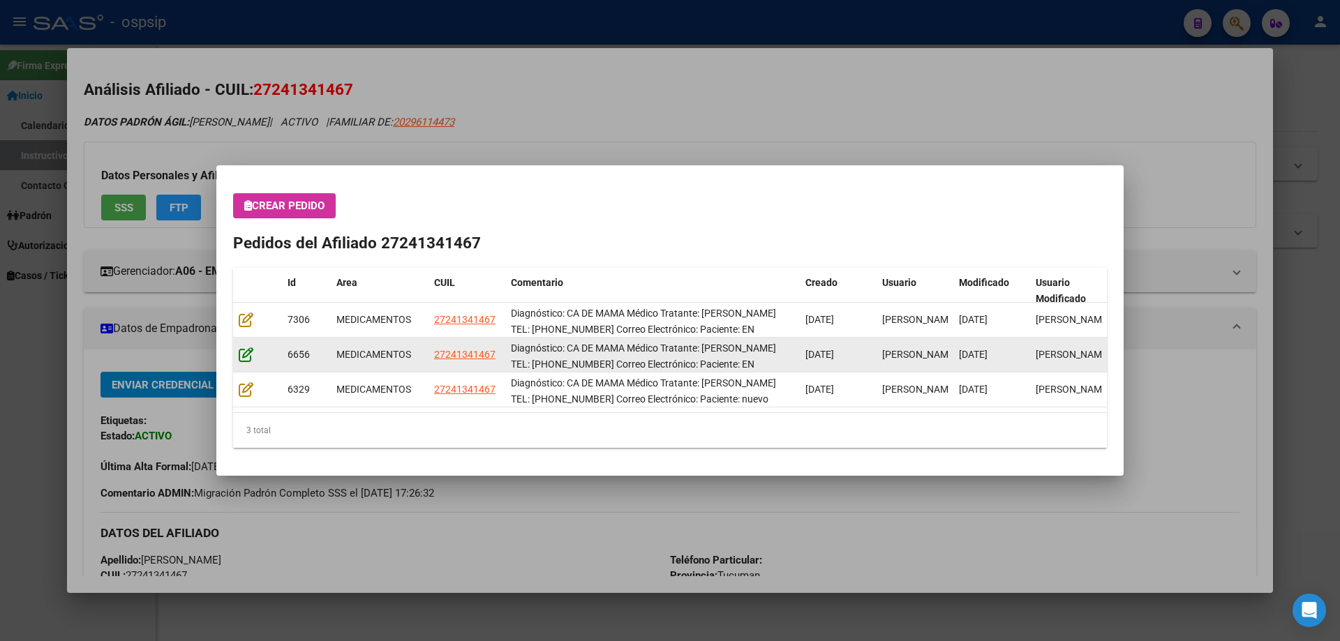
click at [239, 354] on icon at bounding box center [246, 354] width 15 height 15
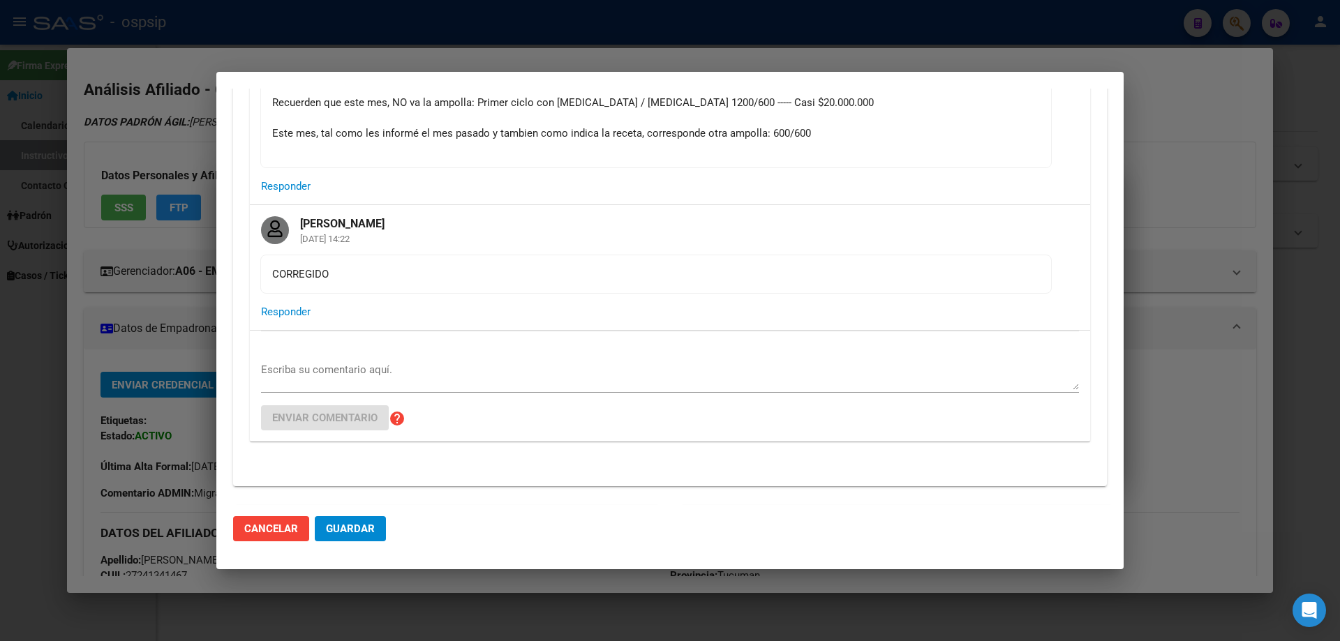
scroll to position [0, 0]
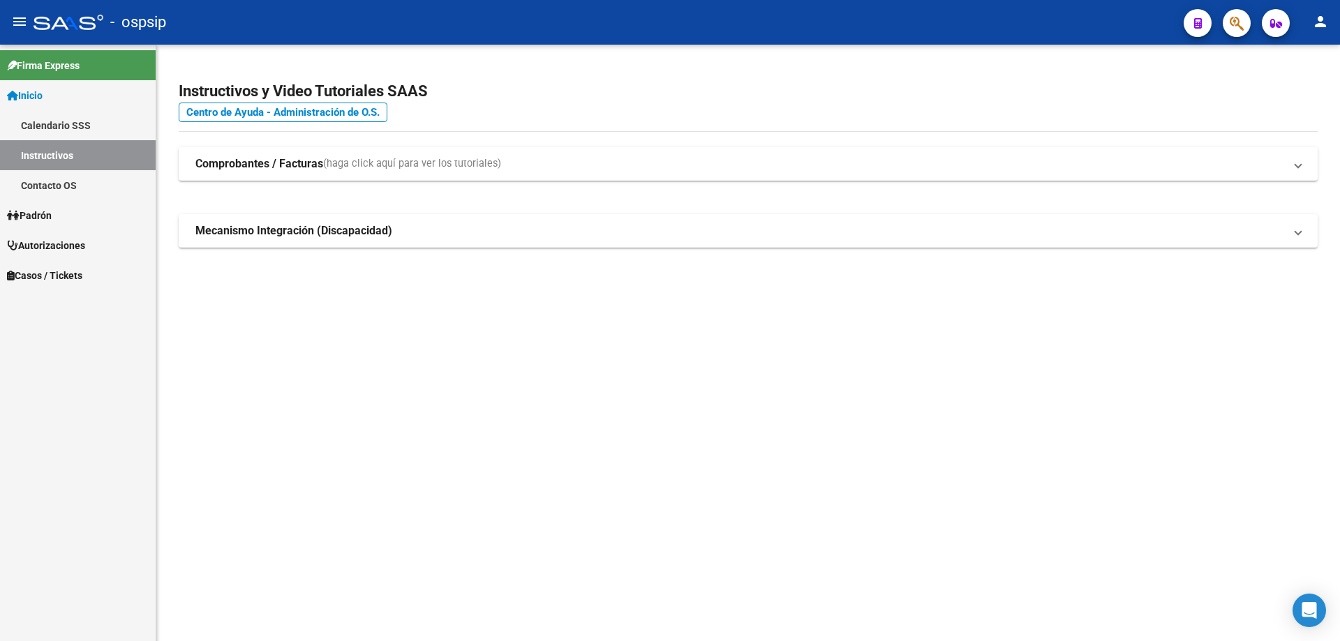
click at [1241, 31] on icon "button" at bounding box center [1237, 23] width 14 height 16
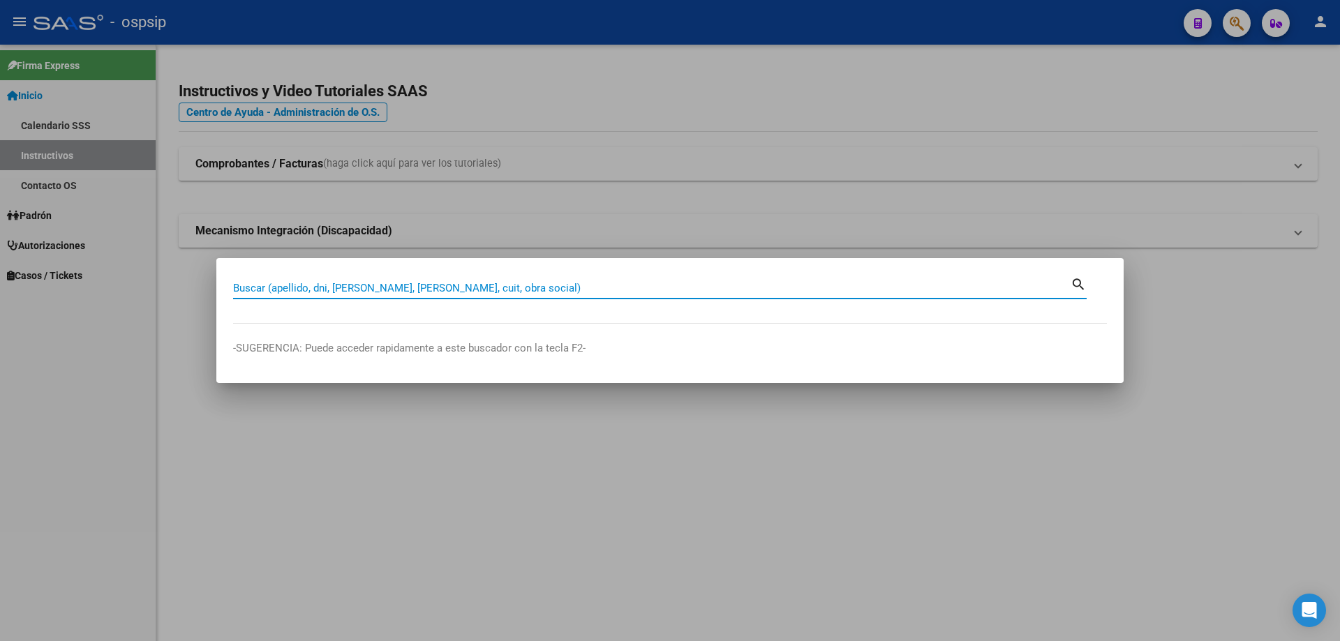
paste input "33543709"
type input "33543709"
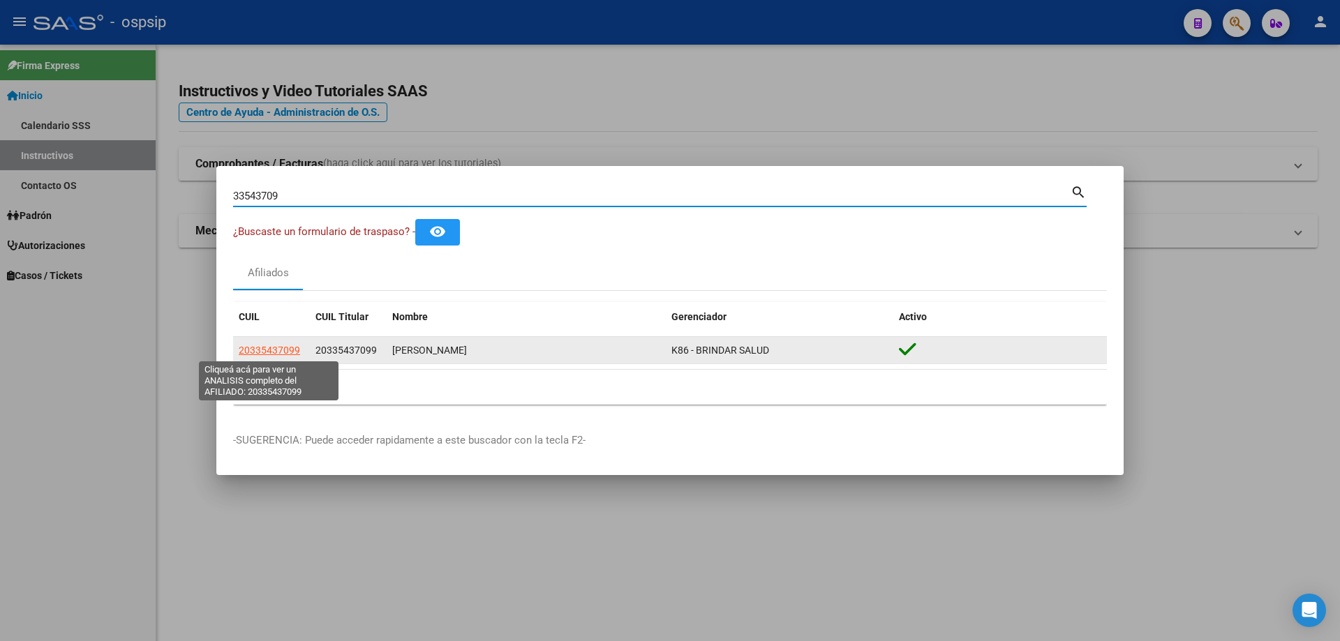
click at [262, 356] on span "20335437099" at bounding box center [269, 350] width 61 height 11
type textarea "20335437099"
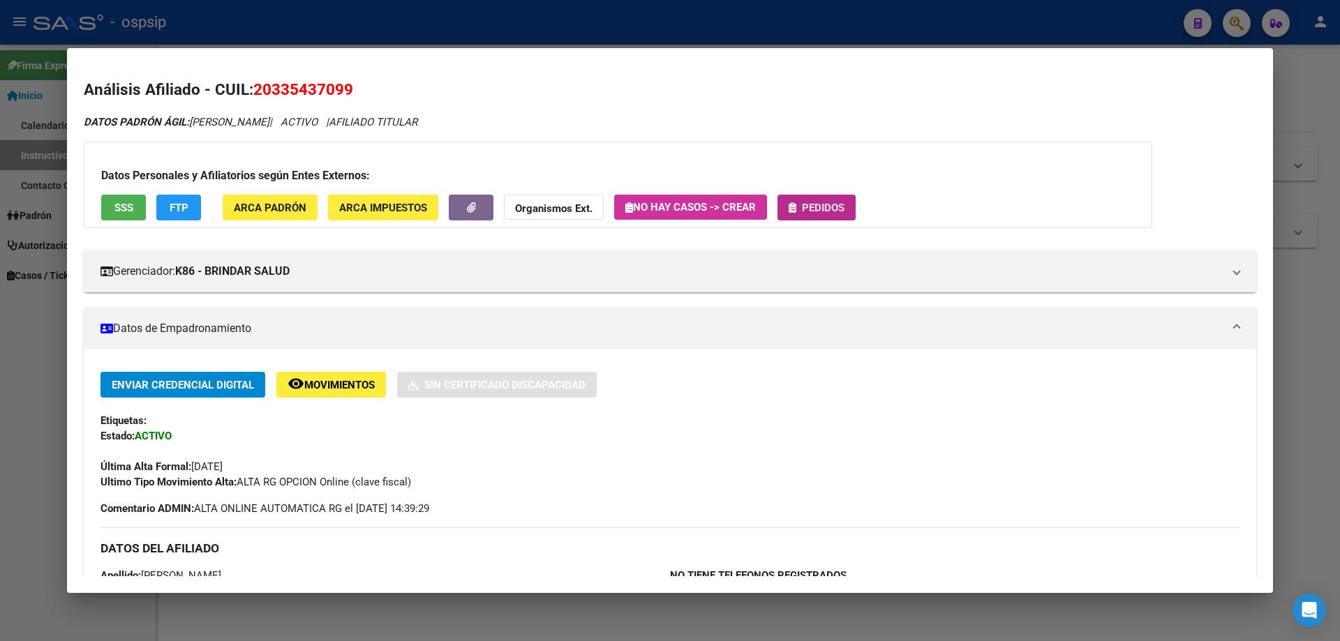
click at [828, 212] on span "Pedidos" at bounding box center [823, 208] width 43 height 13
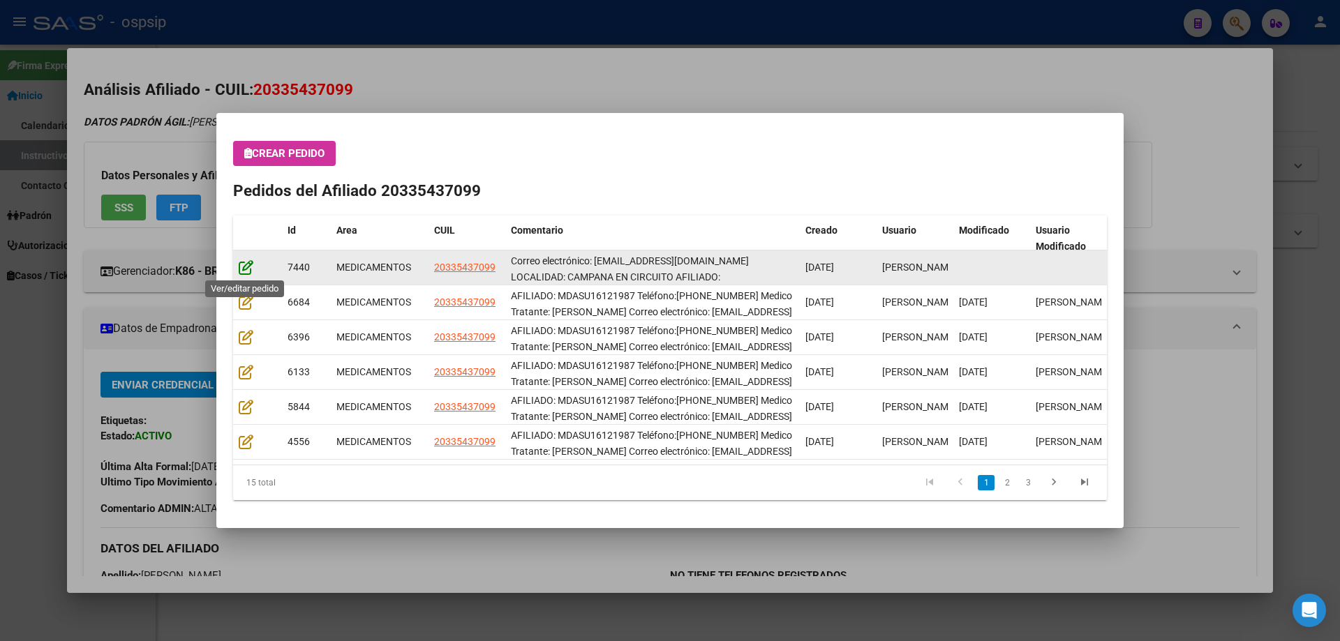
click at [245, 270] on icon at bounding box center [246, 267] width 15 height 15
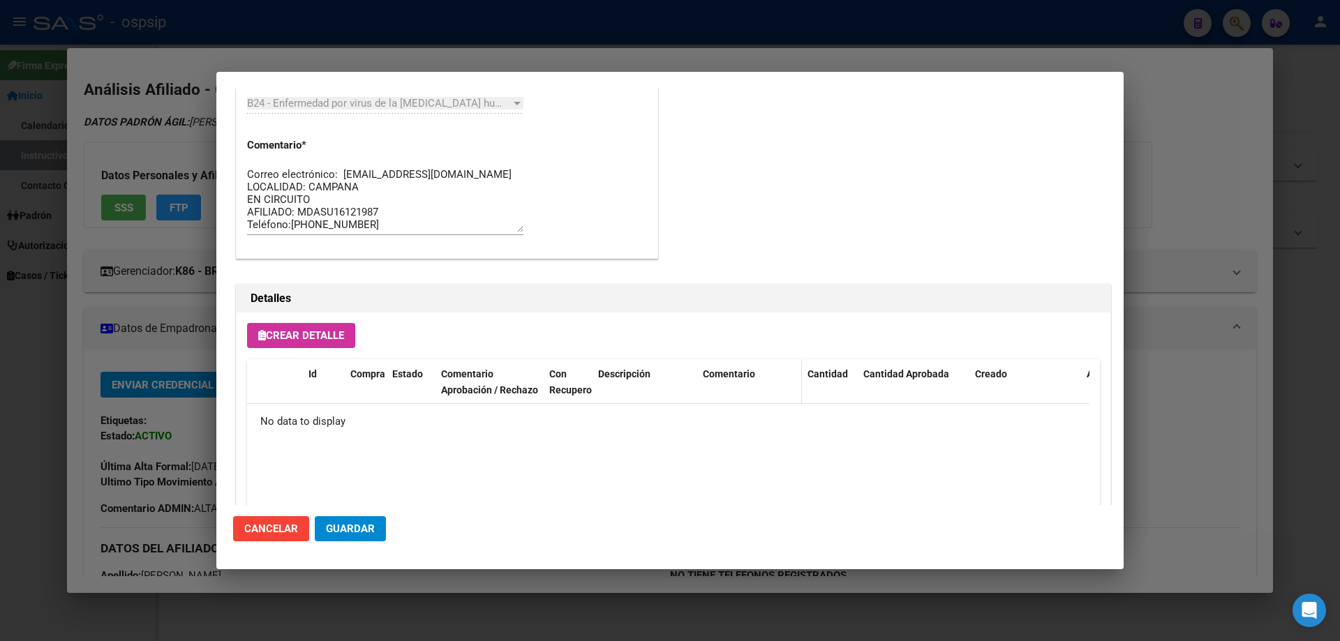
scroll to position [907, 0]
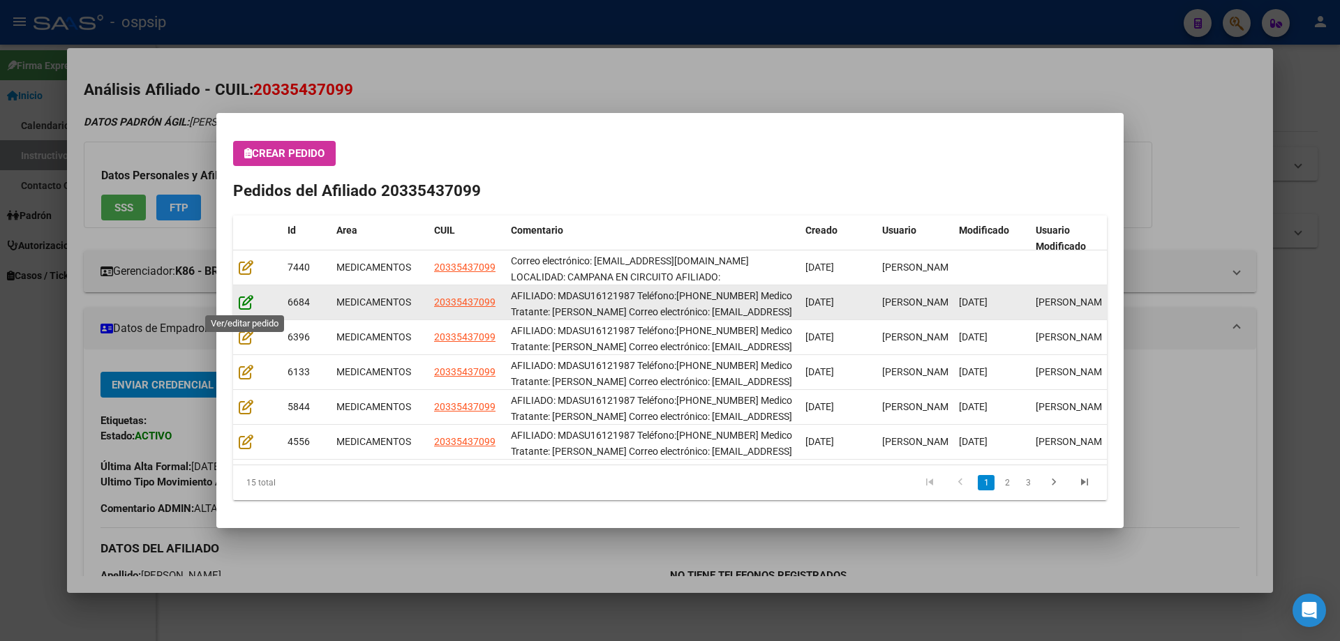
click at [248, 306] on icon at bounding box center [246, 301] width 15 height 15
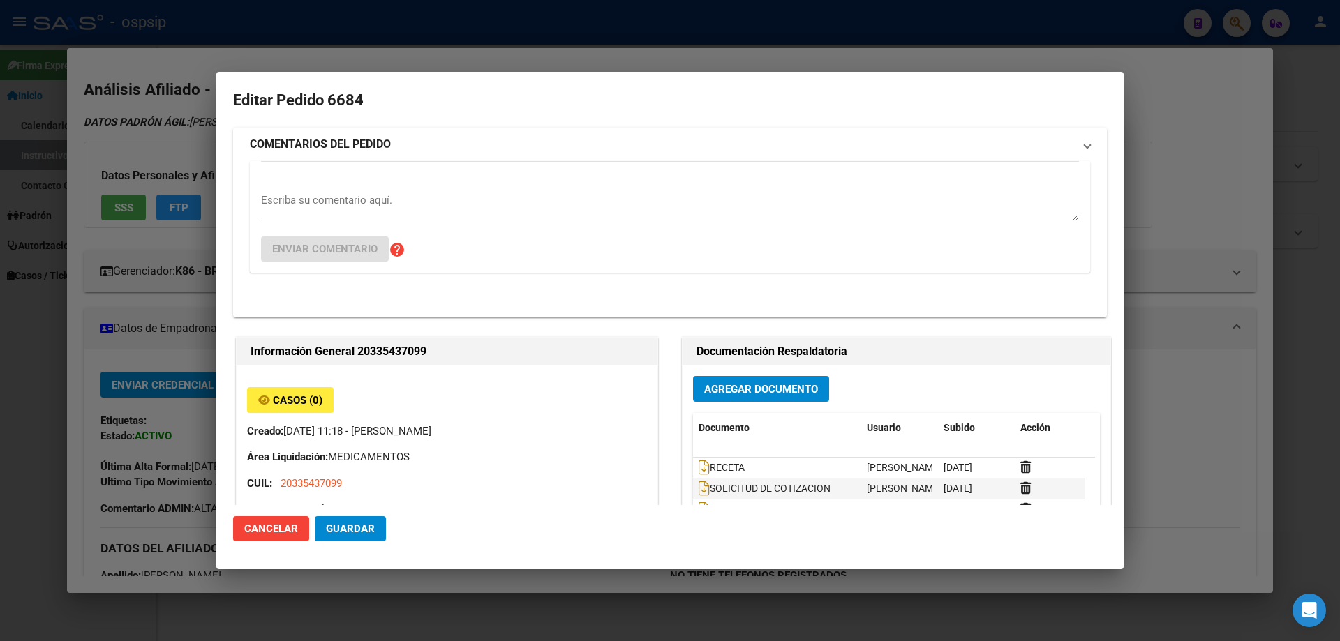
type input "[GEOGRAPHIC_DATA], [GEOGRAPHIC_DATA], MAIPU 602"
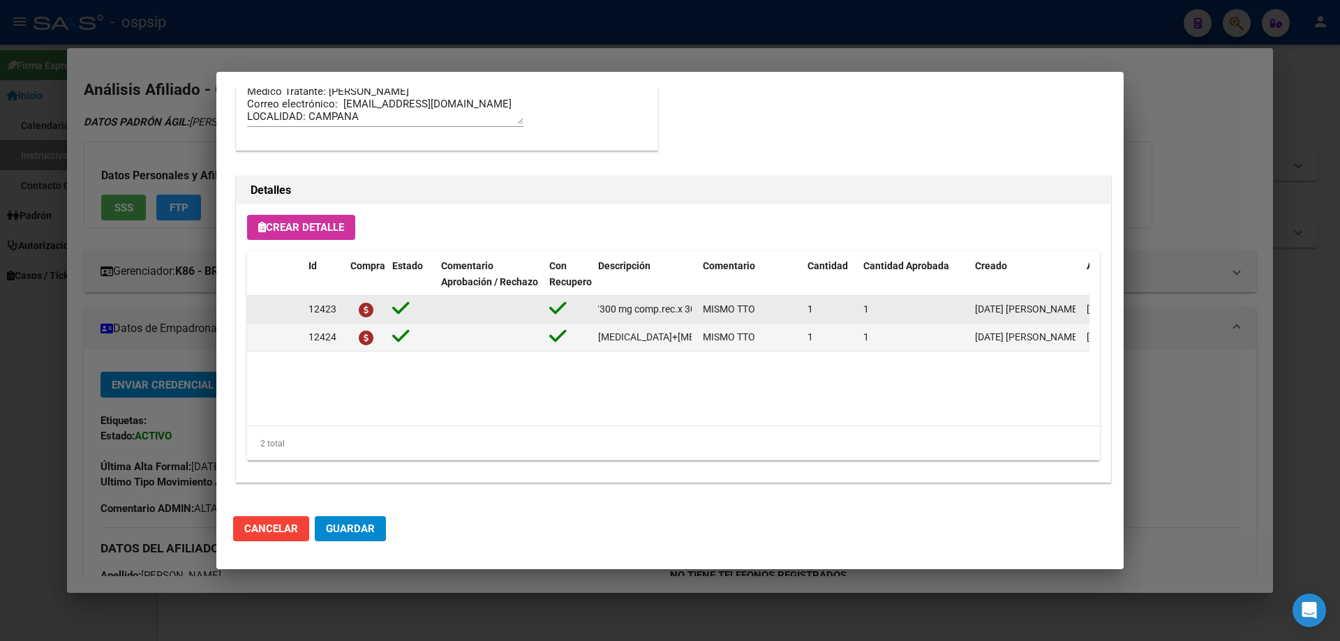
scroll to position [0, 233]
drag, startPoint x: 595, startPoint y: 311, endPoint x: 699, endPoint y: 311, distance: 104.0
click at [699, 311] on div "12423 [MEDICAL_DATA]+ tenofovirdisoprox. 200mg/300 mg comp.rec.x 30 (FTC/TDF) M…" at bounding box center [768, 310] width 1043 height 28
copy span "[MEDICAL_DATA]+ tenofovirdisoprox. 200mg/300 mg comp.rec.x 30 (FTC/TDF)"
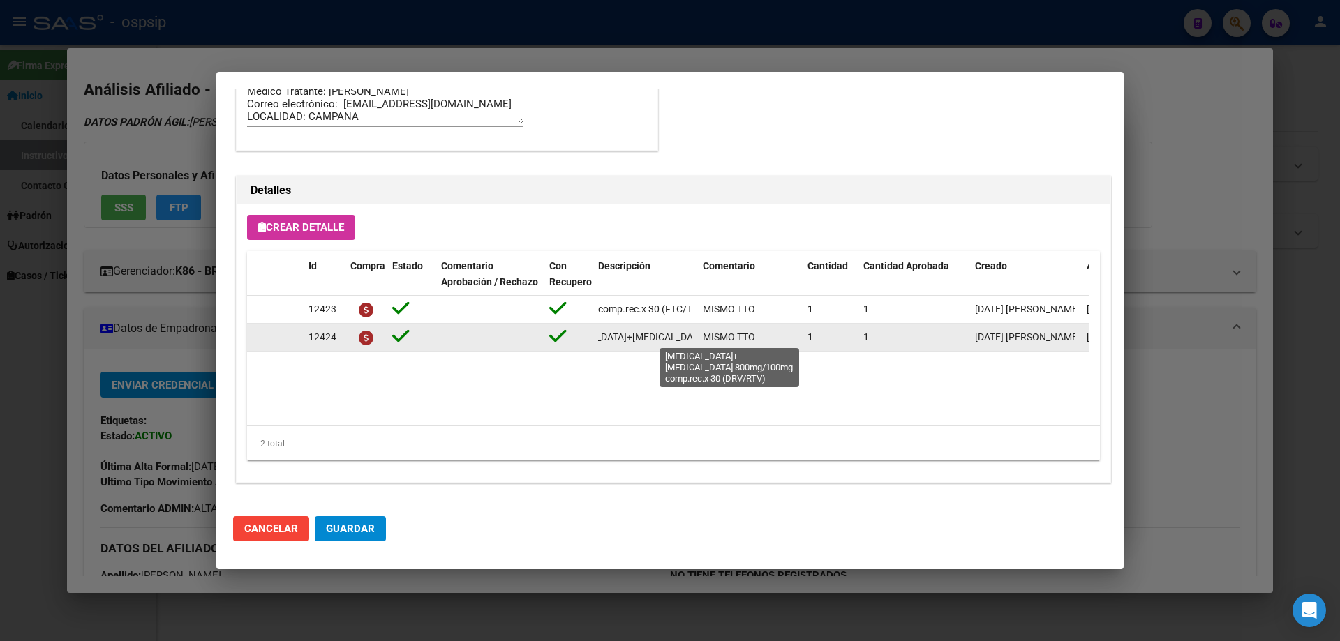
scroll to position [0, 170]
drag, startPoint x: 598, startPoint y: 336, endPoint x: 694, endPoint y: 341, distance: 96.4
click at [694, 341] on datatable-body-cell "[MEDICAL_DATA]+[MEDICAL_DATA] 800mg/100mg comp.rec.x 30 (DRV/RTV)" at bounding box center [644, 337] width 105 height 27
copy span "[MEDICAL_DATA]+[MEDICAL_DATA] 800mg/100mg comp.rec.x 30 (DRV/RTV)"
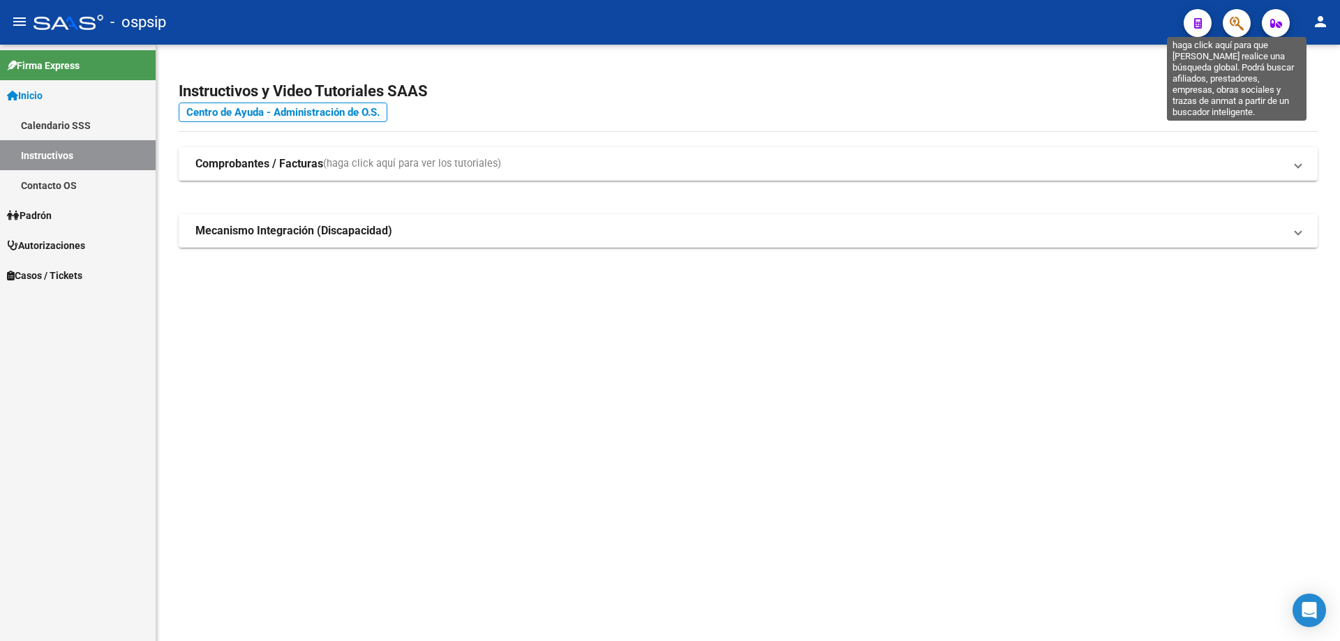
click at [1242, 27] on icon "button" at bounding box center [1237, 23] width 14 height 16
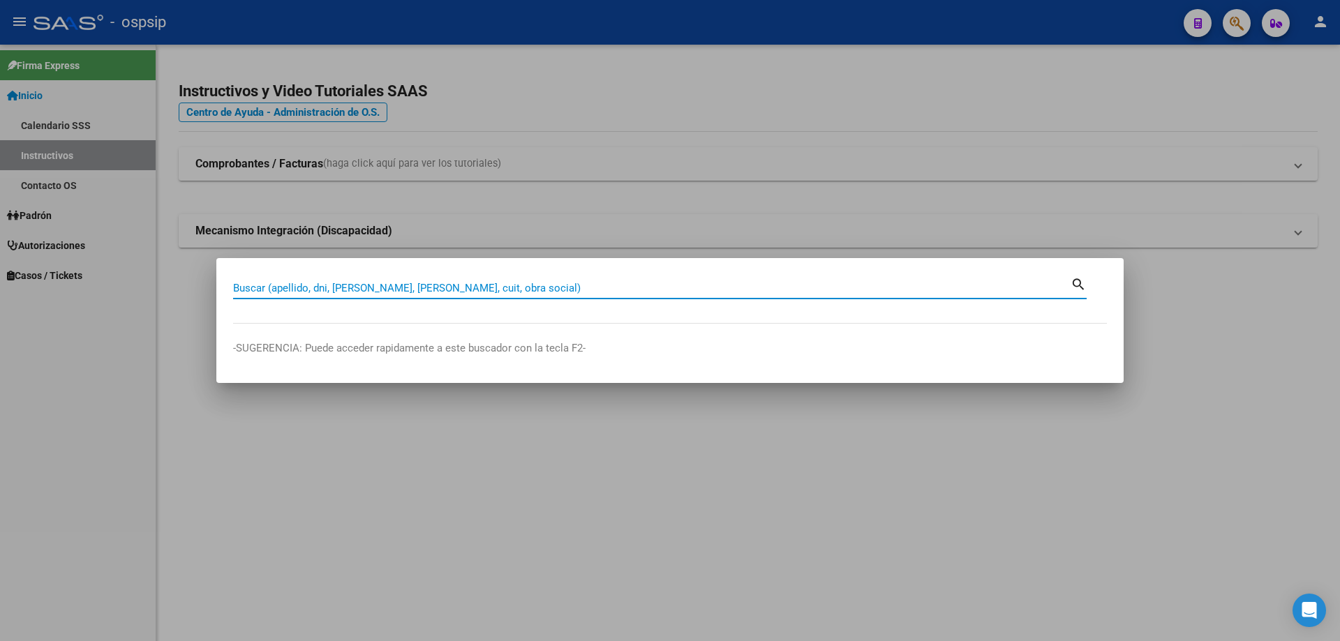
paste input "24440208"
type input "24440208"
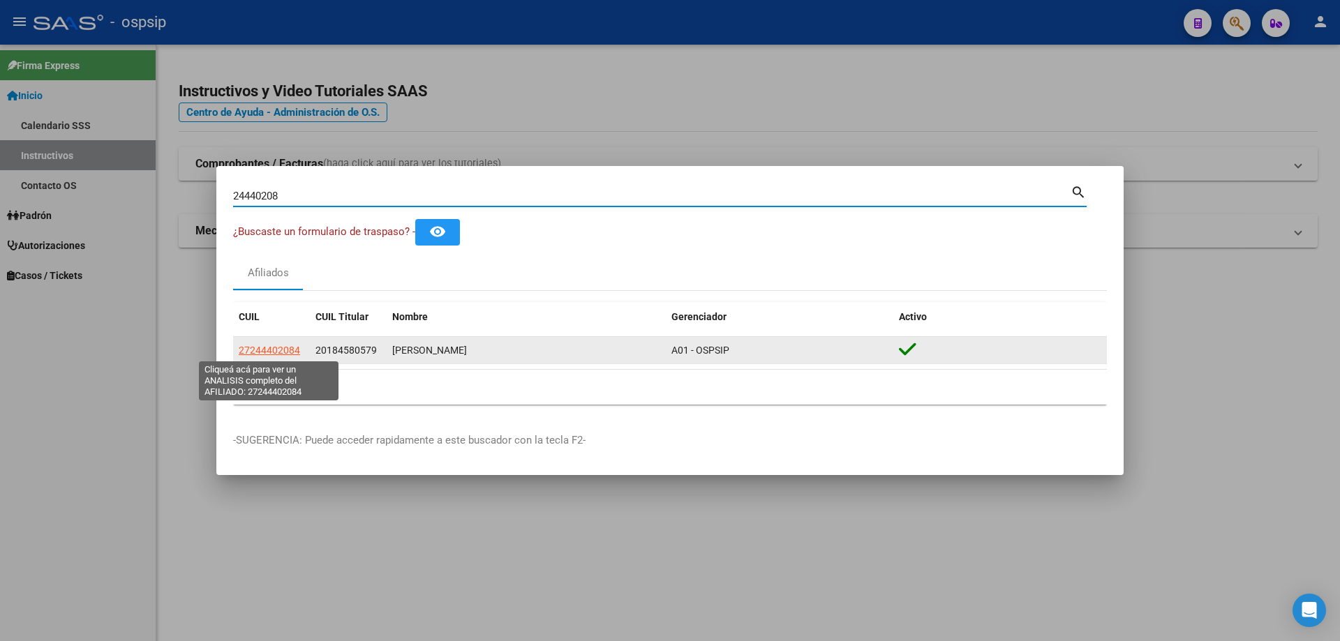
click at [278, 348] on span "27244402084" at bounding box center [269, 350] width 61 height 11
type textarea "27244402084"
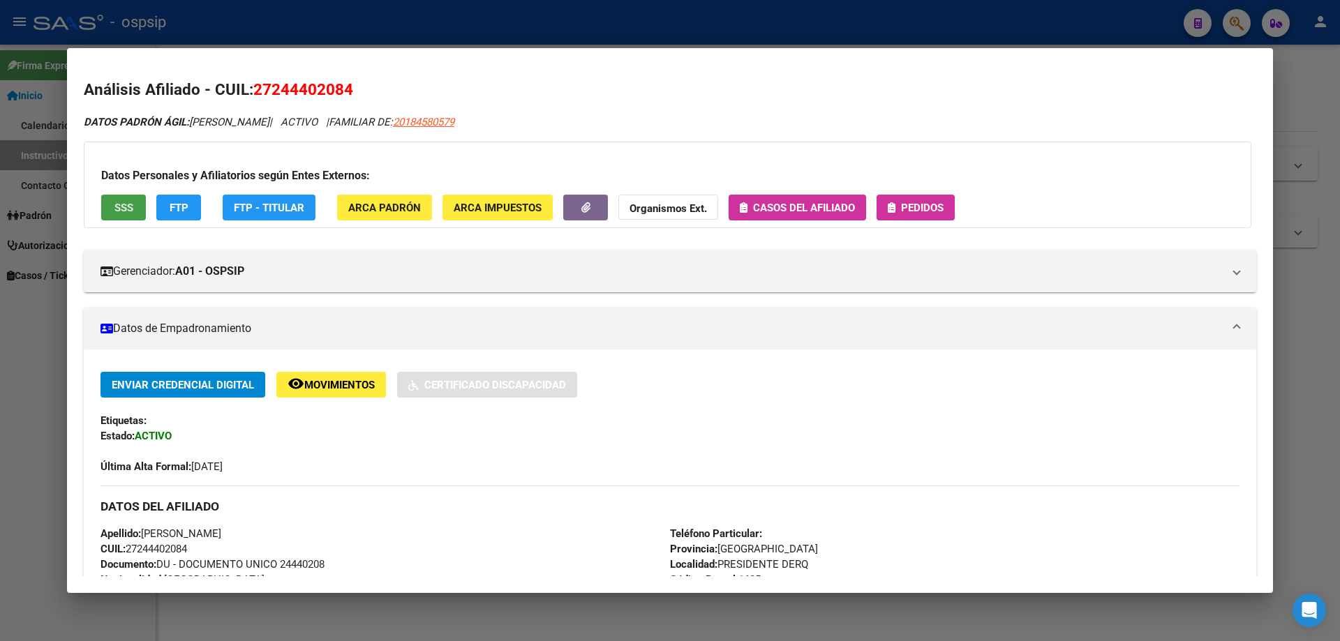
click at [130, 216] on button "SSS" at bounding box center [123, 208] width 45 height 26
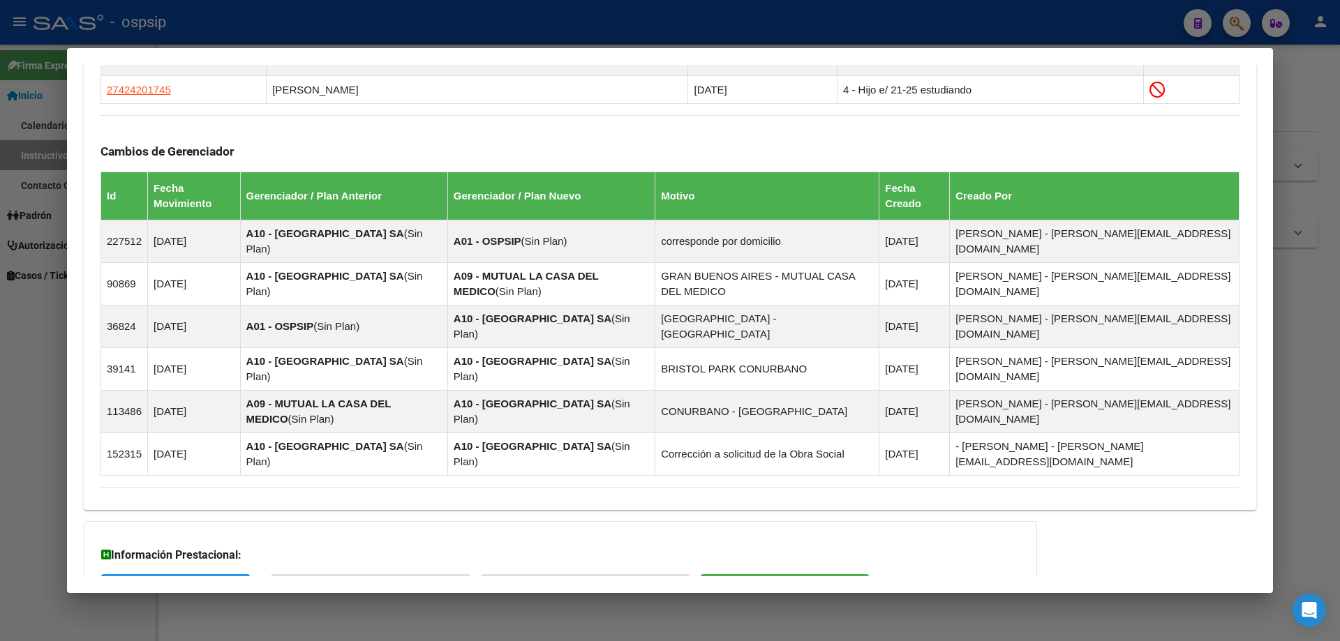
scroll to position [931, 0]
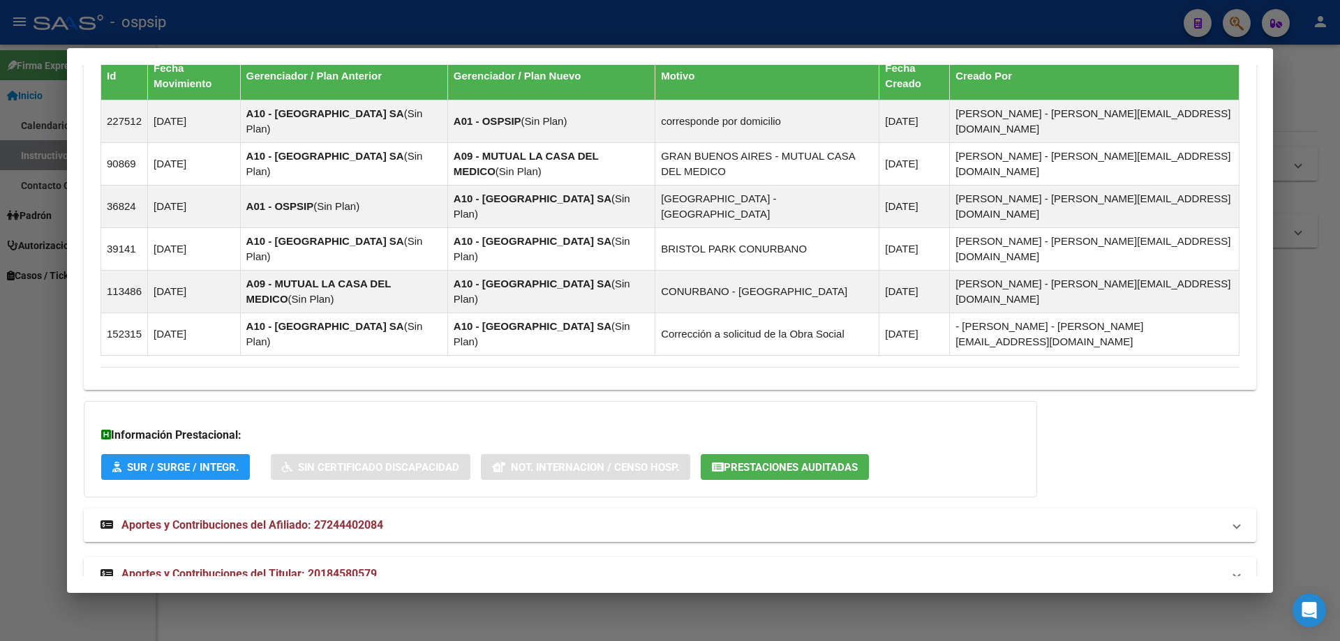
click at [284, 567] on span "Aportes y Contribuciones del Titular: 20184580579" at bounding box center [248, 573] width 255 height 13
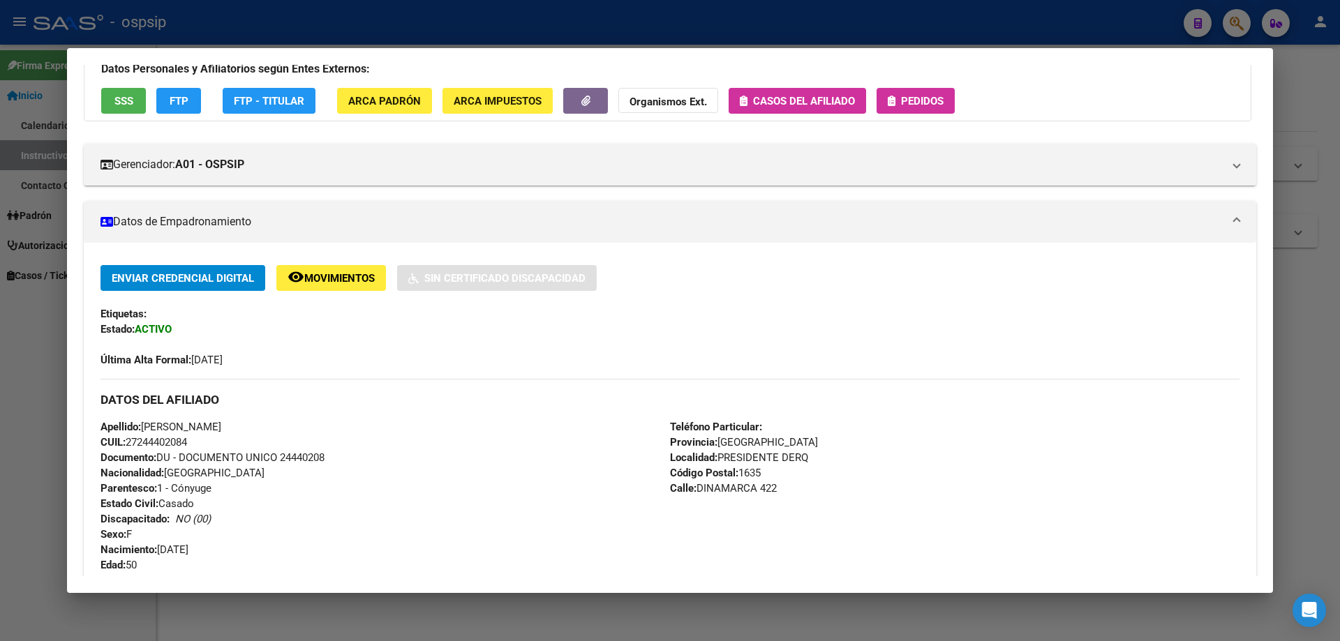
scroll to position [0, 0]
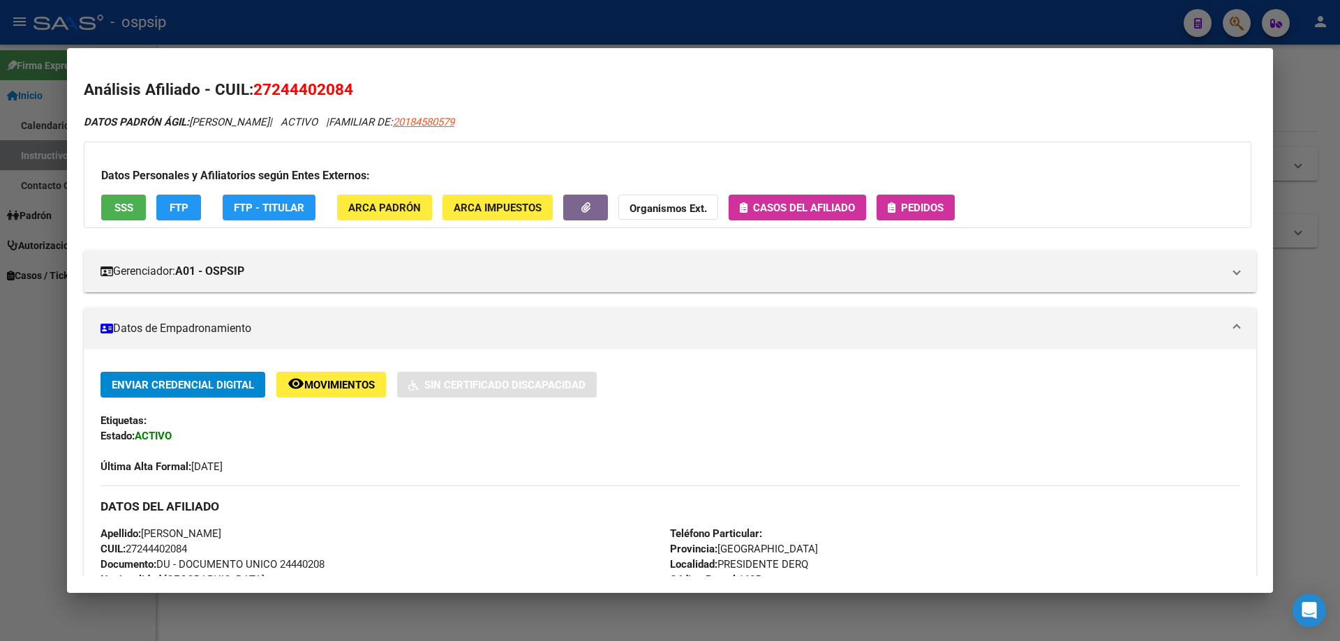
click at [912, 210] on span "Pedidos" at bounding box center [922, 208] width 43 height 13
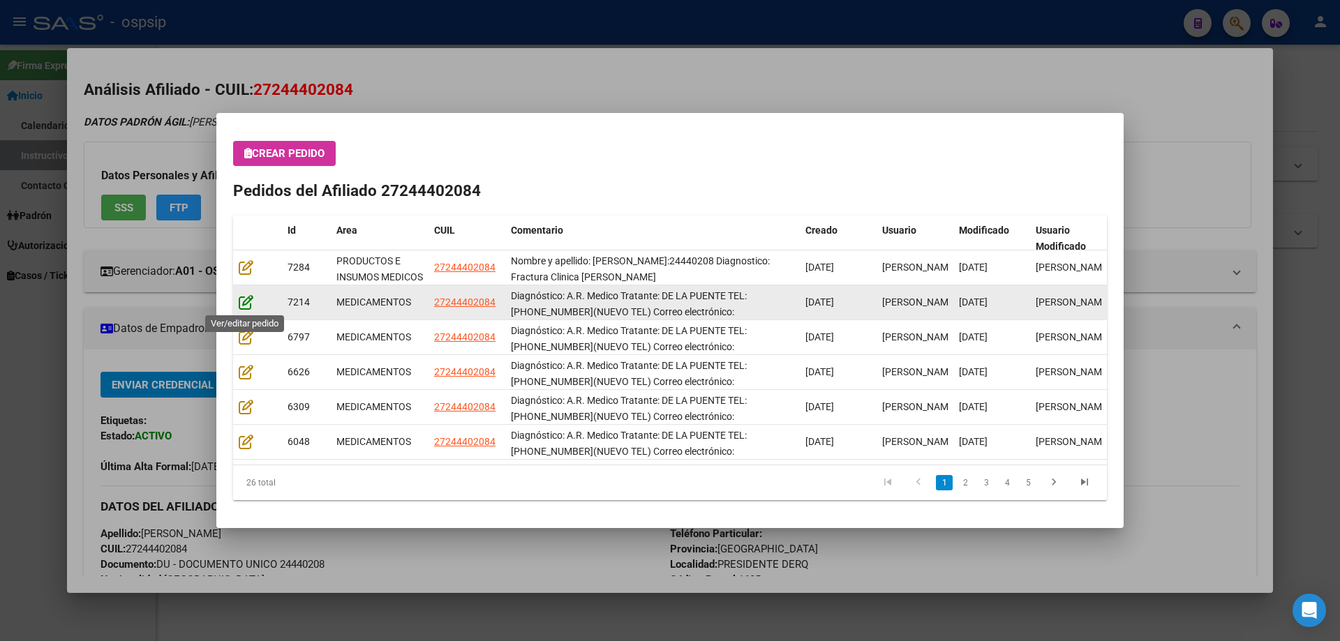
click at [252, 306] on icon at bounding box center [246, 301] width 15 height 15
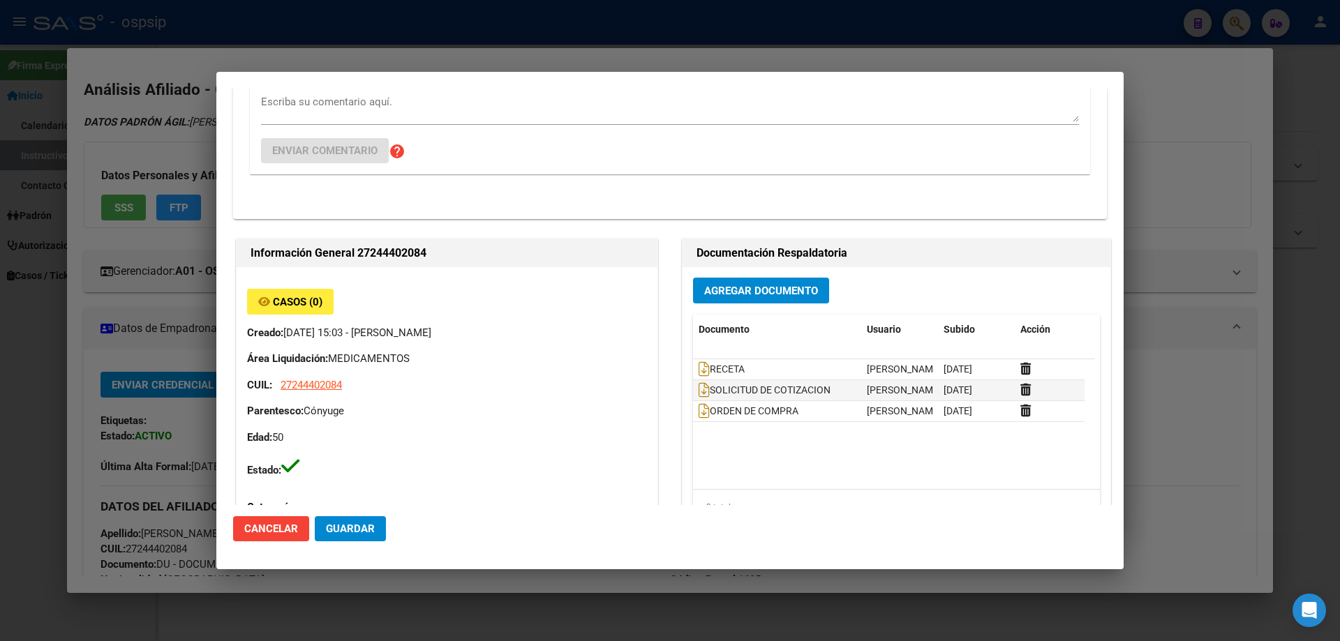
type input "[GEOGRAPHIC_DATA], PRESIDENTE DERQ, DINAMARCA 422"
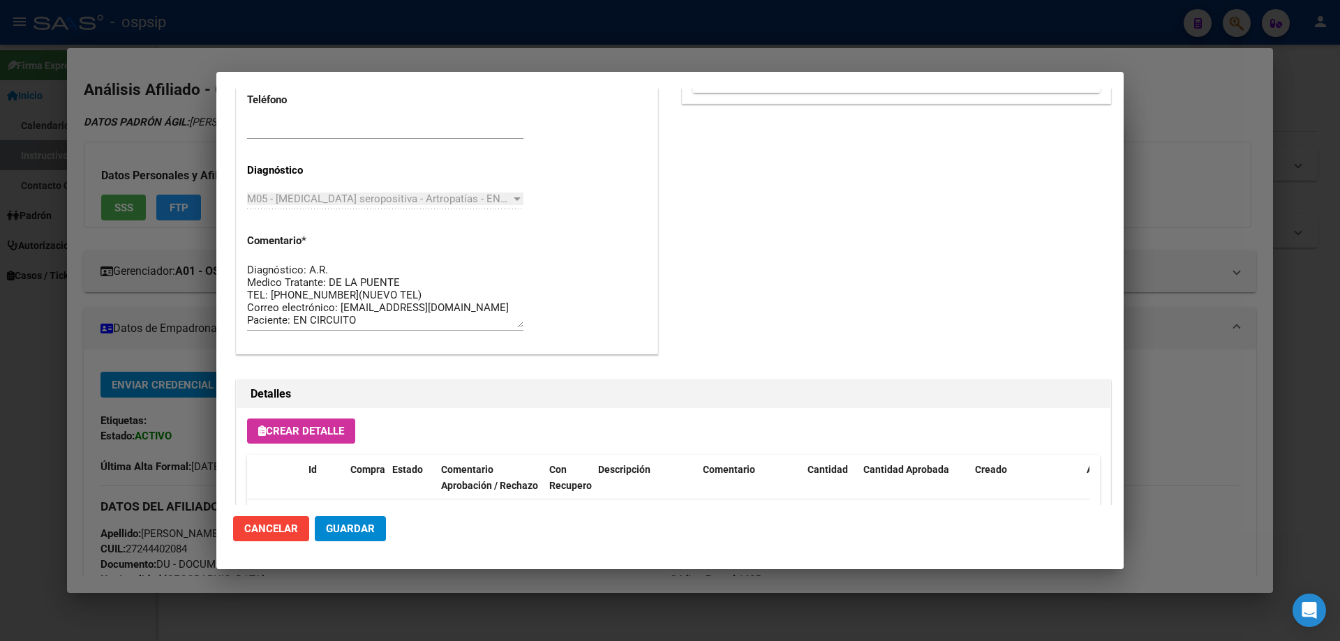
scroll to position [698, 0]
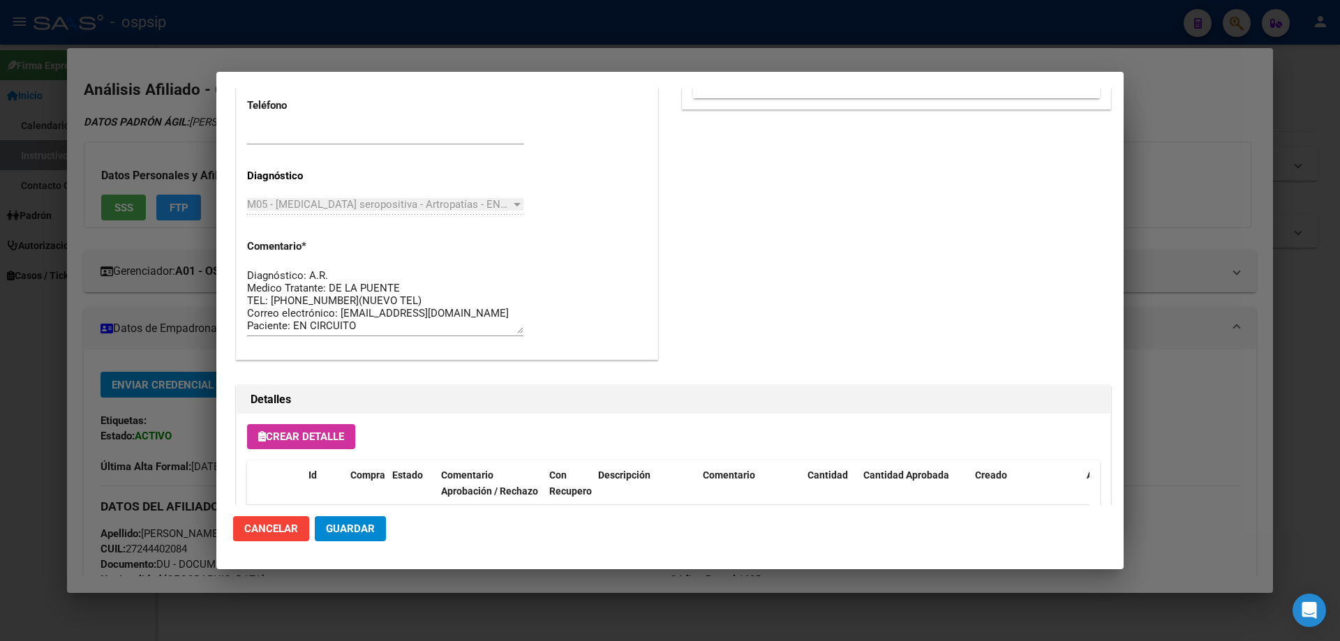
click at [507, 315] on textarea "Diagnóstico: A.R. Medico Tratante: DE LA PUENTE TEL: [PHONE_NUMBER](NUEVO TEL) …" at bounding box center [385, 301] width 276 height 66
drag, startPoint x: 395, startPoint y: 321, endPoint x: 228, endPoint y: 251, distance: 181.1
click at [228, 251] on mat-dialog-content "Editar Pedido 7214 COMENTARIOS DEL PEDIDO Escriba su comentario aquí. Enviar co…" at bounding box center [669, 297] width 907 height 417
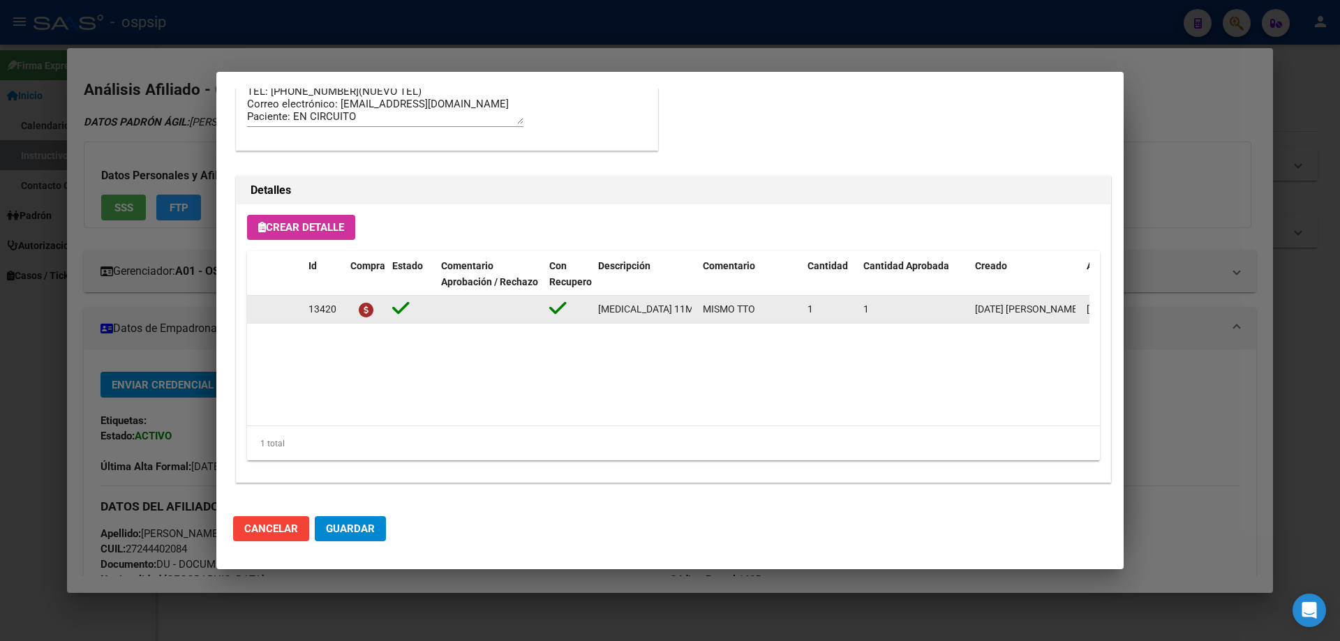
scroll to position [0, 45]
drag, startPoint x: 595, startPoint y: 309, endPoint x: 690, endPoint y: 318, distance: 95.3
click at [690, 318] on datatable-body-cell "[MEDICAL_DATA] 11MG COMP. X 30" at bounding box center [644, 309] width 105 height 27
copy span "[MEDICAL_DATA] 11MG COMP. X 30"
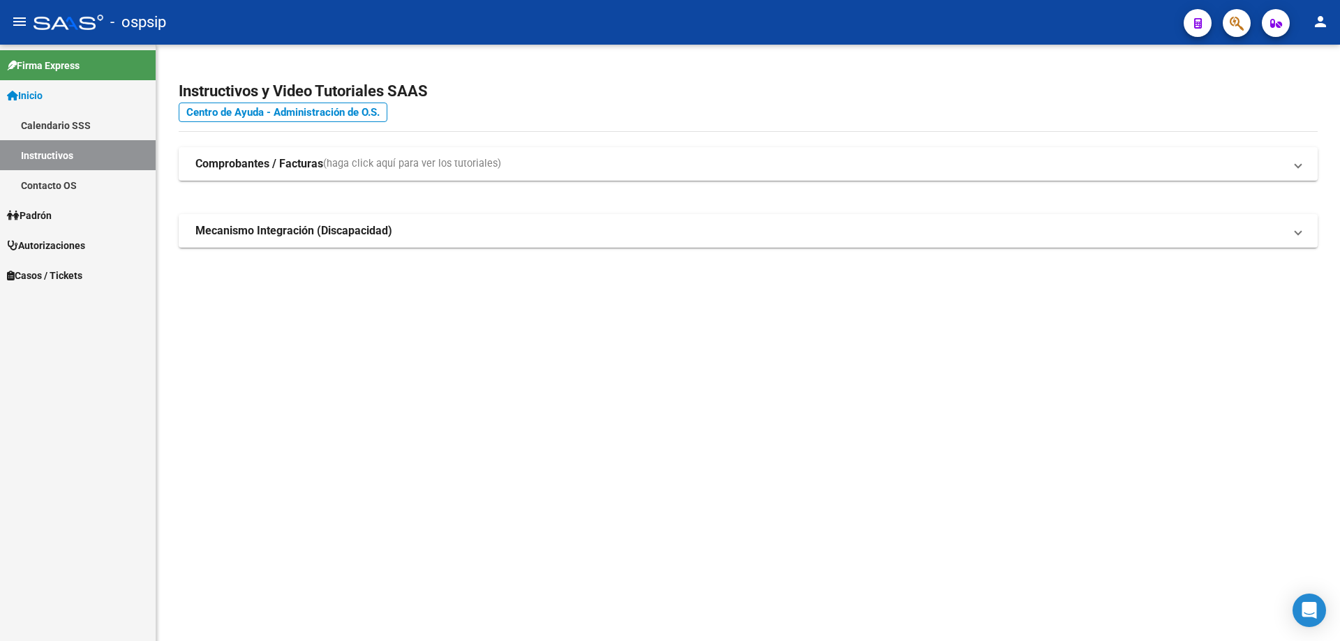
click at [1241, 23] on icon "button" at bounding box center [1237, 23] width 14 height 16
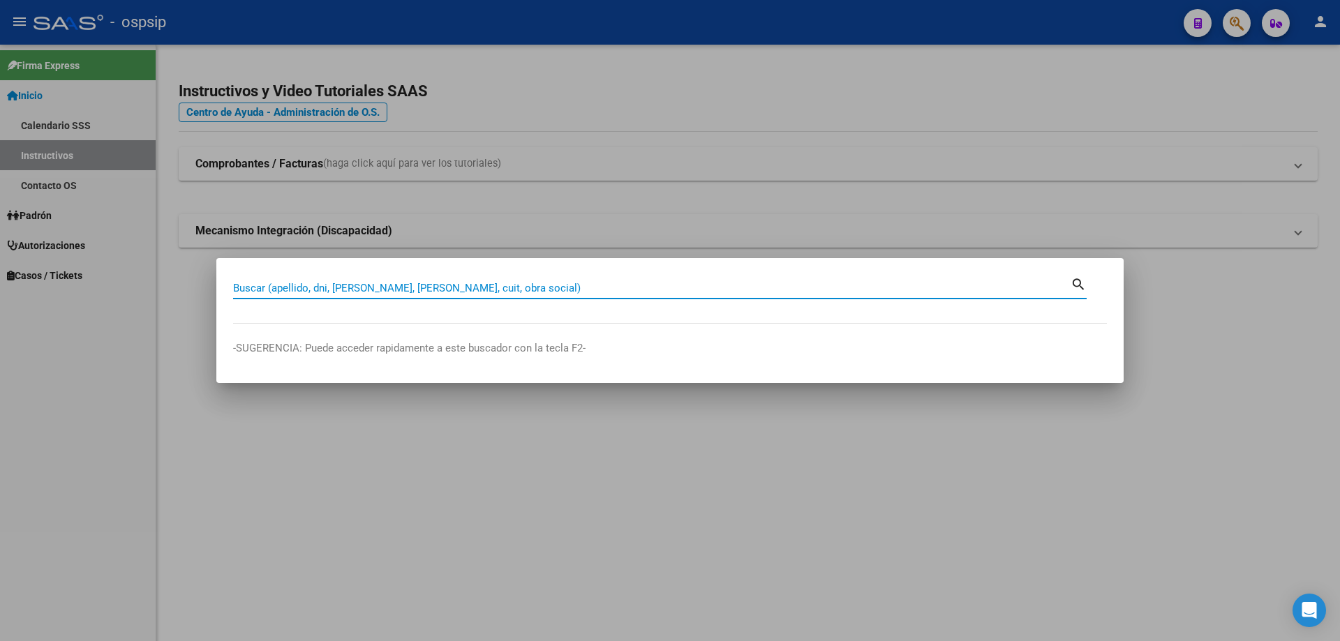
paste input "36434183"
type input "36434183"
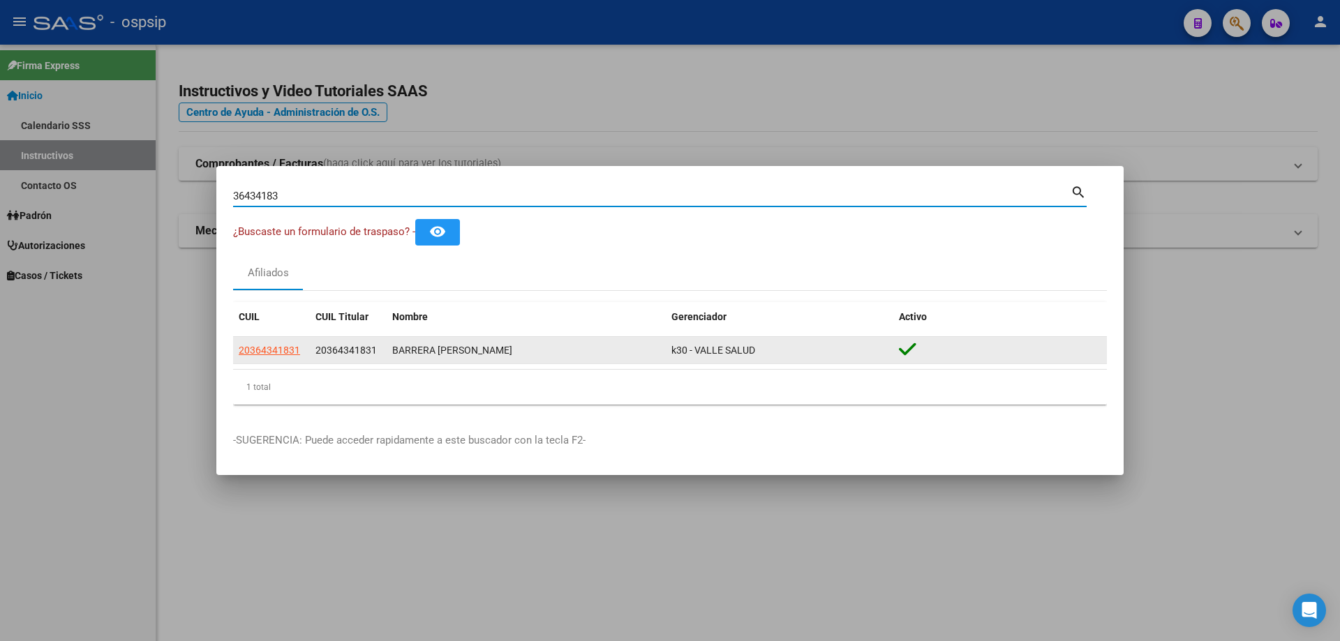
click at [271, 352] on span "20364341831" at bounding box center [269, 350] width 61 height 11
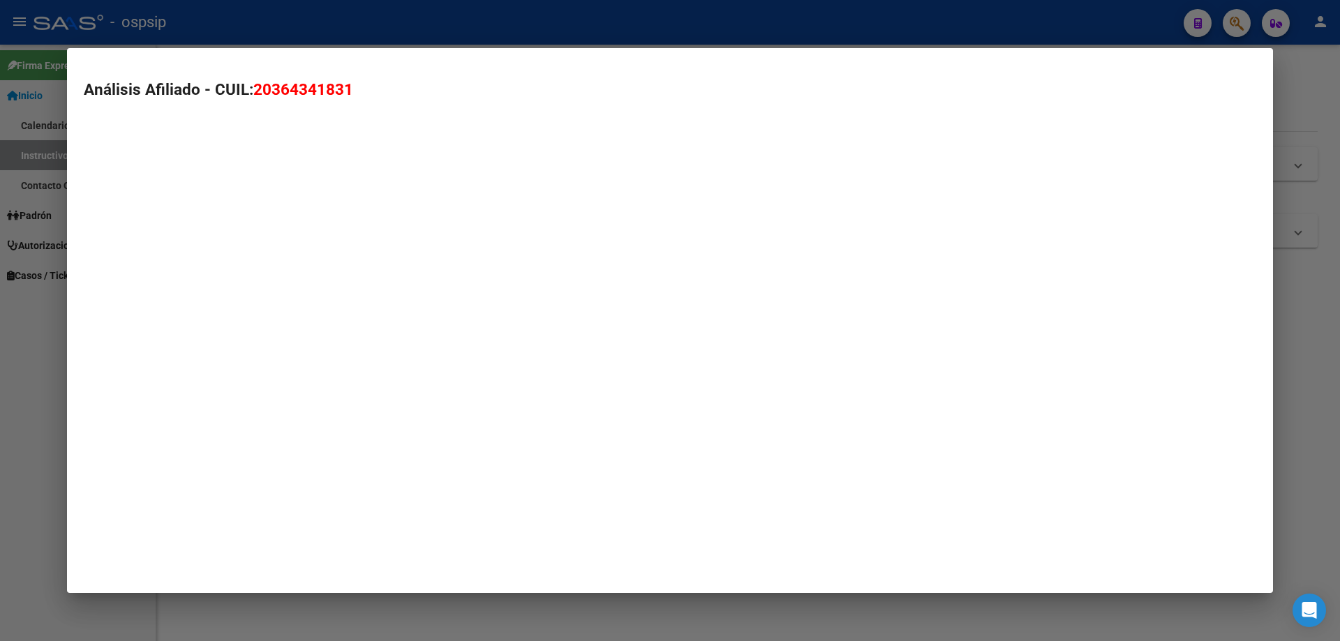
type textarea "20364341831"
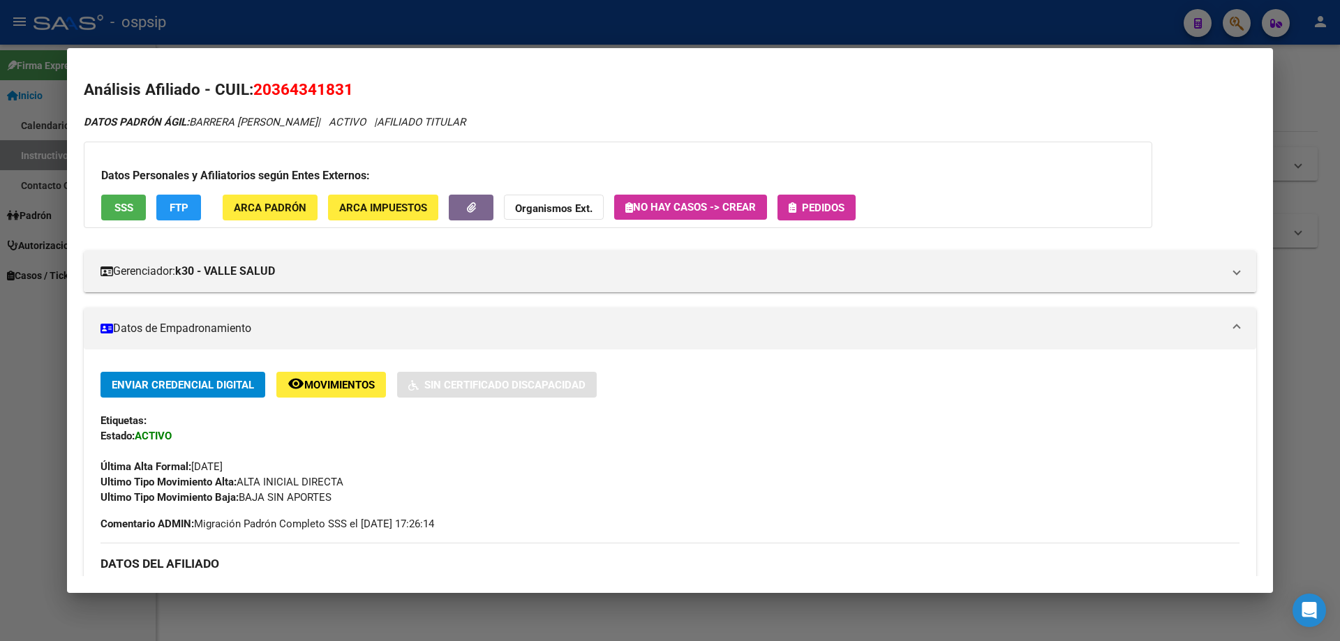
click at [821, 195] on button "Pedidos" at bounding box center [816, 208] width 78 height 26
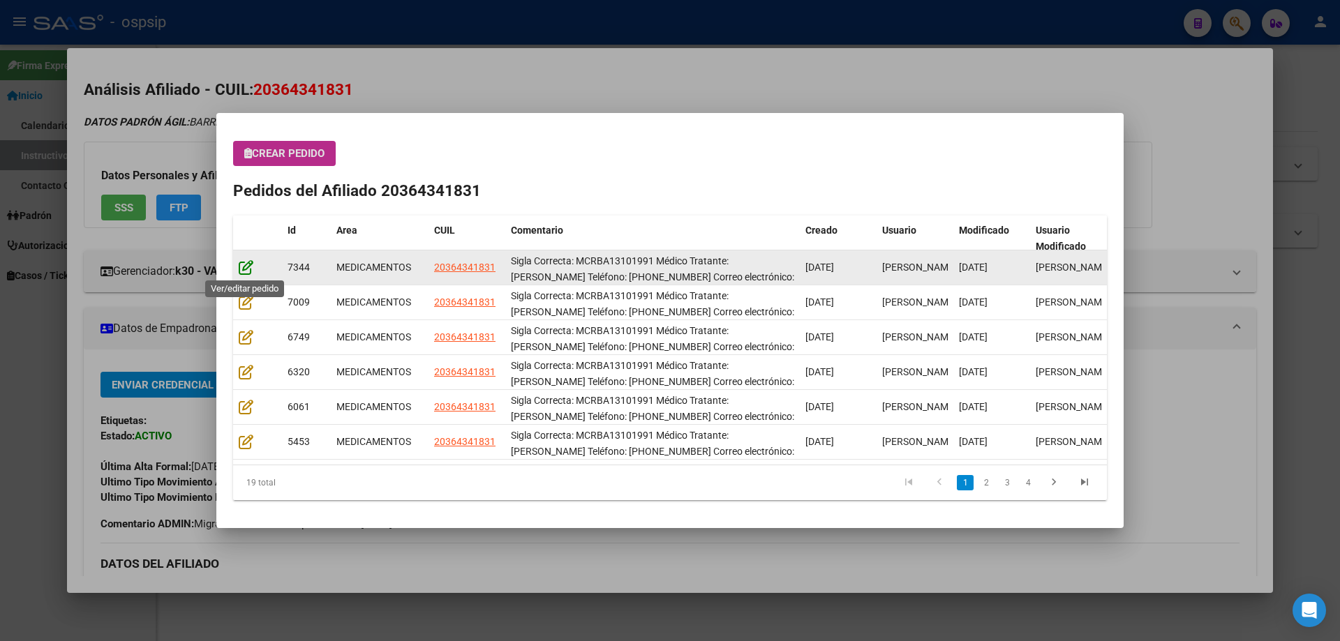
click at [246, 267] on icon at bounding box center [246, 267] width 15 height 15
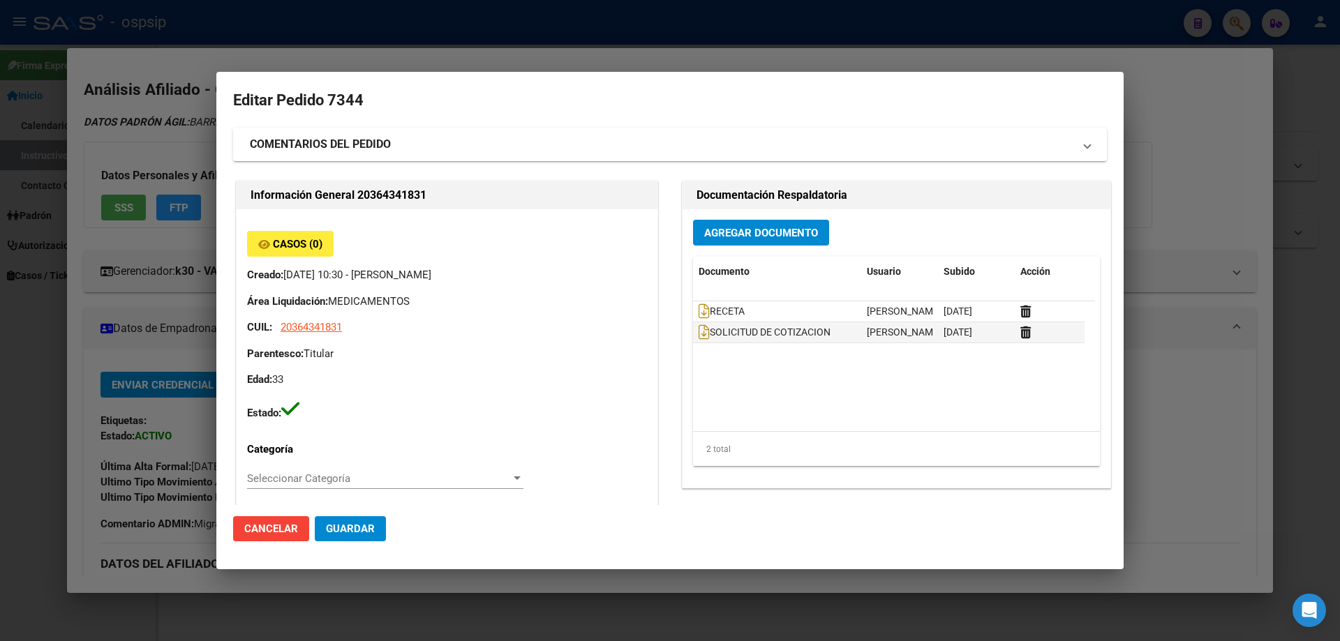
type input "Neuquen, NEUQUEN, EST DEL [DOMAIN_NAME] 13"
click at [701, 313] on icon at bounding box center [704, 311] width 11 height 15
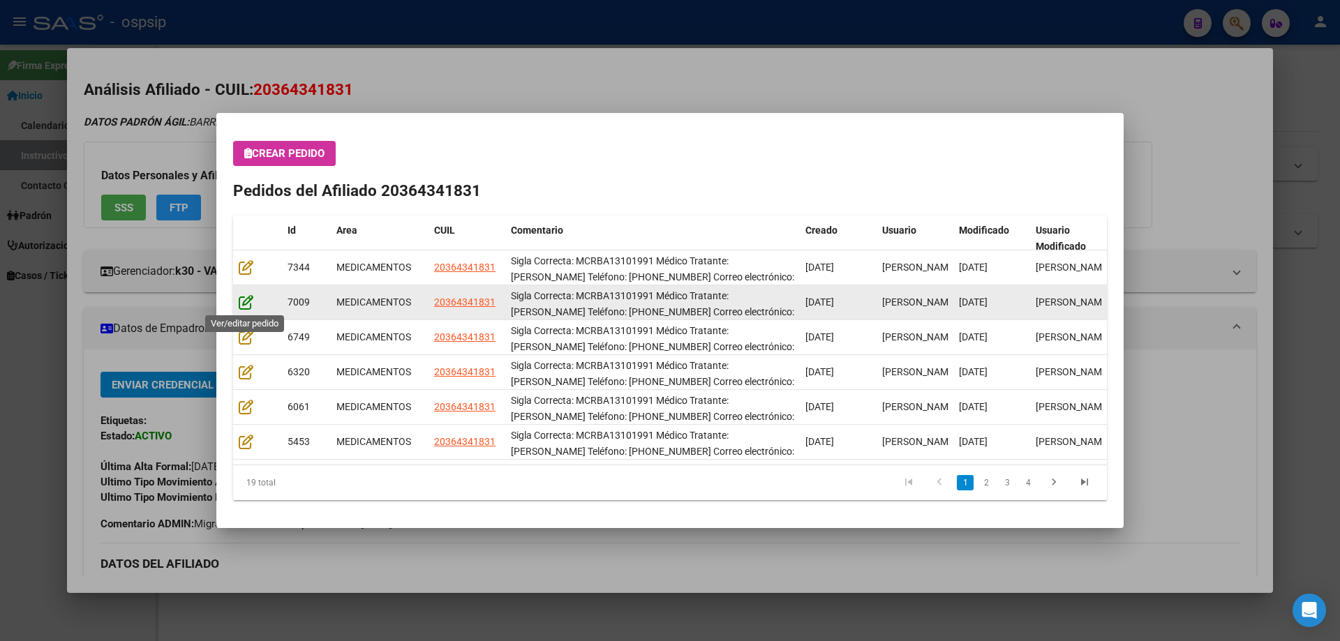
click at [244, 305] on icon at bounding box center [246, 301] width 15 height 15
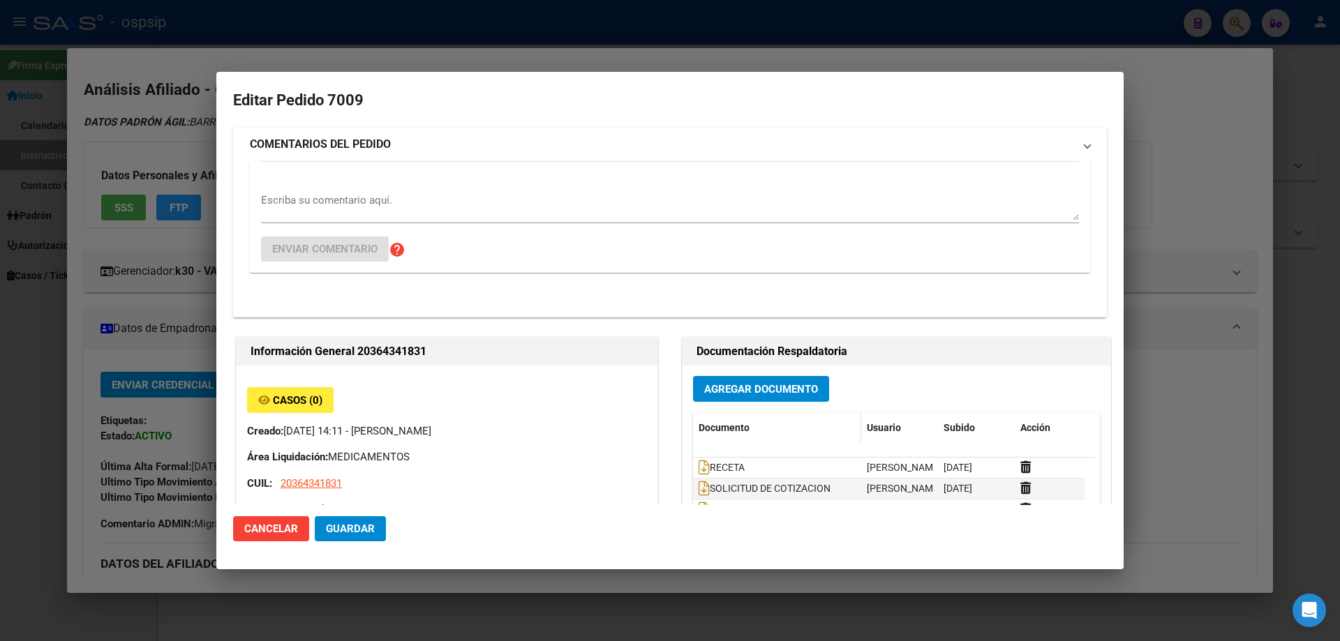
type input "Neuquen, NEUQUEN, EST DEL [DOMAIN_NAME] 13"
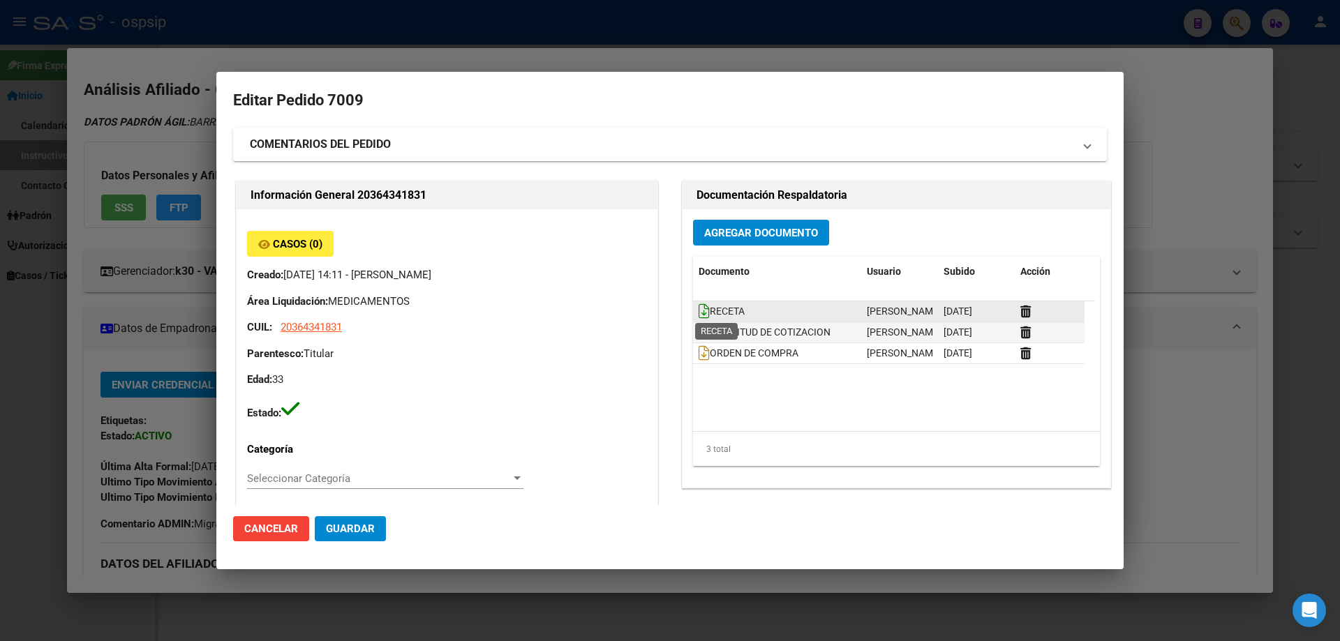
click at [700, 315] on icon at bounding box center [704, 311] width 11 height 15
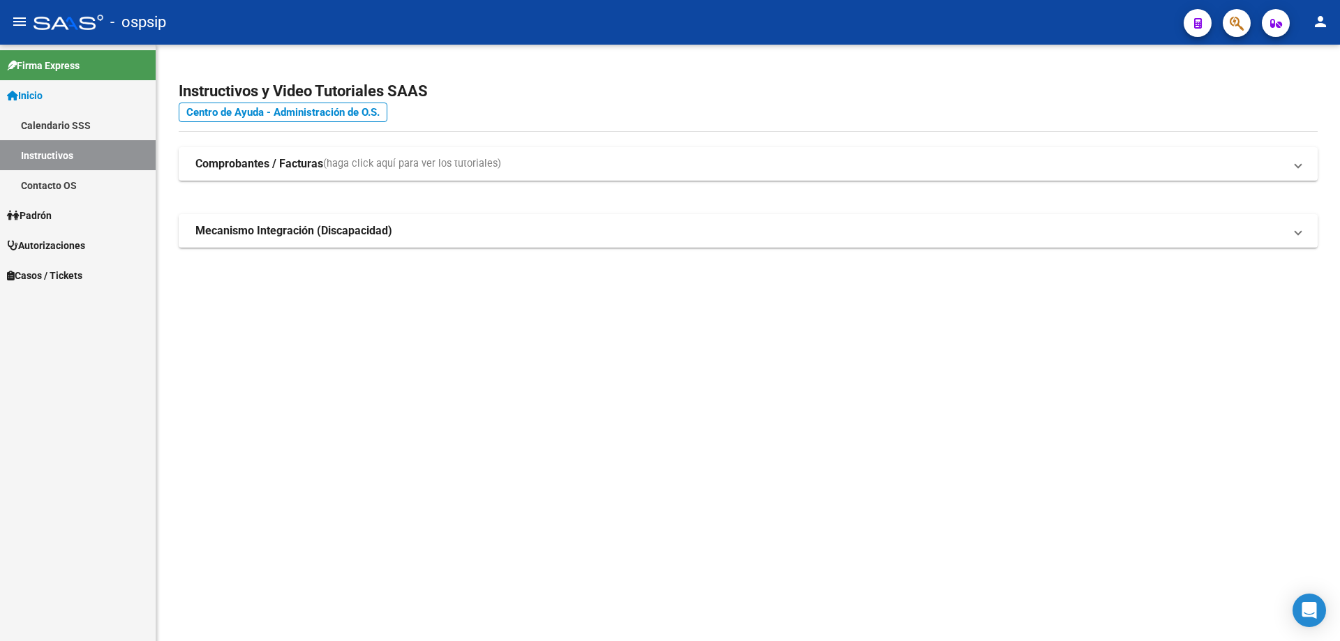
click at [1234, 24] on icon "button" at bounding box center [1237, 23] width 14 height 16
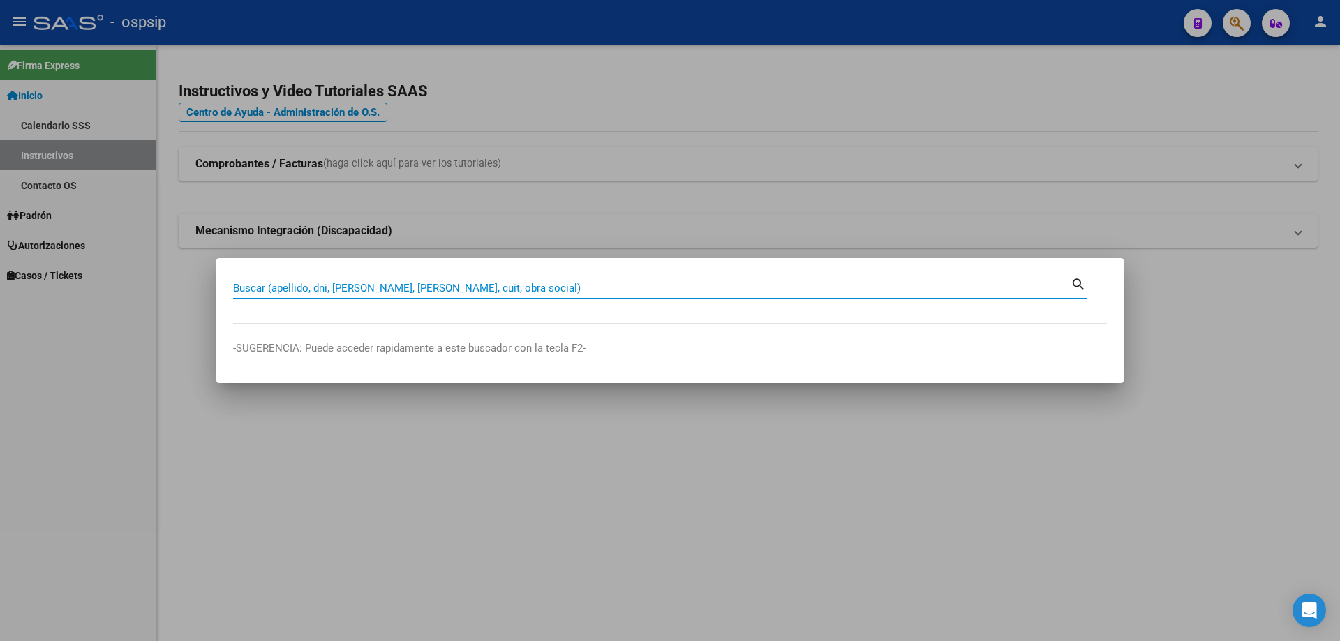
paste input "19048840"
type input "19048840"
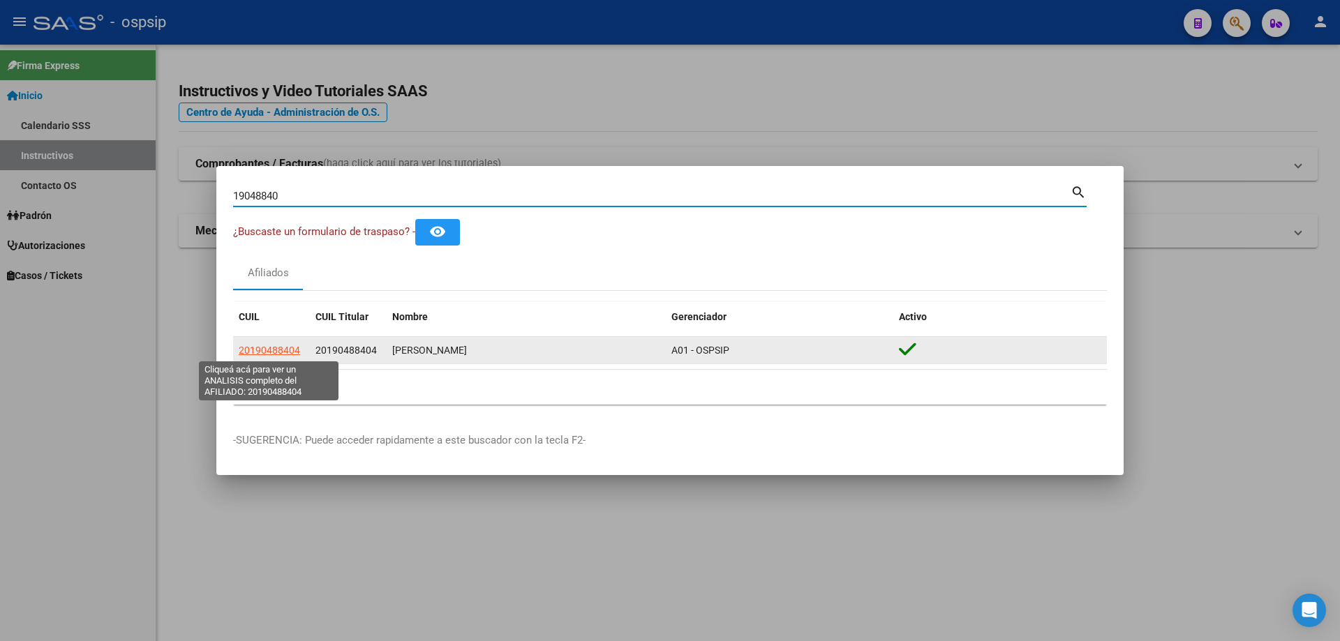
click at [266, 350] on span "20190488404" at bounding box center [269, 350] width 61 height 11
type textarea "20190488404"
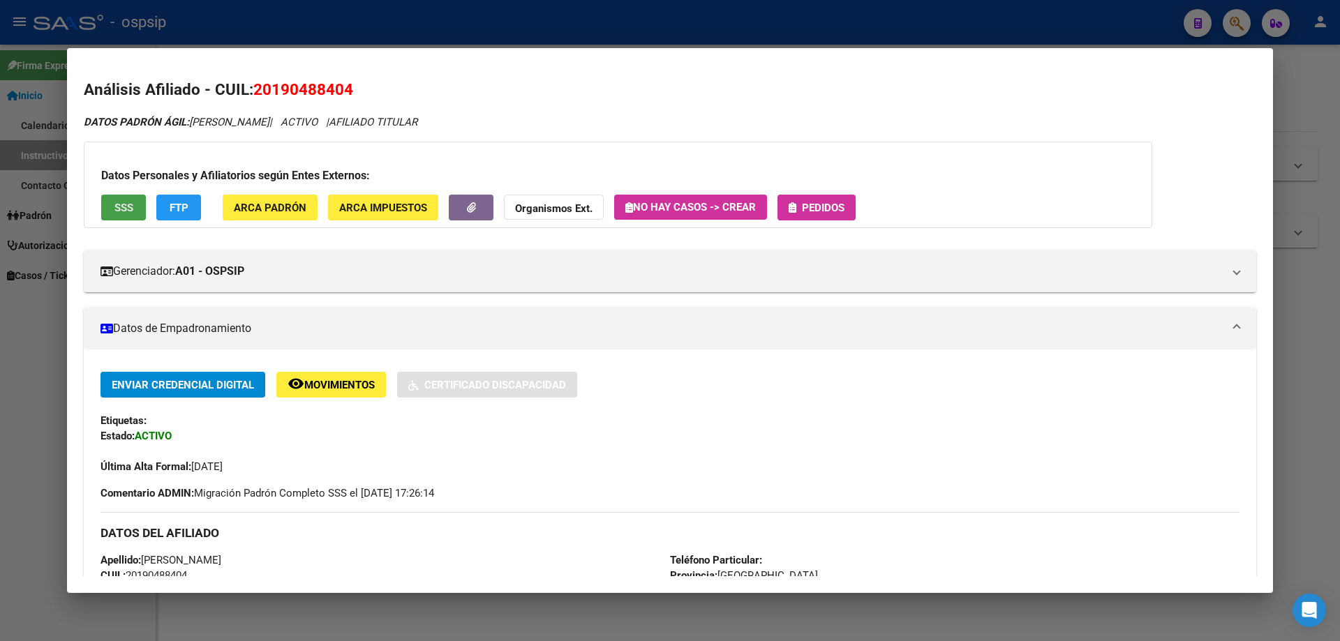
click at [117, 206] on span "SSS" at bounding box center [123, 208] width 19 height 13
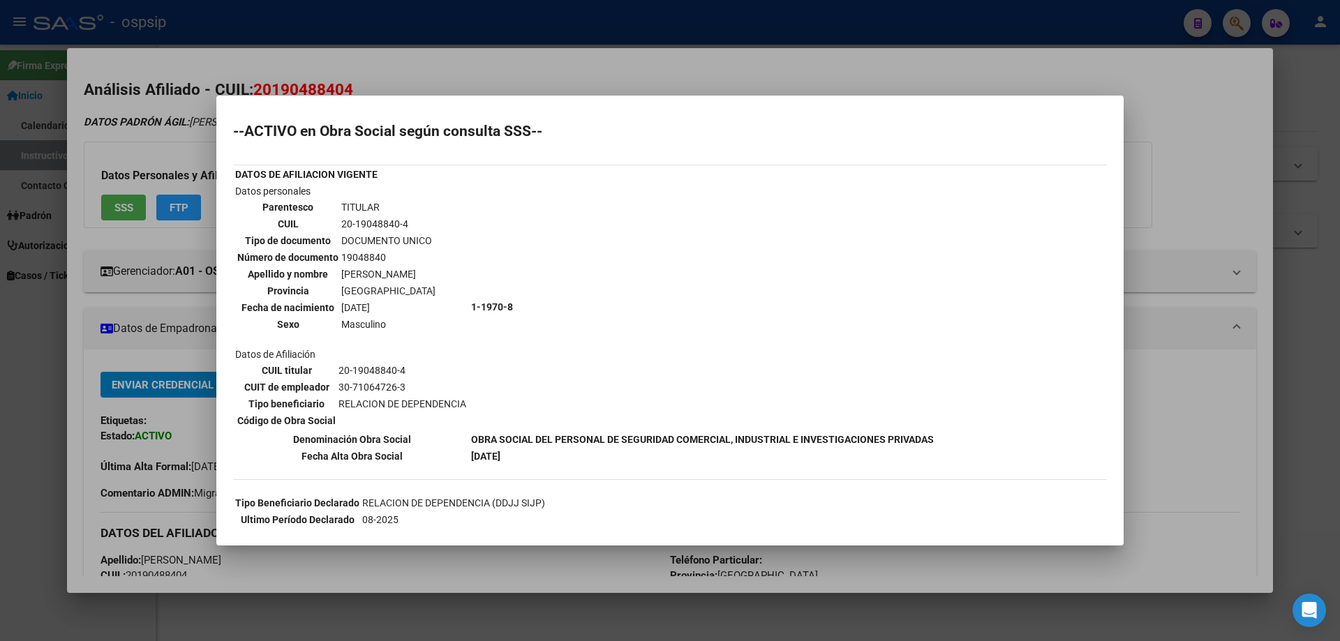
scroll to position [142, 0]
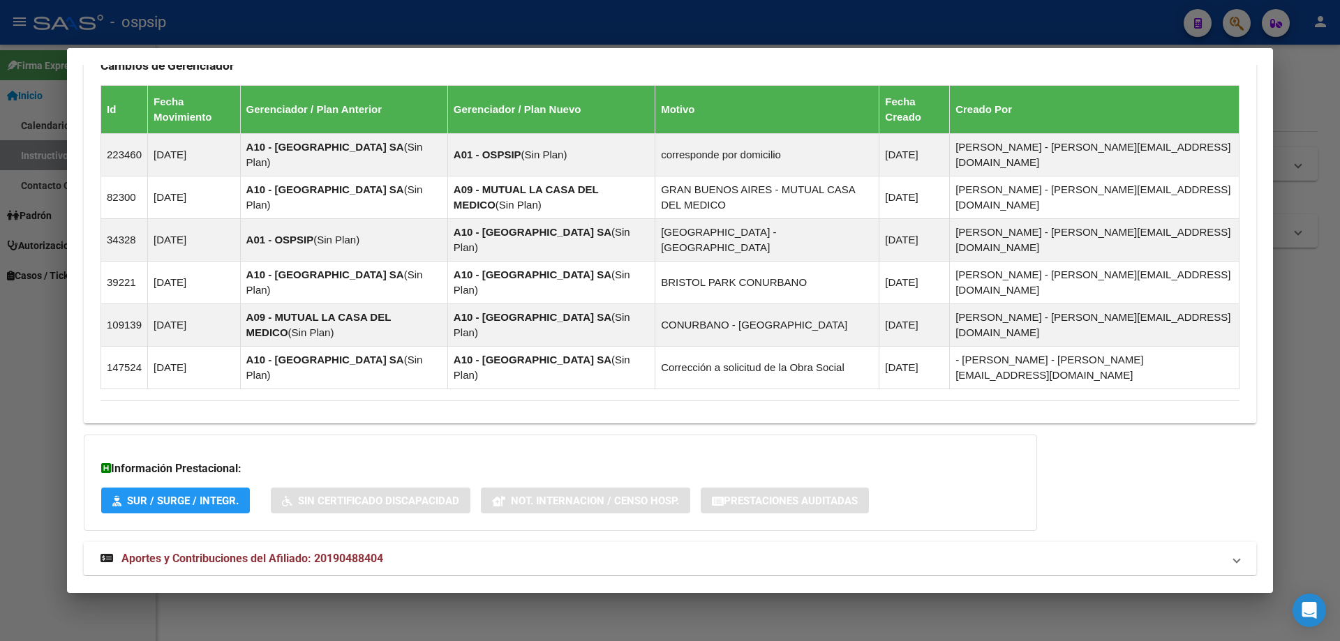
click at [269, 551] on strong "Aportes y Contribuciones del Afiliado: 20190488404" at bounding box center [241, 559] width 283 height 17
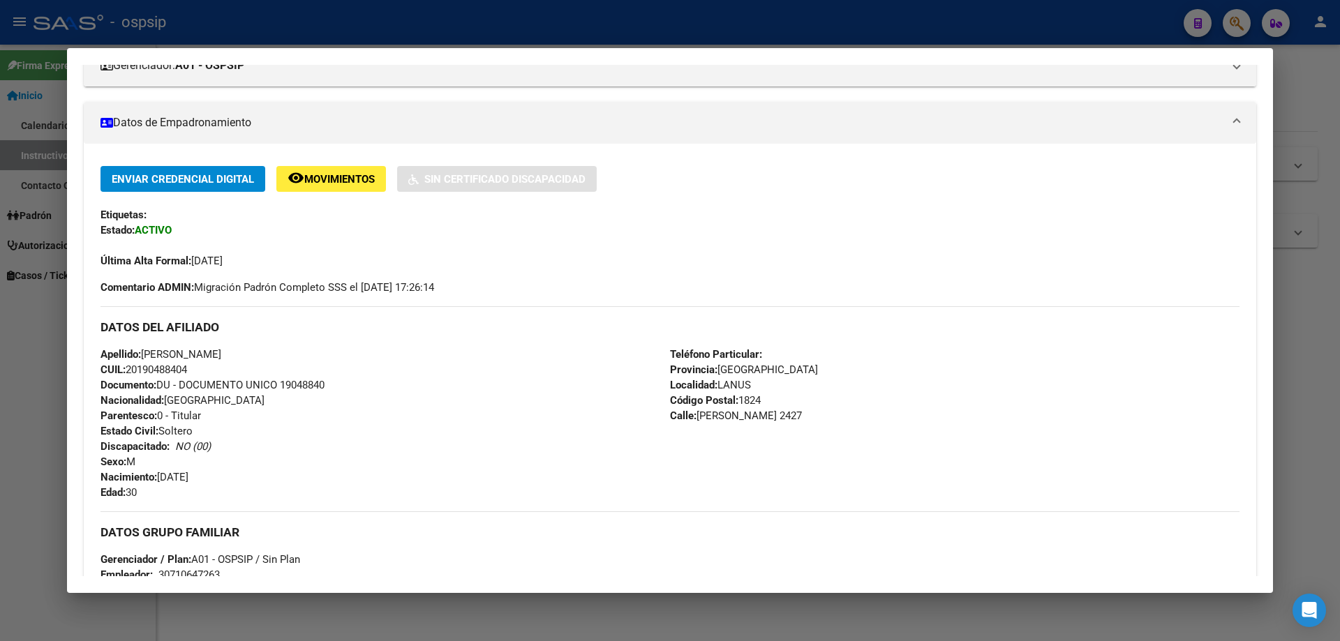
scroll to position [0, 0]
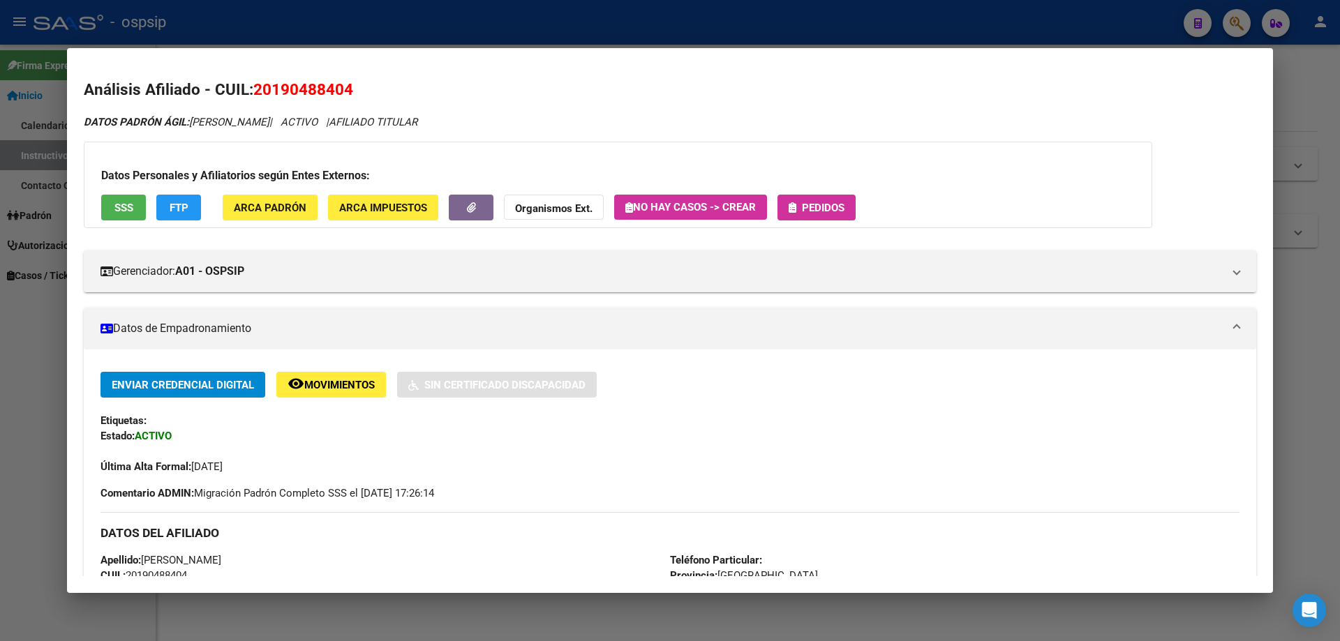
click at [836, 201] on span "Pedidos" at bounding box center [817, 207] width 56 height 13
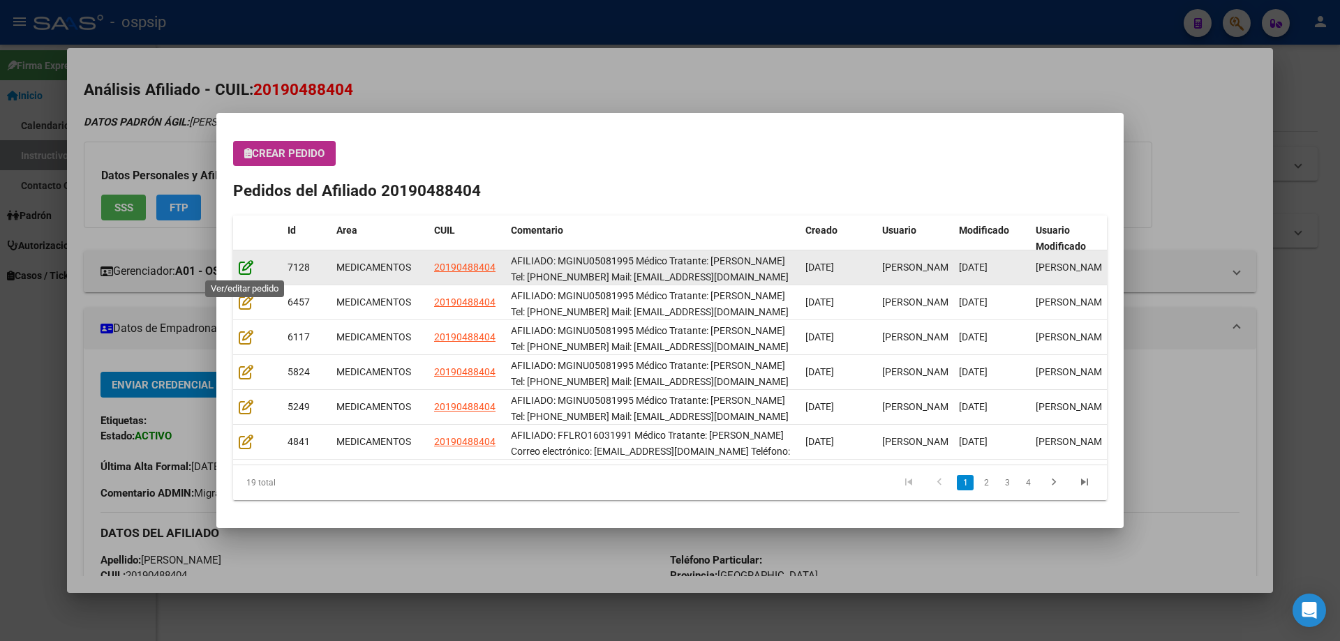
click at [246, 266] on icon at bounding box center [246, 267] width 15 height 15
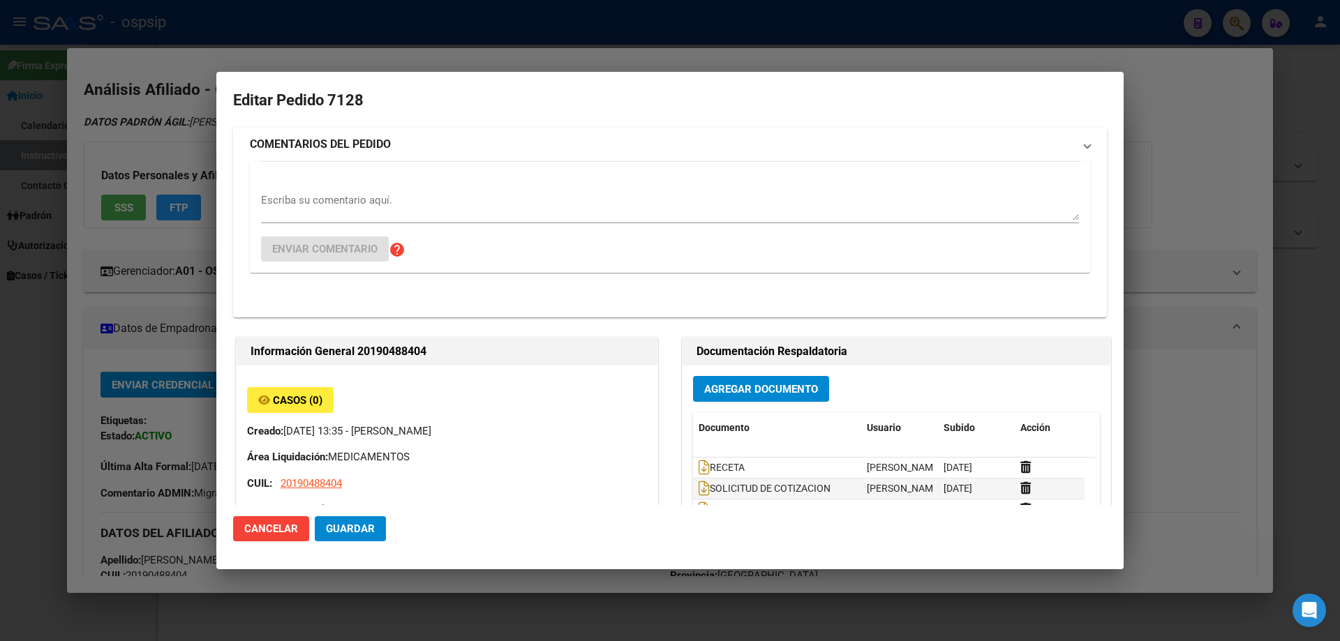
type input "[GEOGRAPHIC_DATA], [PERSON_NAME], [PERSON_NAME] 2427"
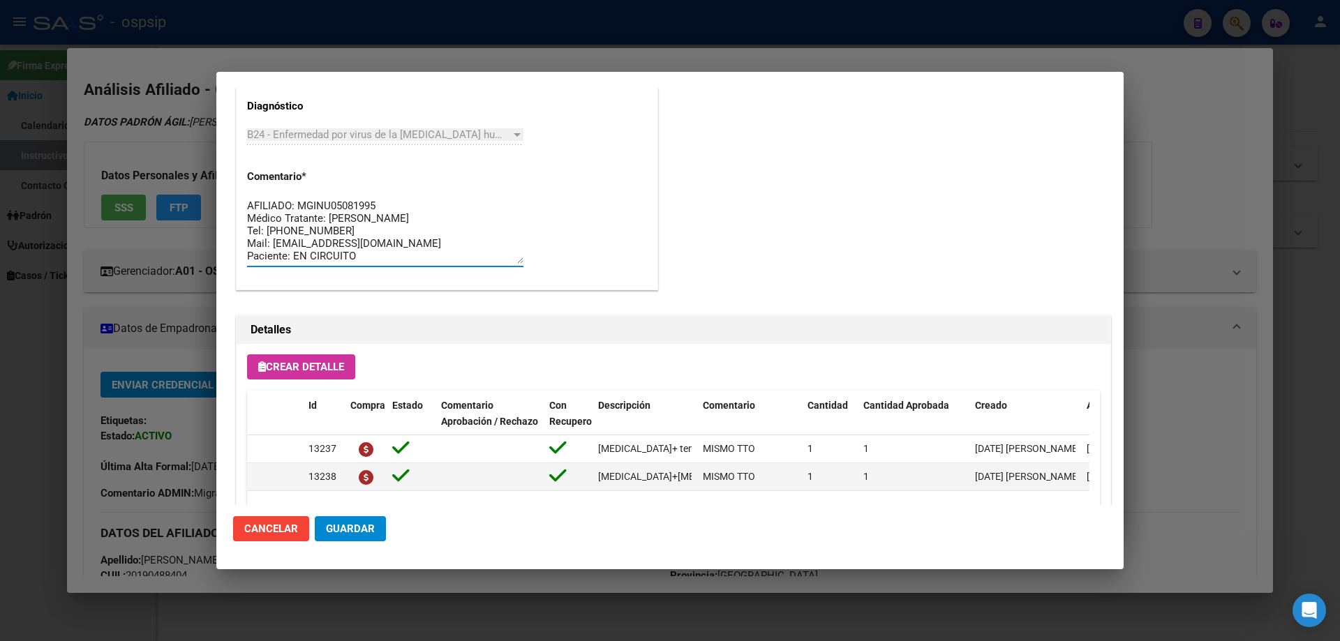
drag, startPoint x: 348, startPoint y: 255, endPoint x: 241, endPoint y: 172, distance: 135.4
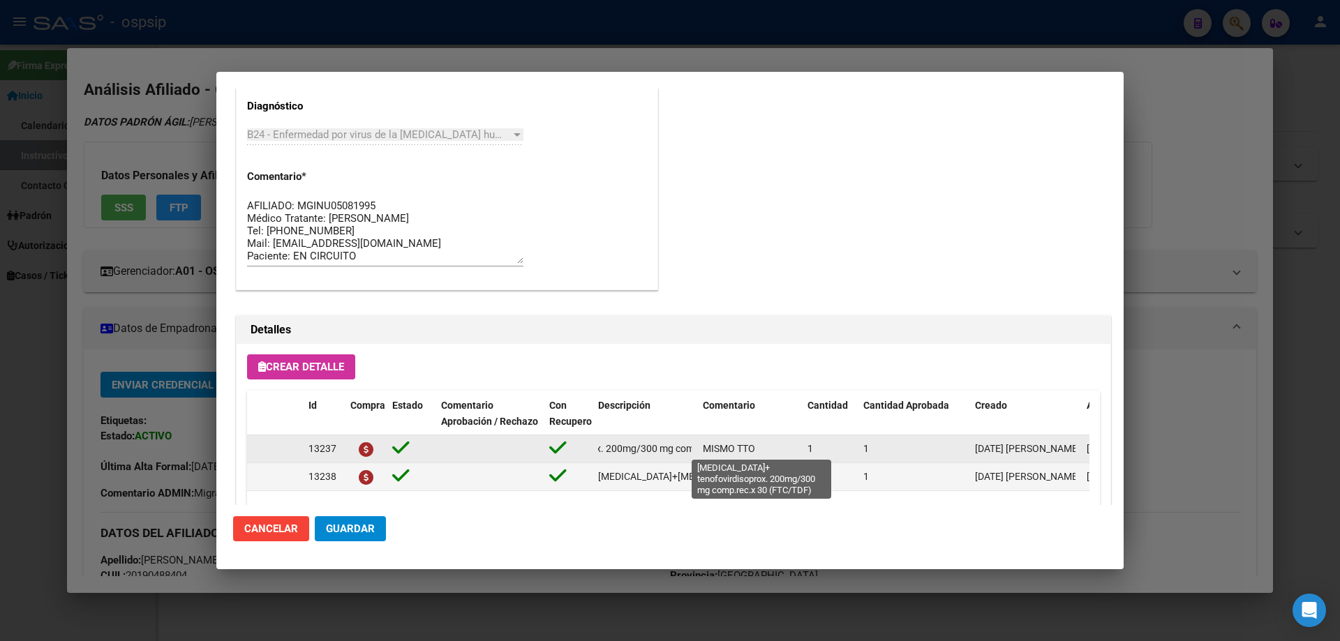
scroll to position [0, 233]
drag, startPoint x: 593, startPoint y: 449, endPoint x: 699, endPoint y: 448, distance: 106.1
click at [699, 448] on div "13237 [MEDICAL_DATA]+ tenofovirdisoprox. 200mg/300 mg comp.rec.x 30 (FTC/TDF) M…" at bounding box center [768, 449] width 1043 height 28
copy span "[MEDICAL_DATA]+ tenofovirdisoprox. 200mg/300 mg comp.rec.x 30 (FTC/TDF)"
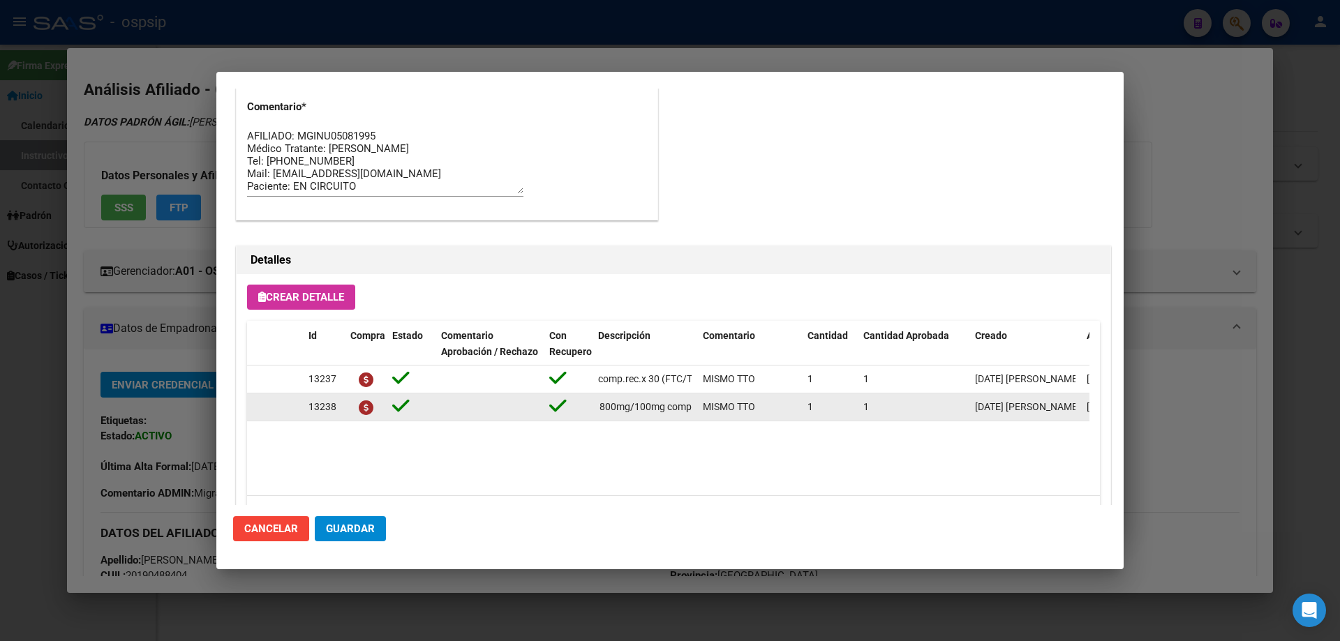
scroll to position [0, 170]
drag, startPoint x: 597, startPoint y: 410, endPoint x: 696, endPoint y: 412, distance: 99.1
click at [696, 412] on datatable-body-cell "[MEDICAL_DATA]+[MEDICAL_DATA] 800mg/100mg comp.rec.x 30 (DRV/RTV)" at bounding box center [644, 407] width 105 height 27
copy span "[MEDICAL_DATA]+[MEDICAL_DATA] 800mg/100mg comp.rec.x 30 (DRV/RTV)"
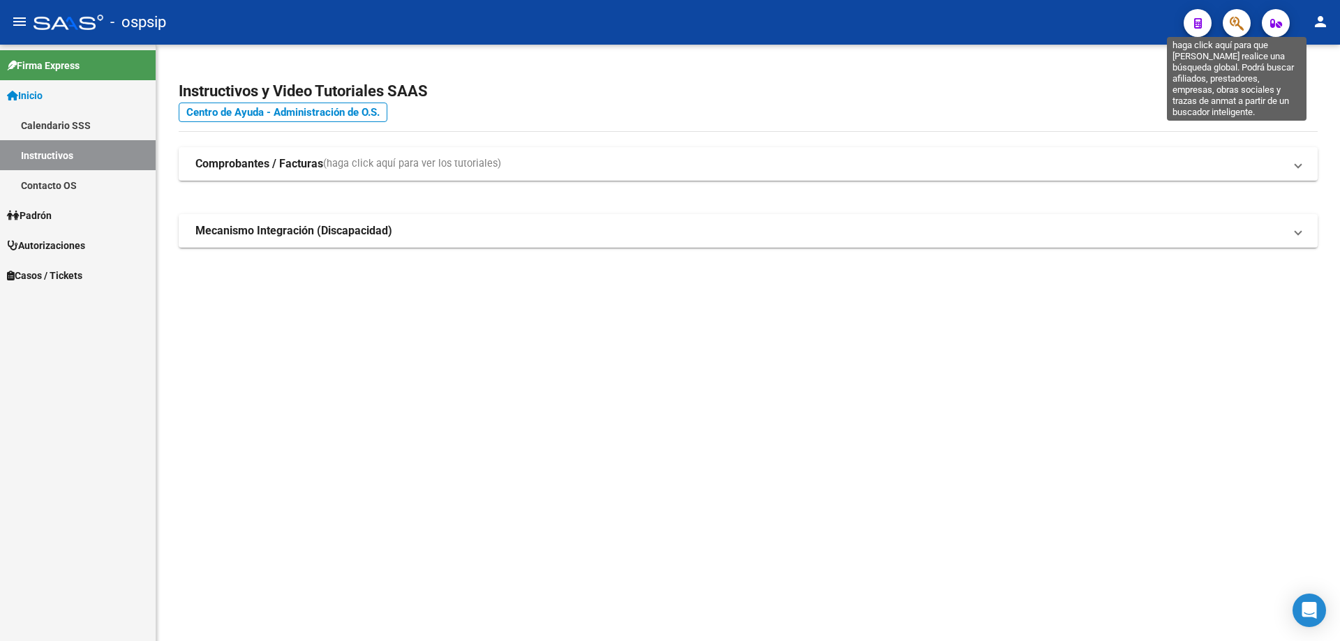
click at [1236, 29] on icon "button" at bounding box center [1237, 23] width 14 height 16
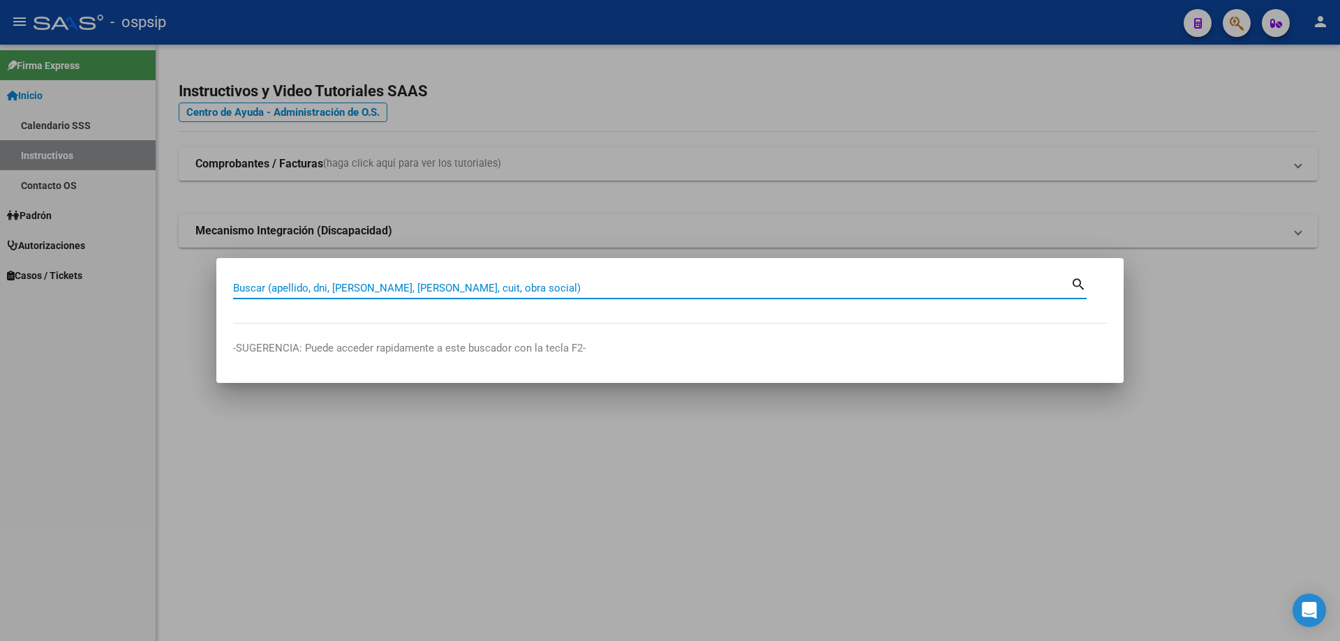
paste input "24689889"
type input "24689889"
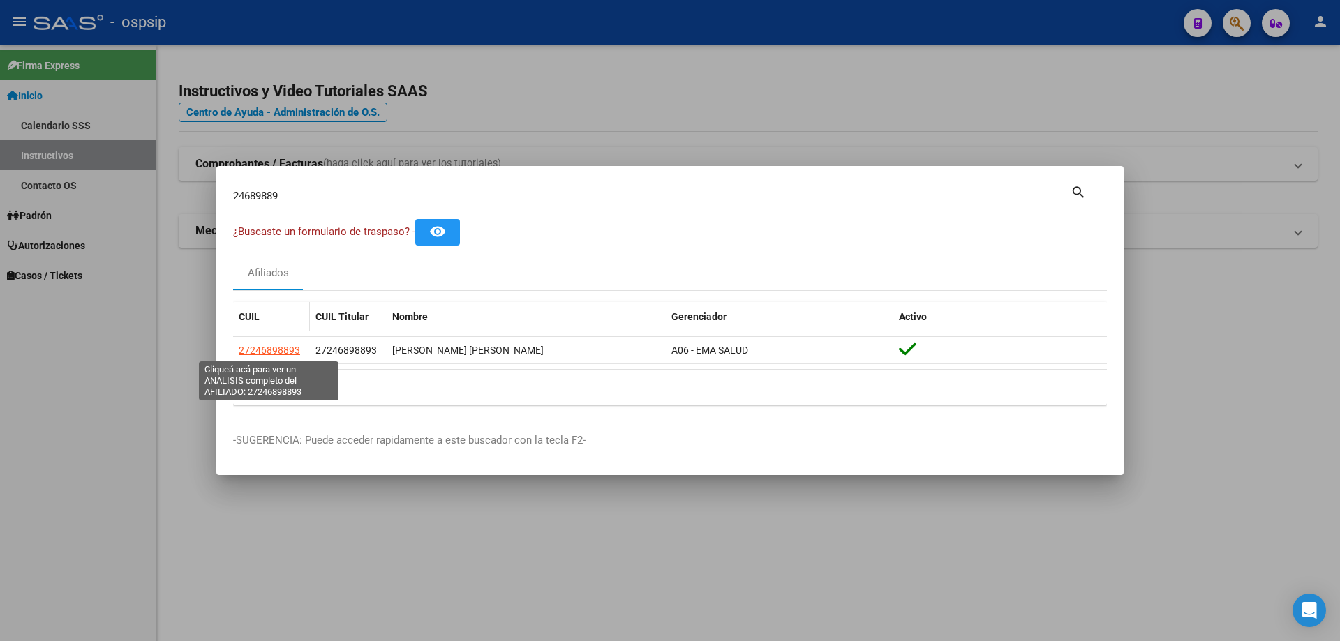
click at [271, 348] on span "27246898893" at bounding box center [269, 350] width 61 height 11
type textarea "27246898893"
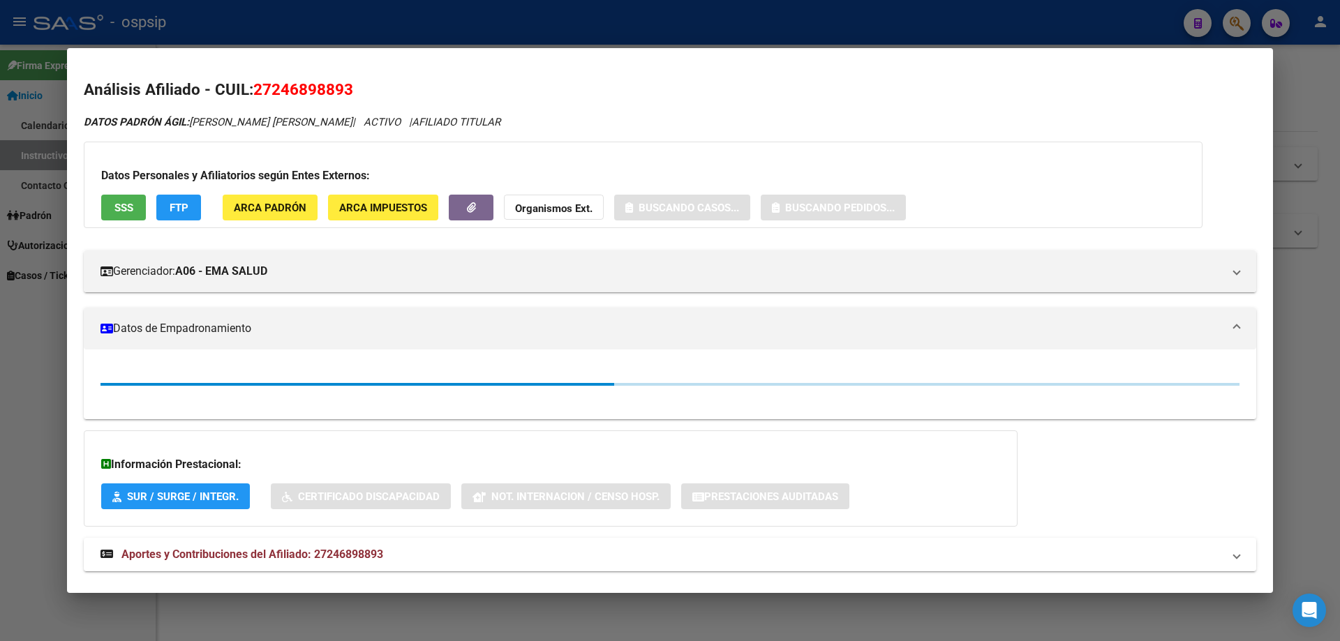
click at [130, 210] on span "SSS" at bounding box center [123, 208] width 19 height 13
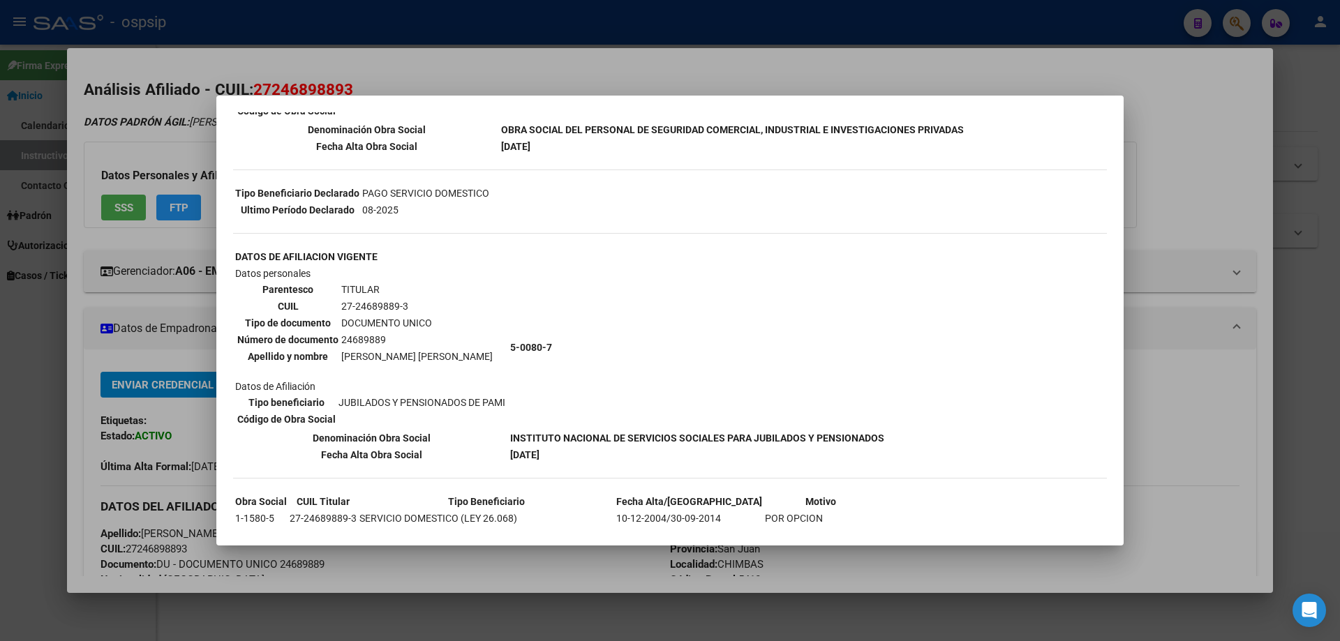
scroll to position [287, 0]
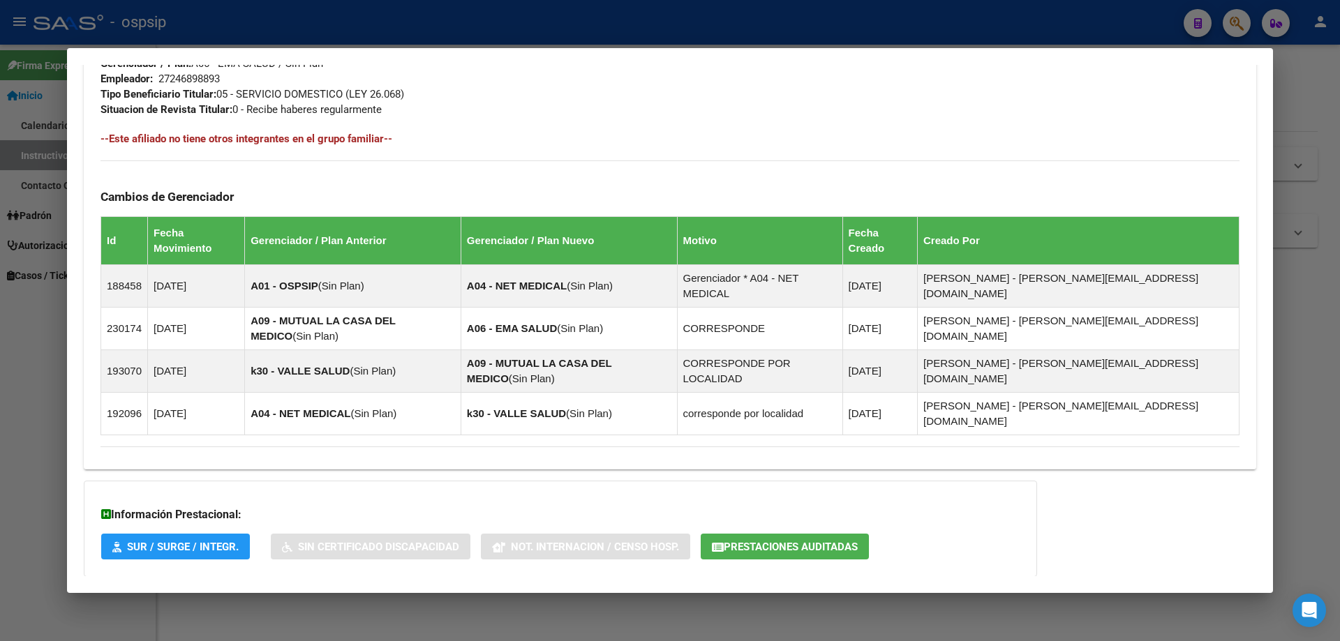
click at [270, 598] on span "Aportes y Contribuciones del Afiliado: 27246898893" at bounding box center [252, 604] width 262 height 13
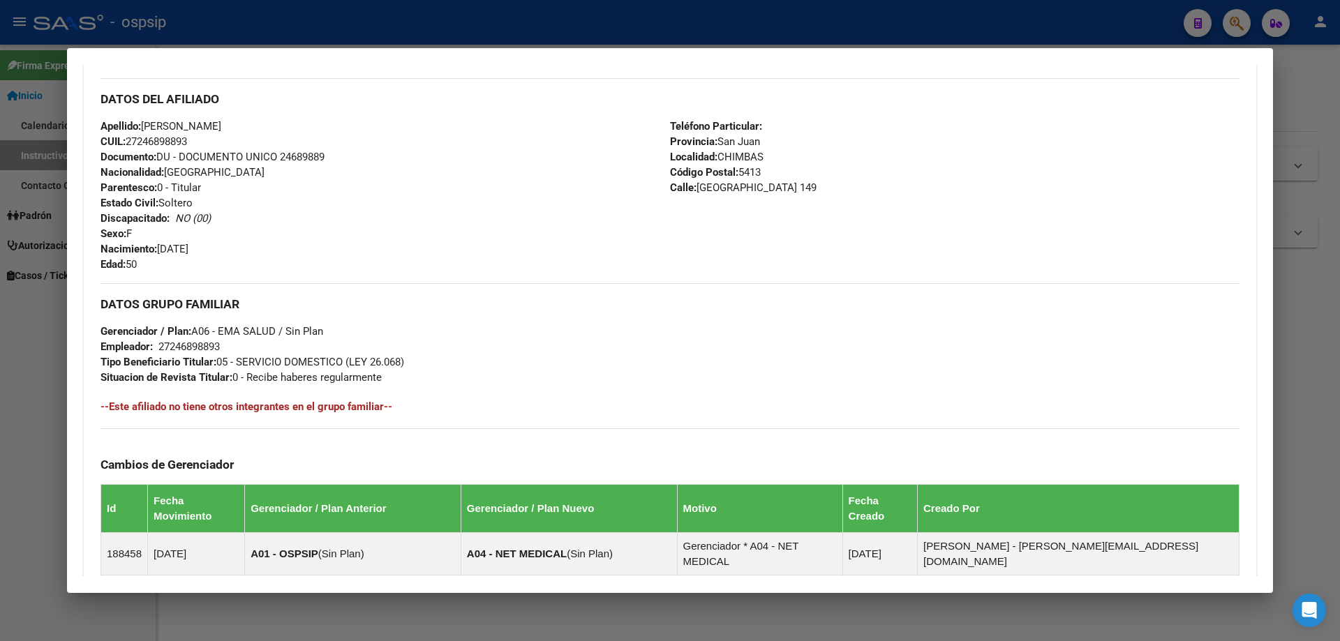
scroll to position [0, 0]
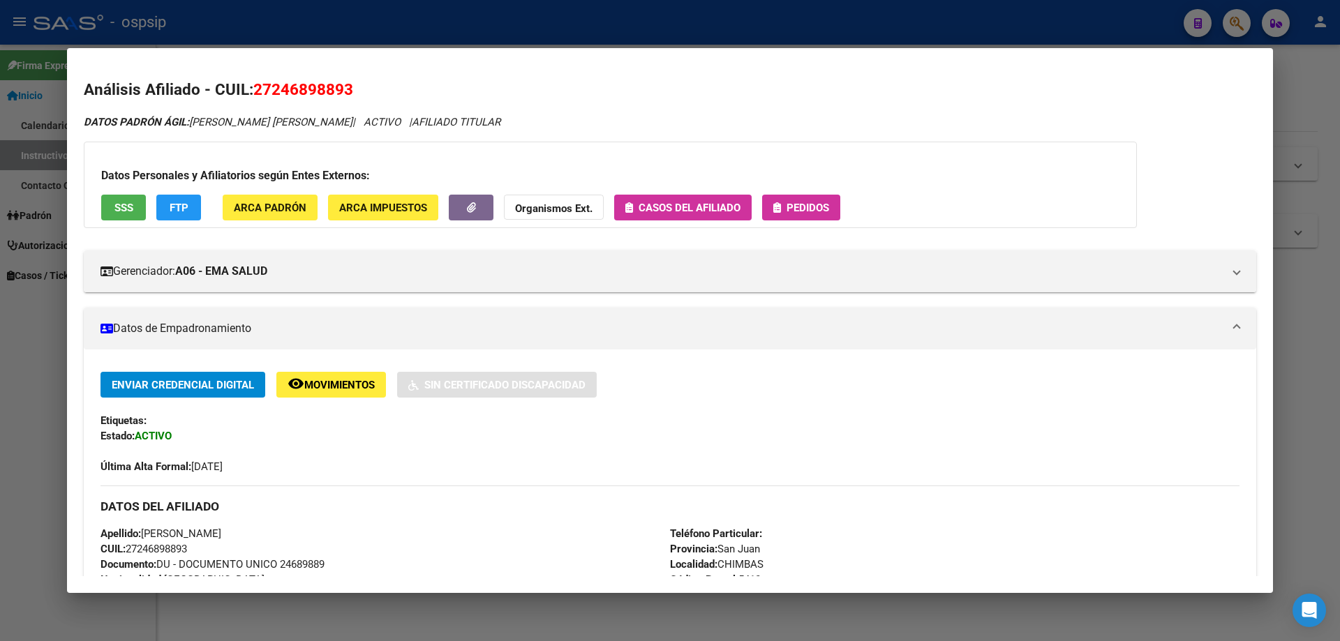
click at [825, 211] on span "Pedidos" at bounding box center [807, 208] width 43 height 13
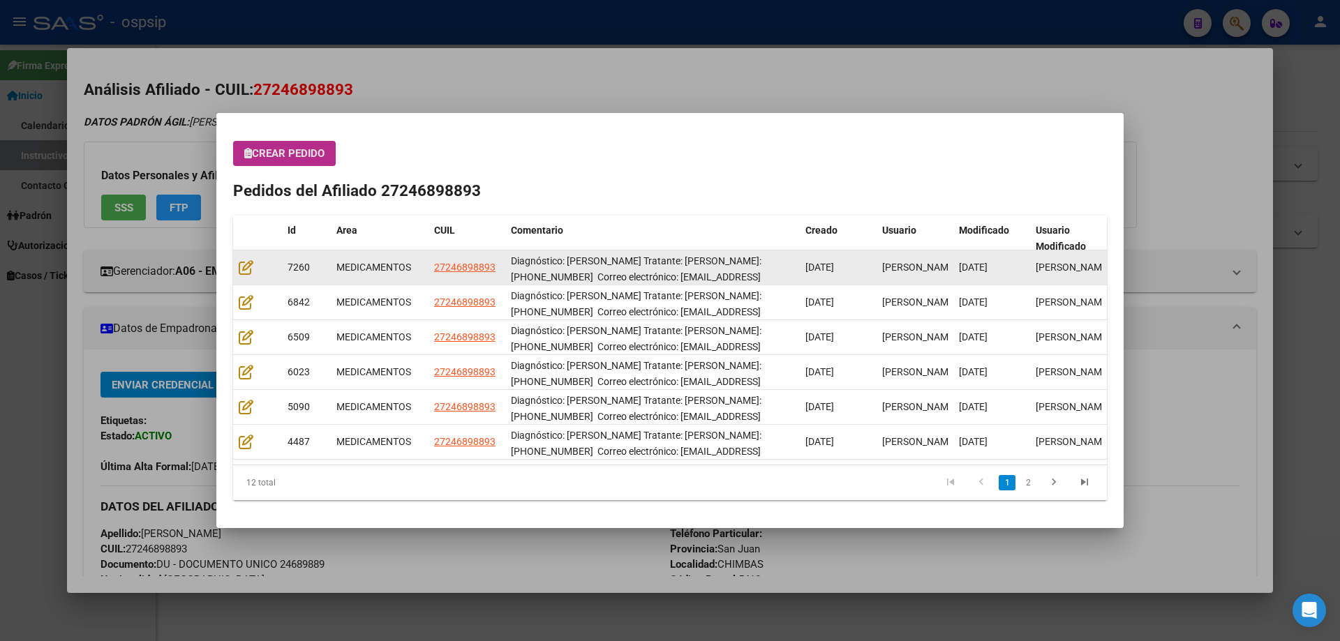
drag, startPoint x: 250, startPoint y: 255, endPoint x: 245, endPoint y: 265, distance: 11.6
click at [250, 256] on datatable-body-cell at bounding box center [257, 268] width 49 height 34
click at [245, 269] on icon at bounding box center [246, 267] width 15 height 15
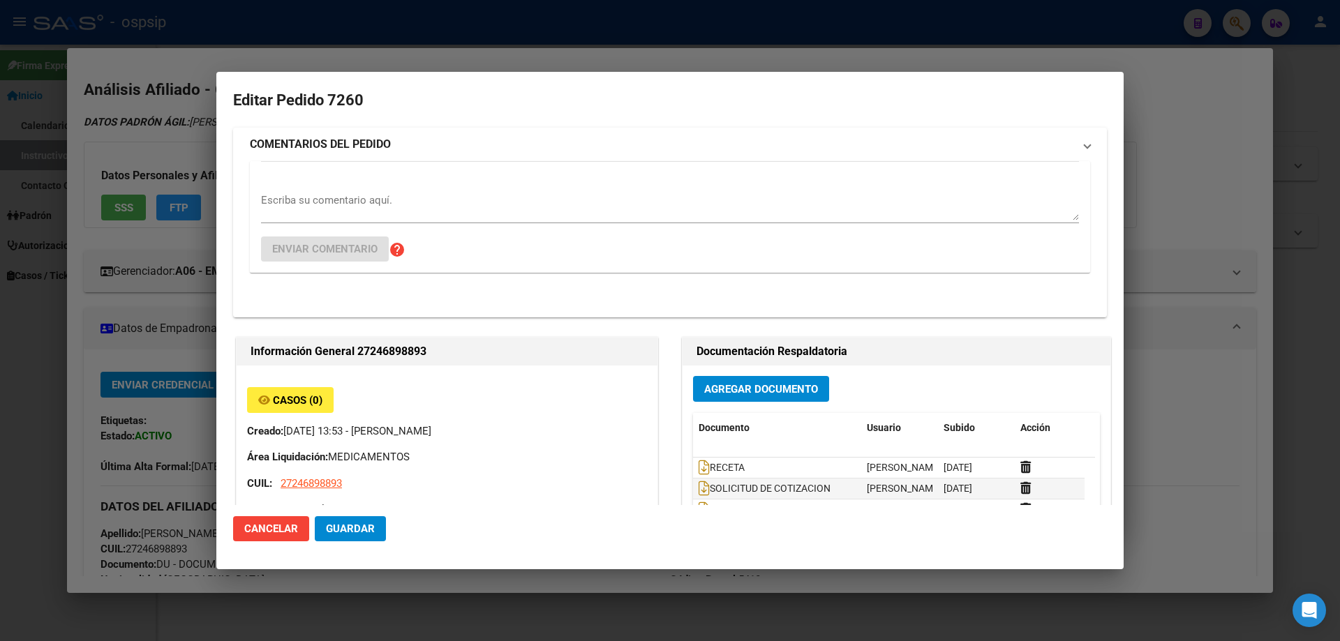
type input "[GEOGRAPHIC_DATA][PERSON_NAME], [GEOGRAPHIC_DATA], [GEOGRAPHIC_DATA] 149"
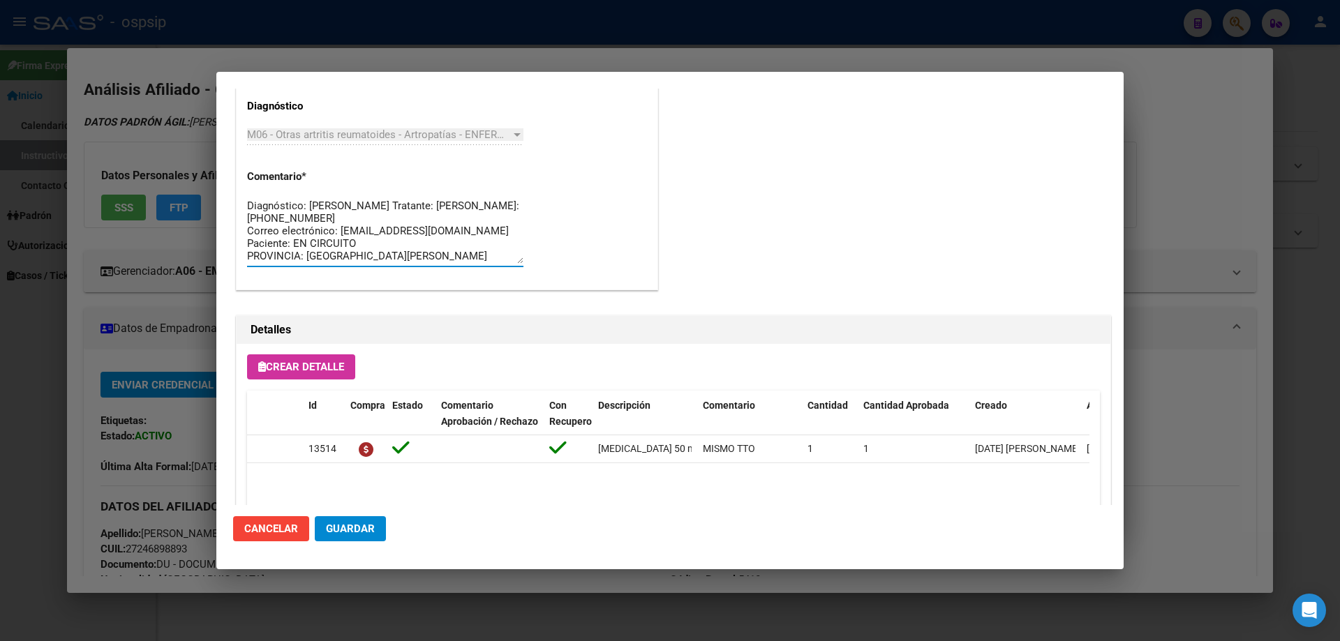
drag, startPoint x: 366, startPoint y: 254, endPoint x: 221, endPoint y: 177, distance: 164.2
click at [221, 177] on mat-dialog-content "Editar Pedido 7260 COMENTARIOS DEL PEDIDO Escriba su comentario aquí. Enviar co…" at bounding box center [669, 297] width 907 height 417
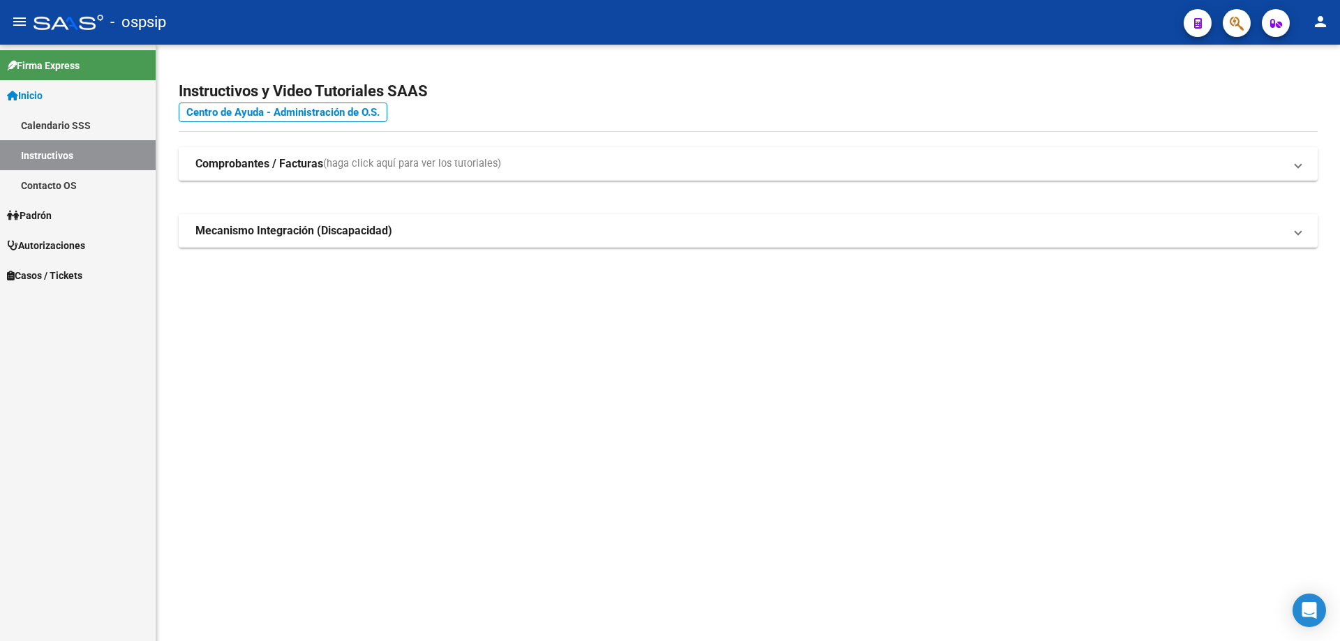
click at [1244, 23] on button "button" at bounding box center [1237, 23] width 28 height 28
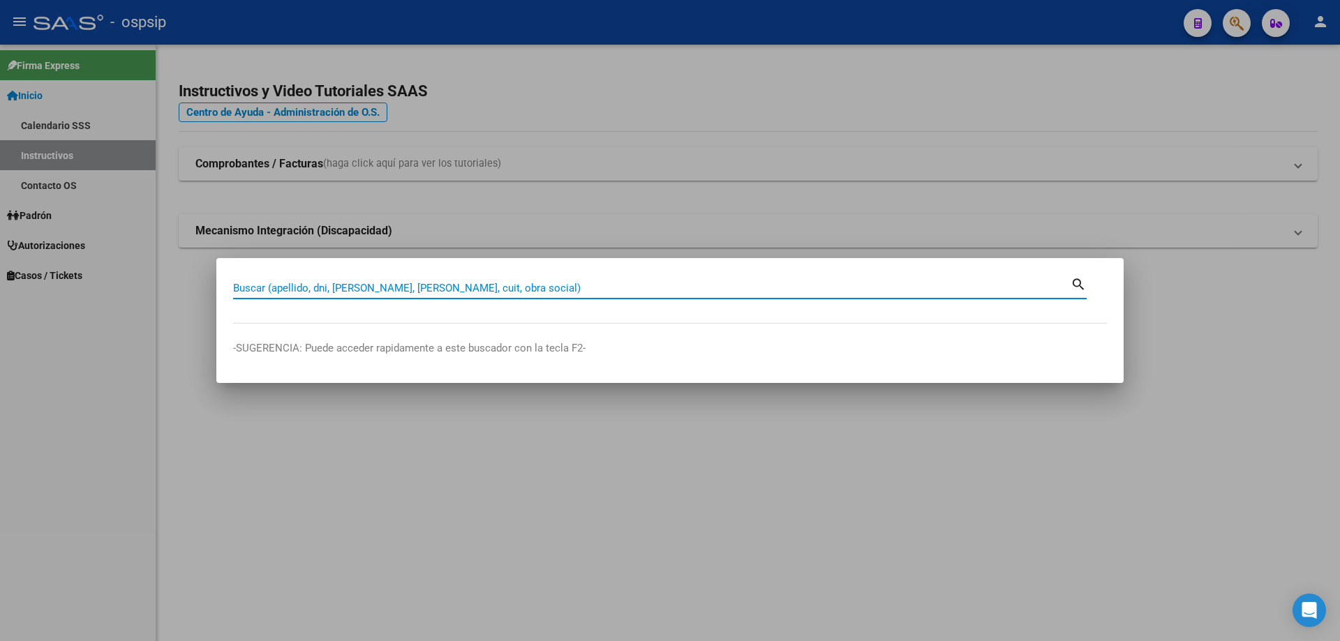
paste input "24134146"
type input "24134146"
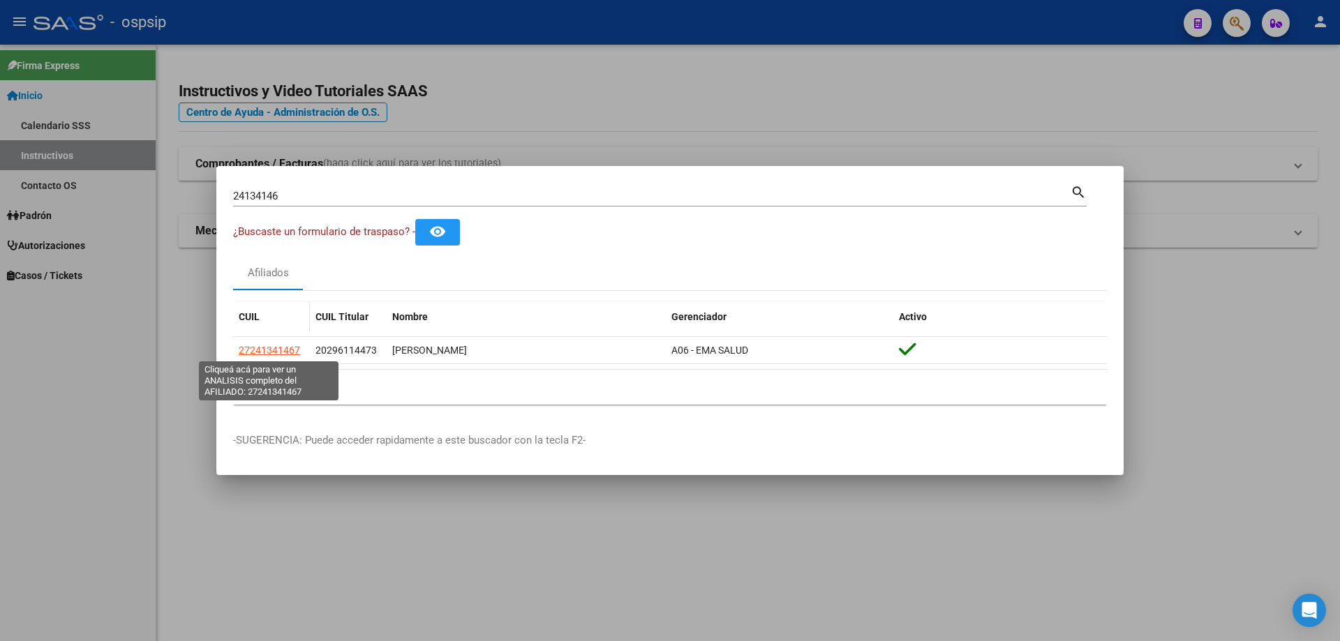
click at [268, 349] on span "27241341467" at bounding box center [269, 350] width 61 height 11
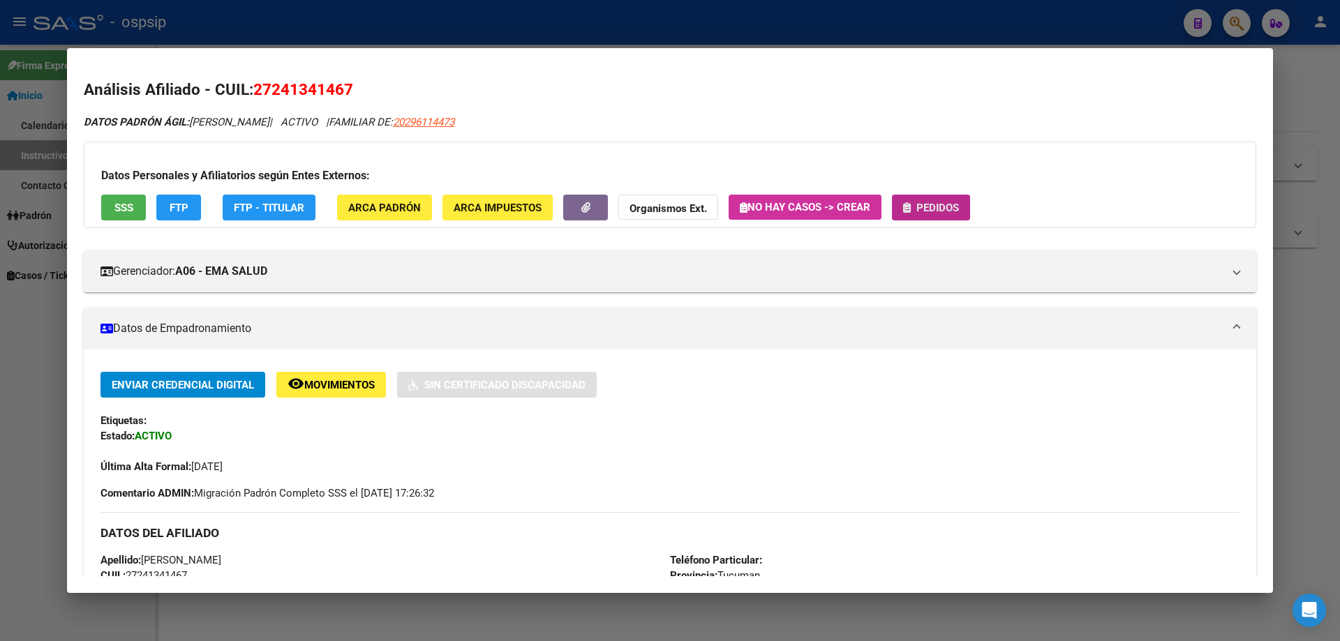
click at [924, 204] on span "Pedidos" at bounding box center [937, 208] width 43 height 13
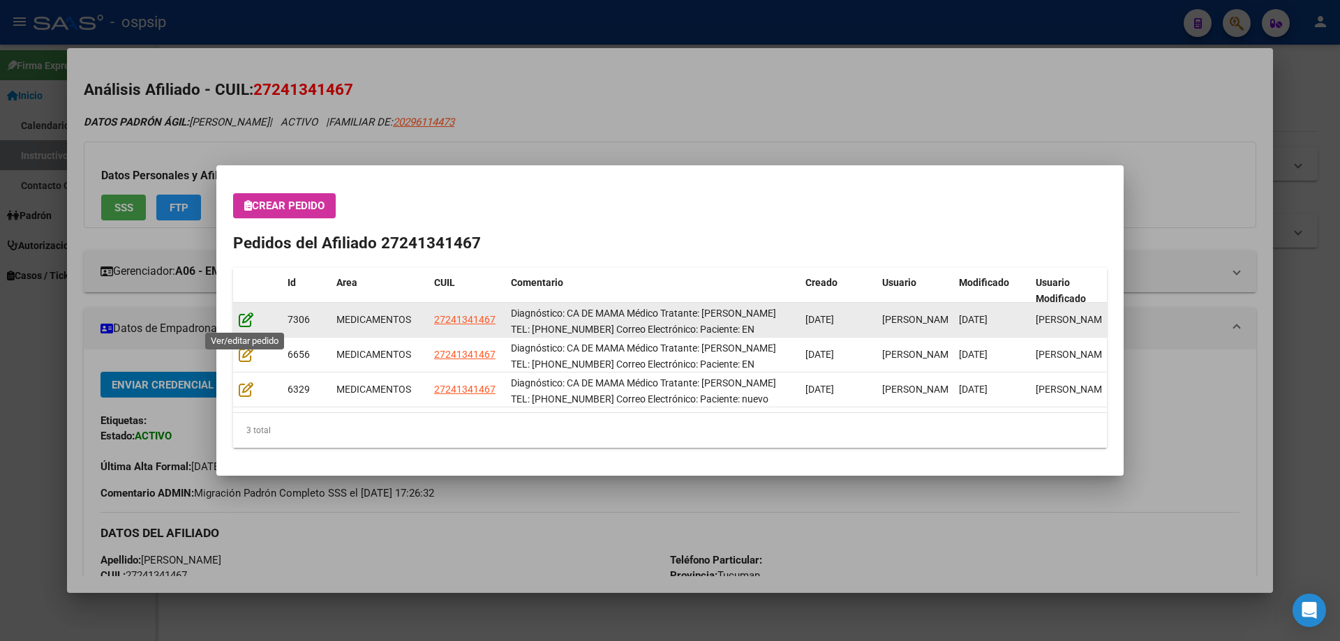
click at [247, 318] on icon at bounding box center [246, 319] width 15 height 15
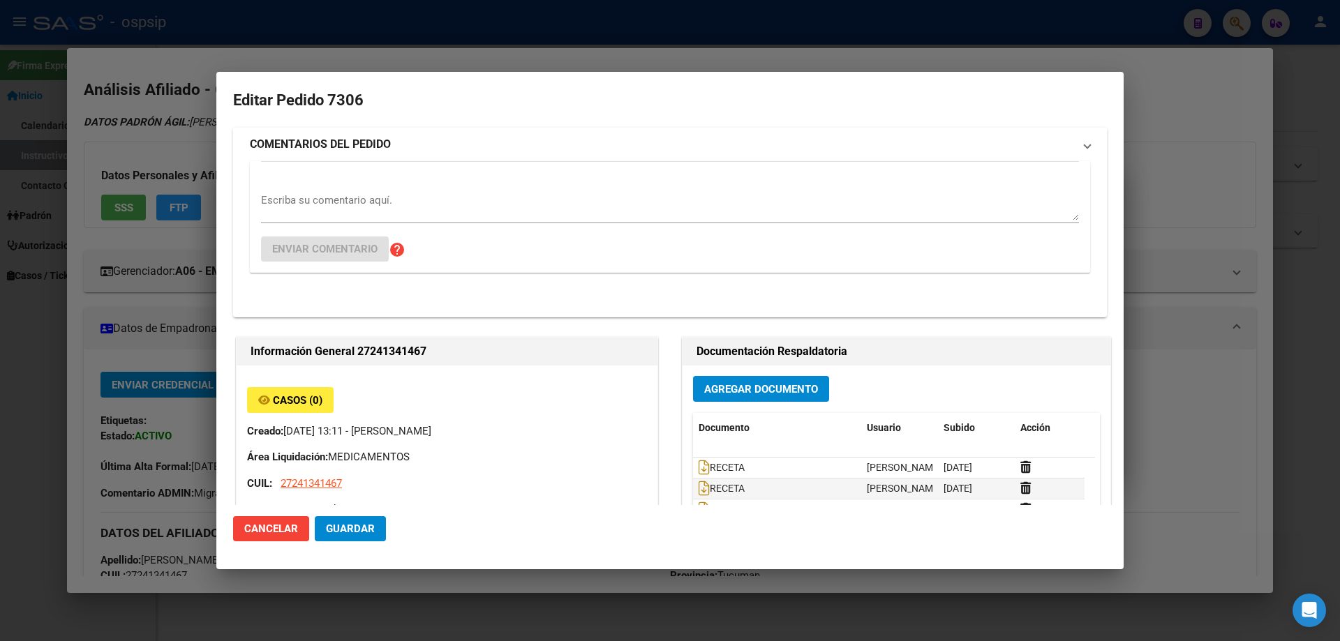
type input "Tucuman, SAN [PERSON_NAME], SIN NOMBRE 0"
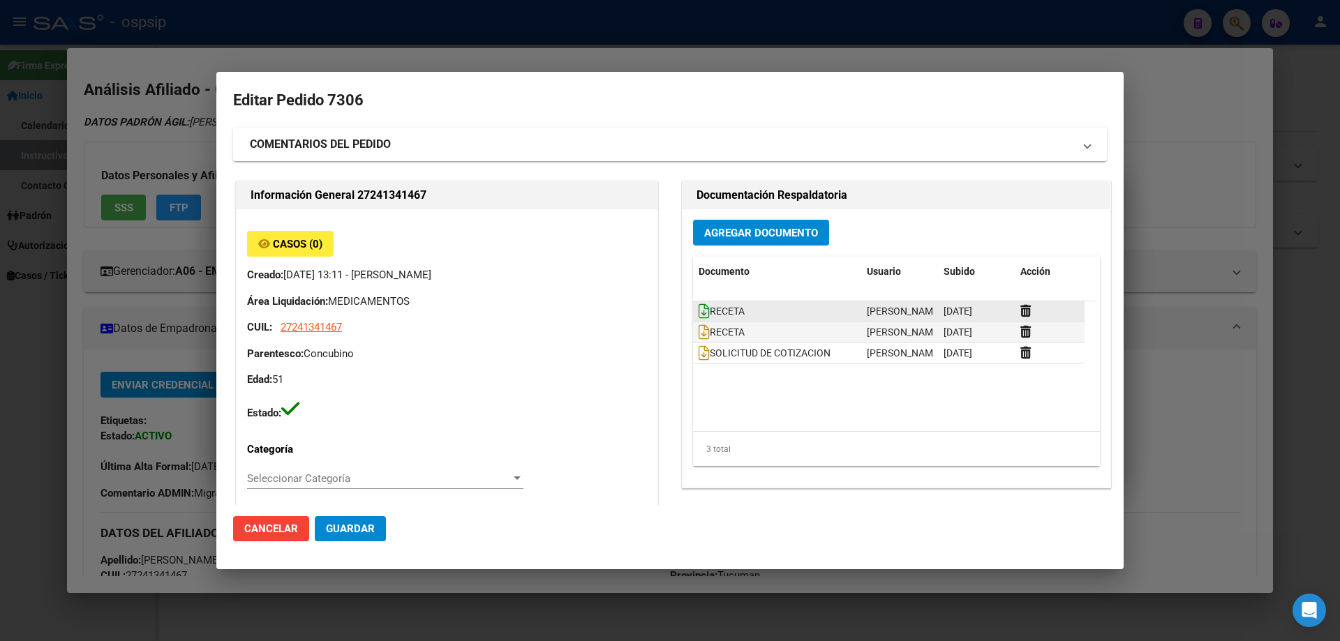
click at [699, 310] on icon at bounding box center [704, 311] width 11 height 15
click at [699, 329] on icon at bounding box center [704, 331] width 11 height 15
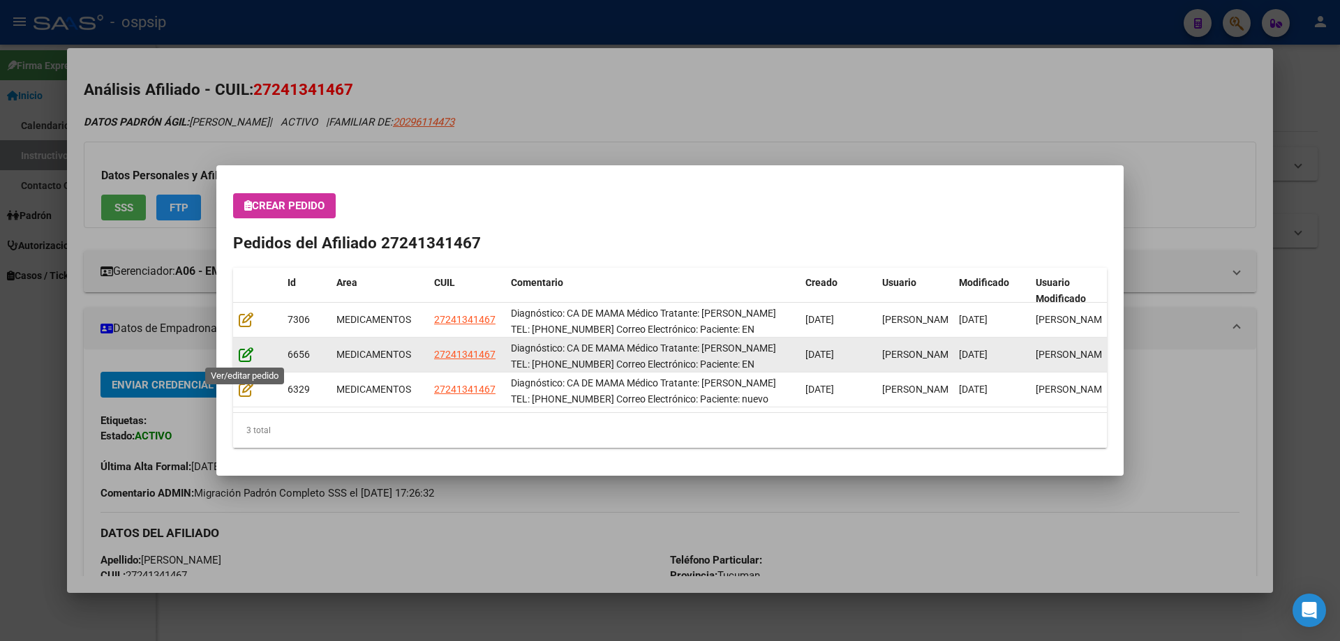
click at [248, 352] on icon at bounding box center [246, 354] width 15 height 15
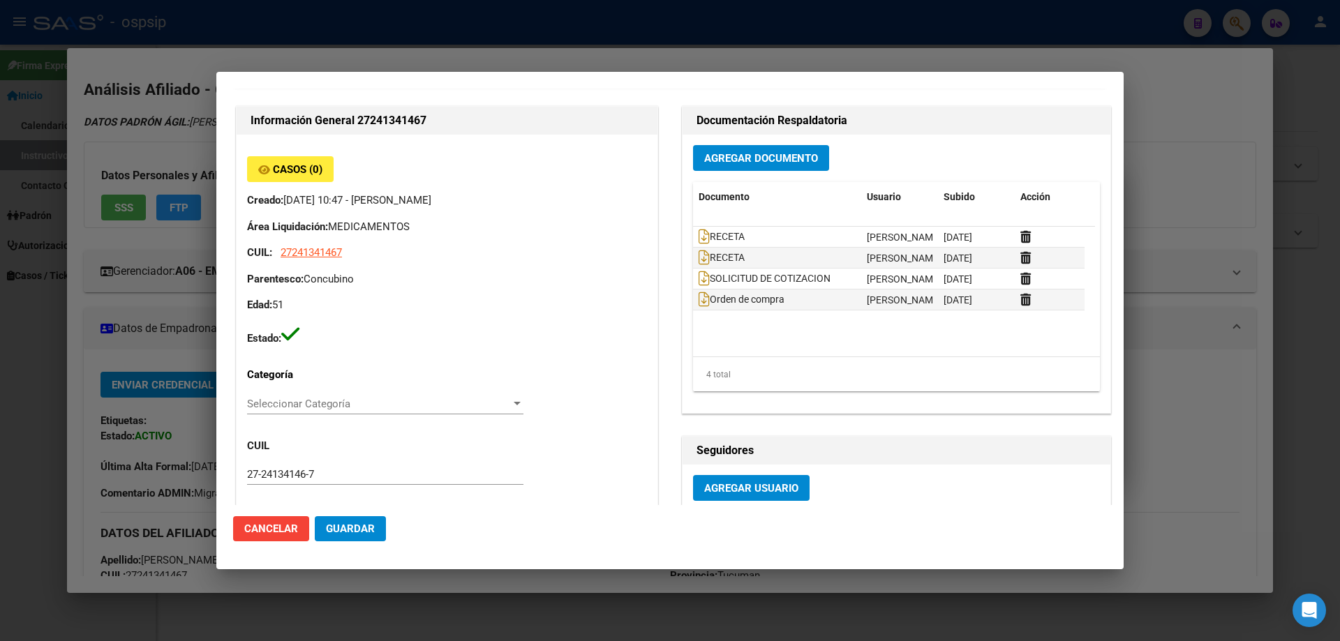
scroll to position [628, 0]
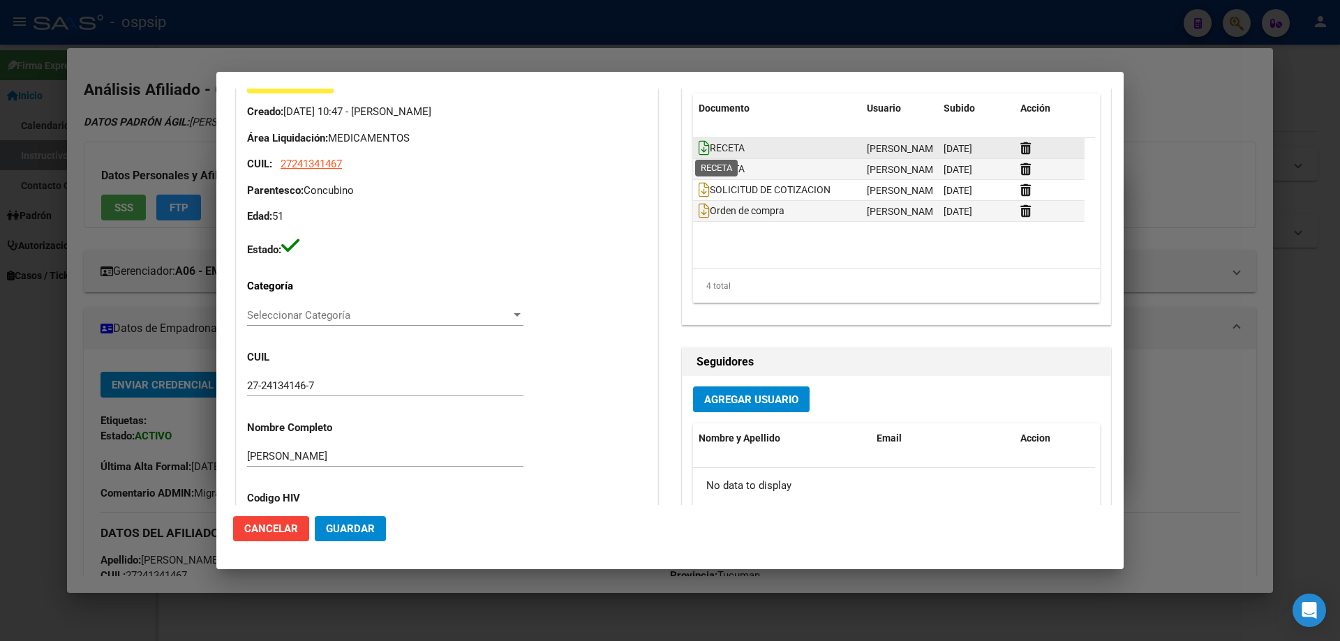
click at [699, 142] on icon at bounding box center [704, 147] width 11 height 15
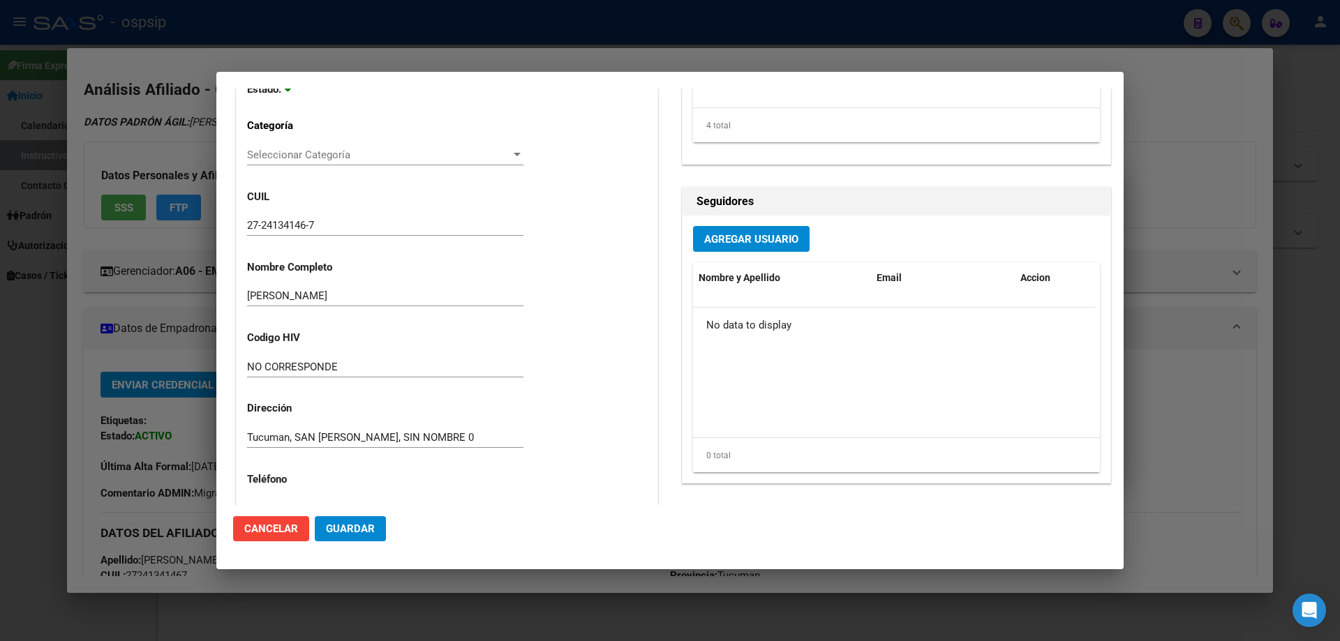
scroll to position [674, 0]
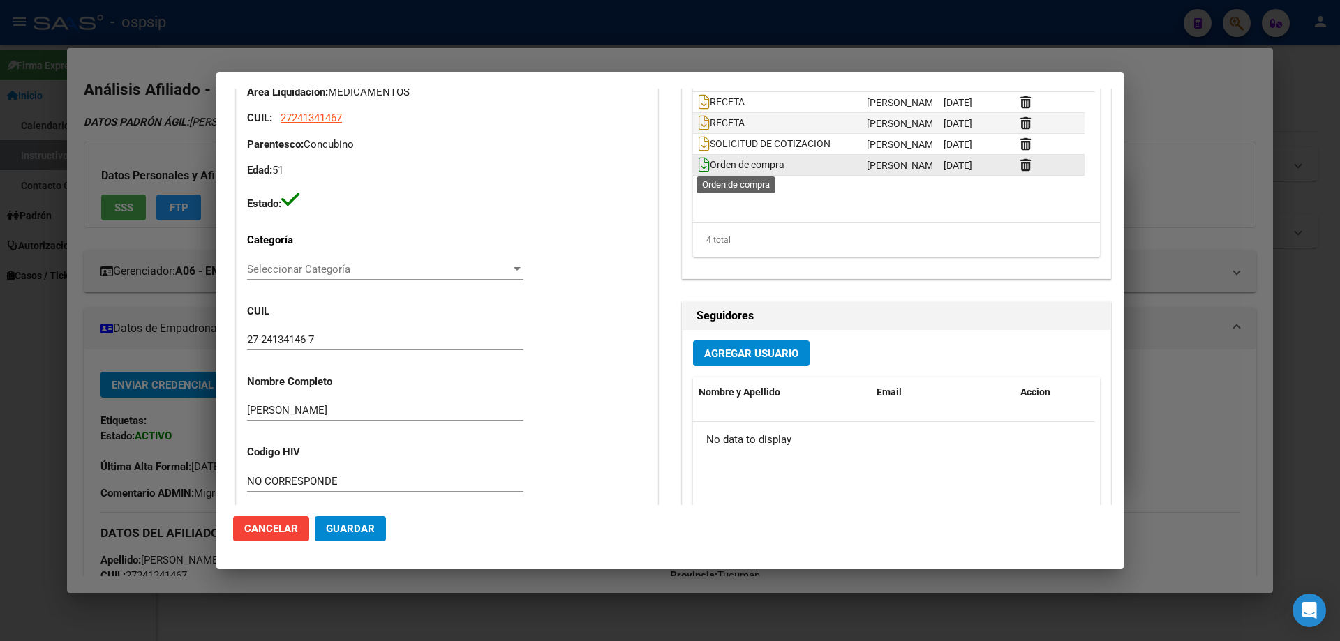
click at [699, 167] on icon at bounding box center [704, 164] width 11 height 15
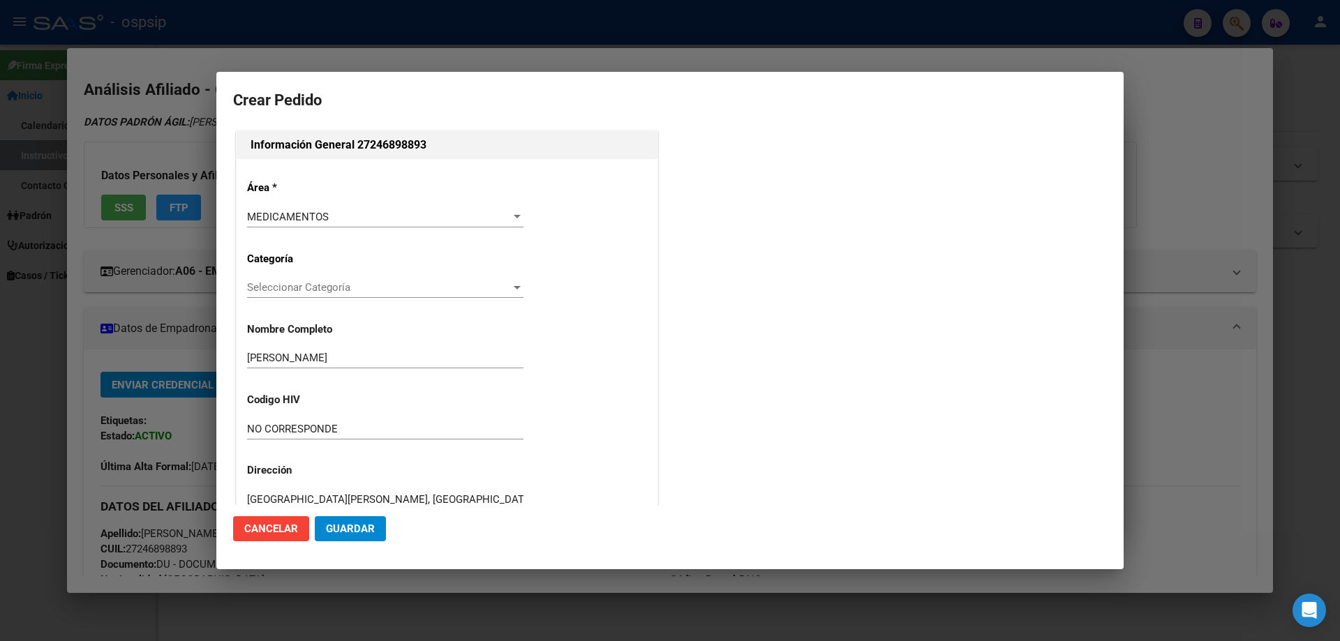
scroll to position [313, 0]
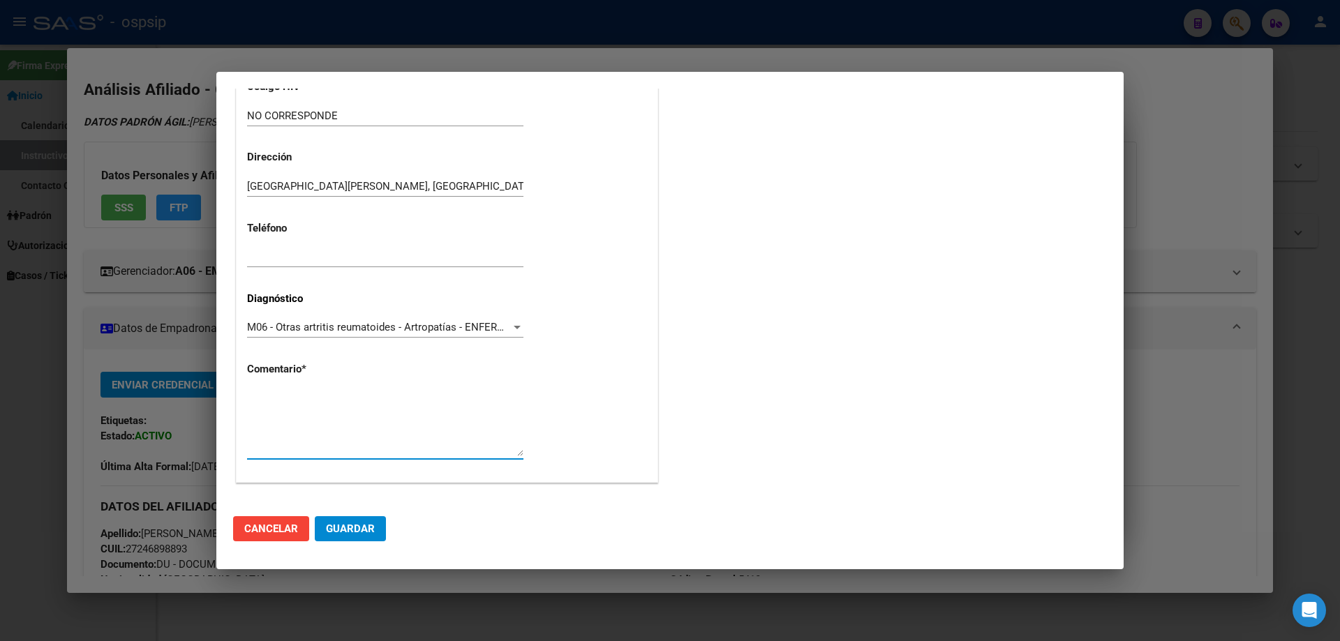
paste textarea "Diagnóstico: [PERSON_NAME] Tratante: [PERSON_NAME]: [PHONE_NUMBER] Correo elect…"
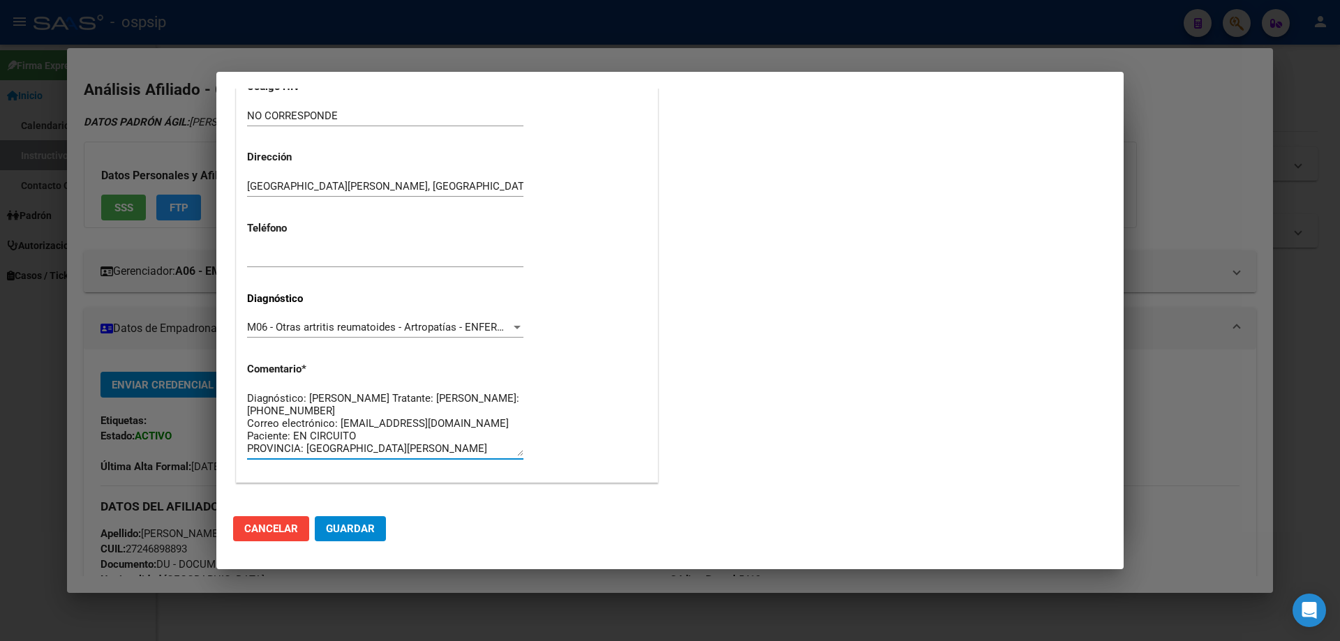
scroll to position [0, 0]
type textarea "Diagnóstico: [PERSON_NAME] Tratante: [PERSON_NAME]: [PHONE_NUMBER] Correo elect…"
click at [346, 531] on span "Guardar" at bounding box center [350, 529] width 49 height 13
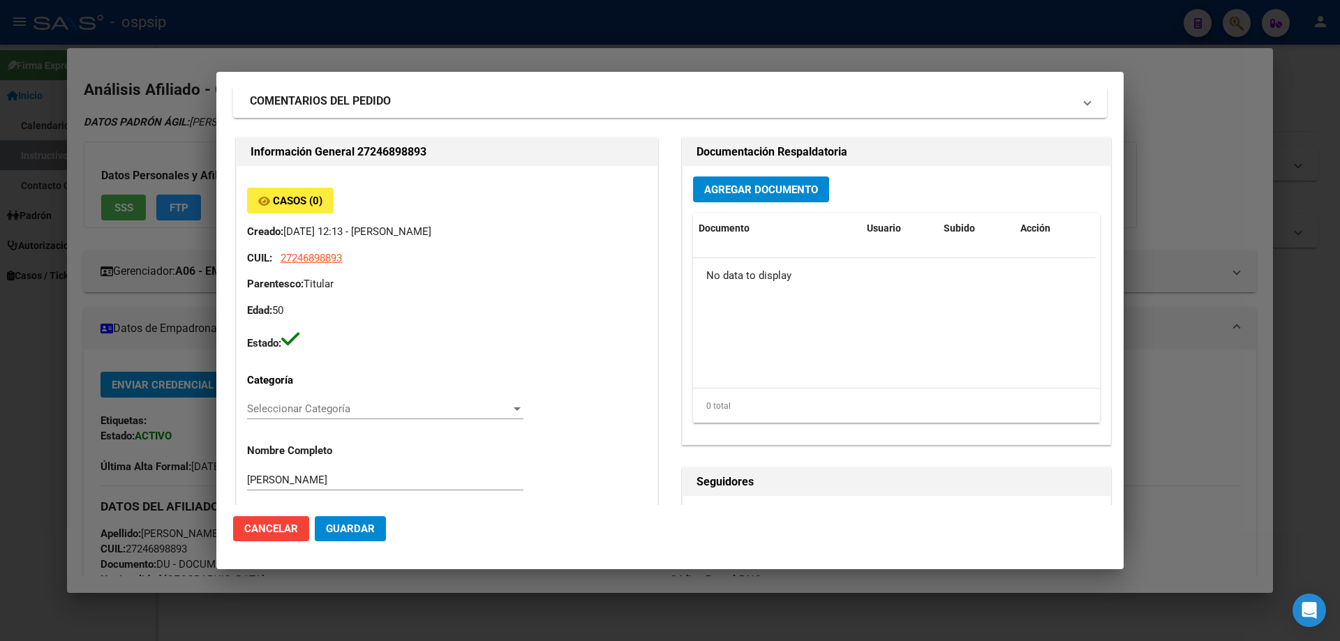
scroll to position [0, 0]
